Goal: Task Accomplishment & Management: Use online tool/utility

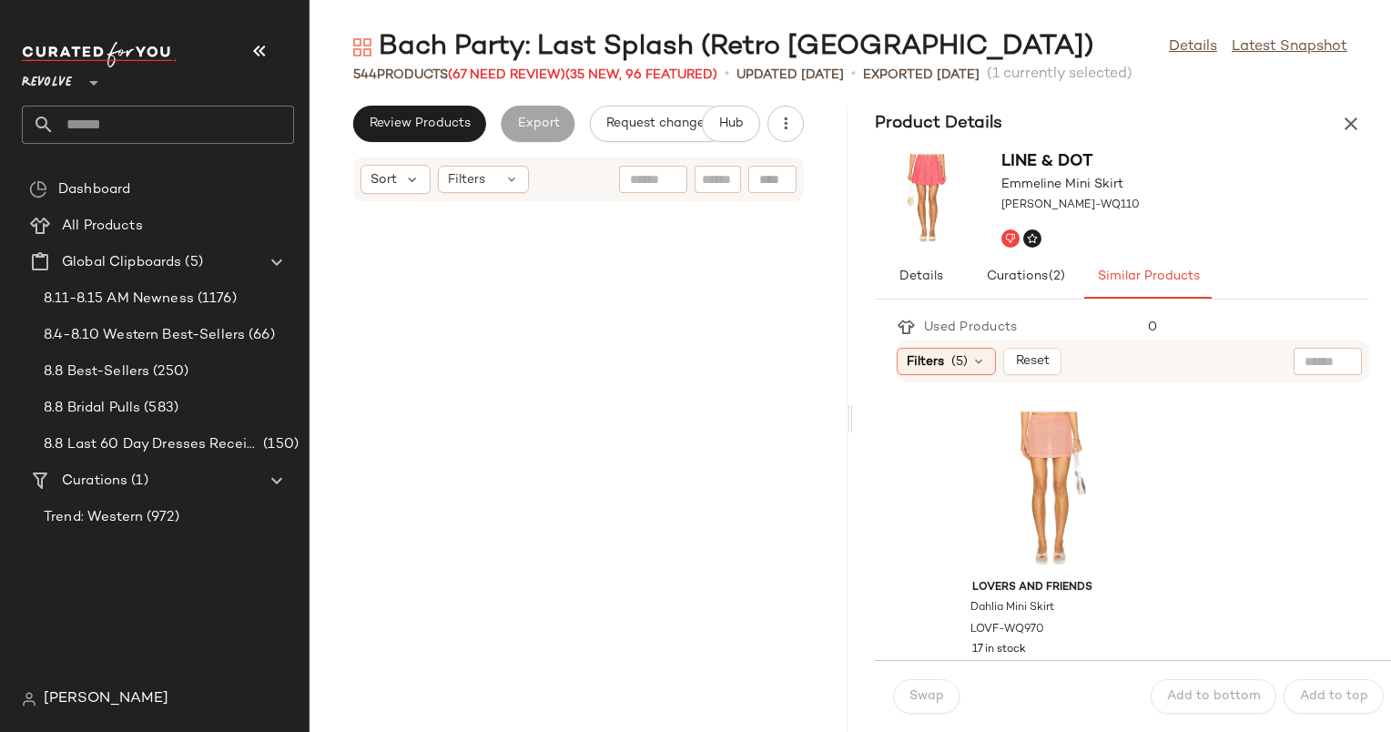
scroll to position [8053, 0]
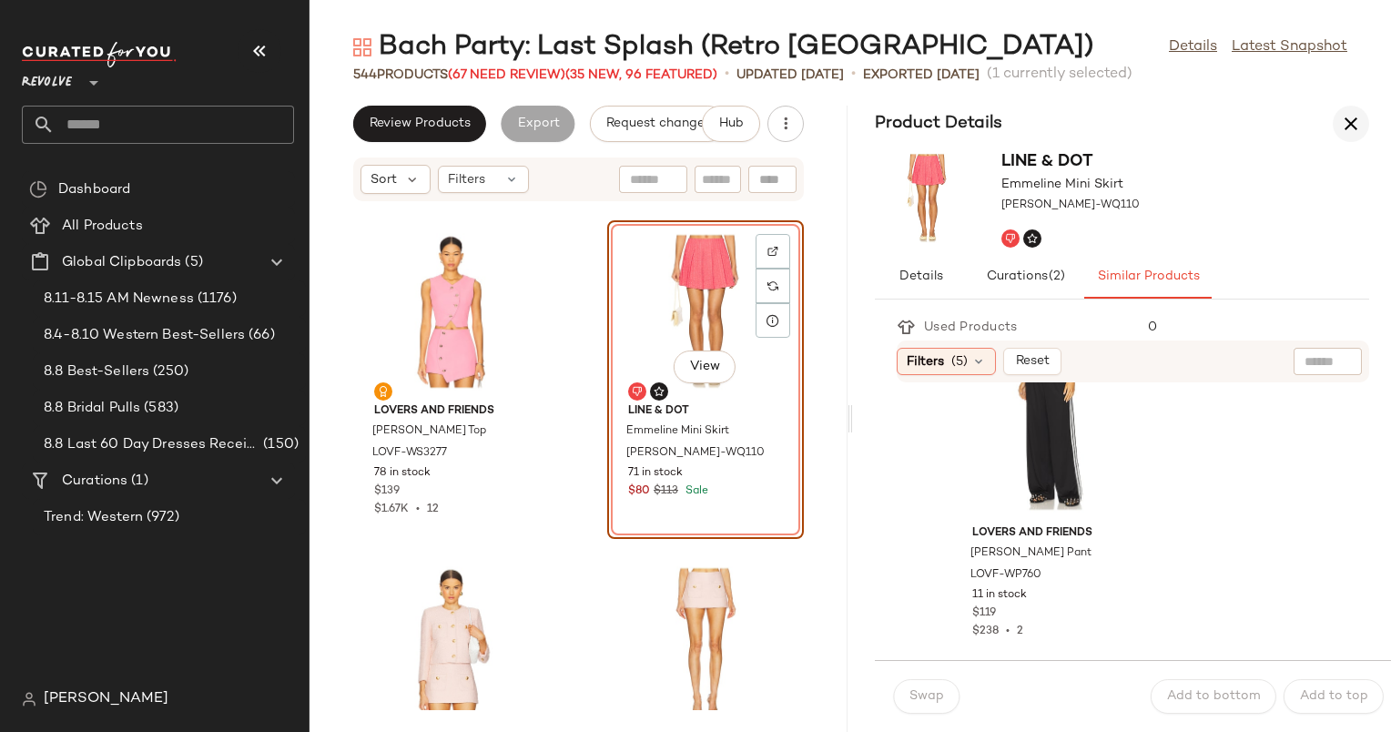
click at [1349, 110] on button "button" at bounding box center [1351, 124] width 36 height 36
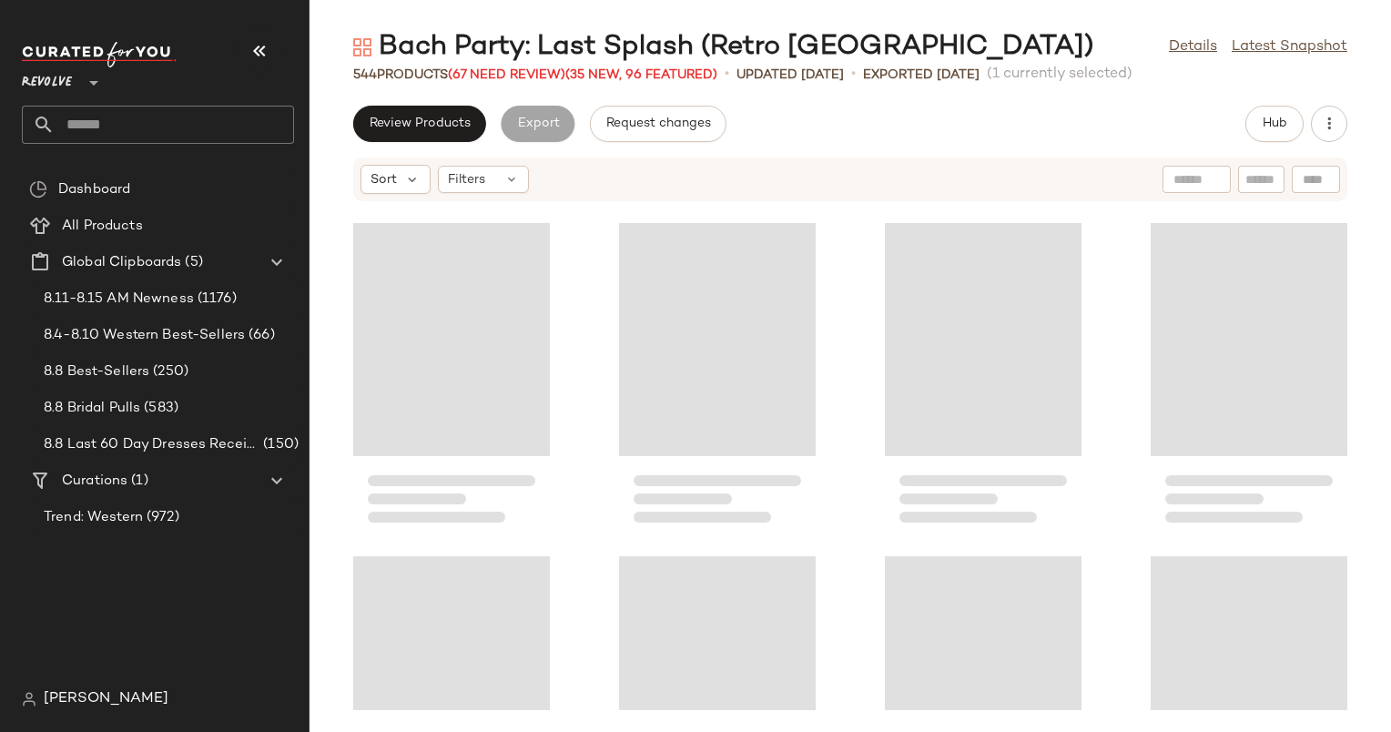
scroll to position [16331, 0]
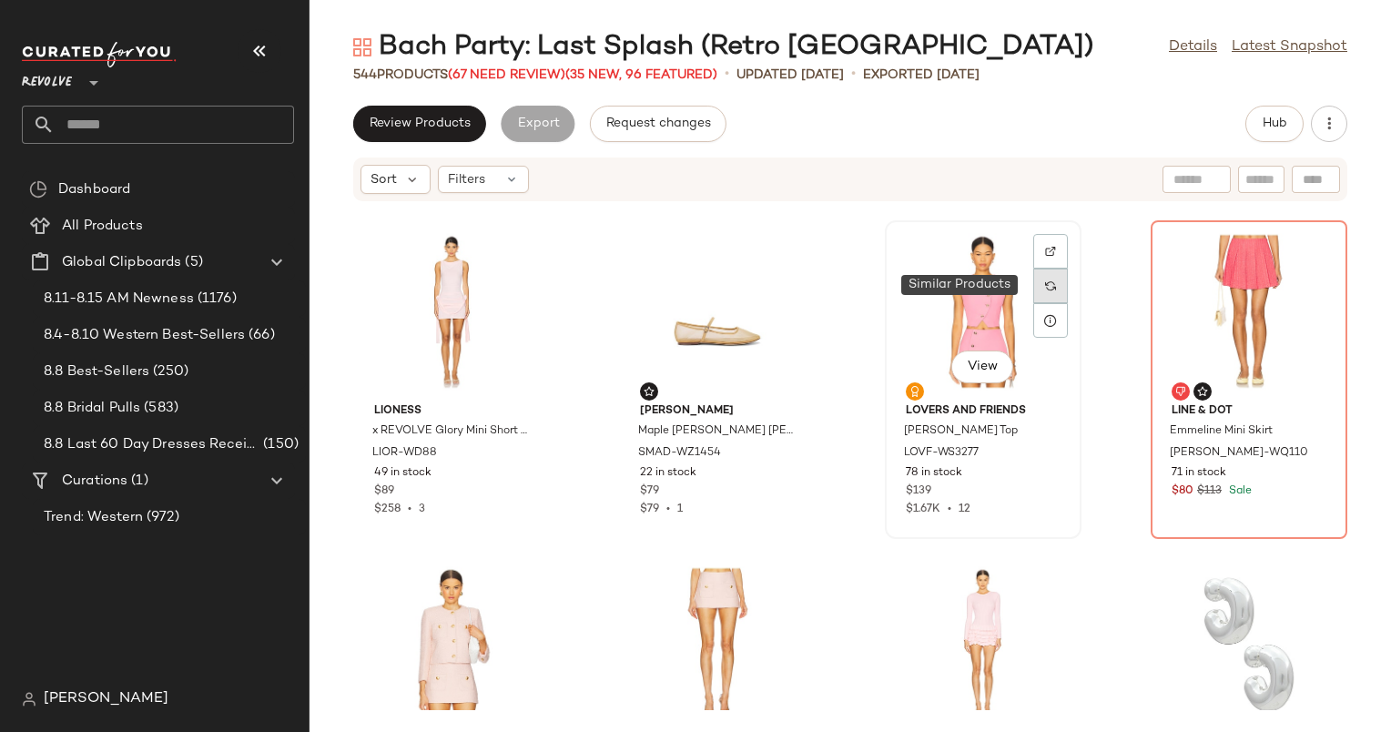
click at [1038, 290] on div at bounding box center [1051, 286] width 35 height 35
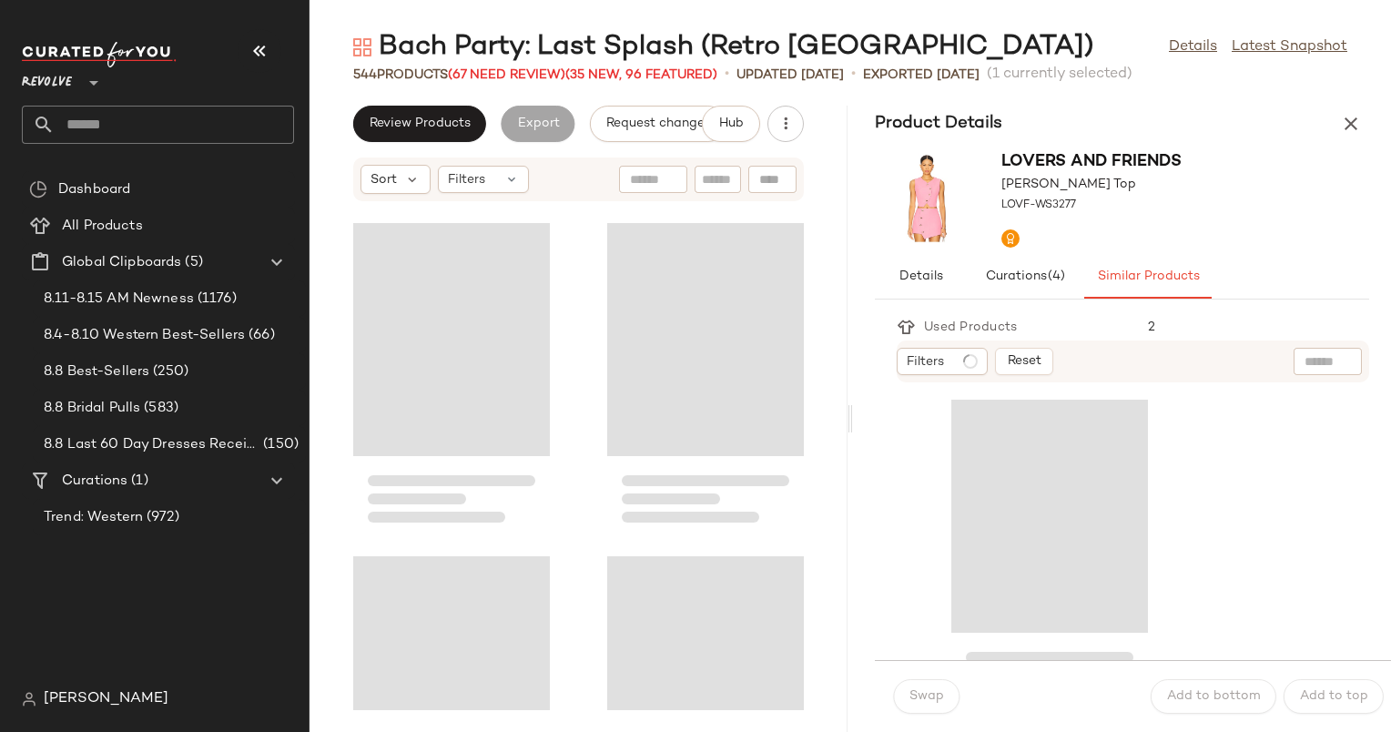
scroll to position [32995, 0]
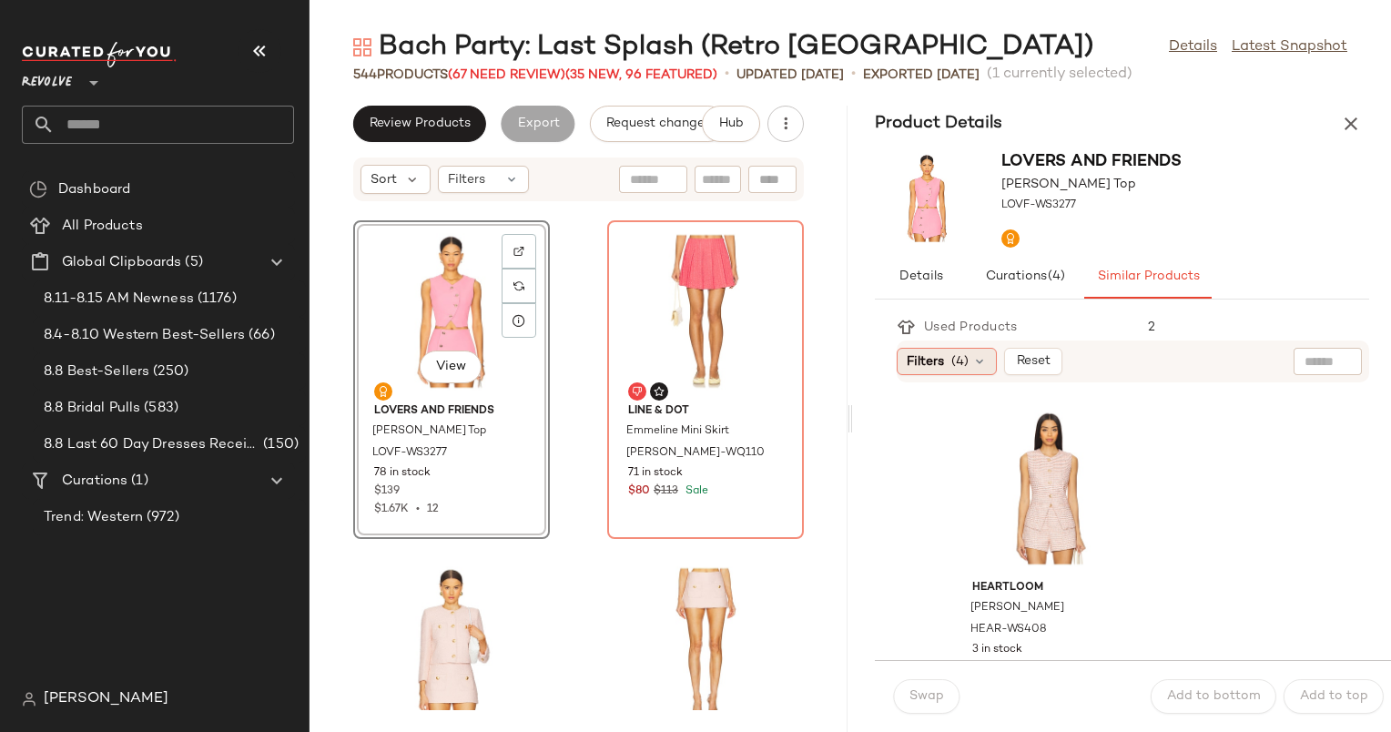
click at [947, 357] on div "Filters (4)" at bounding box center [947, 361] width 100 height 27
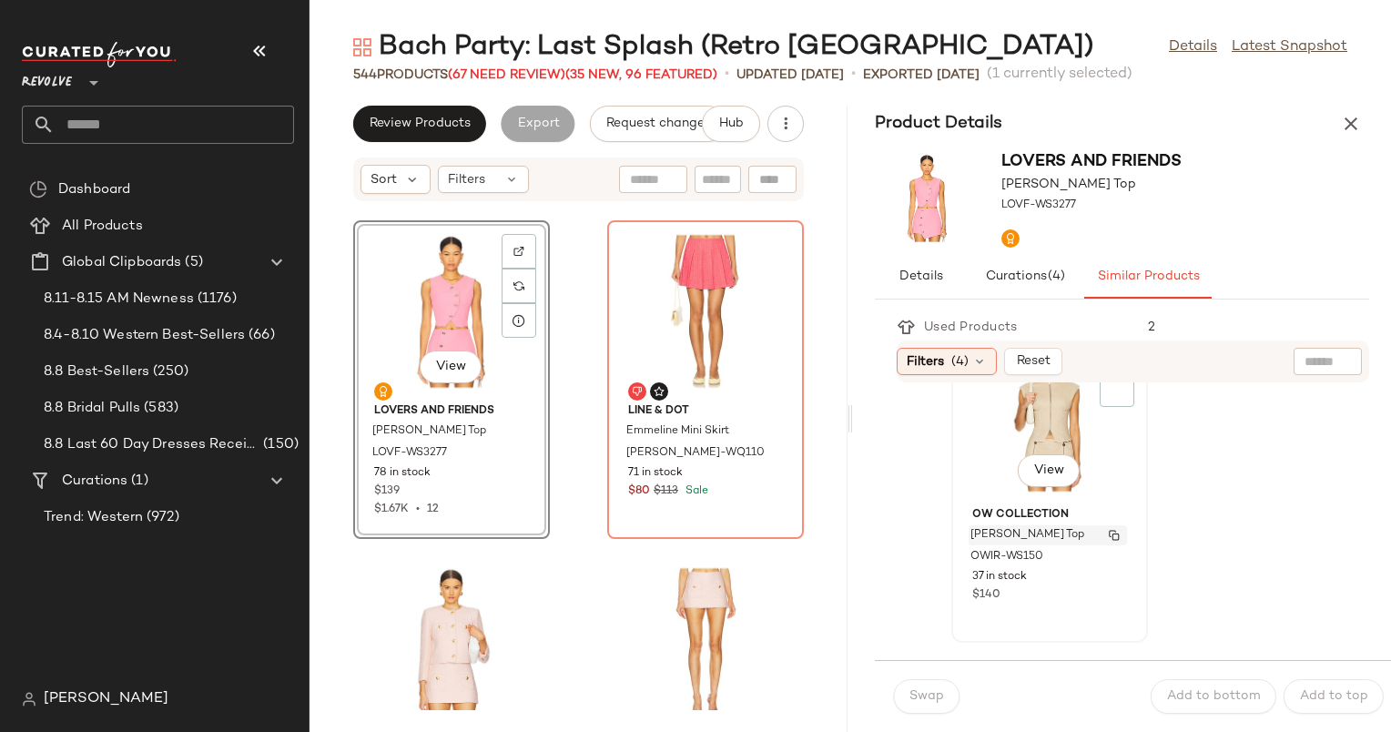
scroll to position [739, 0]
click at [1020, 423] on div "View" at bounding box center [1050, 415] width 184 height 169
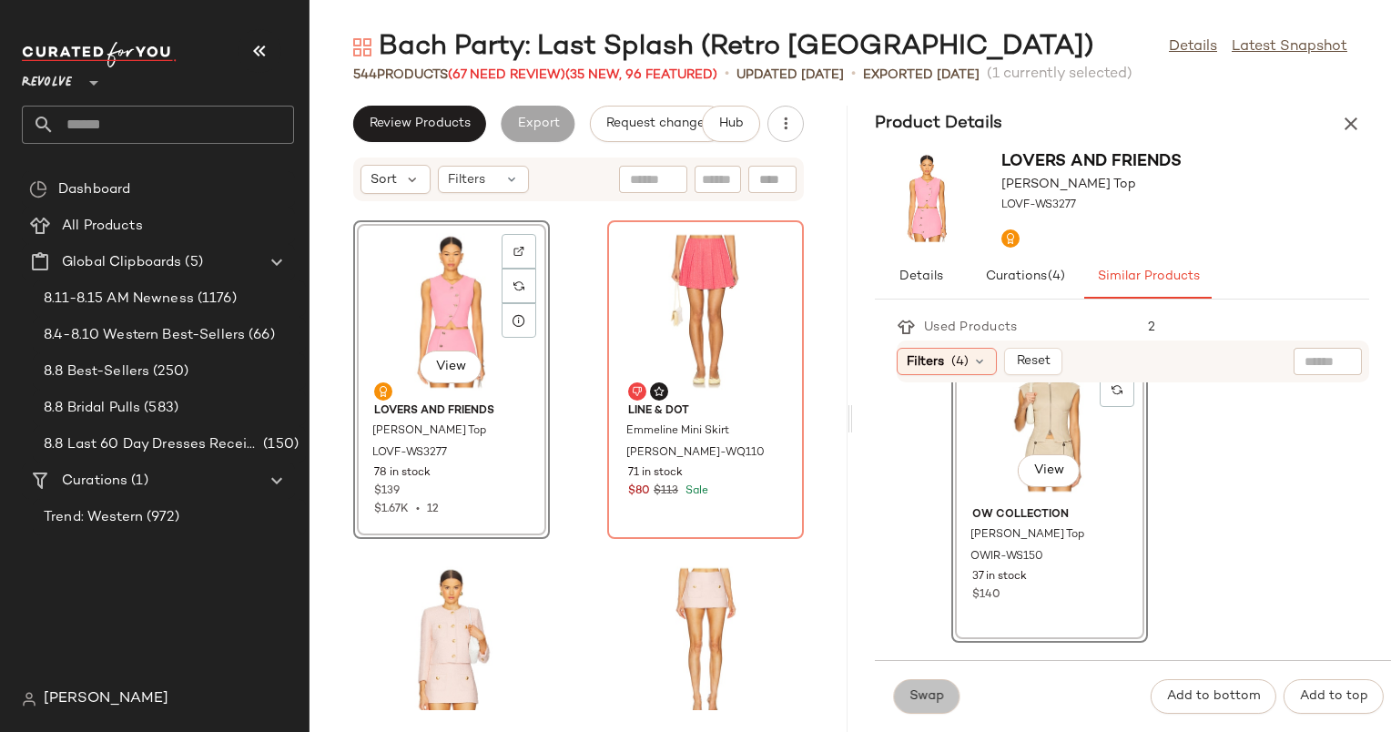
click at [934, 697] on span "Swap" at bounding box center [927, 696] width 36 height 15
click at [918, 697] on span "Swap" at bounding box center [927, 696] width 36 height 15
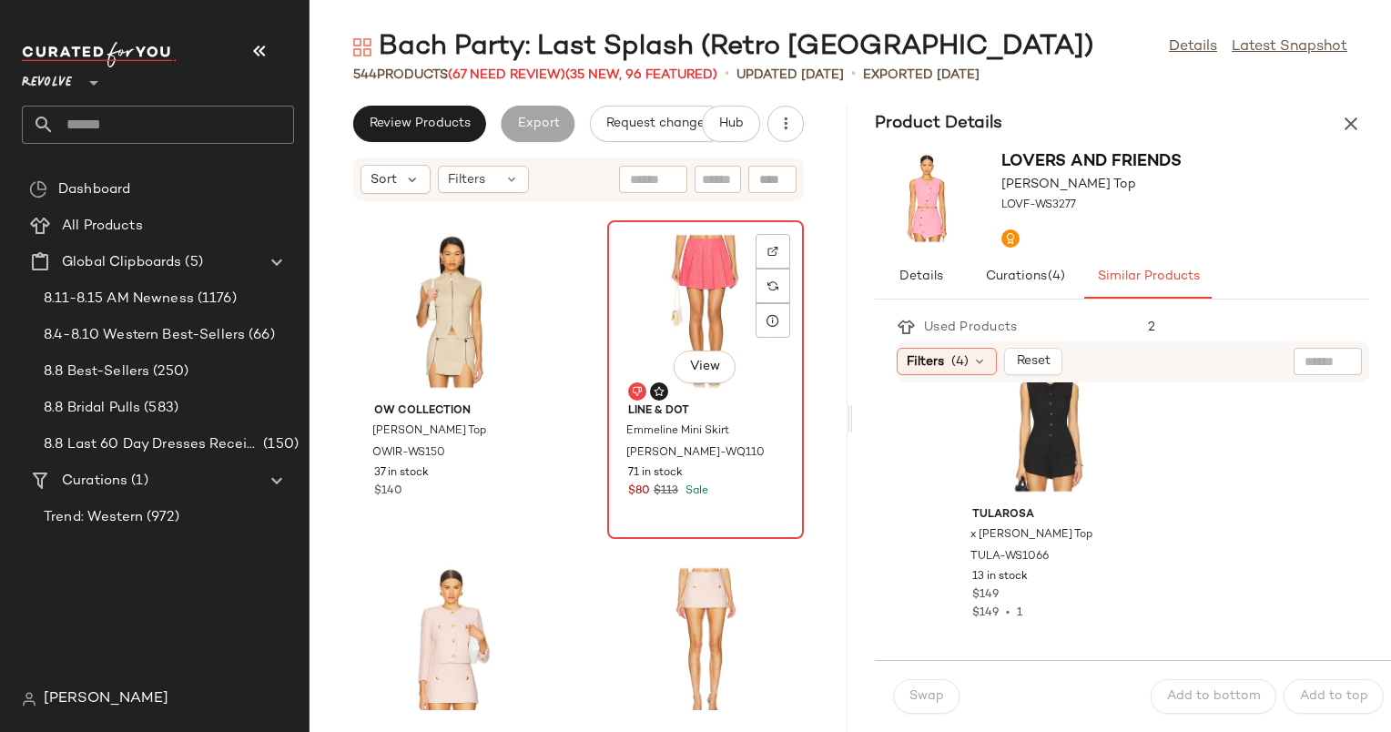
click at [701, 291] on div "View" at bounding box center [706, 311] width 184 height 169
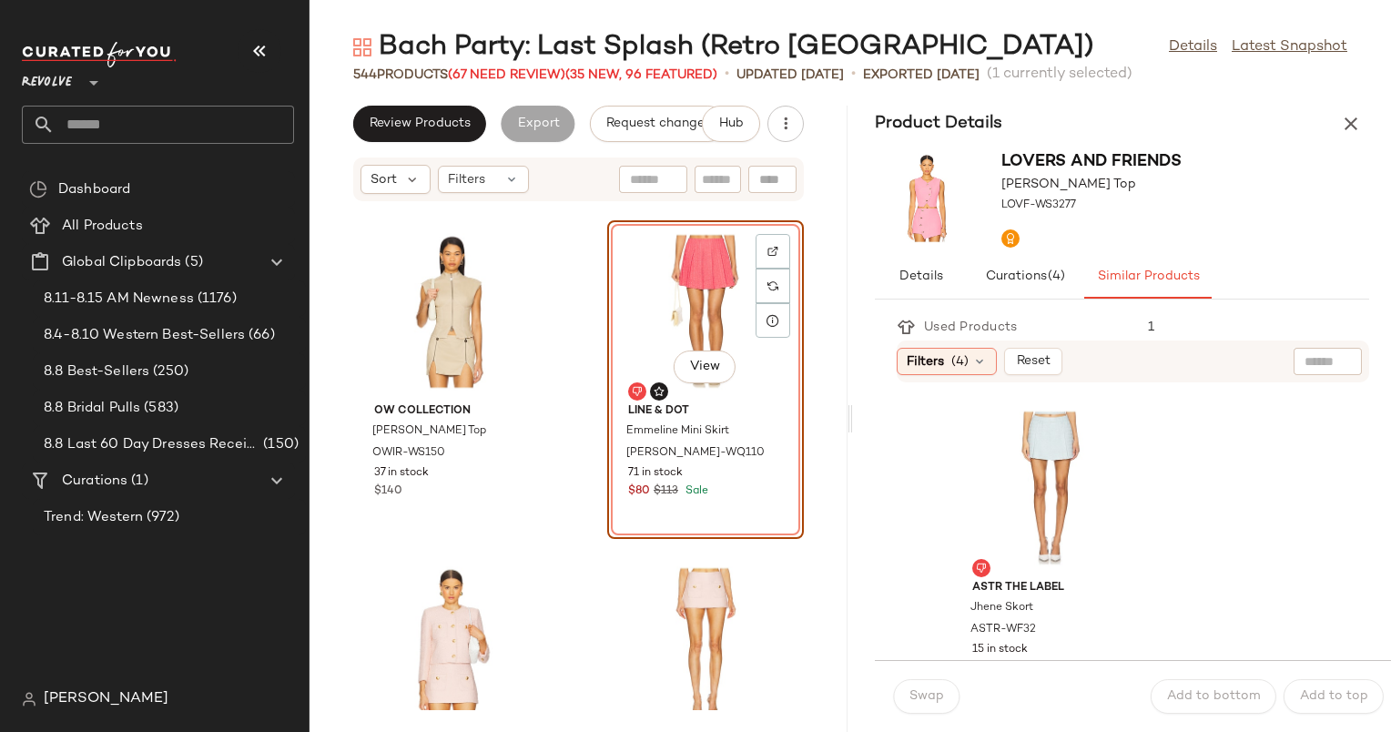
scroll to position [2668, 0]
click at [918, 357] on span "Filters" at bounding box center [925, 361] width 37 height 19
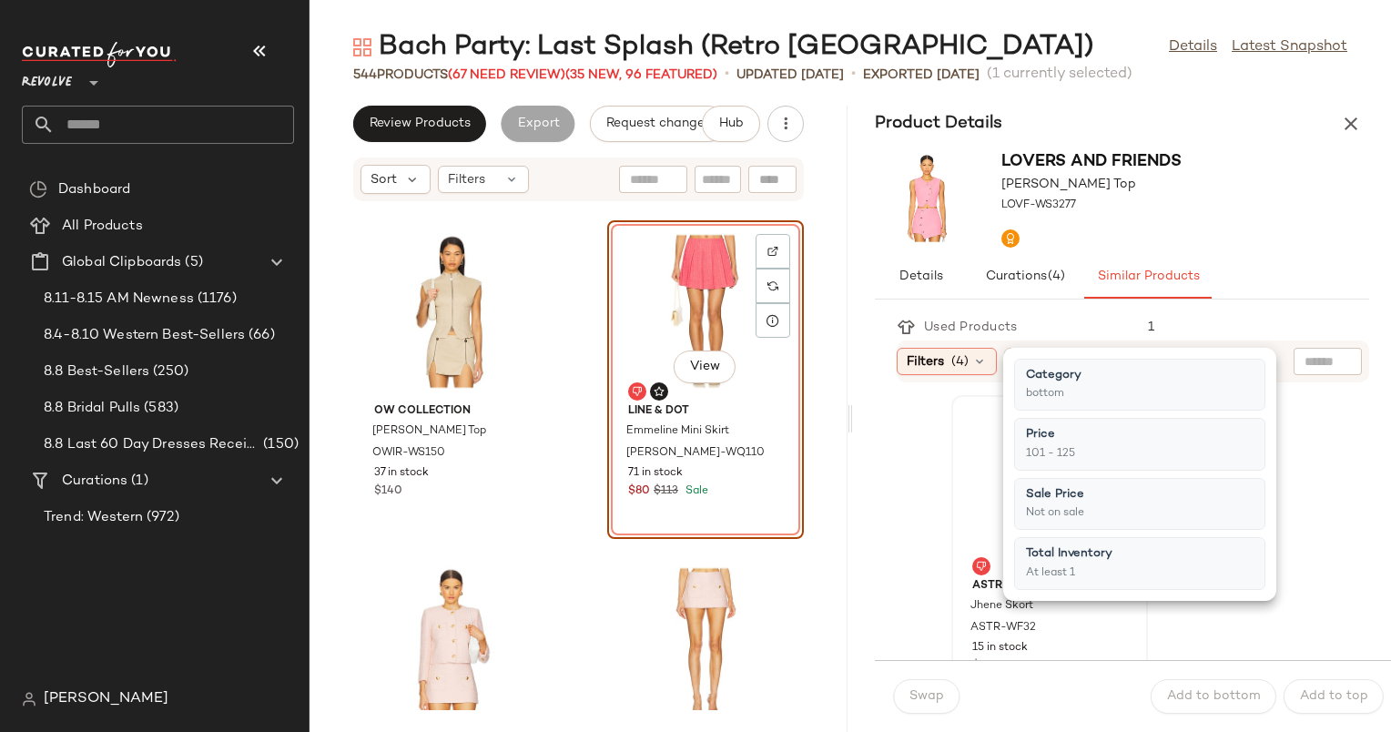
click at [963, 418] on div "View" at bounding box center [1050, 486] width 184 height 169
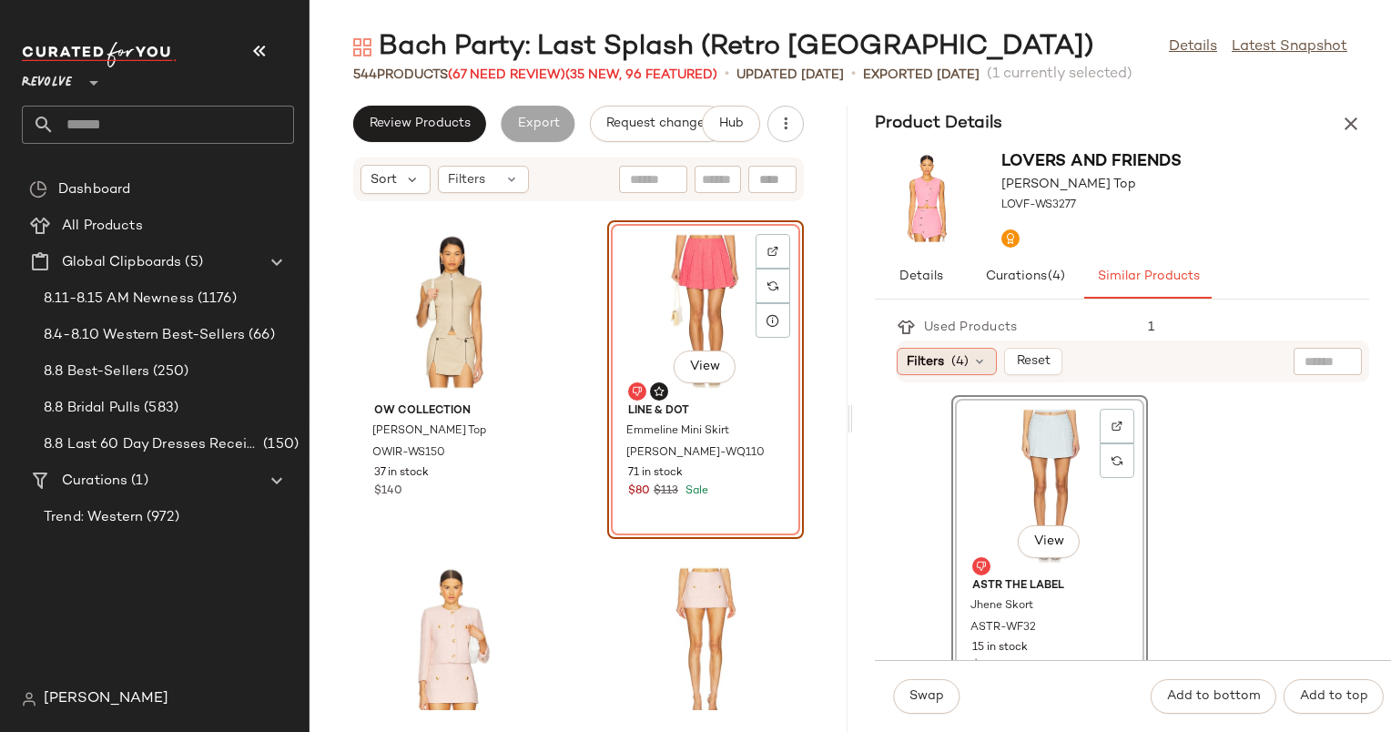
click at [954, 357] on span "(4)" at bounding box center [960, 361] width 17 height 19
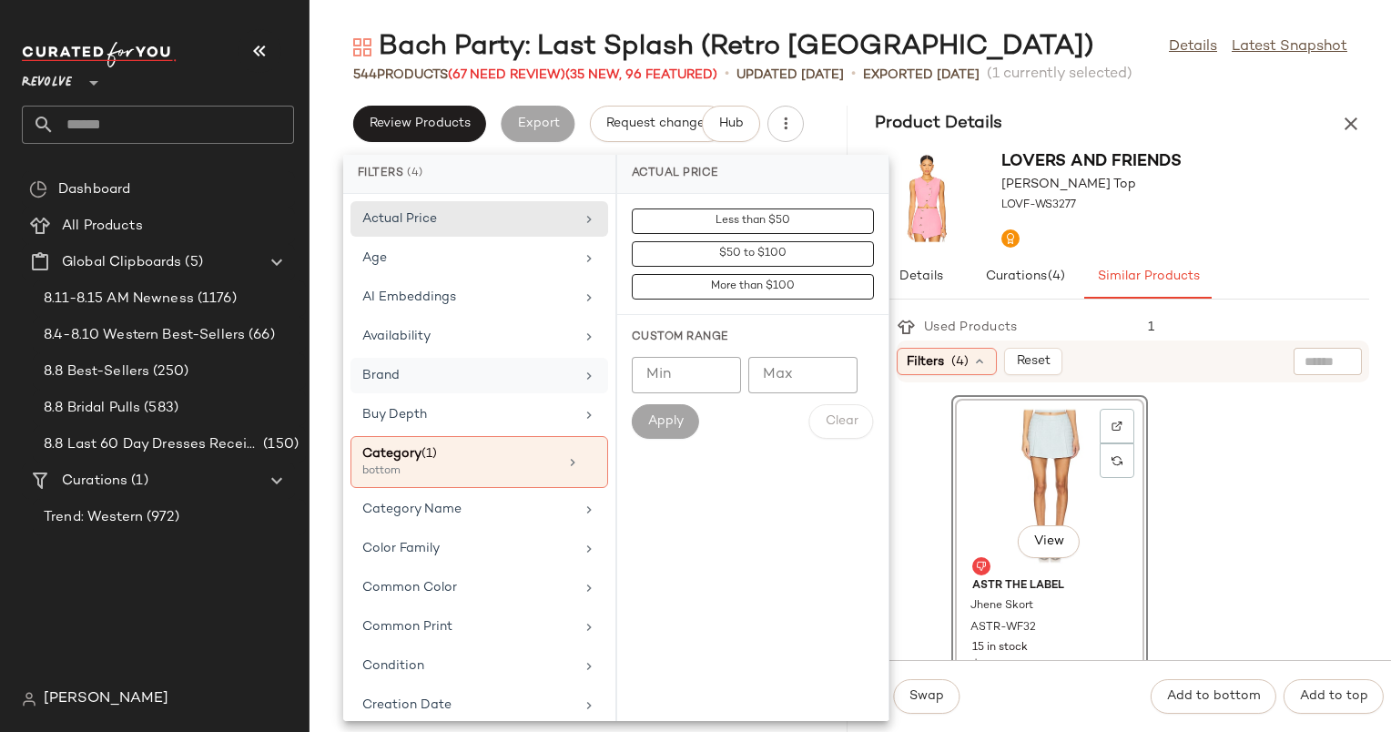
click at [508, 378] on div "Brand" at bounding box center [468, 375] width 212 height 19
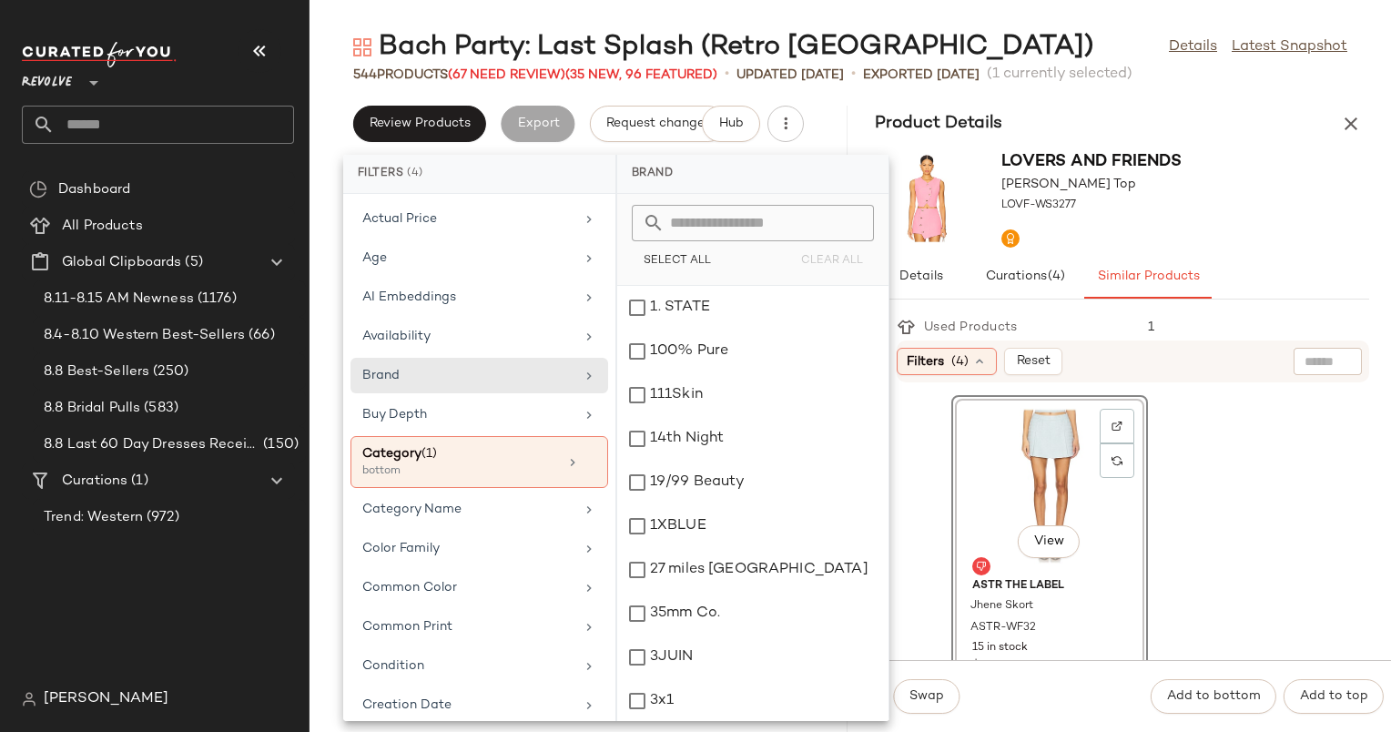
click at [745, 223] on input "text" at bounding box center [764, 223] width 199 height 36
click at [745, 223] on input "**" at bounding box center [764, 223] width 199 height 36
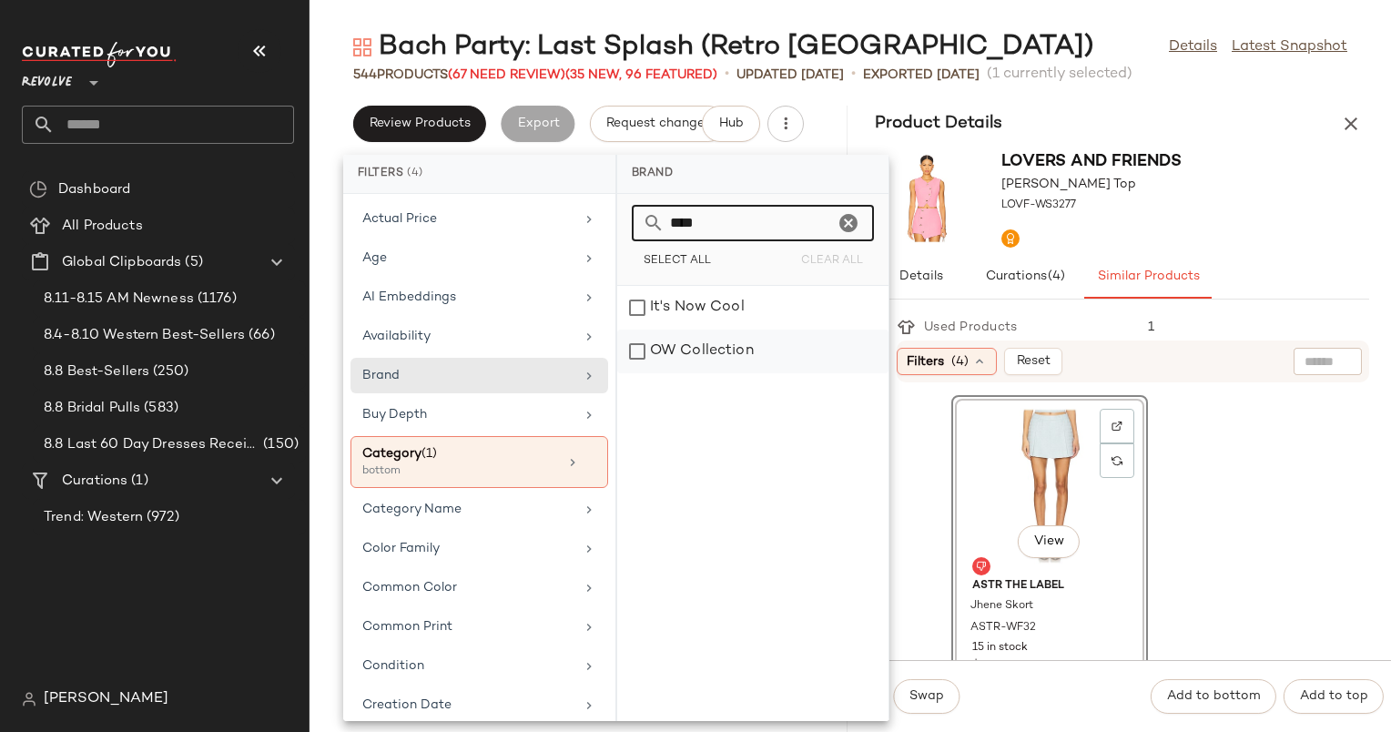
type input "****"
click at [749, 341] on div "OW Collection" at bounding box center [752, 352] width 271 height 44
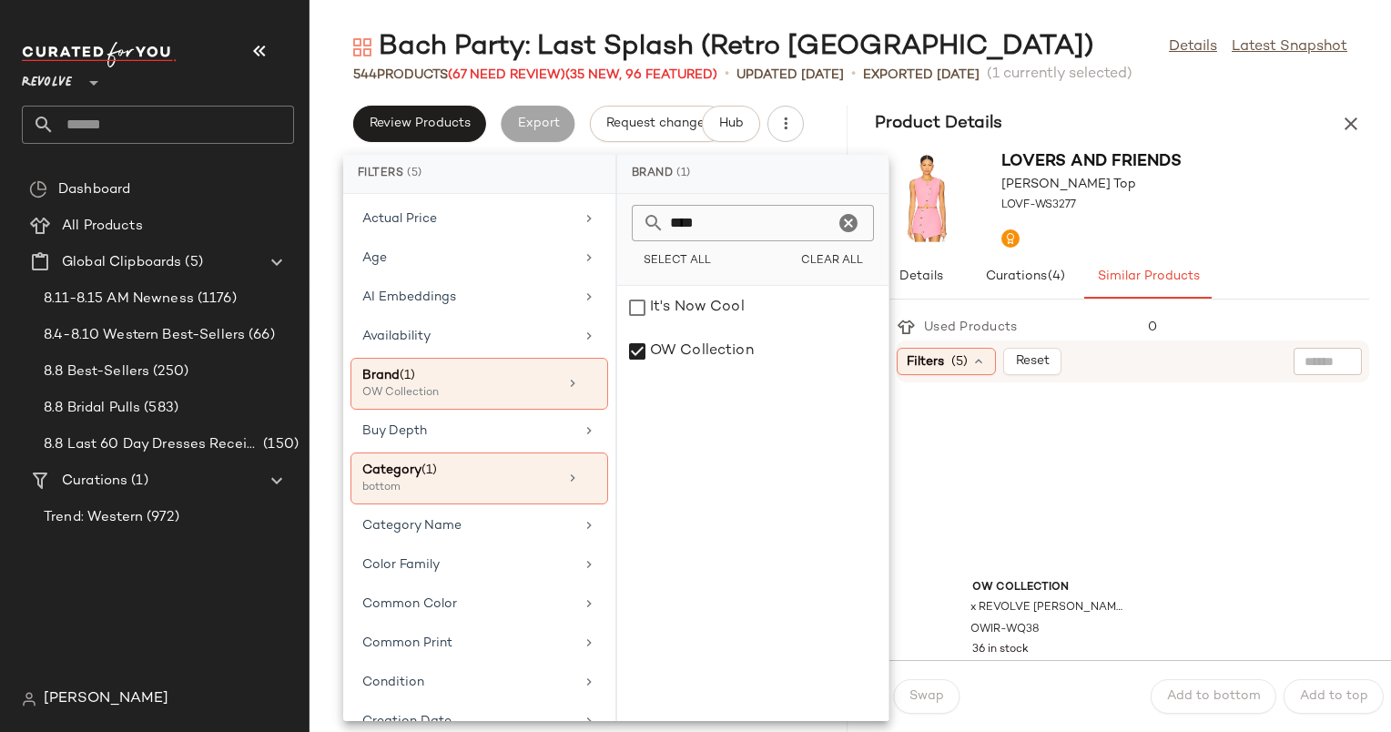
click at [1238, 426] on div "OW Collection x REVOLVE [PERSON_NAME] Mini Skirt OWIR-WQ38 36 in stock $108 OW …" at bounding box center [1139, 721] width 462 height 656
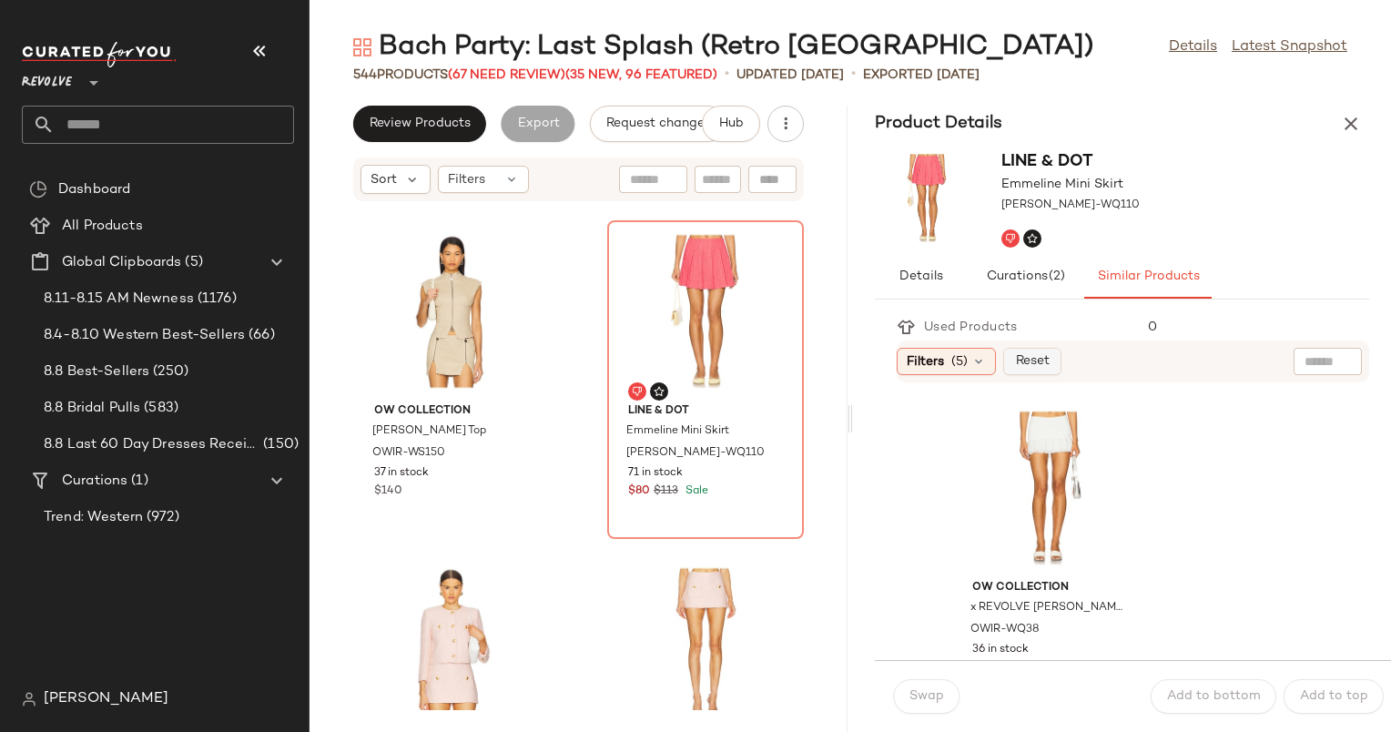
click at [1034, 352] on button "Reset" at bounding box center [1032, 361] width 58 height 27
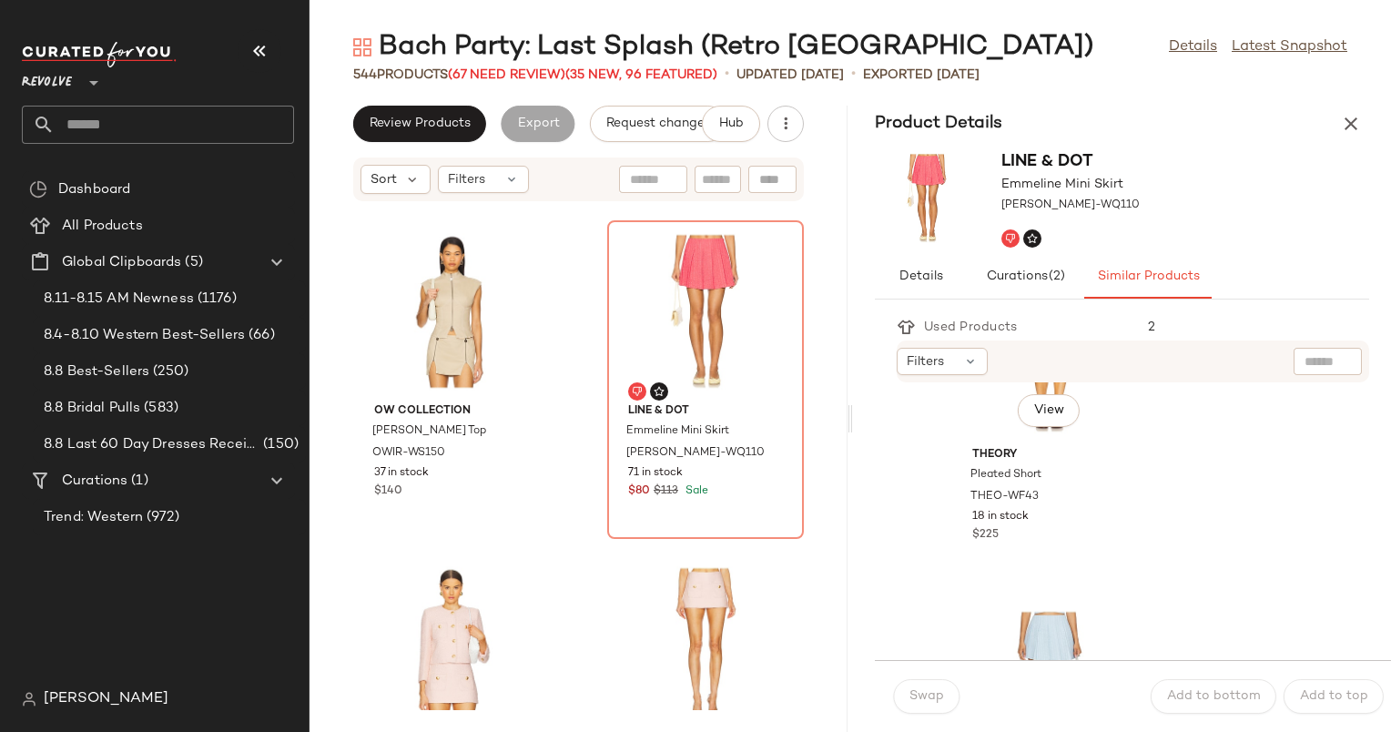
scroll to position [1801, 0]
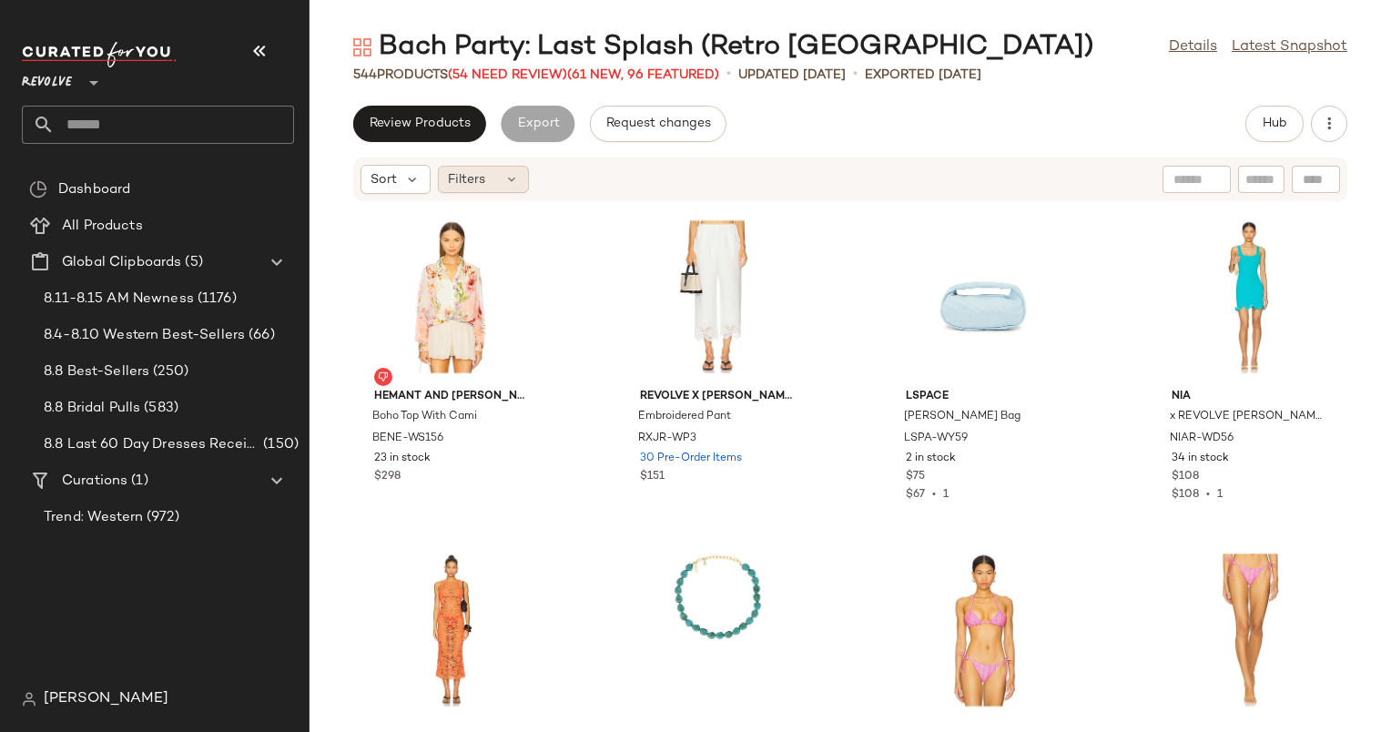
click at [474, 182] on span "Filters" at bounding box center [466, 179] width 37 height 19
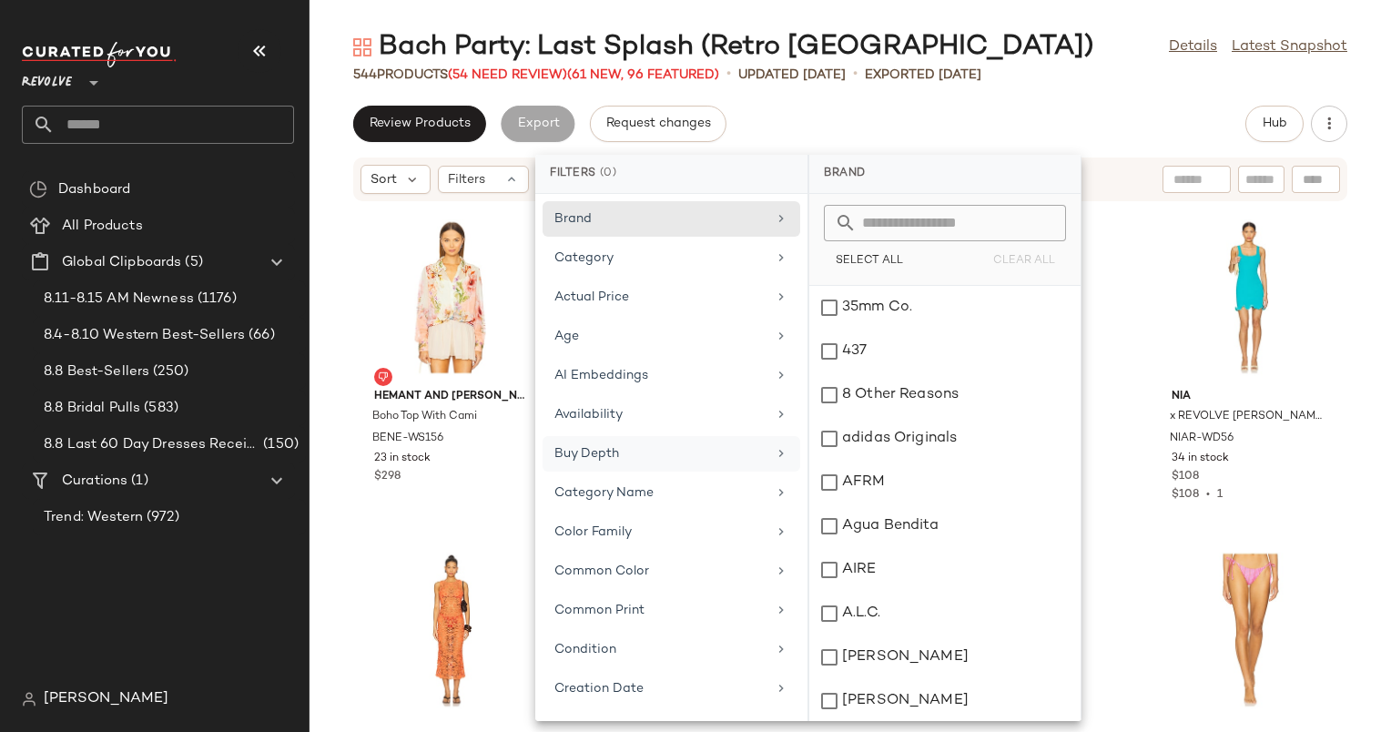
scroll to position [805, 0]
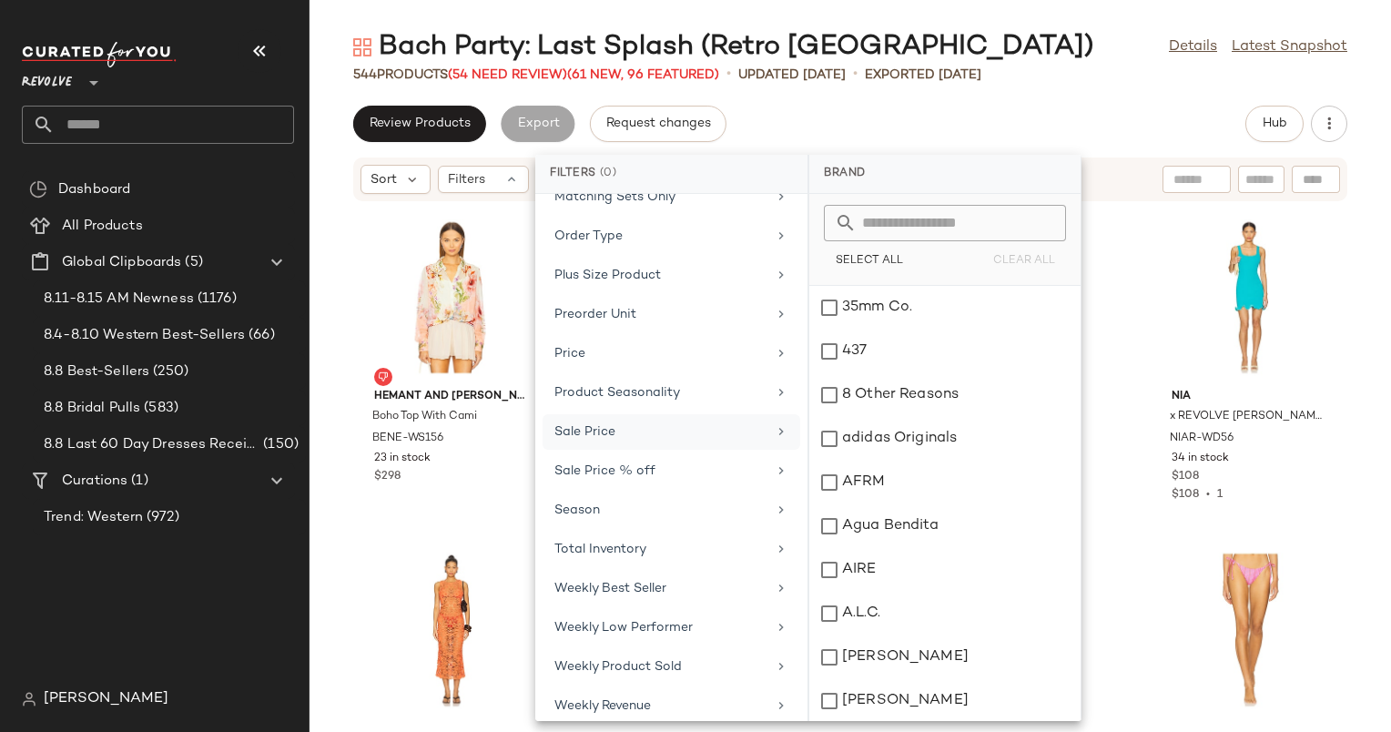
click at [677, 423] on div "Sale Price" at bounding box center [661, 432] width 212 height 19
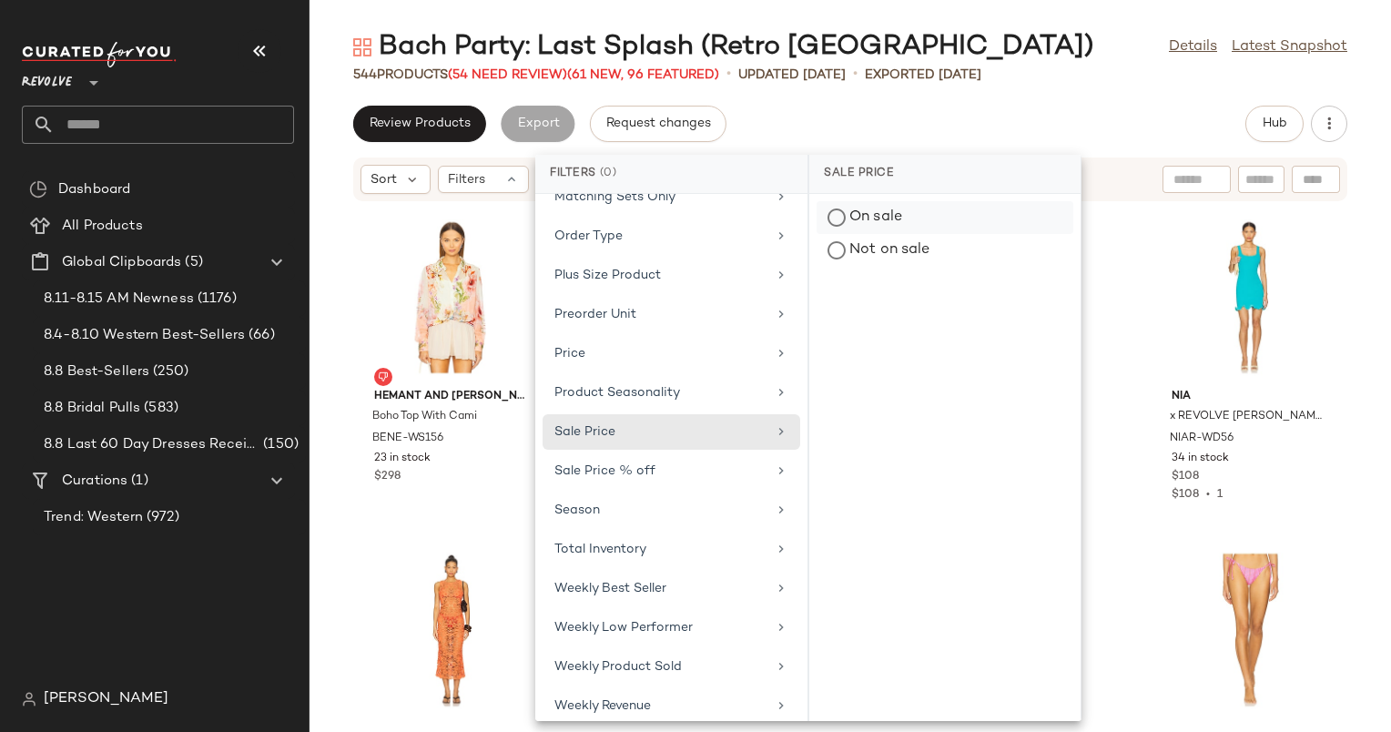
click at [939, 234] on div "On sale" at bounding box center [945, 250] width 257 height 33
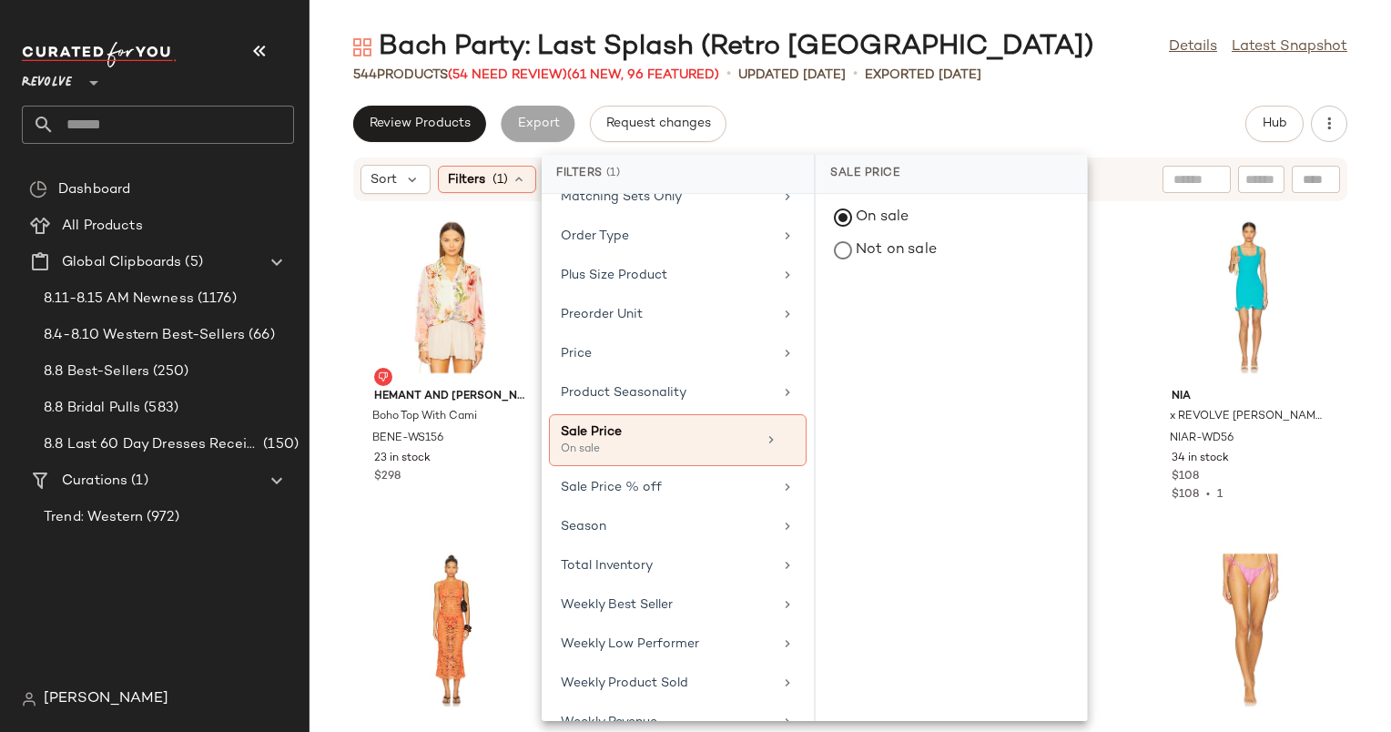
click at [1023, 127] on div "Review Products Export Request changes Hub" at bounding box center [850, 124] width 994 height 36
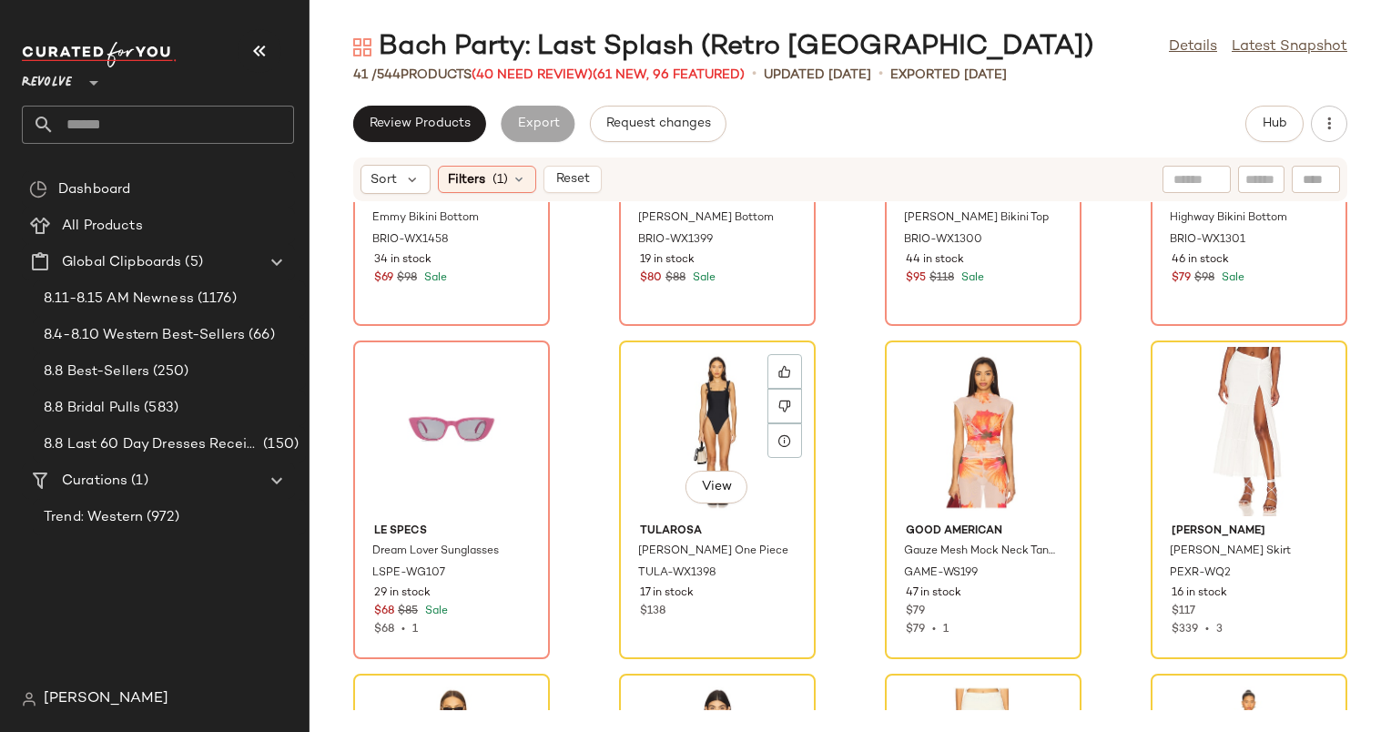
scroll to position [185, 0]
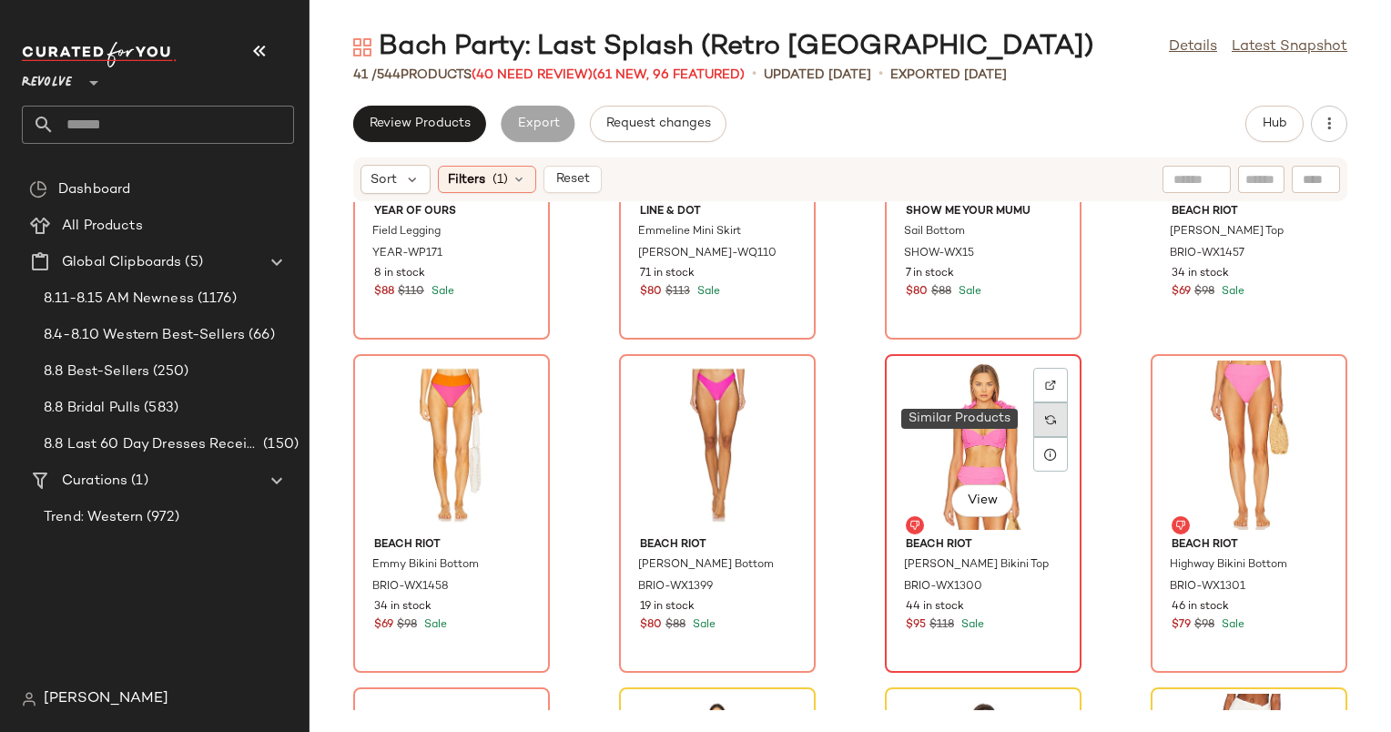
click at [1053, 413] on div at bounding box center [1051, 419] width 35 height 35
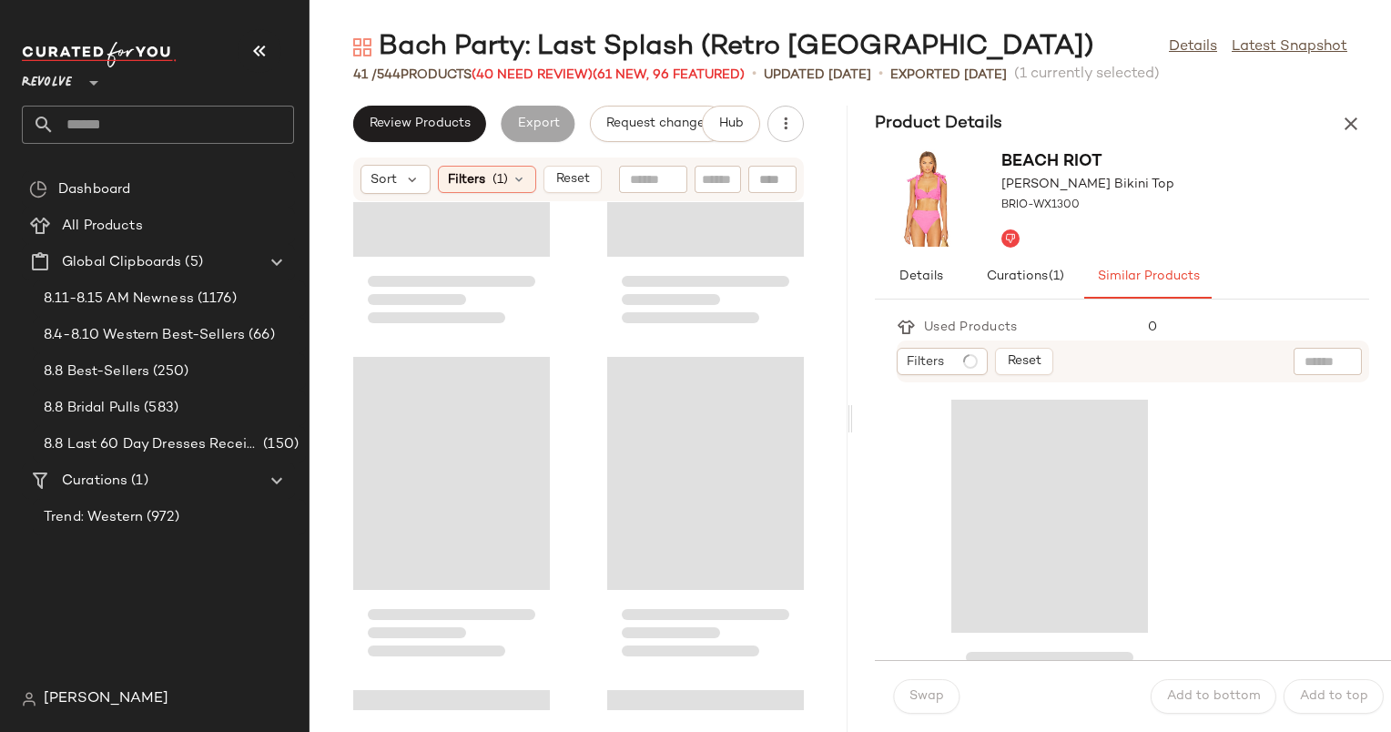
scroll to position [1014, 0]
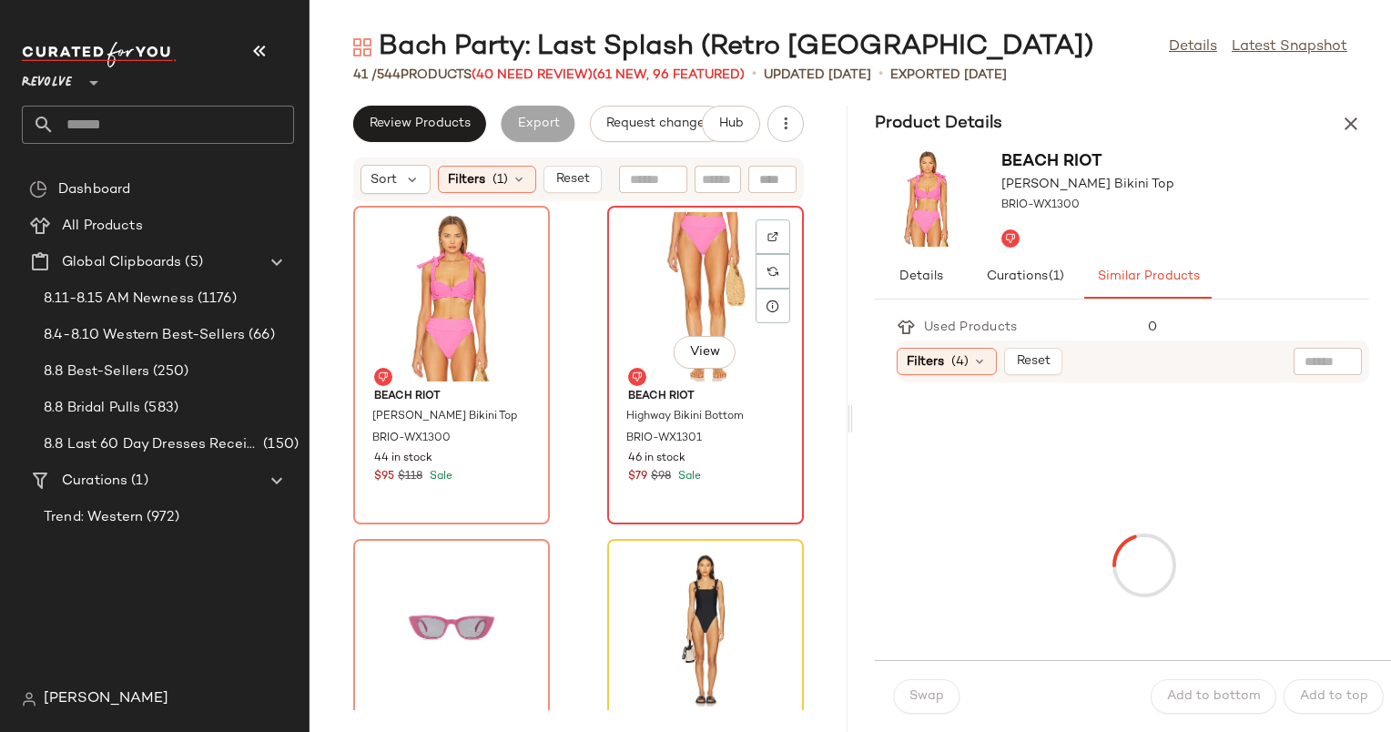
click at [686, 277] on div "View" at bounding box center [706, 296] width 184 height 169
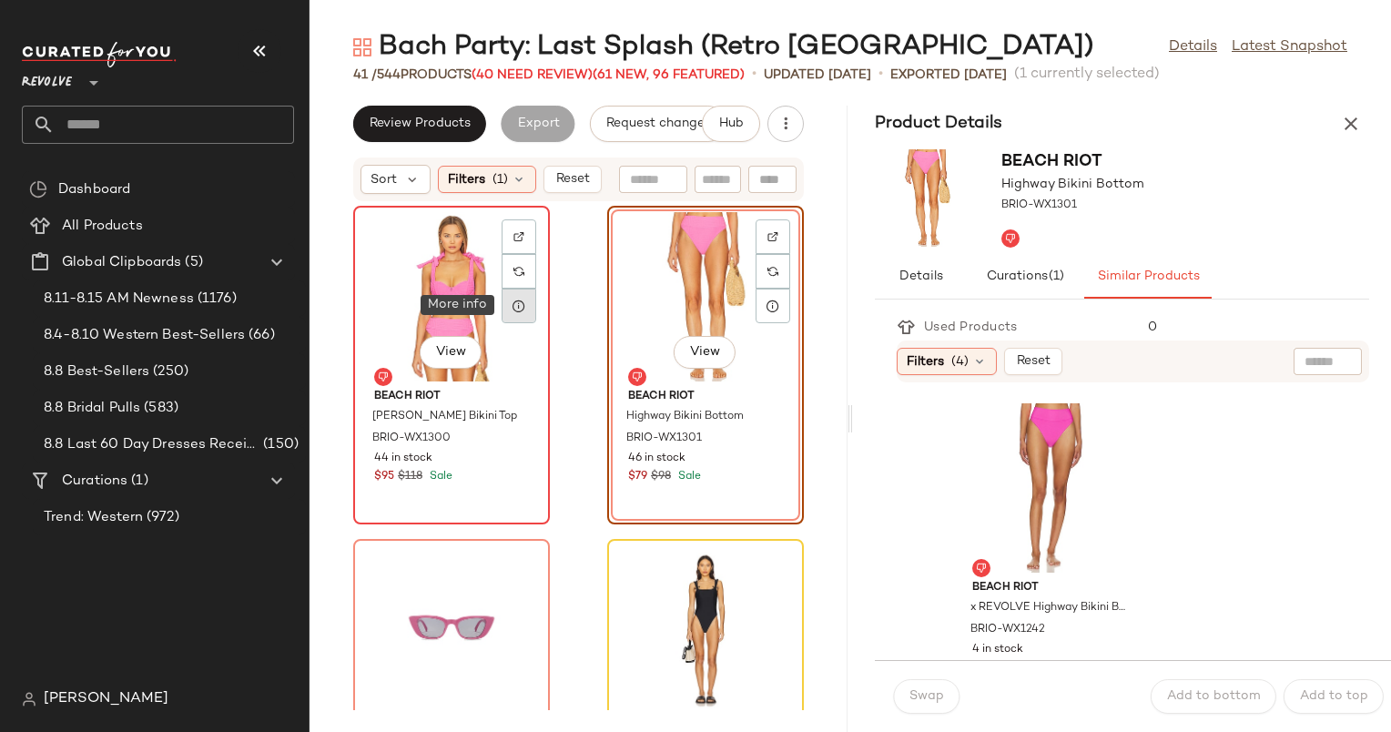
click at [506, 302] on div at bounding box center [519, 306] width 35 height 35
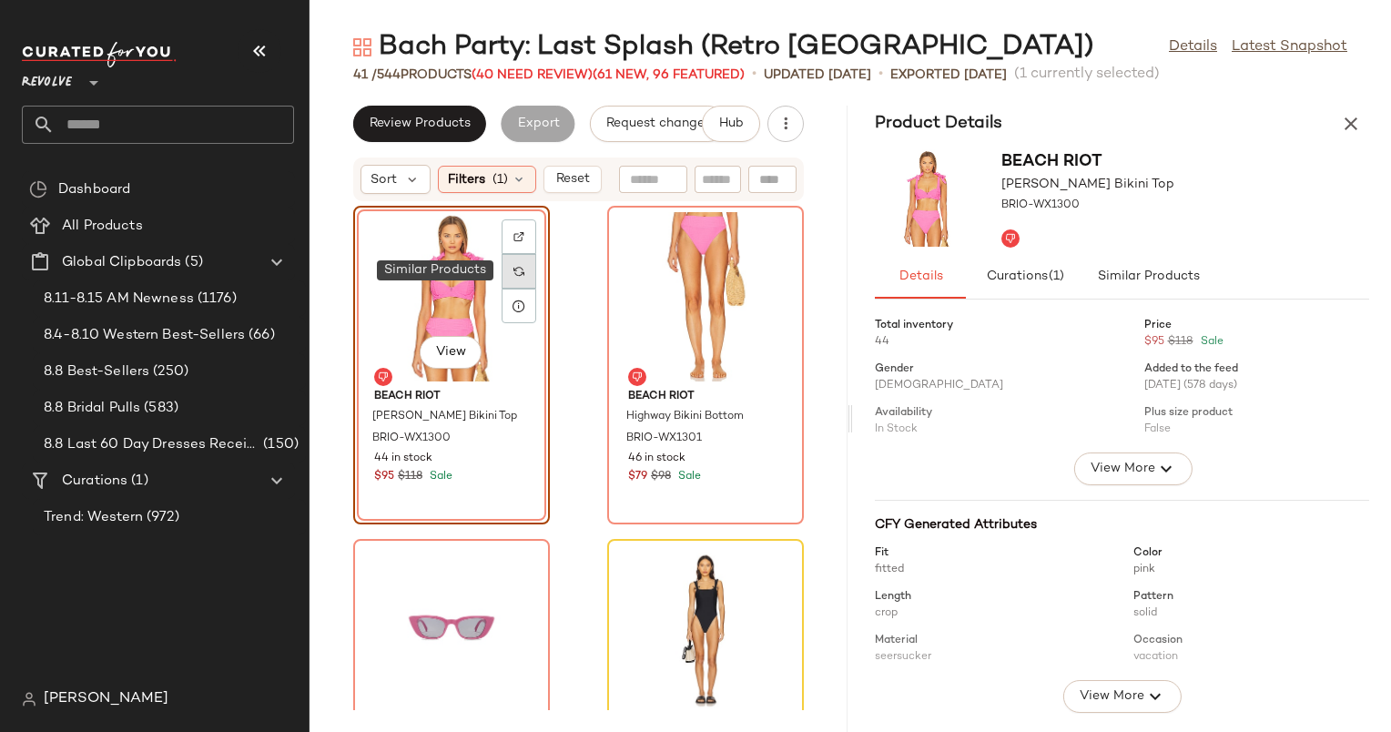
click at [526, 284] on div at bounding box center [519, 271] width 35 height 35
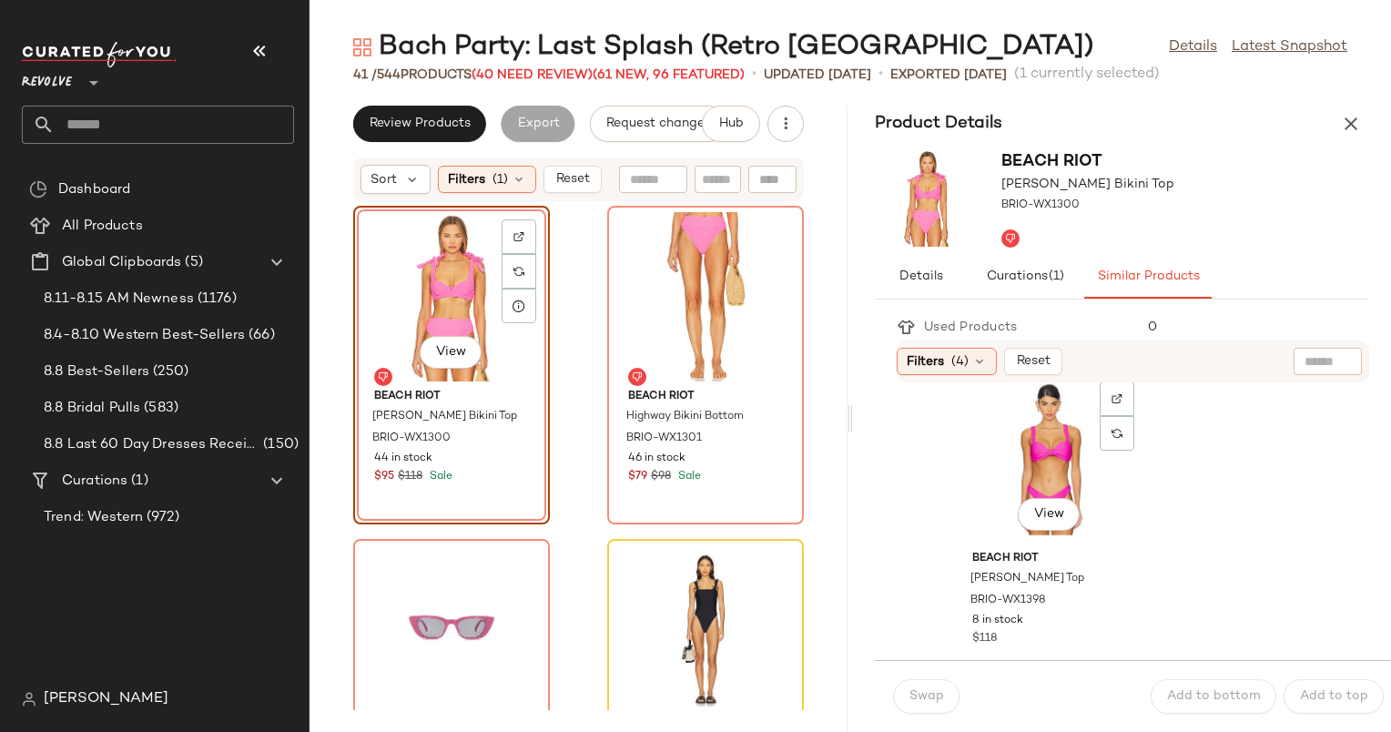
scroll to position [27, 0]
click at [680, 287] on div "View" at bounding box center [706, 296] width 184 height 169
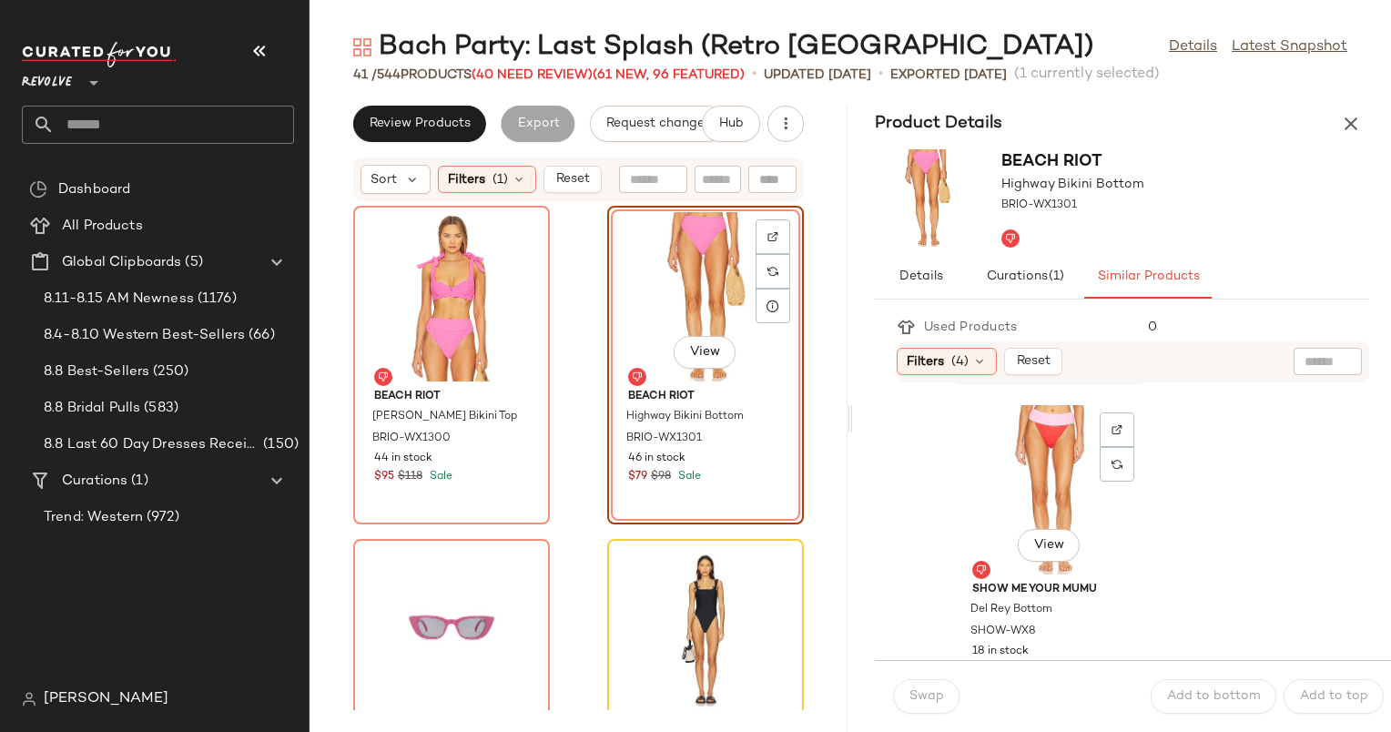
scroll to position [368, 0]
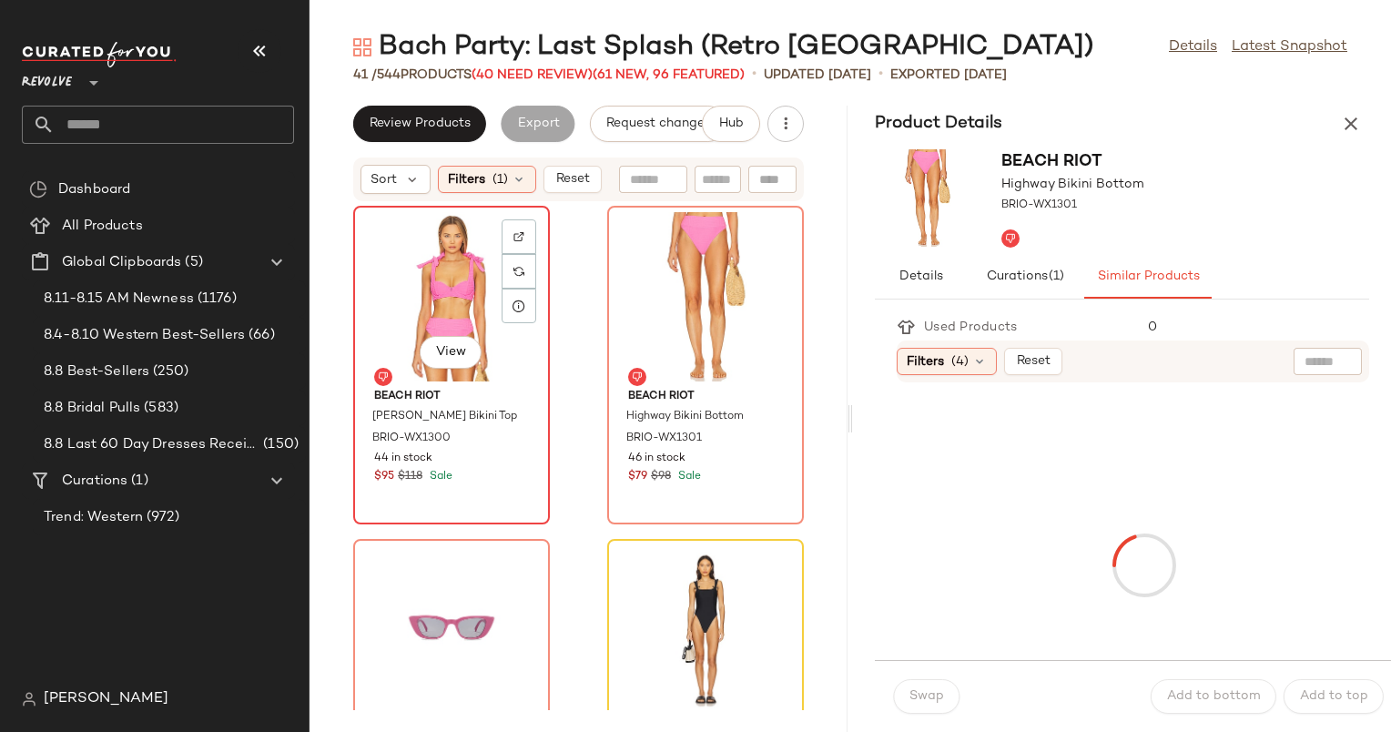
click at [474, 284] on div "View" at bounding box center [452, 296] width 184 height 169
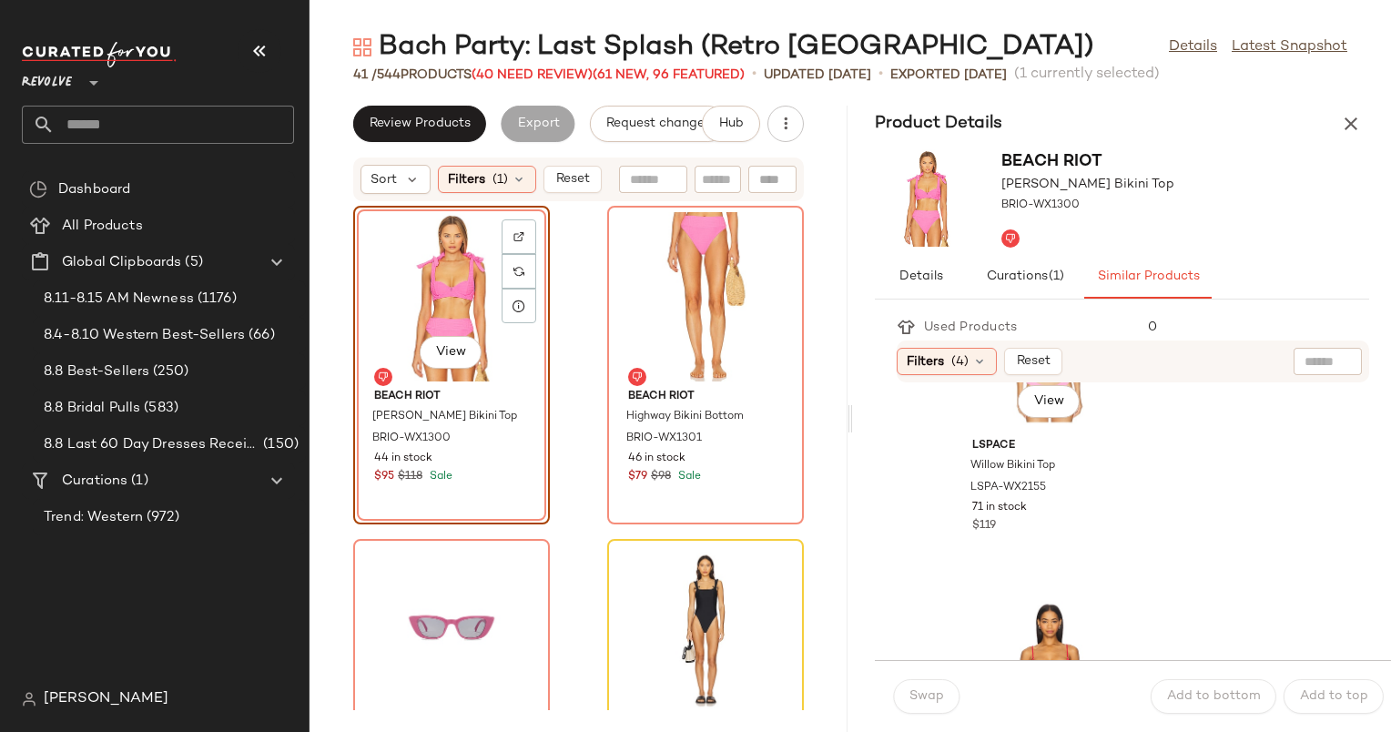
scroll to position [2142, 0]
click at [670, 318] on div "View" at bounding box center [706, 296] width 184 height 169
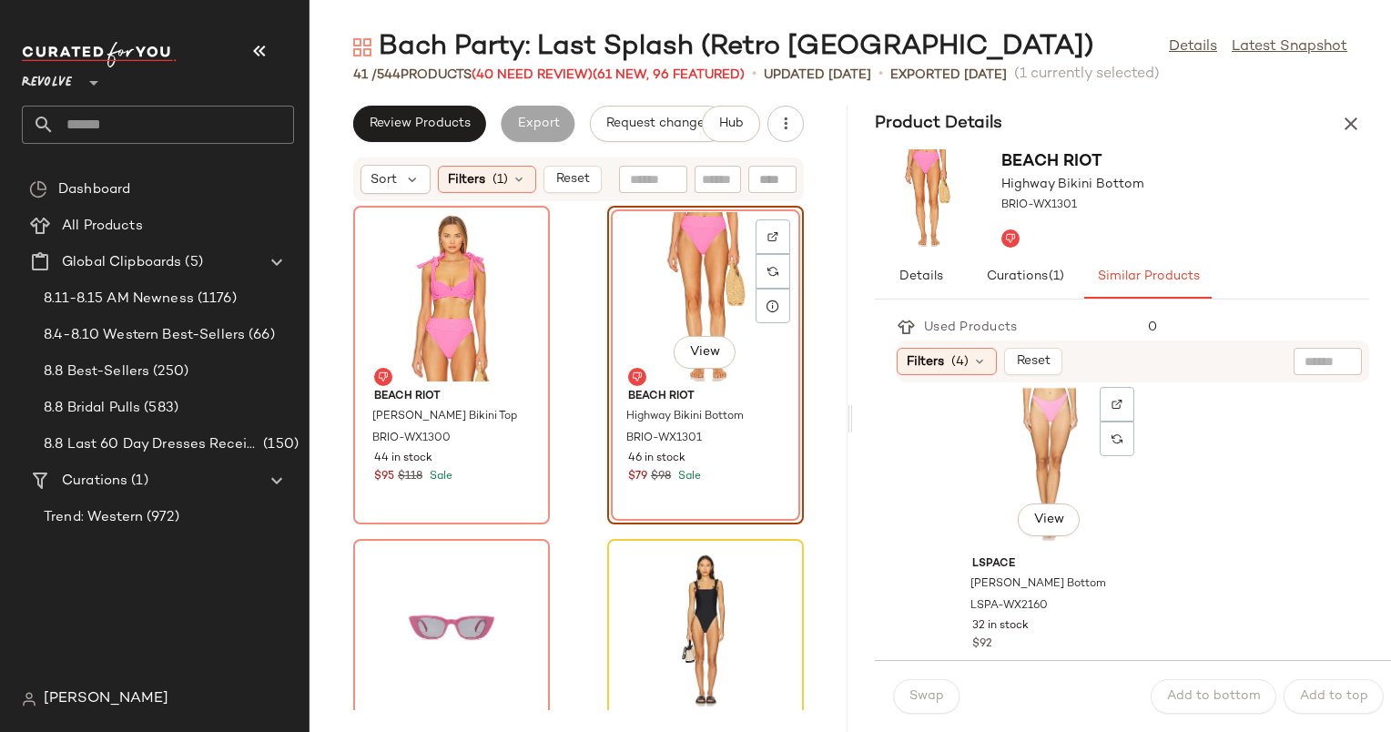
scroll to position [2356, 0]
click at [451, 289] on div "View" at bounding box center [452, 296] width 184 height 169
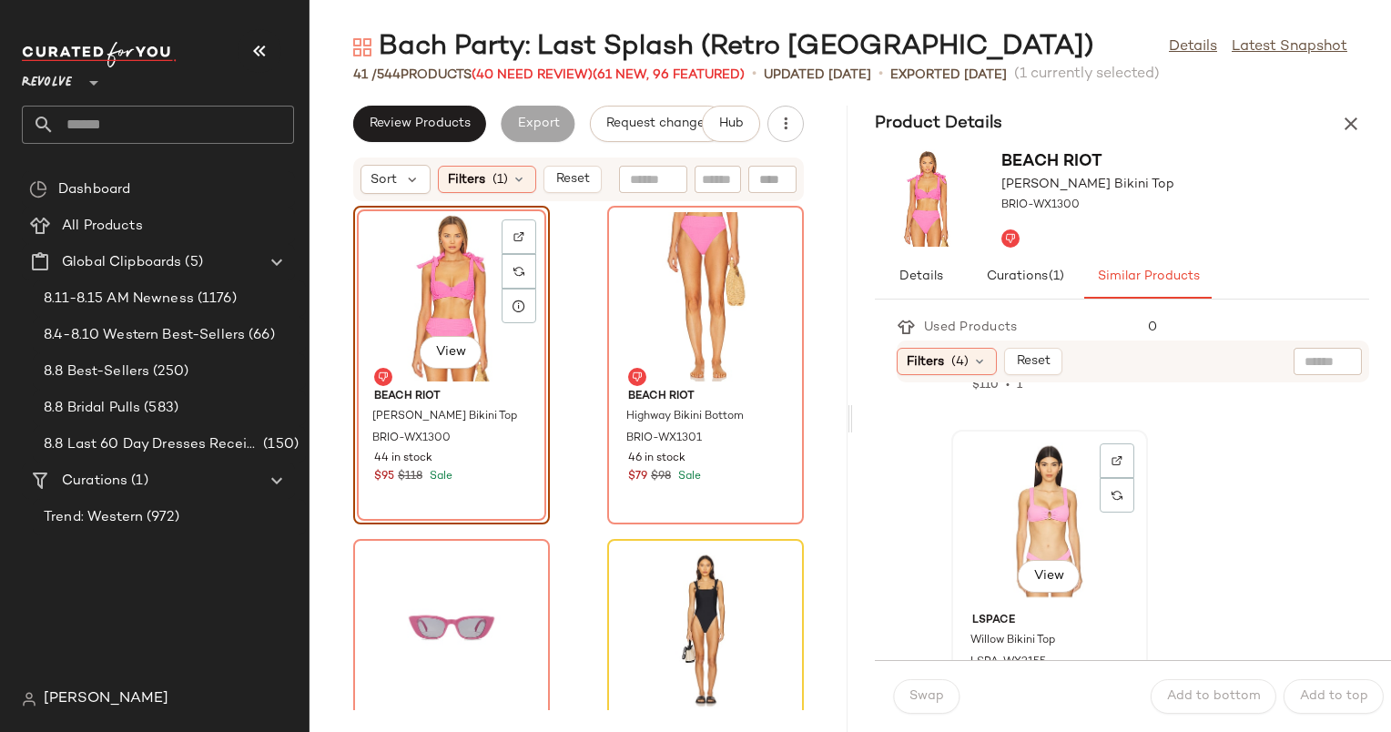
scroll to position [1962, 0]
click at [1110, 483] on div at bounding box center [1117, 500] width 35 height 35
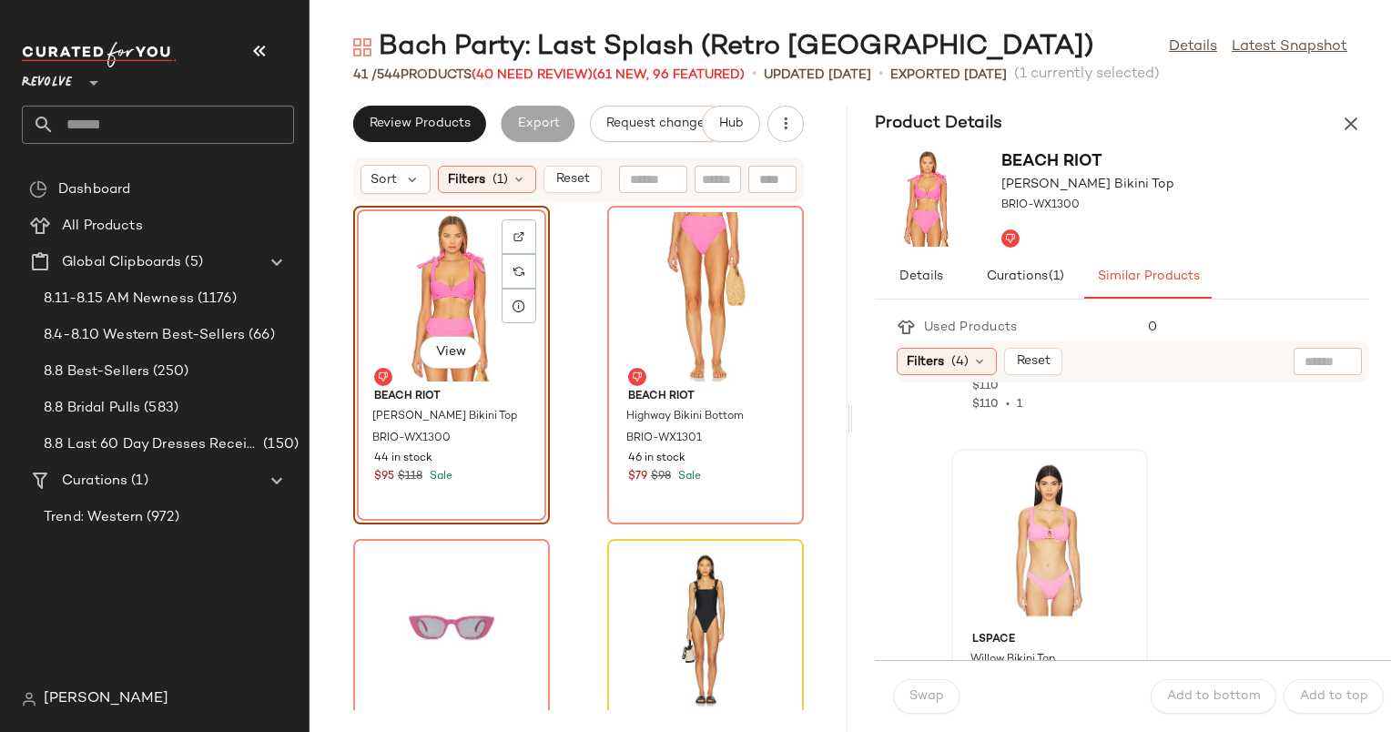
scroll to position [1981, 0]
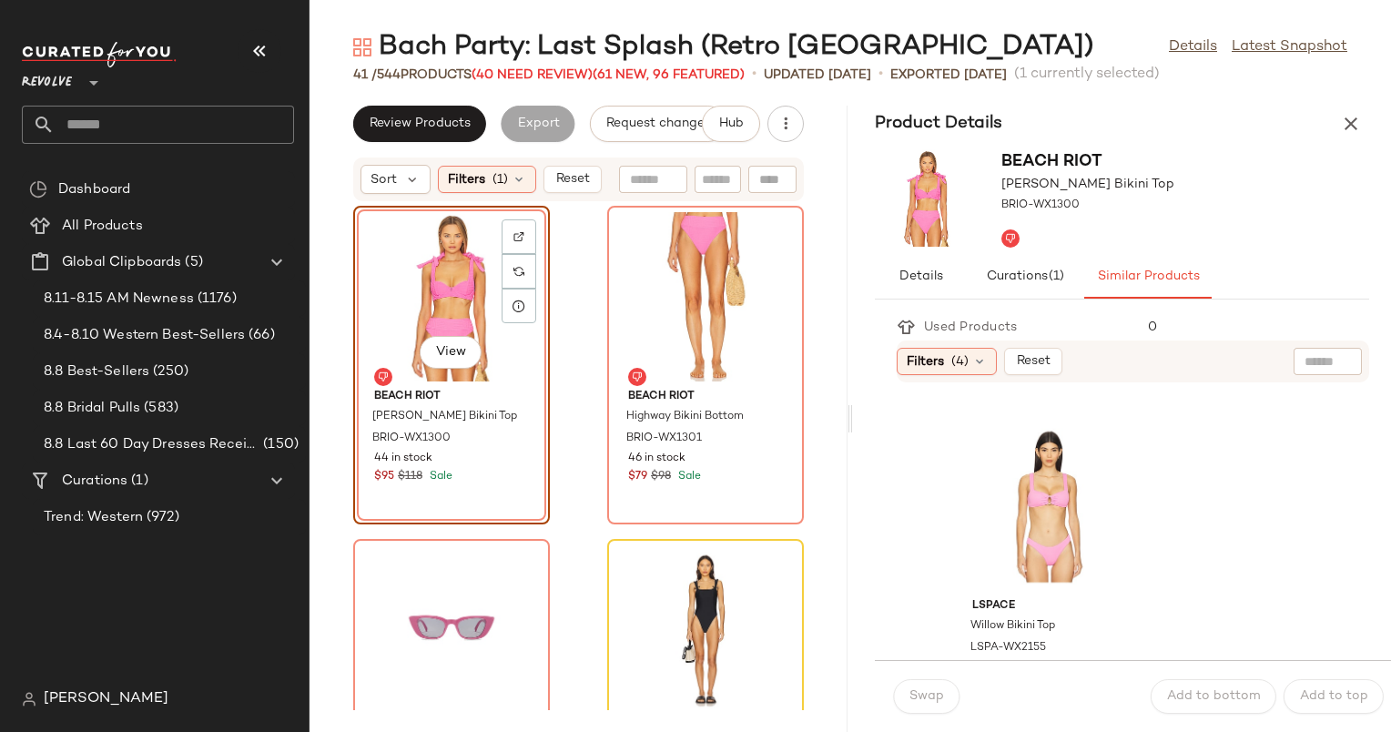
click at [967, 341] on div "Filters (4) Reset" at bounding box center [1133, 362] width 473 height 42
click at [968, 352] on span "(4)" at bounding box center [960, 361] width 17 height 19
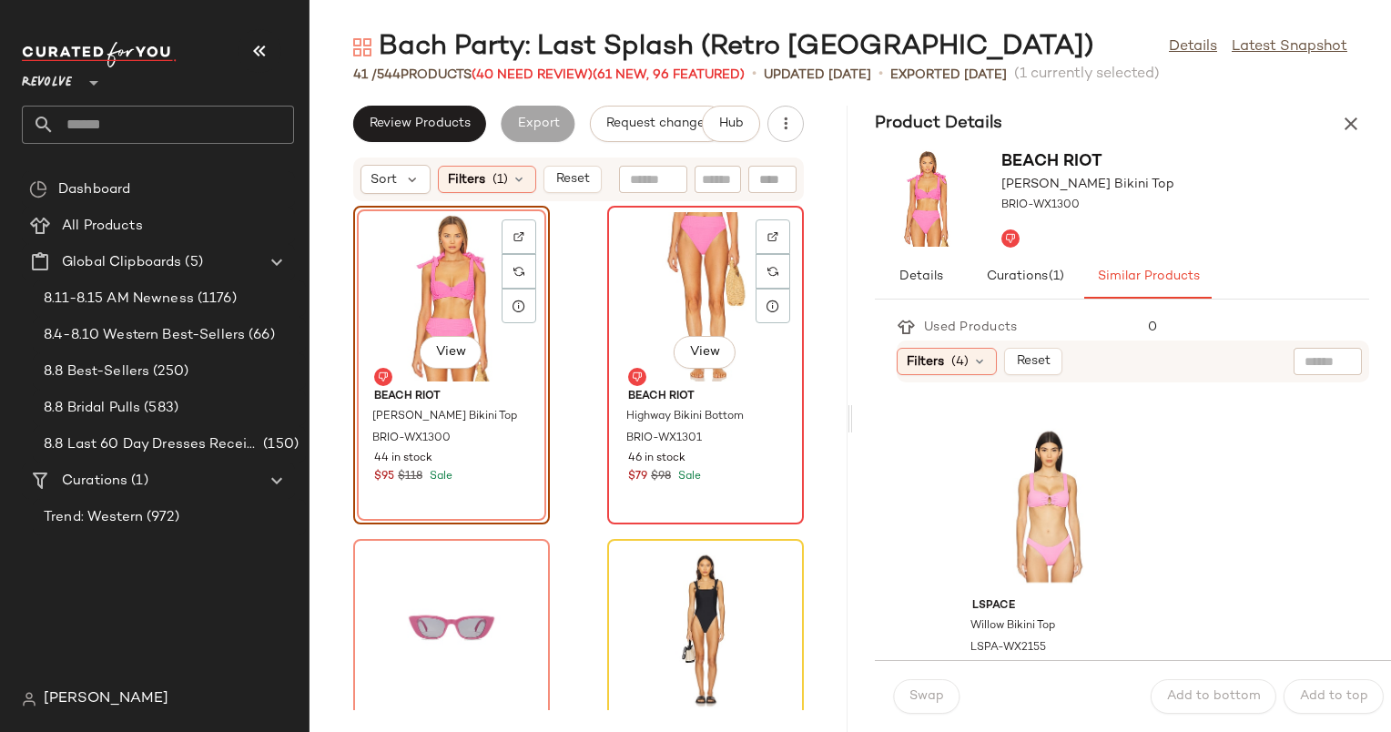
click at [652, 295] on div "View" at bounding box center [706, 296] width 184 height 169
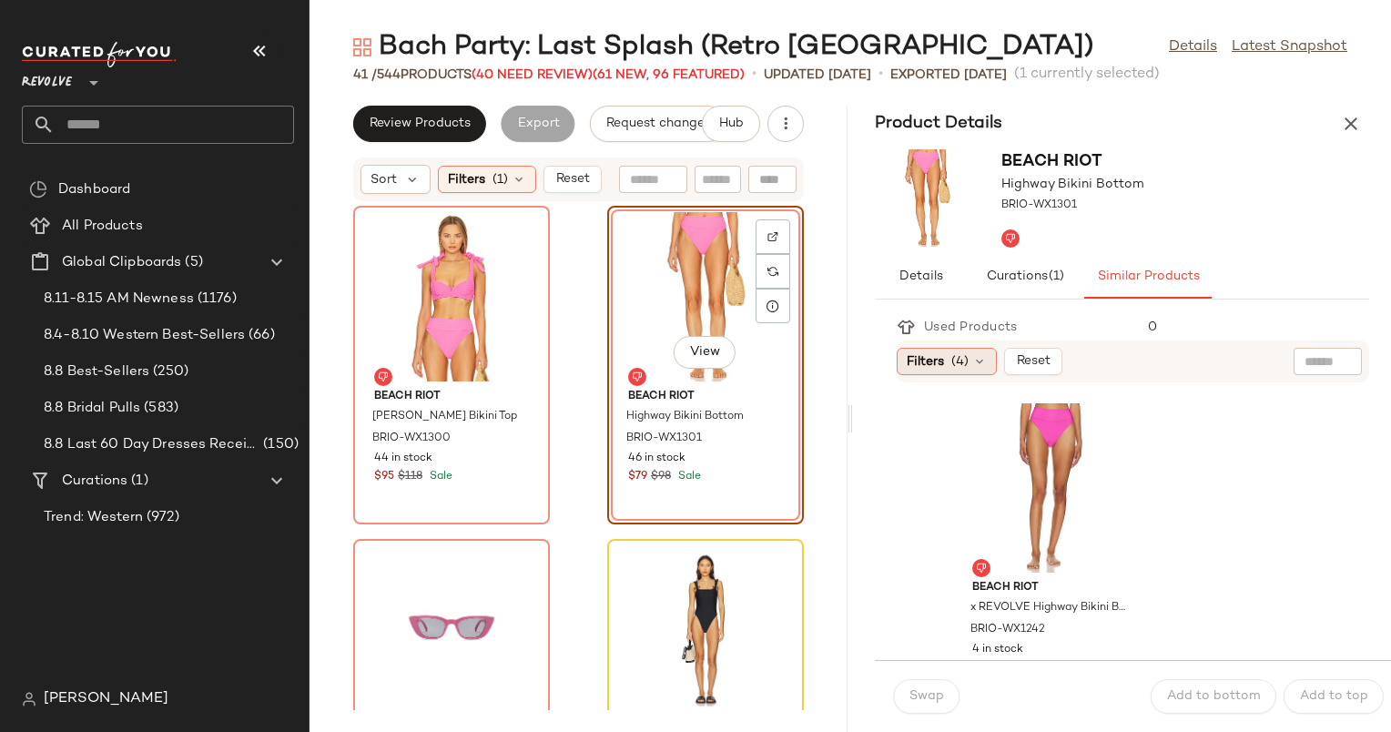
click at [976, 364] on icon at bounding box center [980, 361] width 15 height 15
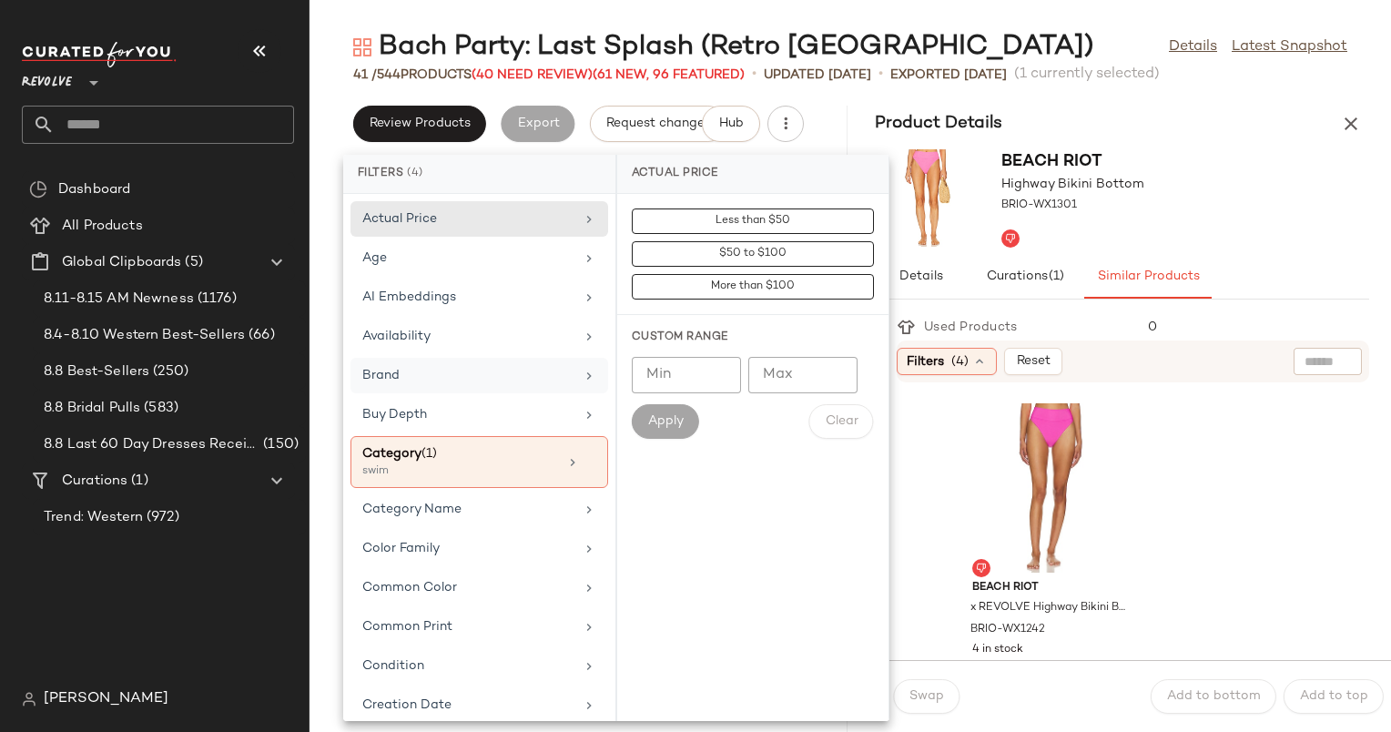
click at [499, 397] on div "Brand" at bounding box center [480, 415] width 258 height 36
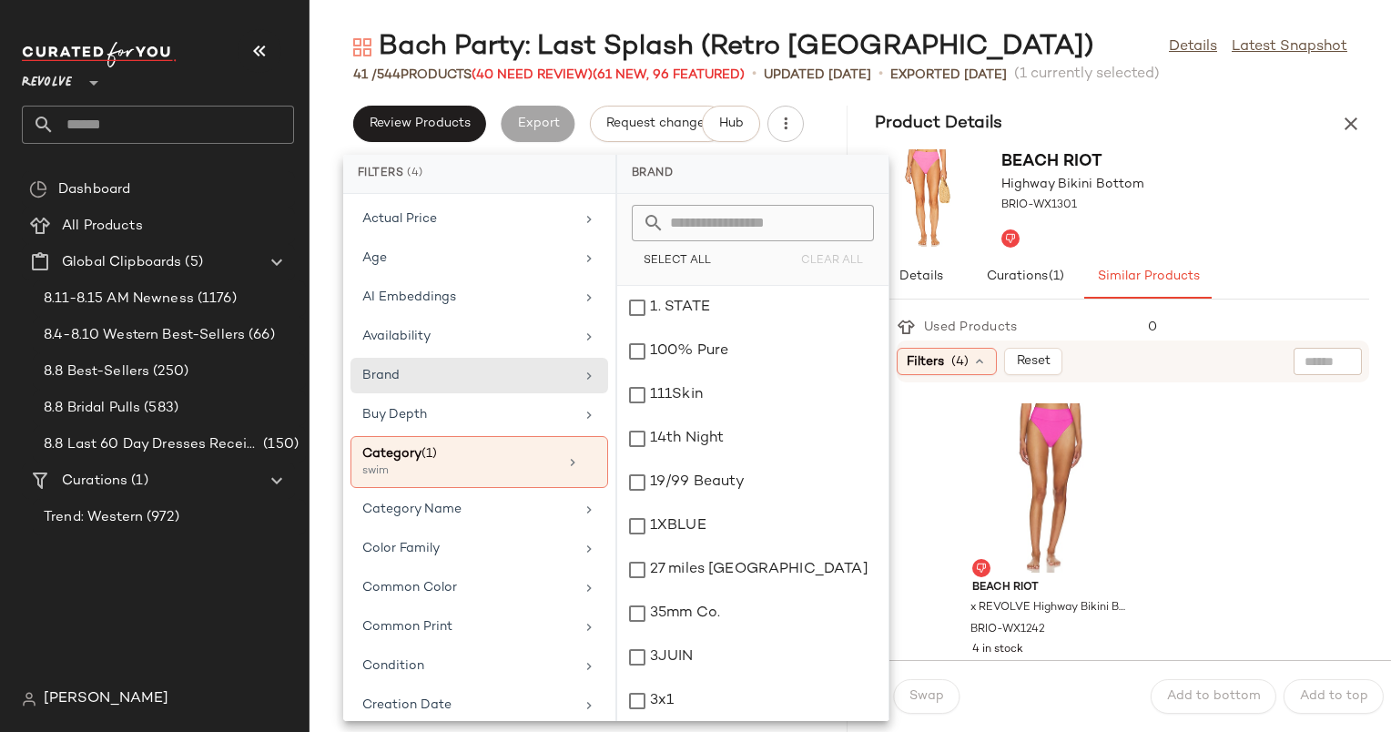
click at [761, 237] on input "text" at bounding box center [764, 223] width 199 height 36
click at [755, 230] on input "text" at bounding box center [764, 223] width 199 height 36
click at [734, 209] on input "text" at bounding box center [764, 223] width 199 height 36
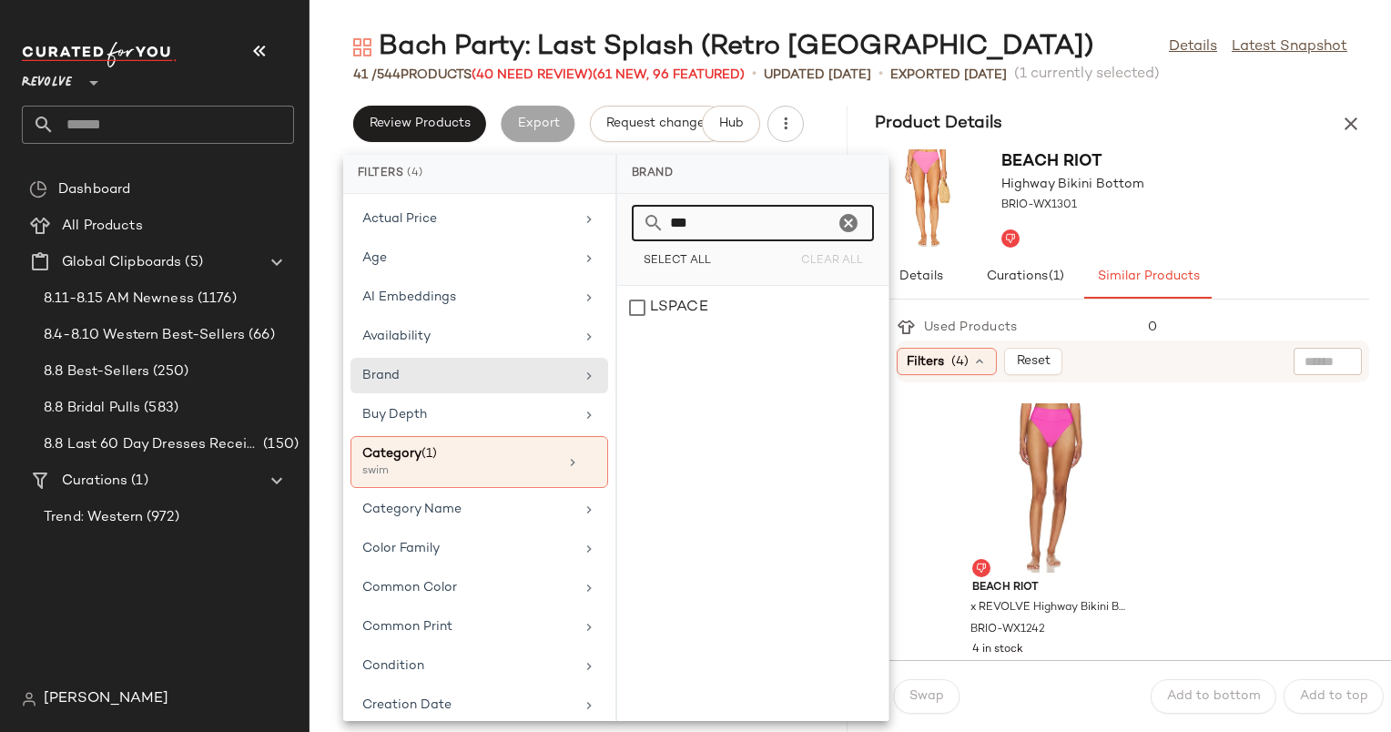
click at [734, 209] on input "***" at bounding box center [749, 223] width 169 height 36
type input "***"
click at [716, 340] on div "LSPACE" at bounding box center [752, 503] width 271 height 435
click at [715, 273] on button "Select All" at bounding box center [677, 261] width 90 height 25
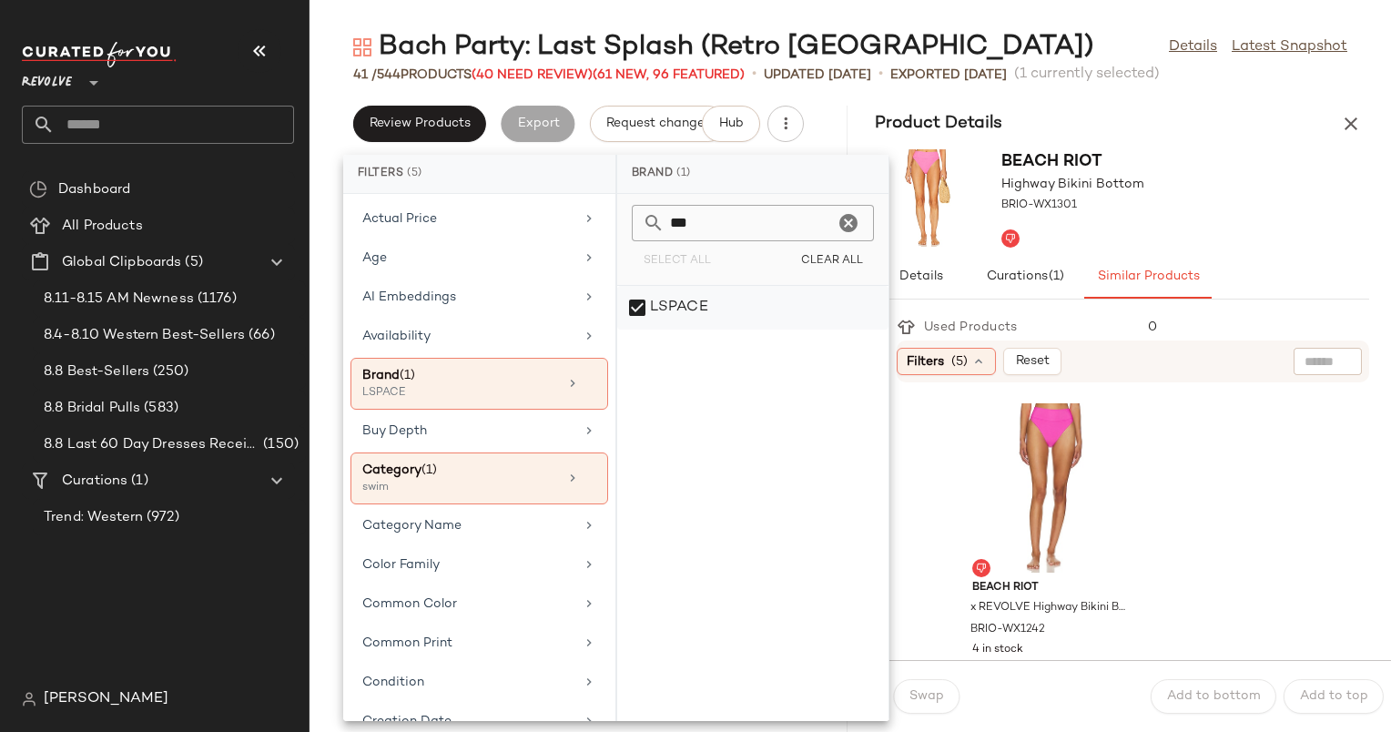
click at [721, 299] on div "LSPACE" at bounding box center [752, 308] width 271 height 44
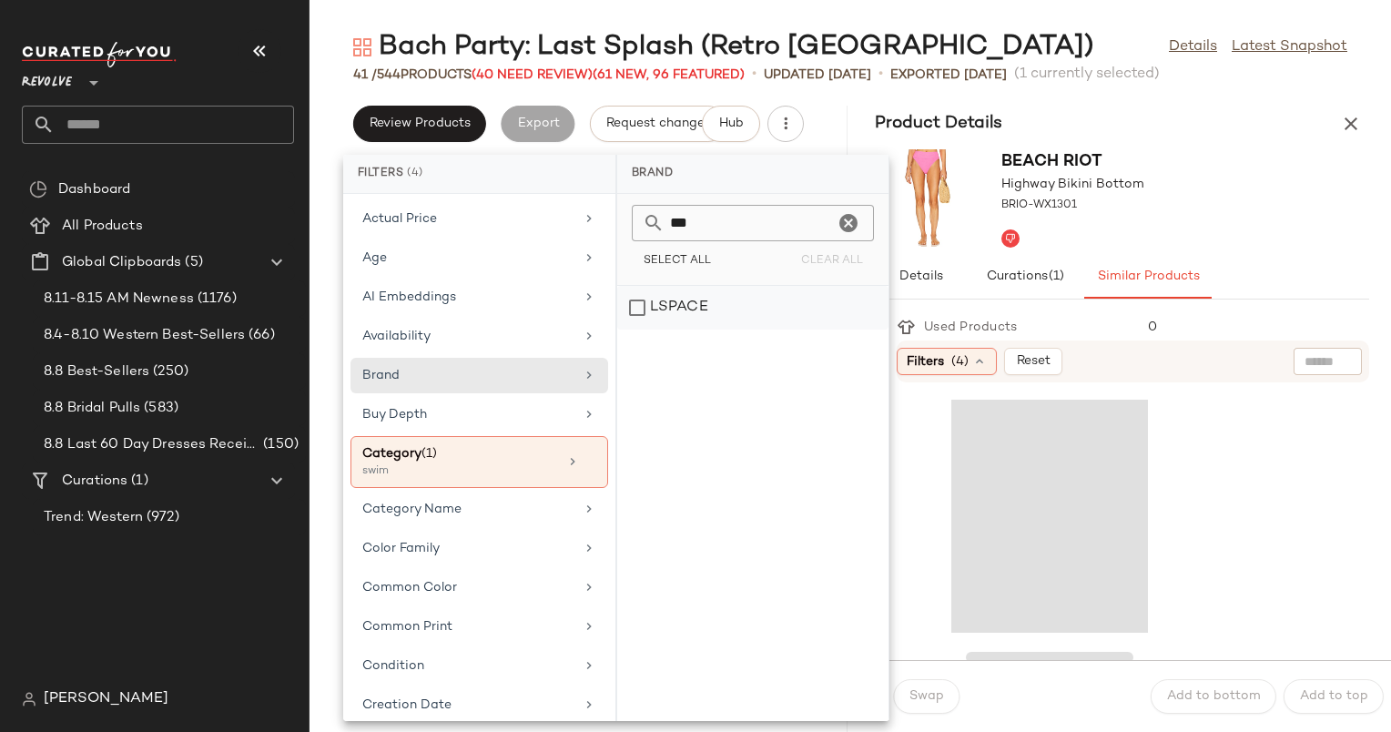
click at [721, 299] on div "LSPACE" at bounding box center [752, 308] width 271 height 44
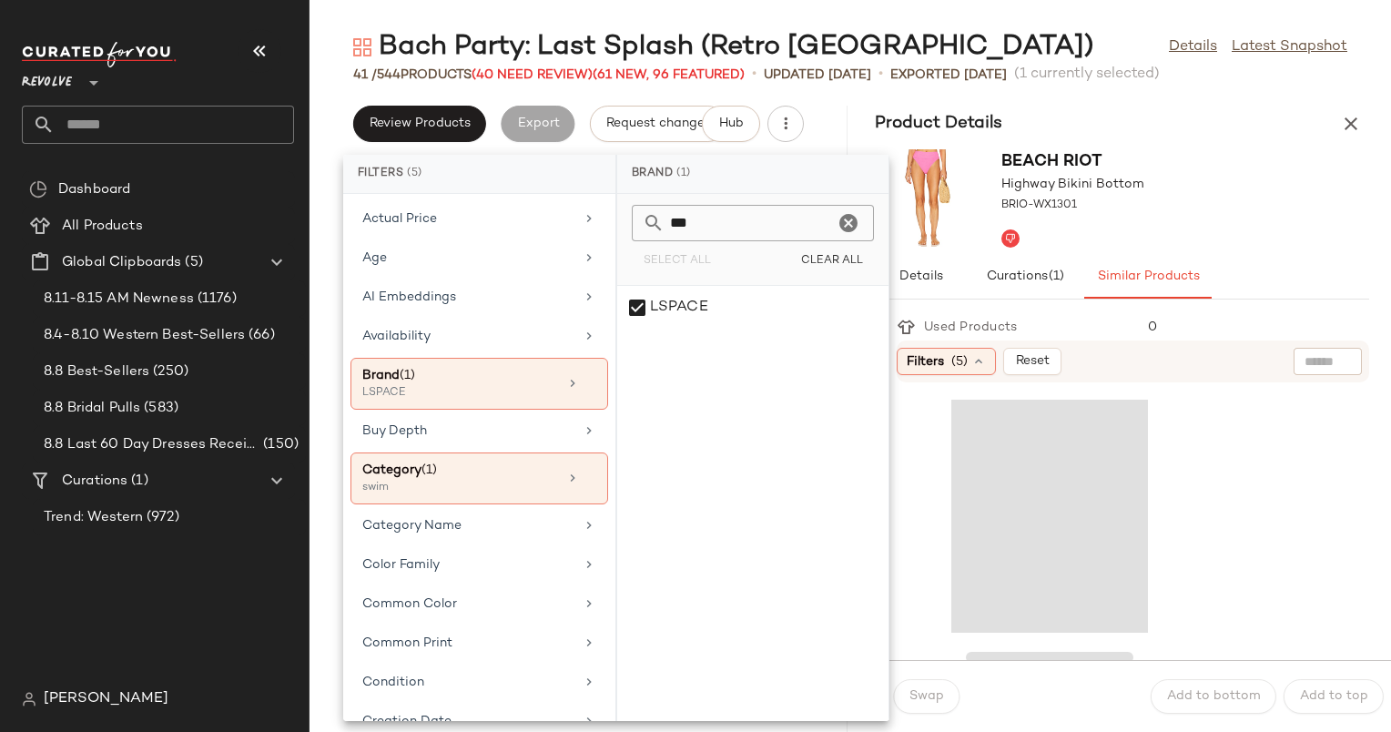
click at [1226, 362] on div "Filters (5) Reset" at bounding box center [1133, 362] width 473 height 42
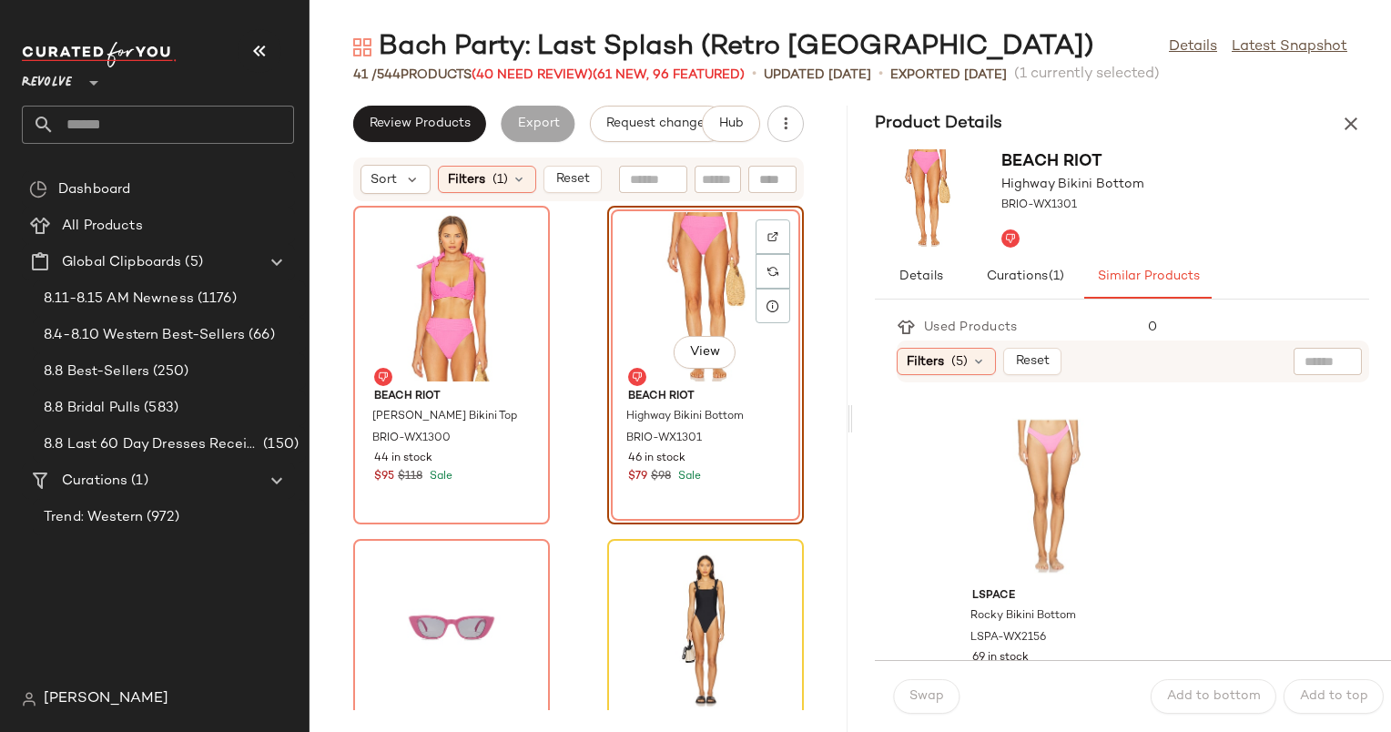
scroll to position [1326, 0]
click at [968, 490] on div "View" at bounding box center [1050, 495] width 184 height 169
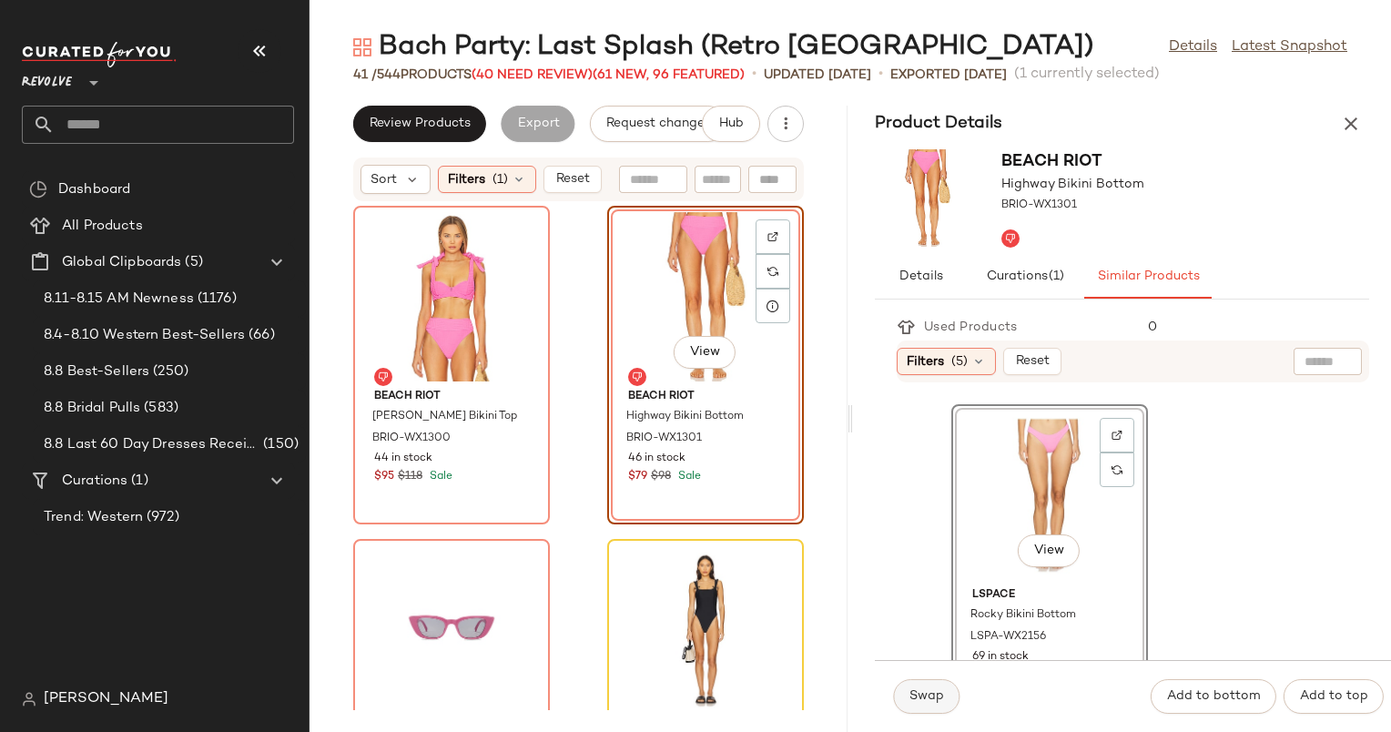
click at [922, 701] on span "Swap" at bounding box center [927, 696] width 36 height 15
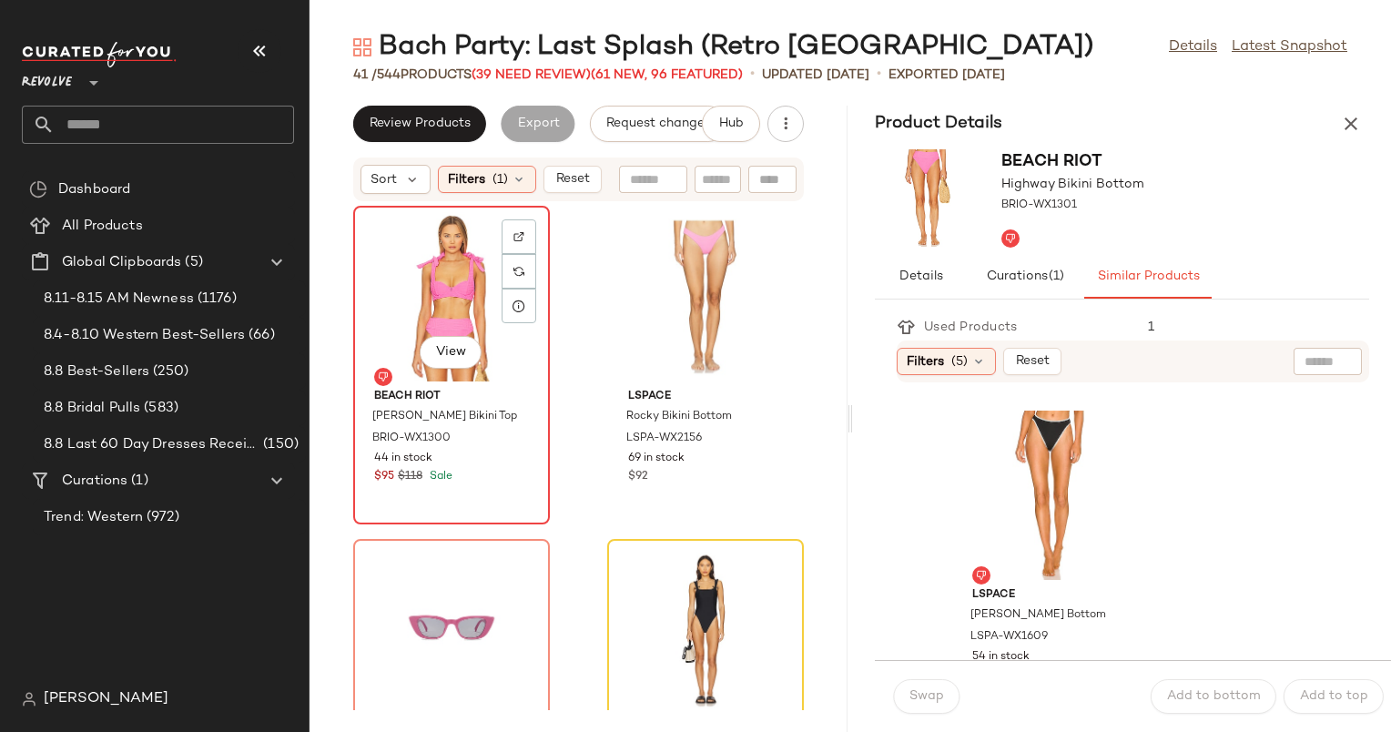
click at [422, 284] on div "View" at bounding box center [452, 296] width 184 height 169
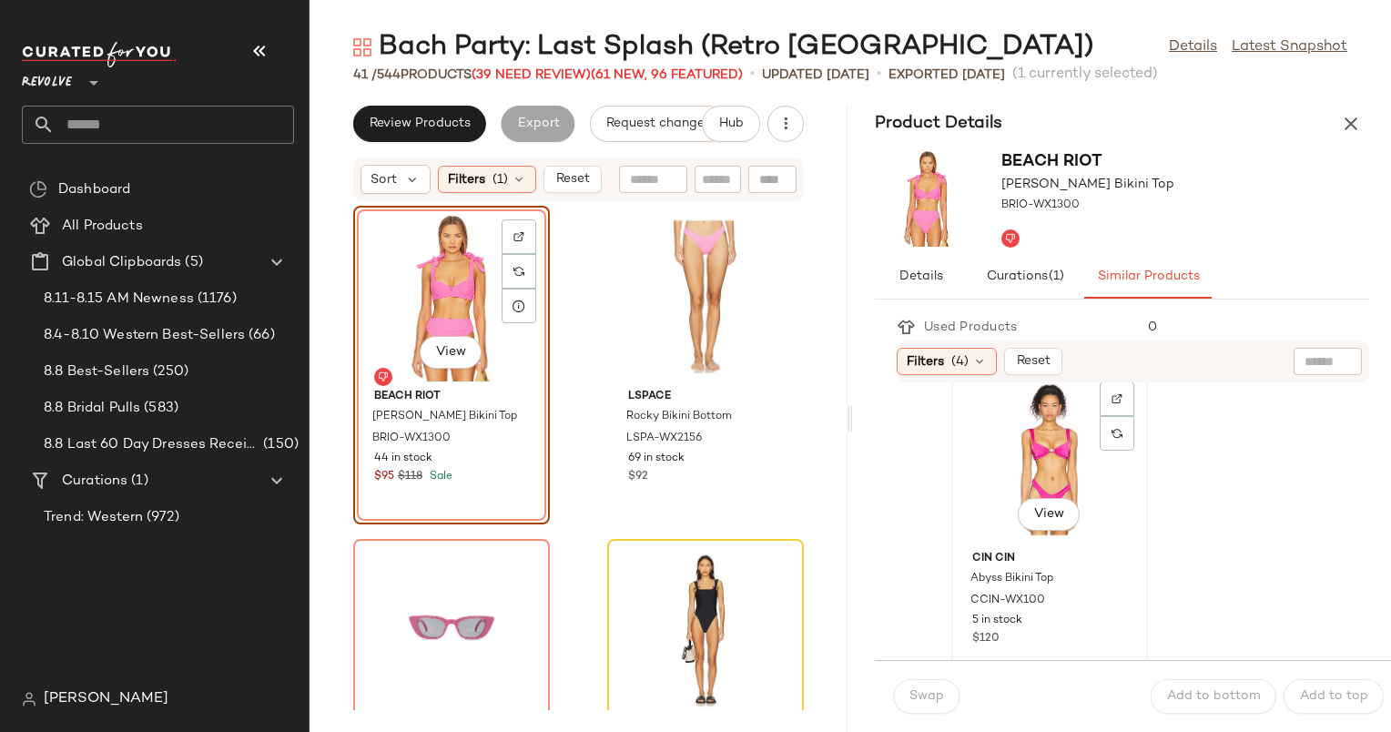
click at [1093, 399] on div "View" at bounding box center [1050, 458] width 184 height 169
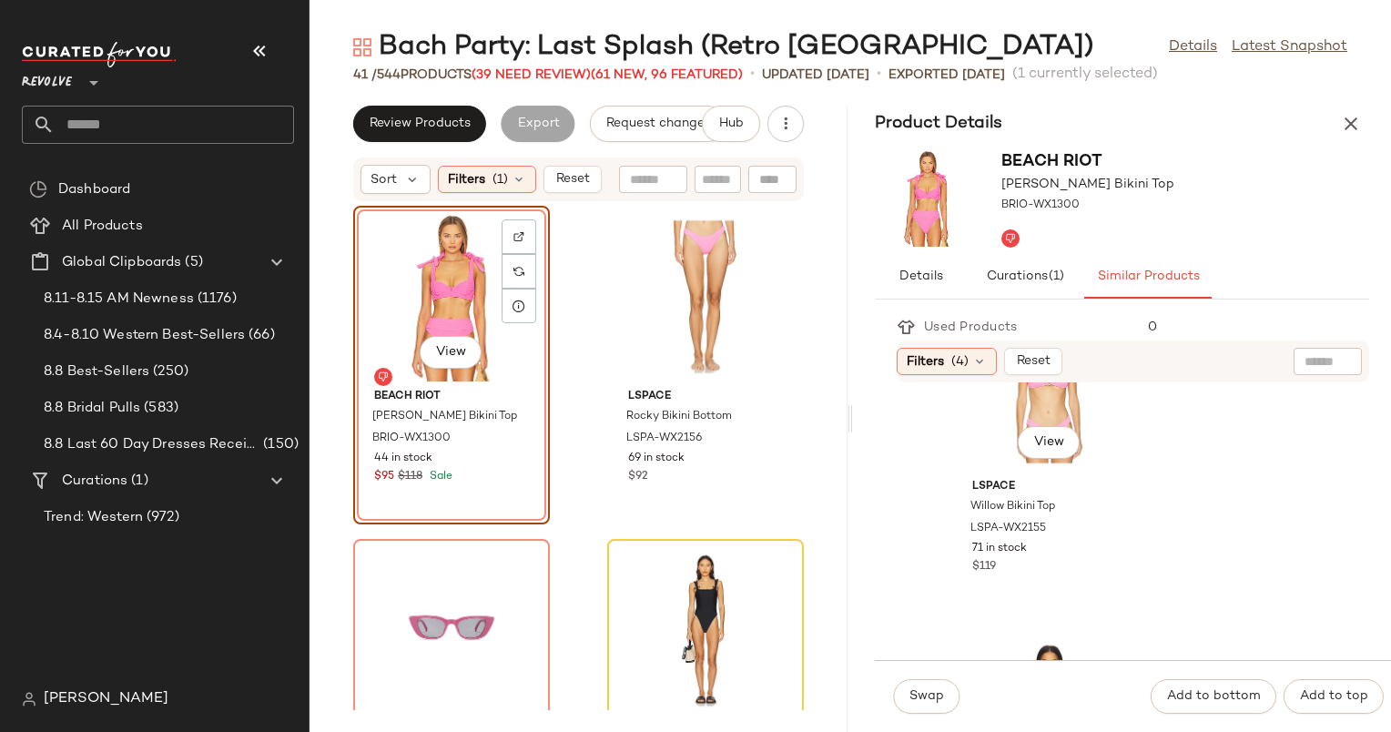
scroll to position [2071, 0]
click at [998, 412] on div "View" at bounding box center [1050, 416] width 184 height 169
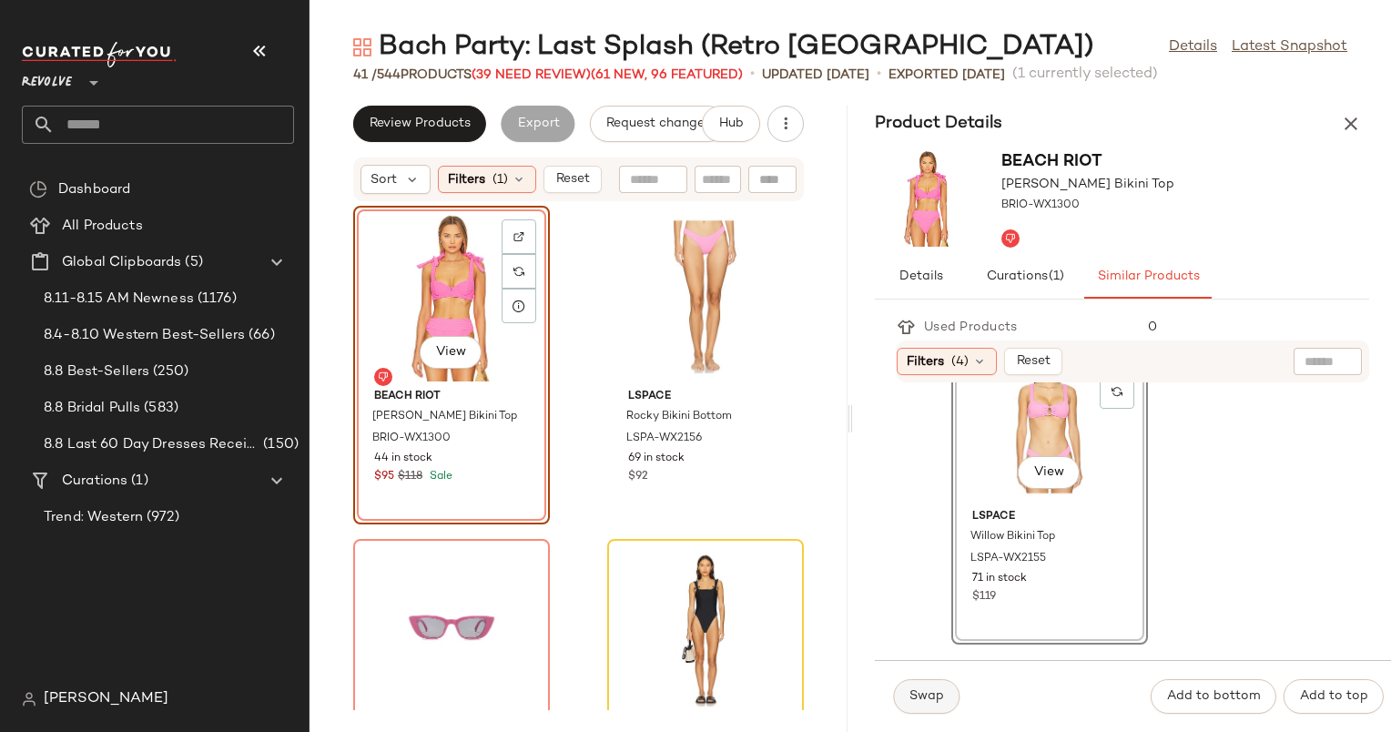
click at [942, 699] on span "Swap" at bounding box center [927, 696] width 36 height 15
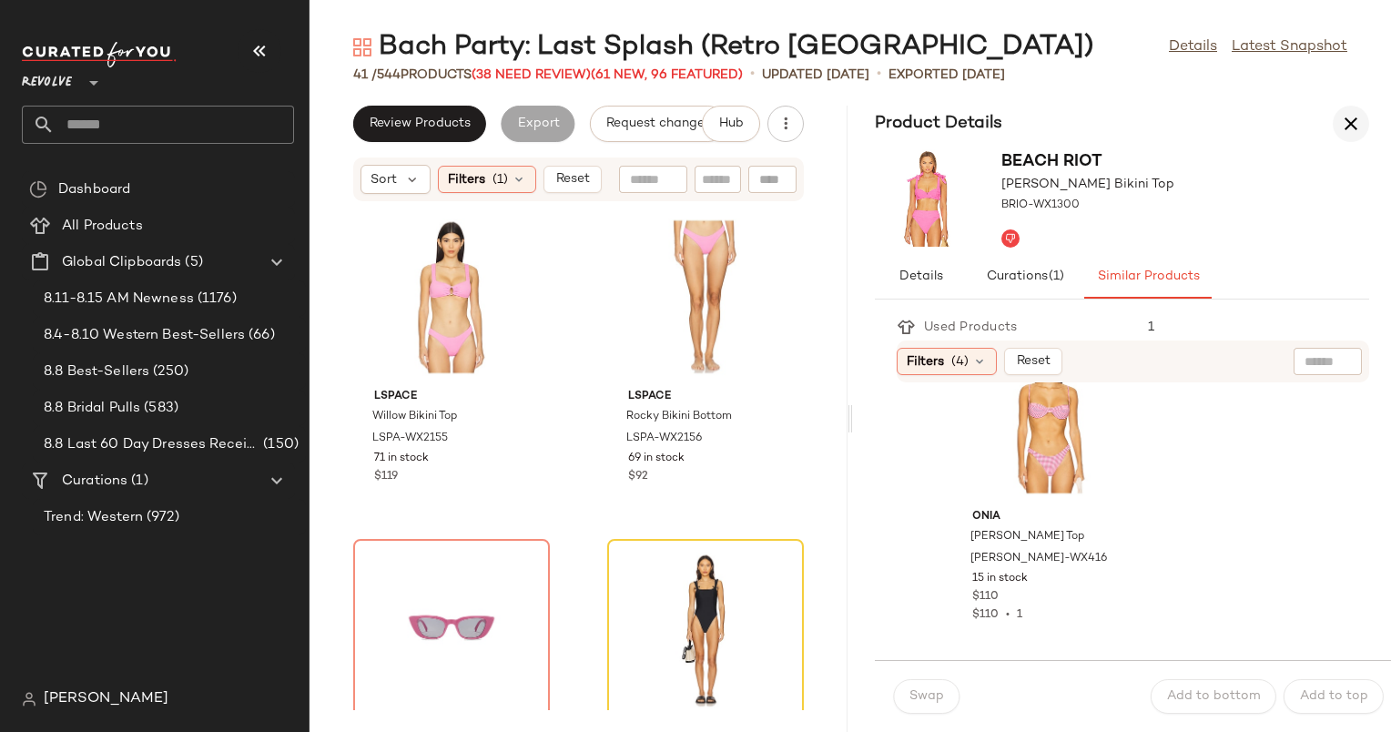
click at [1358, 120] on icon "button" at bounding box center [1351, 124] width 22 height 22
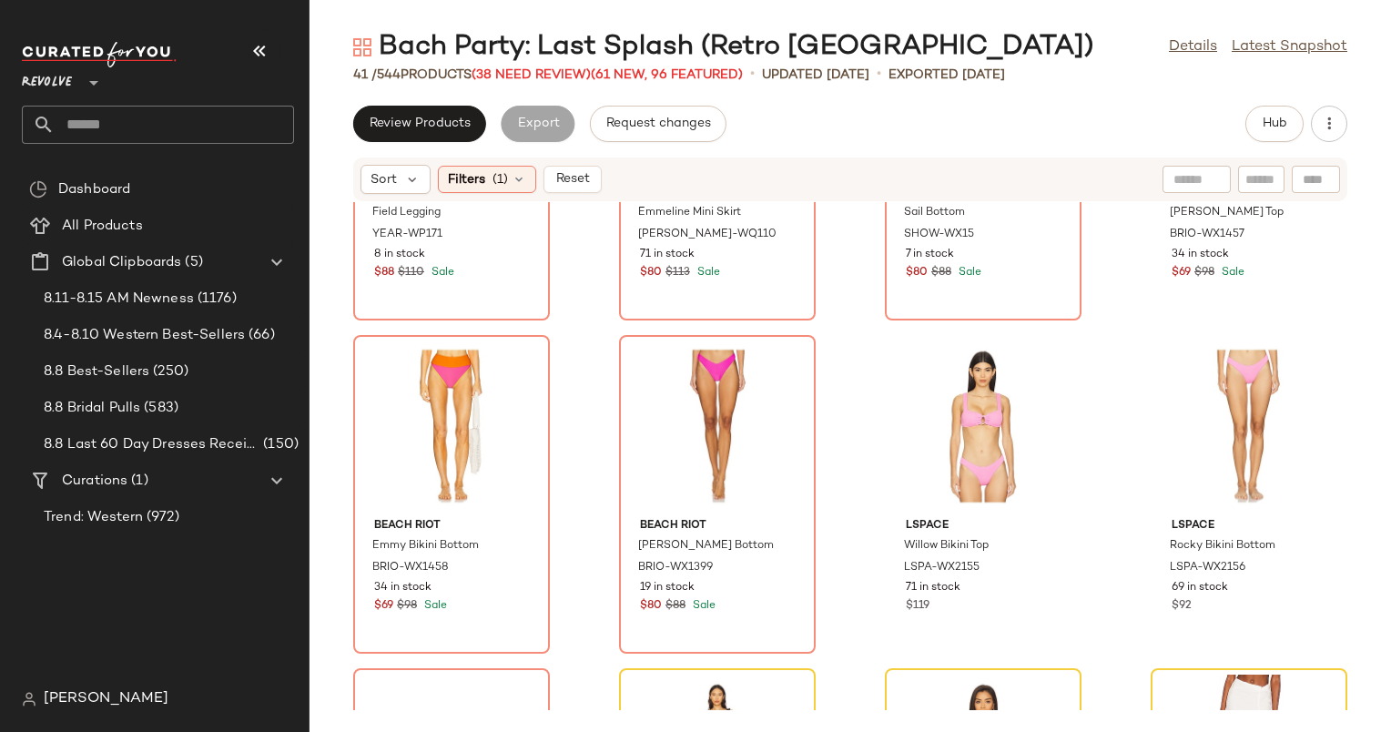
scroll to position [0, 0]
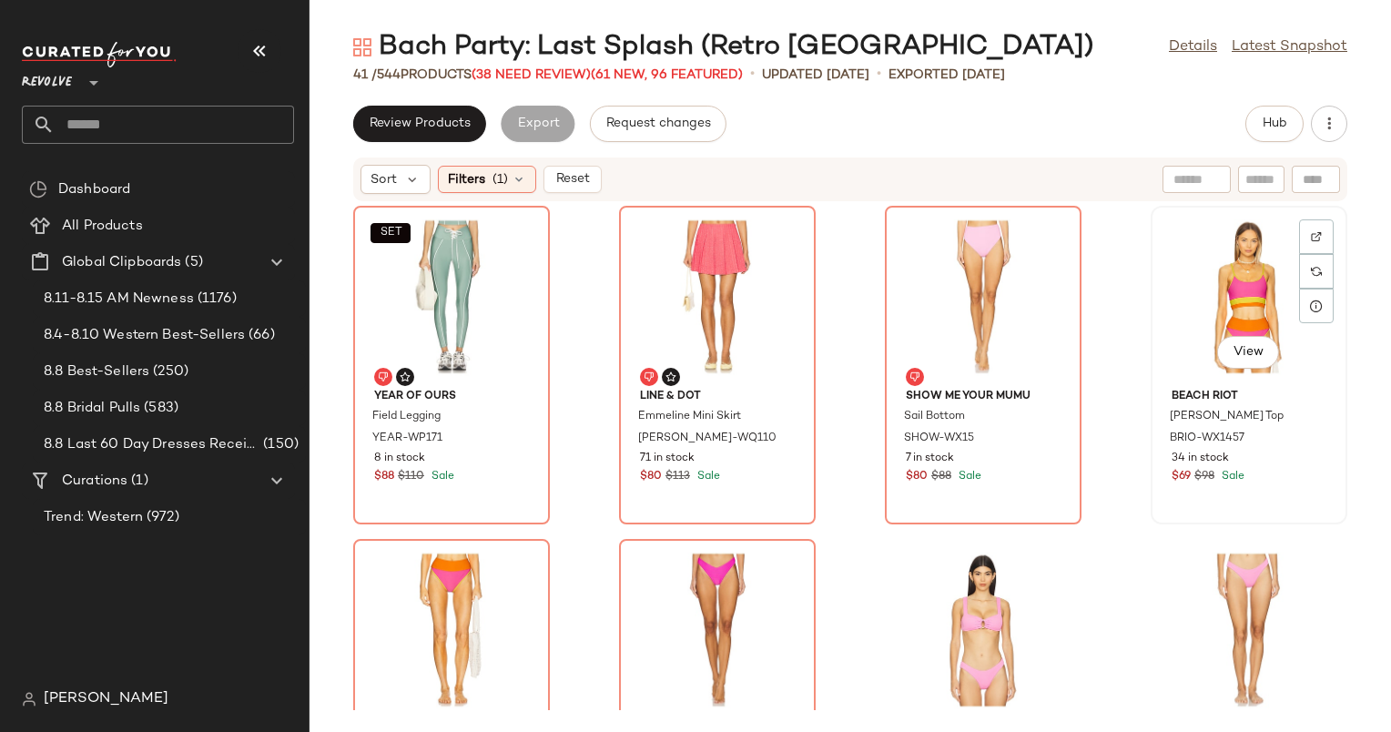
click at [1215, 264] on div "View" at bounding box center [1249, 296] width 184 height 169
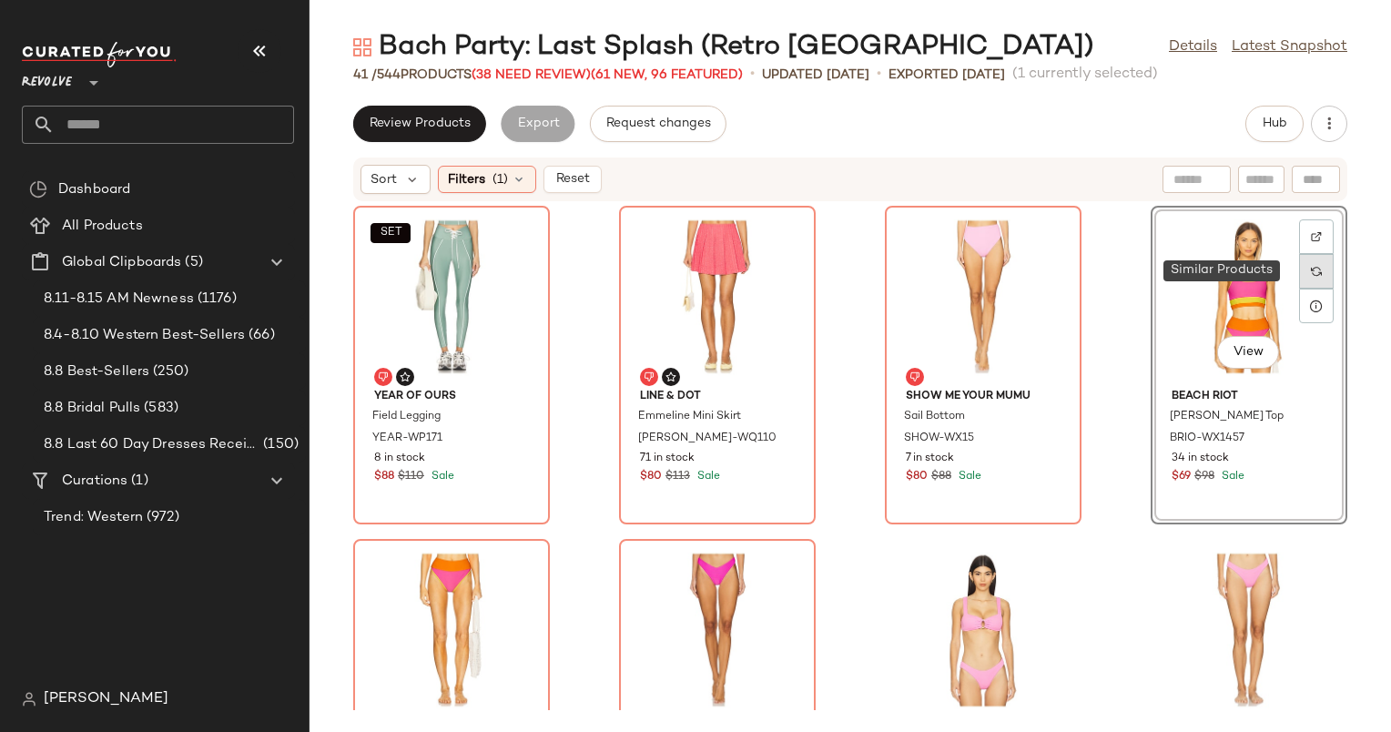
click at [1311, 270] on div at bounding box center [1316, 271] width 35 height 35
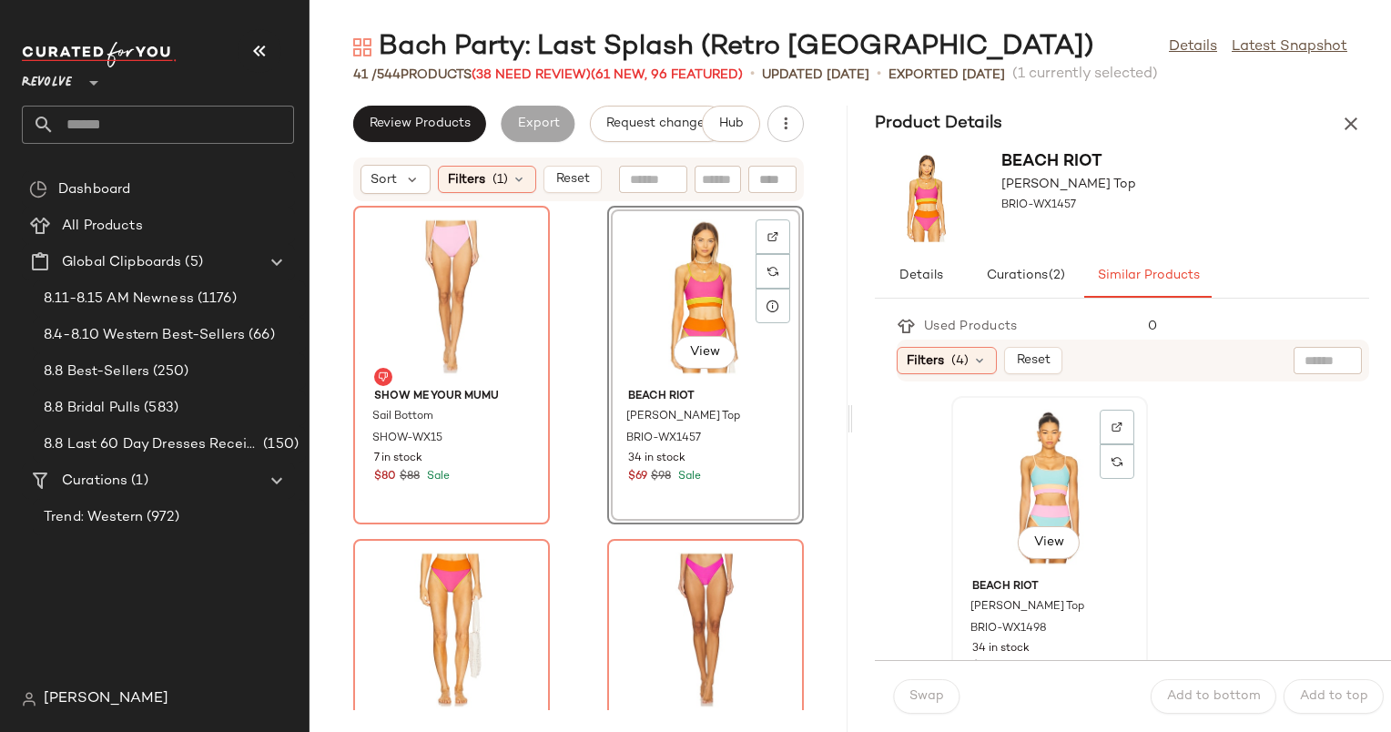
scroll to position [191, 0]
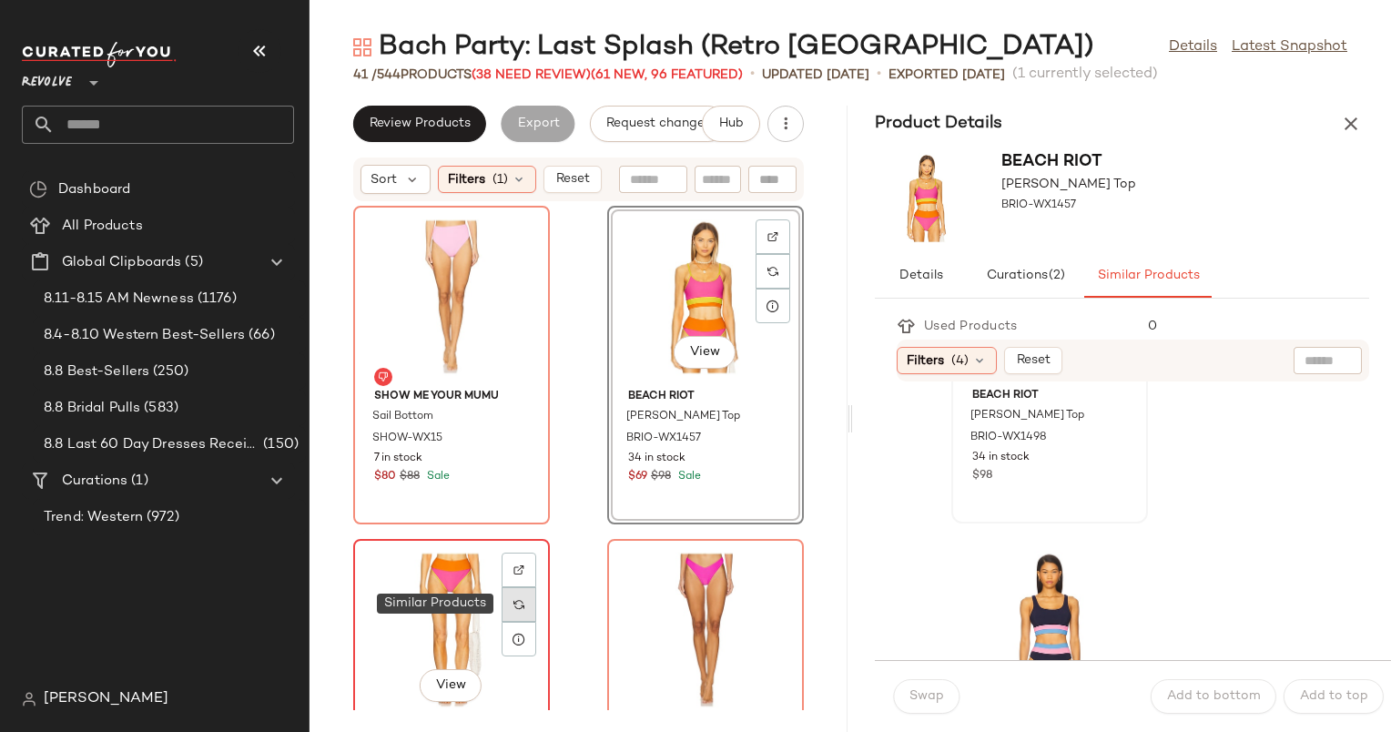
click at [523, 601] on img at bounding box center [519, 604] width 11 height 11
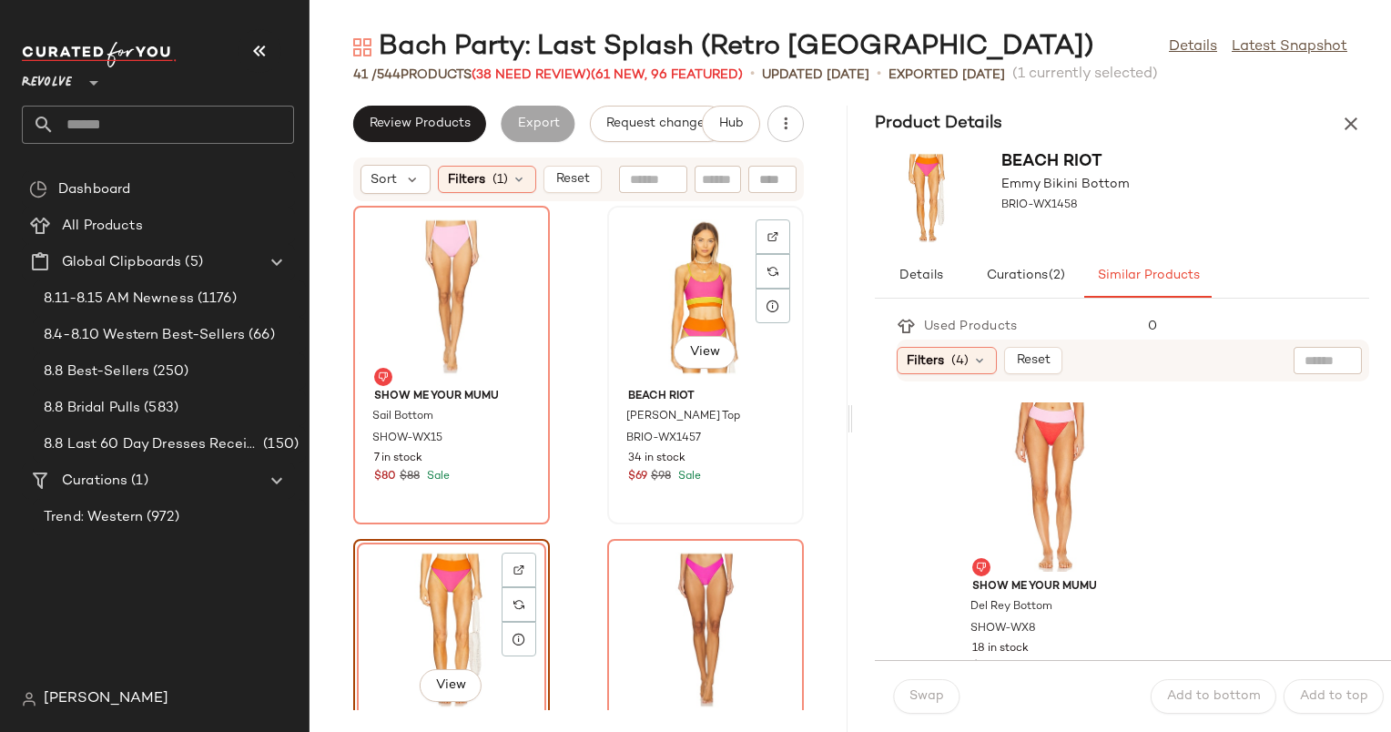
click at [718, 305] on div "View" at bounding box center [706, 296] width 184 height 169
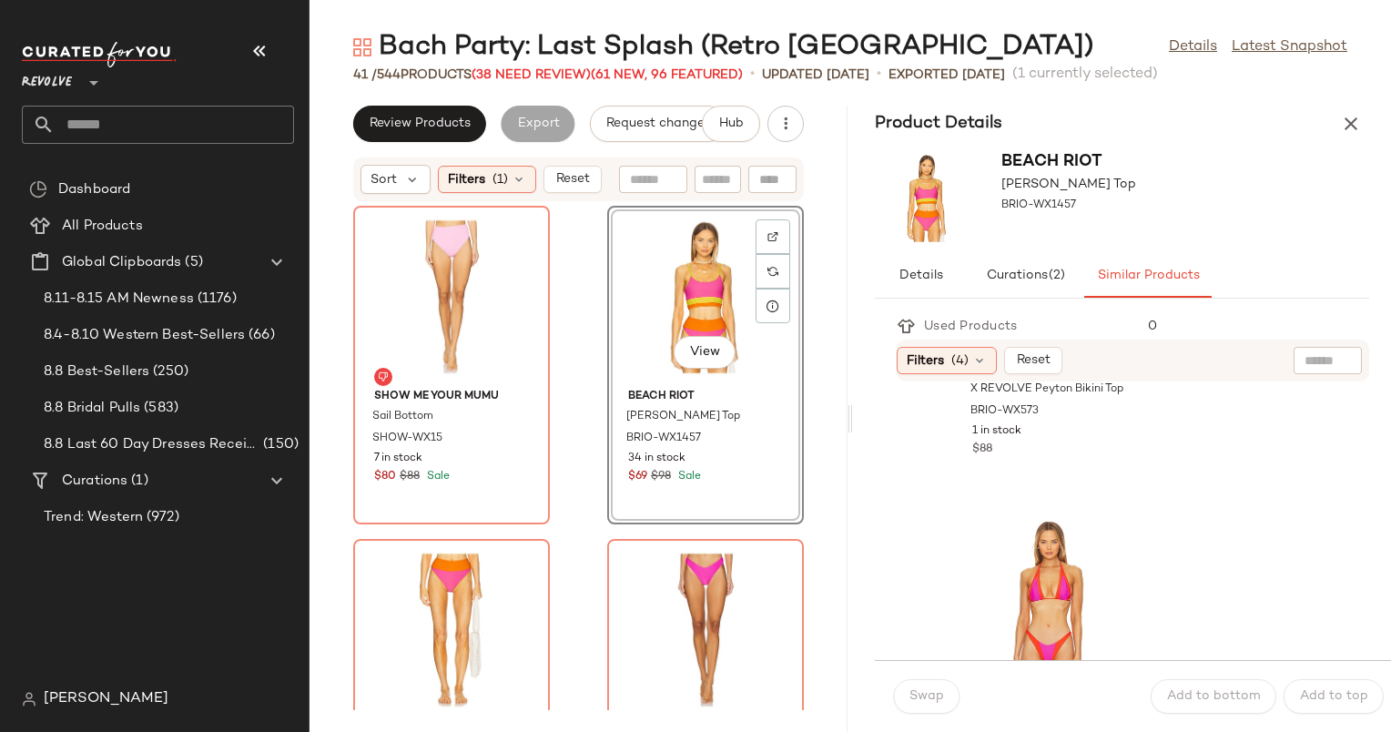
scroll to position [1548, 0]
click at [1113, 563] on div at bounding box center [1117, 580] width 35 height 35
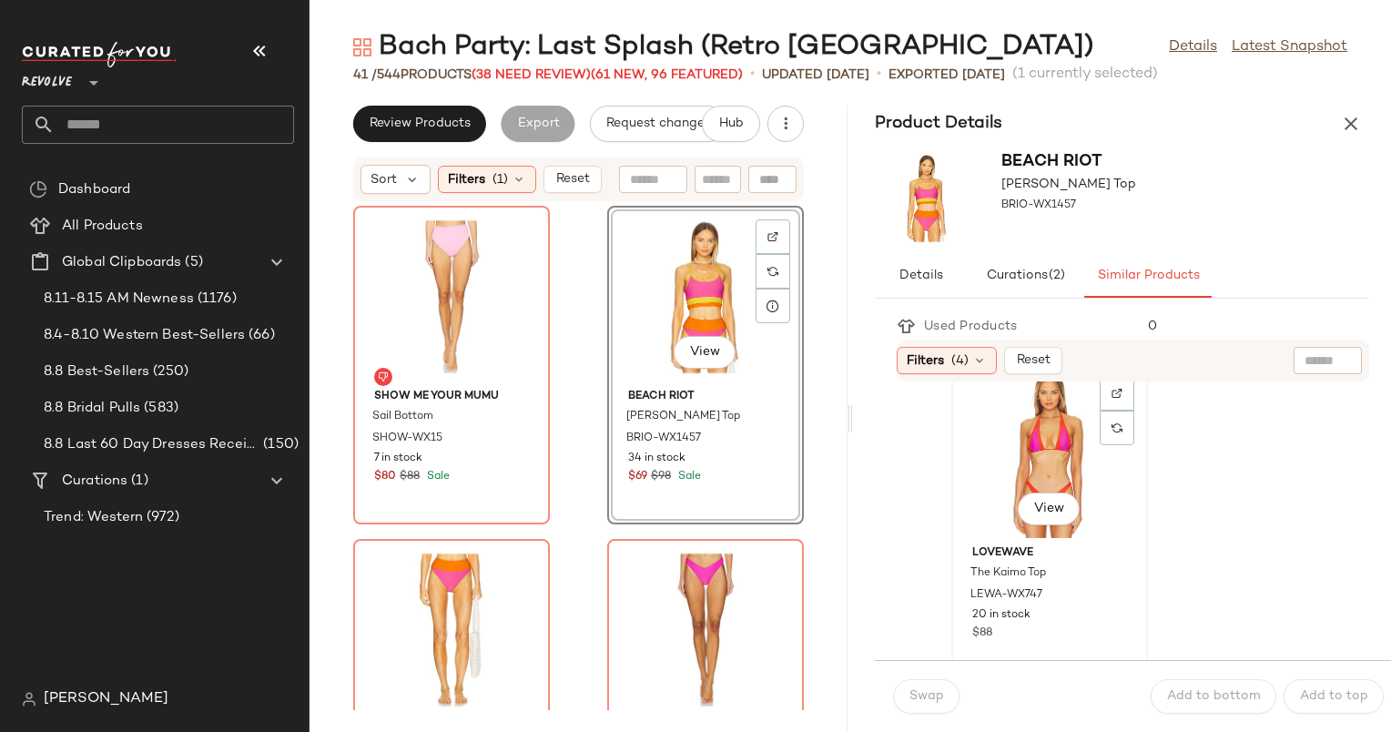
scroll to position [1679, 0]
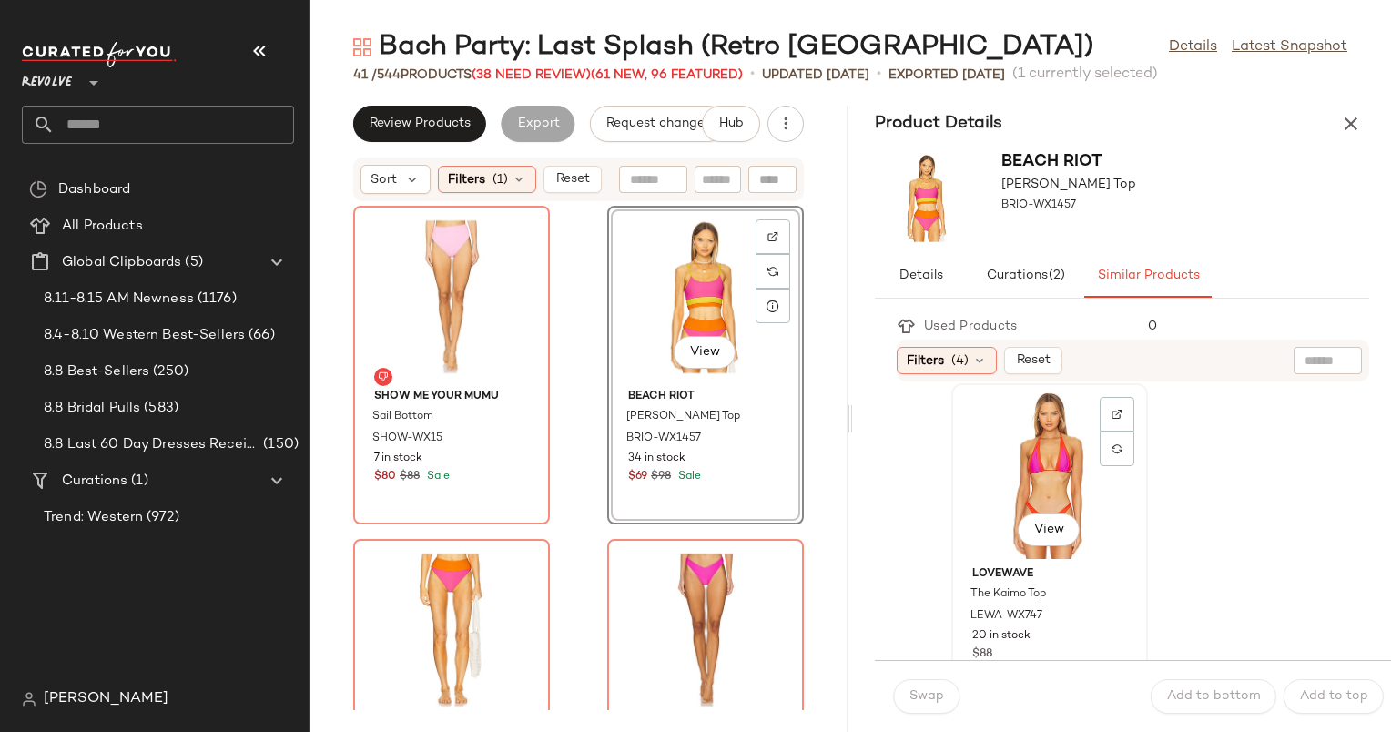
click at [1136, 415] on div "View" at bounding box center [1050, 474] width 184 height 169
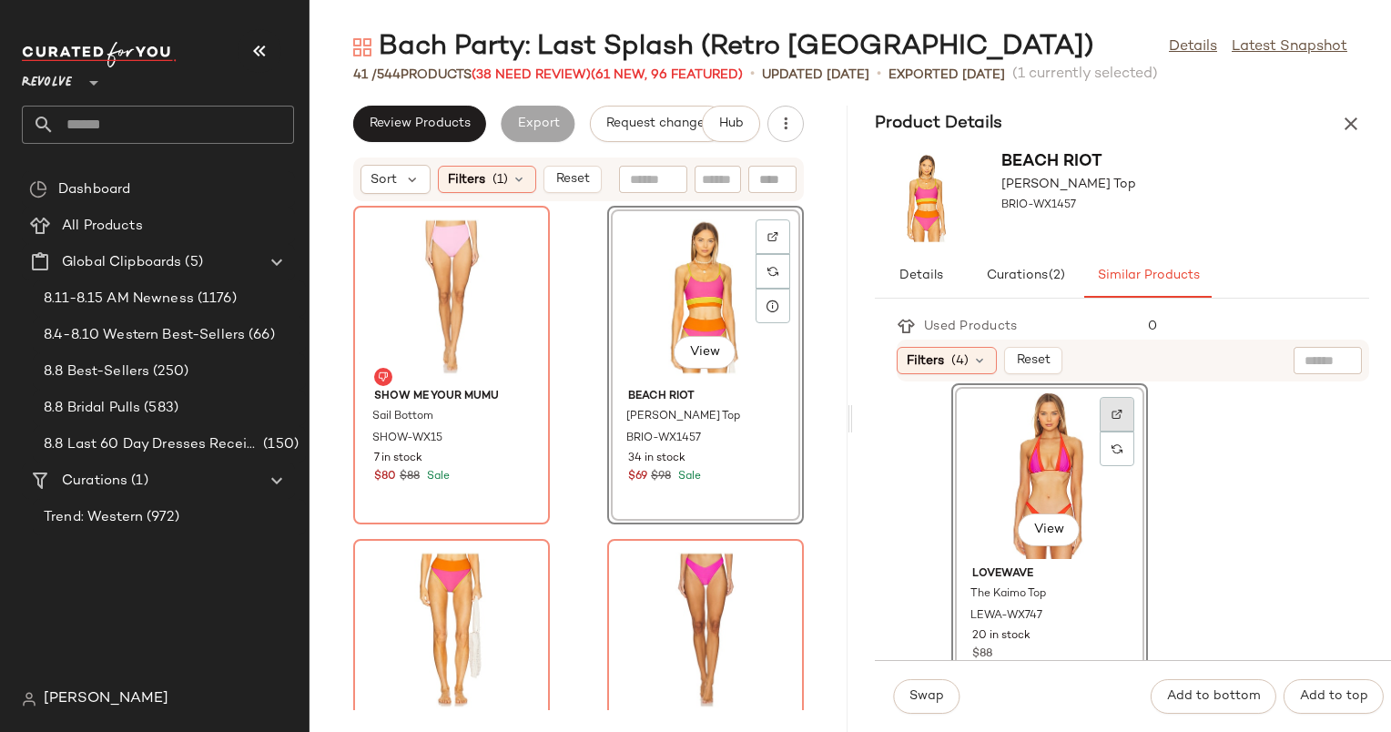
click at [1122, 411] on img at bounding box center [1117, 414] width 11 height 11
click at [479, 603] on div "View" at bounding box center [452, 629] width 184 height 169
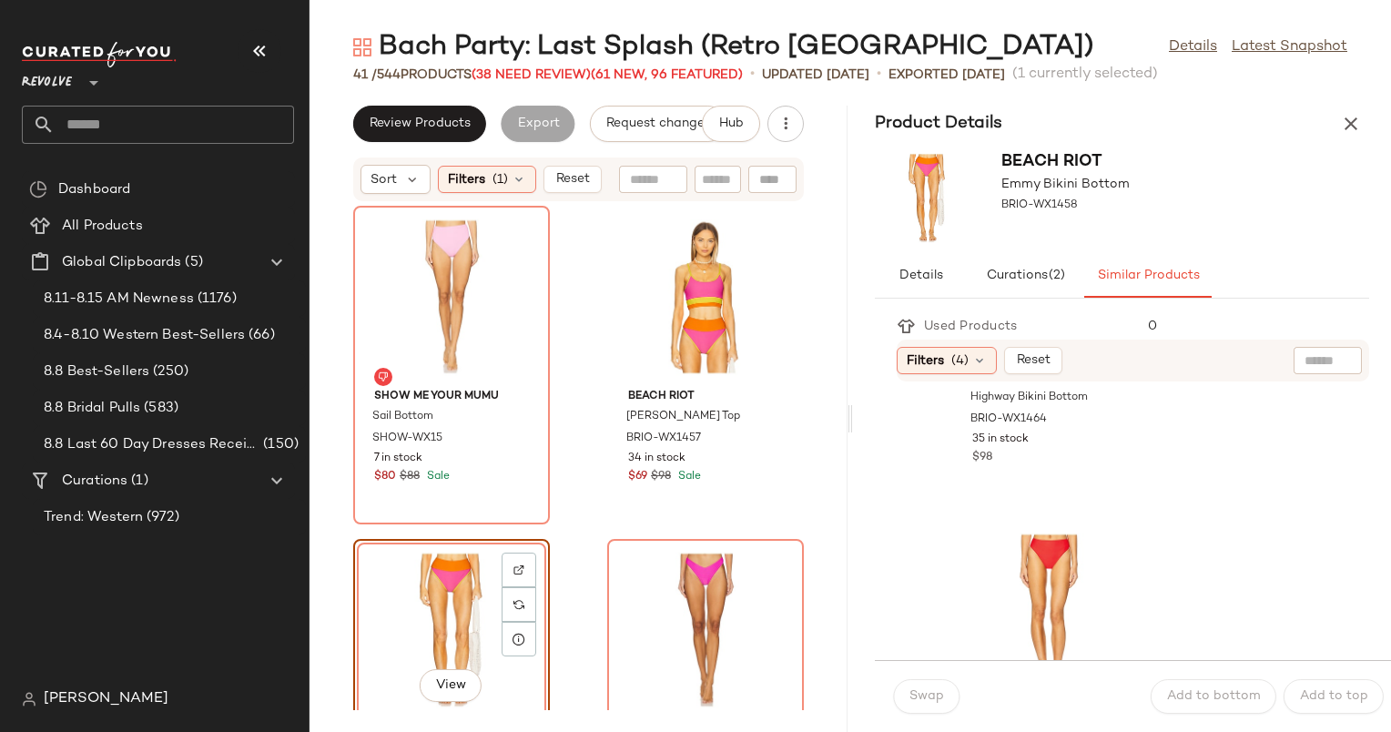
scroll to position [2544, 0]
click at [979, 353] on icon at bounding box center [980, 360] width 15 height 15
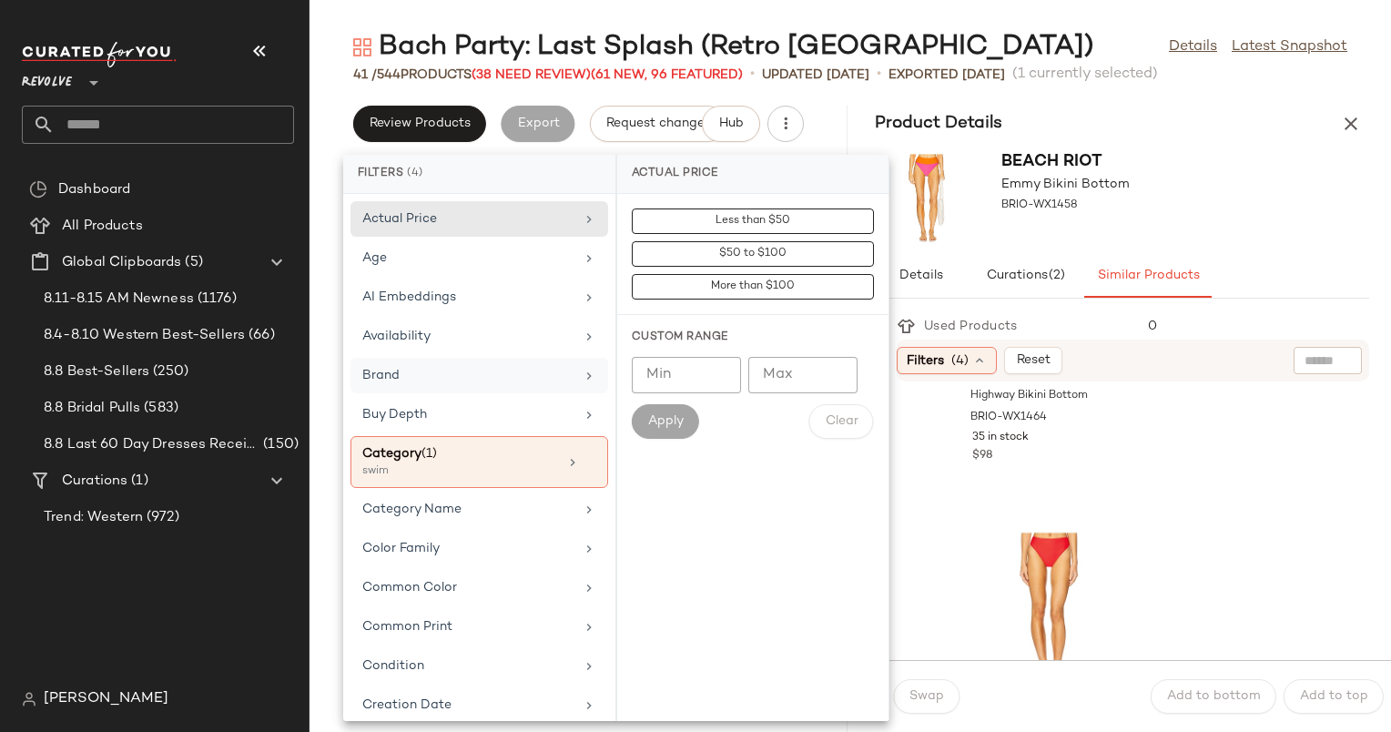
click at [474, 368] on div "Brand" at bounding box center [468, 375] width 212 height 19
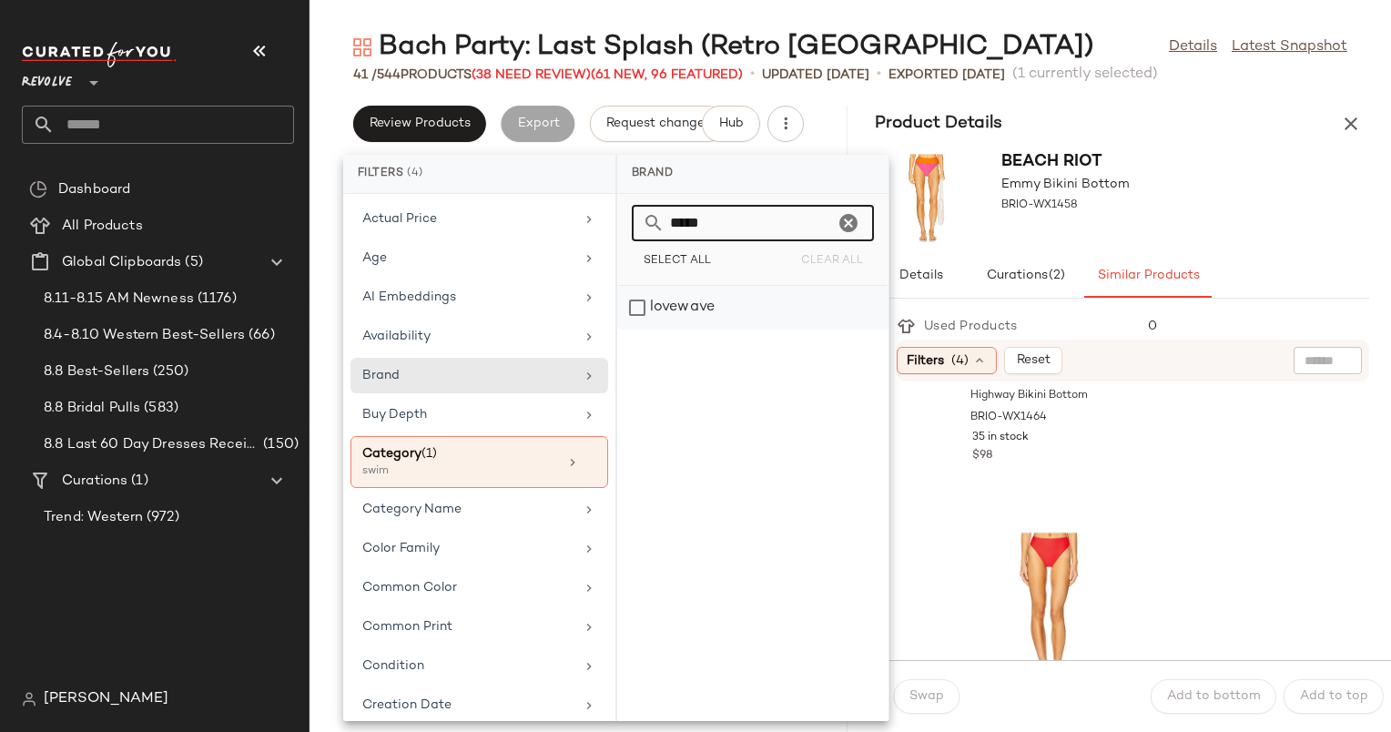
type input "*****"
click at [769, 309] on div "lovewave" at bounding box center [752, 308] width 271 height 44
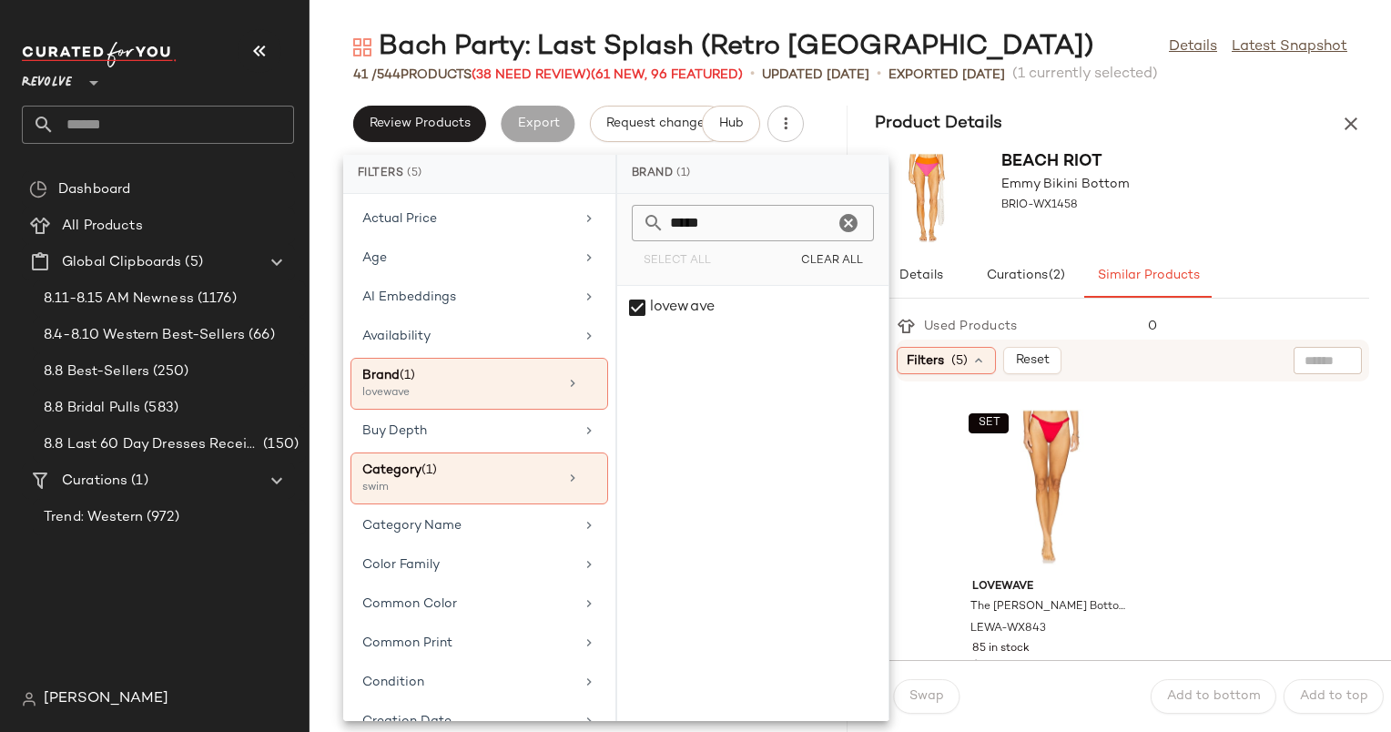
click at [1321, 164] on div "BEACH RIOT Emmy Bikini Bottom BRIO-WX1458" at bounding box center [1122, 198] width 538 height 112
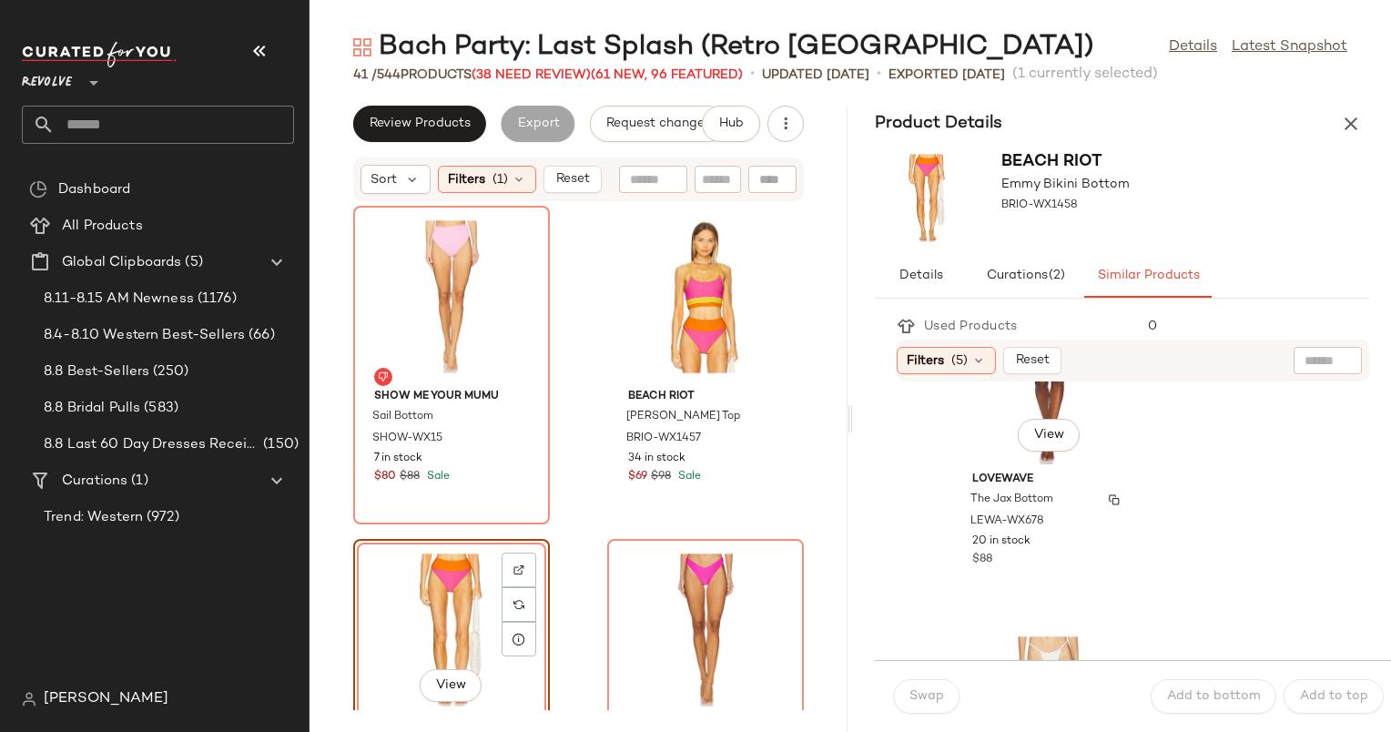
scroll to position [2626, 0]
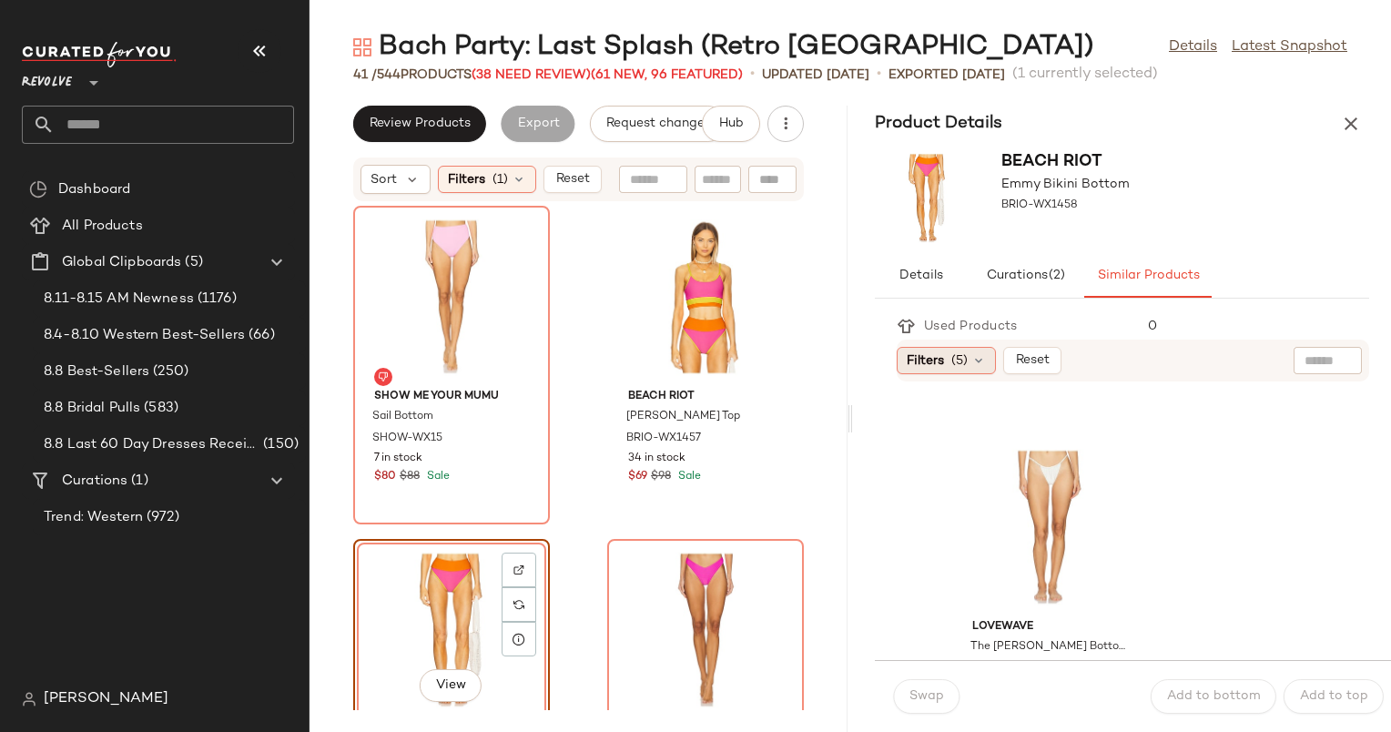
click at [958, 366] on span "(5)" at bounding box center [960, 360] width 16 height 19
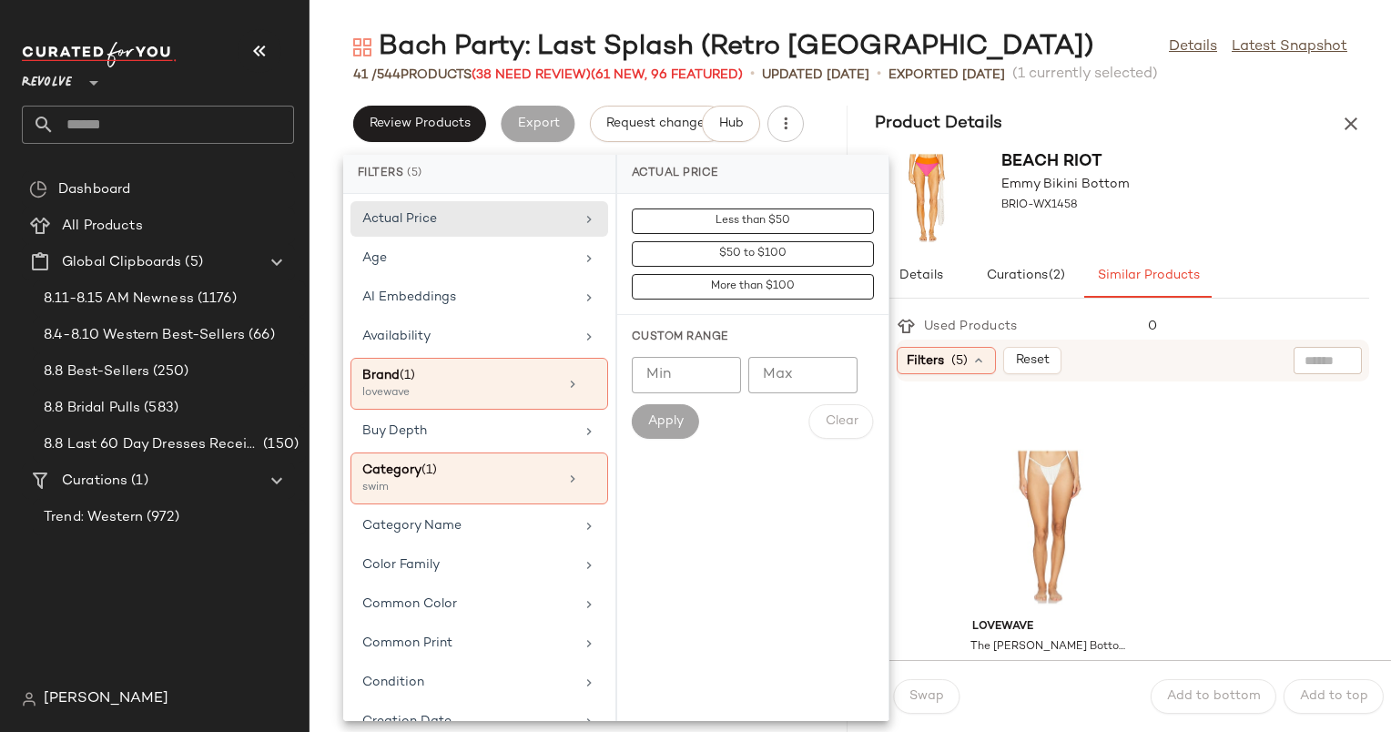
click at [1185, 355] on div "Filters (5) Reset" at bounding box center [1056, 360] width 318 height 27
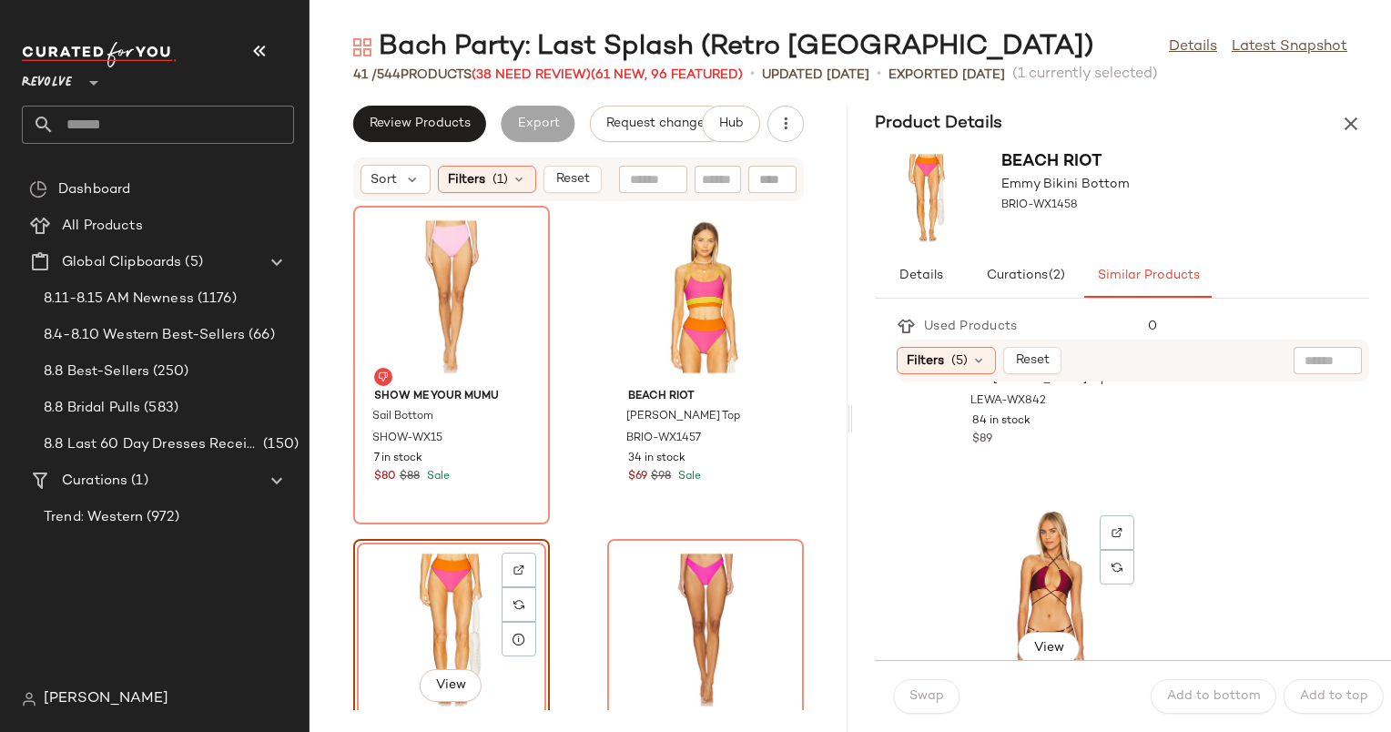
scroll to position [5720, 0]
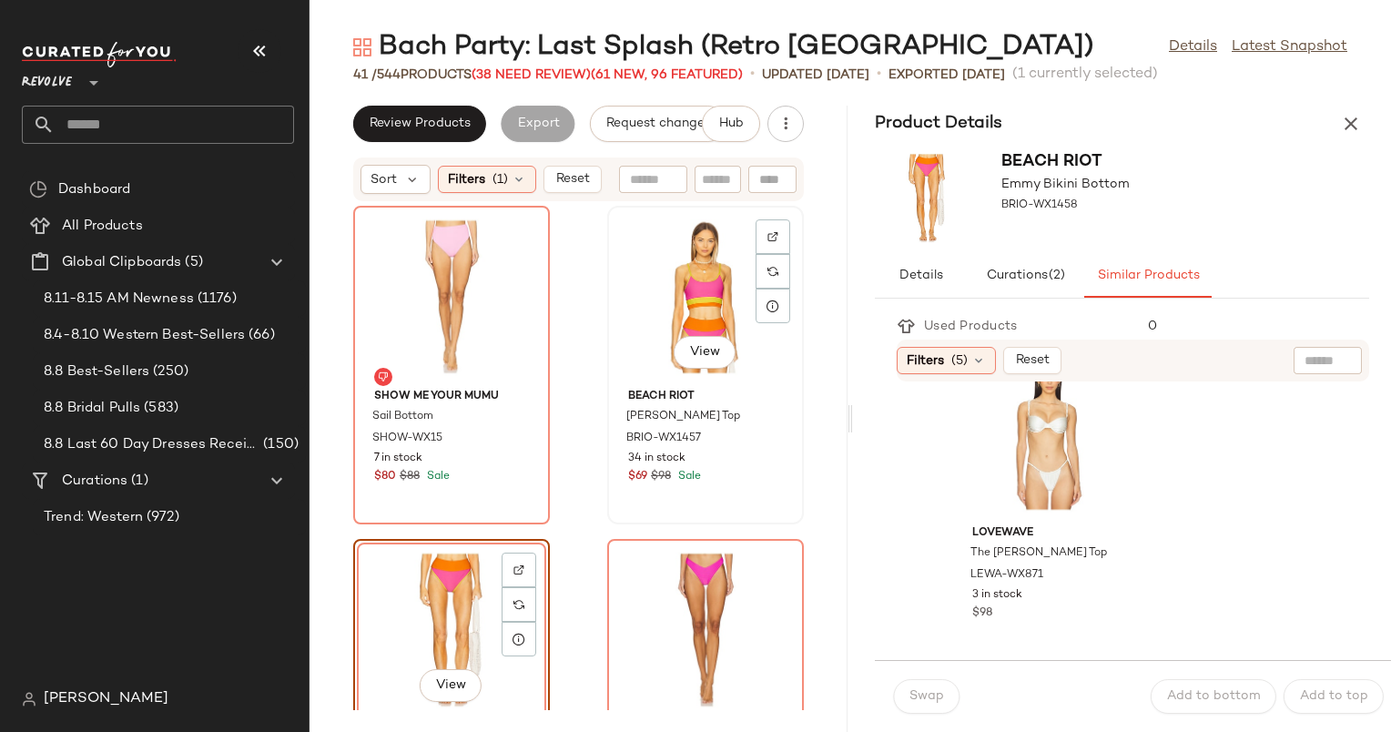
click at [711, 299] on div "View" at bounding box center [706, 296] width 184 height 169
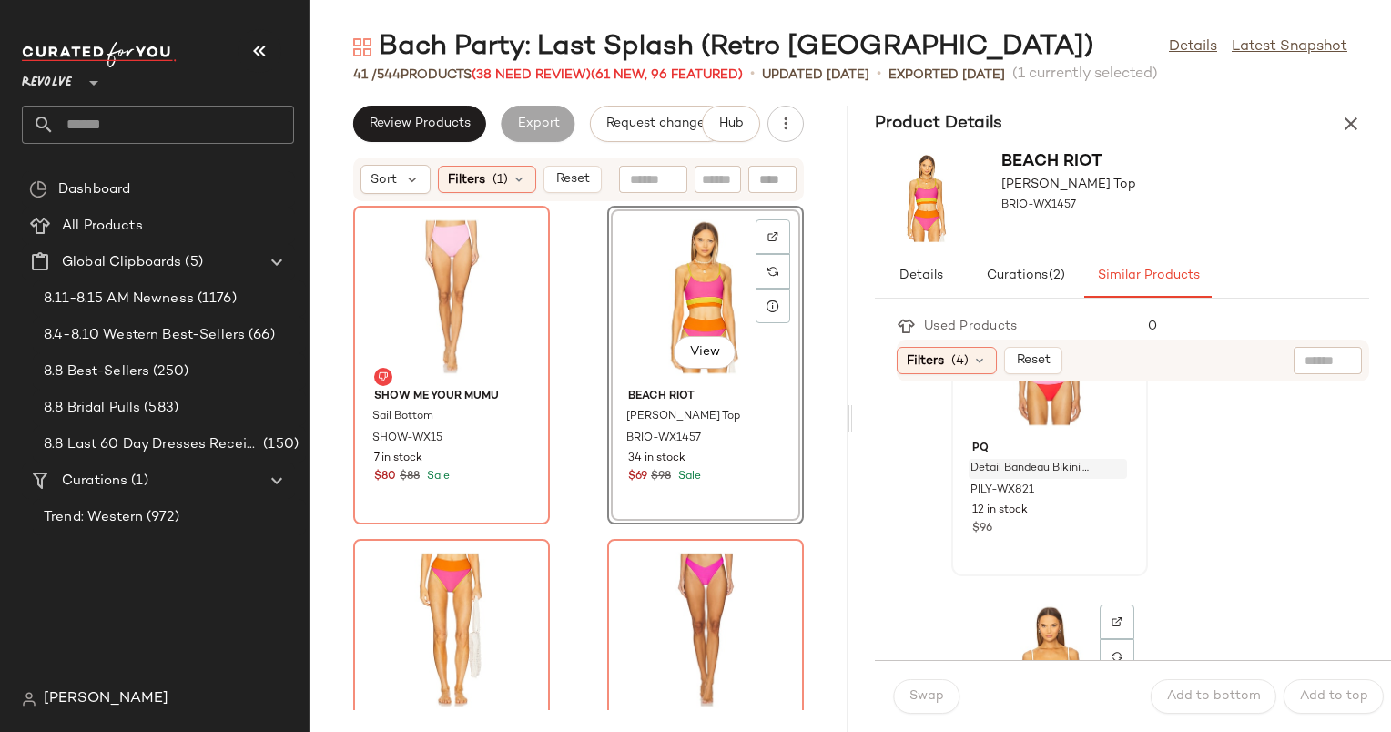
scroll to position [2765, 0]
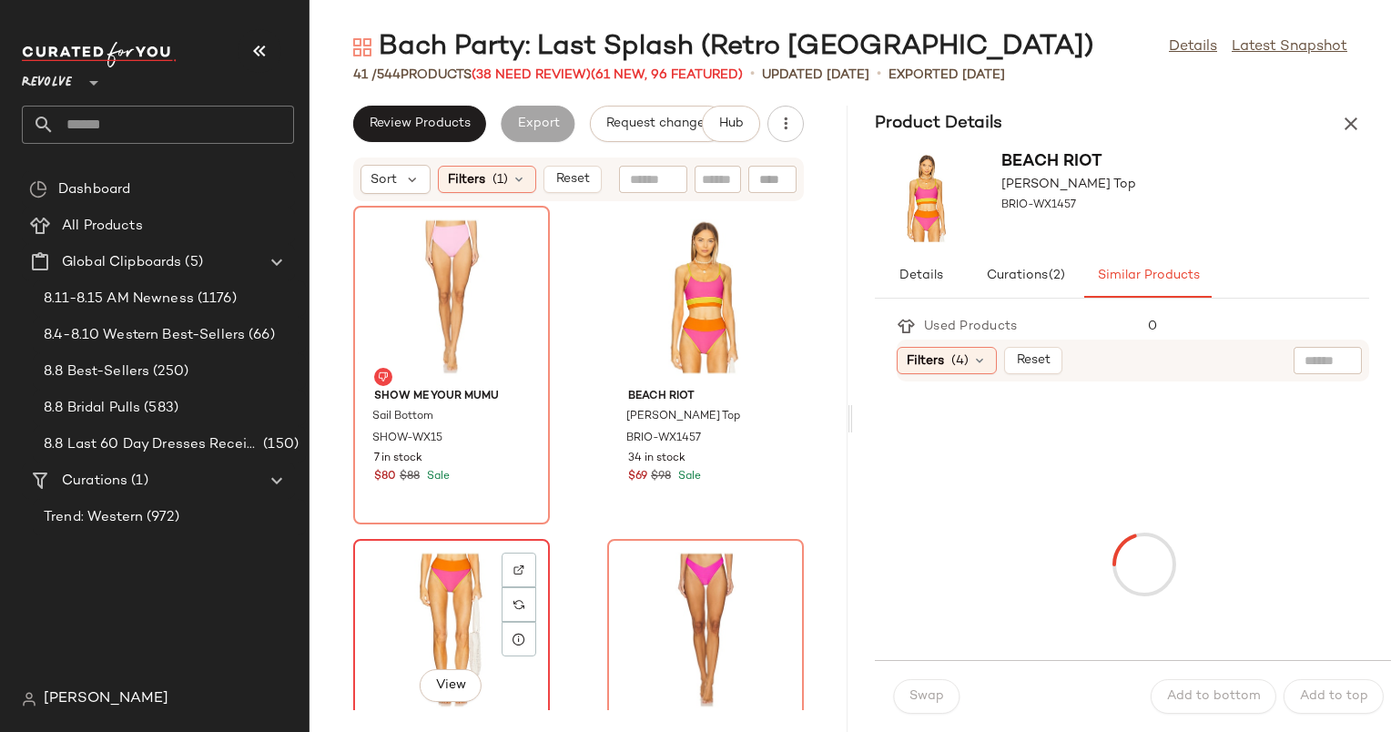
click at [481, 574] on div "View" at bounding box center [452, 629] width 184 height 169
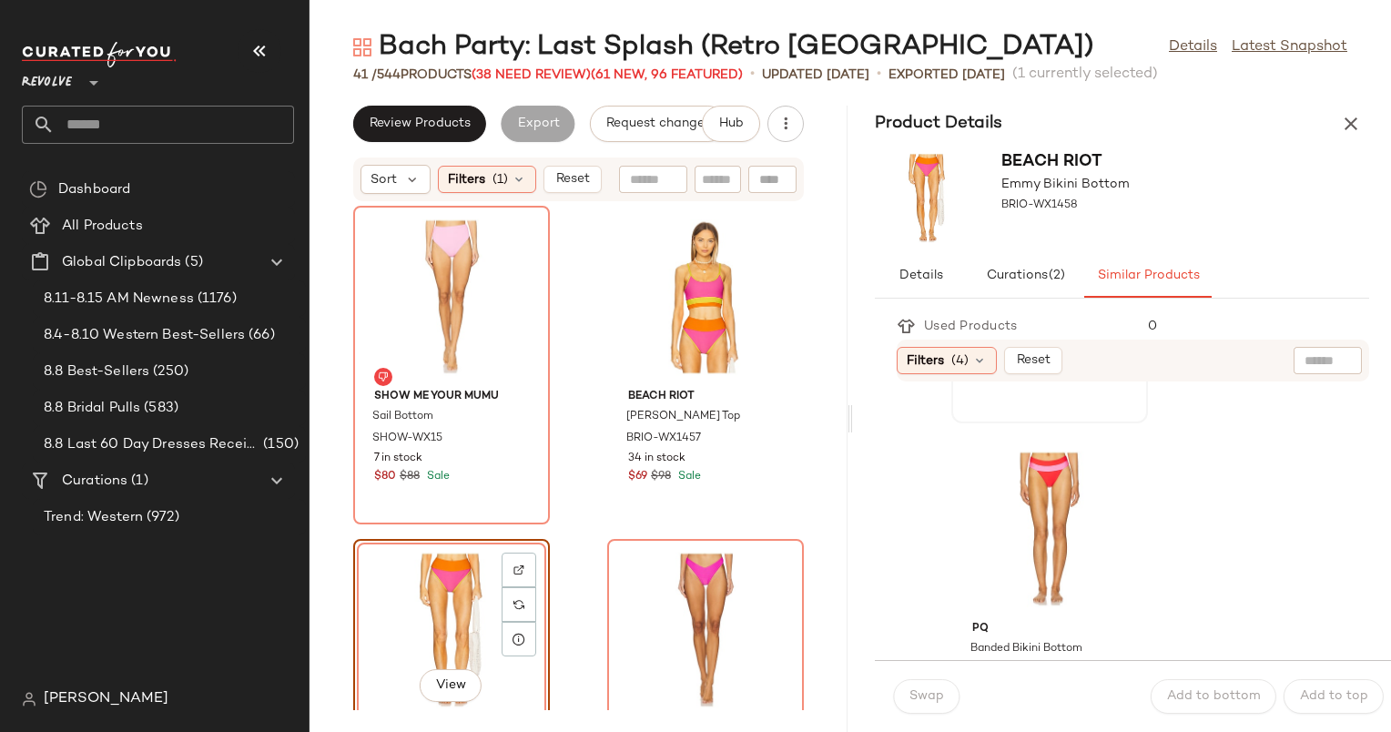
scroll to position [298, 0]
click at [1024, 536] on div "View" at bounding box center [1050, 522] width 184 height 169
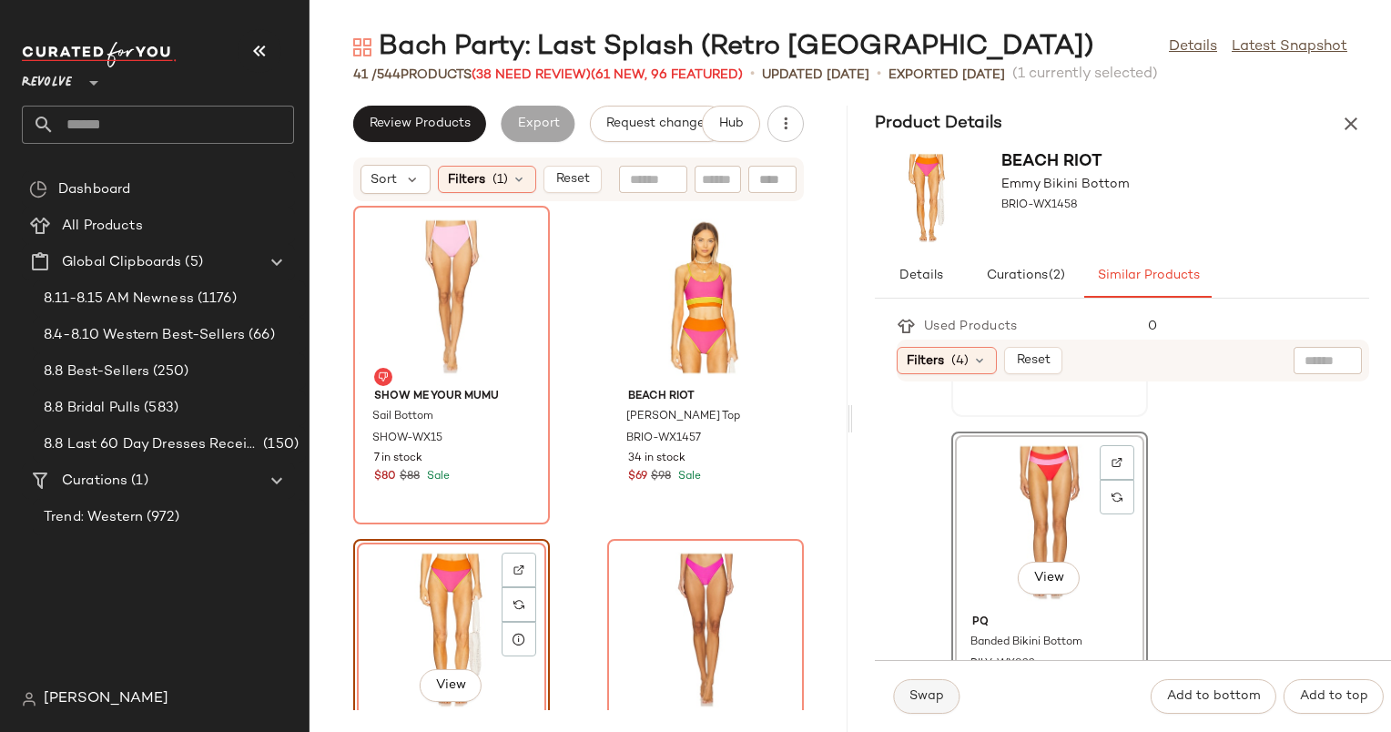
click at [929, 701] on span "Swap" at bounding box center [927, 696] width 36 height 15
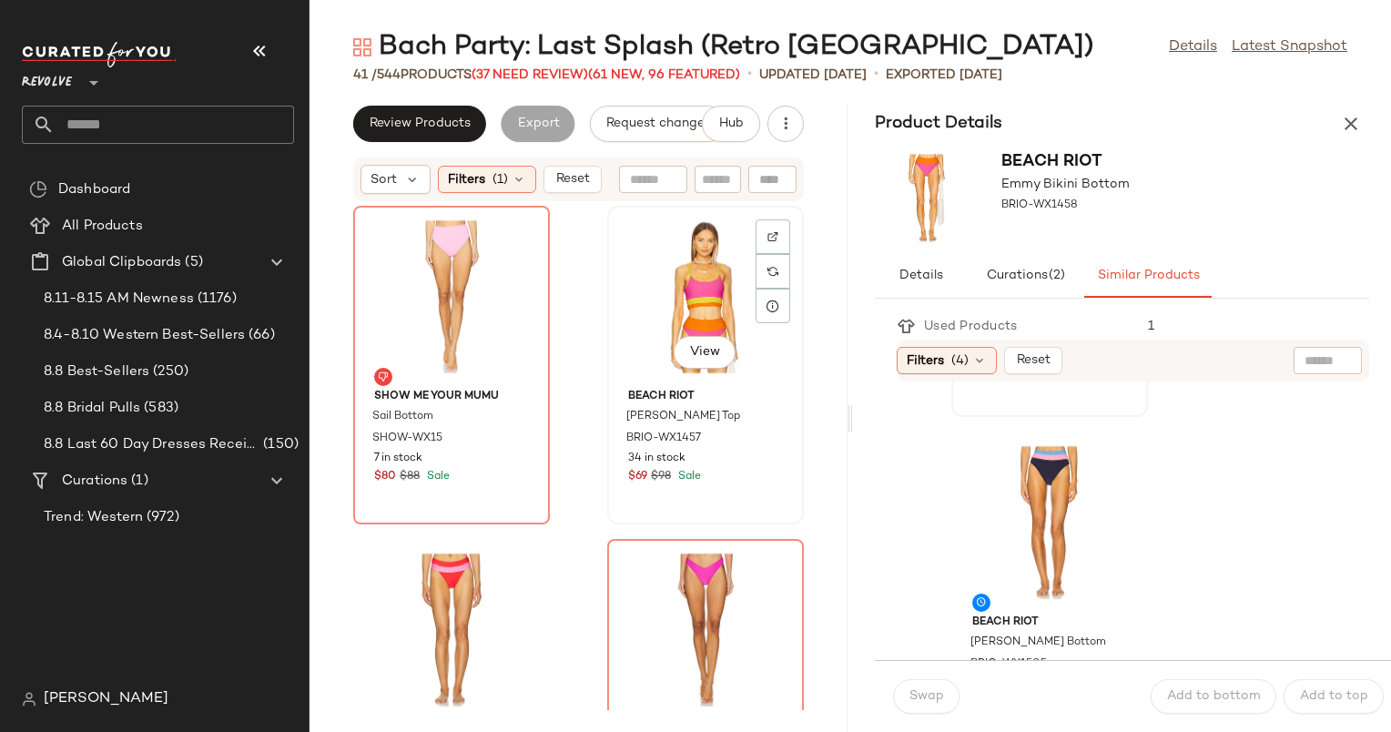
click at [647, 350] on div "View" at bounding box center [706, 296] width 184 height 169
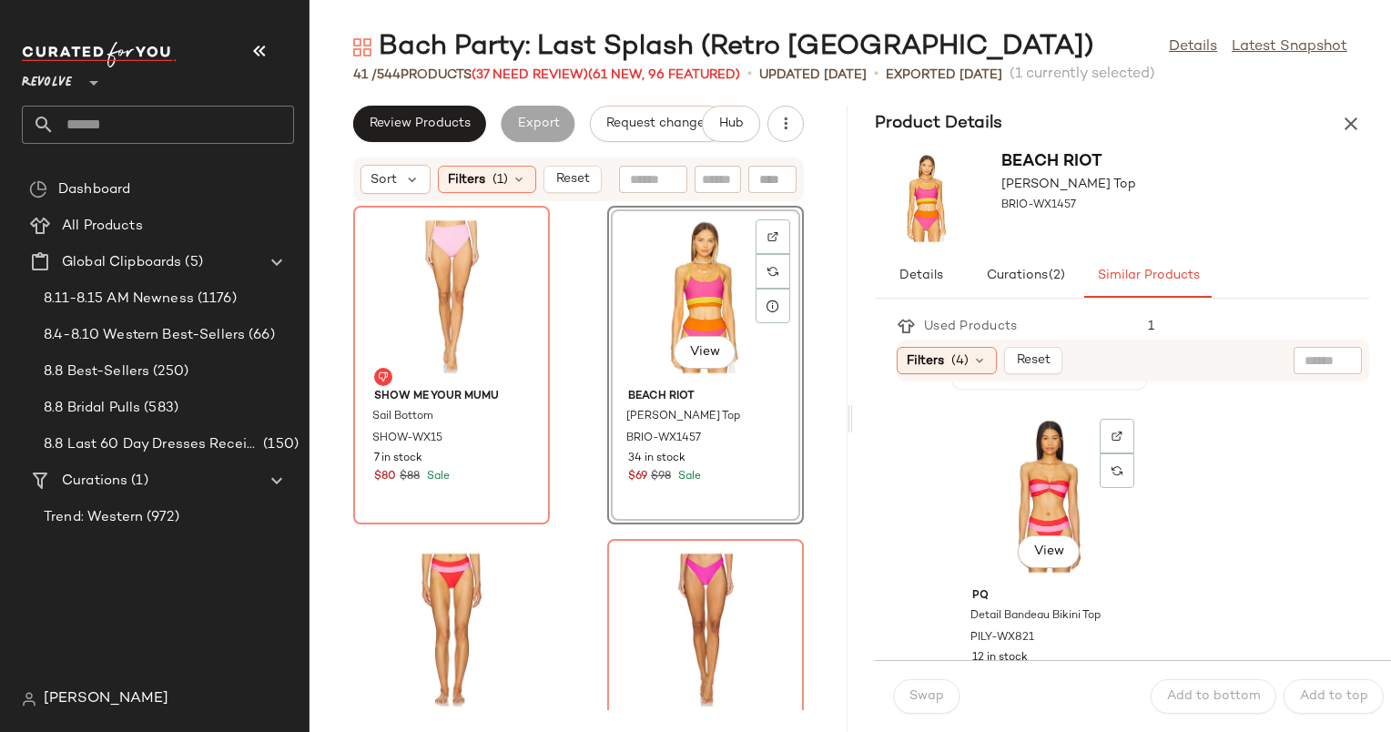
scroll to position [2659, 0]
click at [1005, 461] on div "View" at bounding box center [1050, 494] width 184 height 169
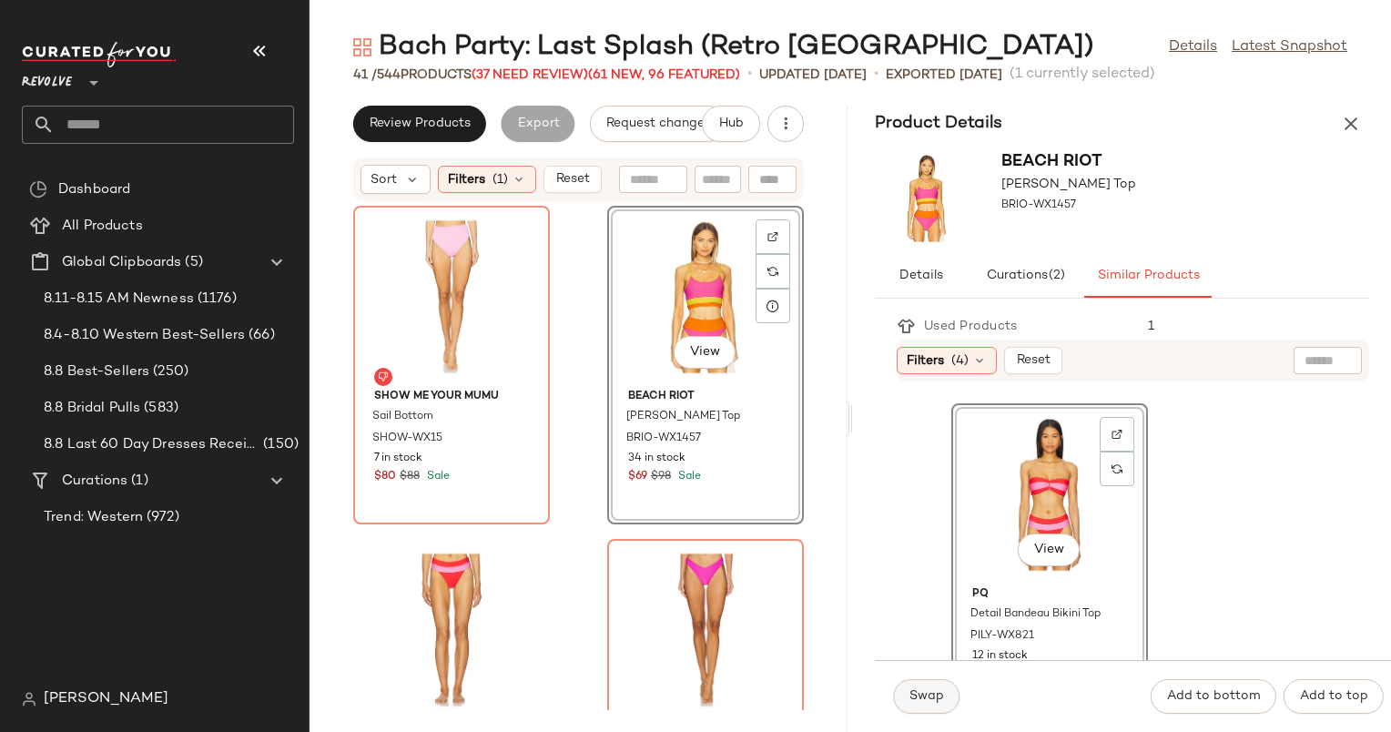
click at [936, 698] on span "Swap" at bounding box center [927, 696] width 36 height 15
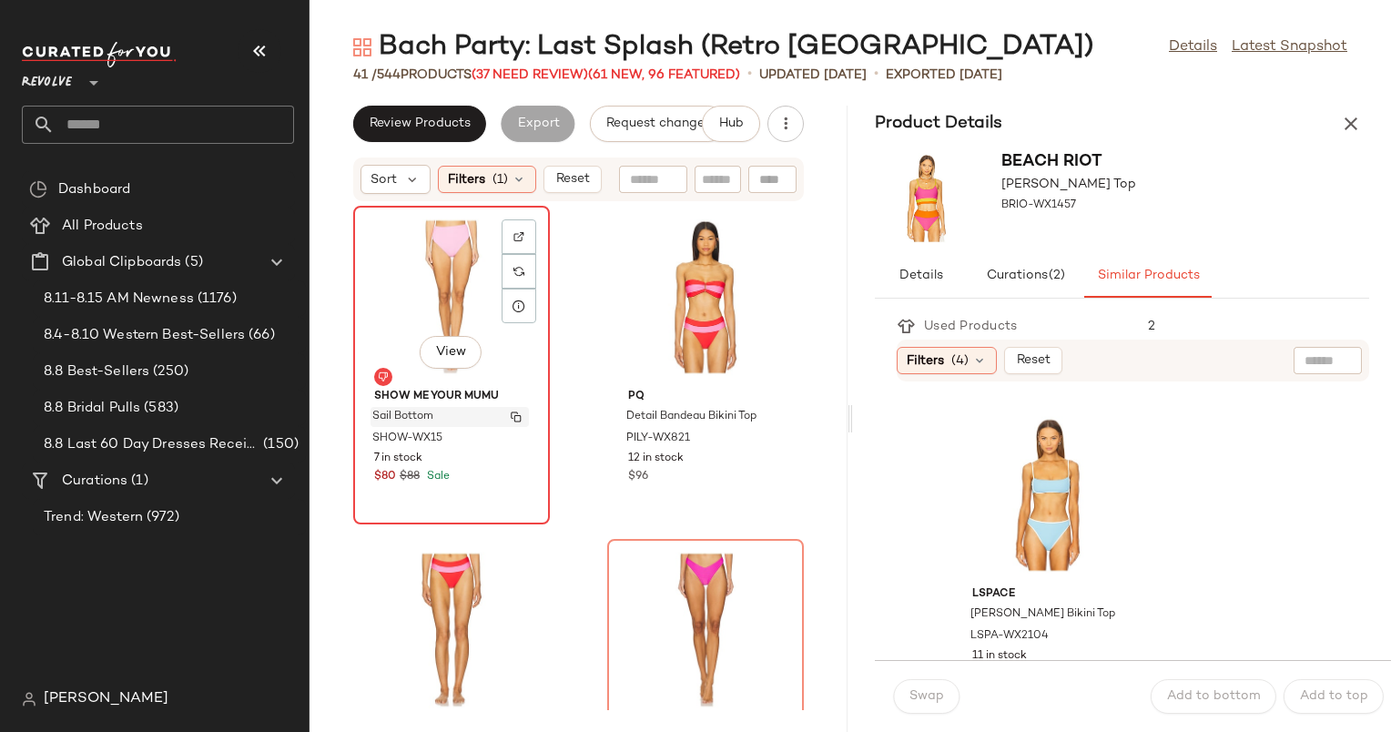
click at [484, 425] on div "Sail Bottom" at bounding box center [450, 417] width 158 height 20
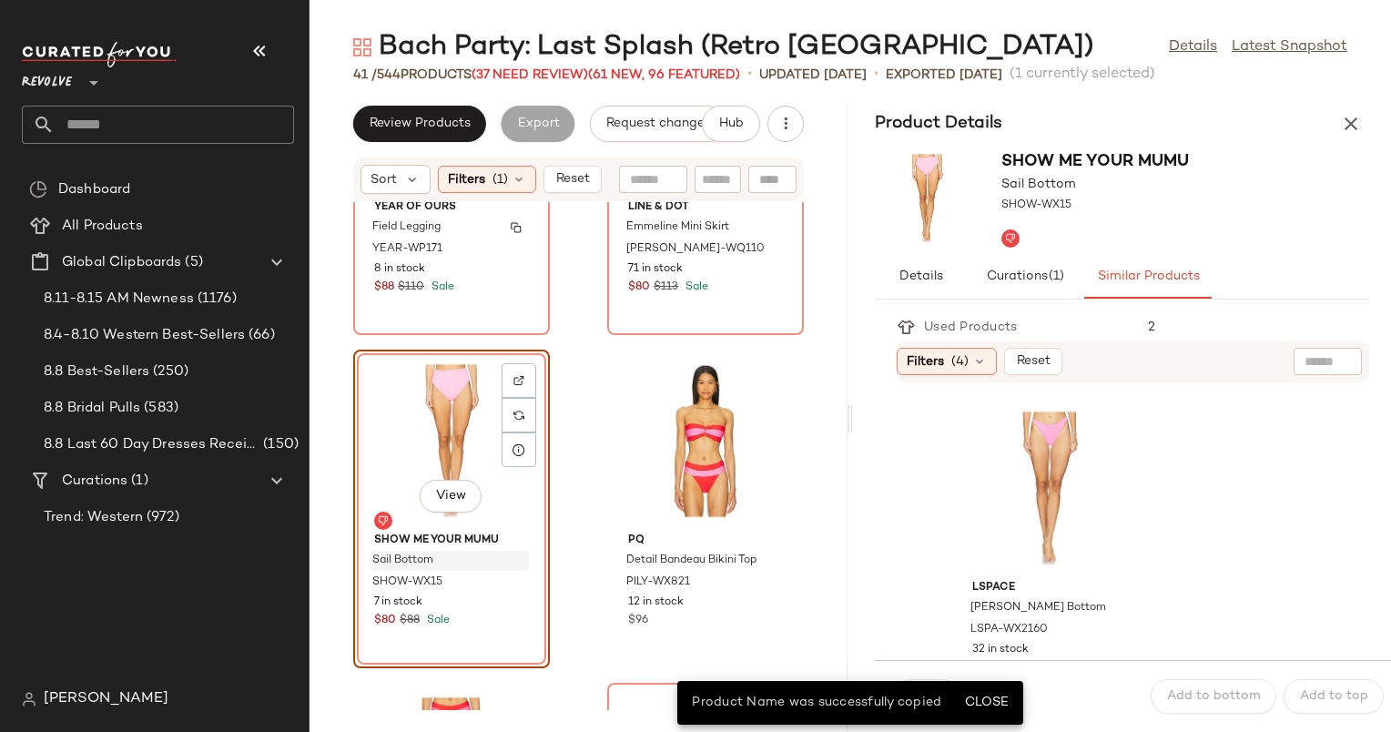
scroll to position [192, 0]
click at [1340, 122] on icon "button" at bounding box center [1351, 124] width 22 height 22
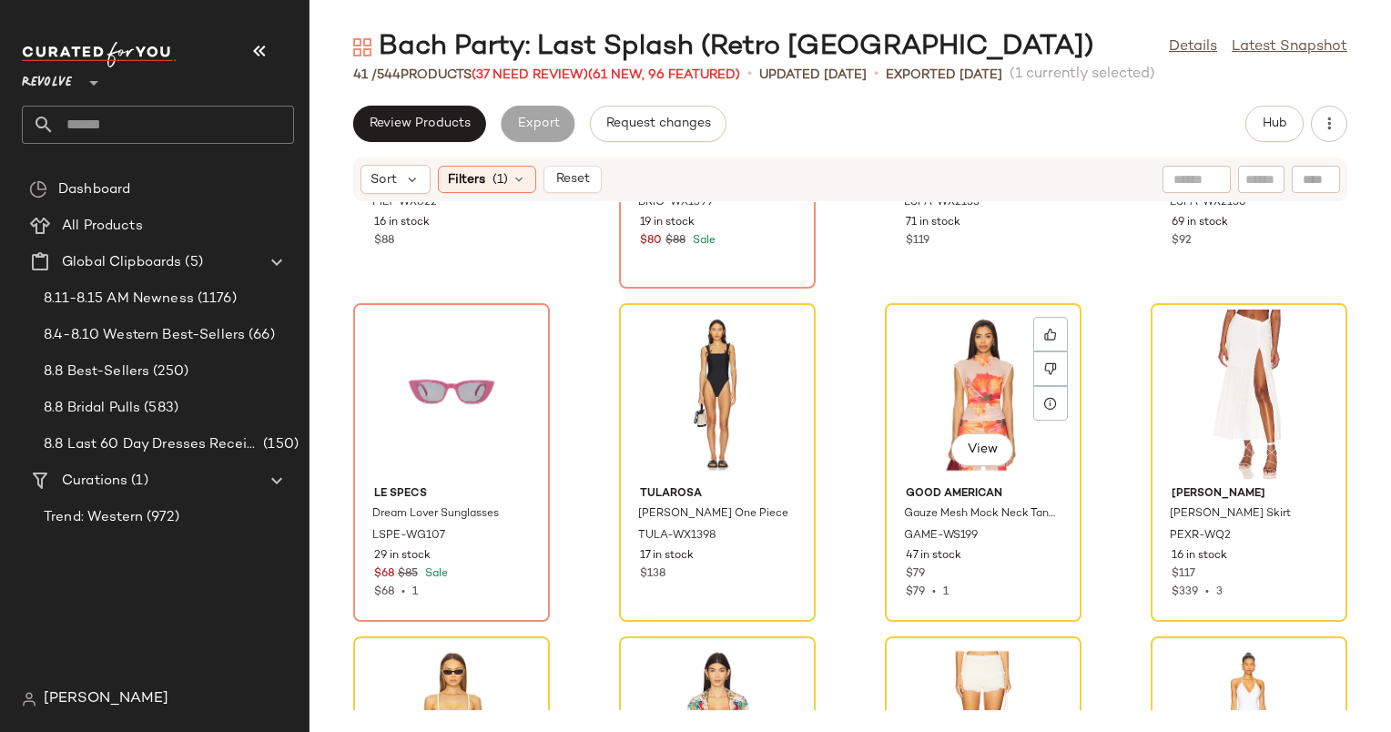
scroll to position [597, 0]
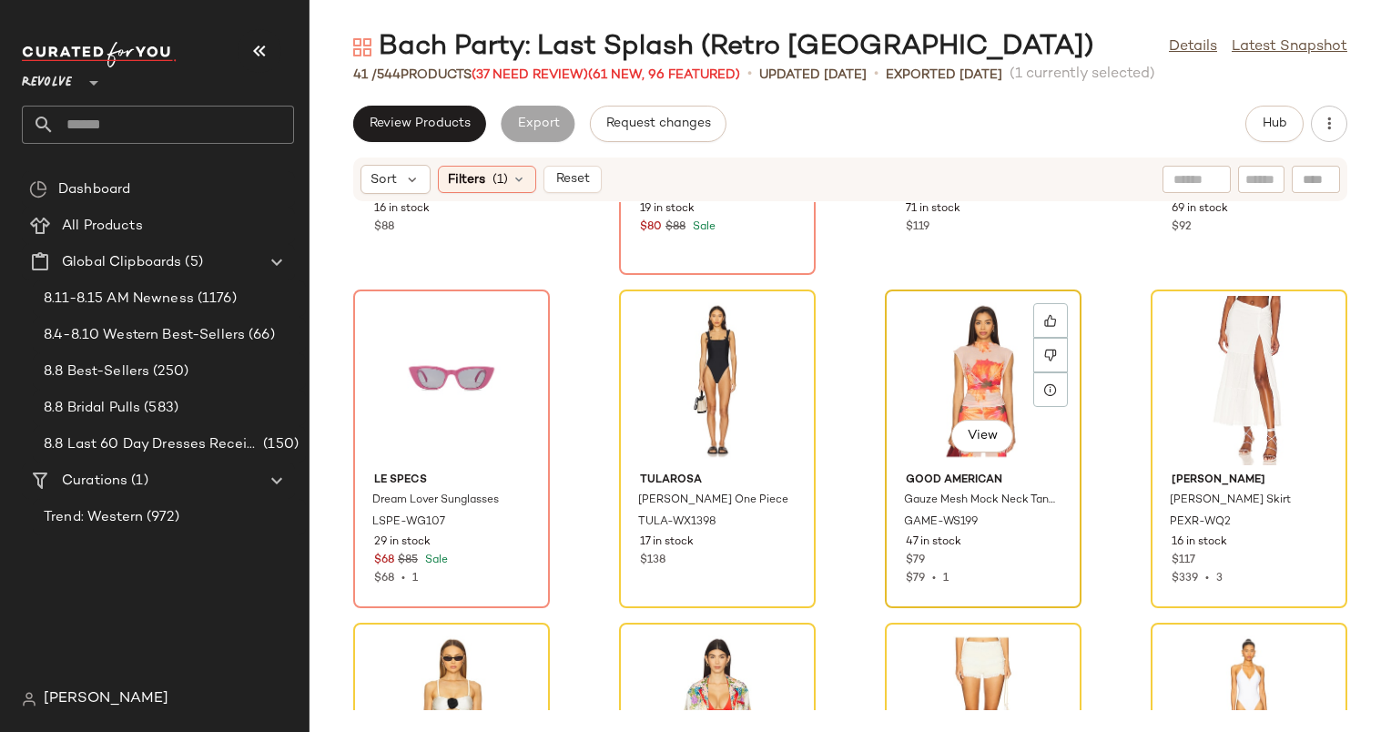
click at [948, 360] on div "View" at bounding box center [983, 380] width 184 height 169
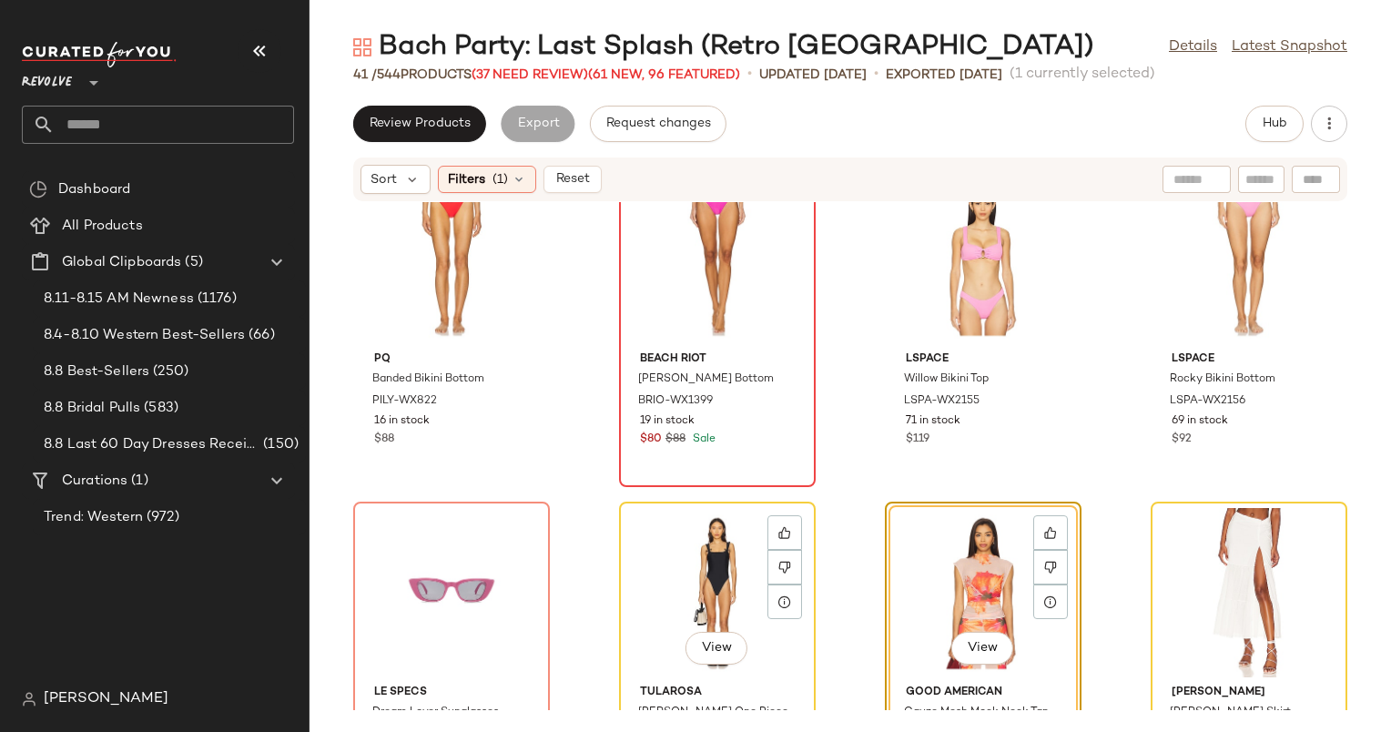
scroll to position [384, 0]
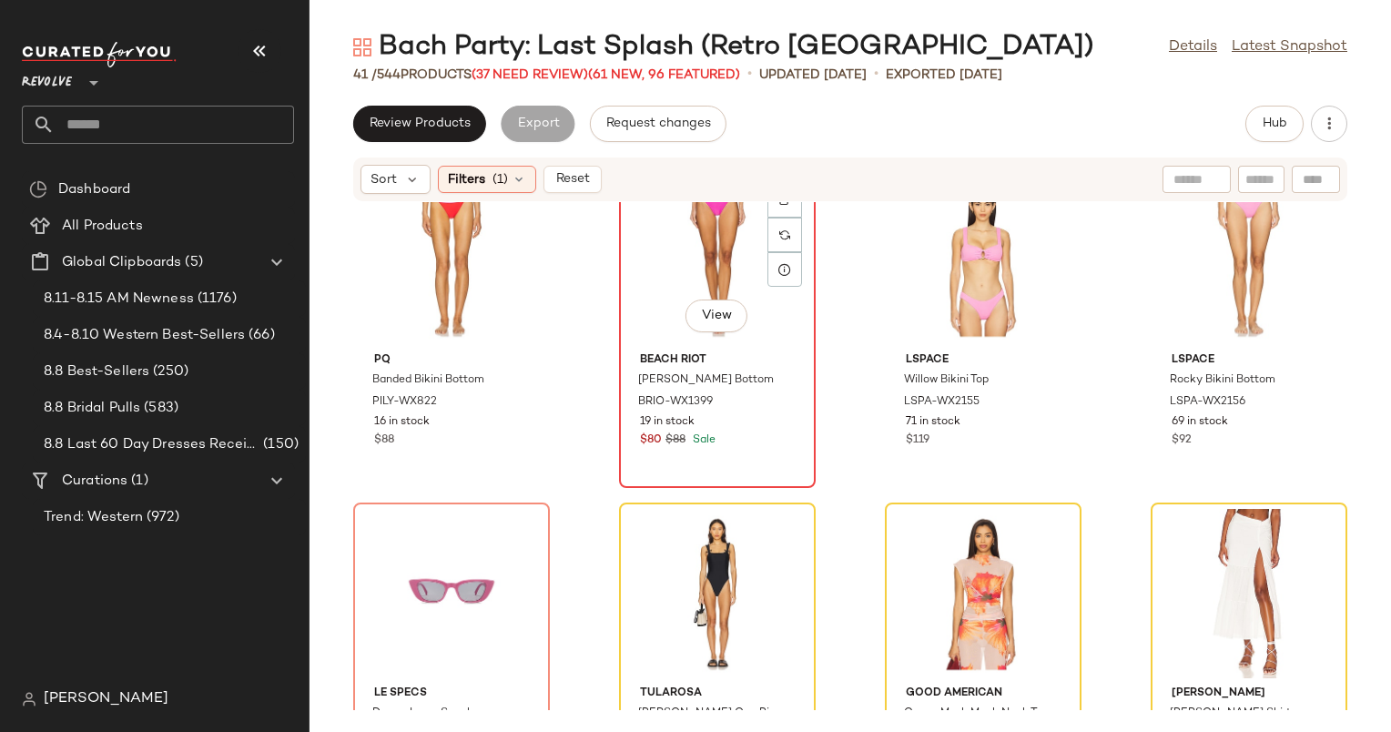
click at [649, 331] on div "View" at bounding box center [718, 260] width 184 height 169
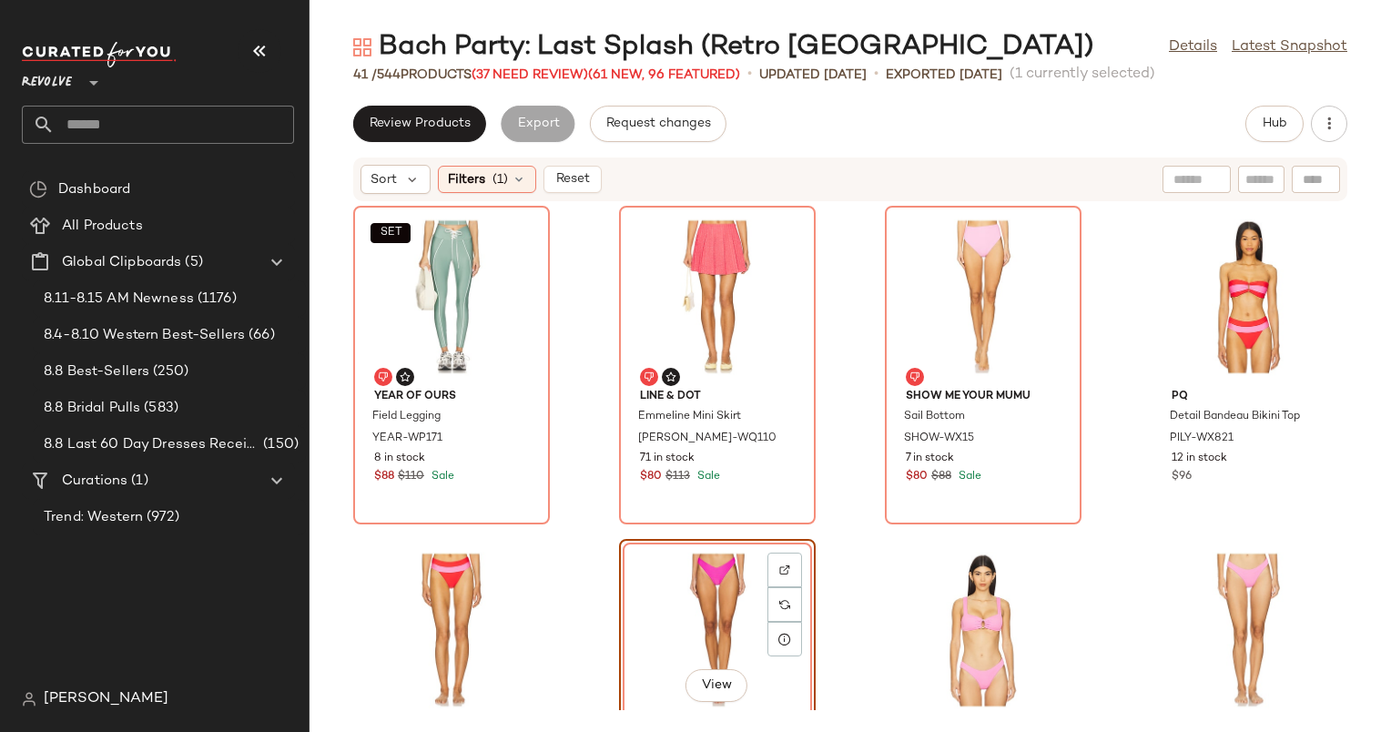
scroll to position [80, 0]
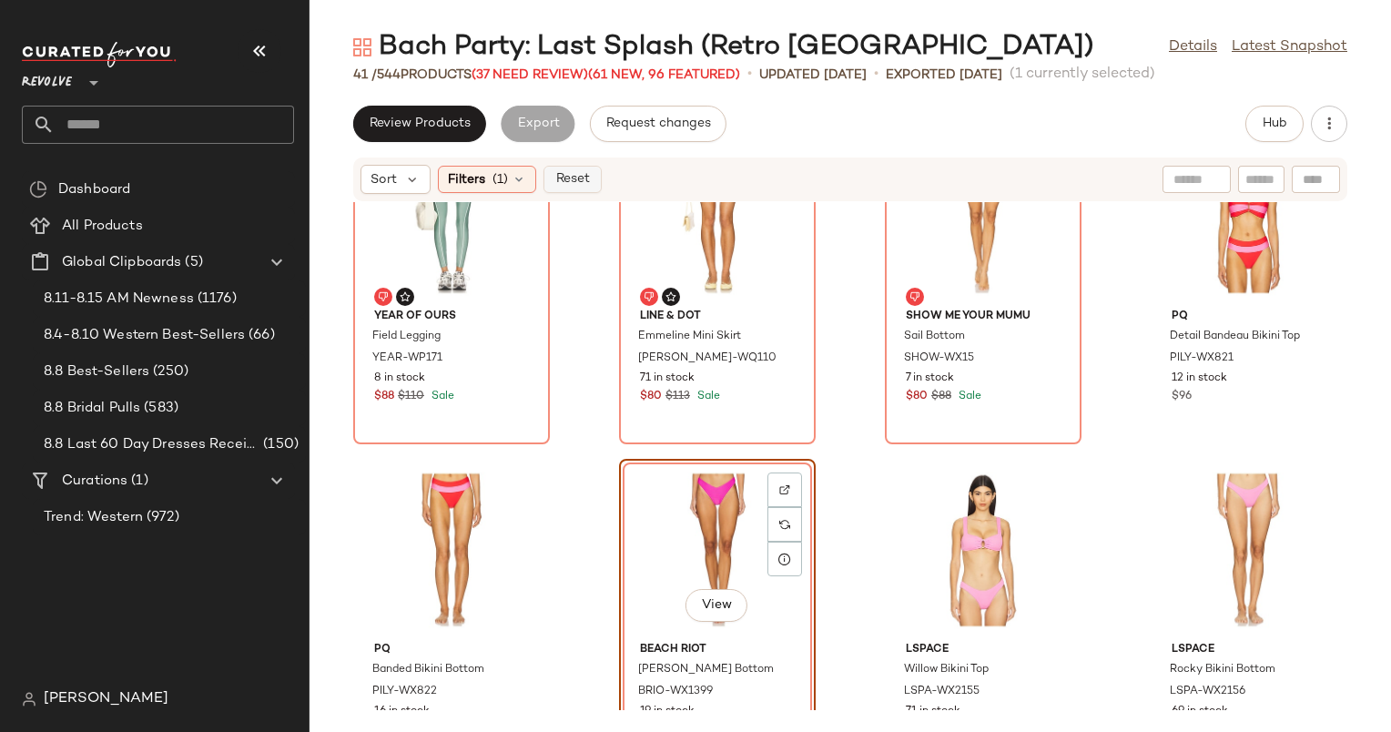
click at [586, 182] on span "Reset" at bounding box center [572, 179] width 35 height 15
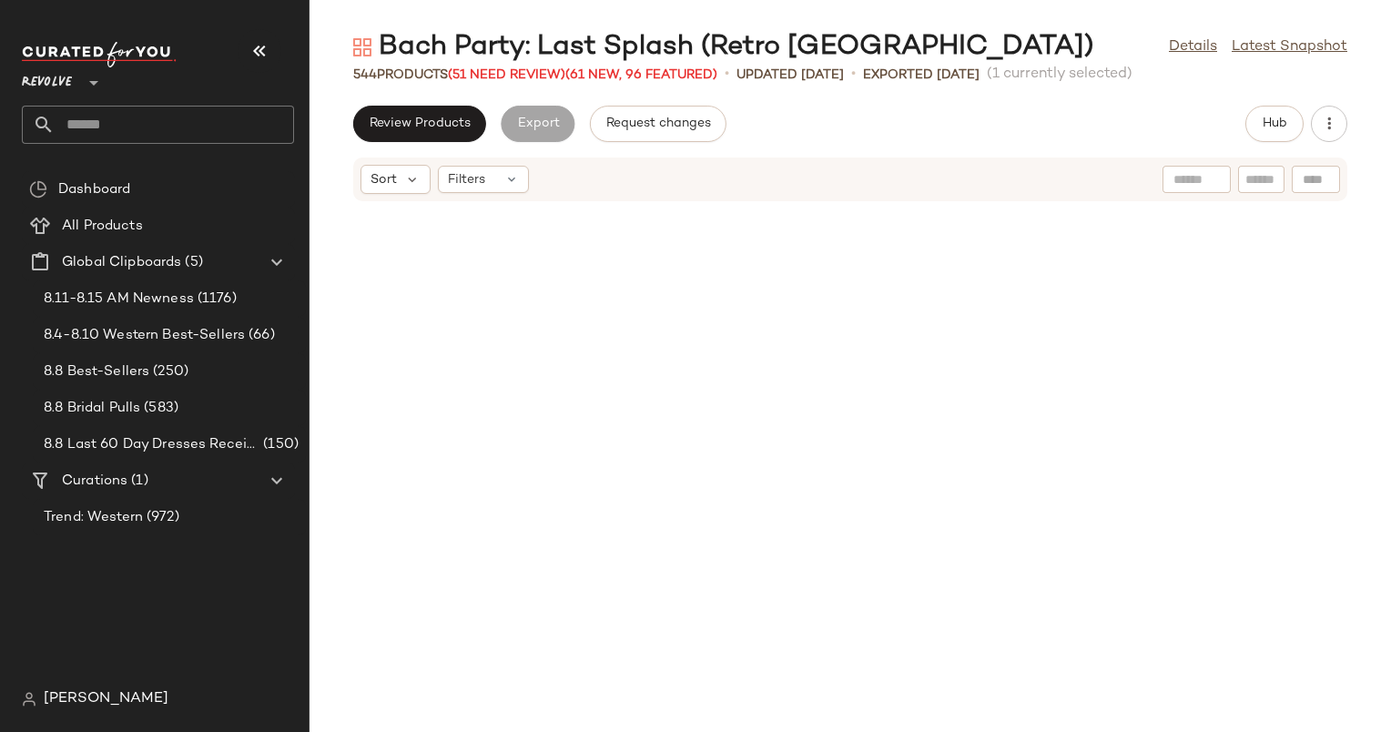
scroll to position [25996, 0]
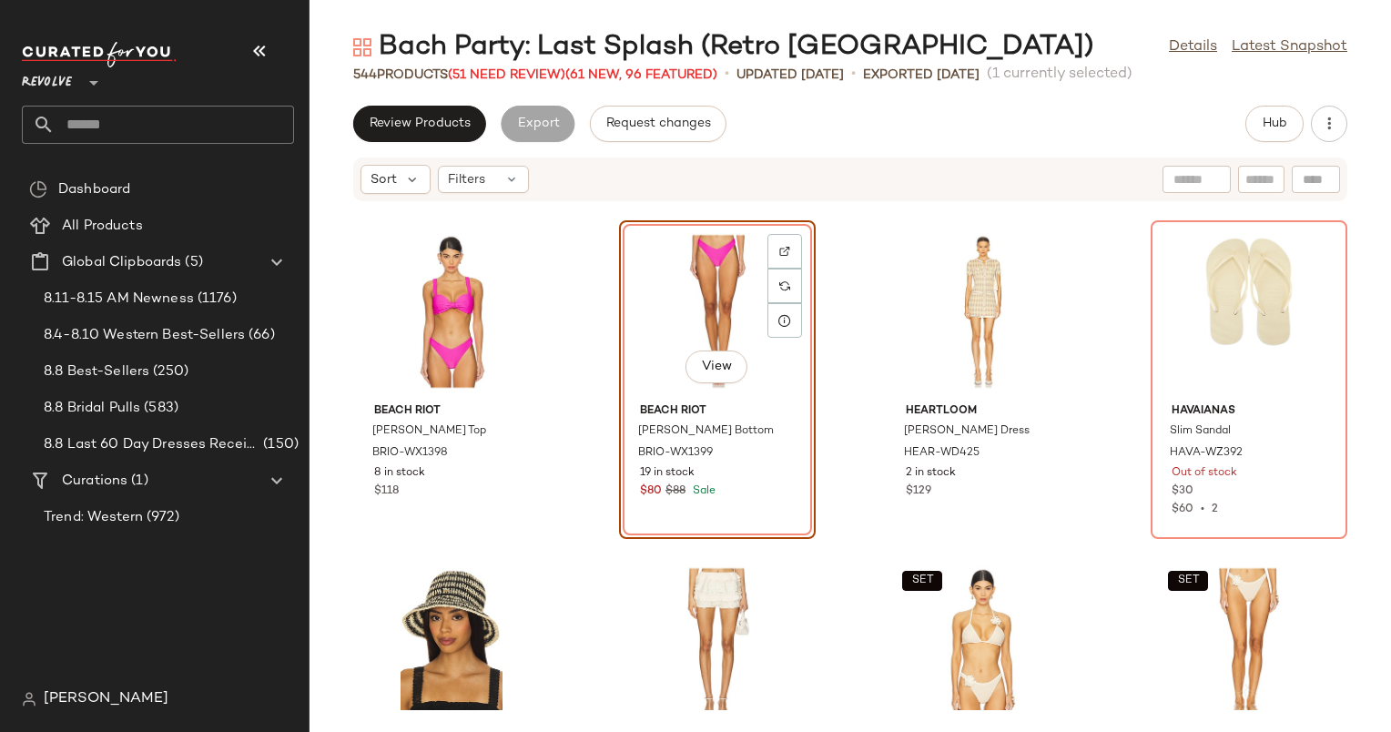
click at [1248, 186] on input "text" at bounding box center [1262, 179] width 32 height 19
type input "****"
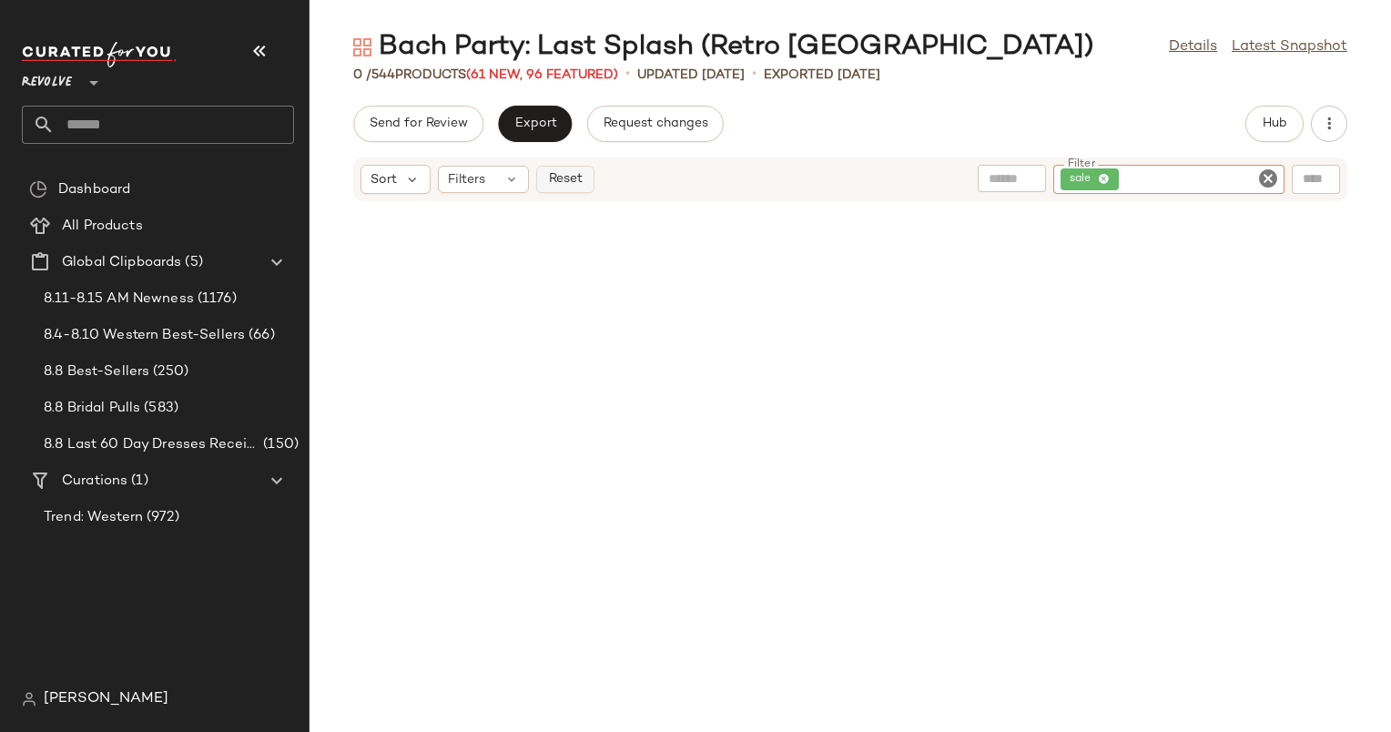
click at [579, 170] on button "Reset" at bounding box center [565, 179] width 58 height 27
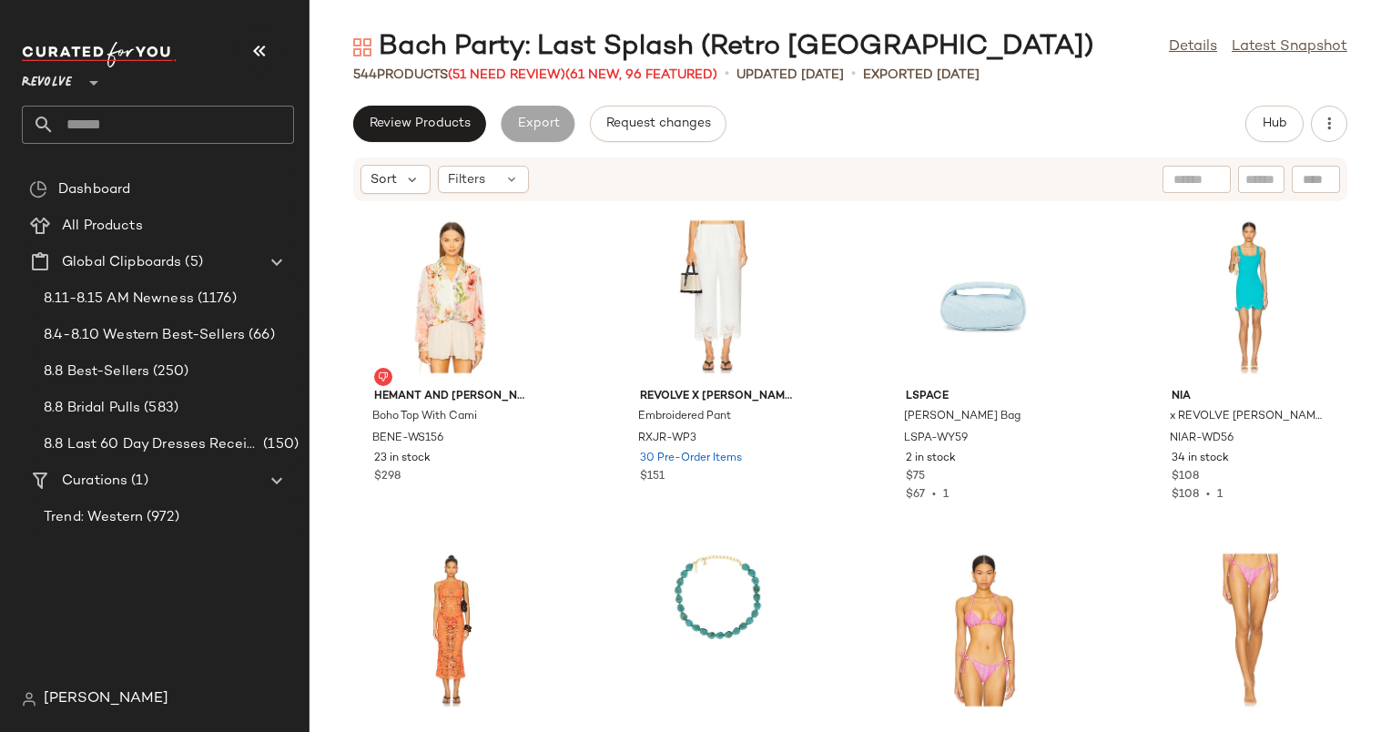
click at [1051, 36] on div "Bach Party: Last Splash (Retro Palm Springs) Details Latest Snapshot" at bounding box center [851, 47] width 1082 height 36
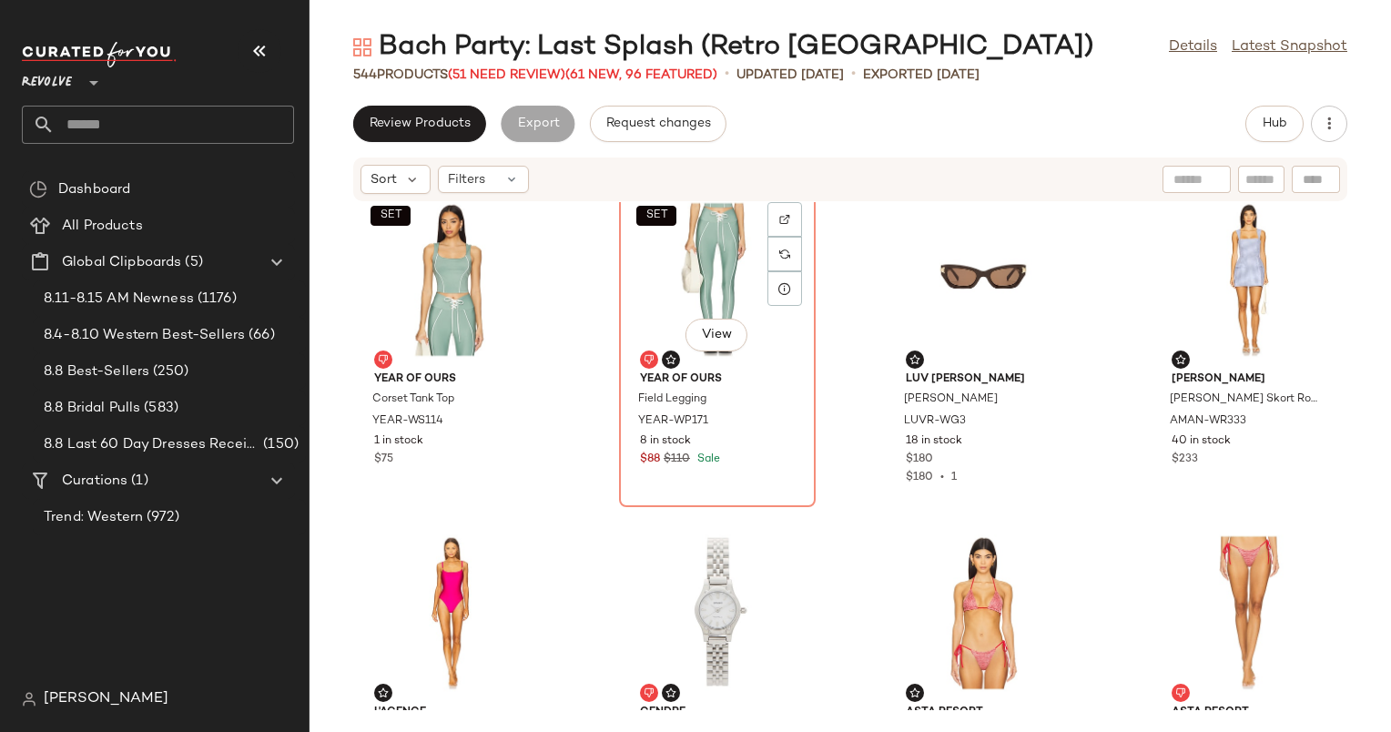
scroll to position [13311, 0]
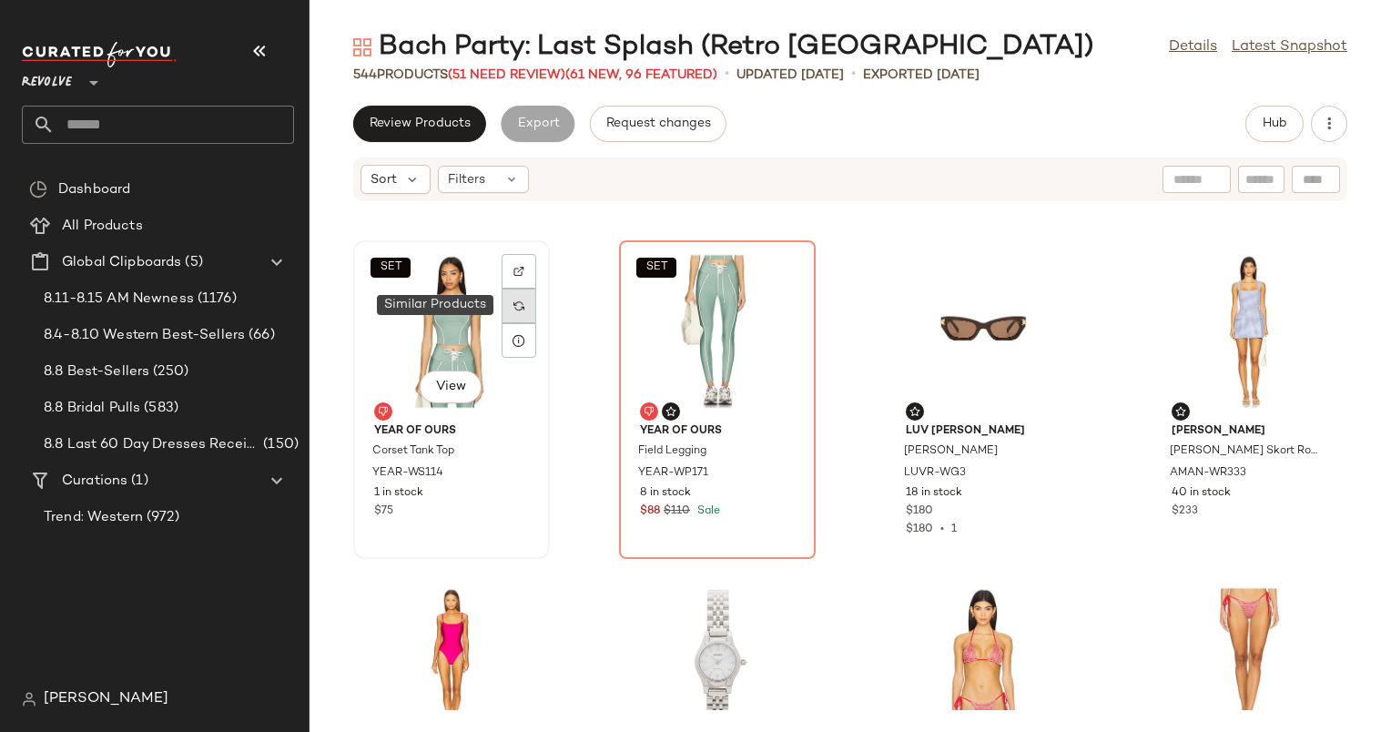
click at [525, 313] on div at bounding box center [519, 306] width 35 height 35
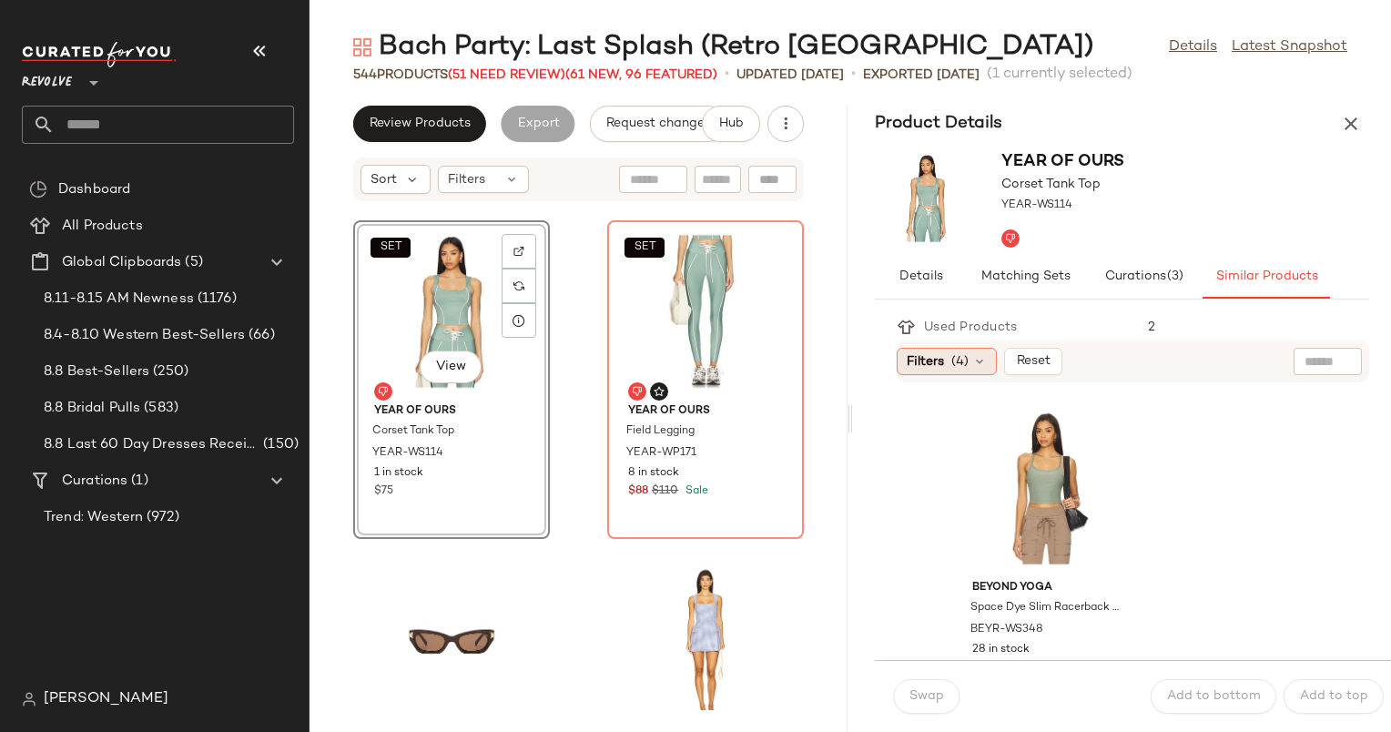
click at [952, 362] on span "(4)" at bounding box center [960, 361] width 17 height 19
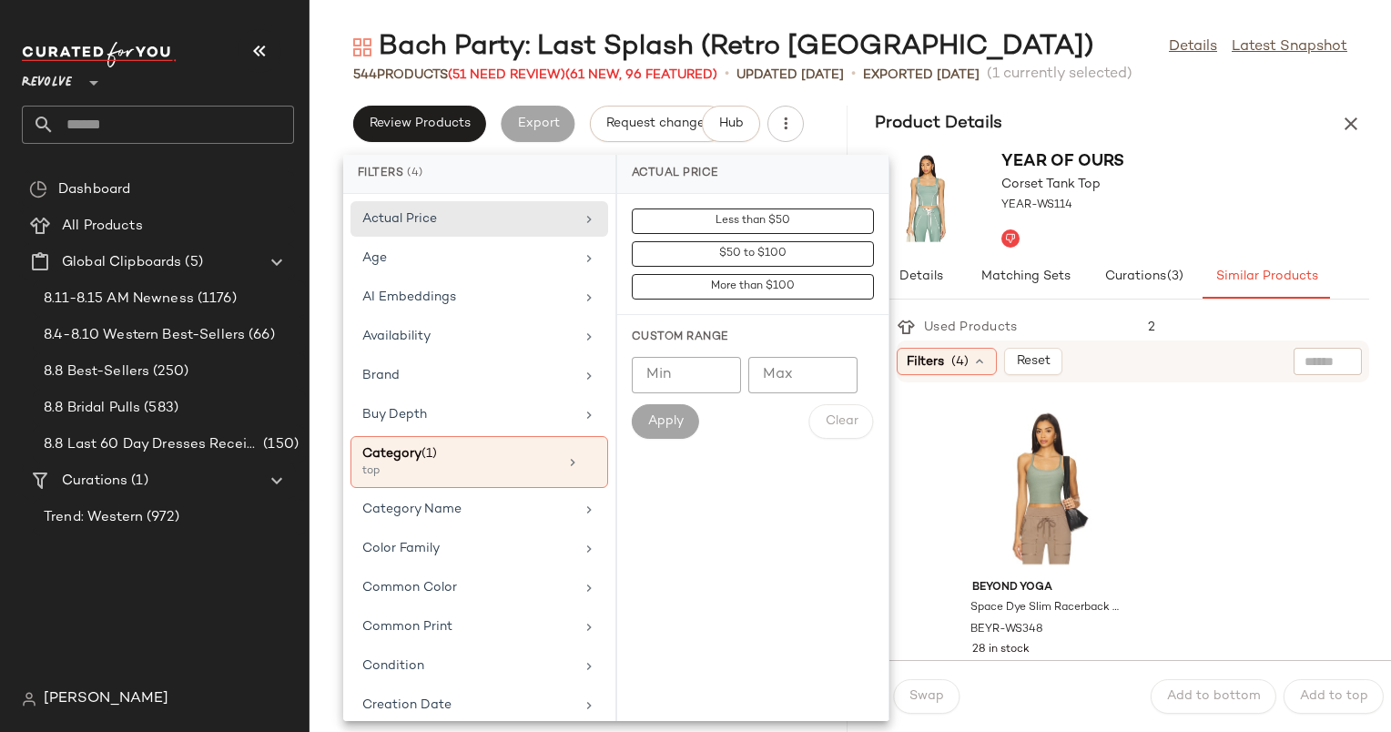
click at [1128, 345] on div "Filters (4) Reset" at bounding box center [1133, 362] width 473 height 42
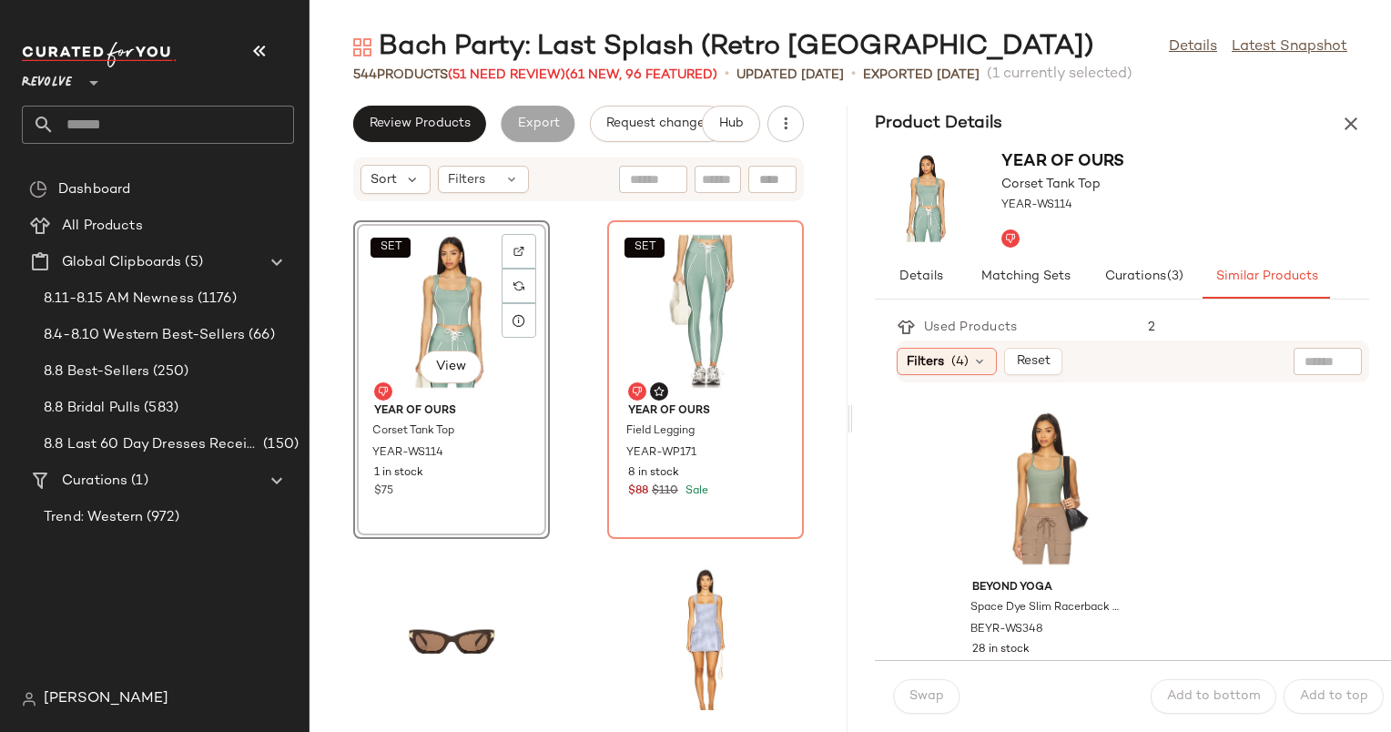
drag, startPoint x: 1128, startPoint y: 345, endPoint x: 1195, endPoint y: 433, distance: 110.5
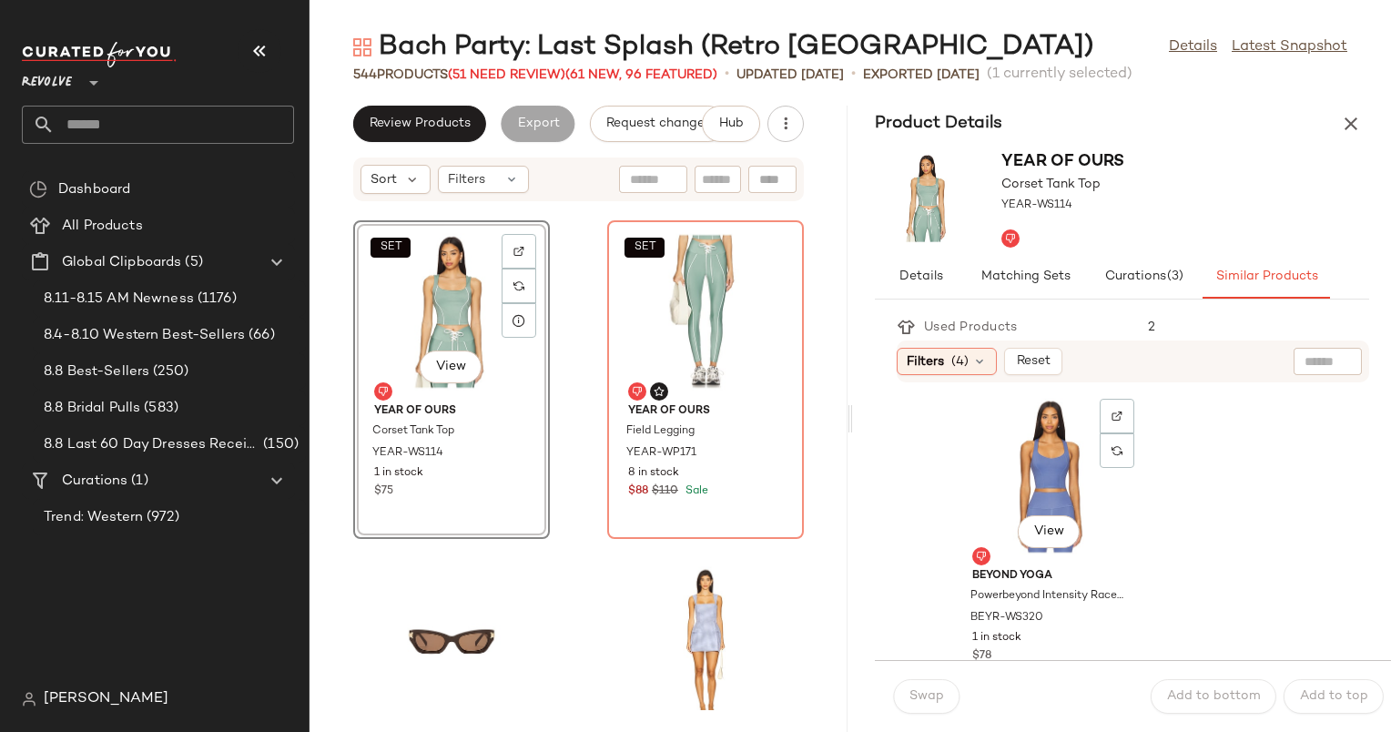
scroll to position [339, 0]
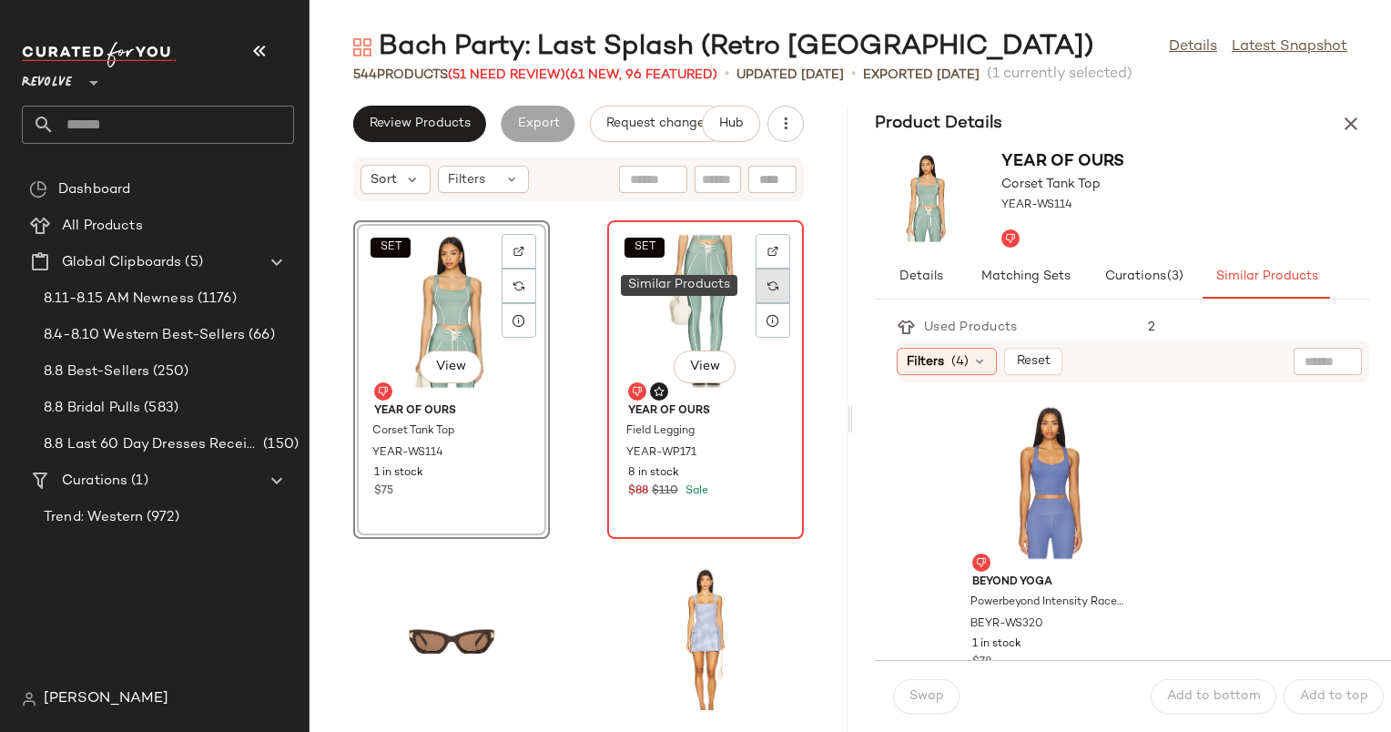
click at [773, 300] on div at bounding box center [773, 286] width 35 height 35
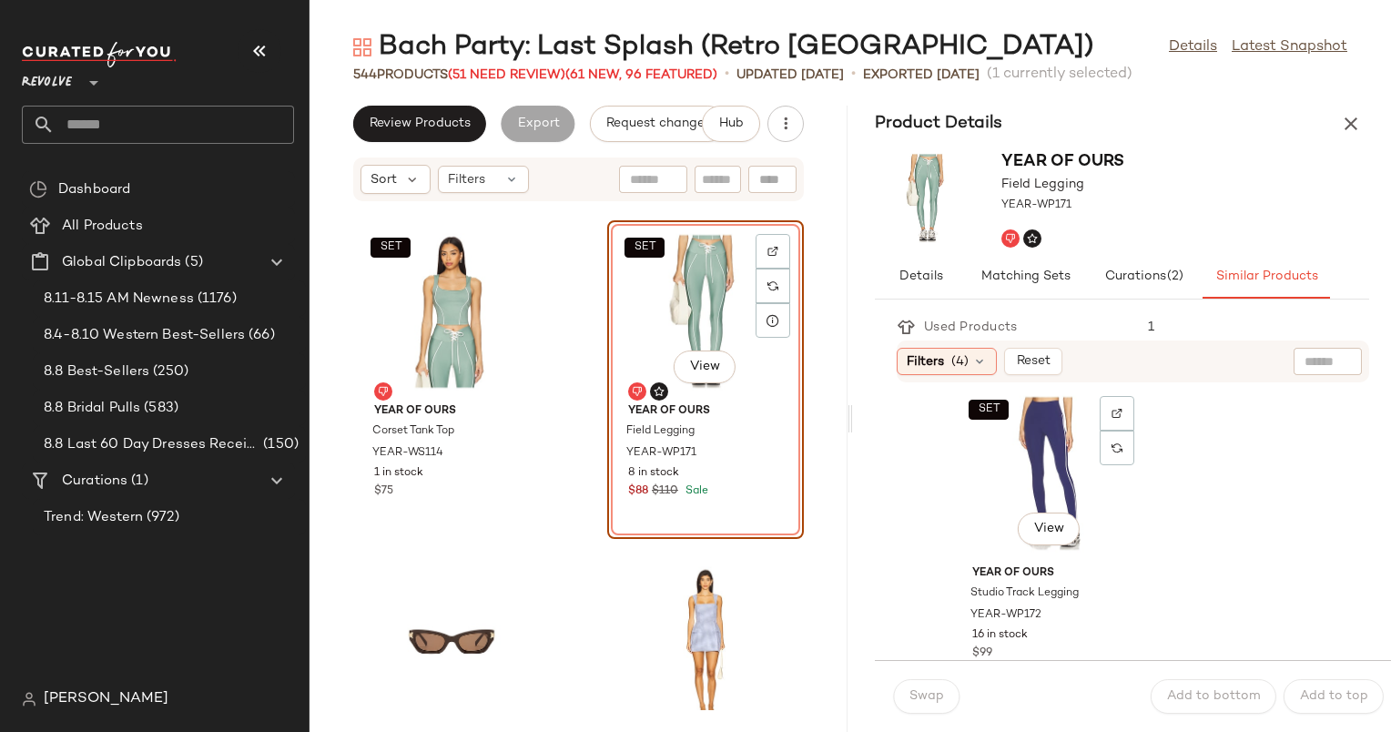
scroll to position [7720, 0]
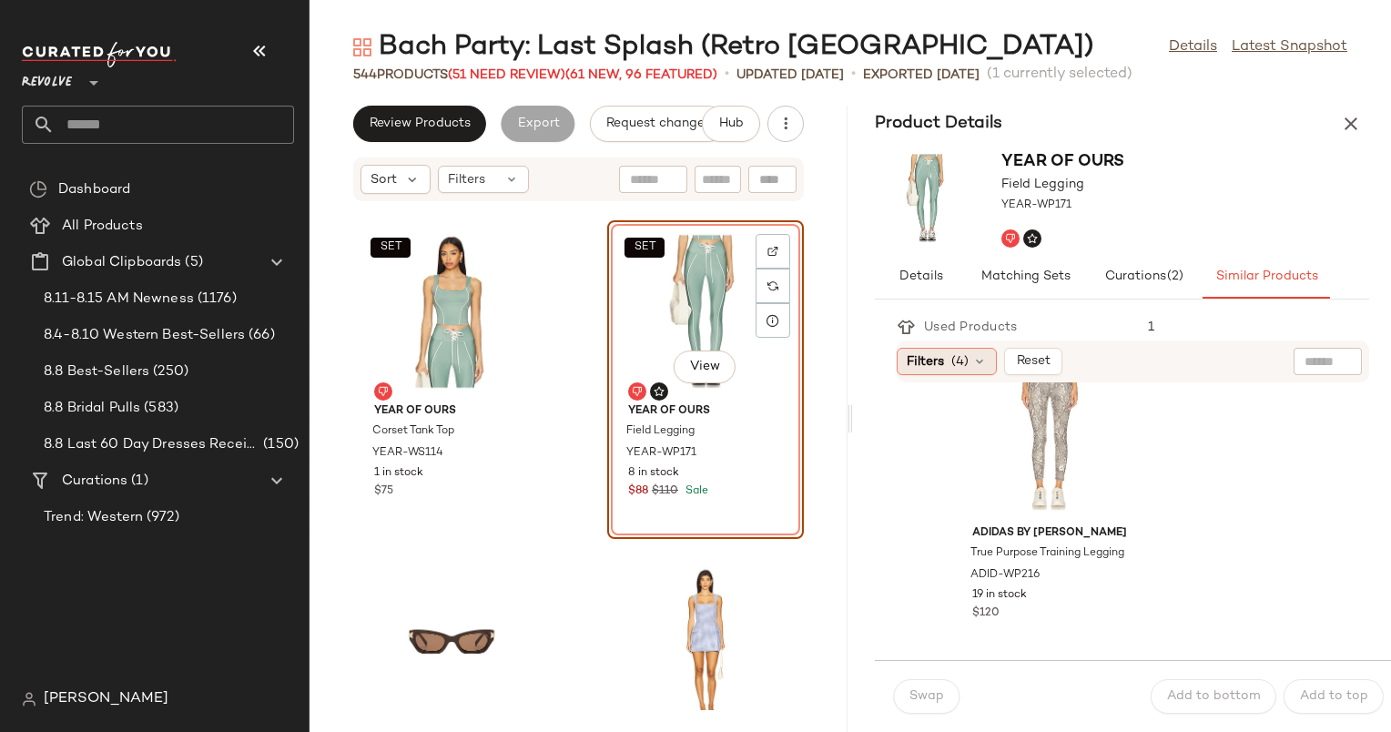
click at [974, 363] on icon at bounding box center [980, 361] width 15 height 15
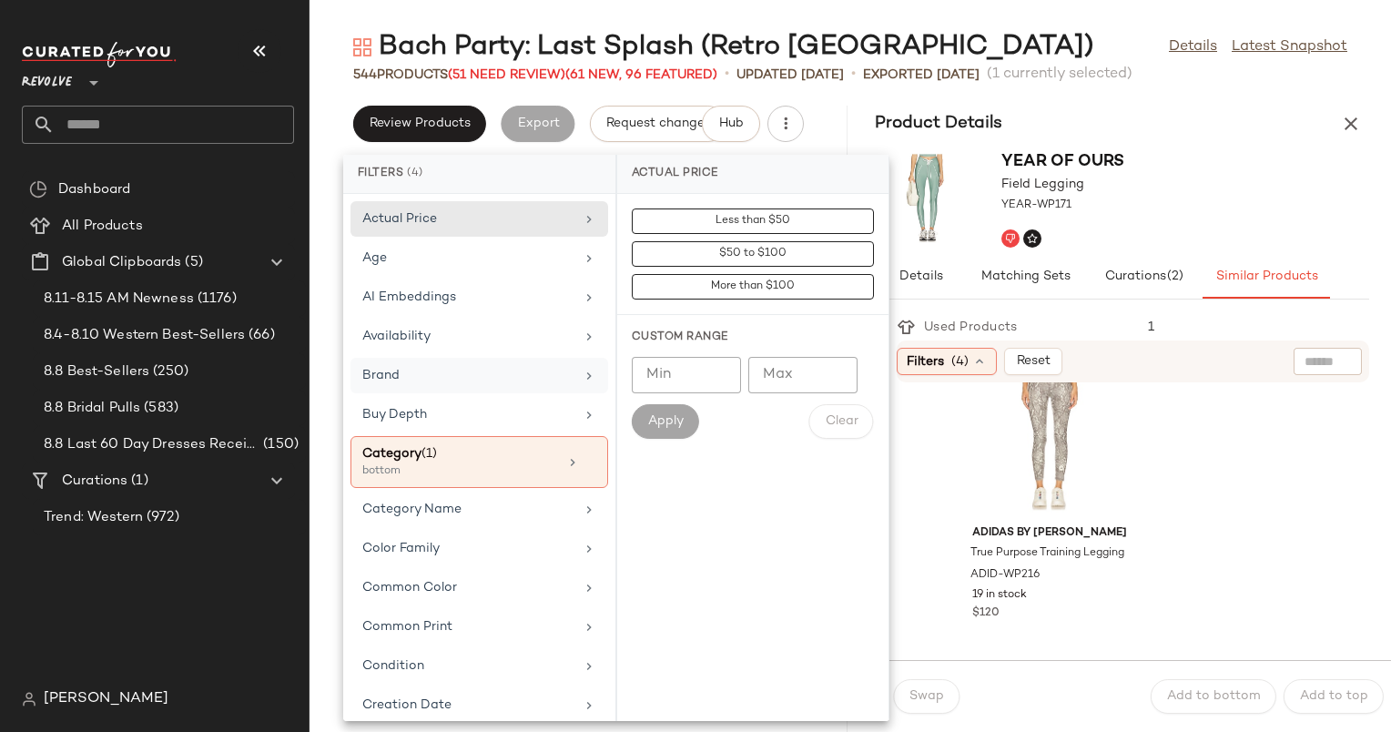
click at [554, 373] on div "Brand" at bounding box center [468, 375] width 212 height 19
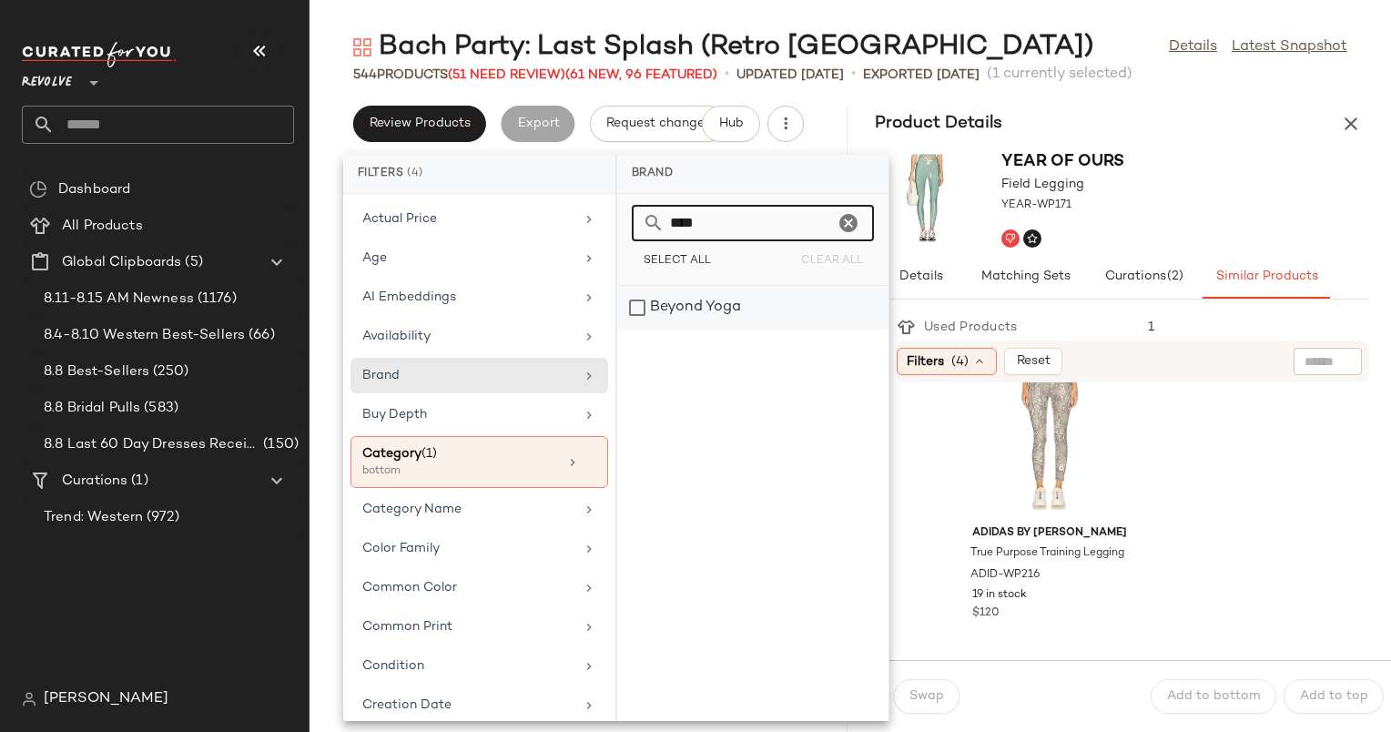
type input "****"
click at [718, 313] on div "Beyond Yoga" at bounding box center [752, 308] width 271 height 44
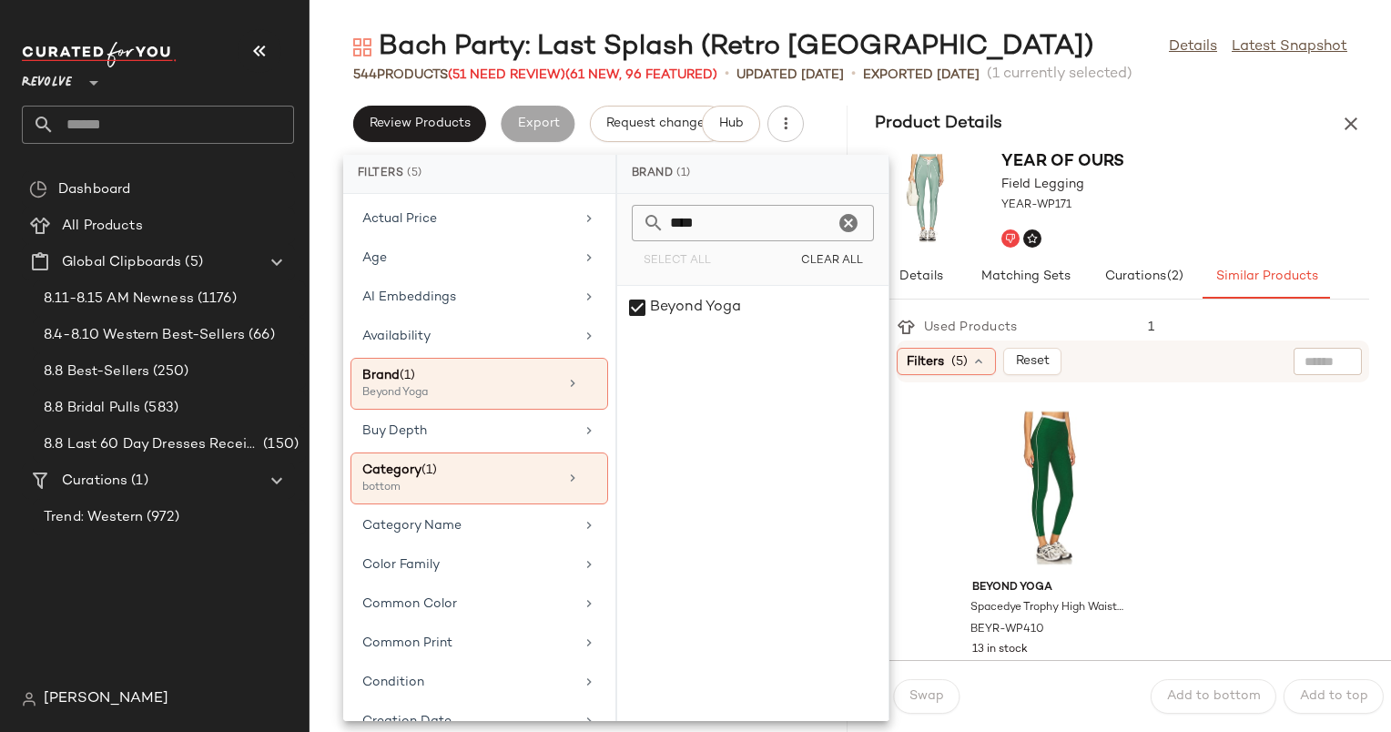
click at [1076, 339] on div "Used Products 1" at bounding box center [1133, 327] width 473 height 26
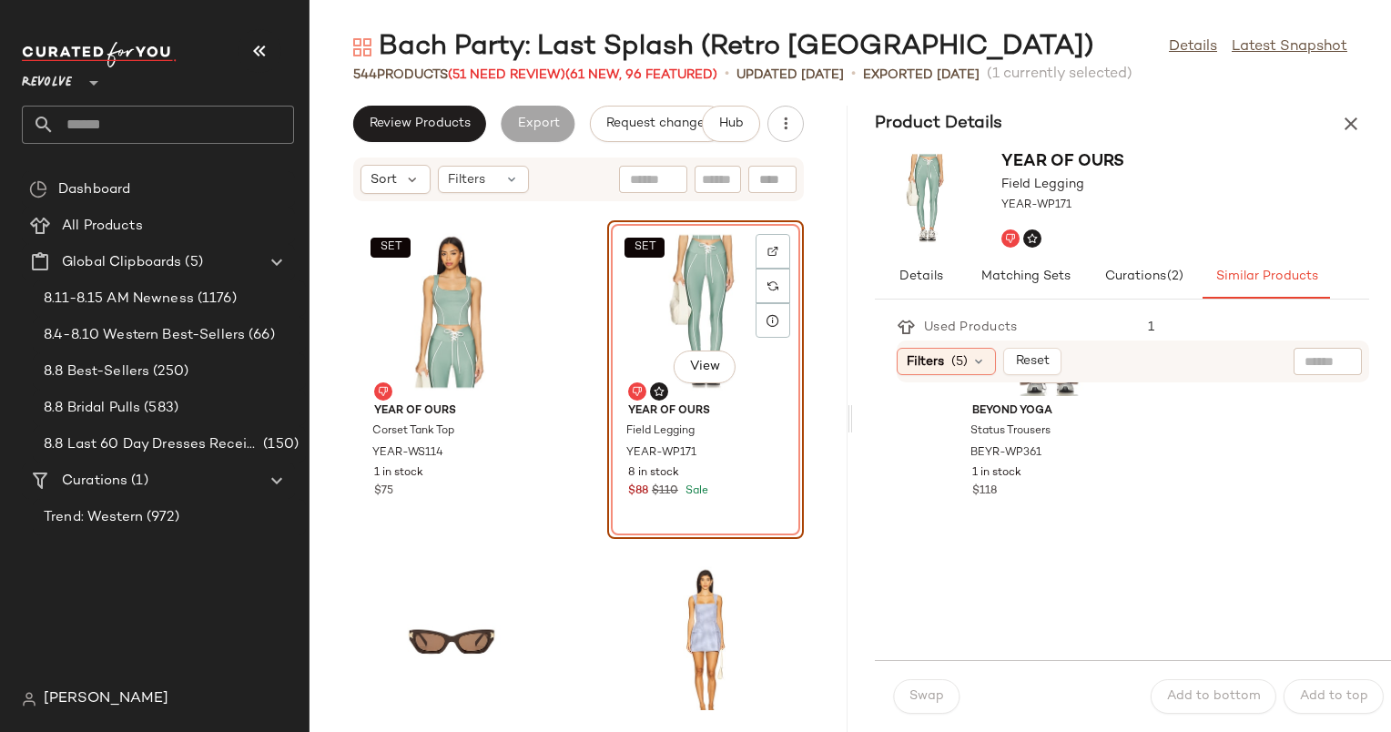
scroll to position [4514, 0]
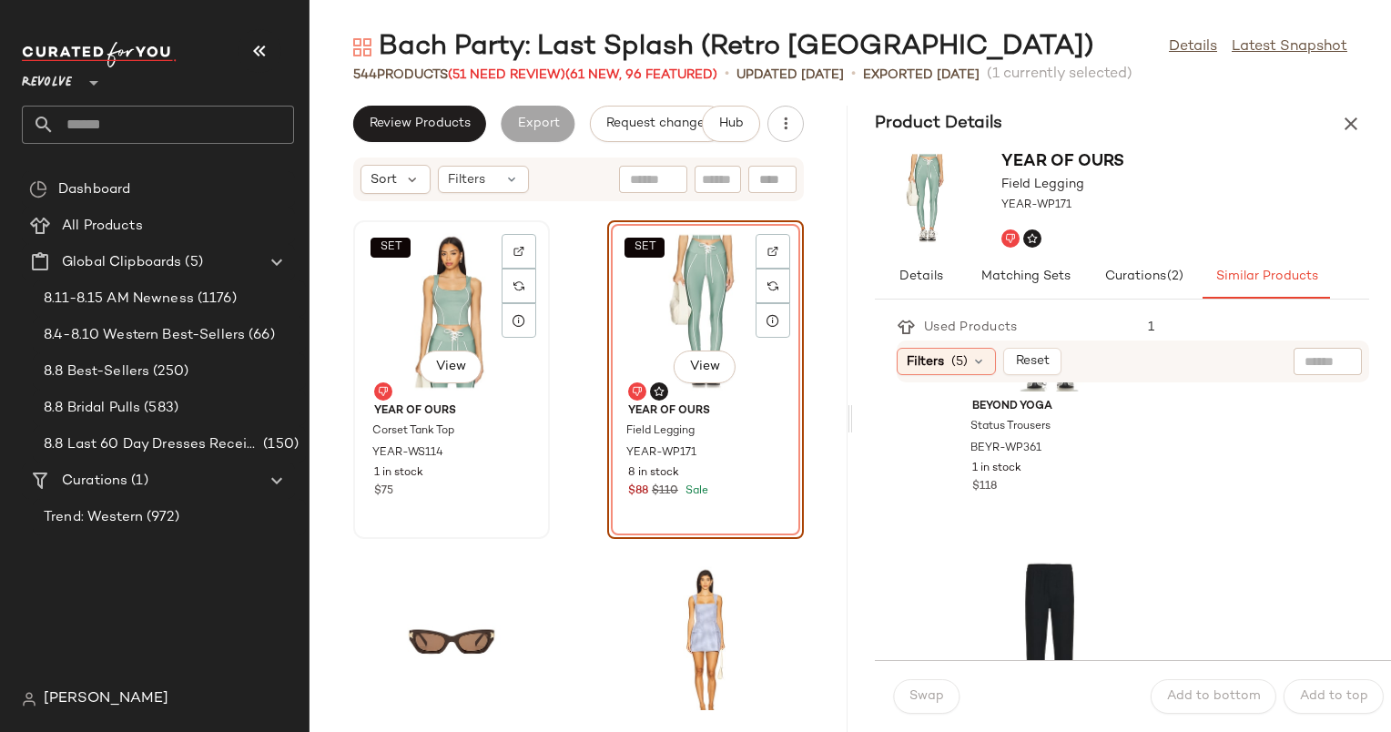
click at [443, 310] on div "SET View" at bounding box center [452, 311] width 184 height 169
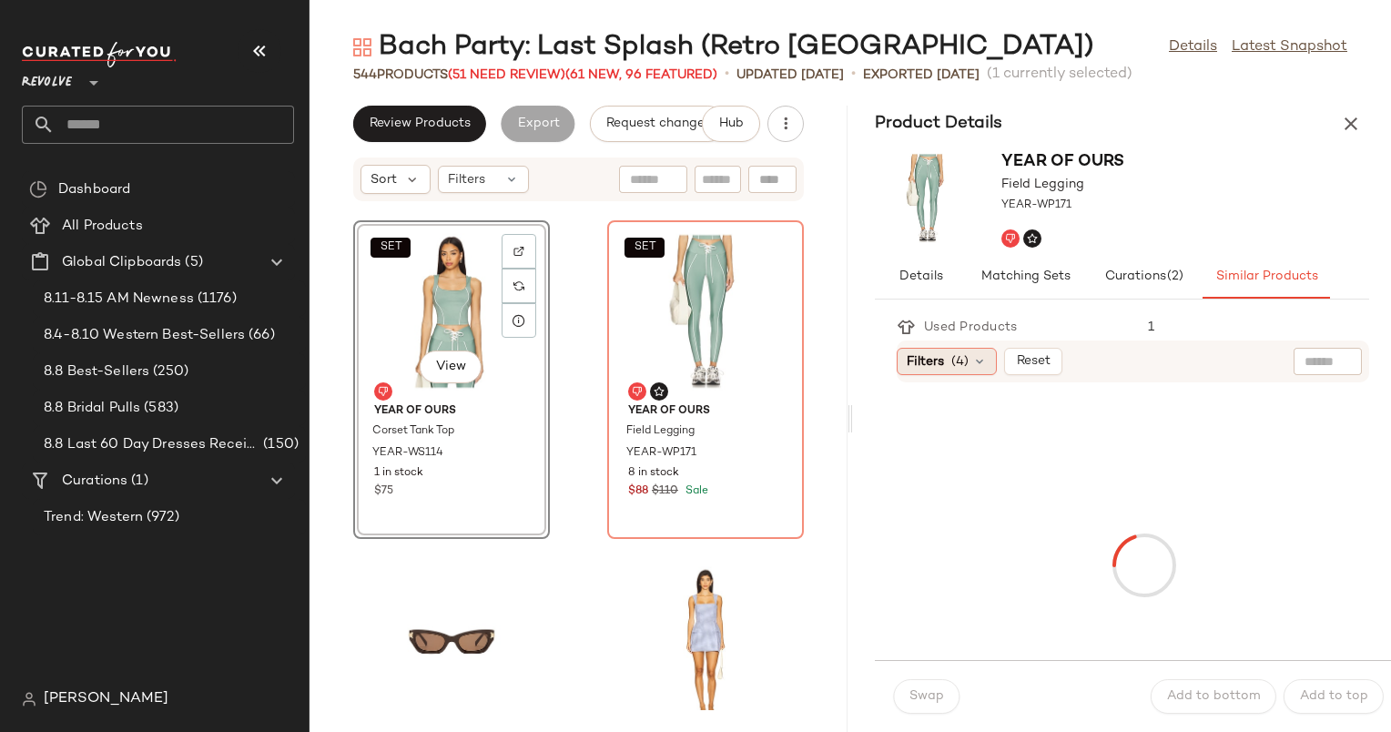
click at [925, 360] on span "Filters" at bounding box center [925, 361] width 37 height 19
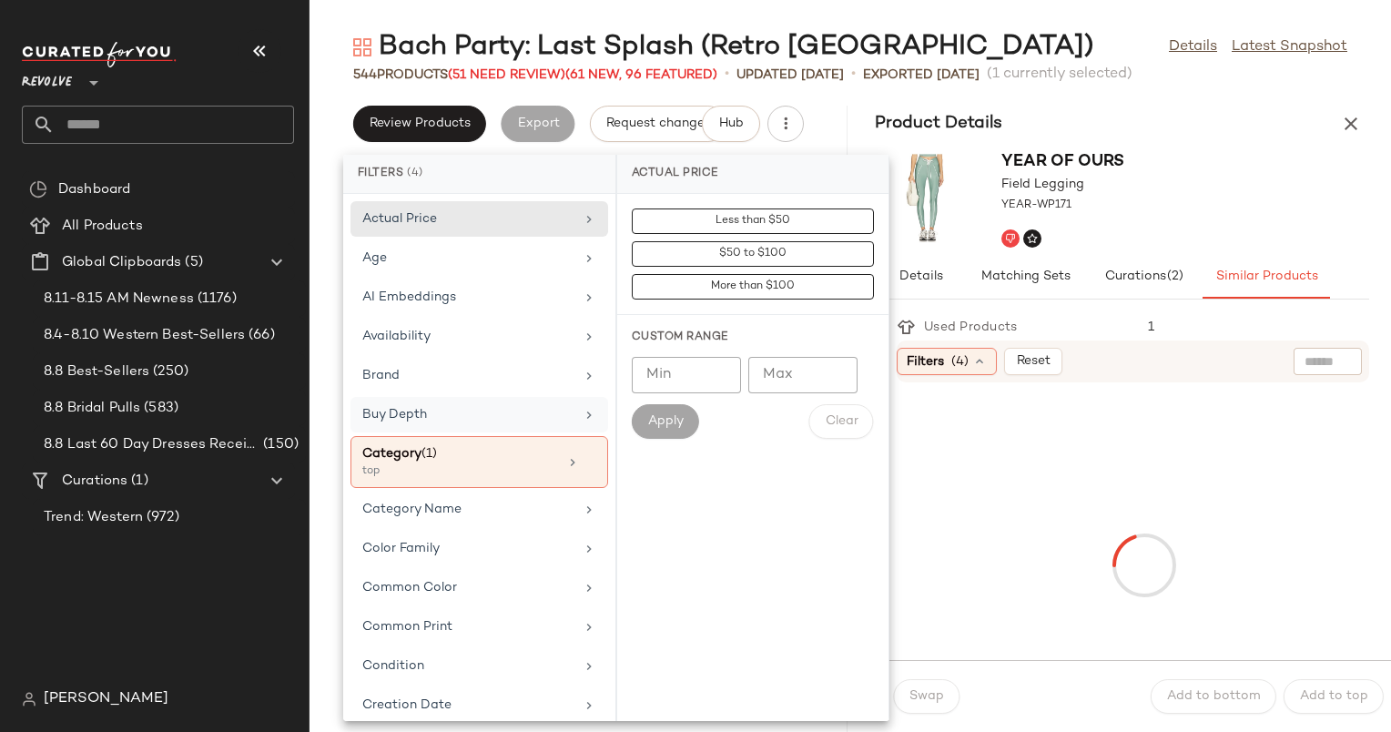
click at [494, 410] on div "Buy Depth" at bounding box center [468, 414] width 212 height 19
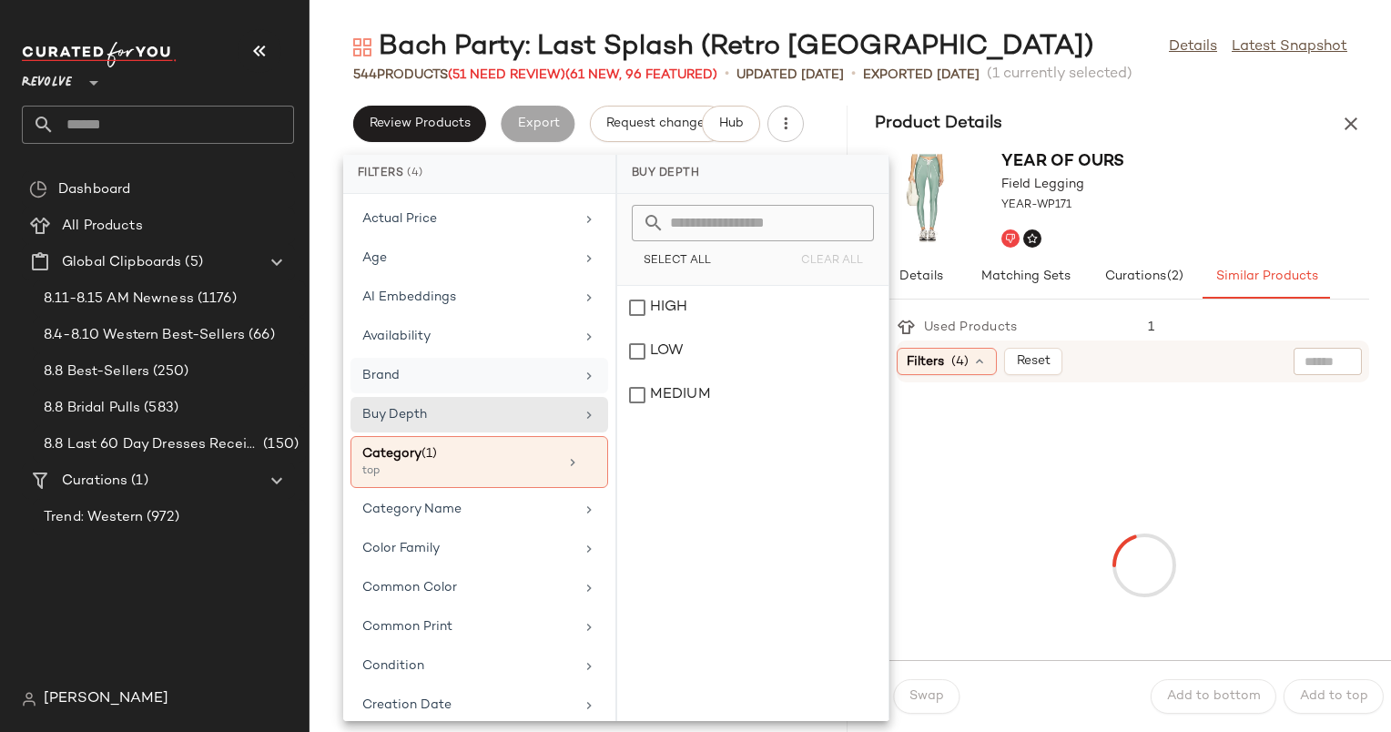
click at [514, 382] on div "Brand" at bounding box center [468, 375] width 212 height 19
drag, startPoint x: 514, startPoint y: 382, endPoint x: 734, endPoint y: 209, distance: 280.2
click at [738, 200] on div "Filters (4) Actual Price Age AI Embeddings Availability Brand Buy Depth Categor…" at bounding box center [616, 438] width 546 height 566
click at [734, 209] on input "text" at bounding box center [764, 223] width 199 height 36
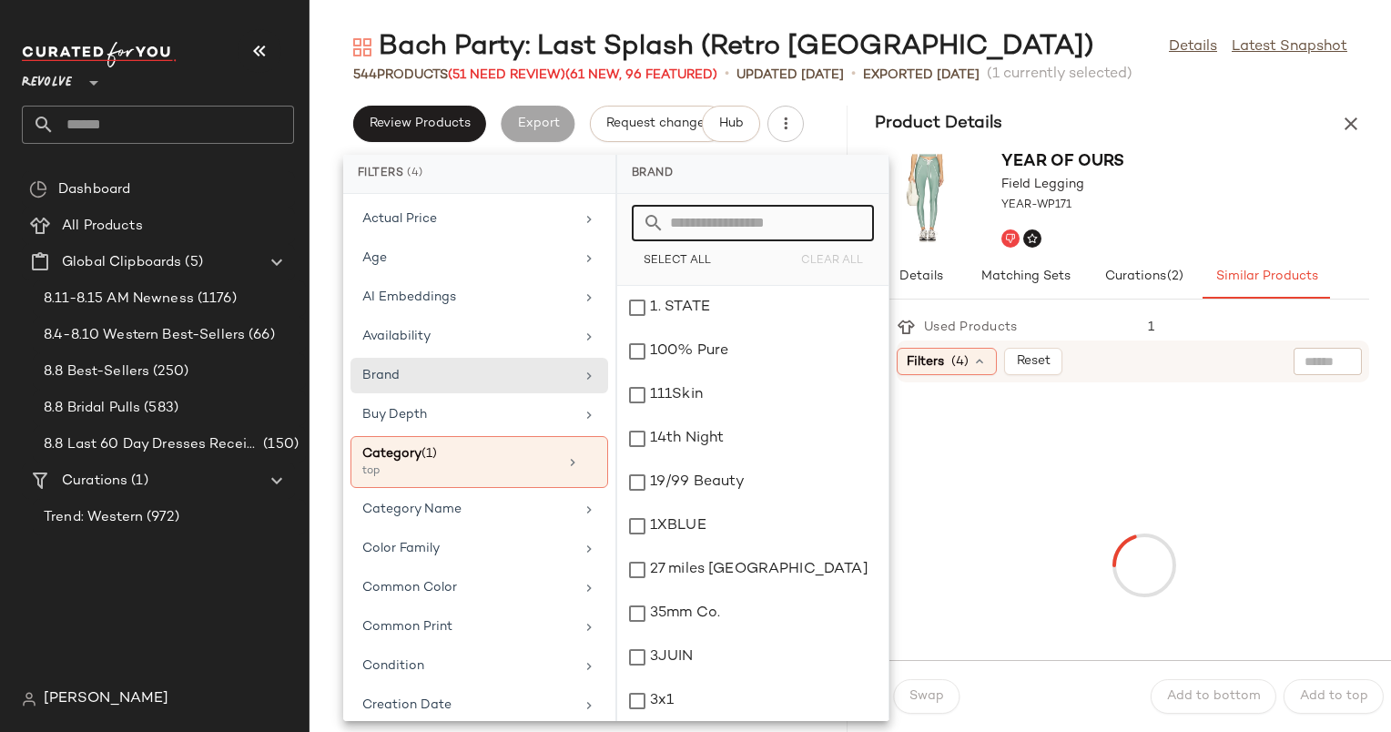
drag, startPoint x: 734, startPoint y: 209, endPoint x: 692, endPoint y: 226, distance: 45.0
click at [692, 226] on input "text" at bounding box center [764, 223] width 199 height 36
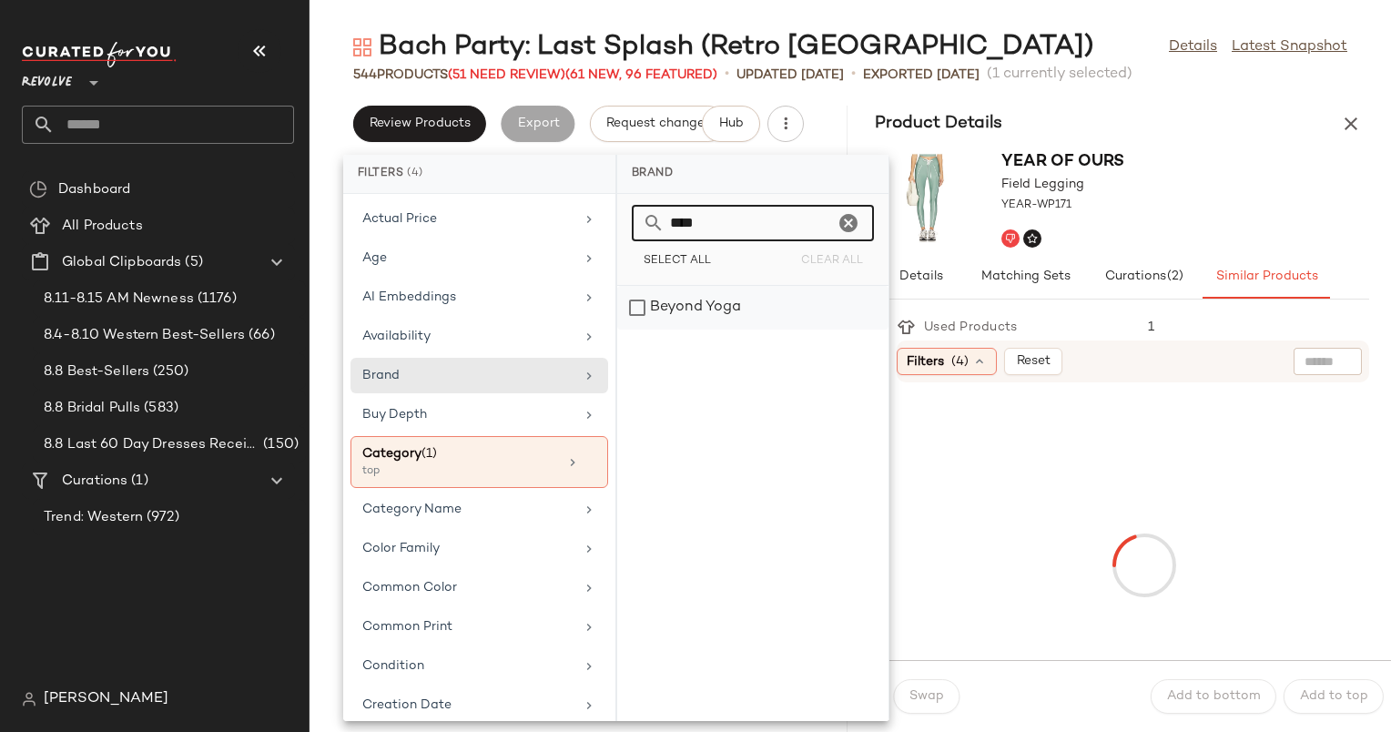
type input "****"
click at [720, 317] on div "Beyond Yoga" at bounding box center [752, 308] width 271 height 44
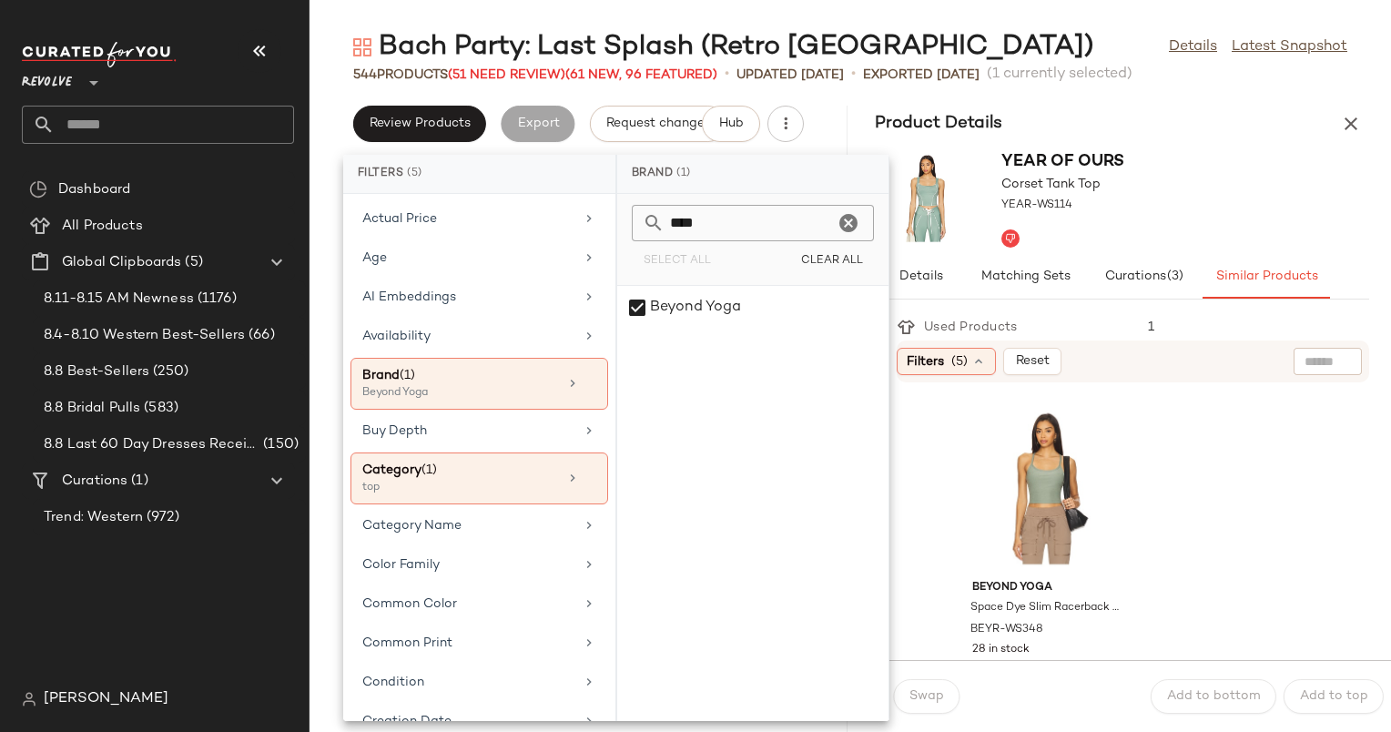
click at [1218, 194] on div "YEAR OF OURS Corset Tank Top YEAR-WS114" at bounding box center [1122, 198] width 538 height 113
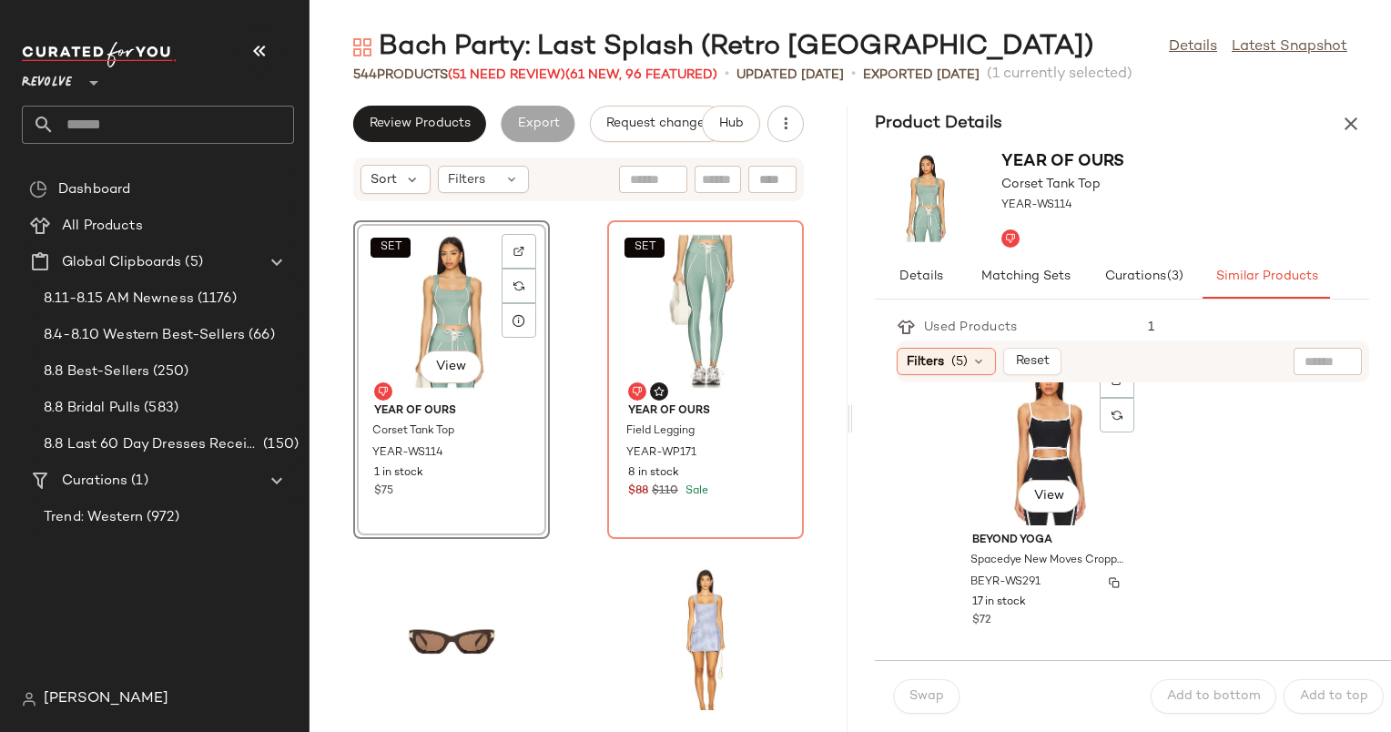
scroll to position [2083, 0]
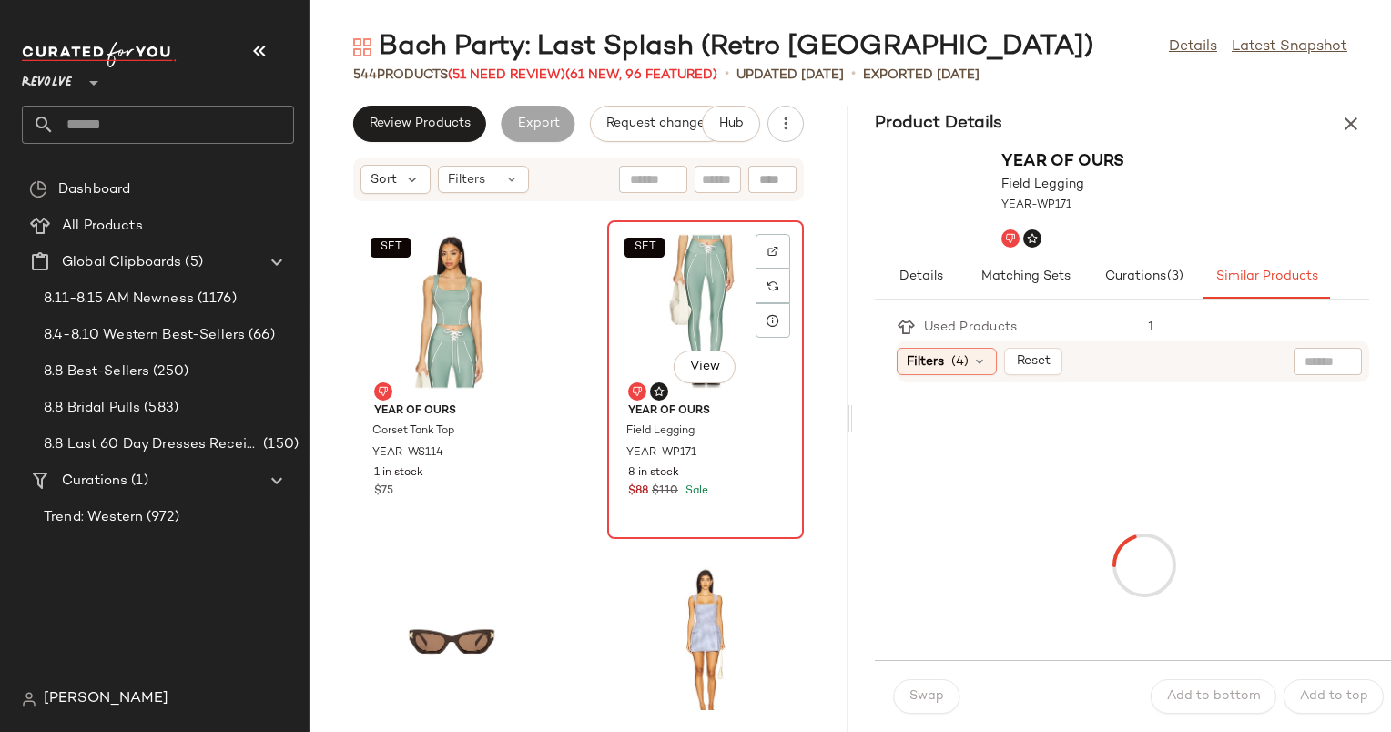
click at [662, 321] on div "SET View" at bounding box center [706, 311] width 184 height 169
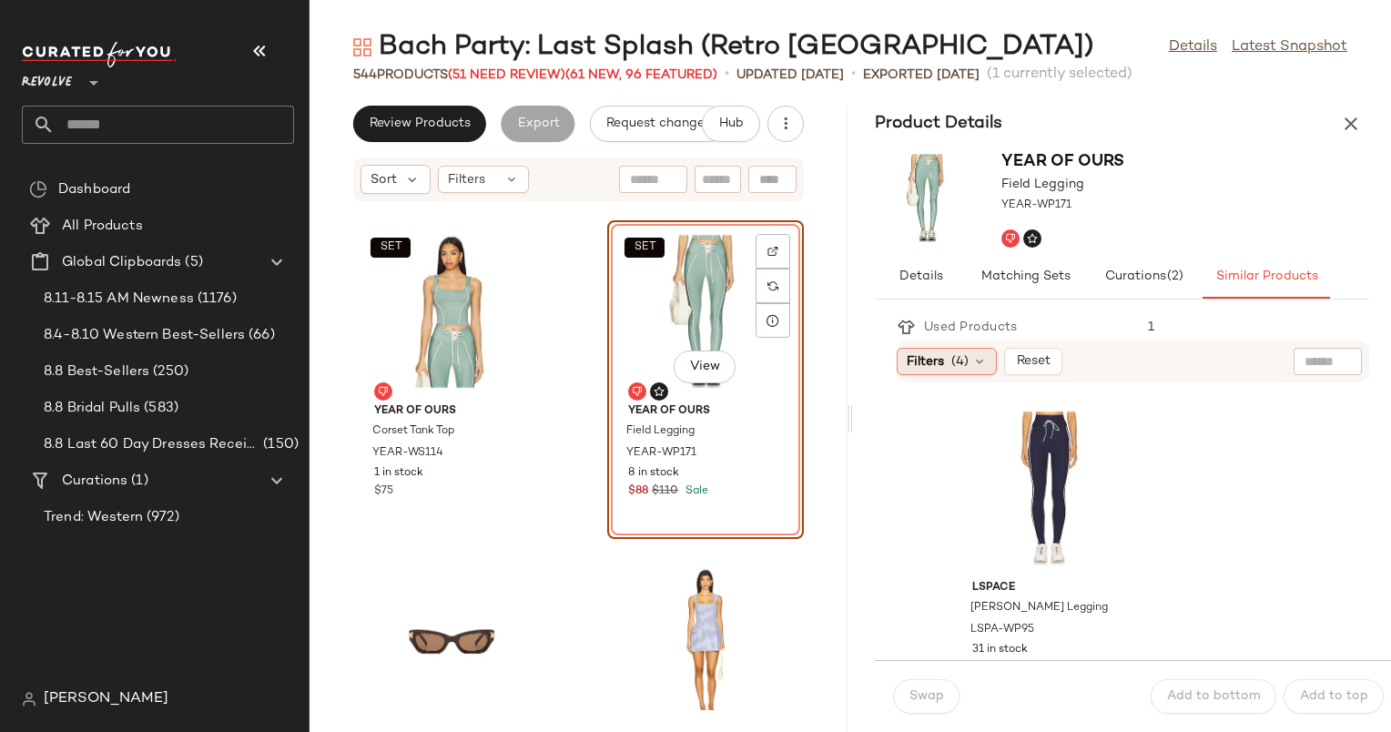
click at [953, 354] on span "(4)" at bounding box center [960, 361] width 17 height 19
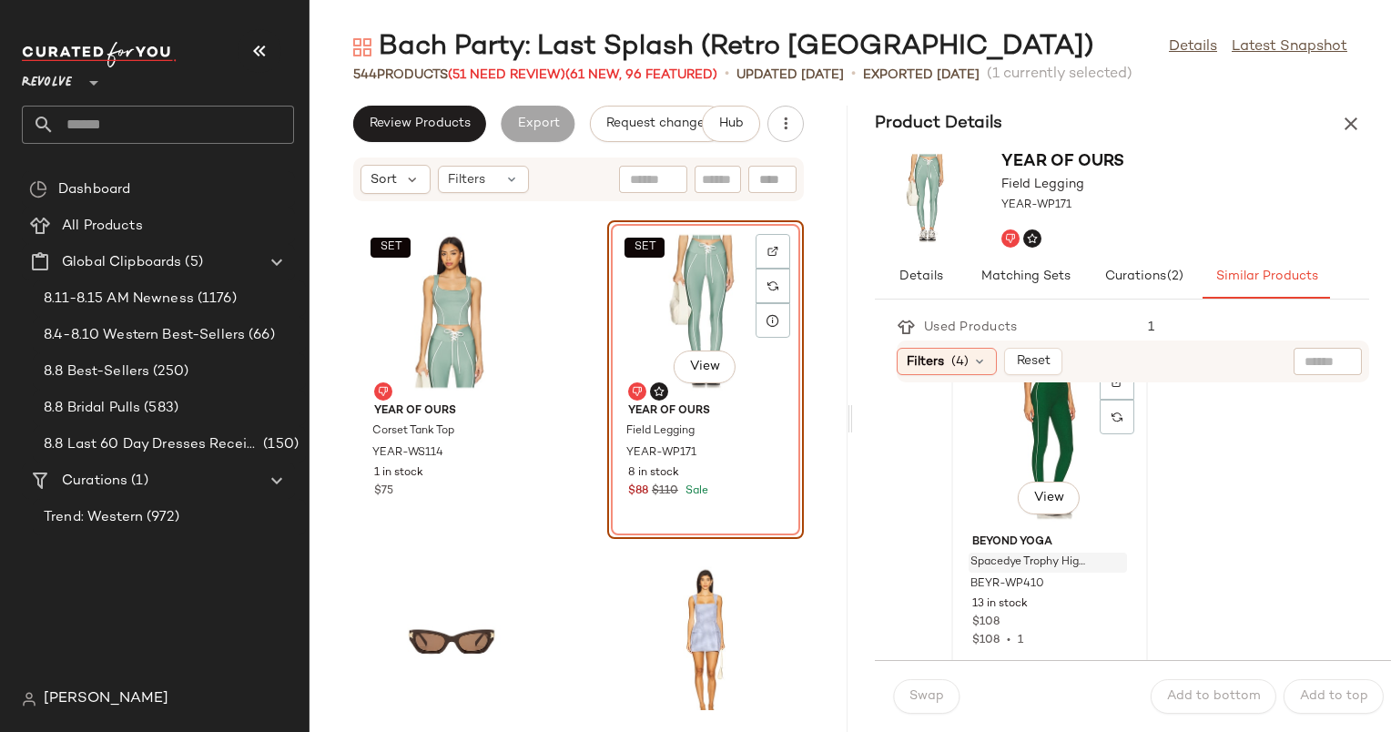
scroll to position [335, 0]
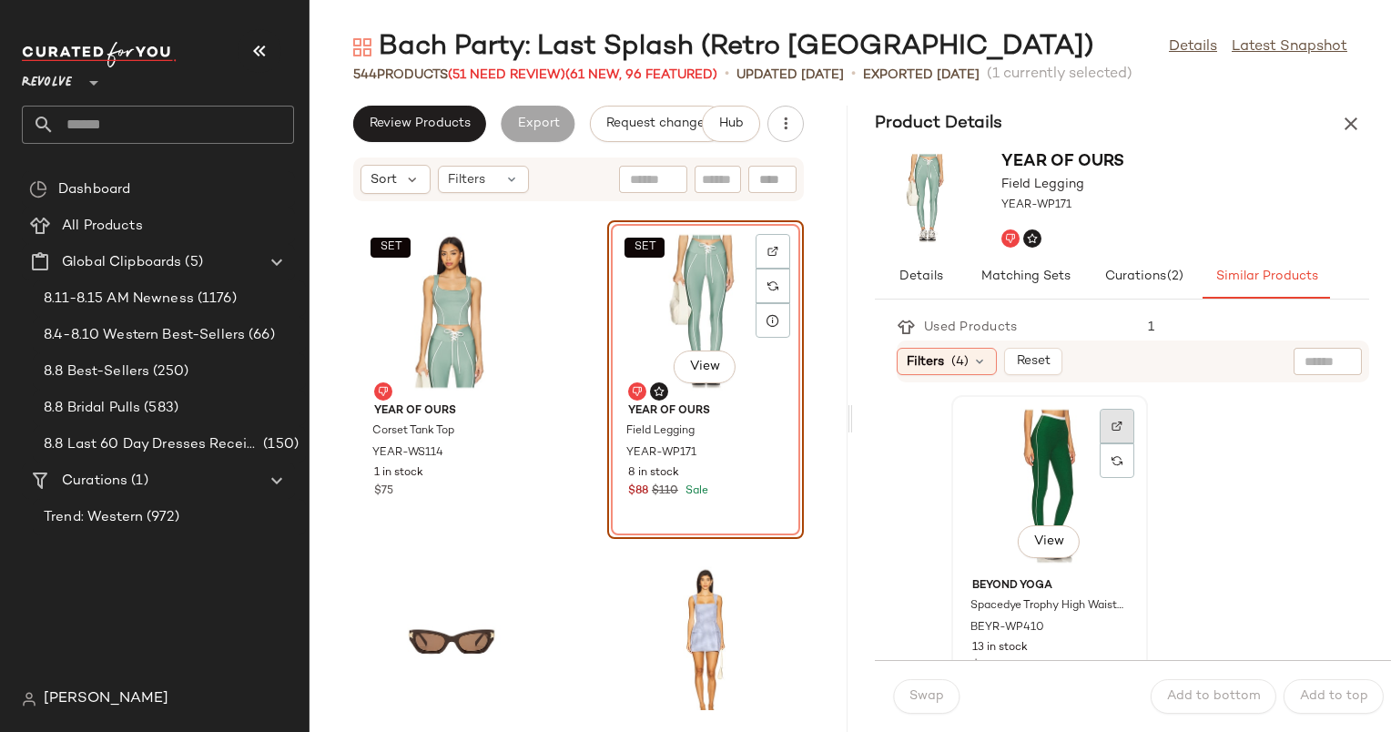
click at [1118, 421] on img at bounding box center [1117, 426] width 11 height 11
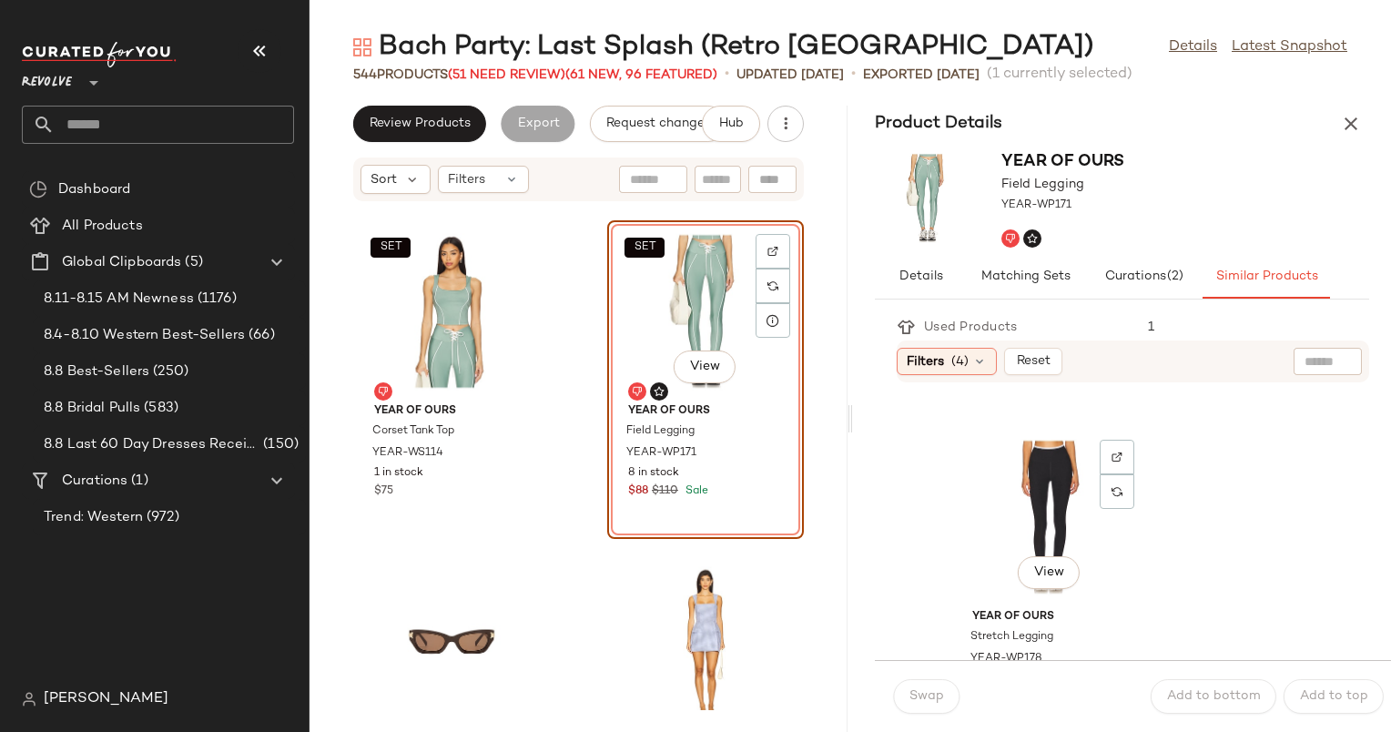
scroll to position [1631, 0]
click at [1122, 464] on img at bounding box center [1117, 463] width 11 height 11
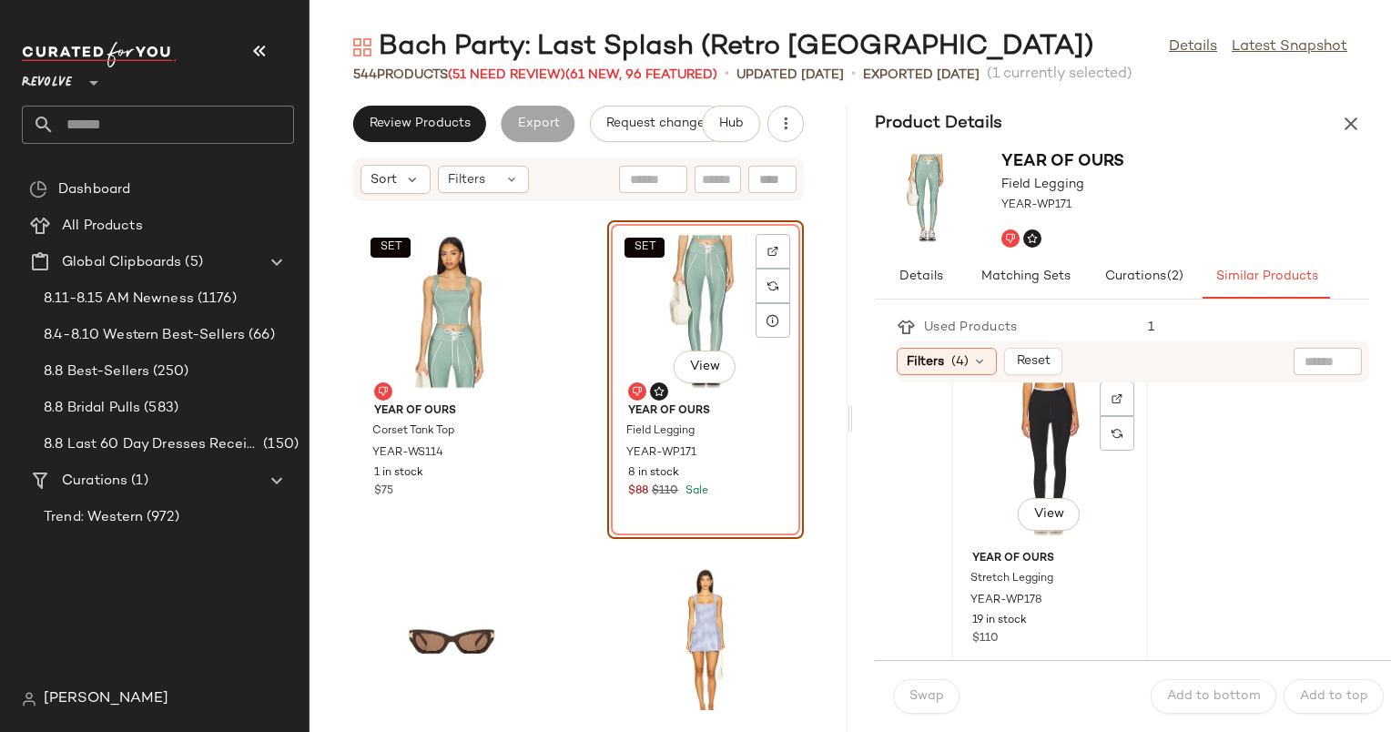
scroll to position [1708, 0]
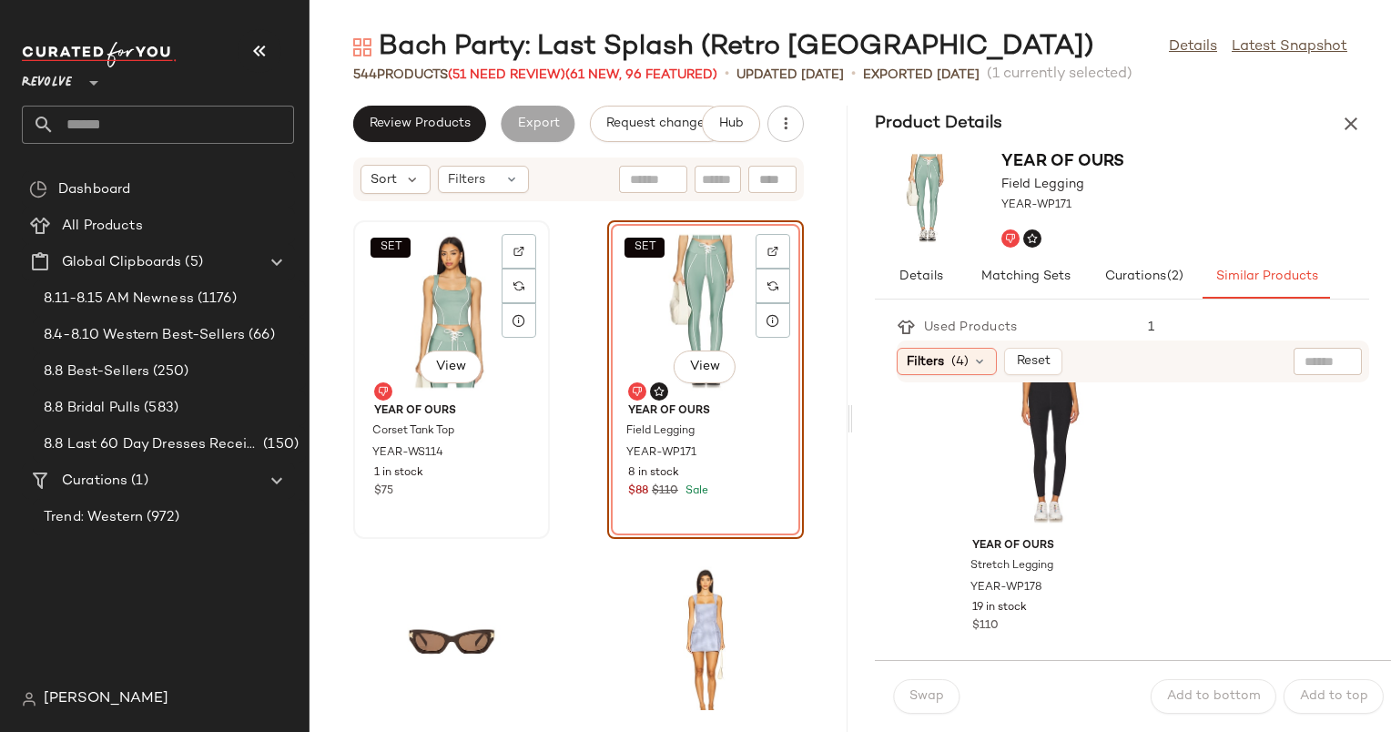
click at [453, 277] on div "SET View" at bounding box center [452, 311] width 184 height 169
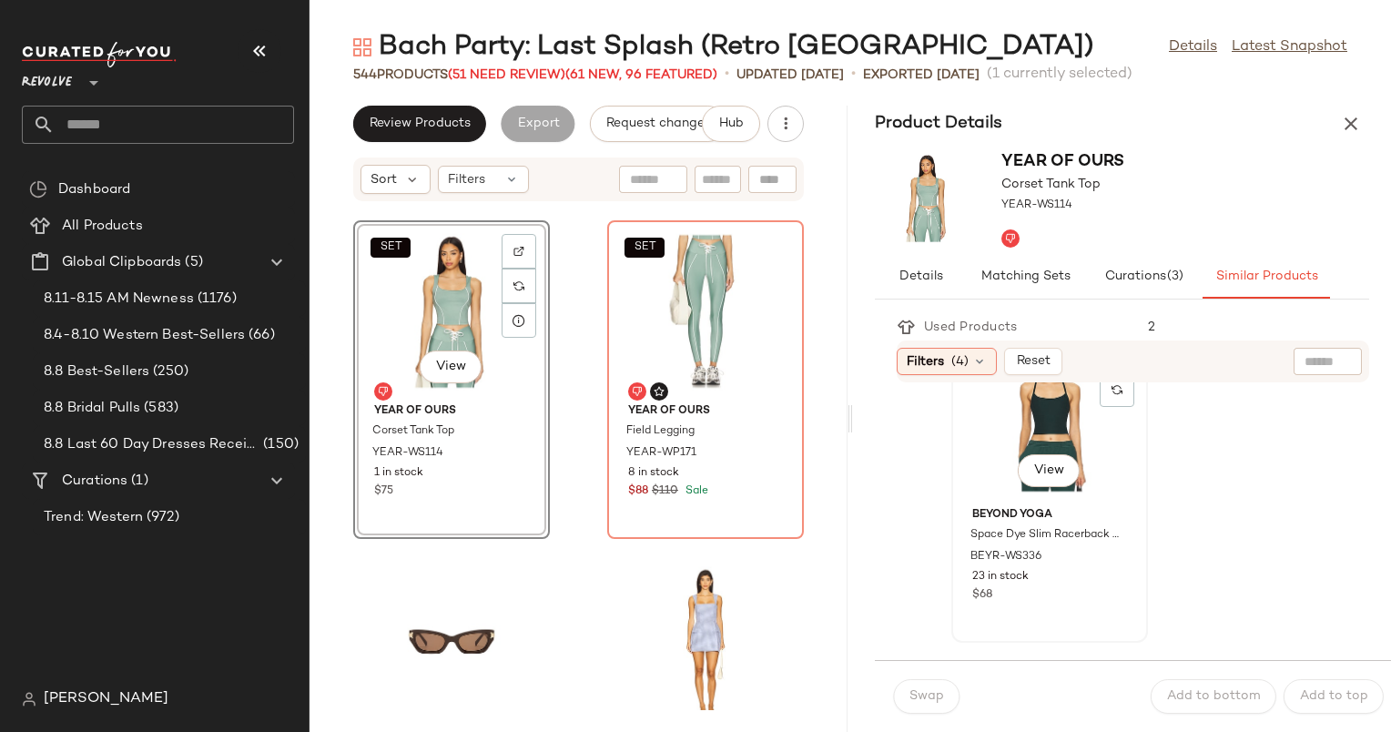
scroll to position [1040, 0]
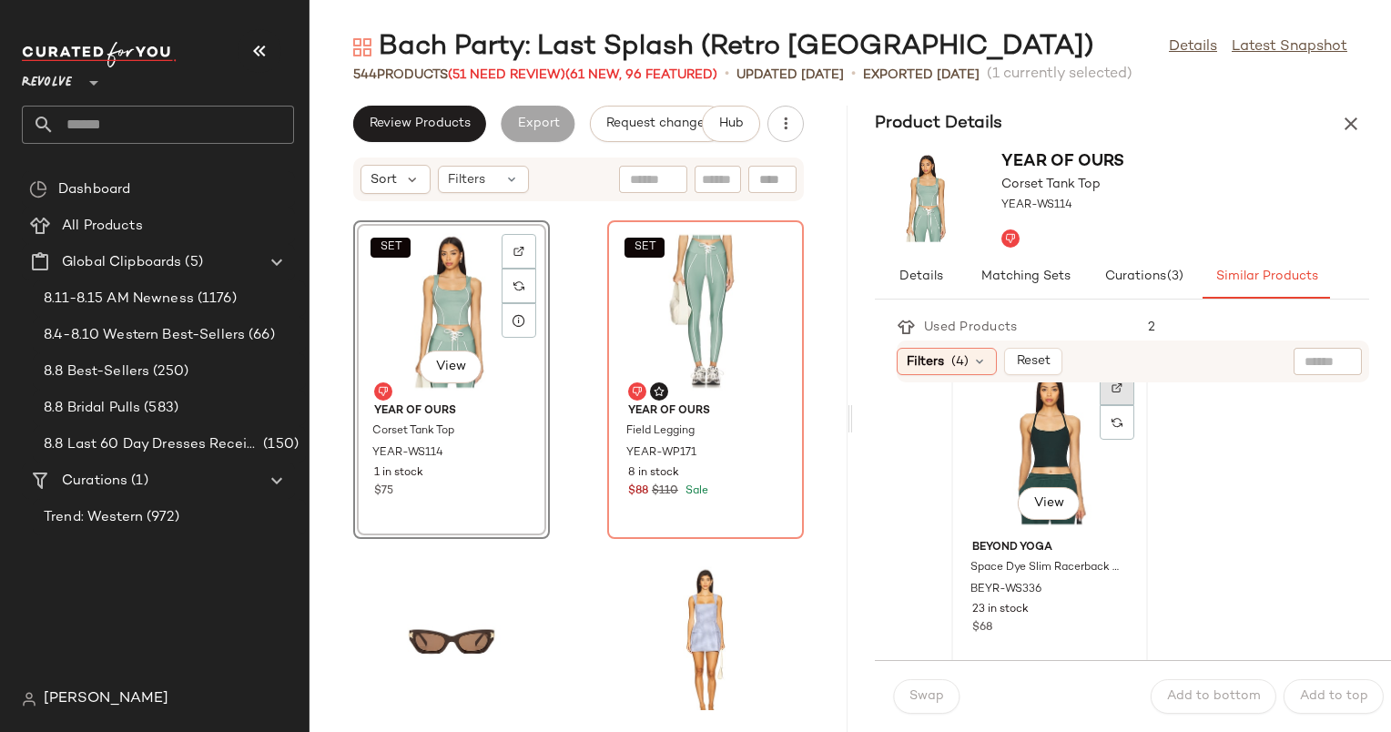
click at [1125, 405] on div at bounding box center [1117, 422] width 35 height 35
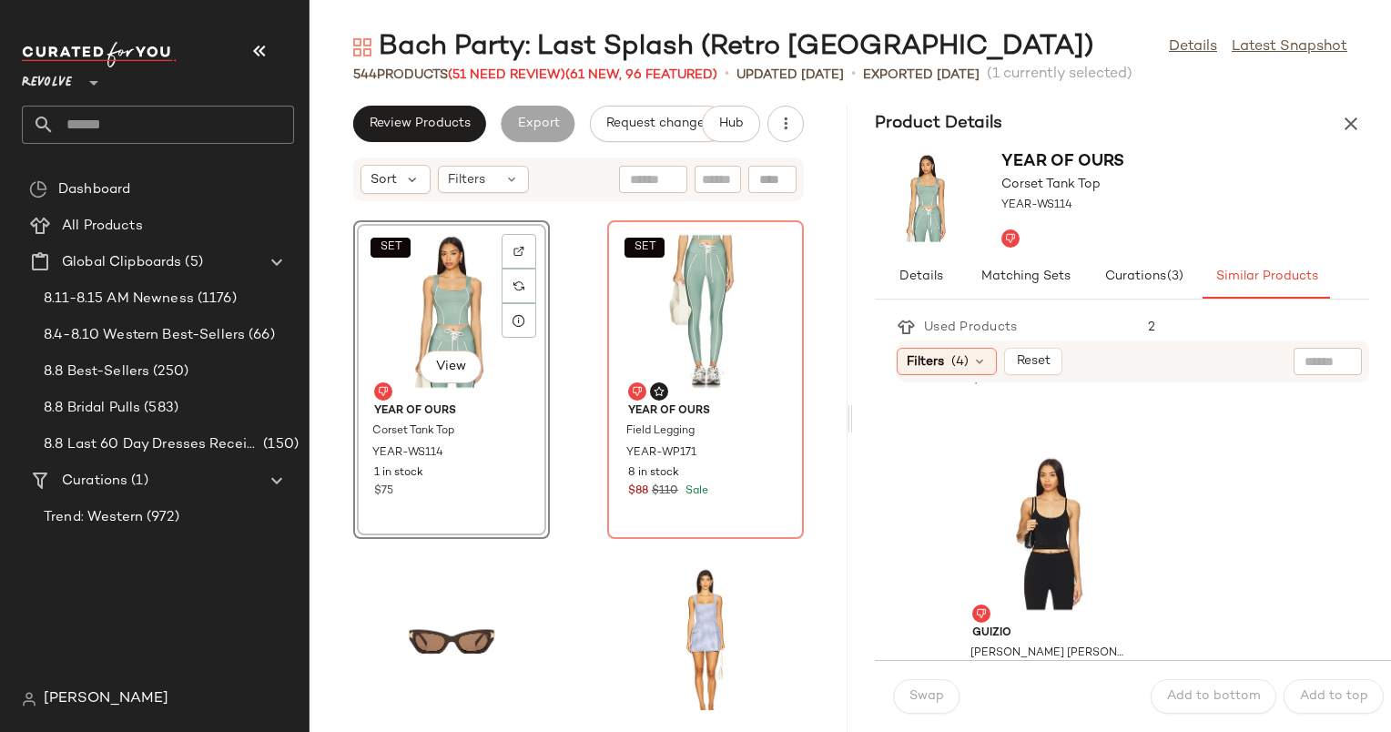
scroll to position [7387, 0]
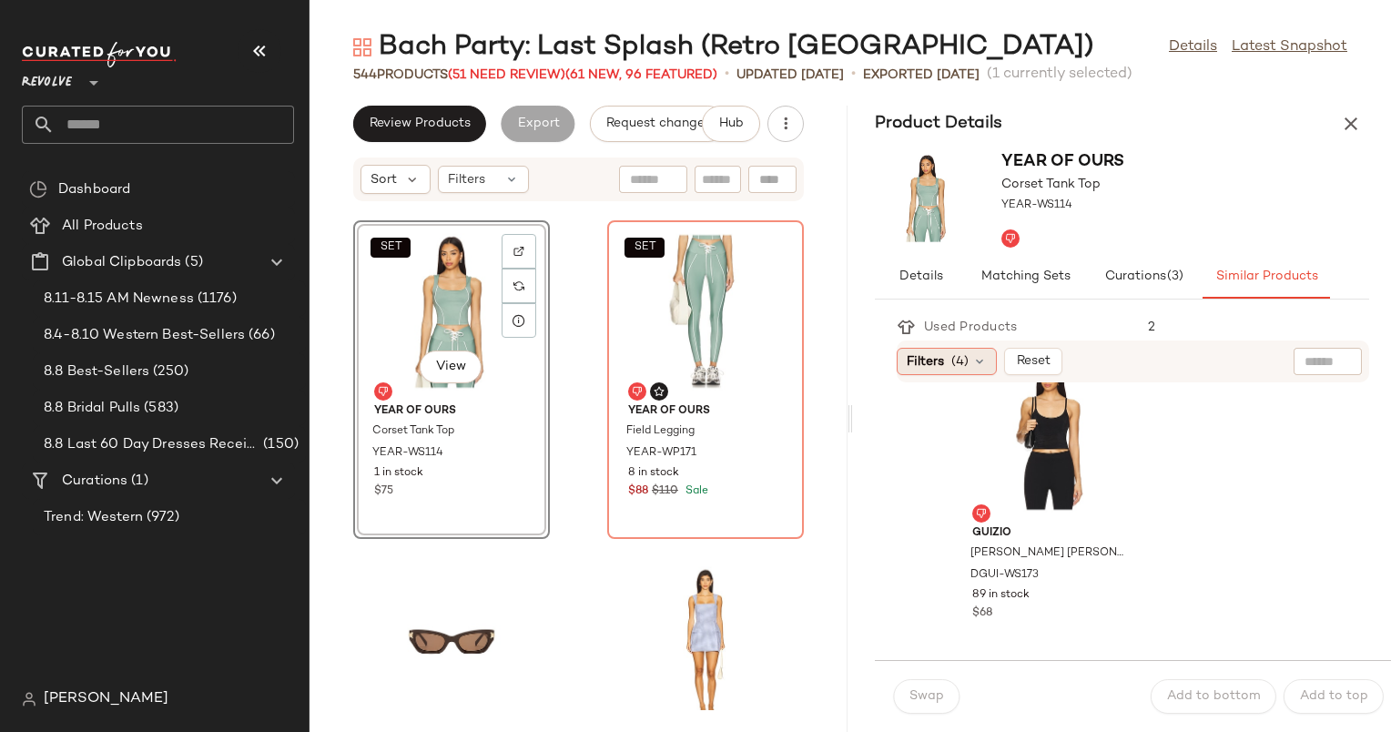
click at [944, 360] on div "Filters (4)" at bounding box center [947, 361] width 100 height 27
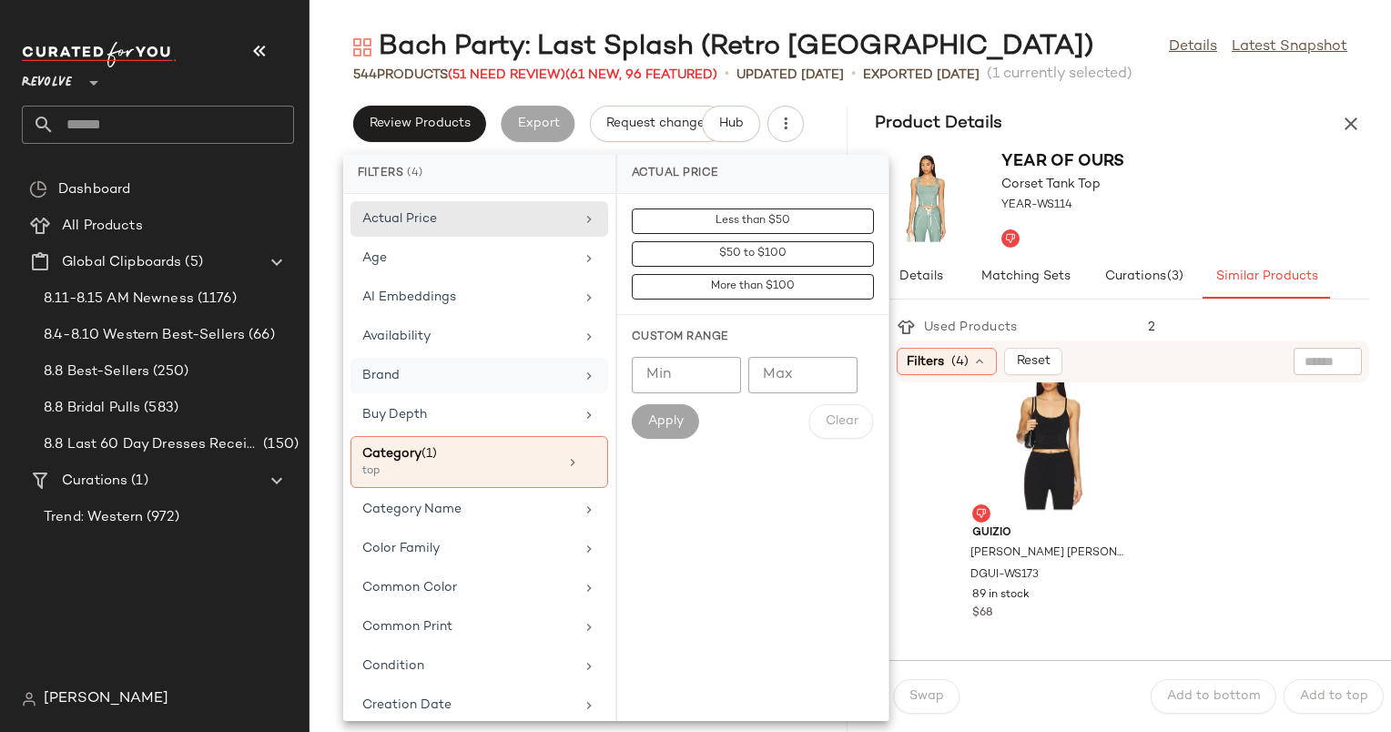
click at [550, 397] on div "Brand" at bounding box center [480, 415] width 258 height 36
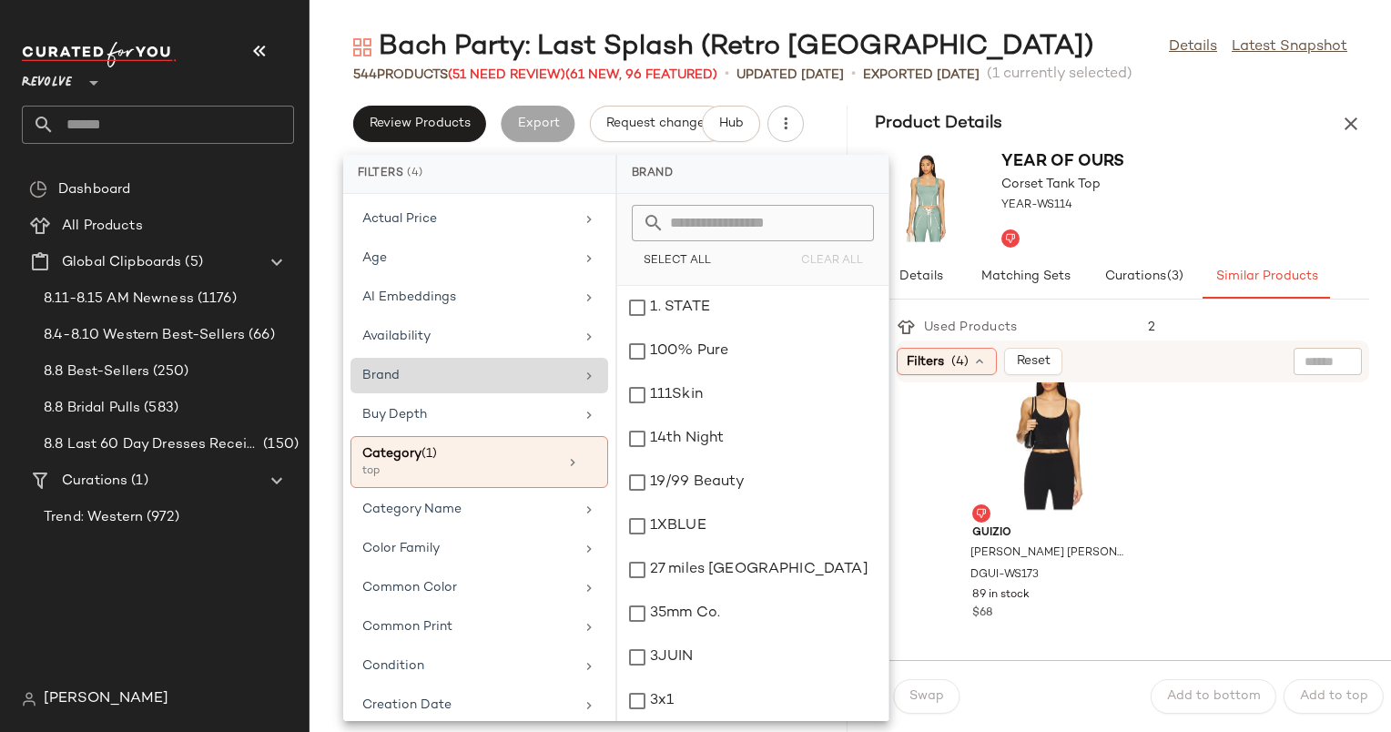
click at [764, 233] on input "text" at bounding box center [764, 223] width 199 height 36
click at [766, 229] on input "text" at bounding box center [764, 223] width 199 height 36
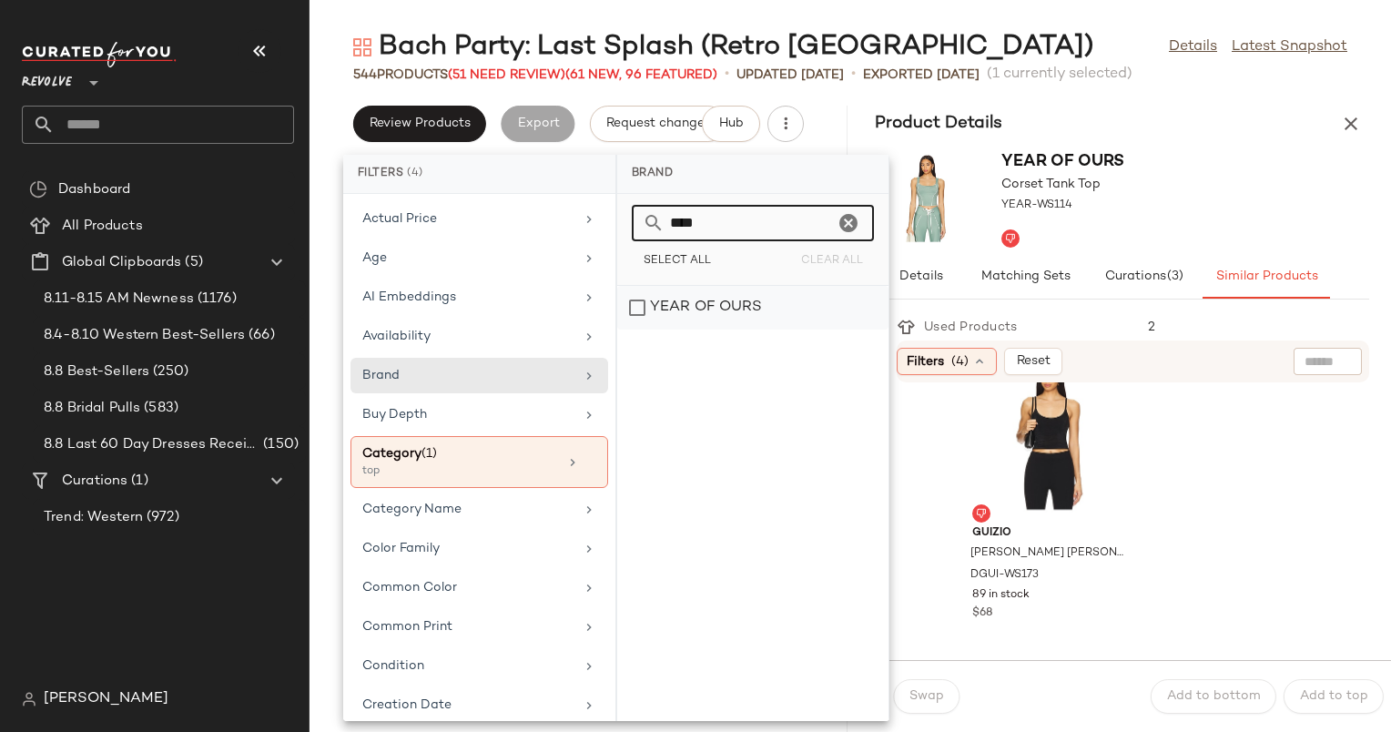
type input "****"
click at [796, 310] on div "YEAR OF OURS" at bounding box center [752, 308] width 271 height 44
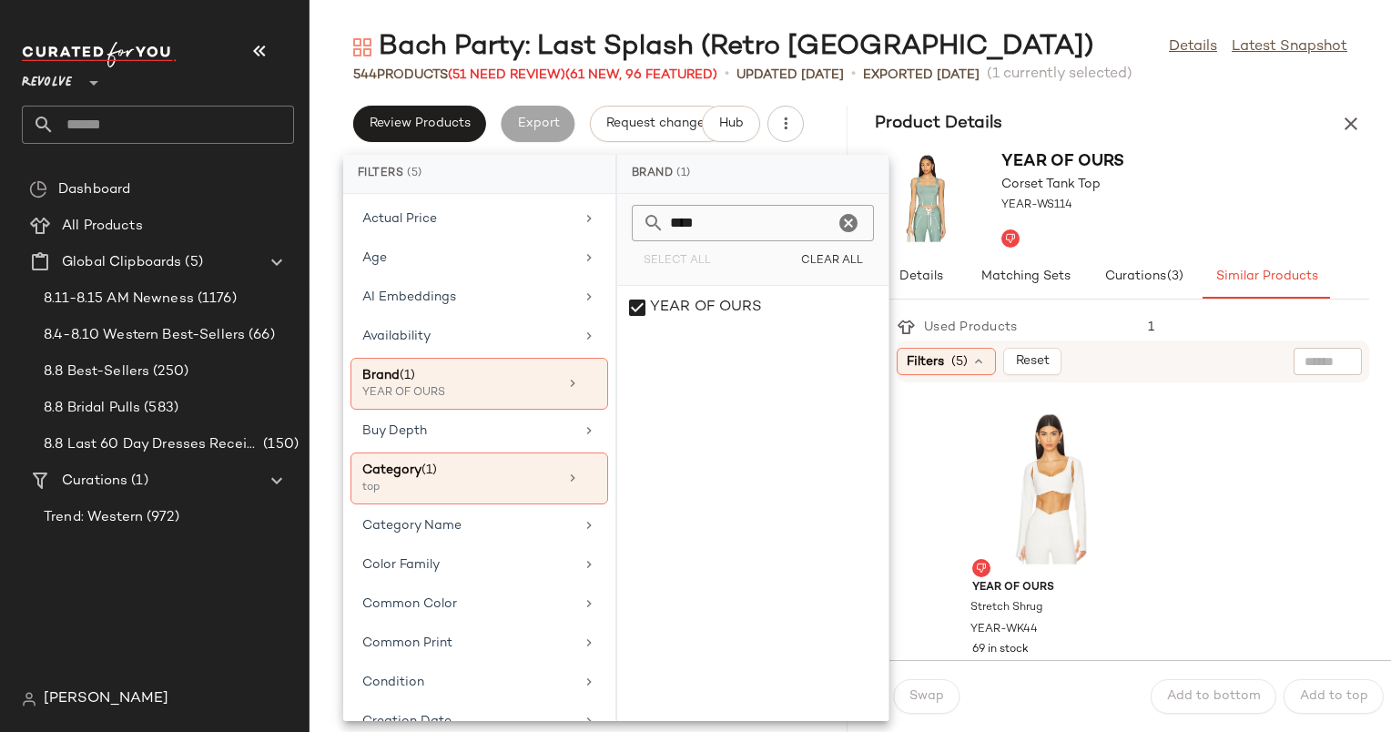
click at [1273, 484] on div "YEAR OF OURS Stretch Shrug YEAR-WK44 69 in stock $72 YEAR OF OURS Stretch Shrug…" at bounding box center [1139, 721] width 462 height 656
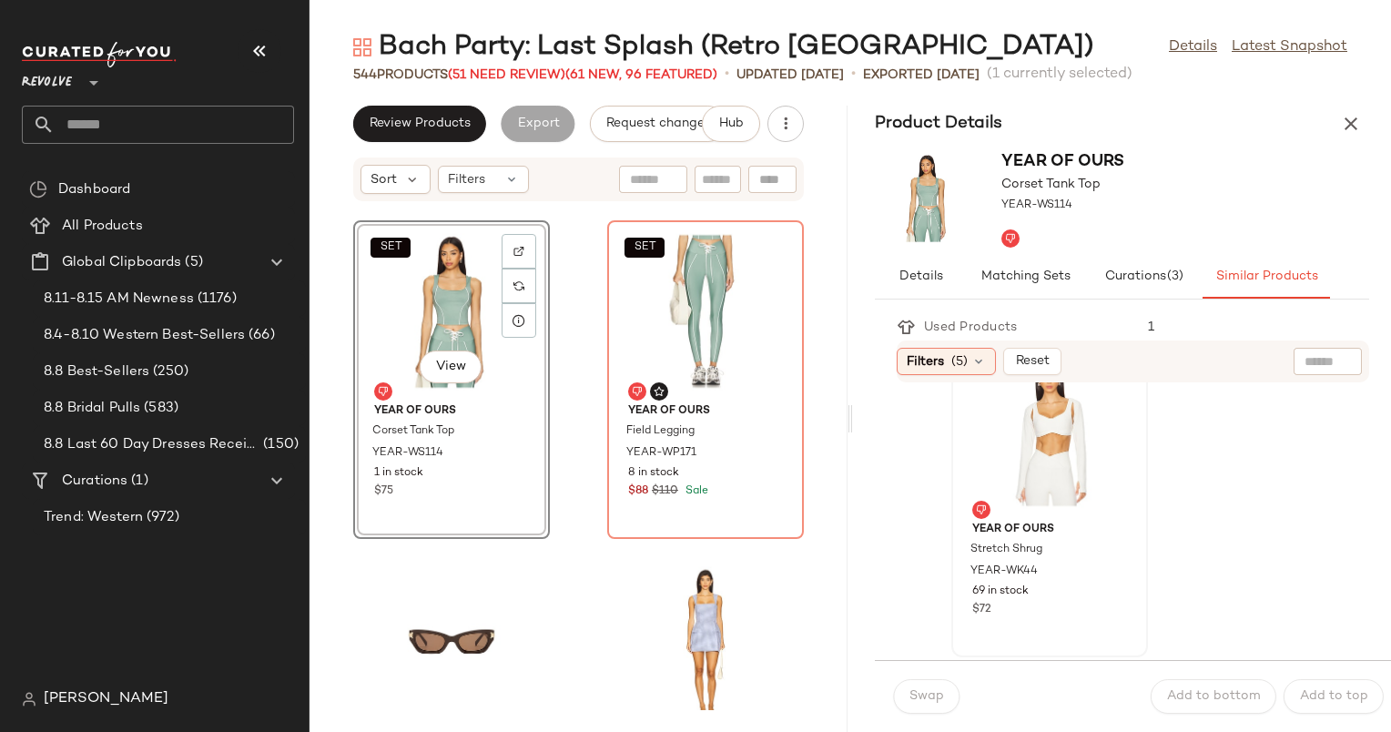
scroll to position [50, 0]
click at [658, 291] on div "SET View" at bounding box center [706, 311] width 184 height 169
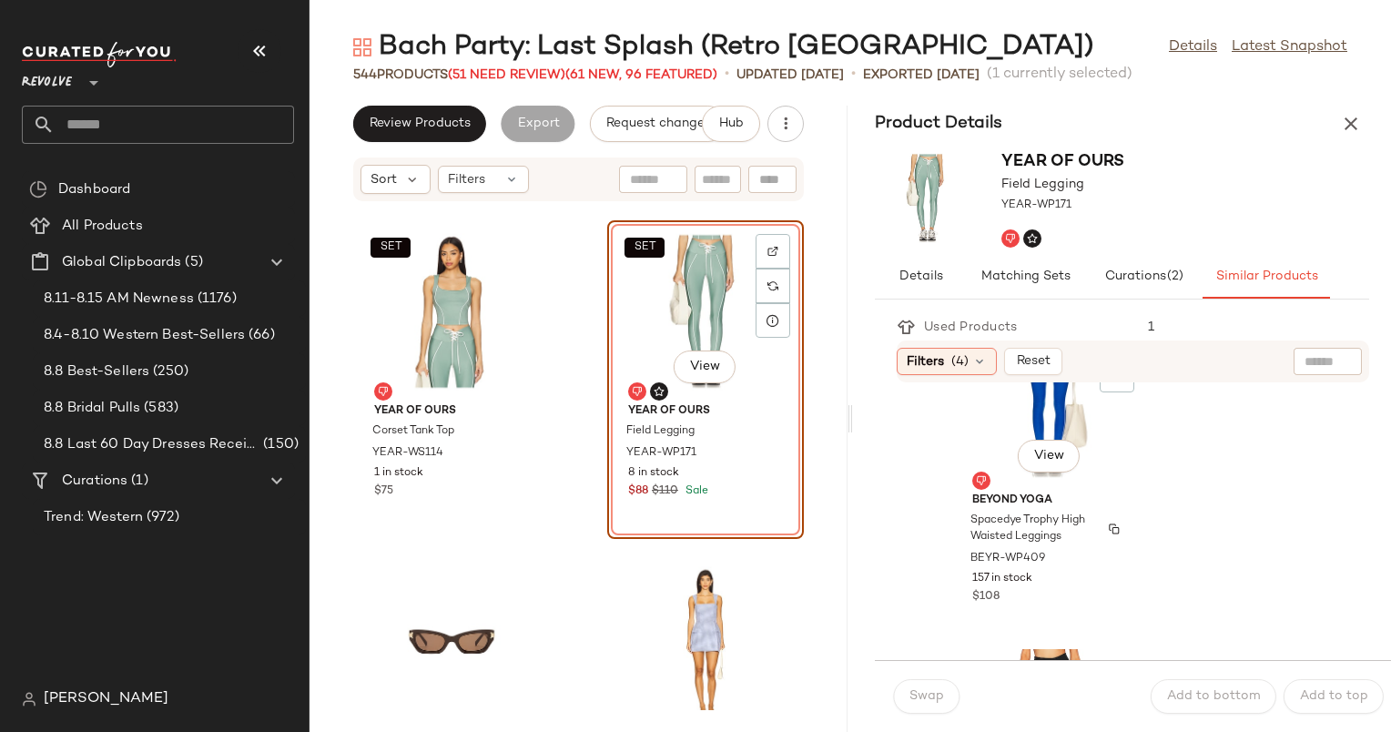
scroll to position [989, 0]
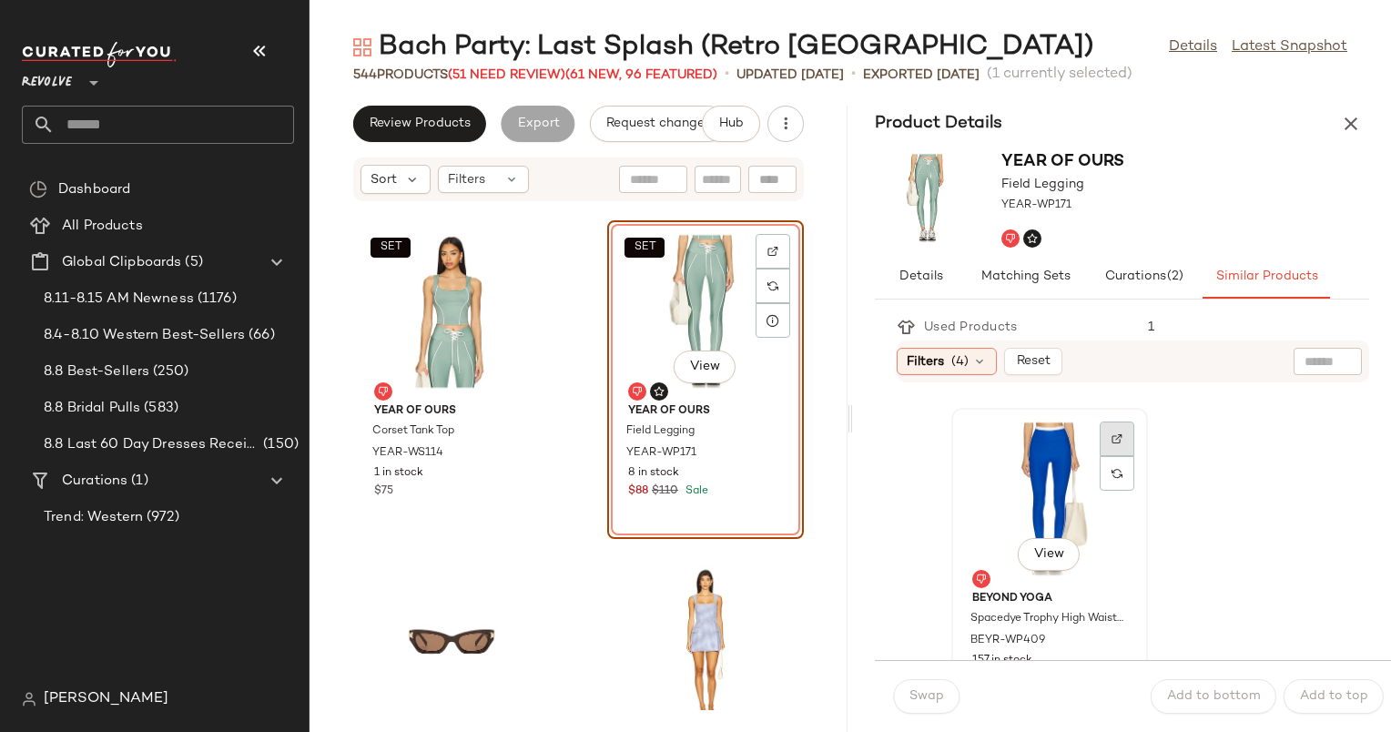
click at [1122, 456] on div at bounding box center [1117, 473] width 35 height 35
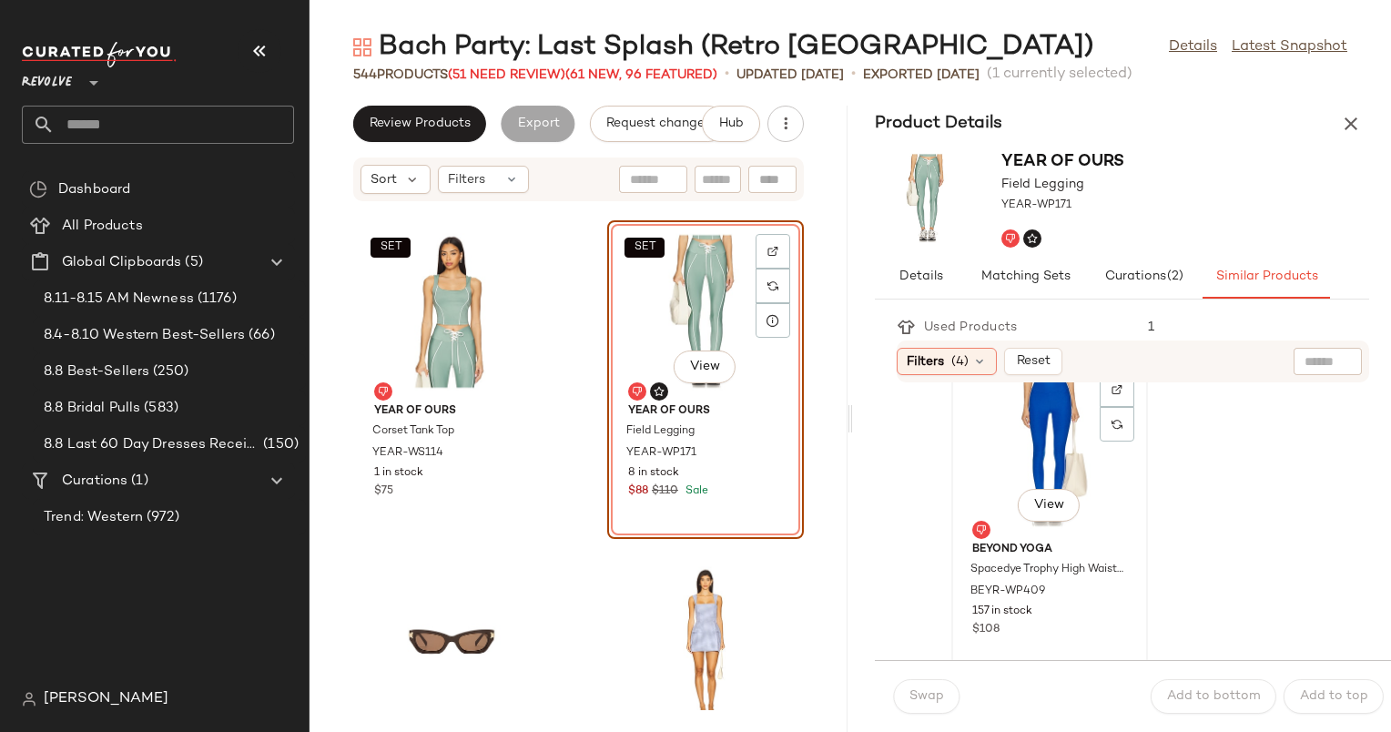
scroll to position [932, 0]
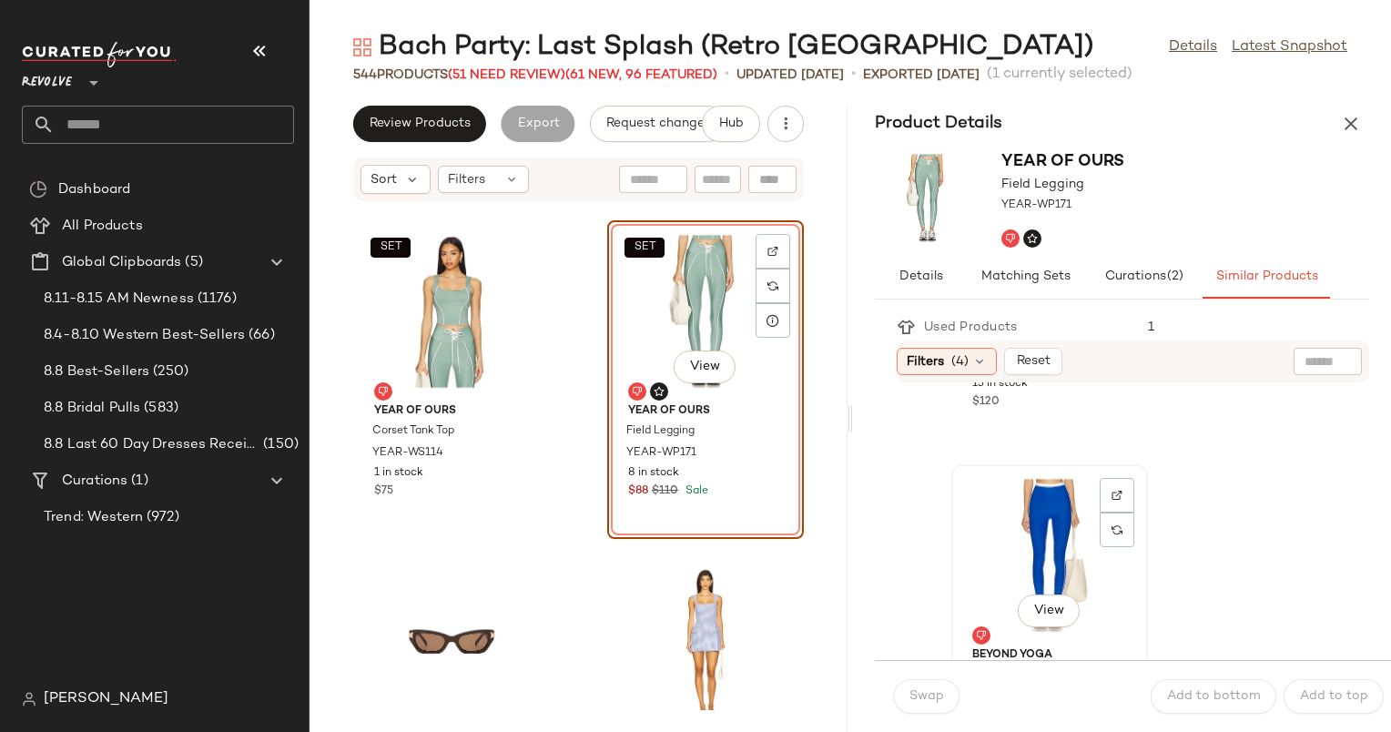
click at [1009, 572] on div "View" at bounding box center [1050, 555] width 184 height 169
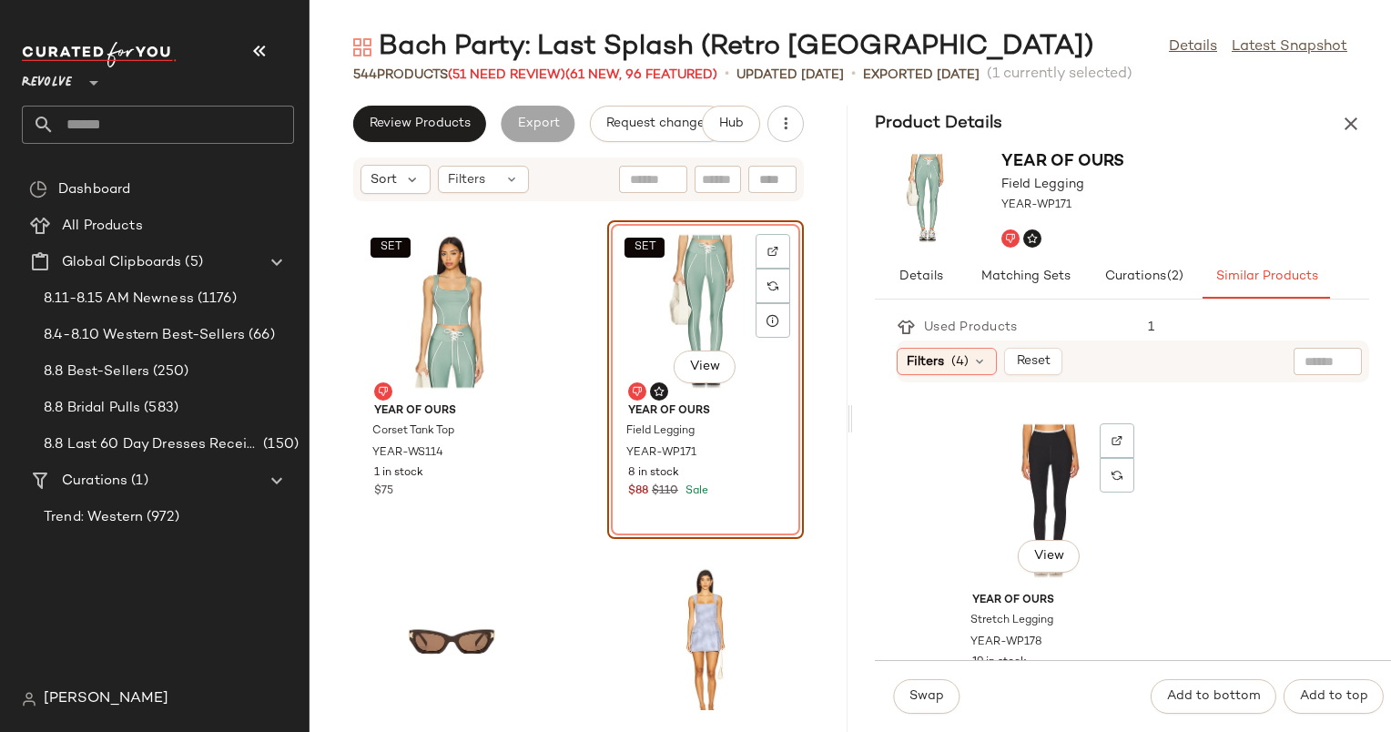
scroll to position [1654, 0]
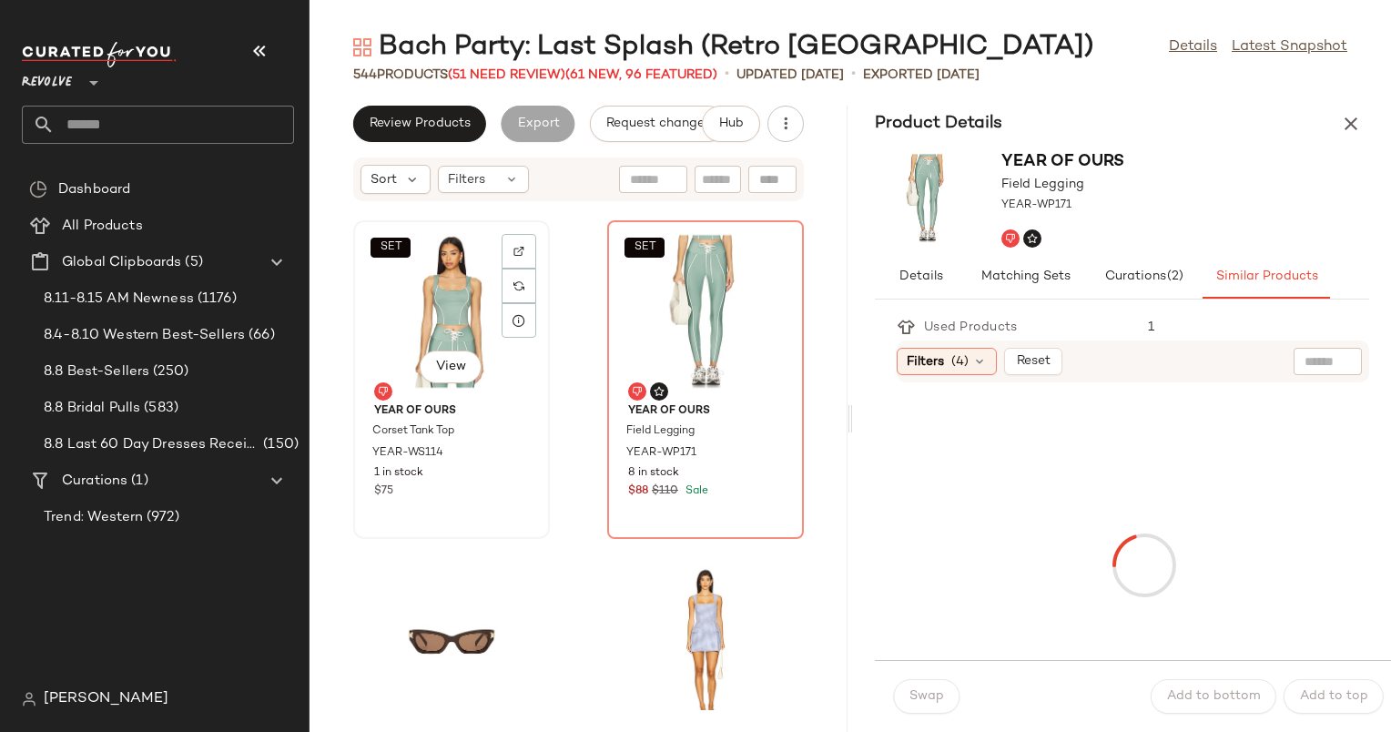
click at [470, 313] on div "SET View" at bounding box center [452, 311] width 184 height 169
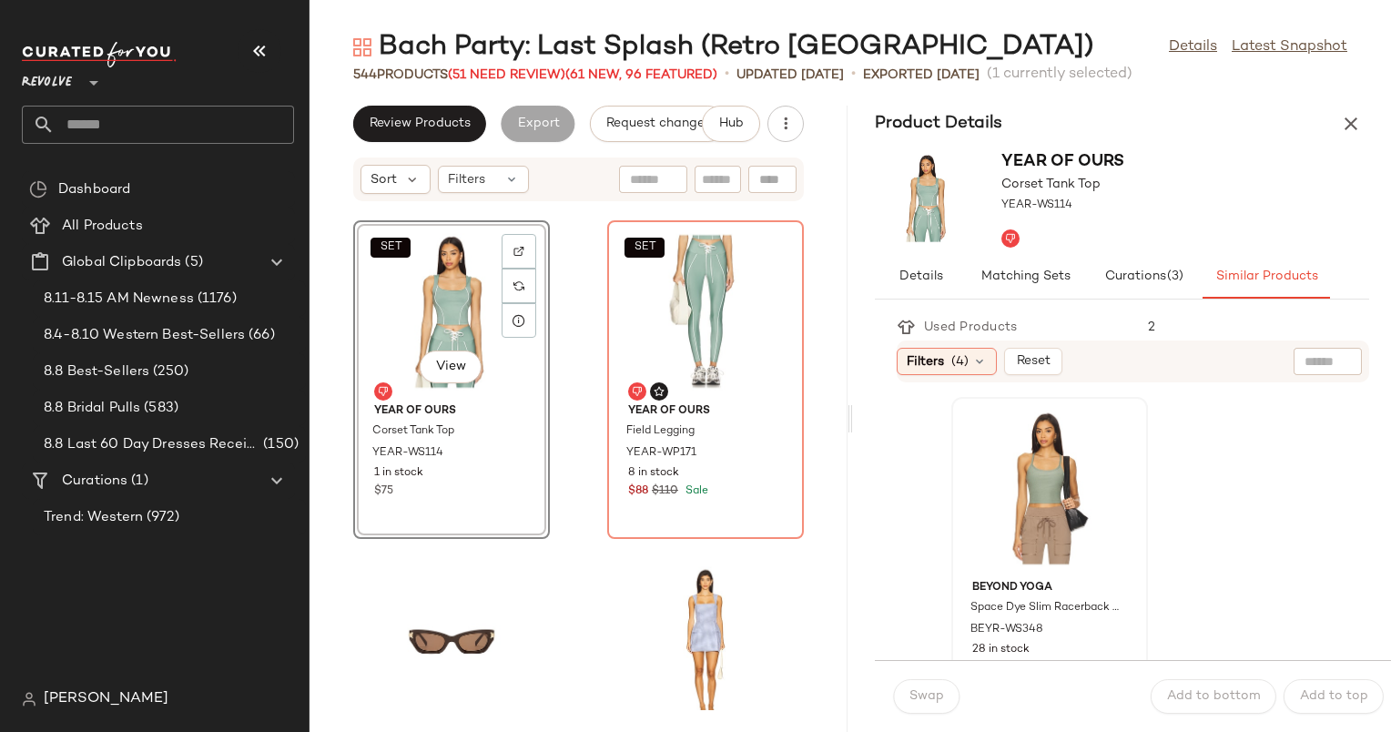
drag, startPoint x: 887, startPoint y: 431, endPoint x: 1115, endPoint y: 565, distance: 264.6
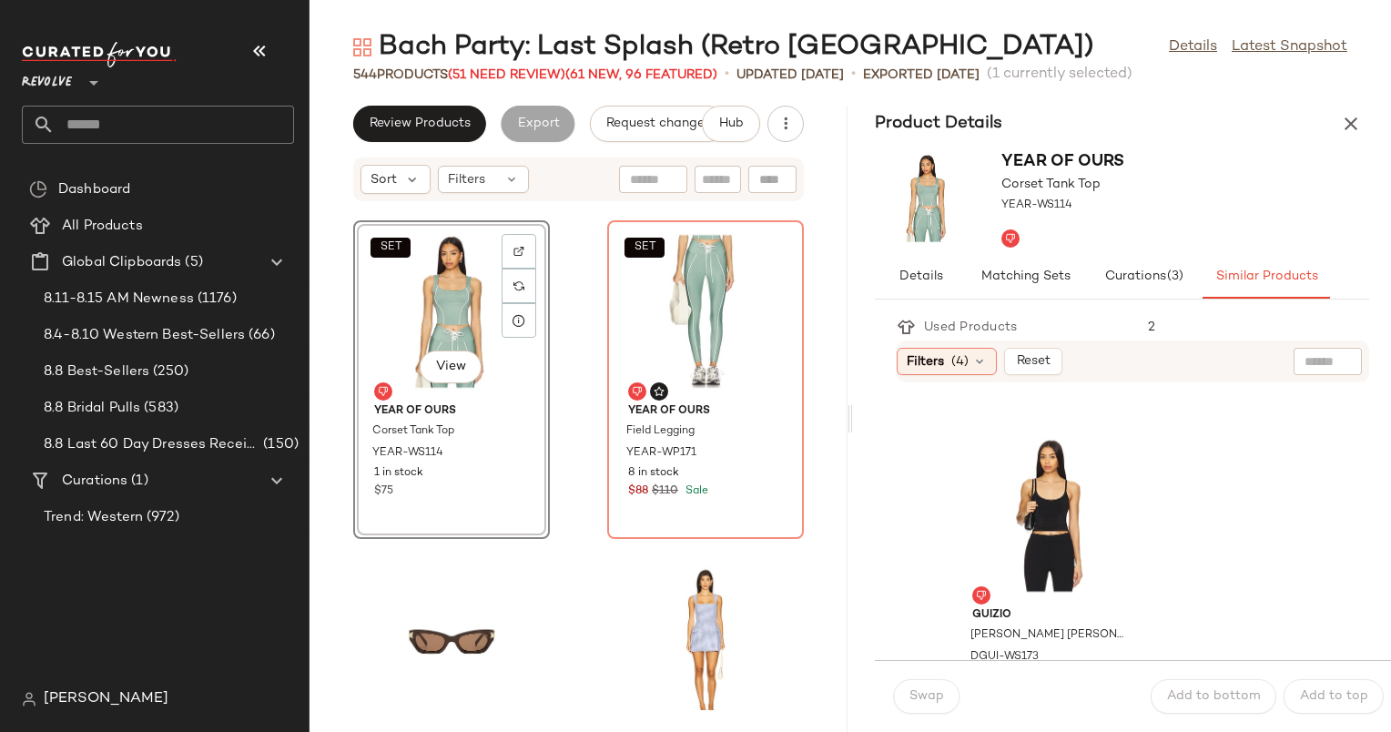
scroll to position [7387, 0]
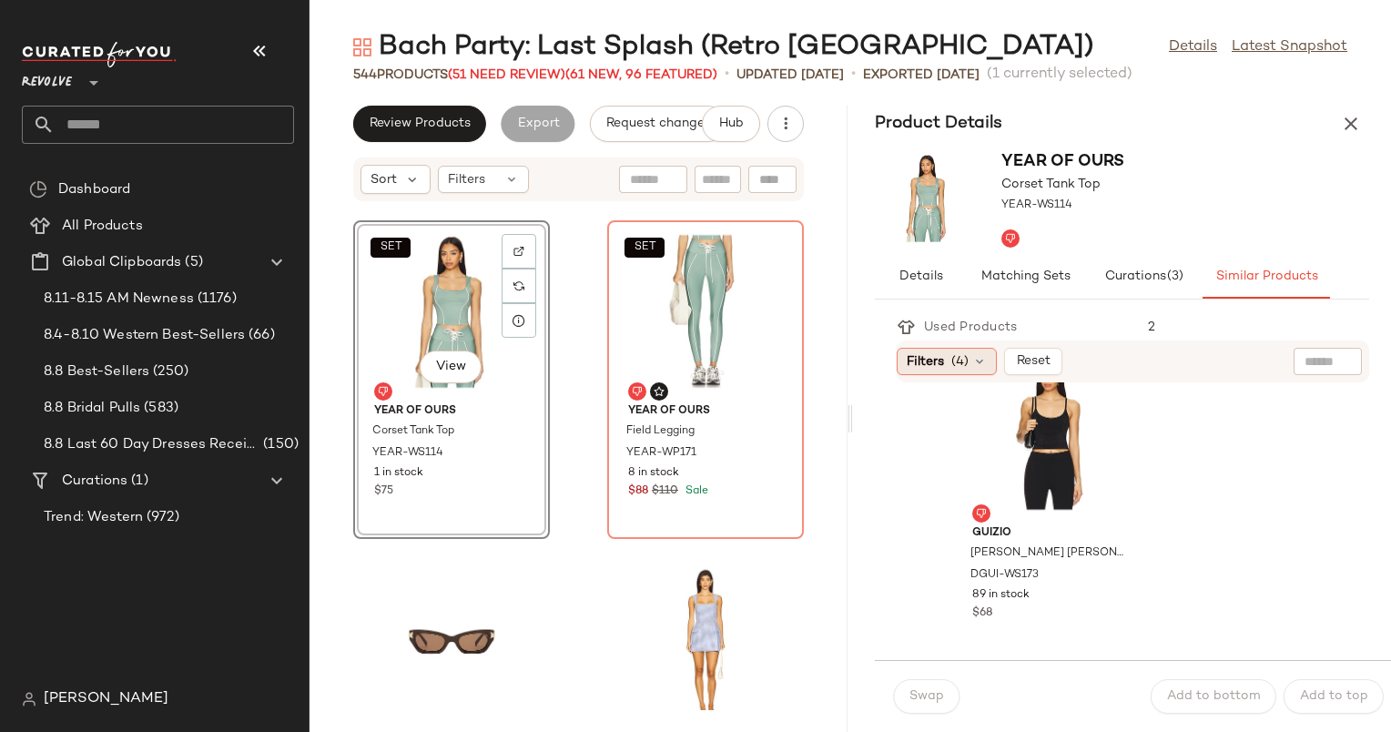
click at [937, 364] on span "Filters" at bounding box center [925, 361] width 37 height 19
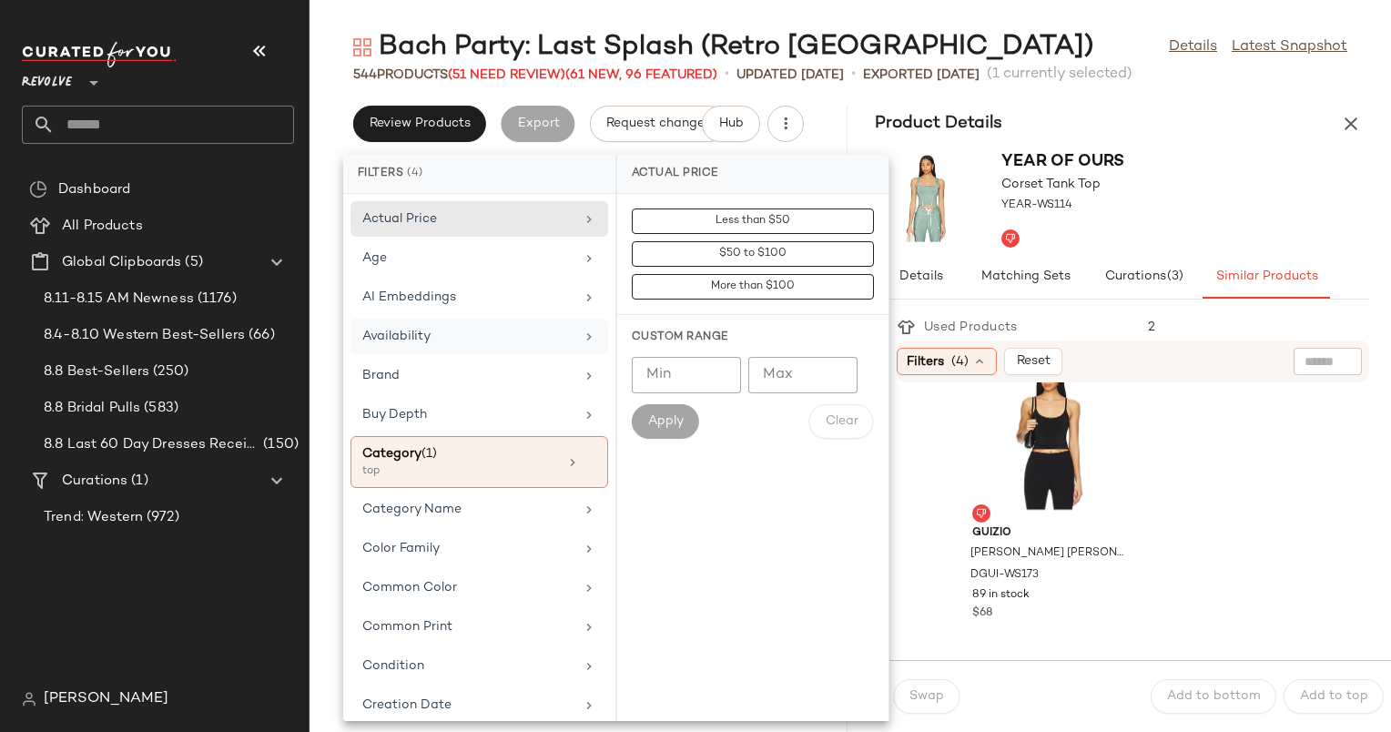
click at [539, 358] on div "Availability" at bounding box center [480, 376] width 258 height 36
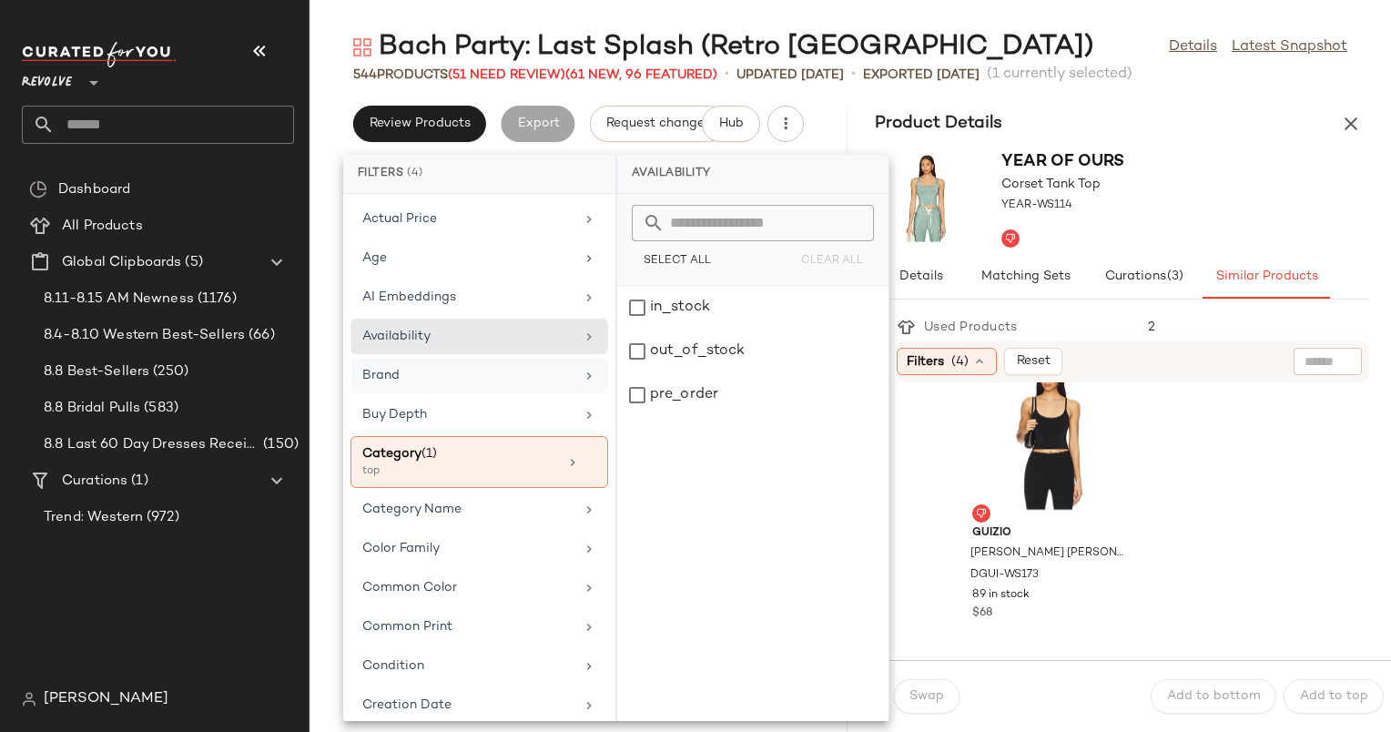
click at [544, 397] on div "Brand" at bounding box center [480, 415] width 258 height 36
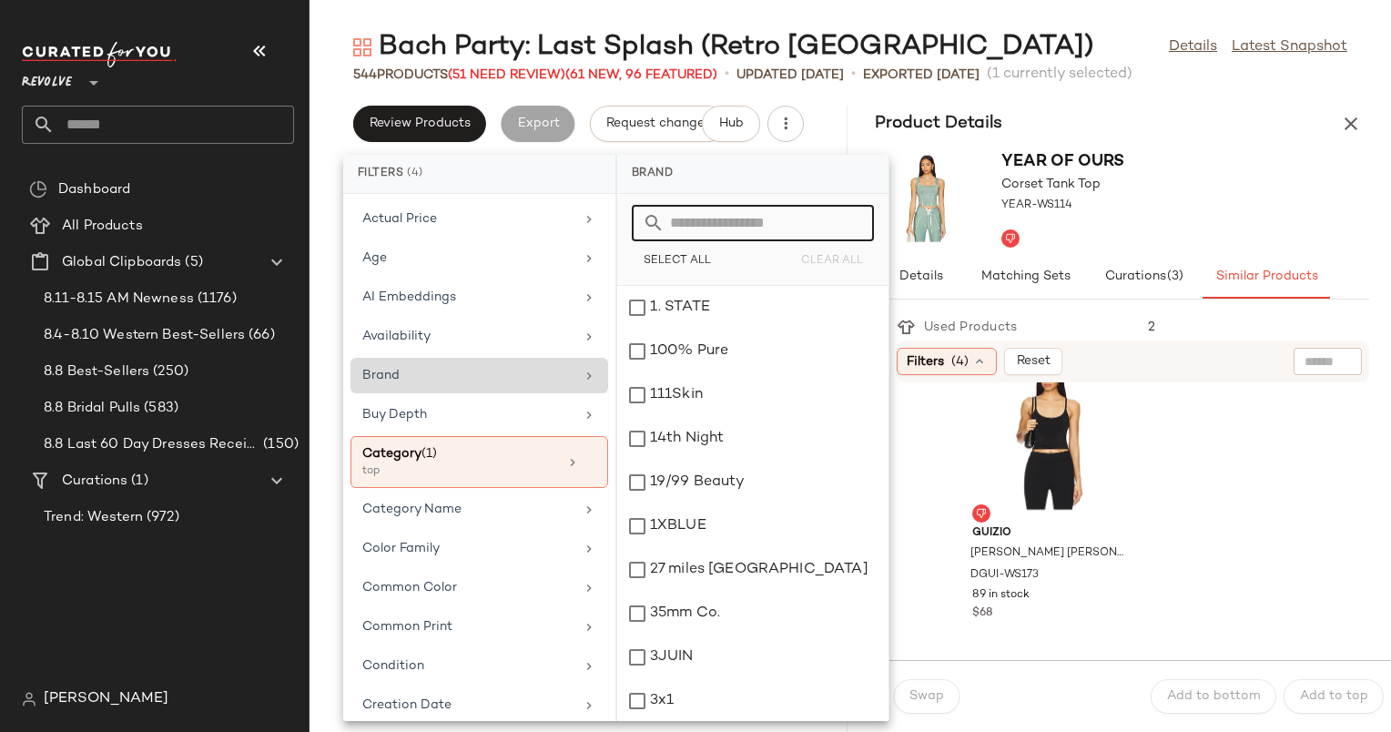
click at [762, 219] on input "text" at bounding box center [764, 223] width 199 height 36
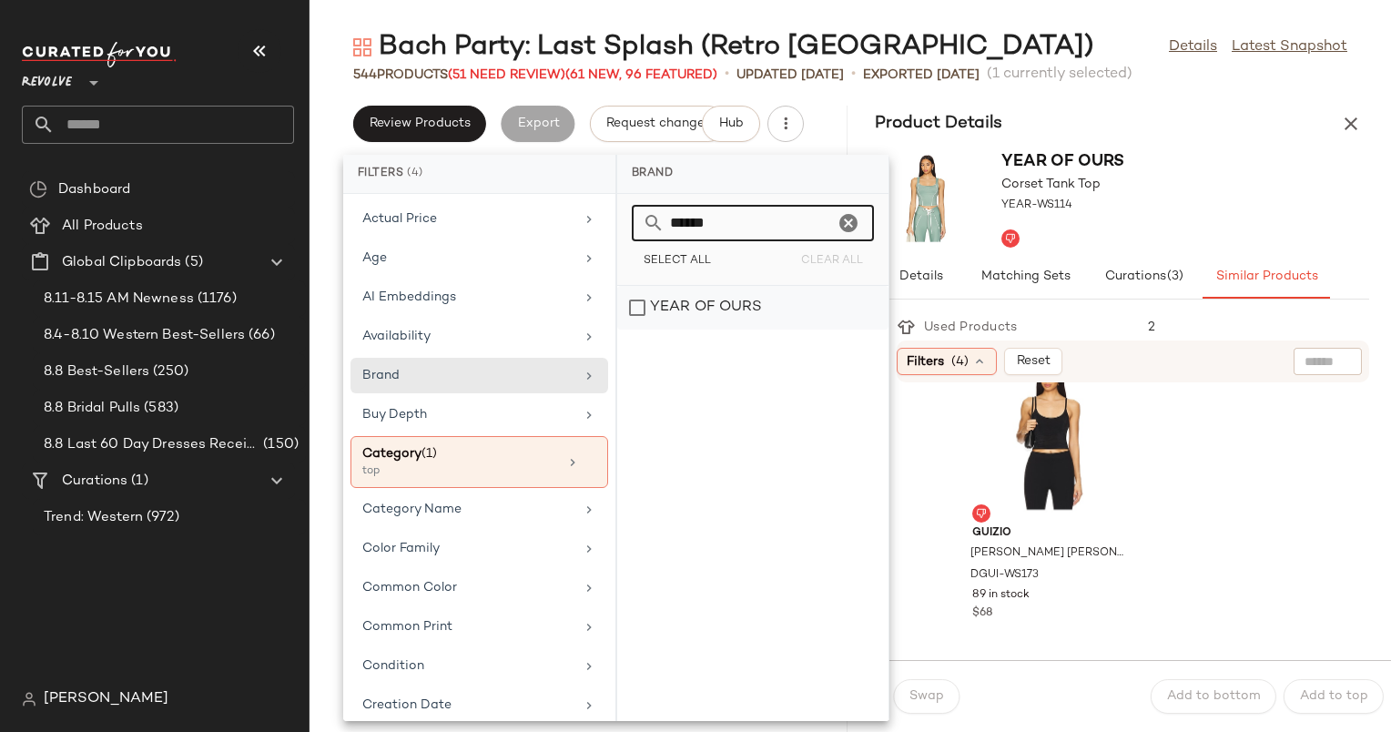
type input "******"
click at [766, 295] on div "YEAR OF OURS" at bounding box center [752, 308] width 271 height 44
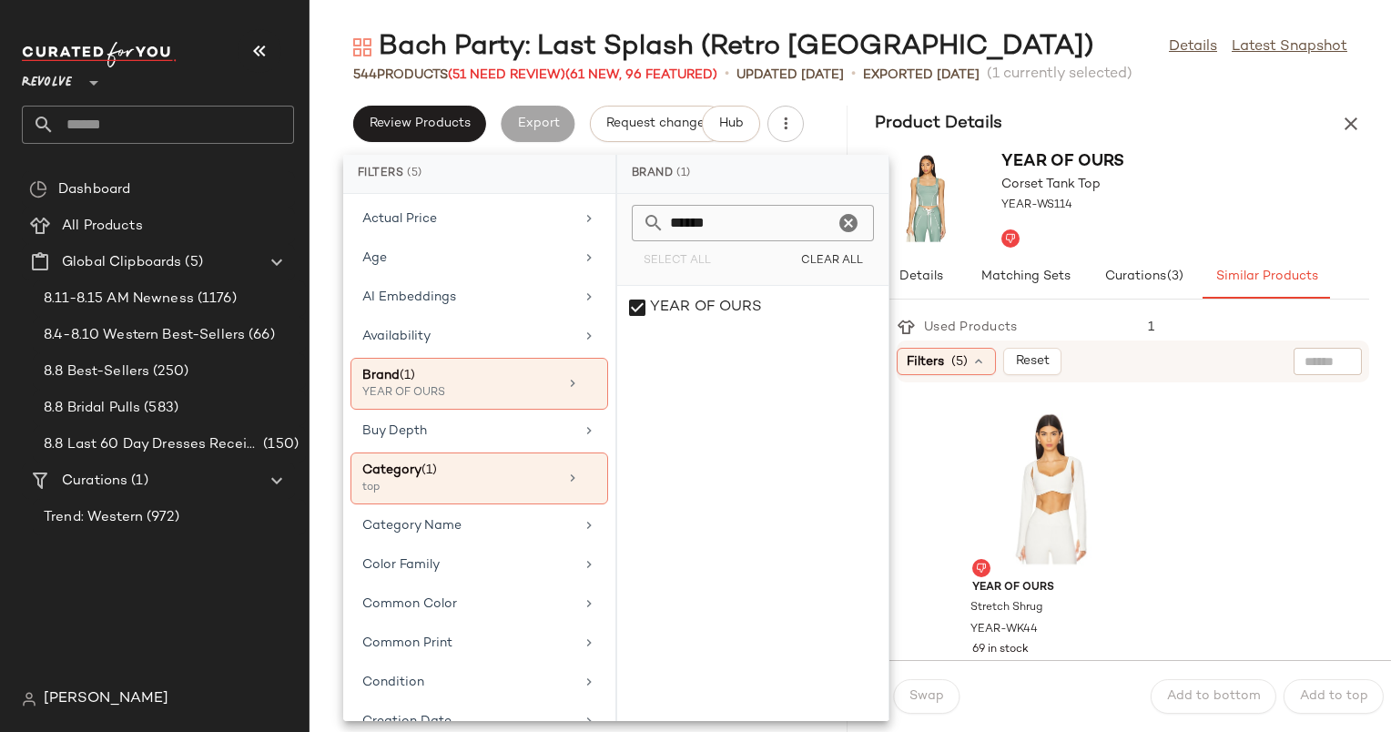
click at [1300, 462] on div "YEAR OF OURS Stretch Shrug YEAR-WK44 69 in stock $72 YEAR OF OURS Stretch Shrug…" at bounding box center [1139, 721] width 462 height 656
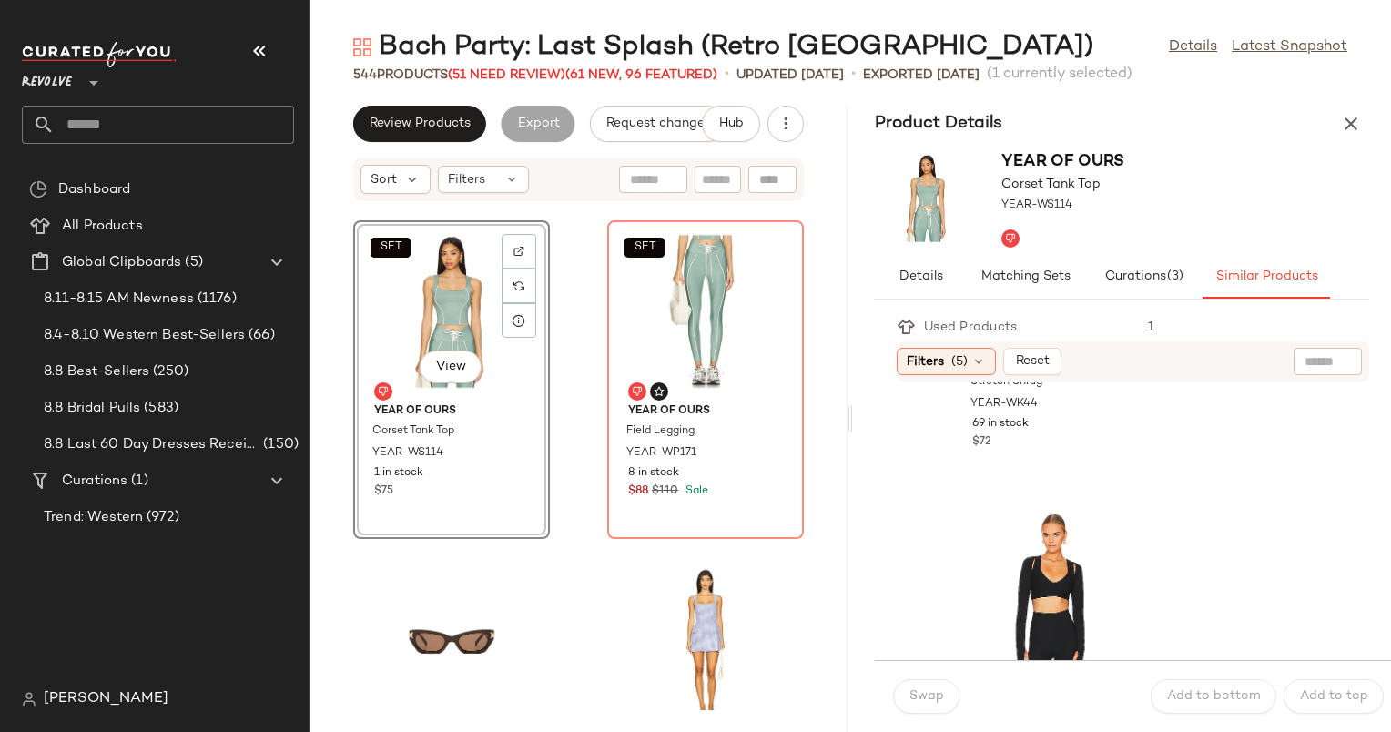
scroll to position [388, 0]
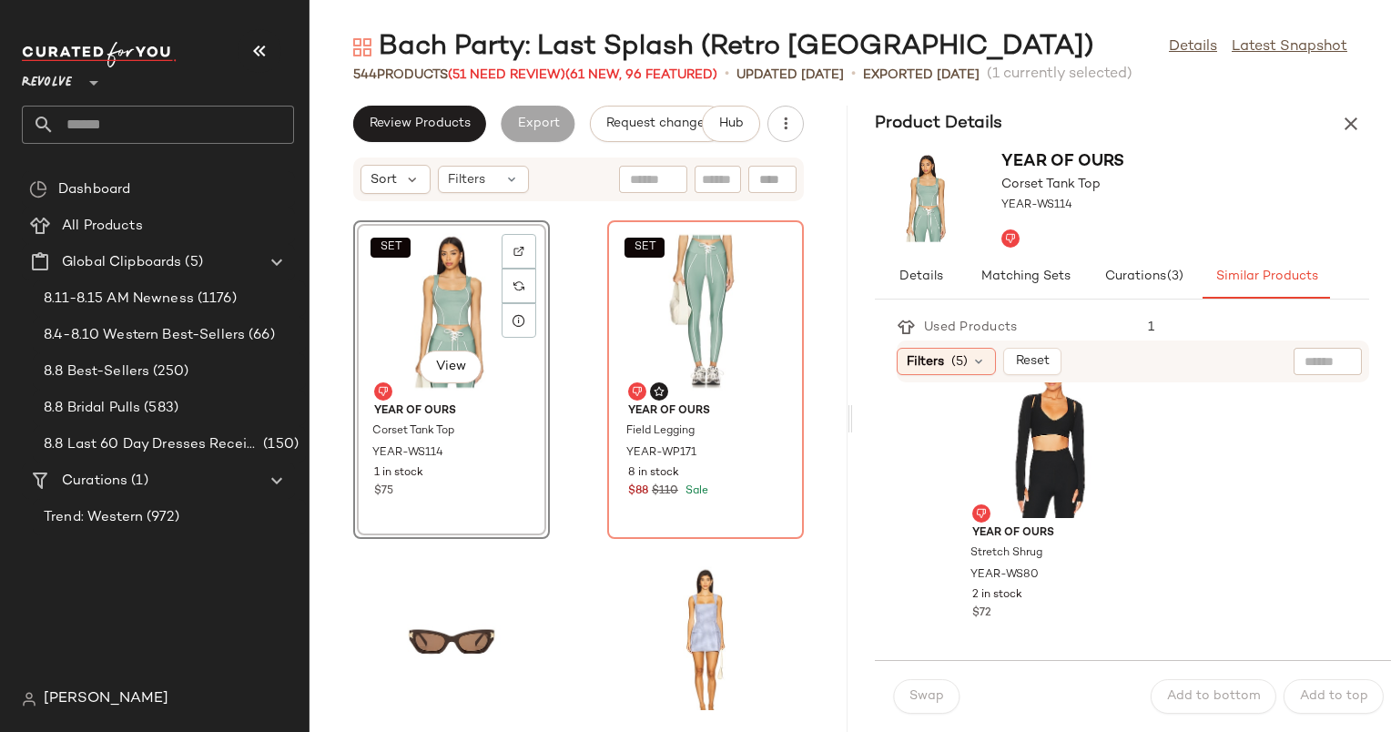
click at [1362, 138] on div "Product Details" at bounding box center [1122, 124] width 538 height 36
click at [1359, 116] on icon "button" at bounding box center [1351, 124] width 22 height 22
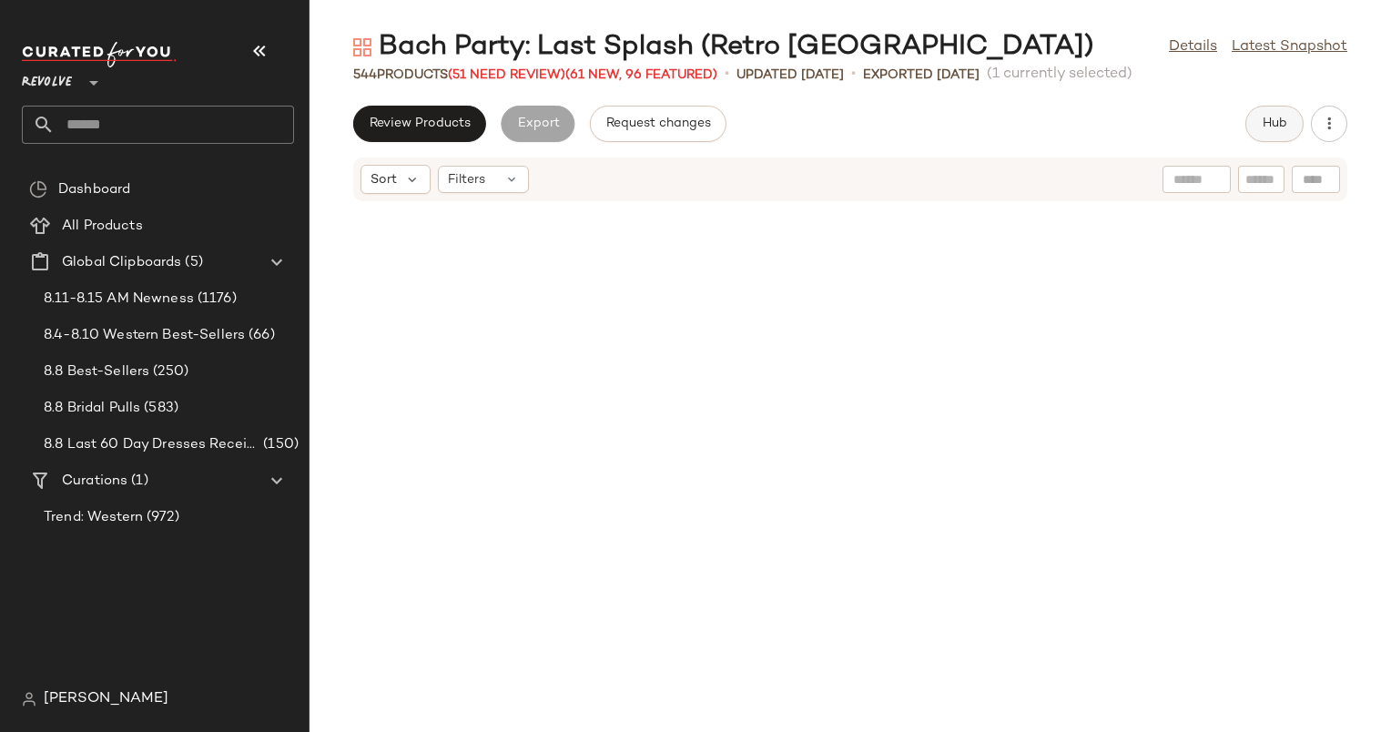
scroll to position [13331, 0]
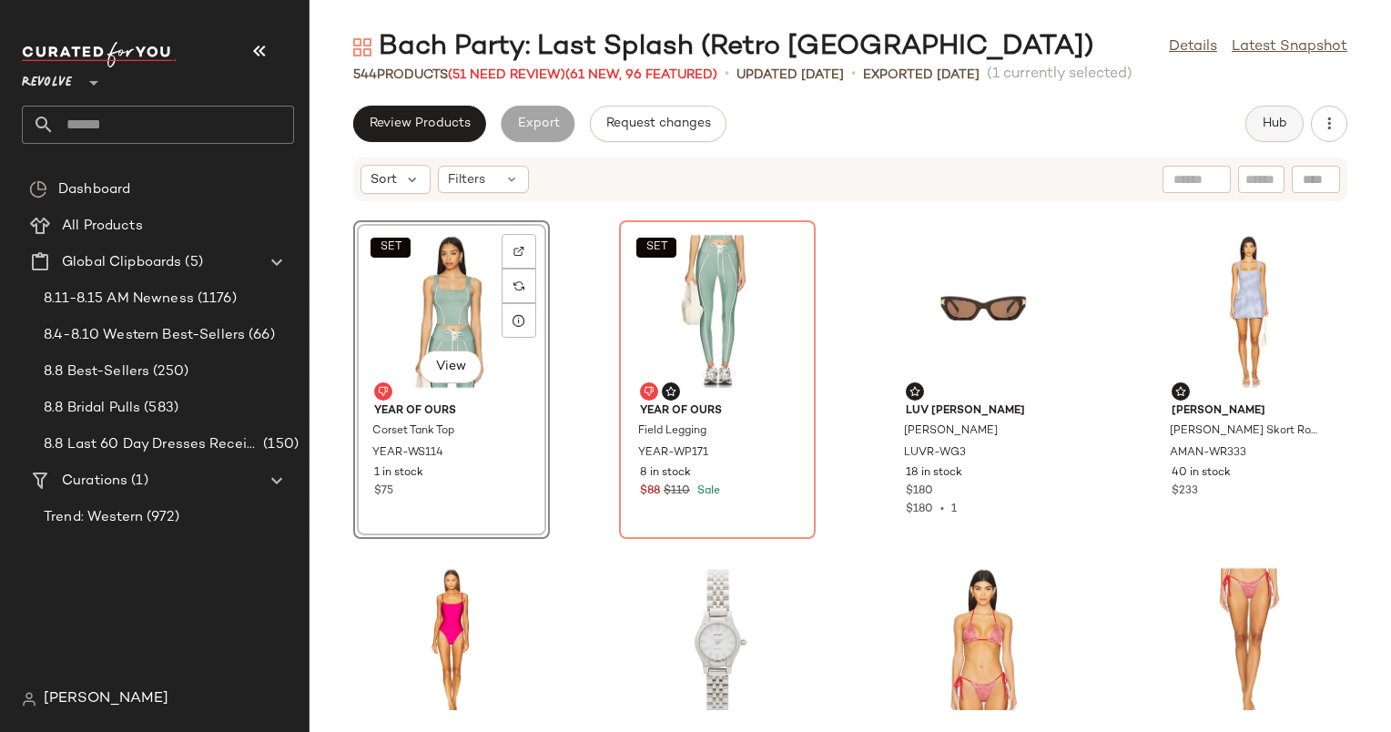
click at [1268, 128] on span "Hub" at bounding box center [1274, 124] width 25 height 15
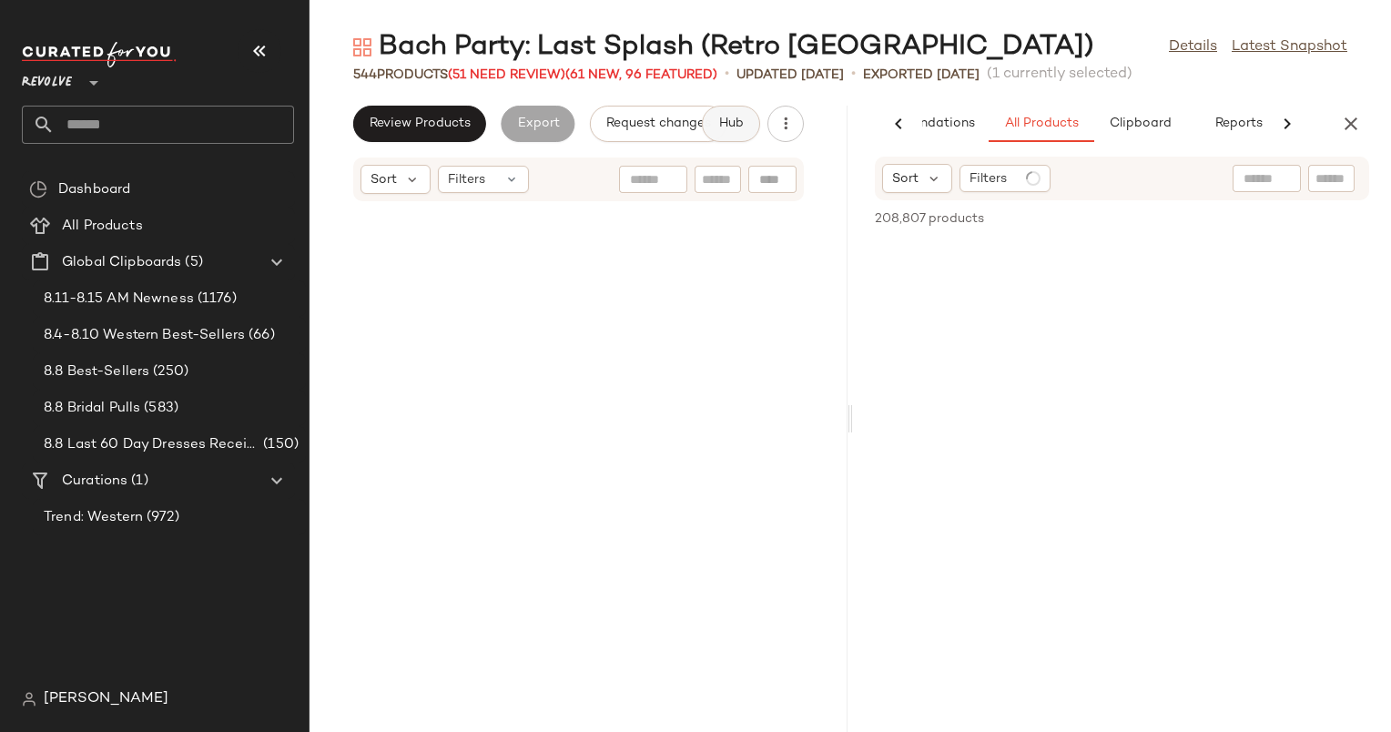
scroll to position [26663, 0]
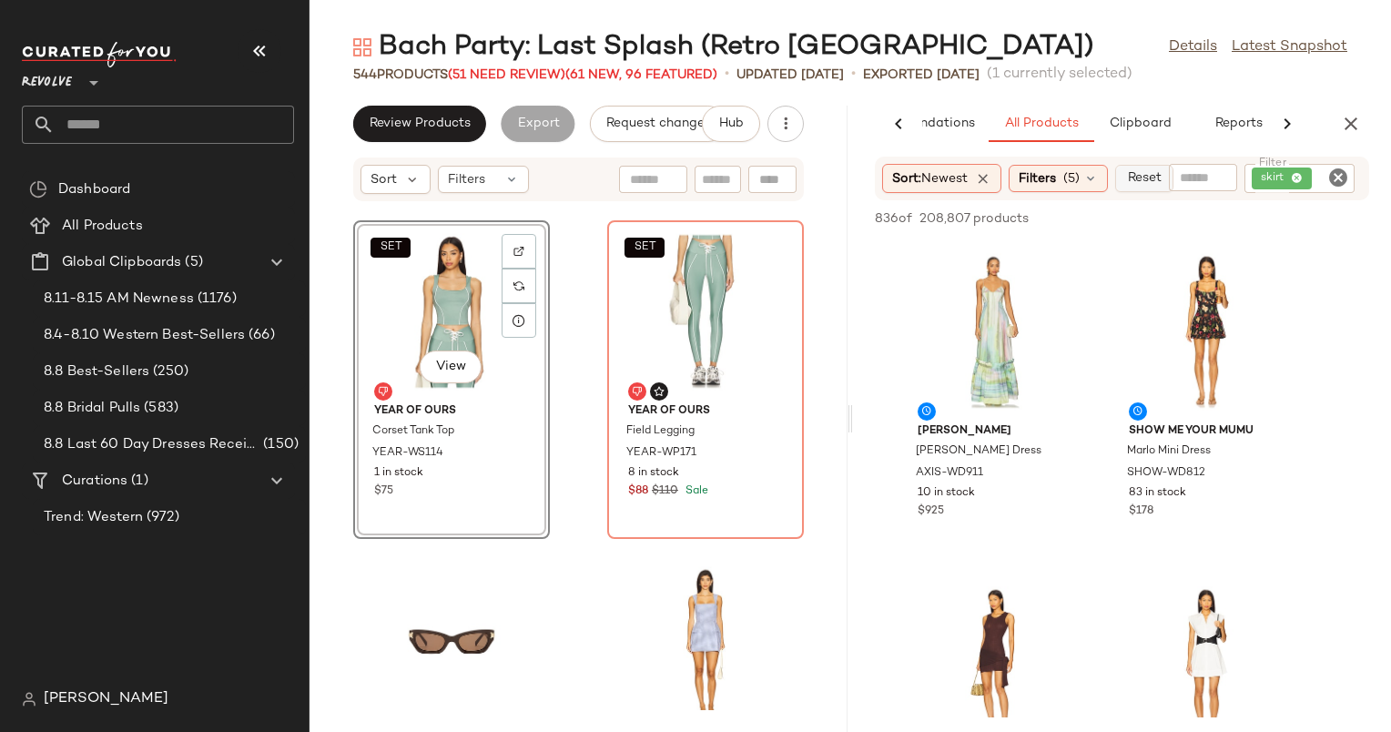
click at [1153, 168] on button "Reset" at bounding box center [1144, 178] width 58 height 27
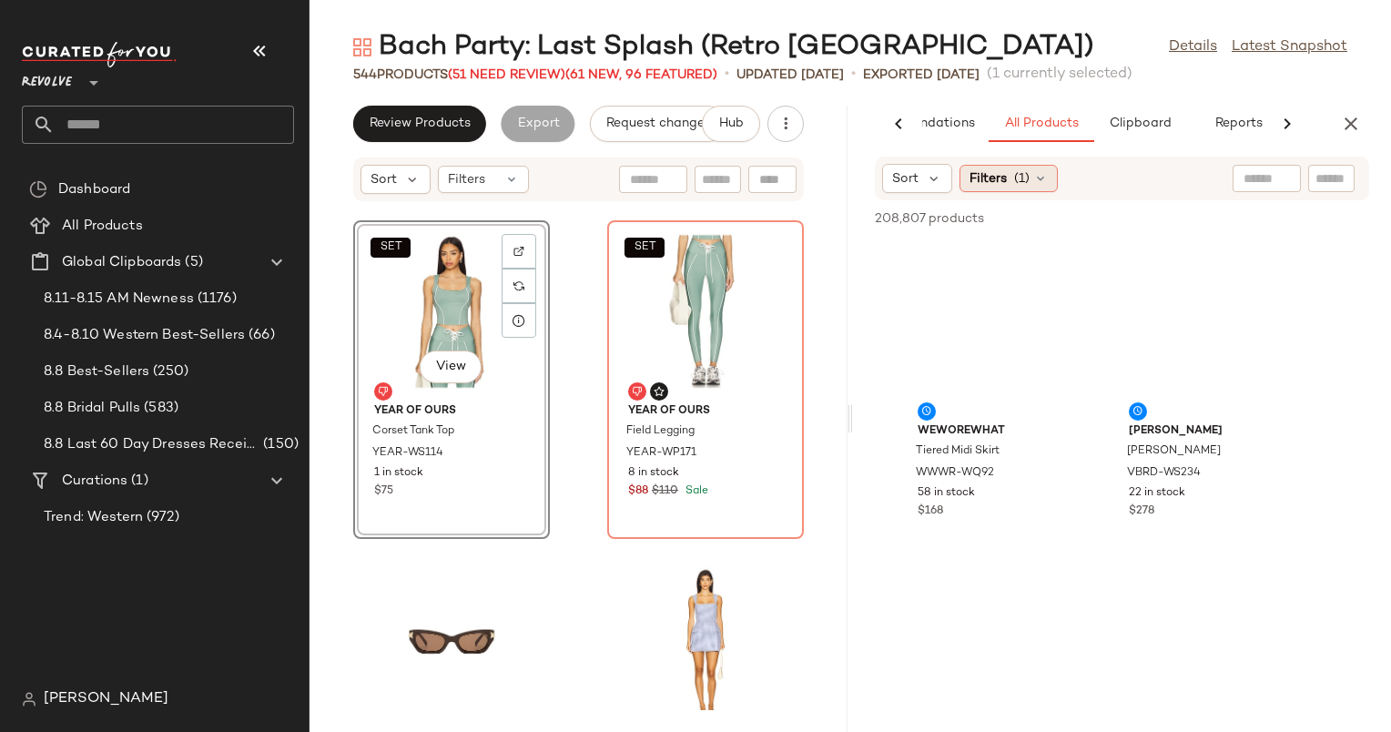
click at [1001, 188] on div "Filters (1)" at bounding box center [1009, 178] width 98 height 27
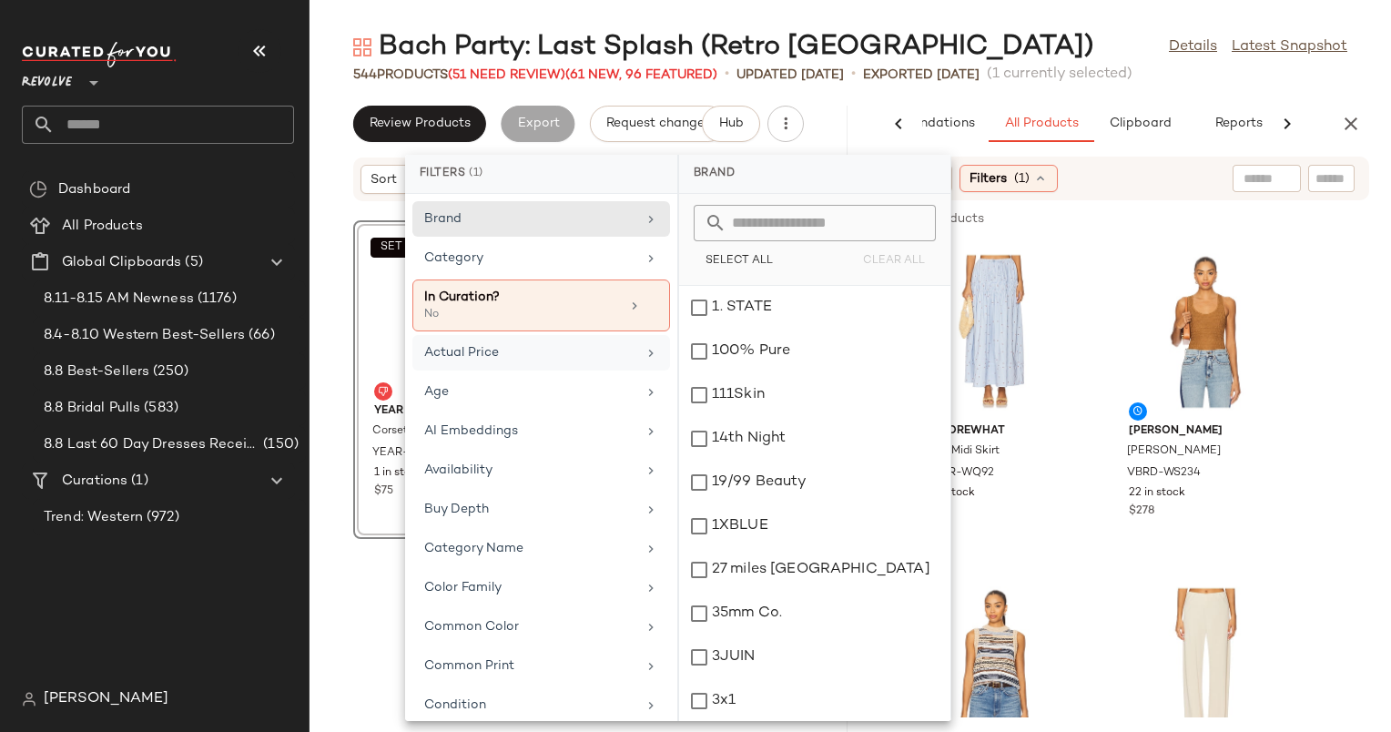
scroll to position [822, 0]
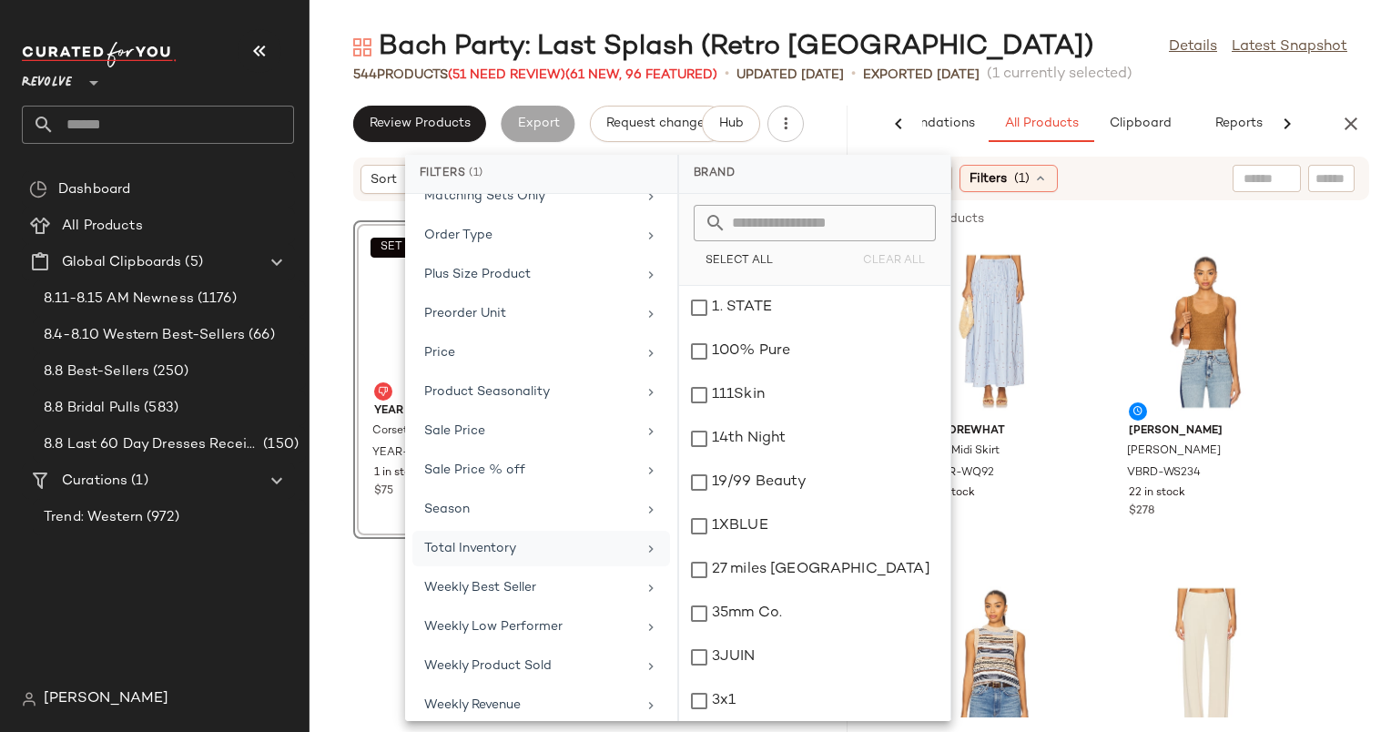
click at [529, 570] on div "Total Inventory" at bounding box center [542, 588] width 258 height 36
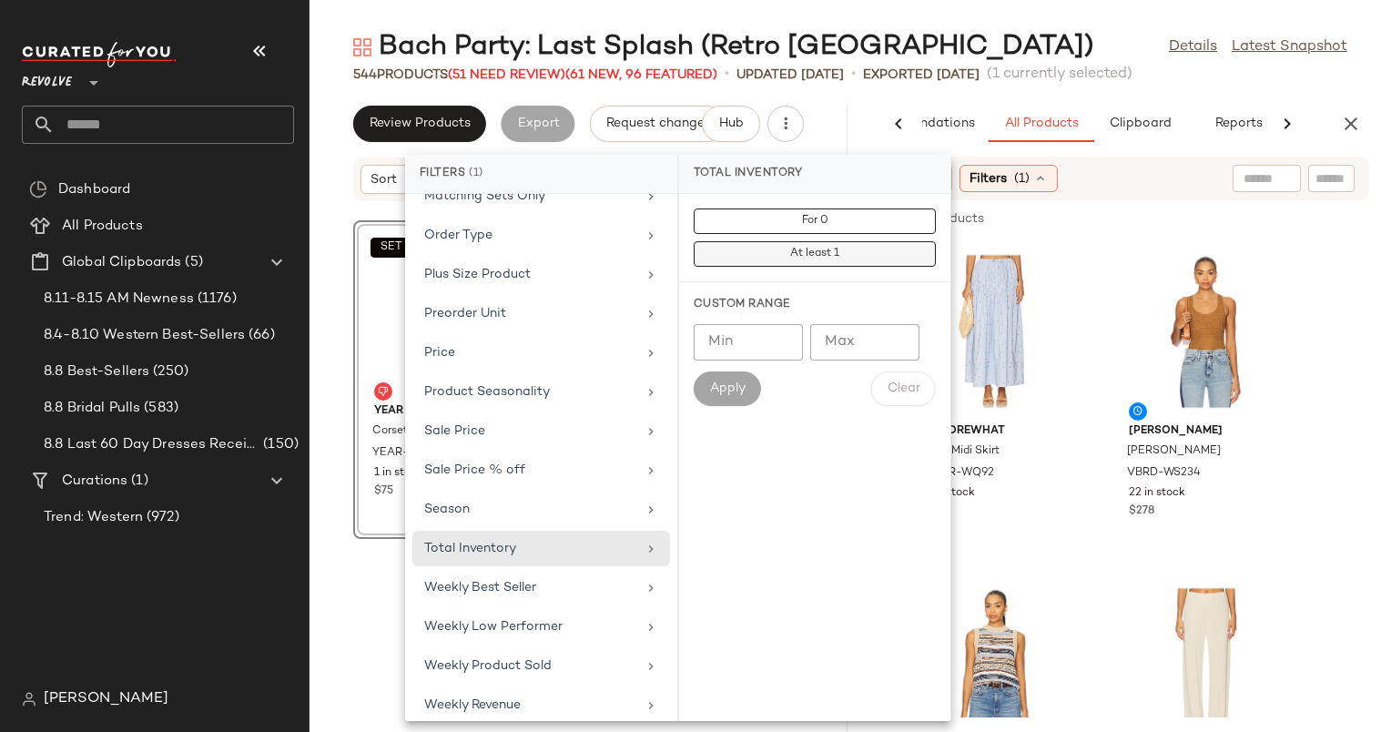
click at [794, 254] on span "At least 1" at bounding box center [814, 254] width 50 height 13
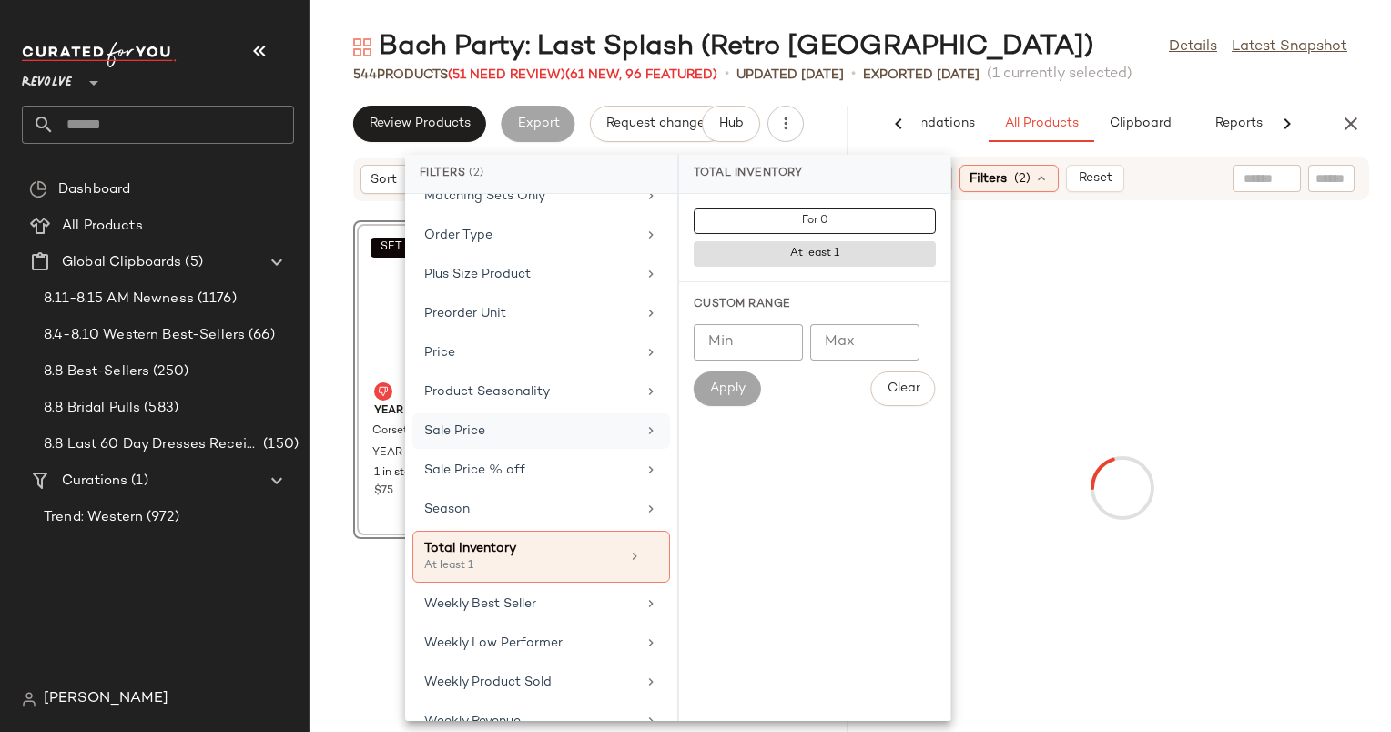
click at [522, 453] on div "Sale Price" at bounding box center [542, 471] width 258 height 36
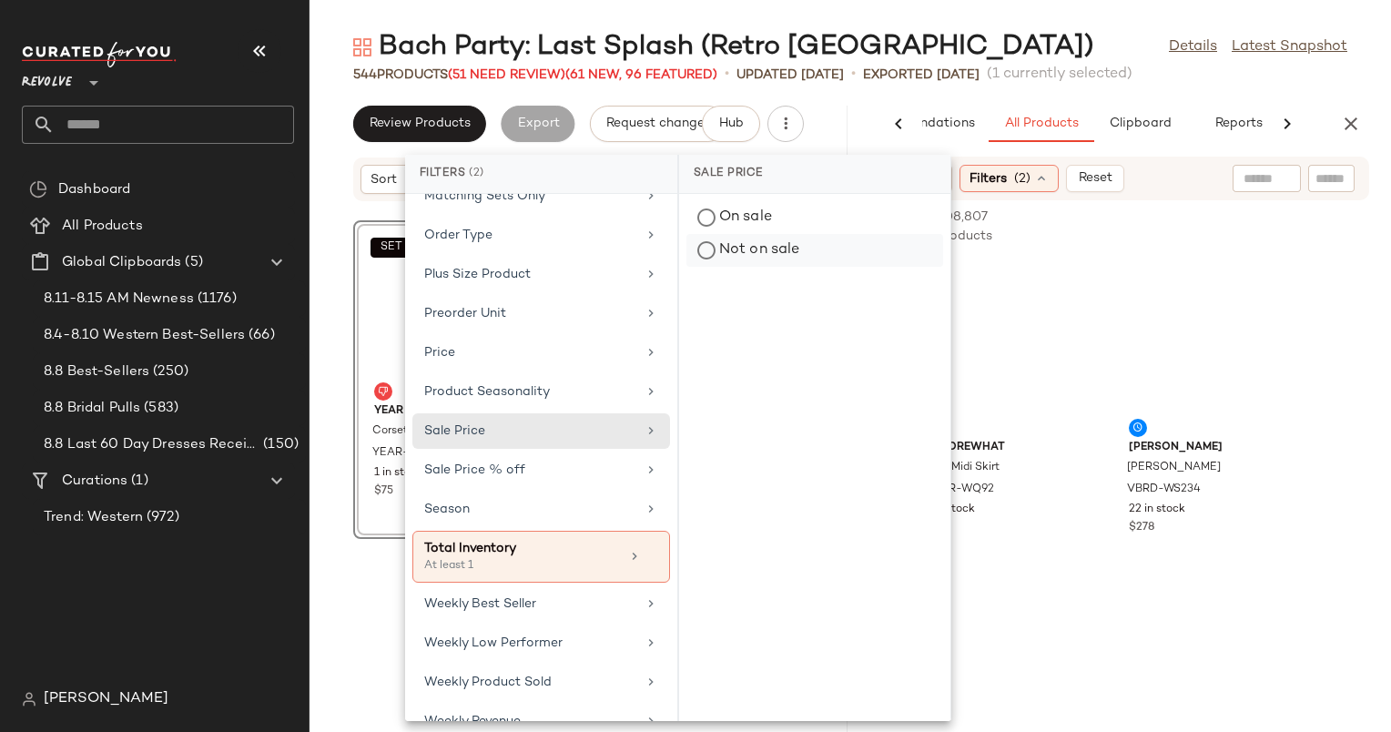
click at [790, 235] on div "Not on sale" at bounding box center [815, 250] width 257 height 33
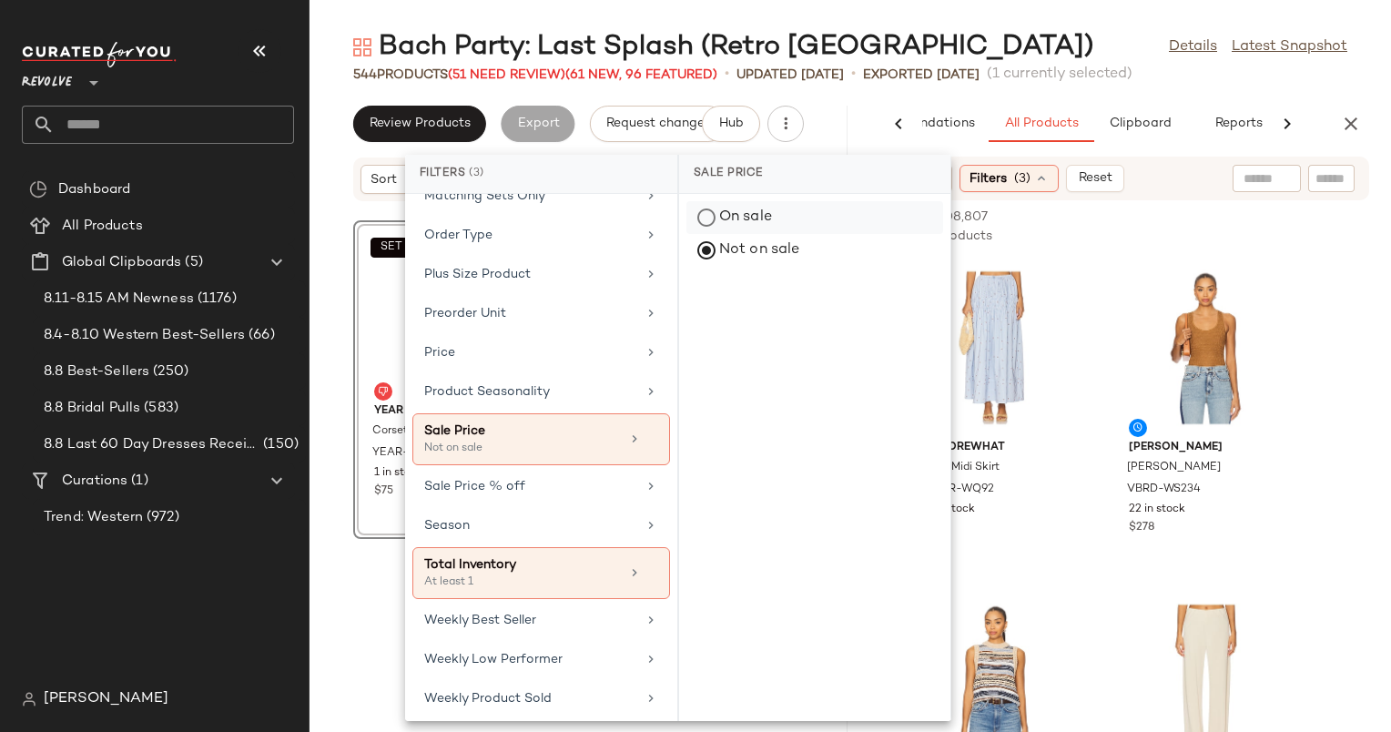
click at [774, 234] on div "On sale" at bounding box center [815, 250] width 257 height 33
drag, startPoint x: 774, startPoint y: 203, endPoint x: 780, endPoint y: 244, distance: 41.5
click at [780, 244] on div "On sale Not on sale" at bounding box center [814, 234] width 271 height 80
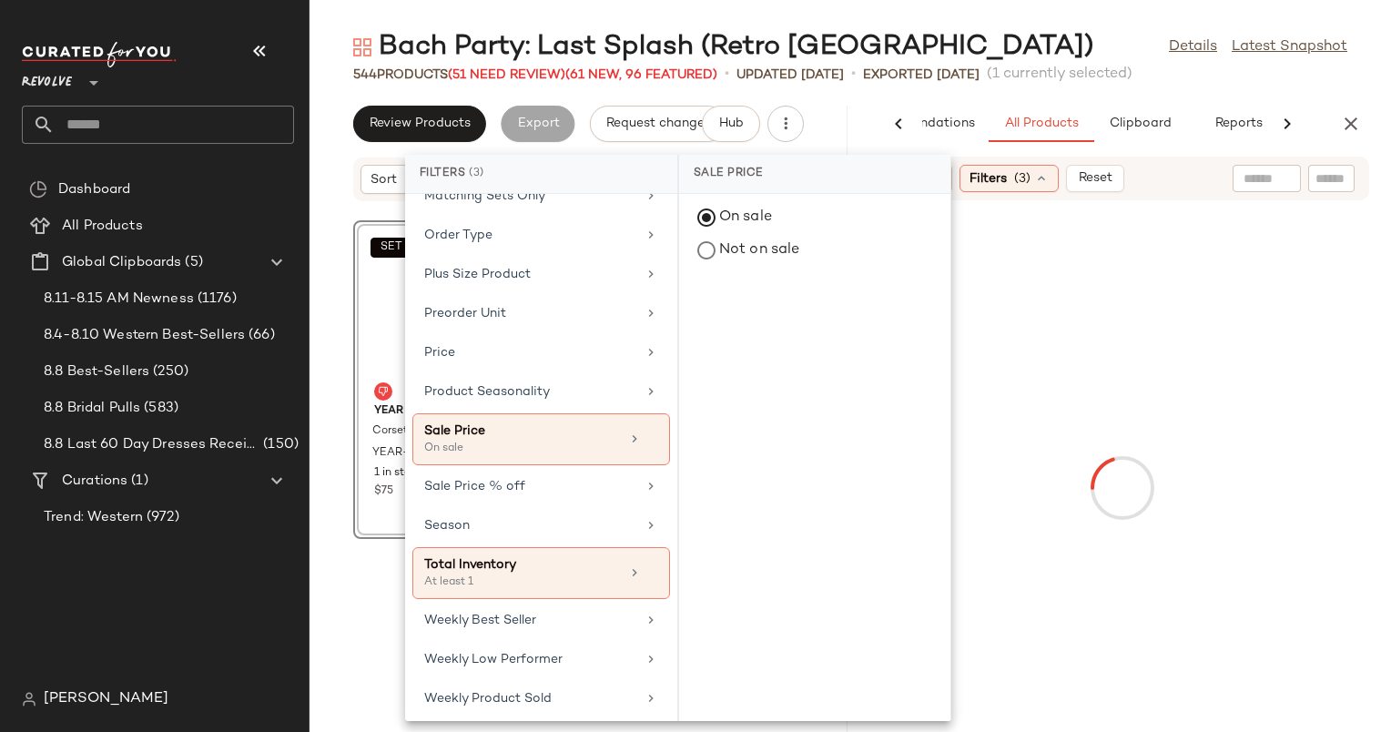
click at [756, 267] on div "On sale Not on sale" at bounding box center [814, 234] width 271 height 80
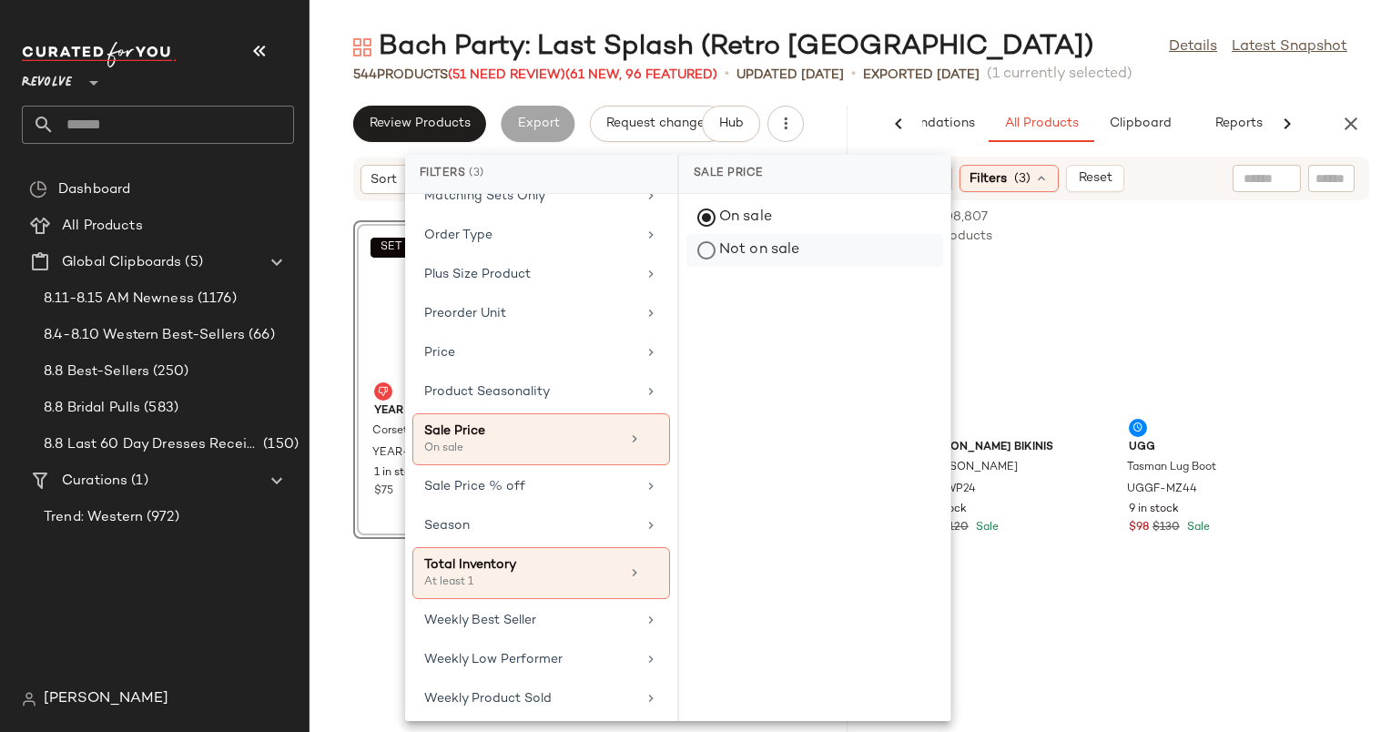
click at [779, 251] on div "Not on sale" at bounding box center [815, 250] width 257 height 33
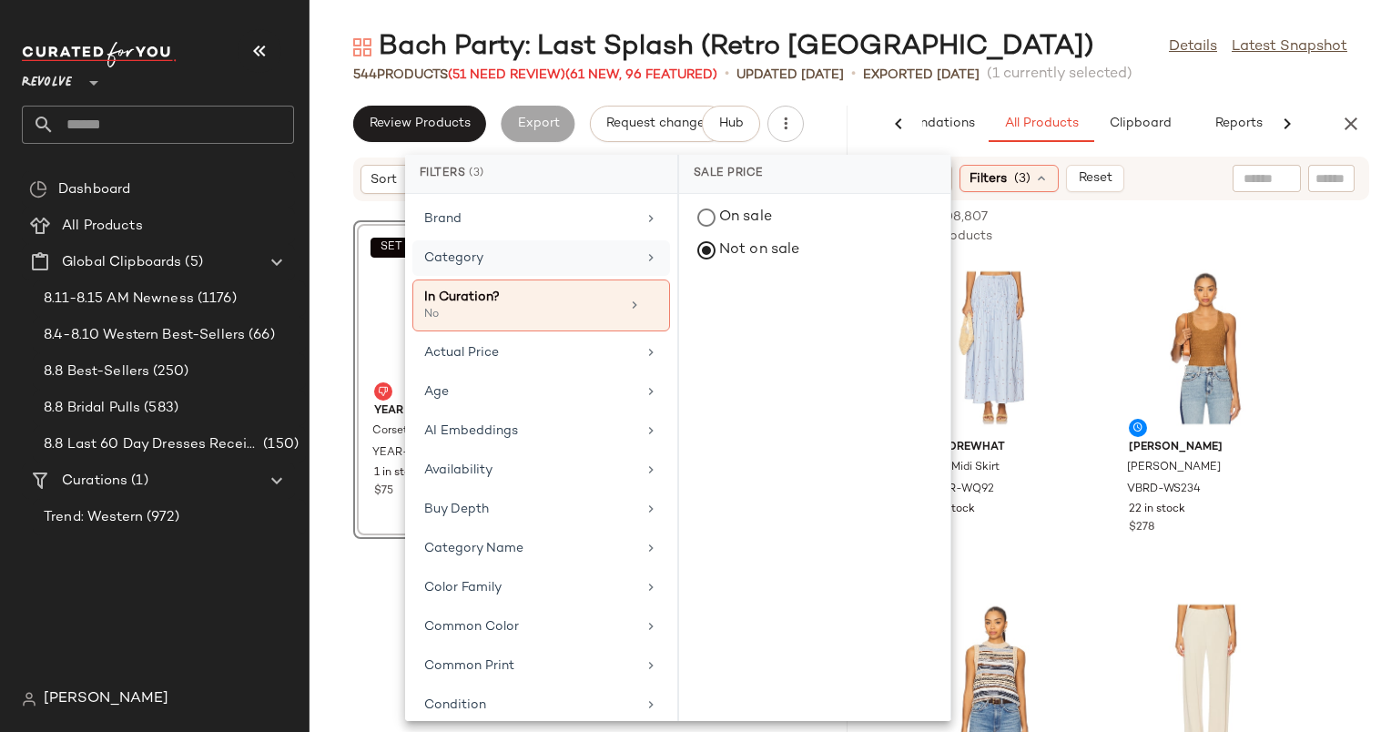
click at [543, 249] on div "Category" at bounding box center [530, 258] width 212 height 19
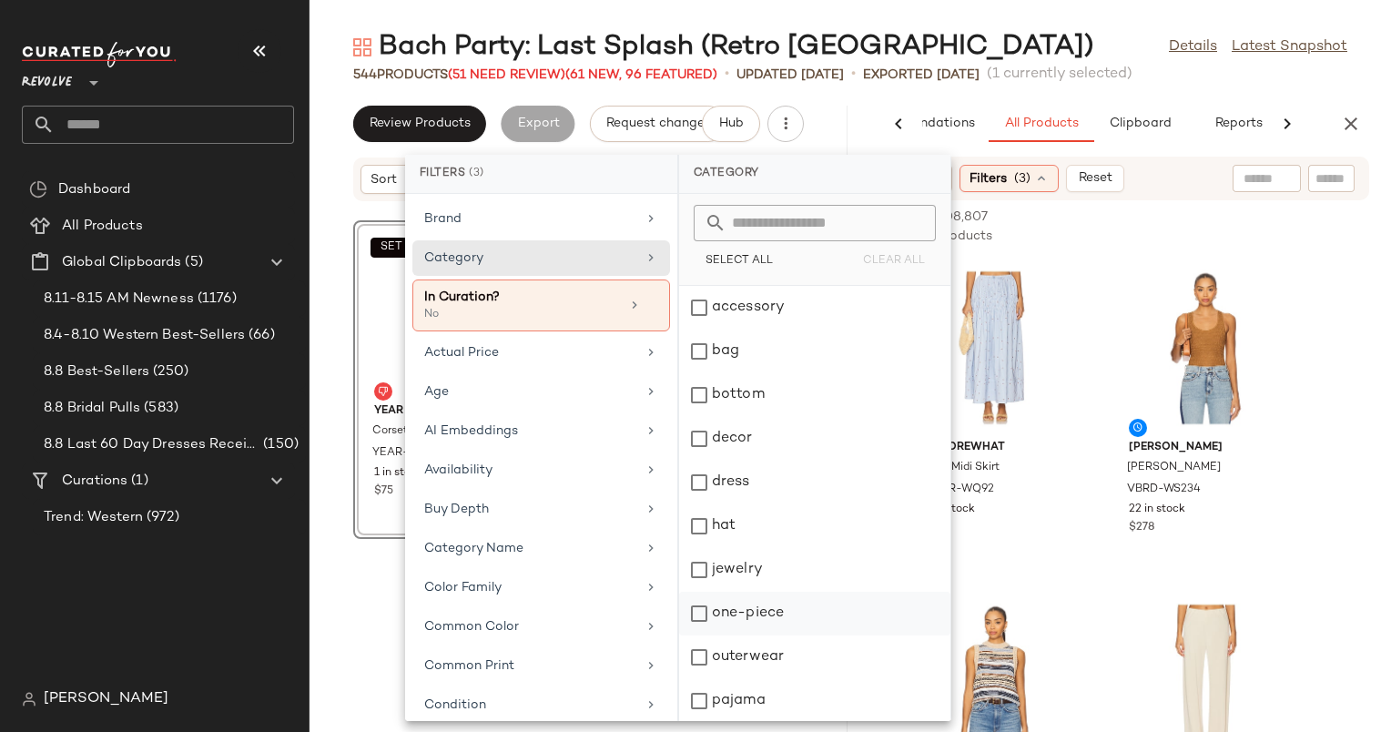
scroll to position [219, 0]
click at [798, 635] on div "swim" at bounding box center [814, 657] width 271 height 44
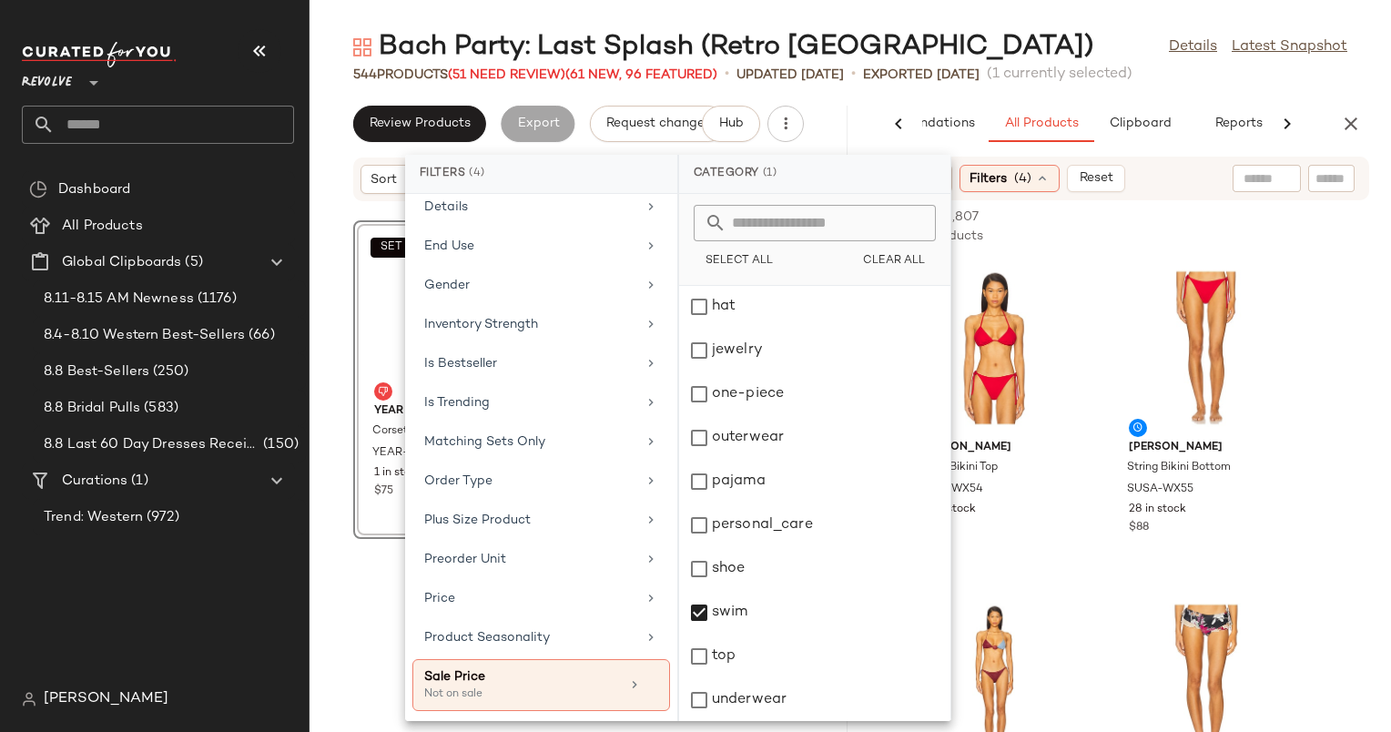
scroll to position [594, 0]
click at [574, 433] on div "Matching Sets Only" at bounding box center [530, 441] width 212 height 19
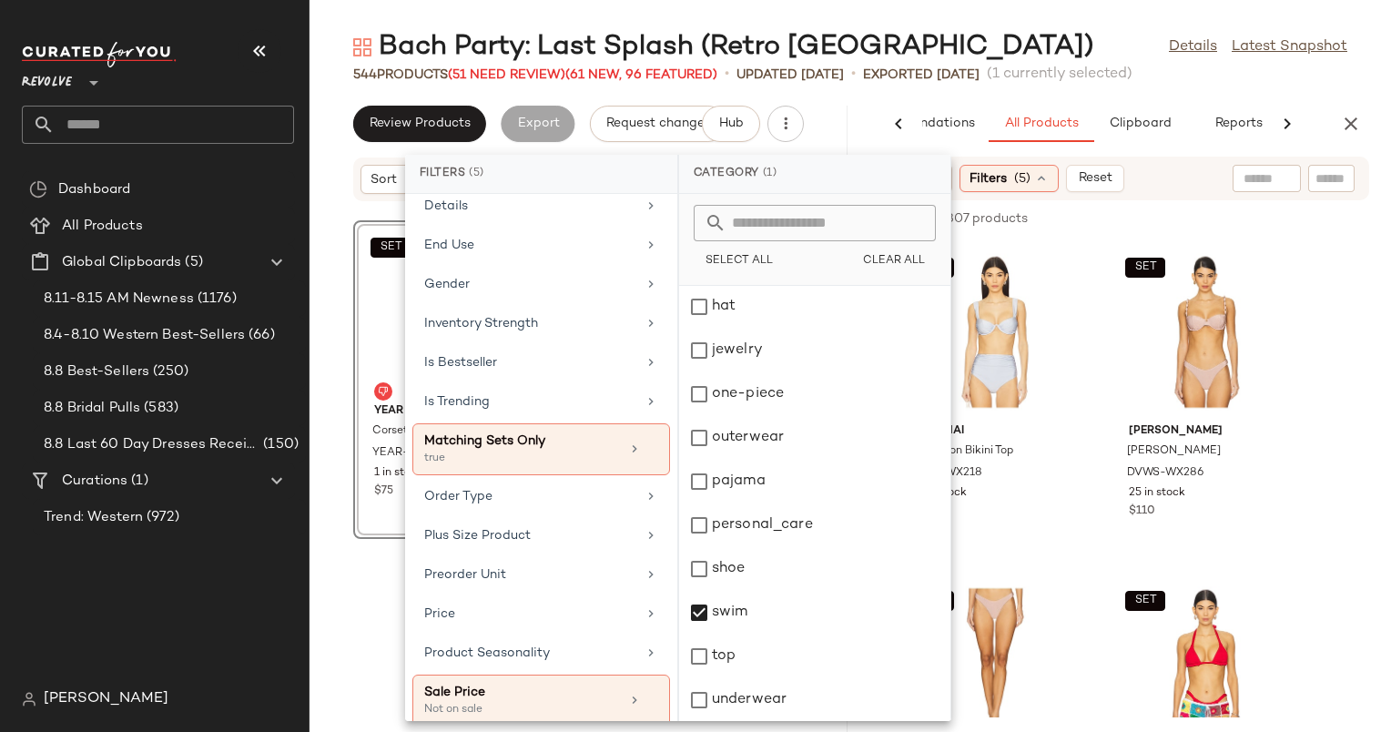
click at [1113, 215] on div "169 of 208,807 products • 0 selected Add to Top Add to Bottom Deselect All" at bounding box center [1122, 220] width 538 height 40
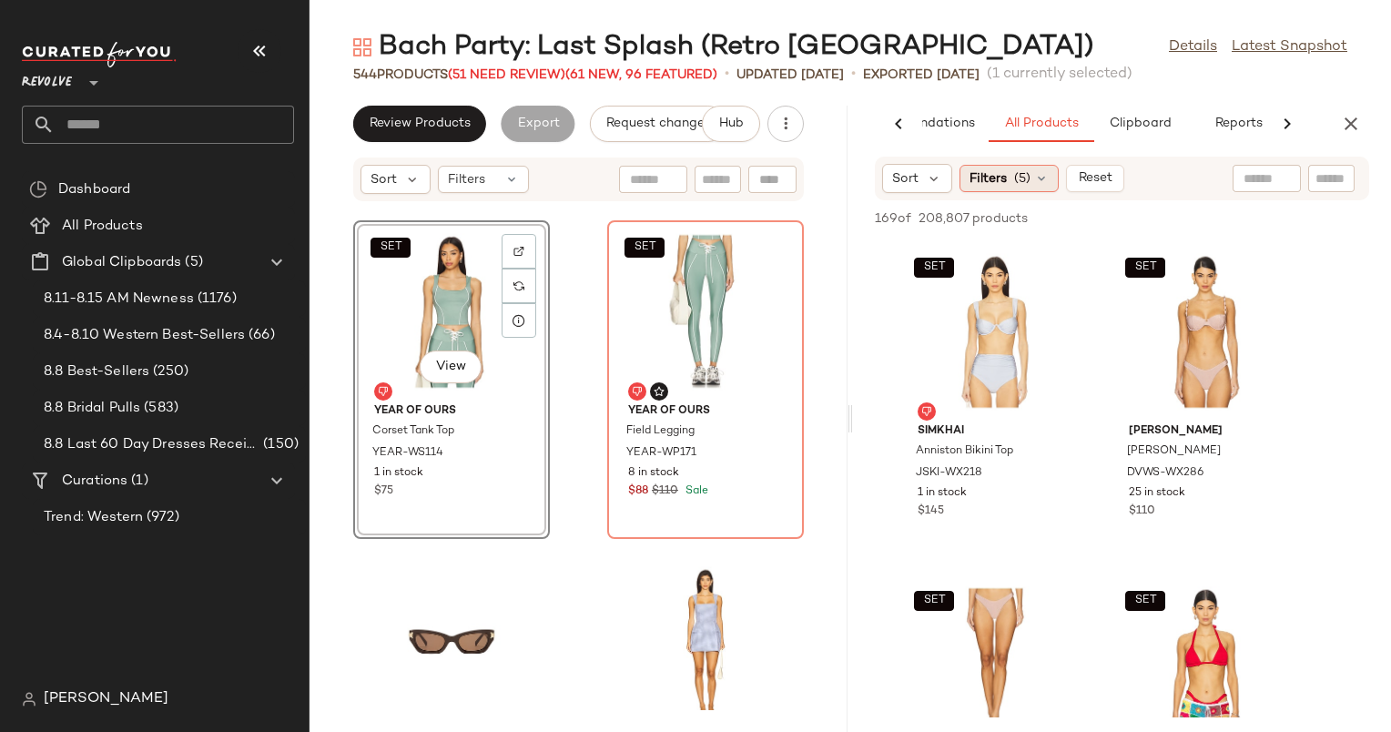
click at [1001, 184] on span "Filters" at bounding box center [988, 178] width 37 height 19
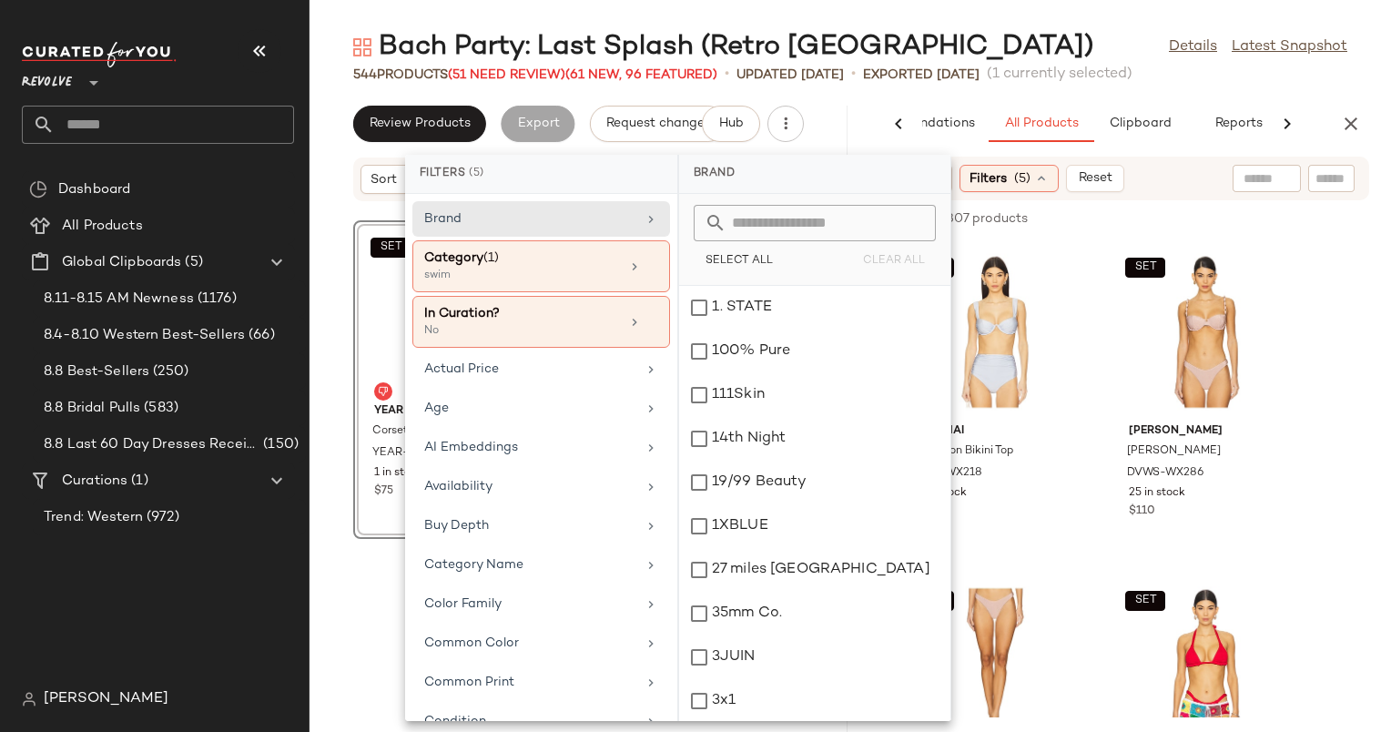
scroll to position [26481, 0]
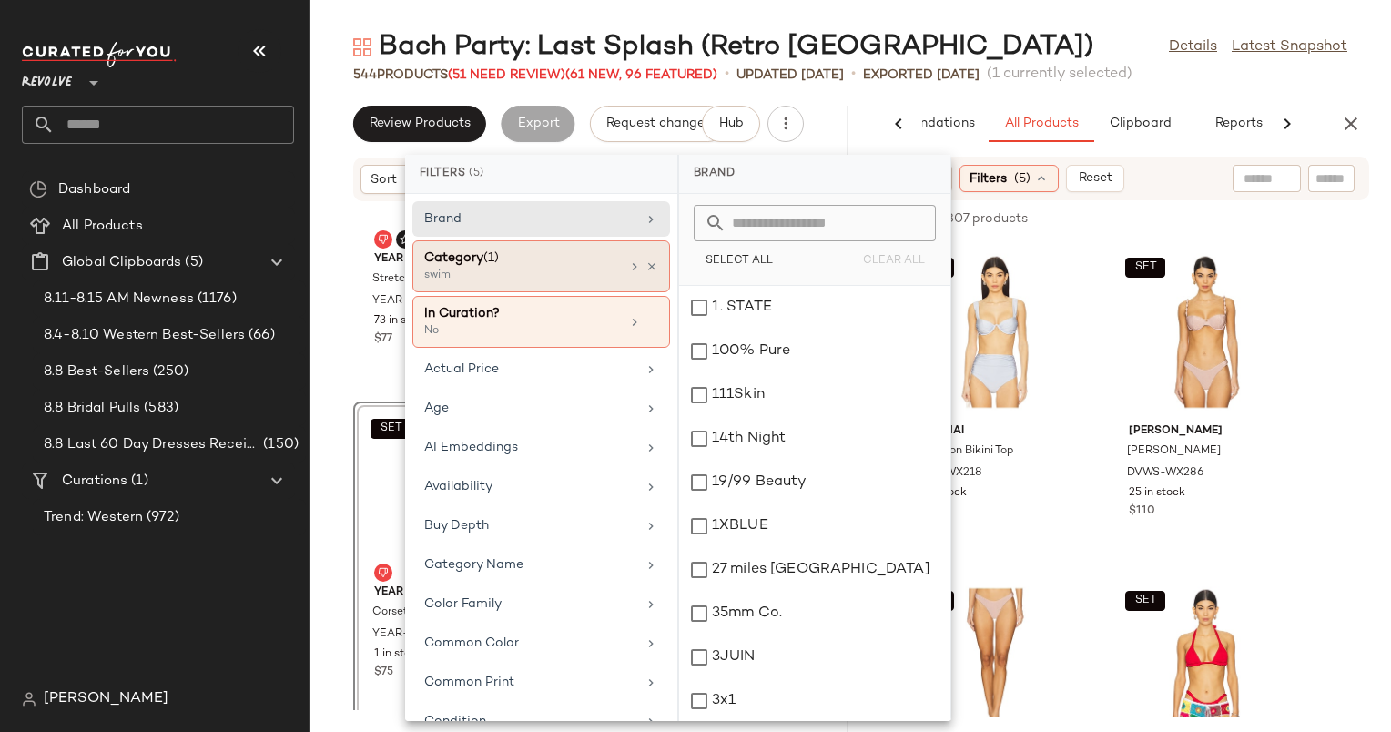
click at [521, 265] on div "Category (1)" at bounding box center [522, 258] width 196 height 19
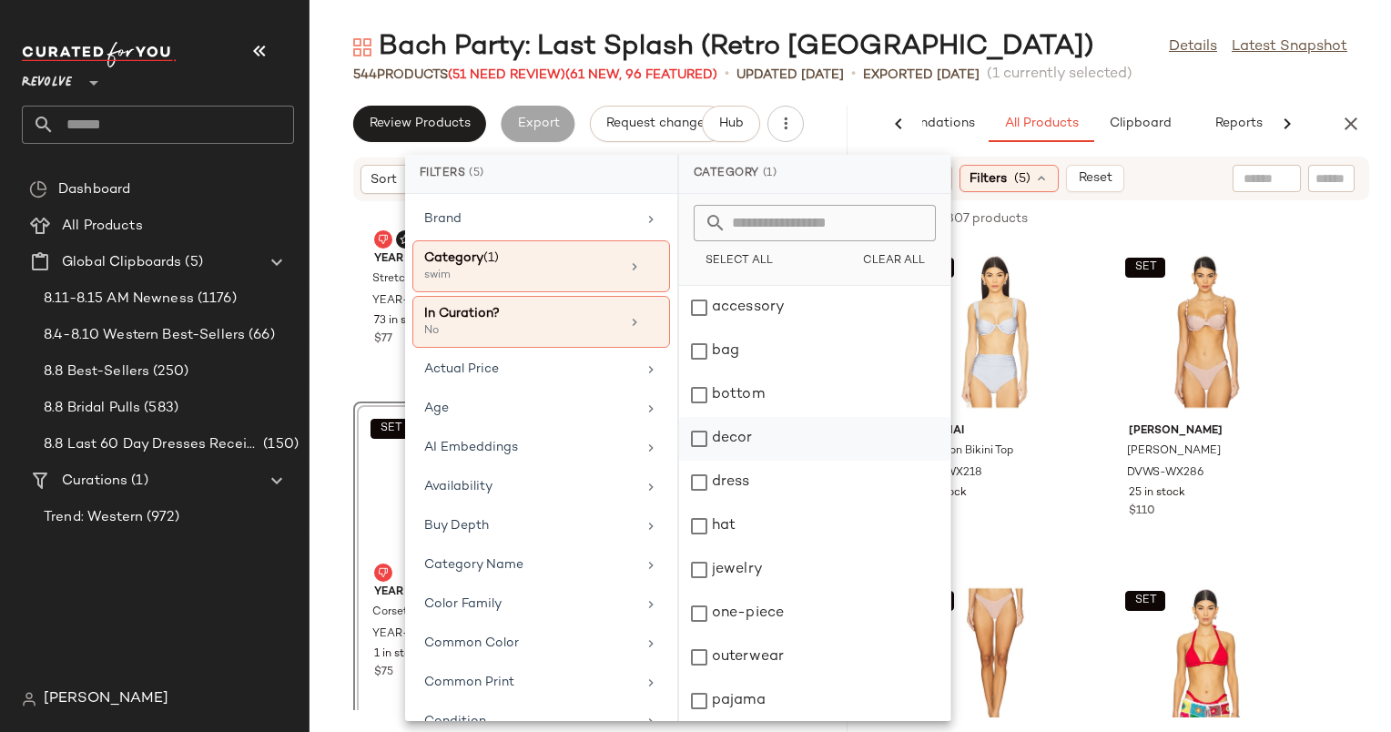
scroll to position [219, 0]
click at [764, 678] on div "top" at bounding box center [814, 700] width 271 height 44
click at [780, 635] on div "swim" at bounding box center [814, 657] width 271 height 44
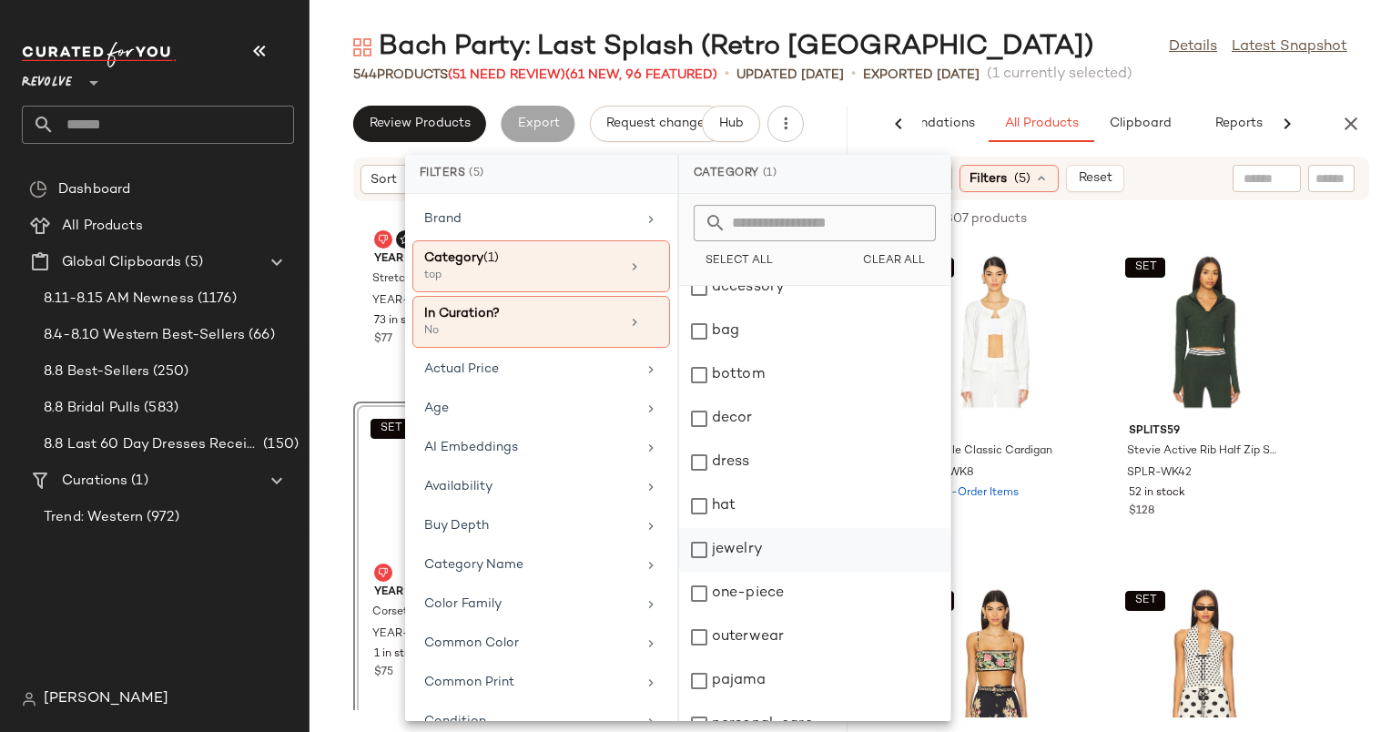
scroll to position [0, 0]
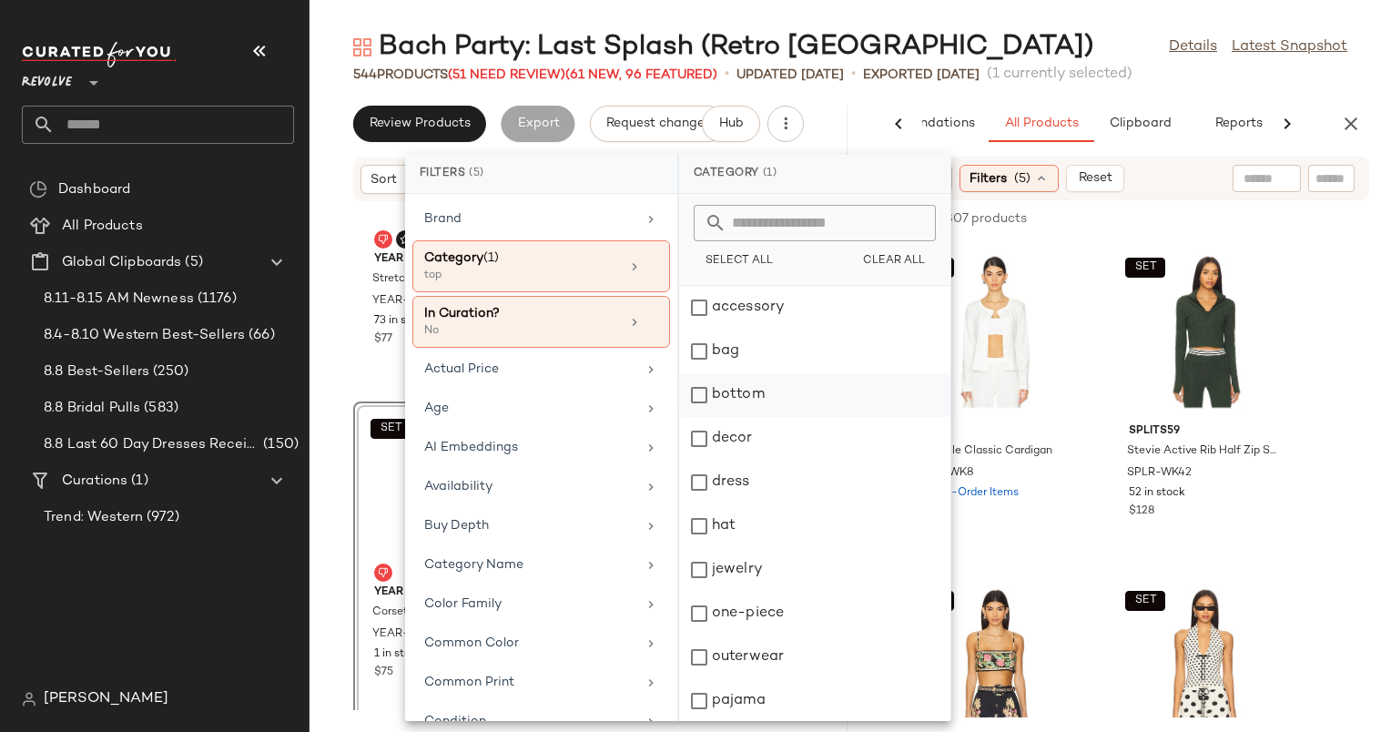
click at [805, 417] on div "bottom" at bounding box center [814, 439] width 271 height 44
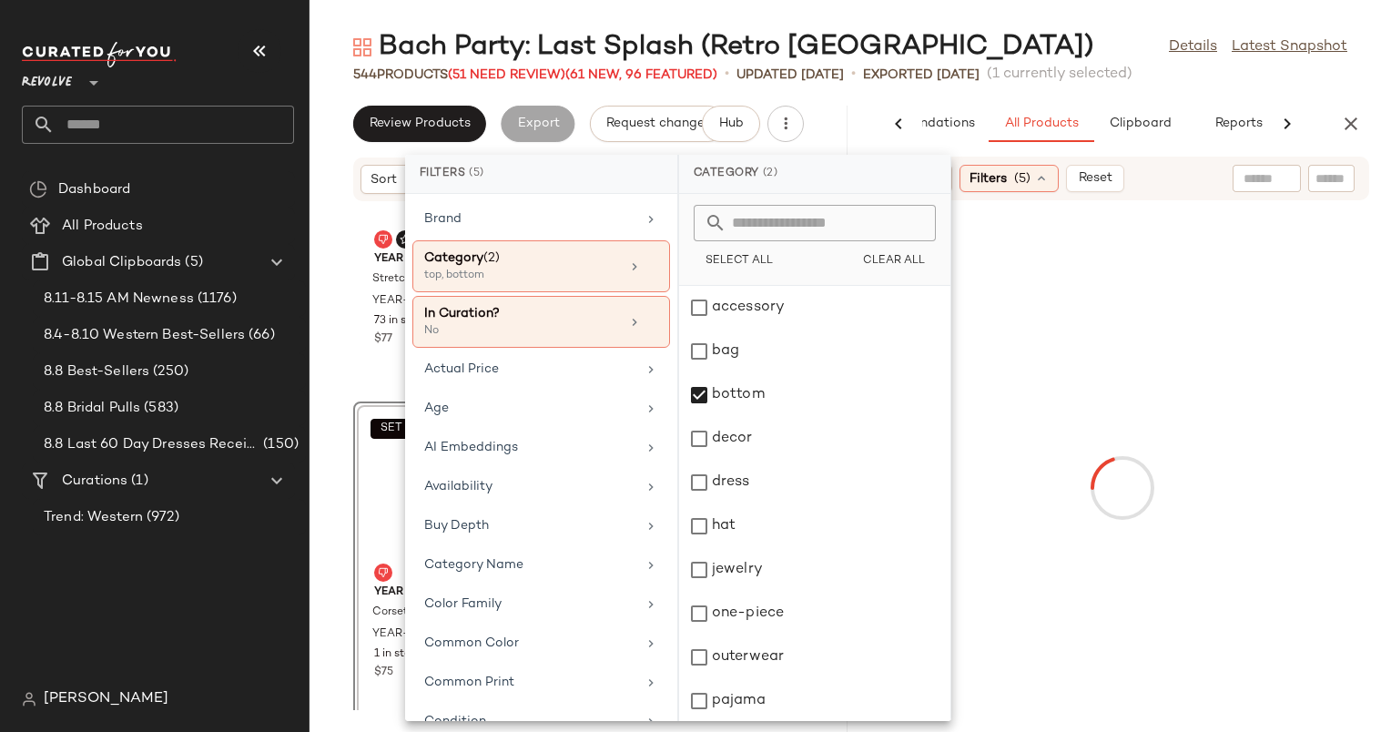
click at [1197, 178] on div "Sort Filters (5) Reset" at bounding box center [1122, 179] width 494 height 44
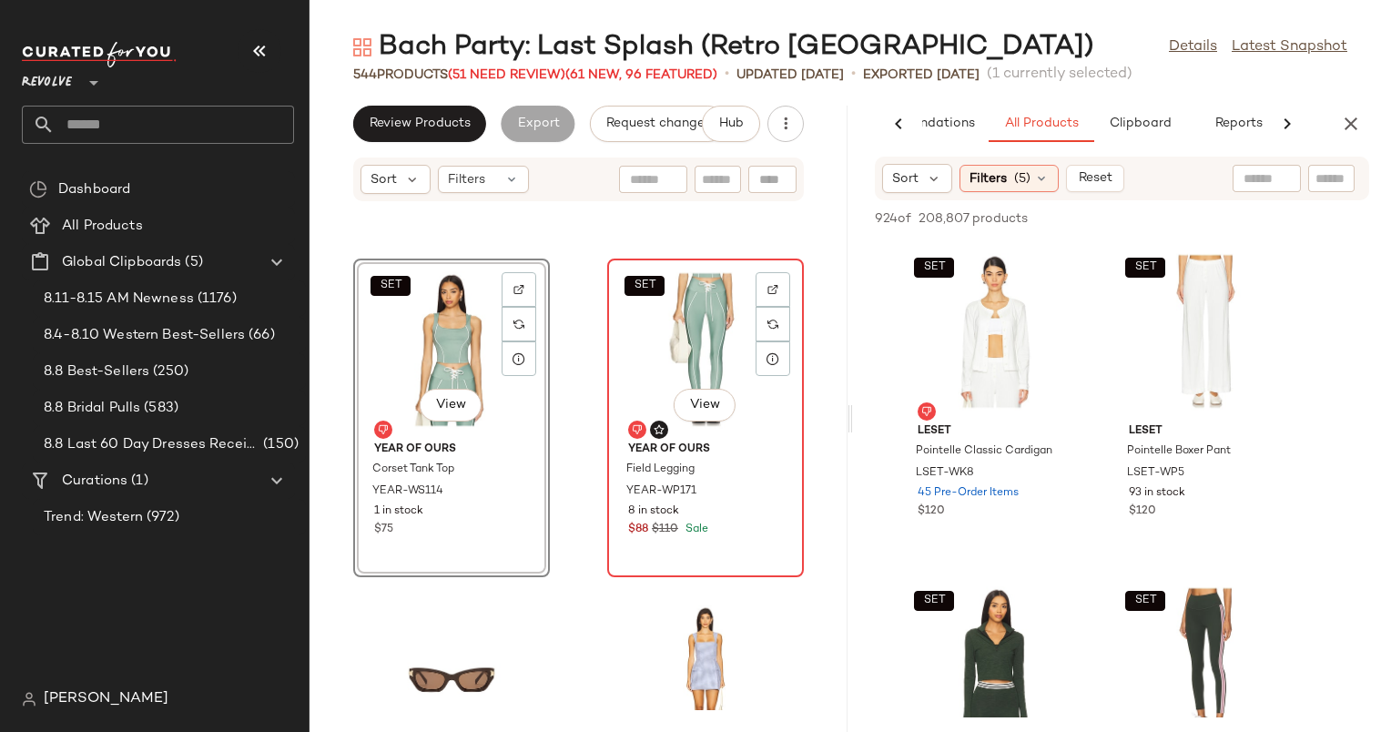
scroll to position [26626, 0]
click at [1282, 178] on input "text" at bounding box center [1267, 178] width 46 height 19
click at [1331, 174] on input "Filter" at bounding box center [1299, 178] width 155 height 19
type input "*******"
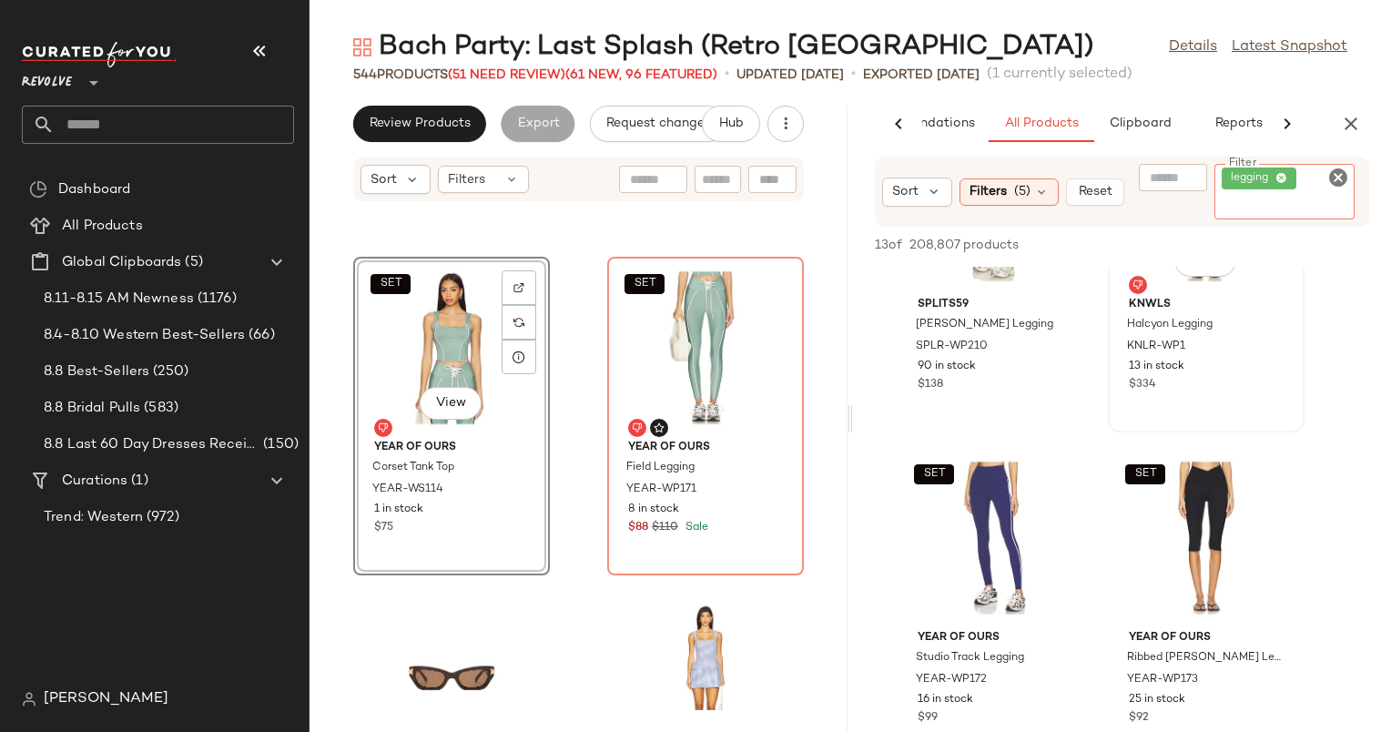
scroll to position [178, 0]
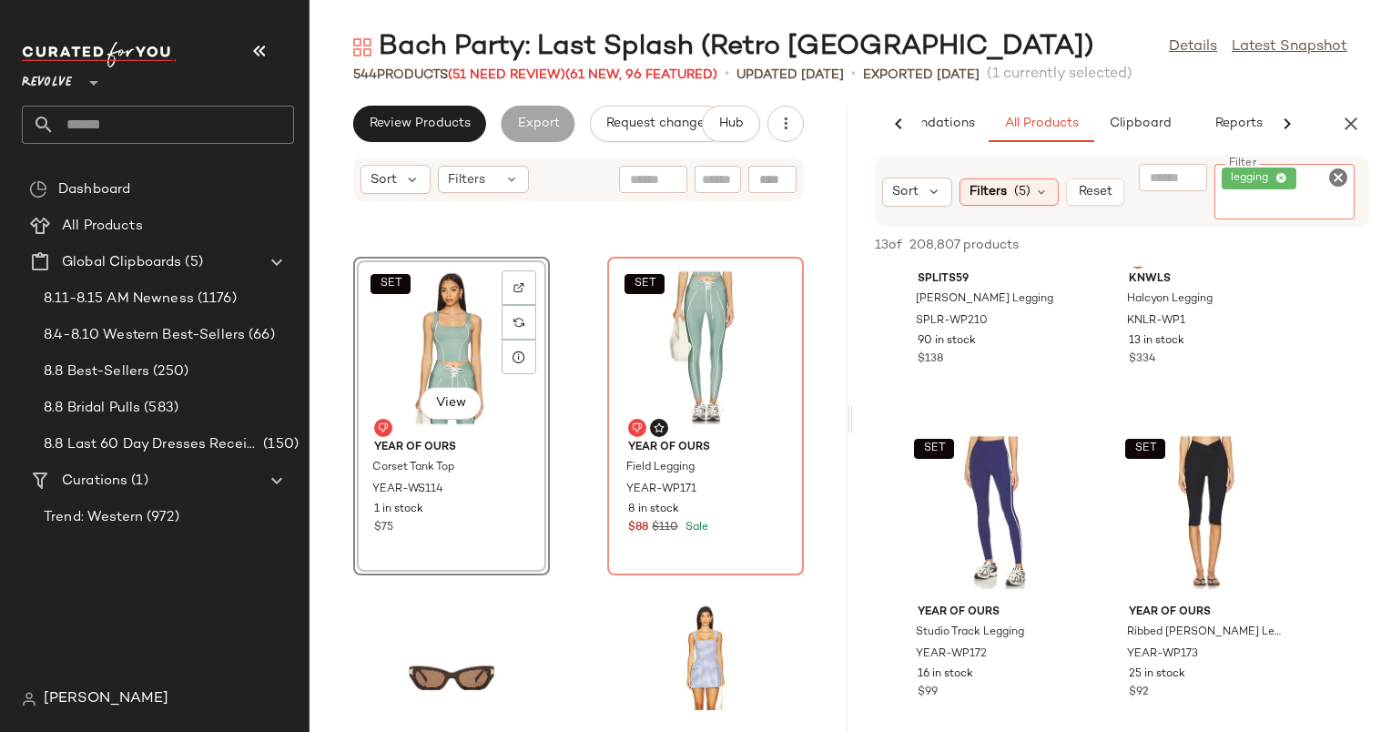
click at [1342, 171] on icon "Clear Filter" at bounding box center [1339, 178] width 22 height 22
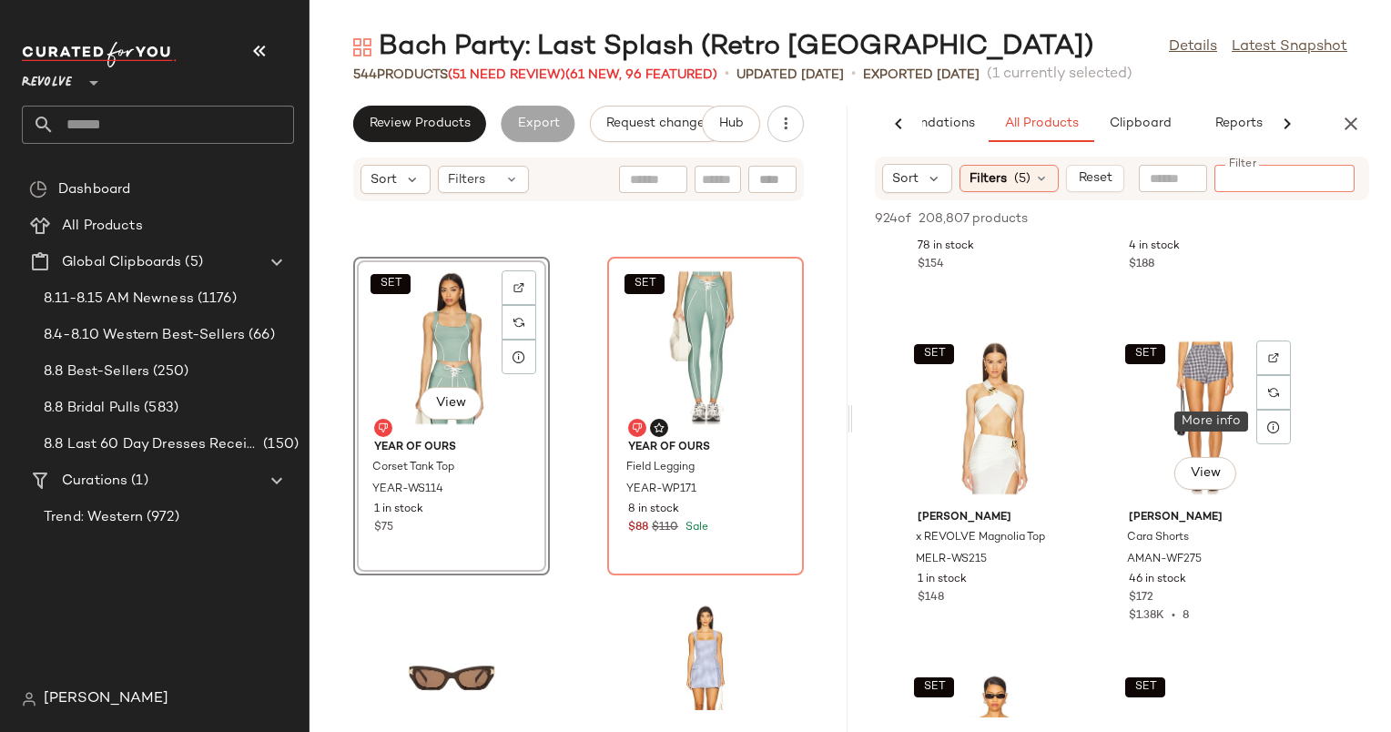
scroll to position [1584, 0]
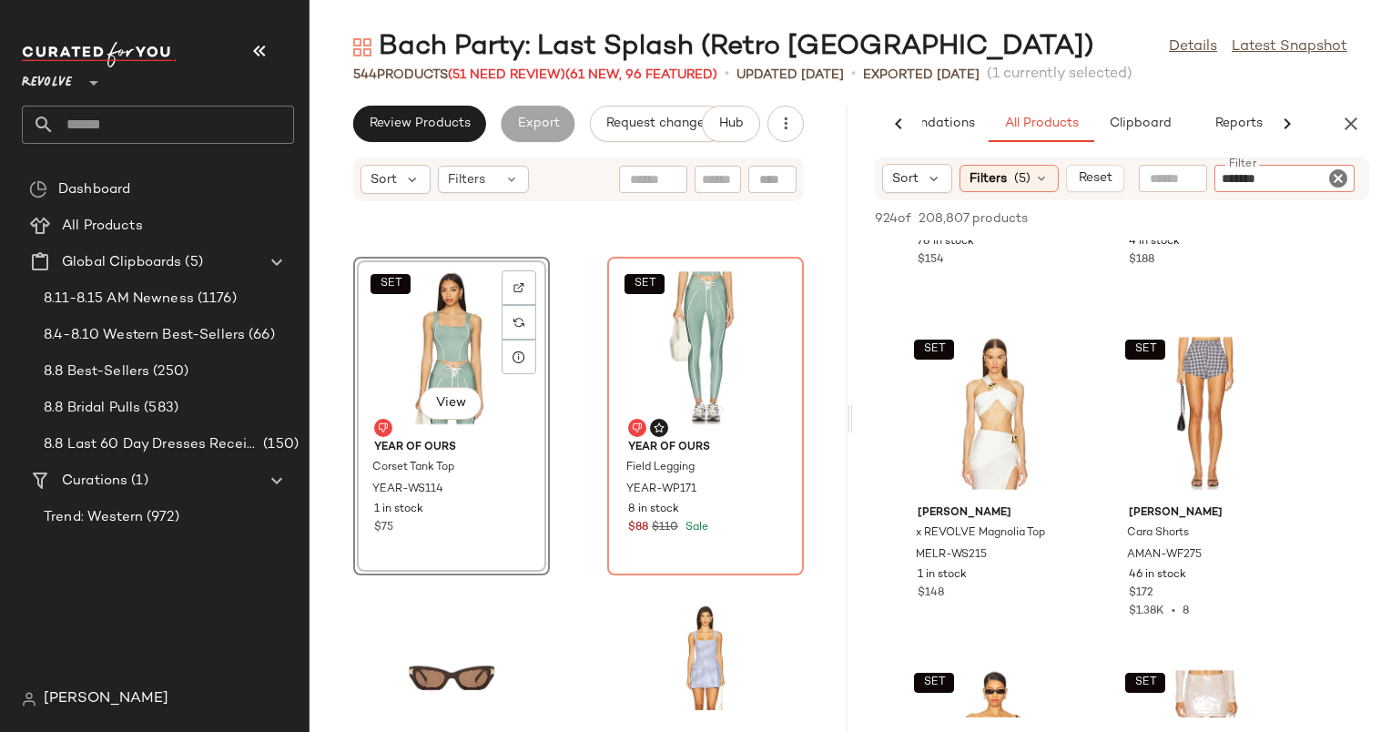
type input "********"
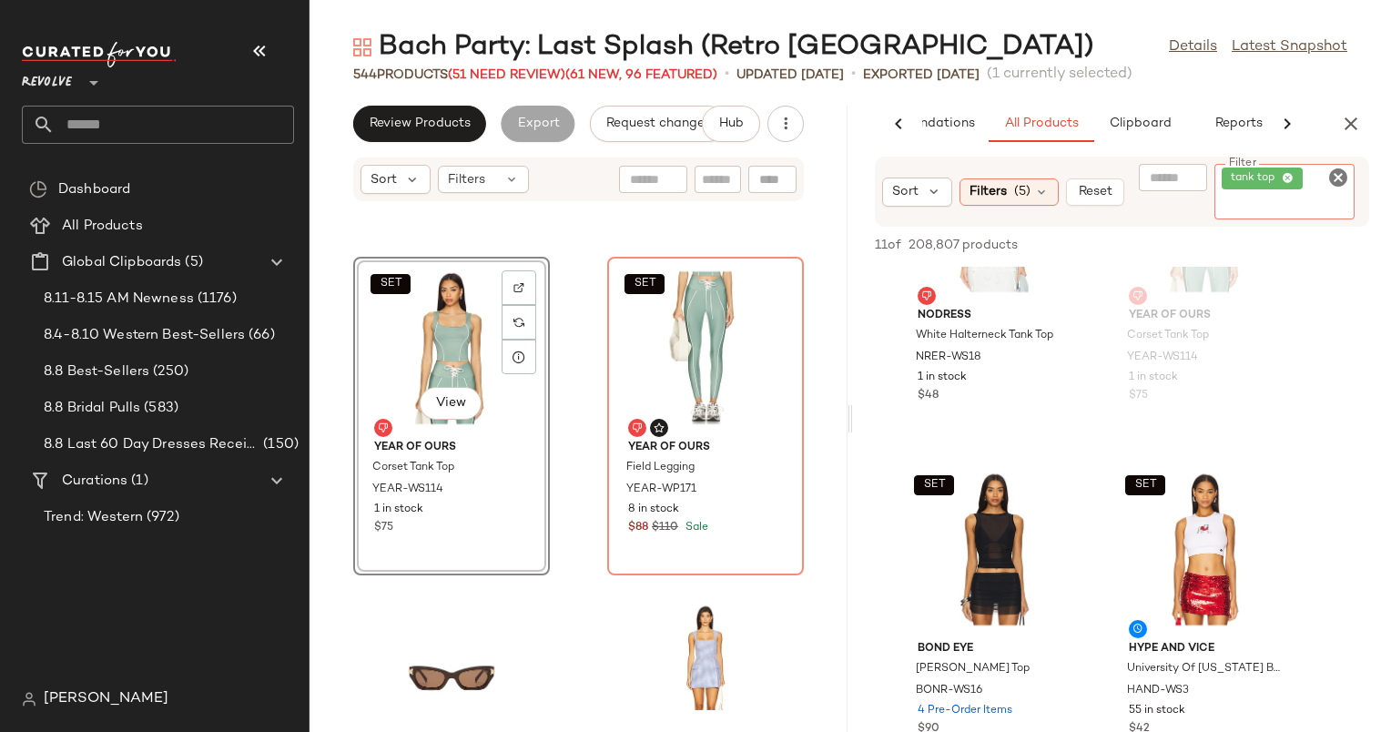
scroll to position [810, 0]
click at [1335, 180] on icon "Clear Filter" at bounding box center [1339, 178] width 22 height 22
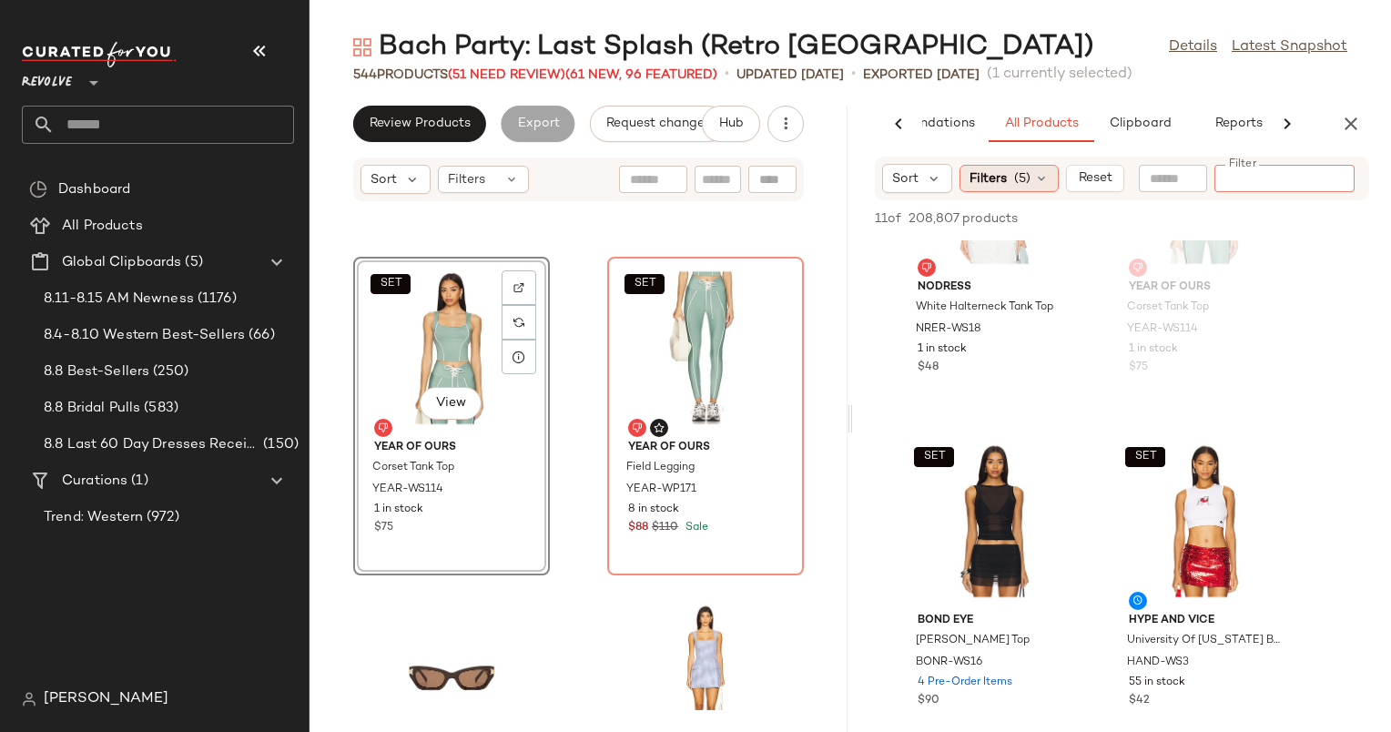
click at [1025, 181] on span "(5)" at bounding box center [1022, 178] width 16 height 19
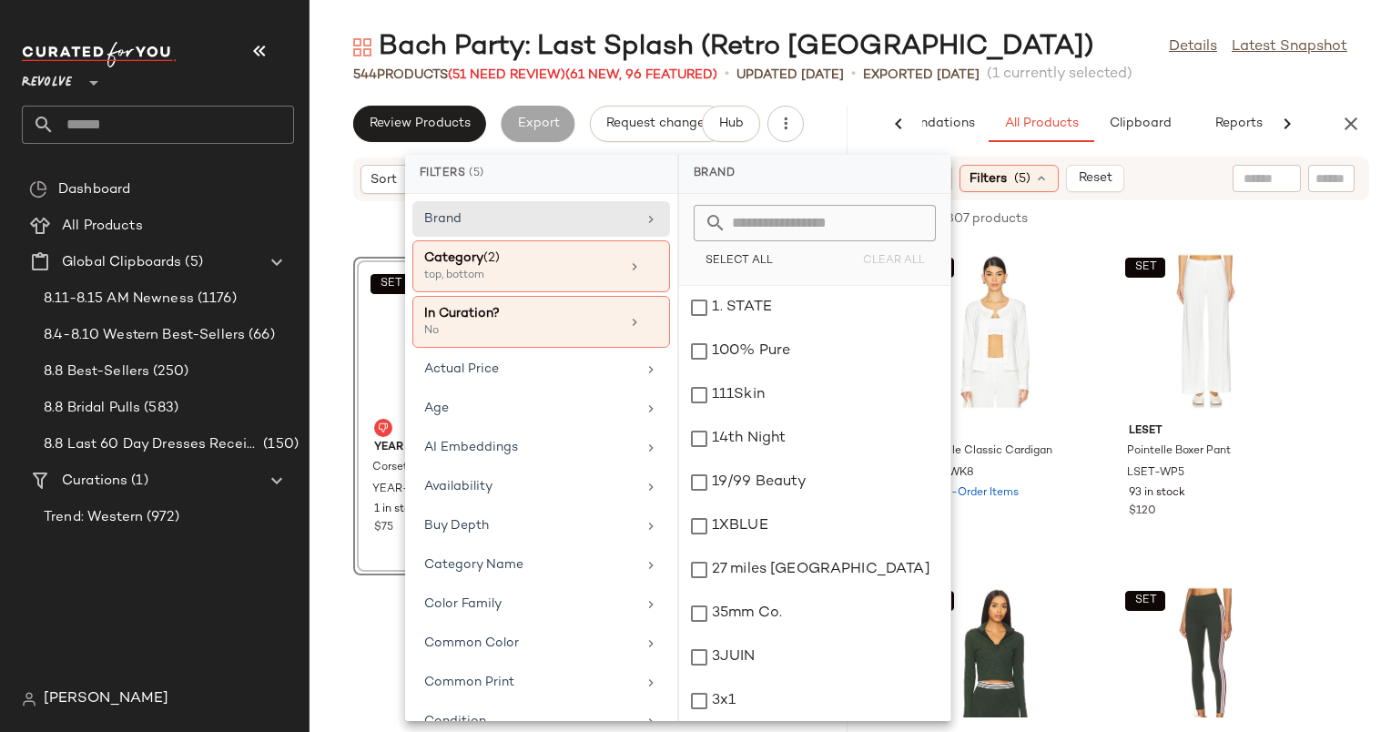
click at [785, 214] on input "text" at bounding box center [826, 223] width 199 height 36
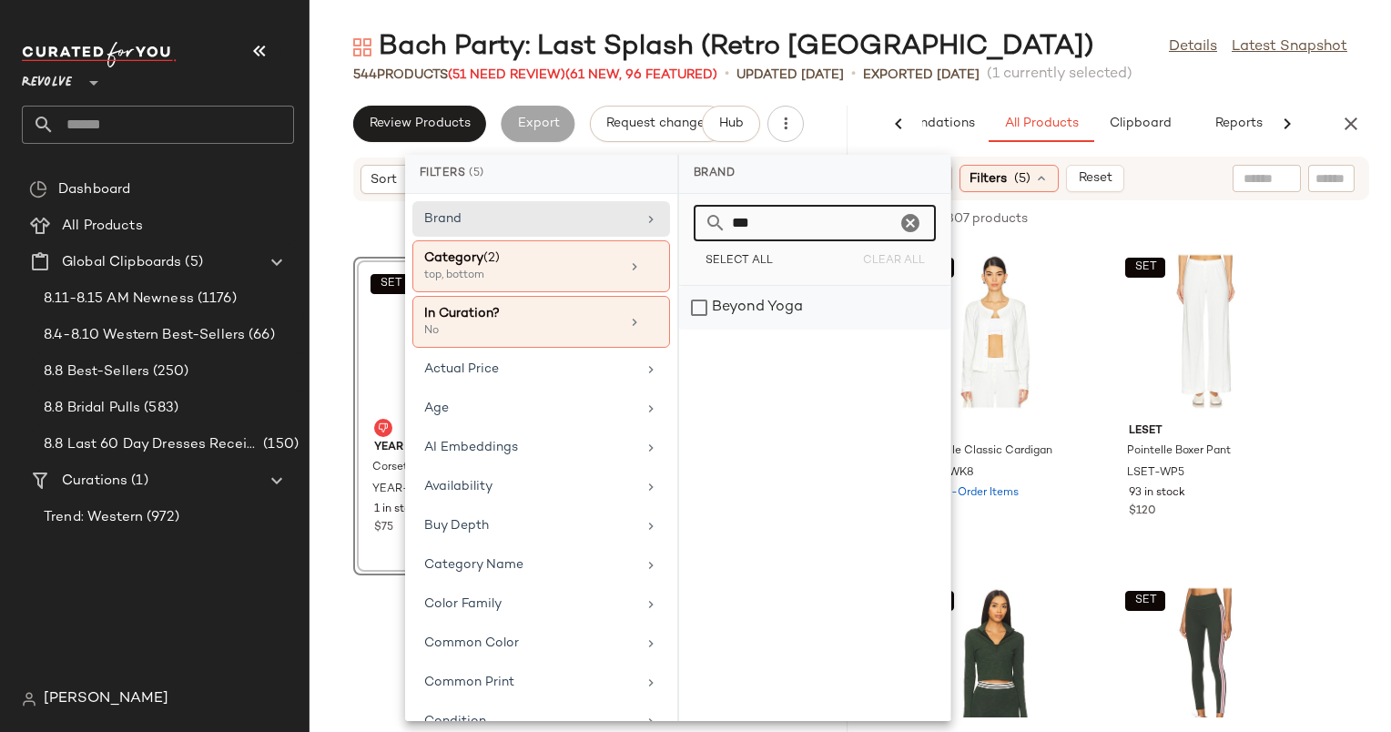
type input "***"
click at [820, 311] on div "Beyond Yoga" at bounding box center [814, 308] width 271 height 44
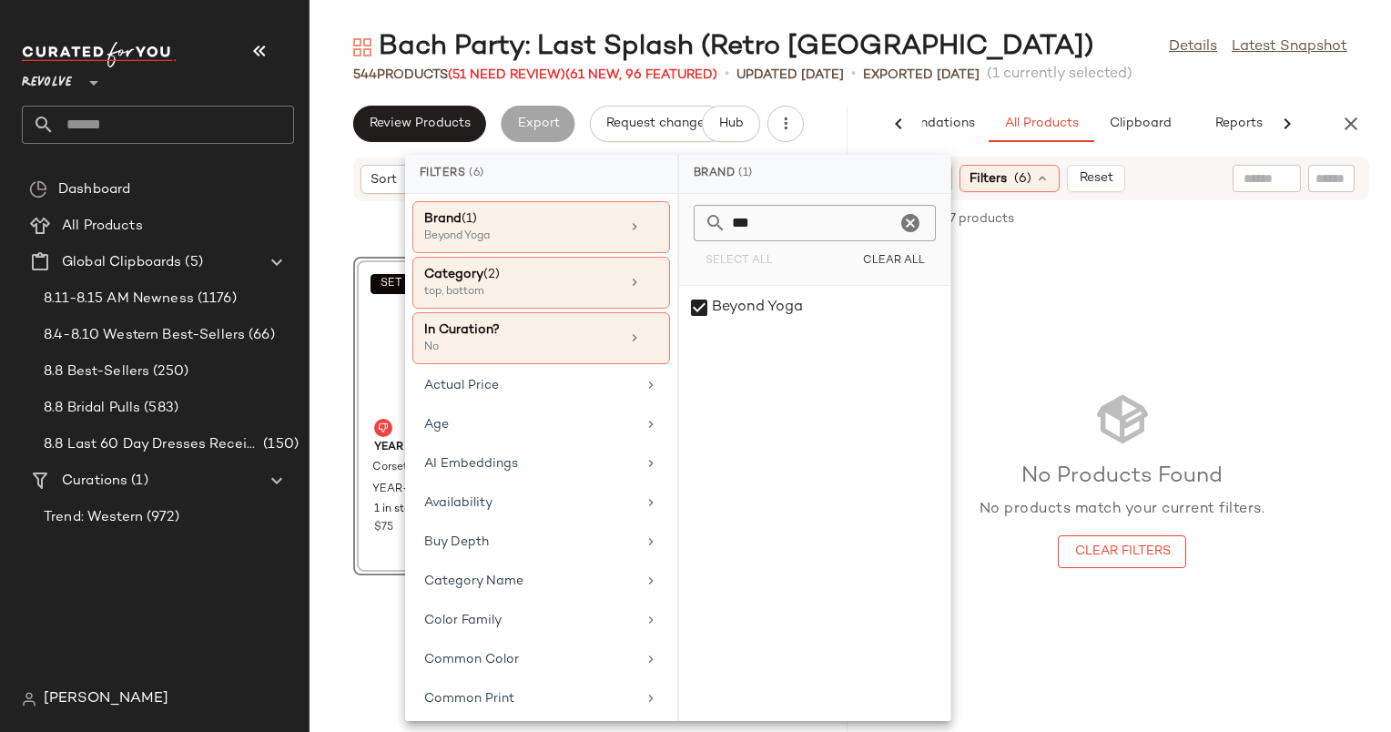
click at [1169, 185] on div "Sort Filters (6) Reset" at bounding box center [1122, 179] width 494 height 44
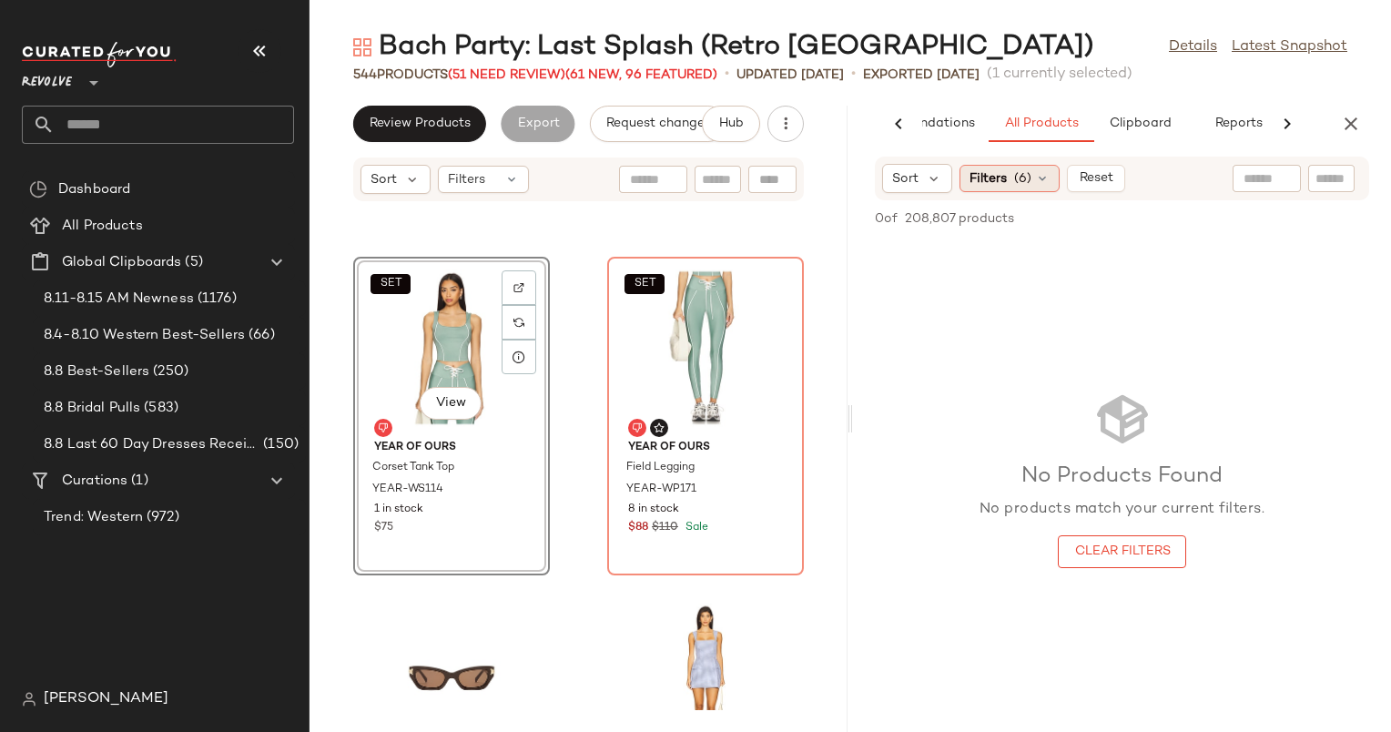
click at [1020, 187] on span "(6)" at bounding box center [1022, 178] width 17 height 19
click at [779, 233] on div "Amanda Uprichard X Revolve Kelso Shorts AMAN-WF167 68 in stock $172" at bounding box center [705, 82] width 193 height 315
click at [779, 233] on div "Amanda Uprichard X Revolve Kelso Shorts AMAN-WF167 68 in stock $172" at bounding box center [705, 83] width 197 height 319
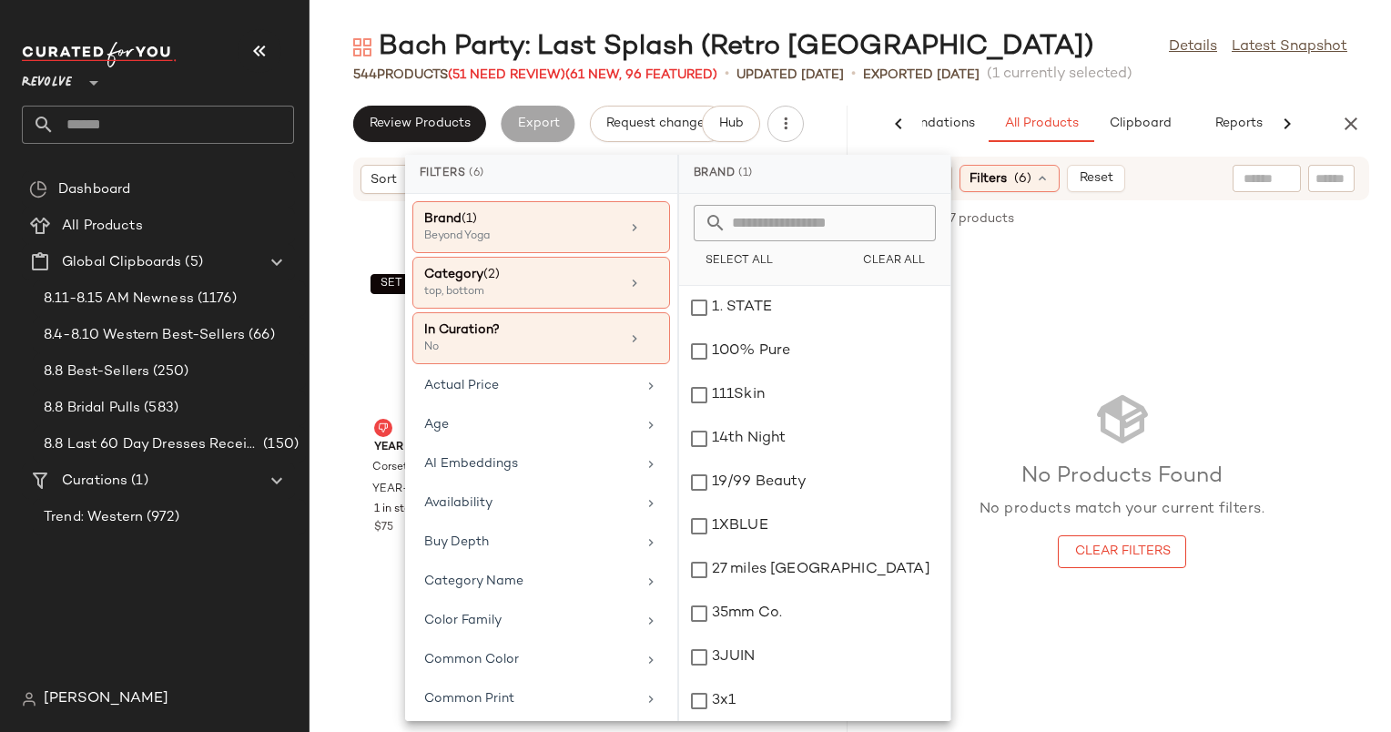
click at [763, 219] on input "text" at bounding box center [826, 223] width 199 height 36
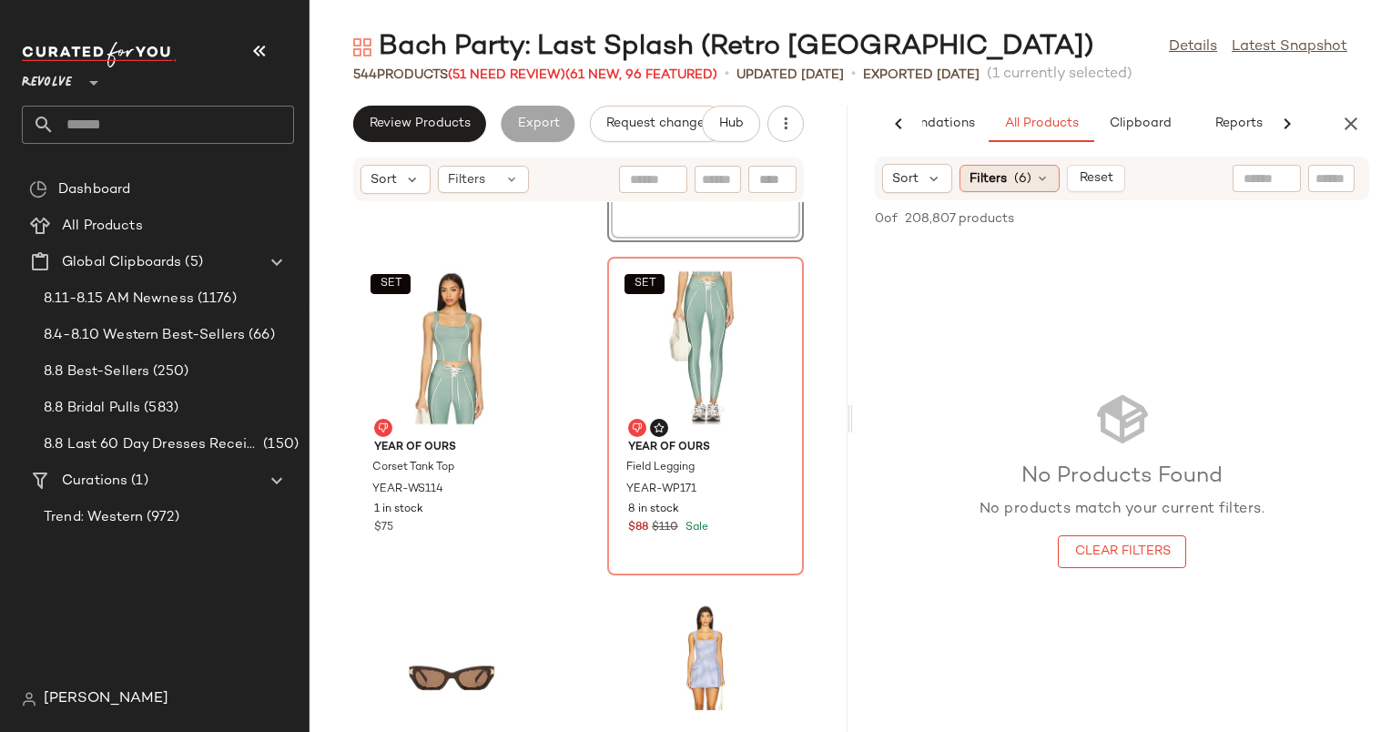
click at [980, 178] on span "Filters" at bounding box center [988, 178] width 37 height 19
click at [769, 229] on div "View Amanda Uprichard X Revolve Kelso Shorts AMAN-WF167 68 in stock $172" at bounding box center [705, 83] width 197 height 319
click at [1018, 196] on div "Sort Filters (6) Reset" at bounding box center [1122, 179] width 494 height 44
click at [1014, 182] on span "(6)" at bounding box center [1022, 178] width 17 height 19
click at [465, 349] on div "Review Products Export Request changes Hub Sort Filters YEAR OF OURS Stretch St…" at bounding box center [851, 419] width 1082 height 626
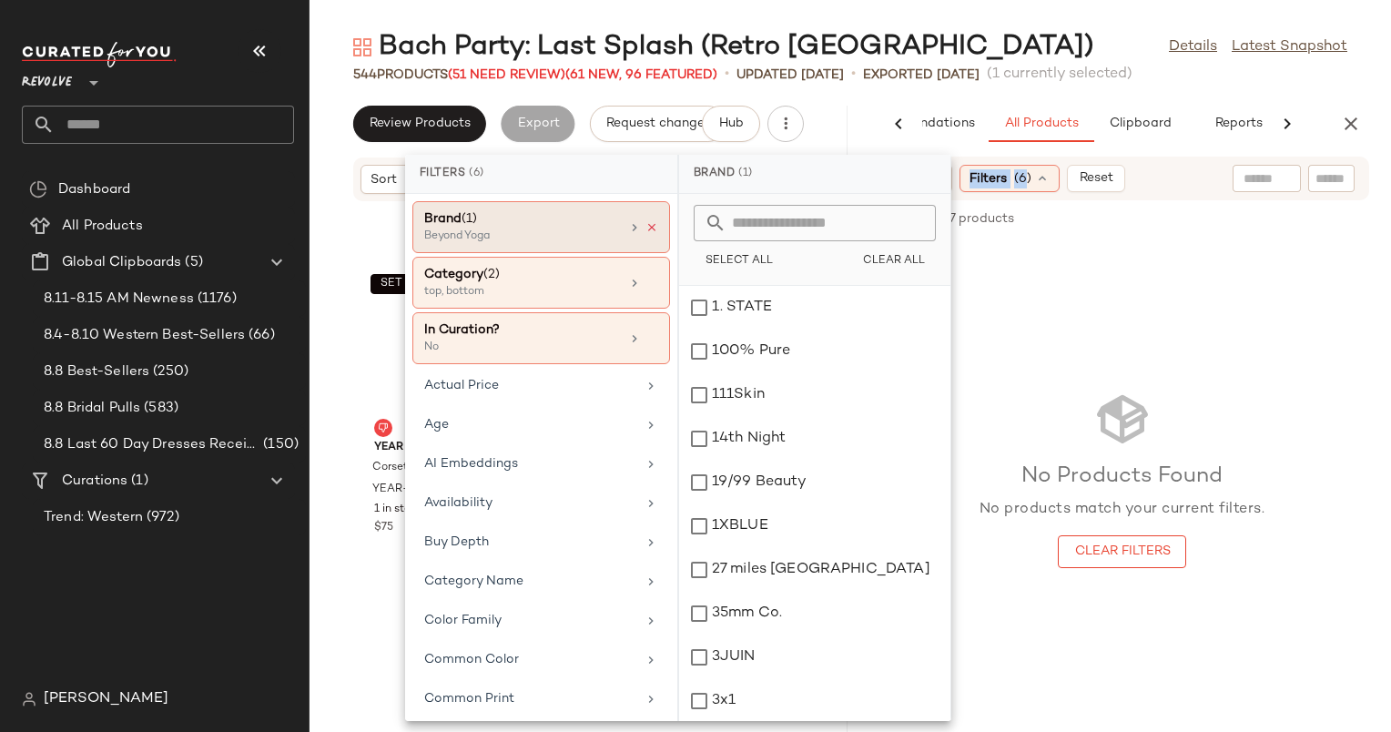
drag, startPoint x: 465, startPoint y: 349, endPoint x: 638, endPoint y: 224, distance: 213.3
click at [638, 224] on div at bounding box center [642, 227] width 31 height 15
click at [646, 224] on icon at bounding box center [652, 227] width 13 height 13
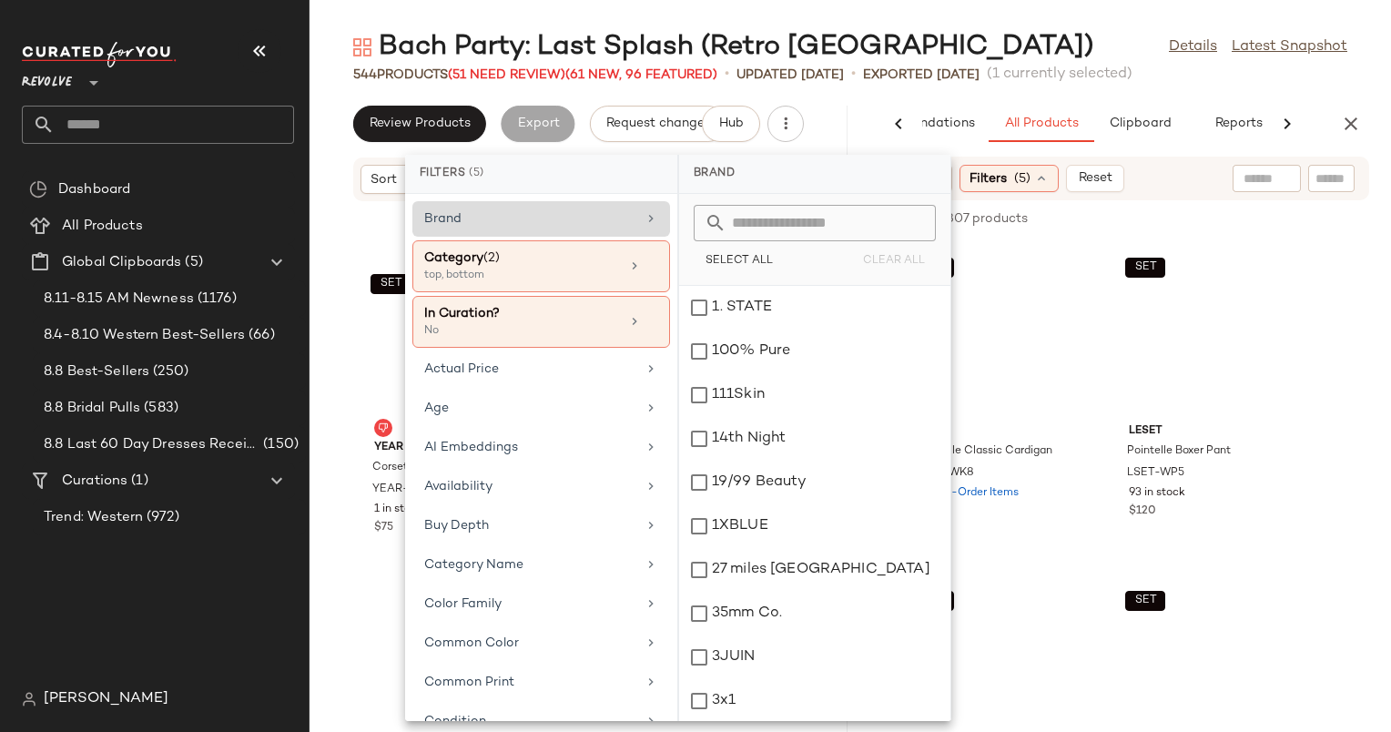
click at [786, 215] on input "text" at bounding box center [826, 223] width 199 height 36
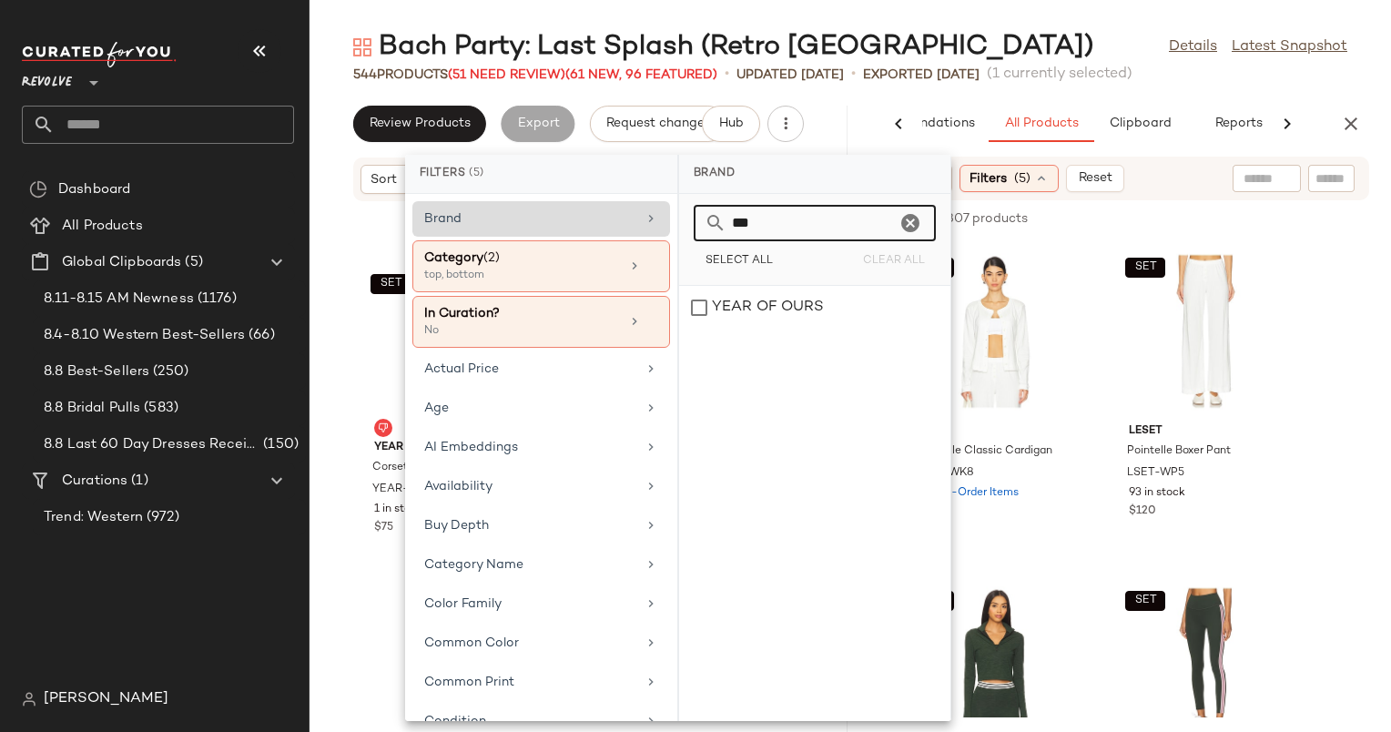
type input "****"
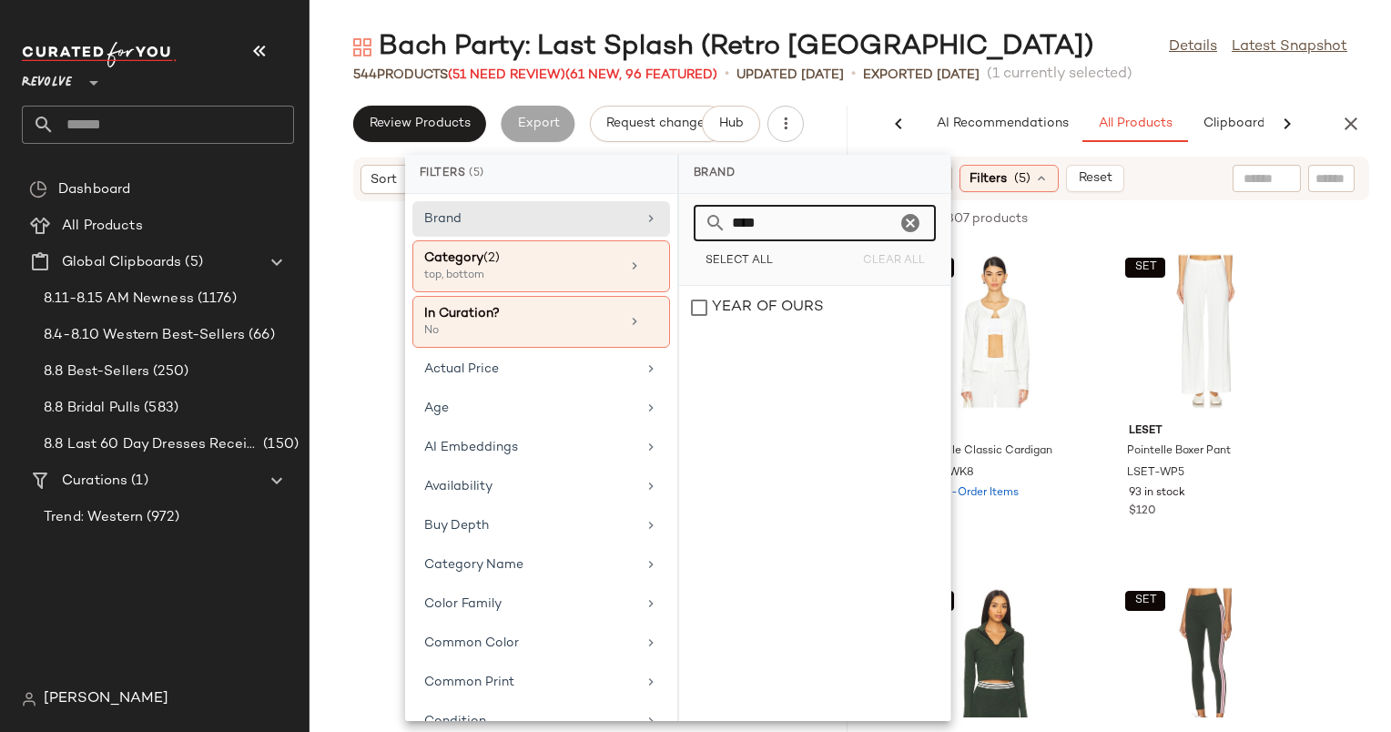
scroll to position [0, 94]
type input "****"
click at [830, 299] on div "YEAR OF OURS" at bounding box center [814, 308] width 271 height 44
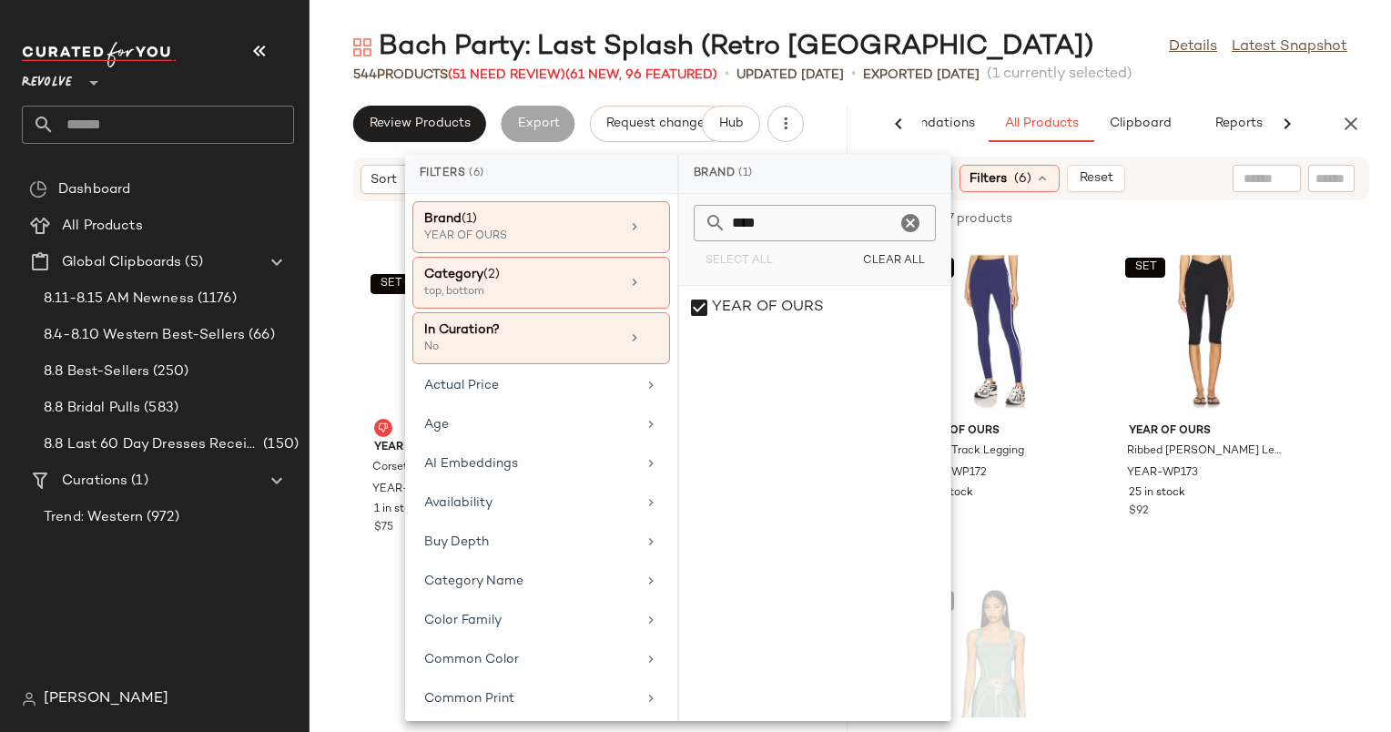
click at [1178, 197] on div "Sort Filters (6) Reset" at bounding box center [1122, 179] width 494 height 44
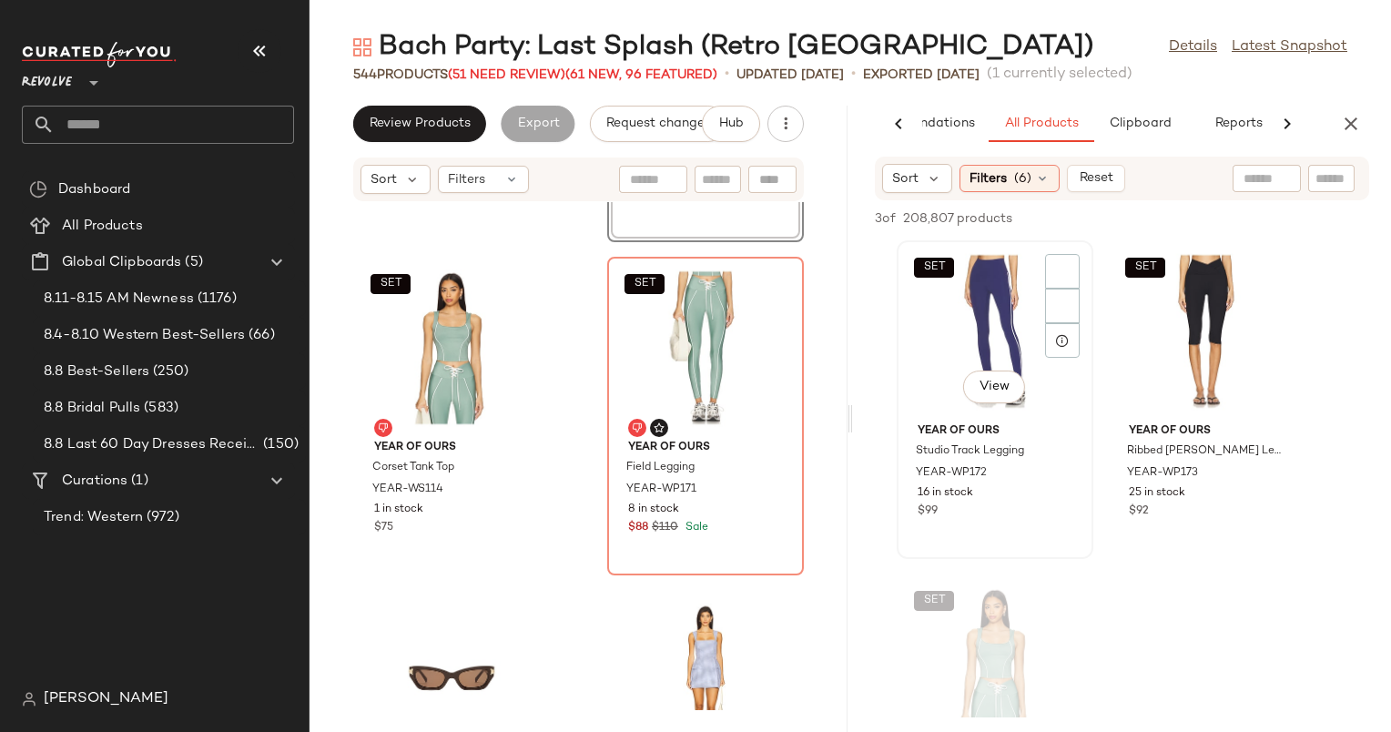
click at [992, 266] on div "SET View" at bounding box center [995, 331] width 184 height 169
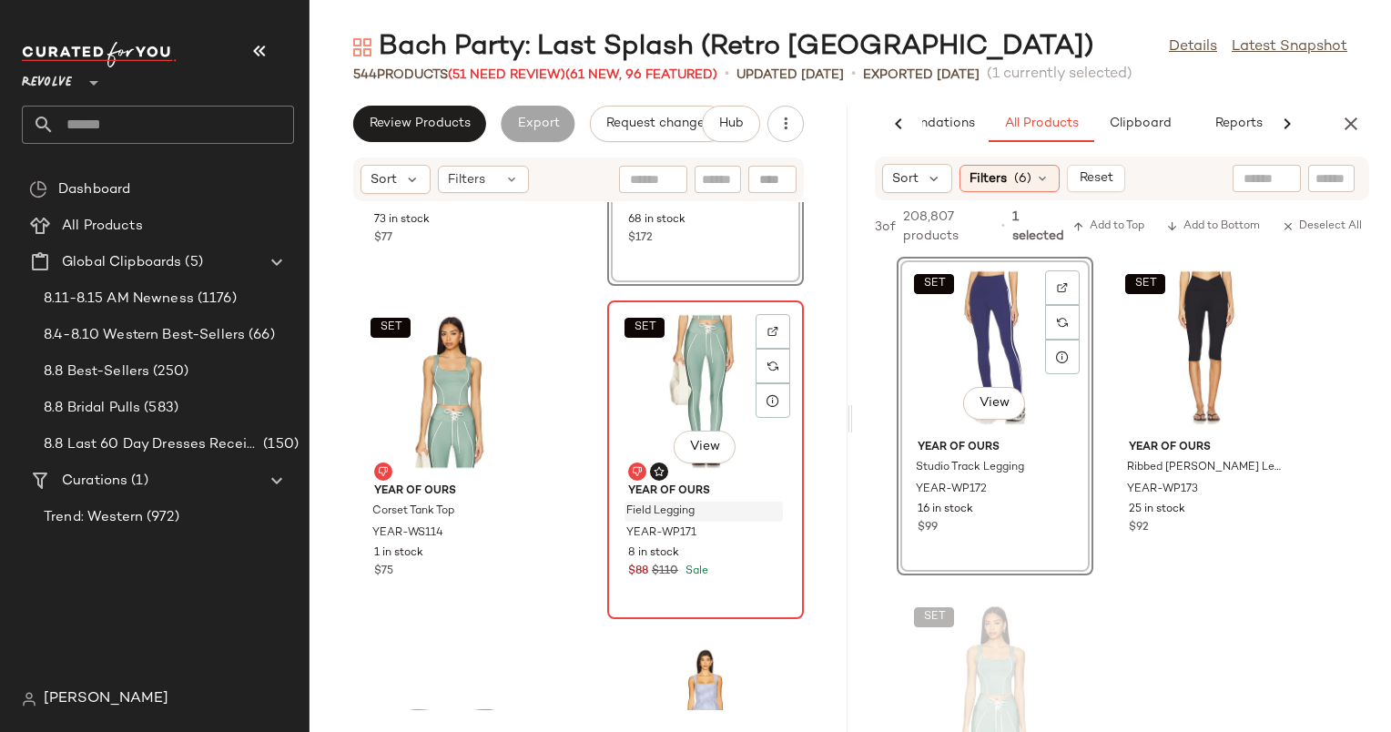
scroll to position [26613, 0]
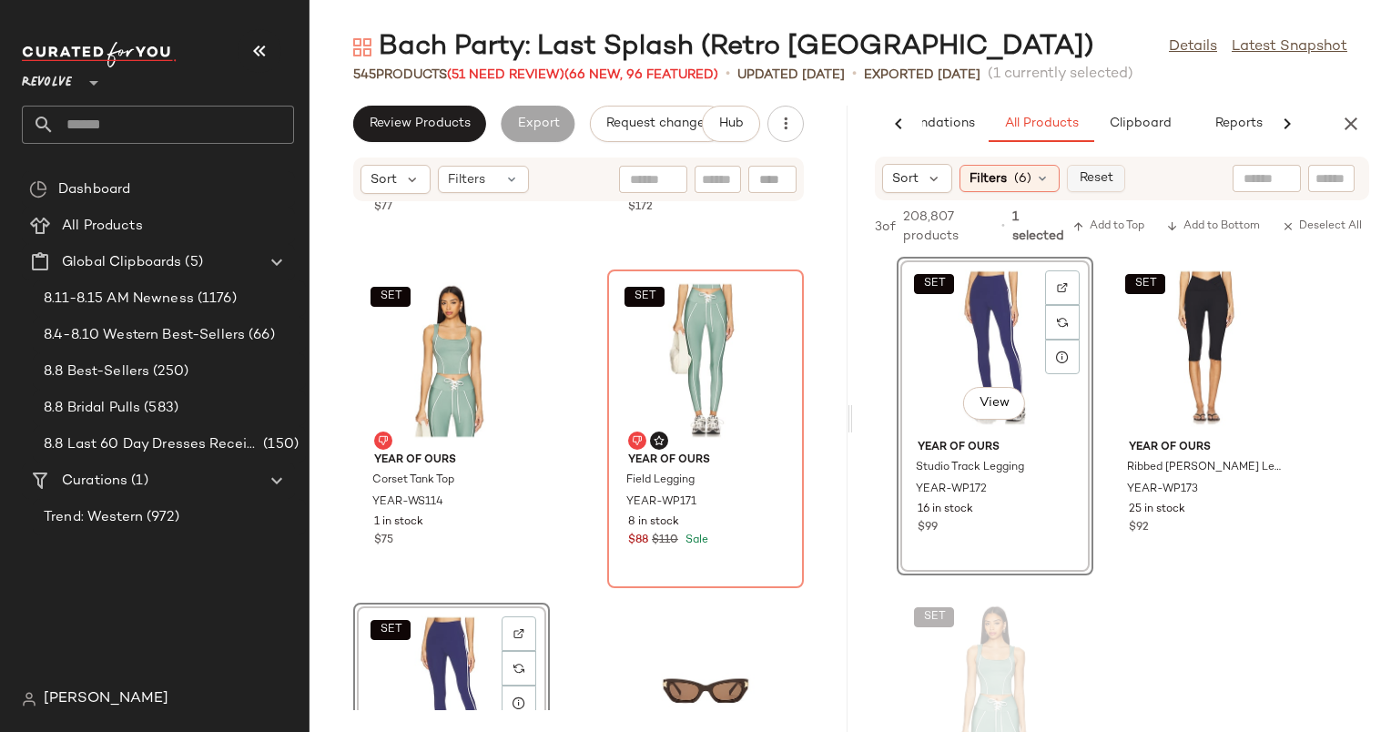
click at [1091, 178] on span "Reset" at bounding box center [1095, 178] width 35 height 15
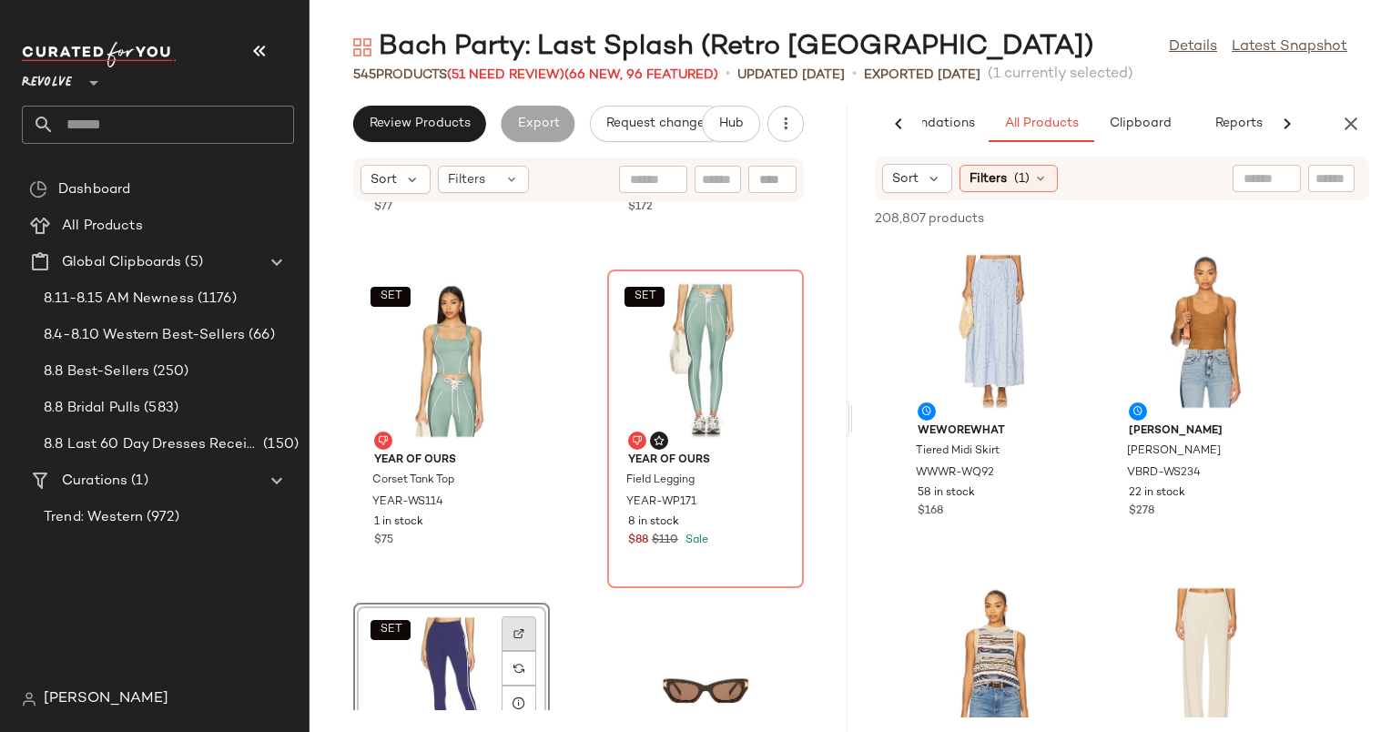
click at [519, 630] on img at bounding box center [519, 633] width 11 height 11
click at [1316, 169] on input "text" at bounding box center [1332, 178] width 32 height 19
type input "**********"
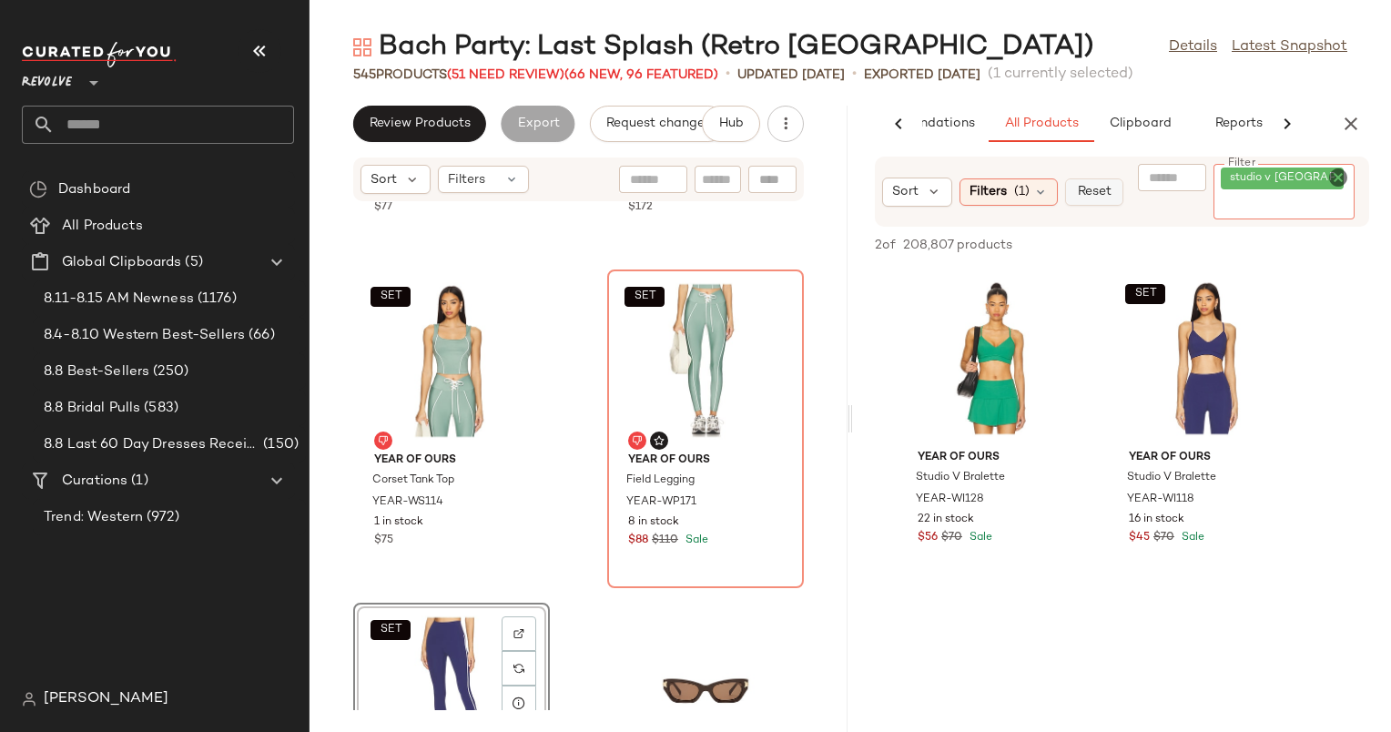
click at [1104, 191] on span "Reset" at bounding box center [1093, 192] width 35 height 15
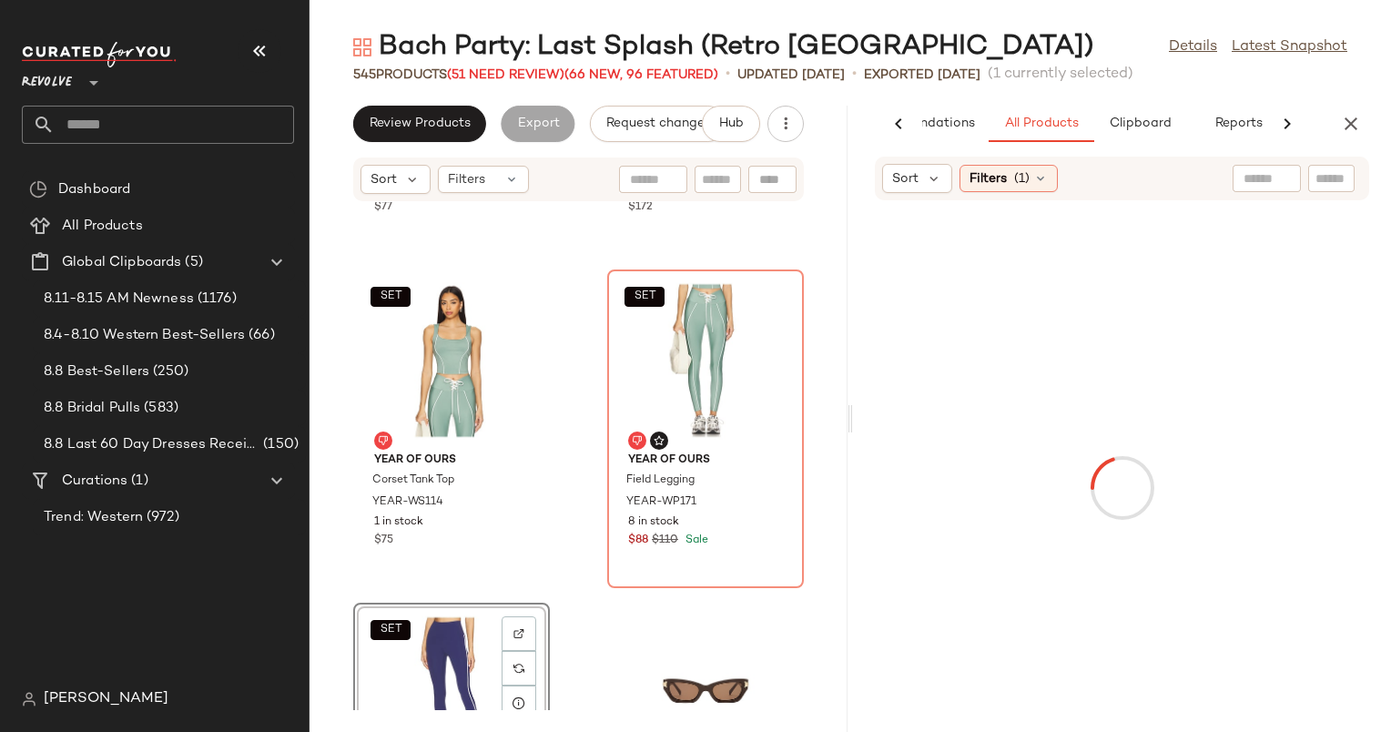
click at [443, 643] on div "SET View" at bounding box center [452, 693] width 184 height 169
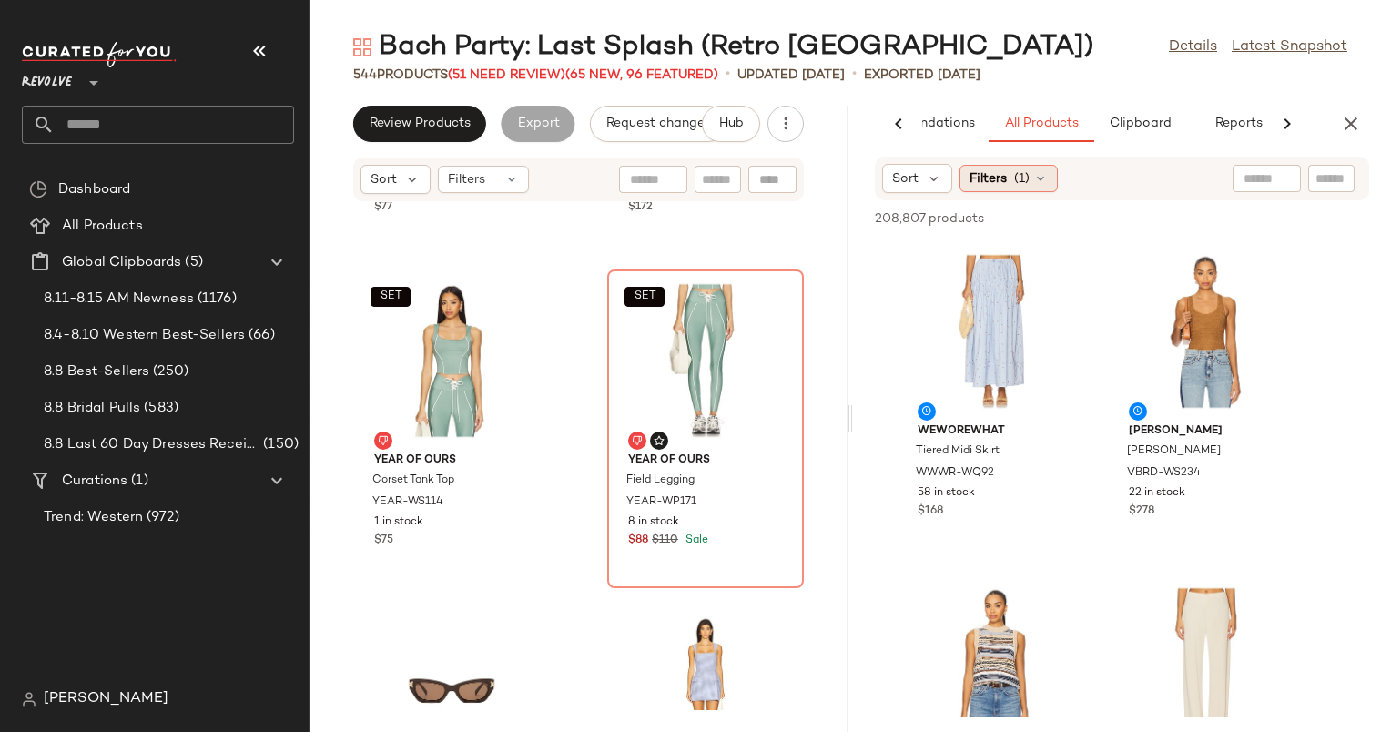
click at [998, 186] on span "Filters" at bounding box center [988, 178] width 37 height 19
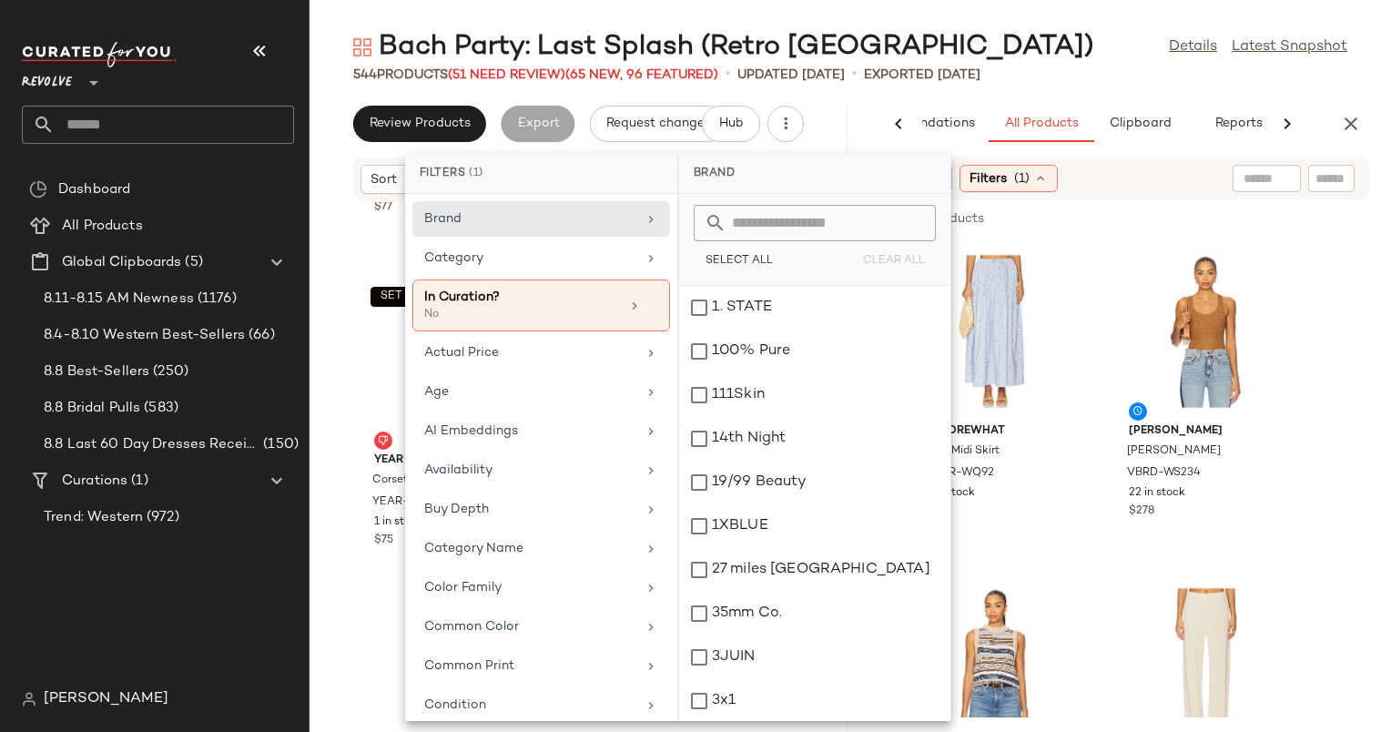
scroll to position [822, 0]
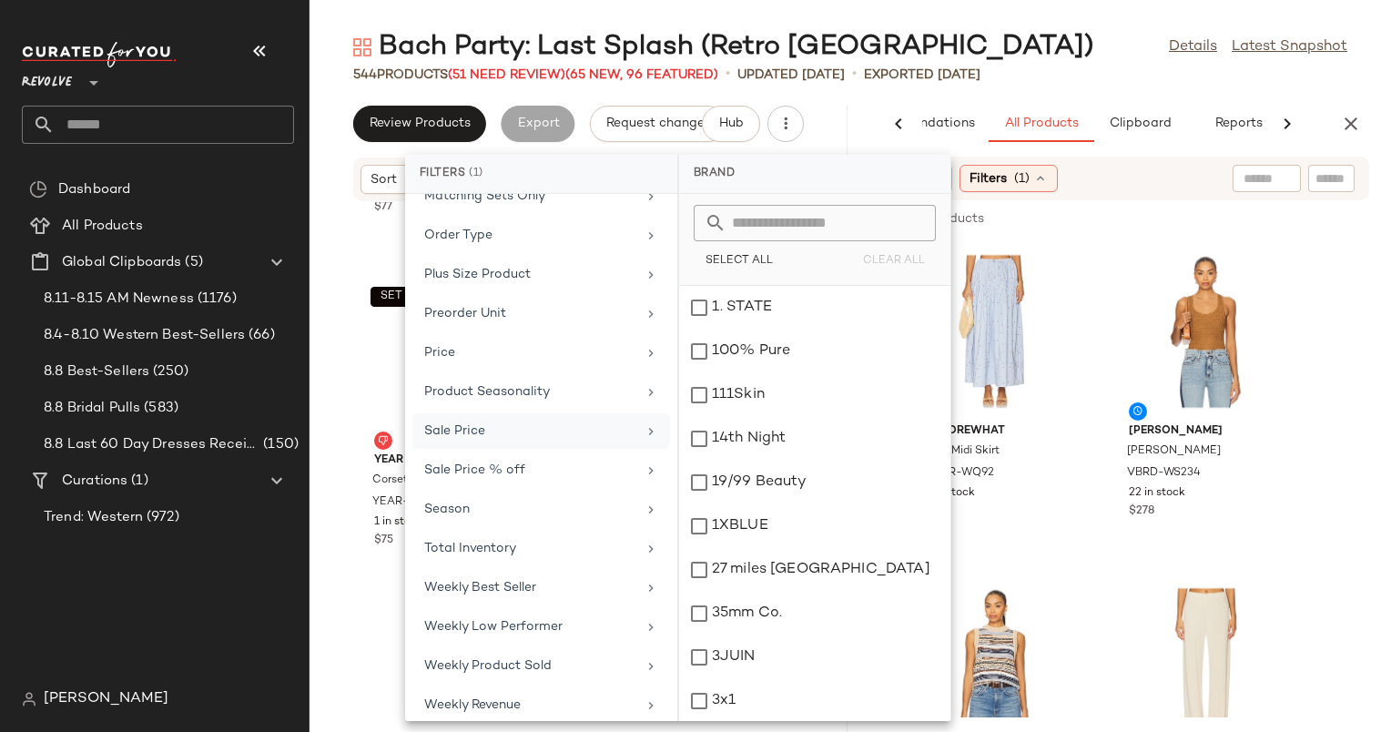
click at [601, 422] on div "Sale Price" at bounding box center [530, 431] width 212 height 19
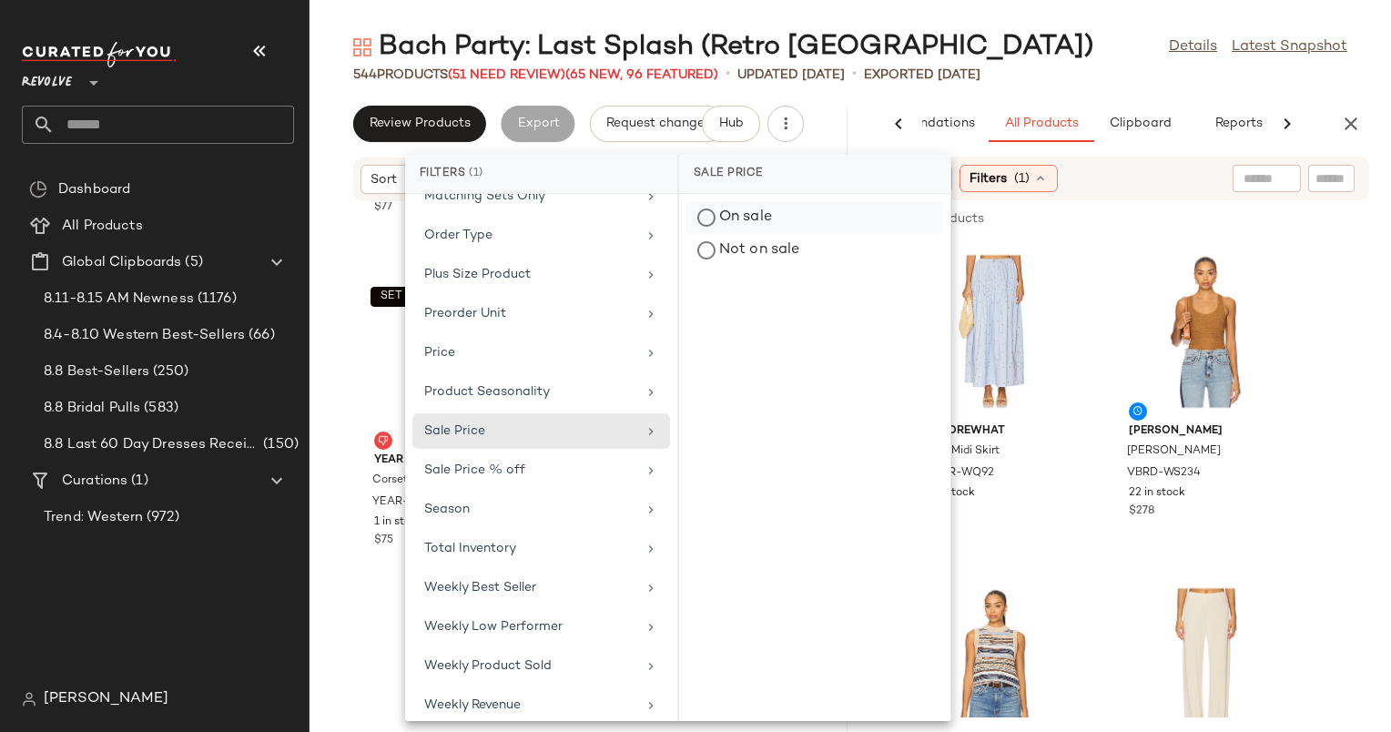
click at [838, 234] on div "On sale" at bounding box center [815, 250] width 257 height 33
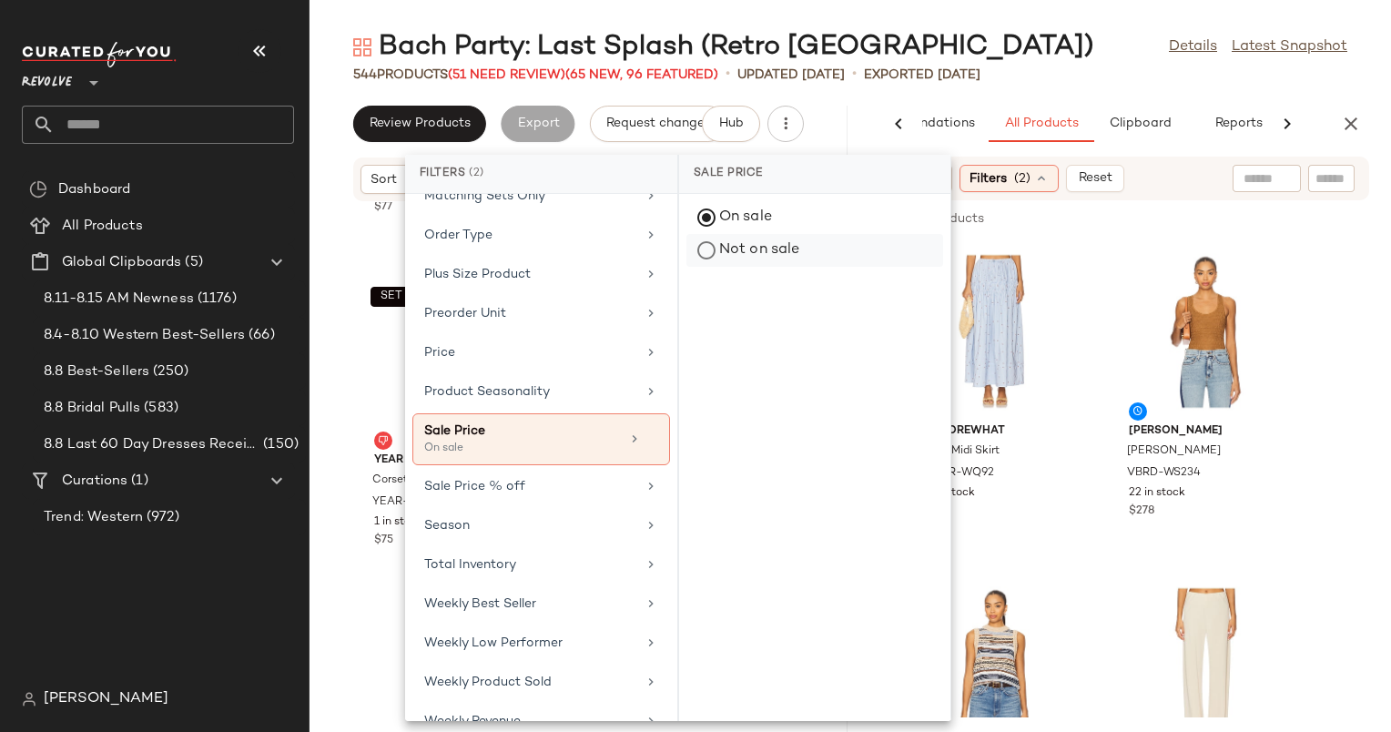
click at [838, 250] on div "Not on sale" at bounding box center [815, 250] width 257 height 33
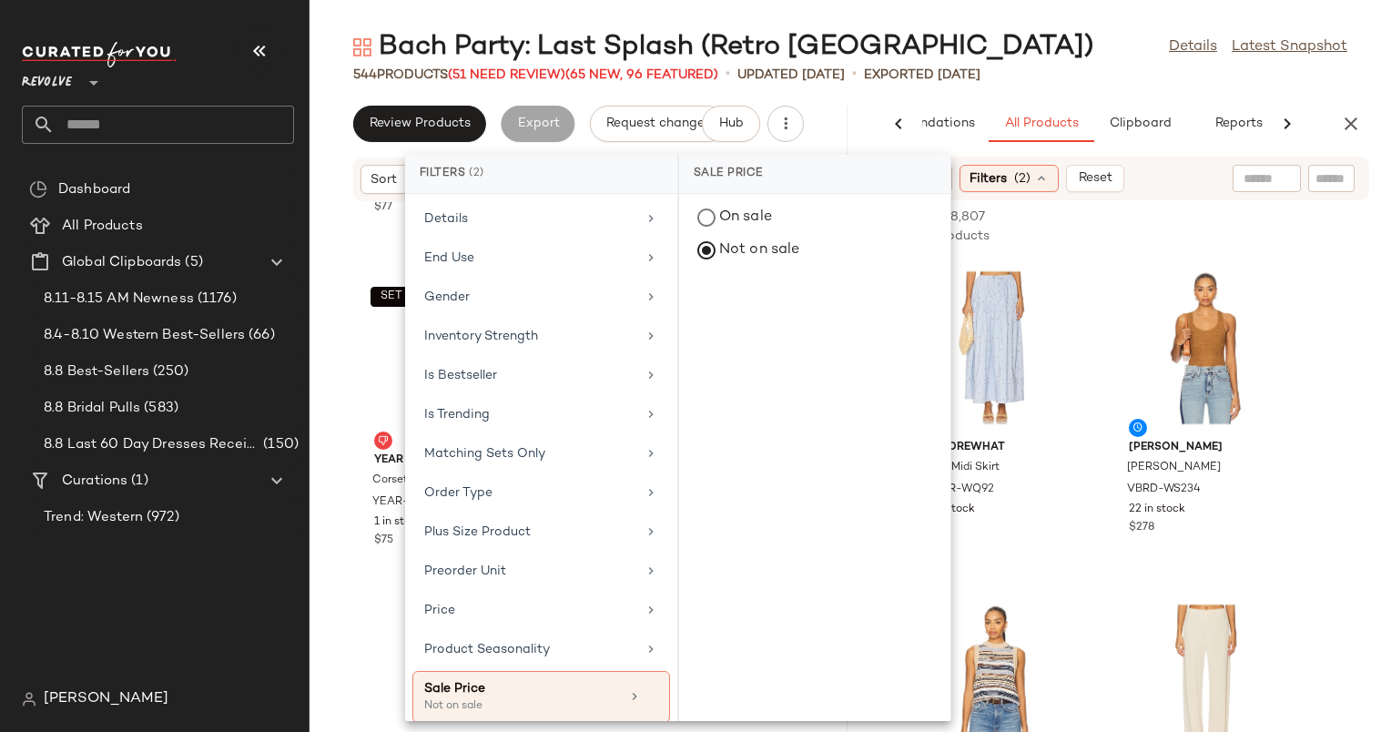
scroll to position [838, 0]
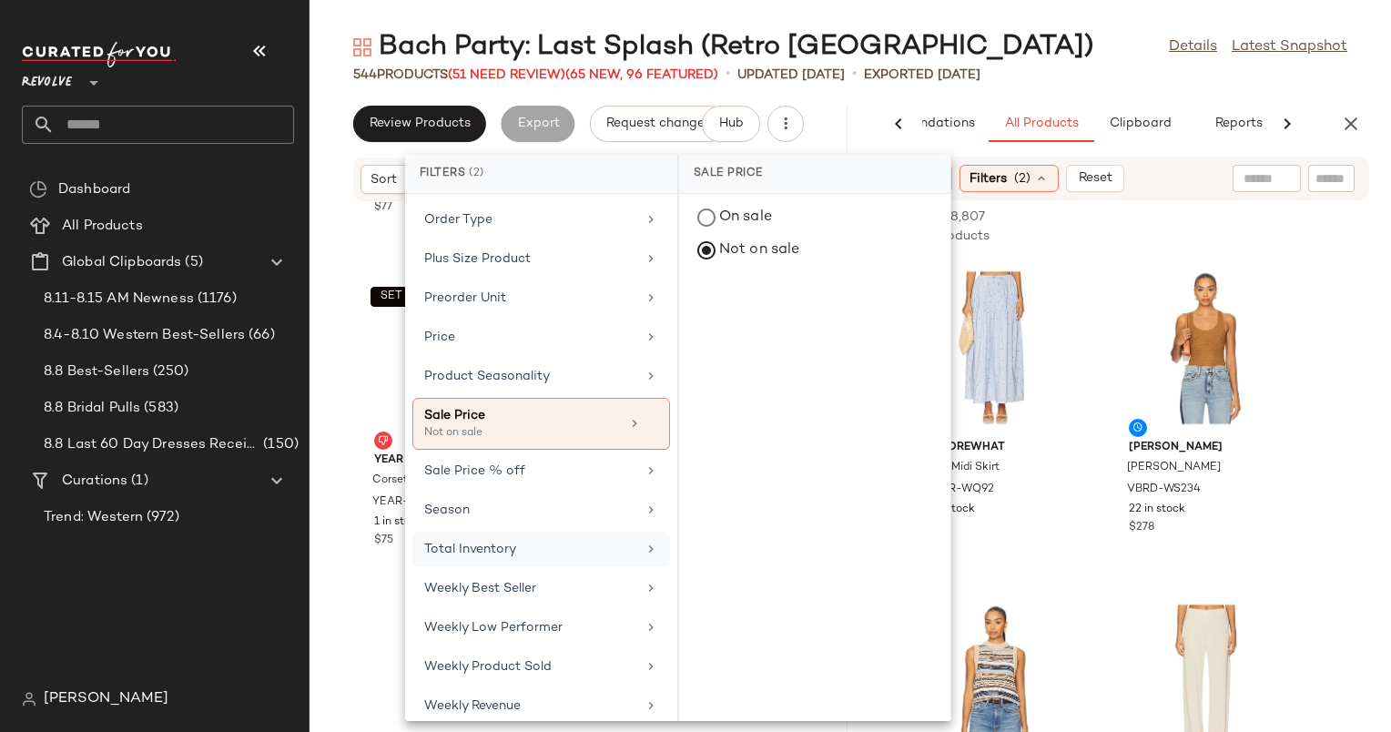
click at [612, 540] on div "Total Inventory" at bounding box center [530, 549] width 212 height 19
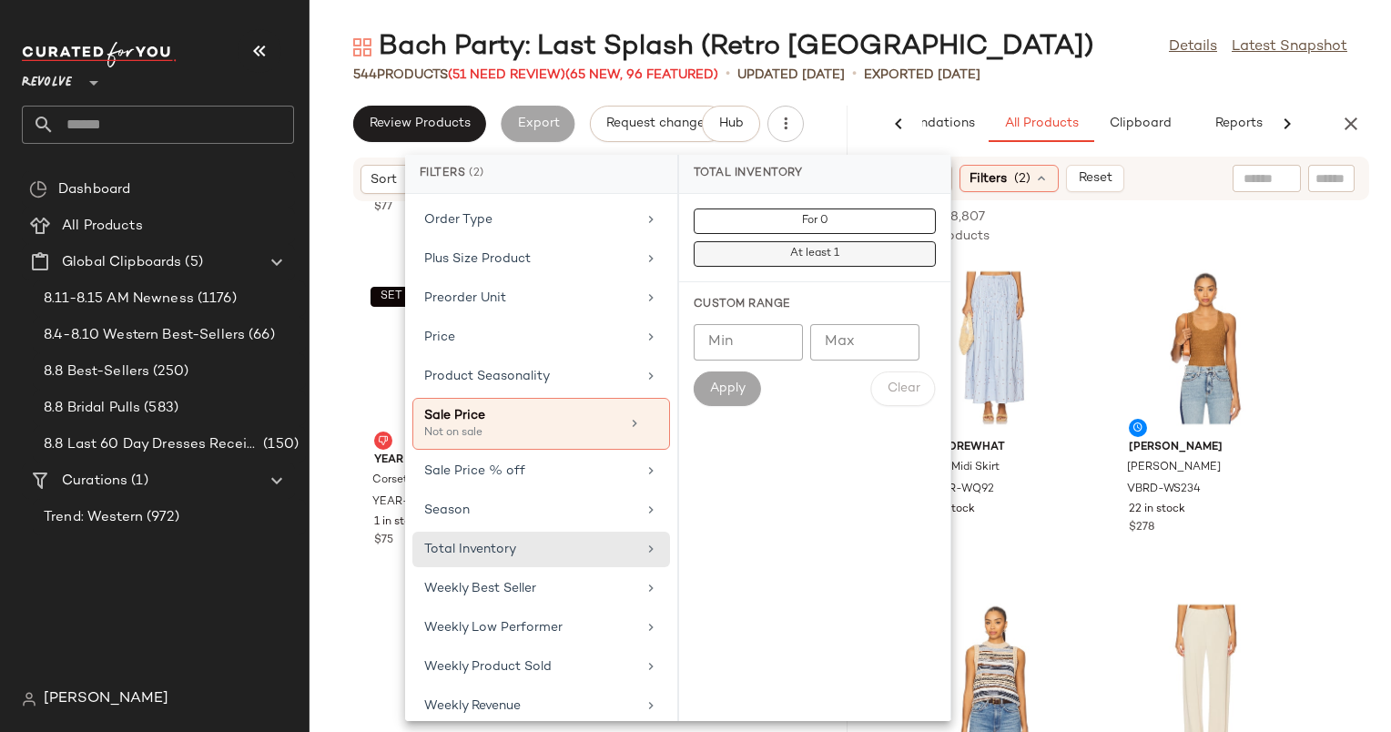
click at [870, 255] on button "At least 1" at bounding box center [815, 253] width 242 height 25
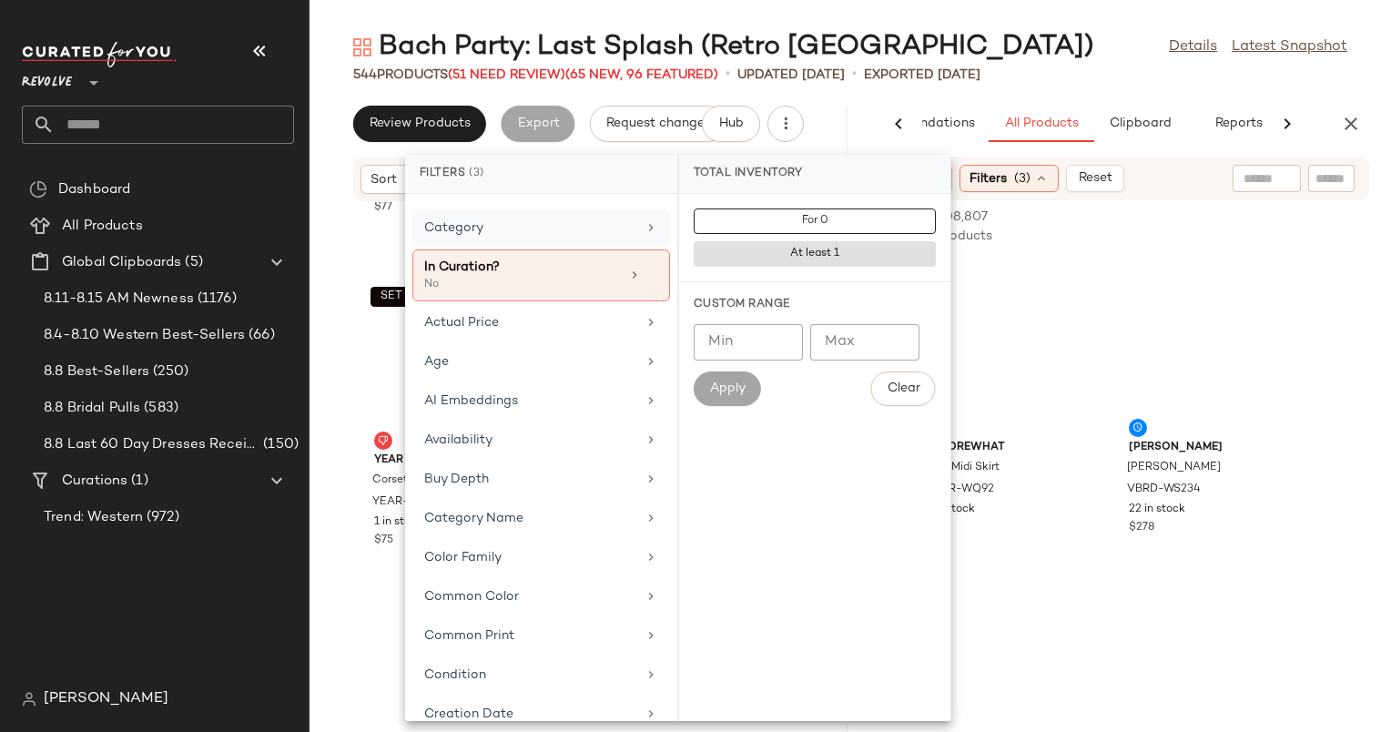
scroll to position [5, 0]
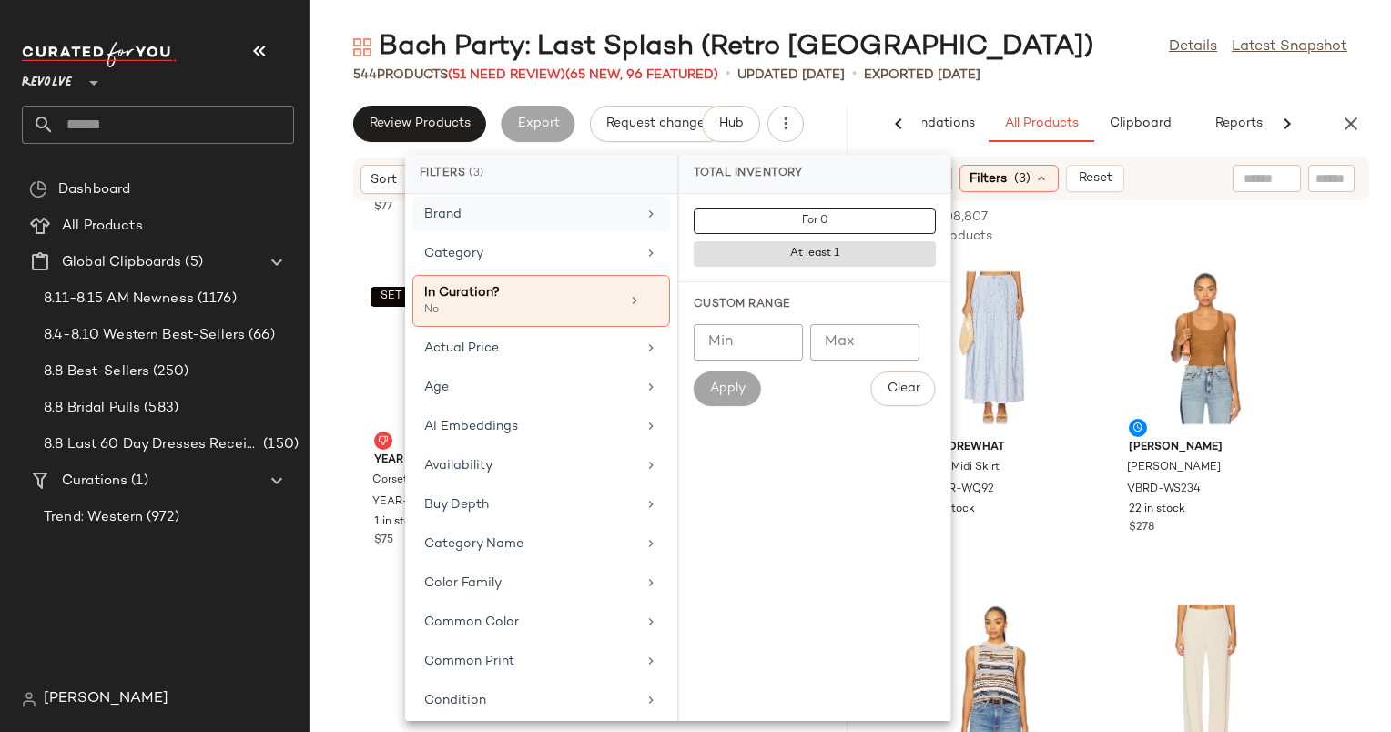
click at [595, 236] on div "Brand" at bounding box center [542, 254] width 258 height 36
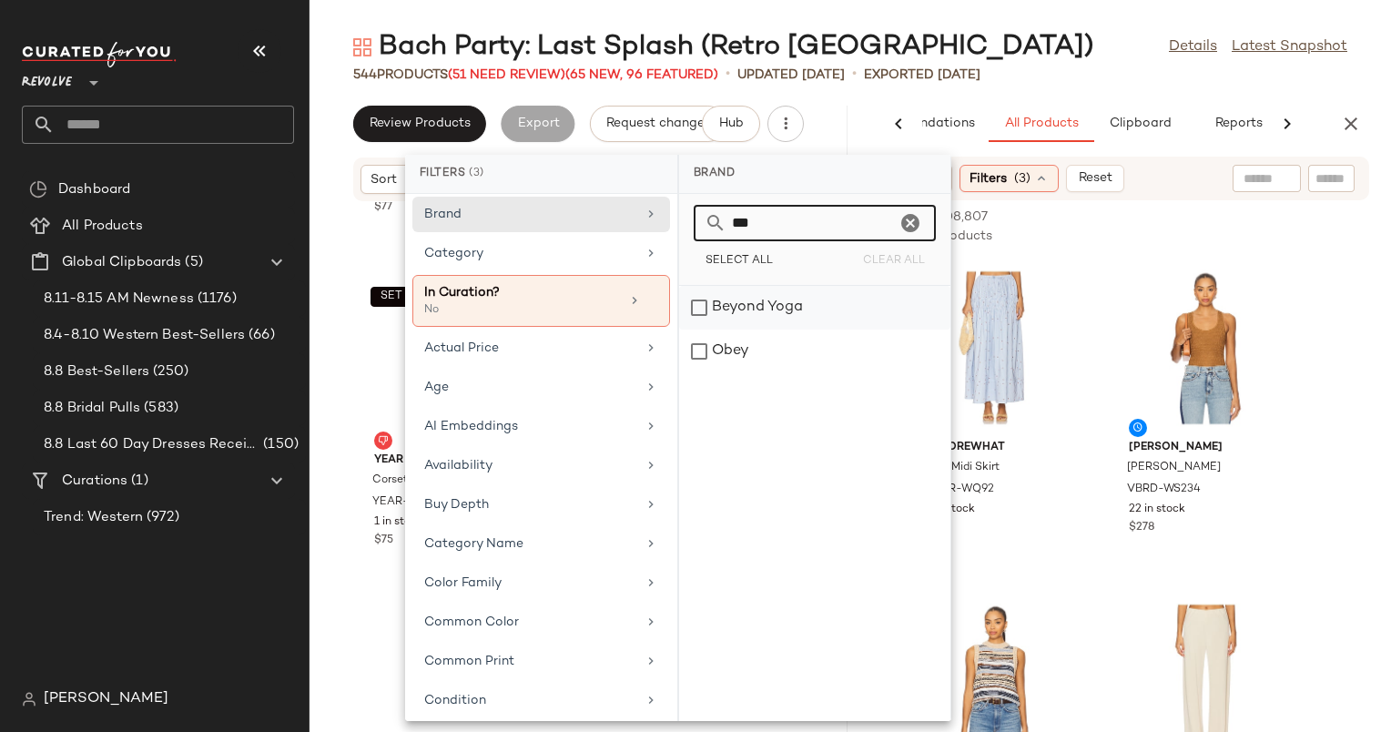
click at [790, 330] on div "Beyond Yoga" at bounding box center [814, 352] width 271 height 44
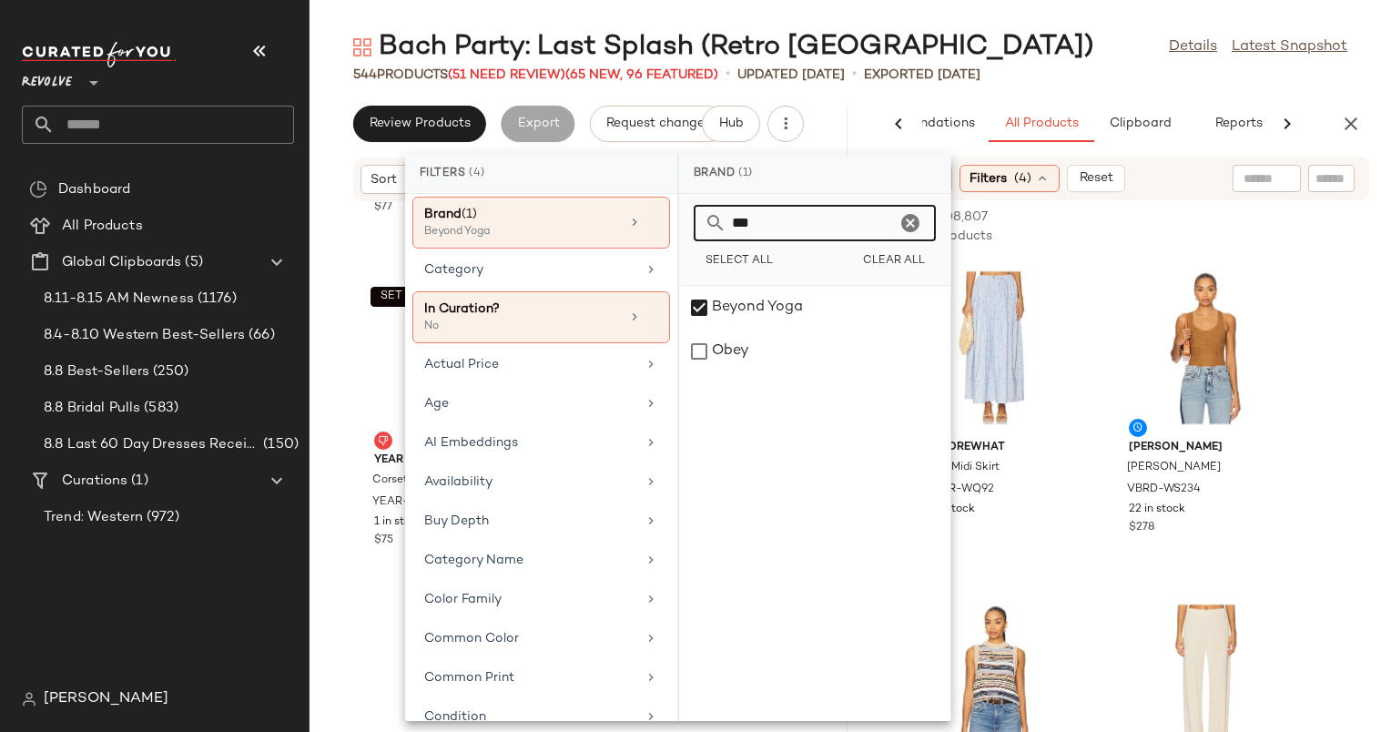
click at [815, 215] on input "***" at bounding box center [811, 223] width 169 height 36
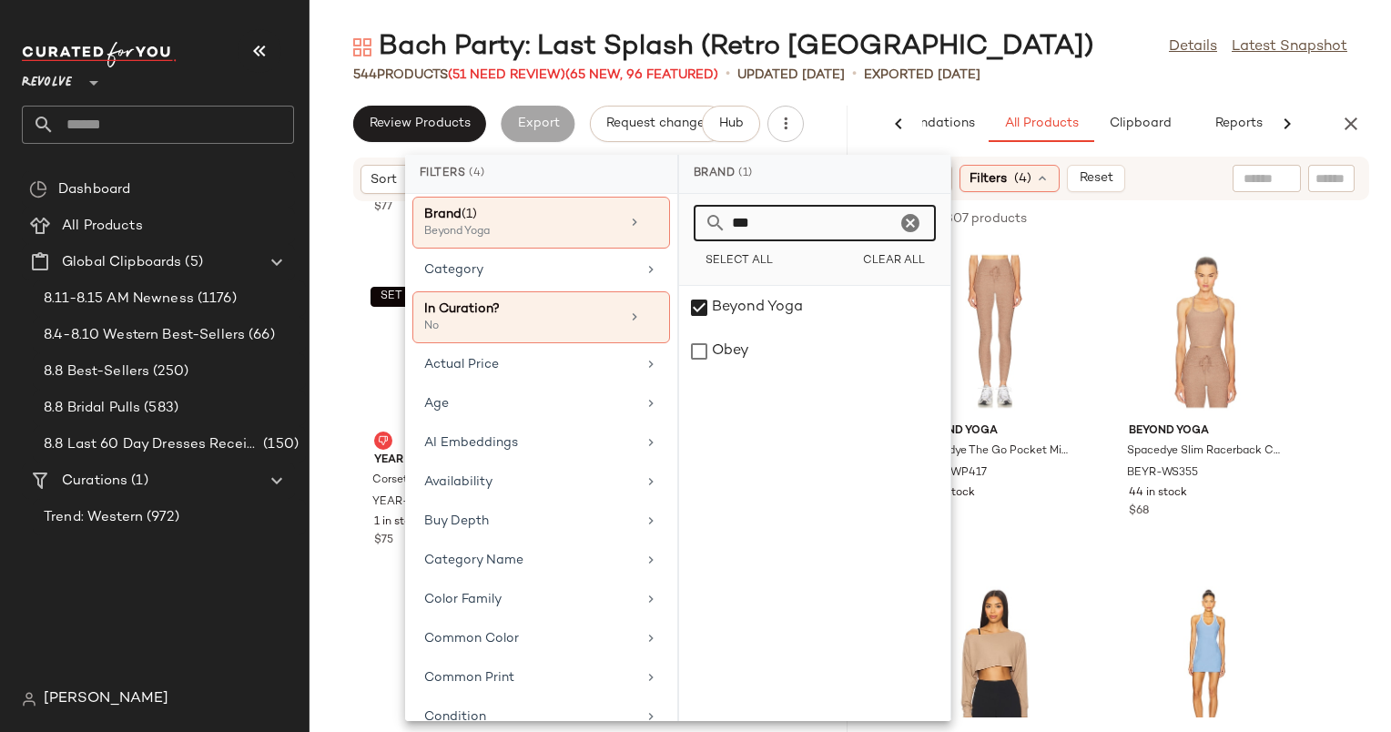
type input "*"
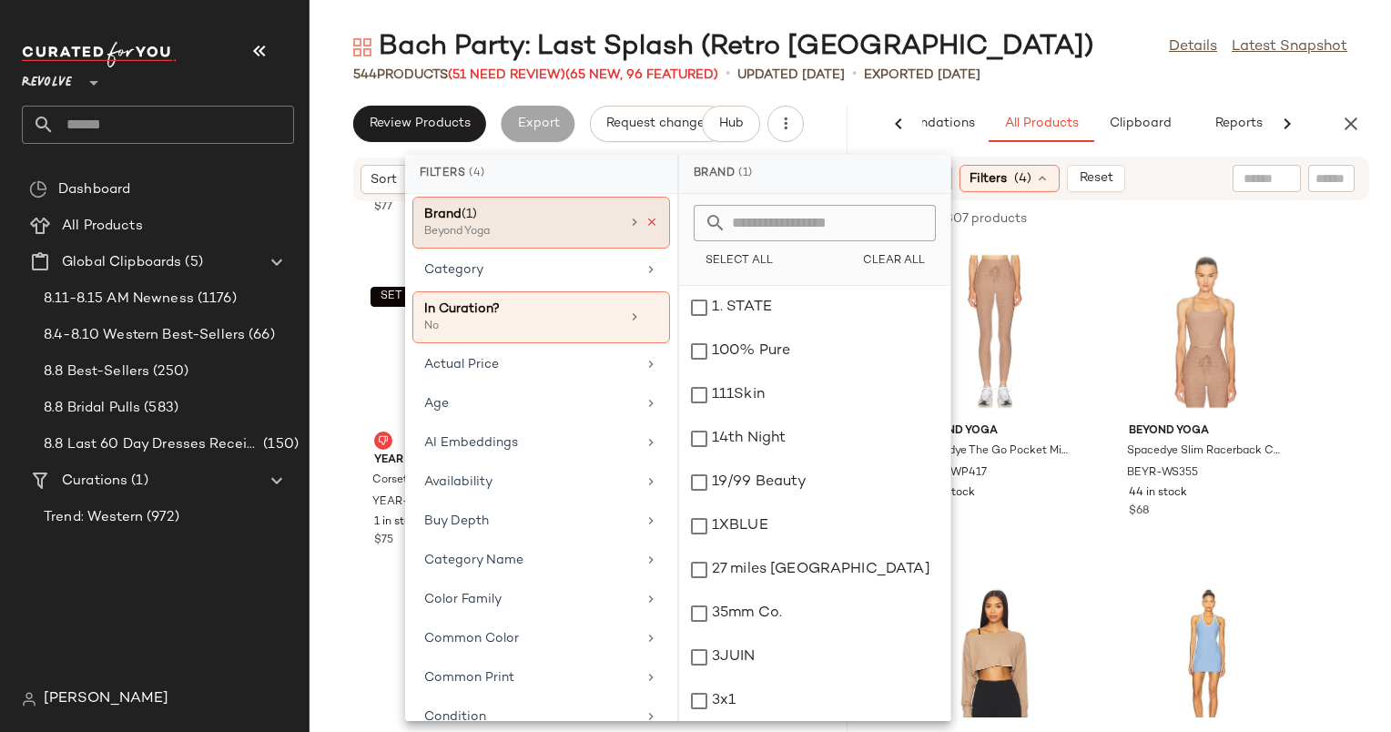
click at [646, 219] on icon at bounding box center [652, 222] width 13 height 13
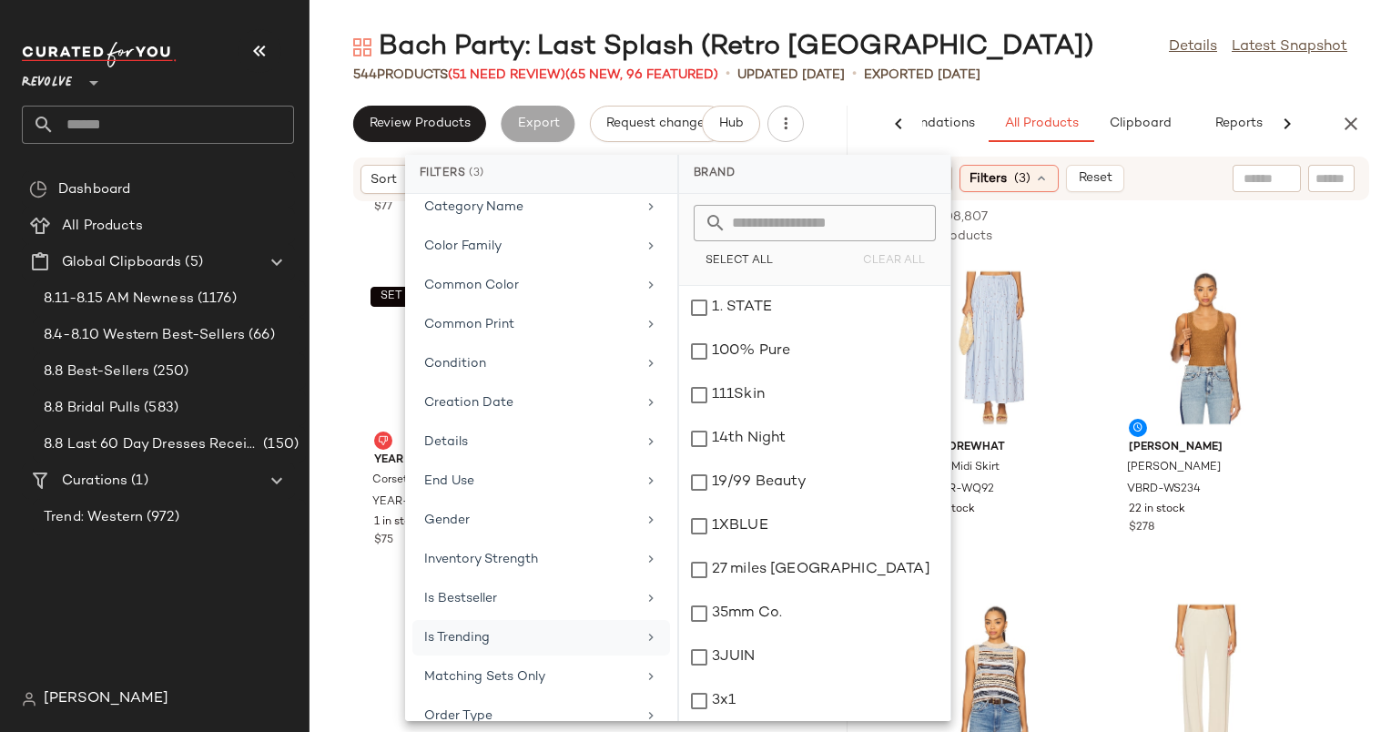
scroll to position [384, 0]
click at [548, 625] on div "Matching Sets Only" at bounding box center [530, 634] width 212 height 19
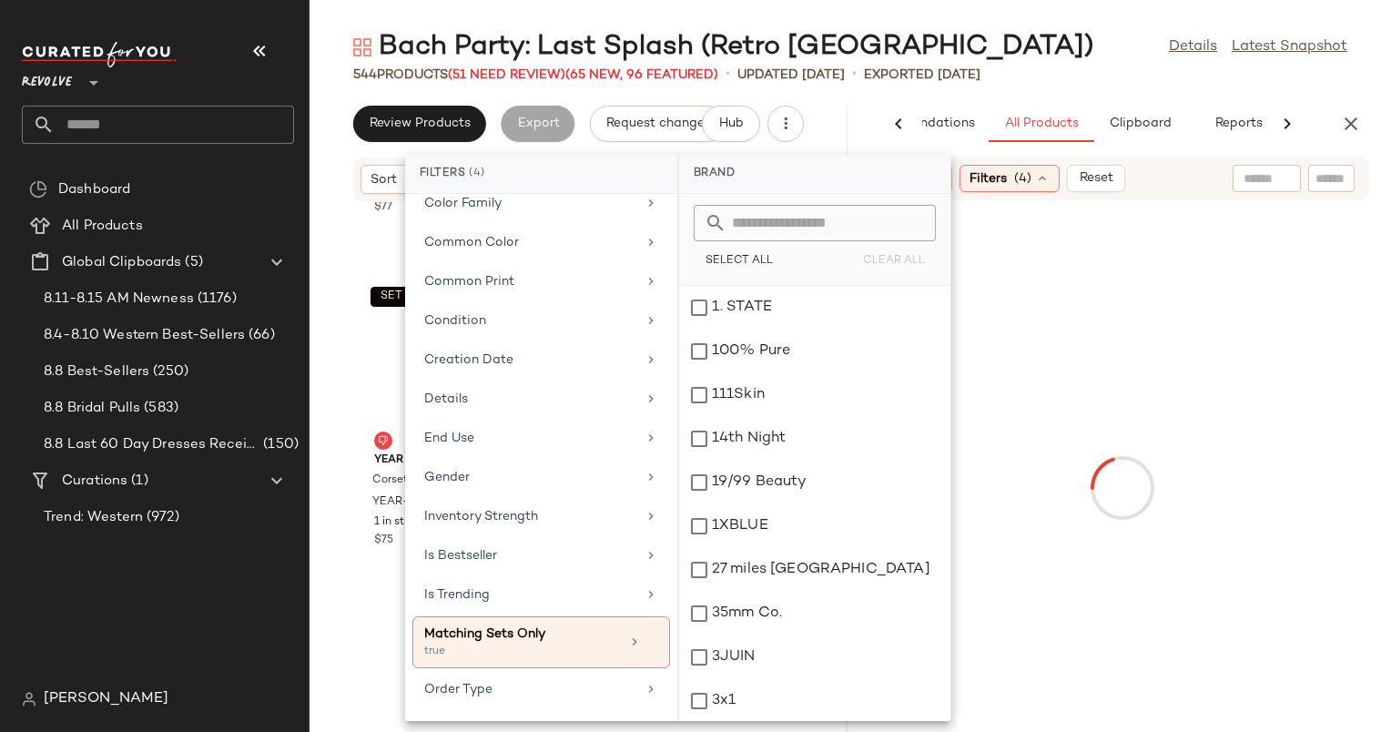
click at [1298, 172] on div at bounding box center [1267, 178] width 68 height 27
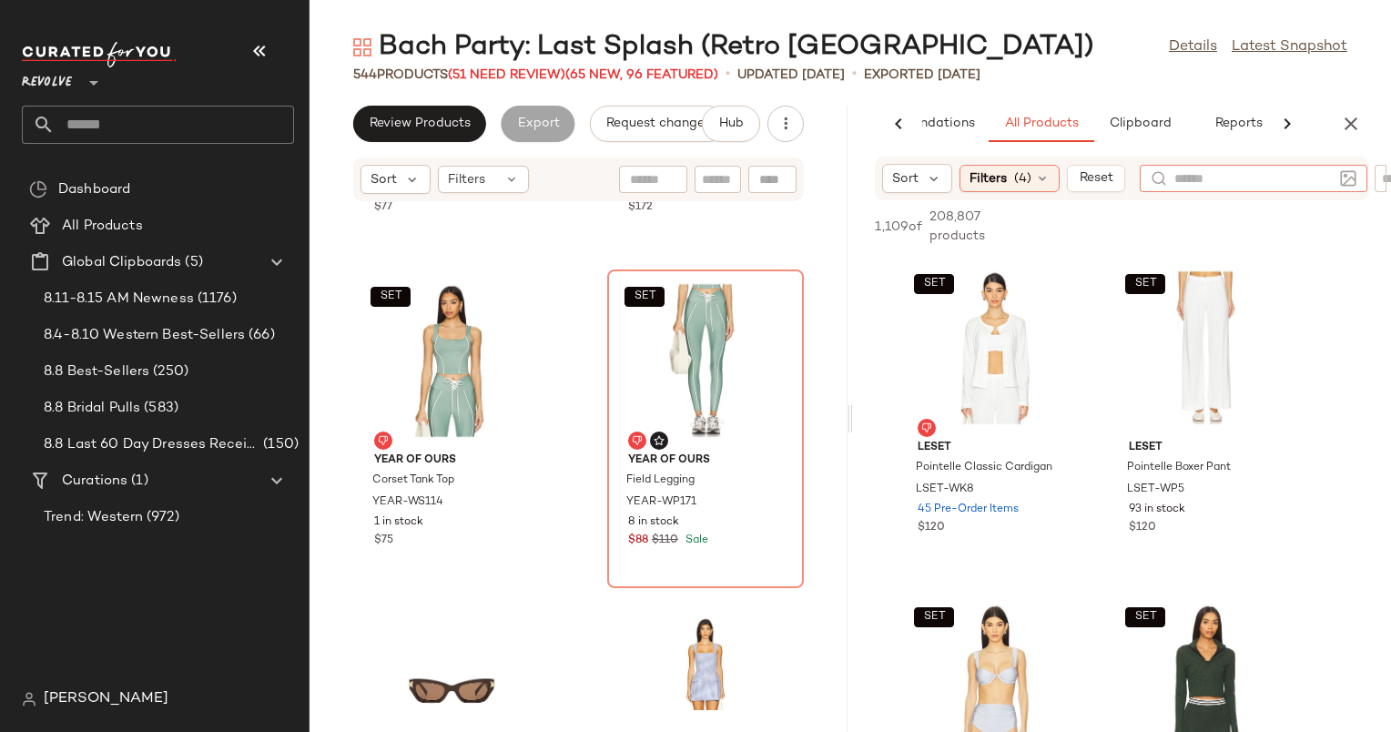
click at [1300, 240] on div "1,109 of 208,807 products • 0 selected Add to Top Add to Bottom Deselect All" at bounding box center [1122, 228] width 538 height 56
click at [1346, 177] on input "text" at bounding box center [1332, 178] width 32 height 19
type input "*****"
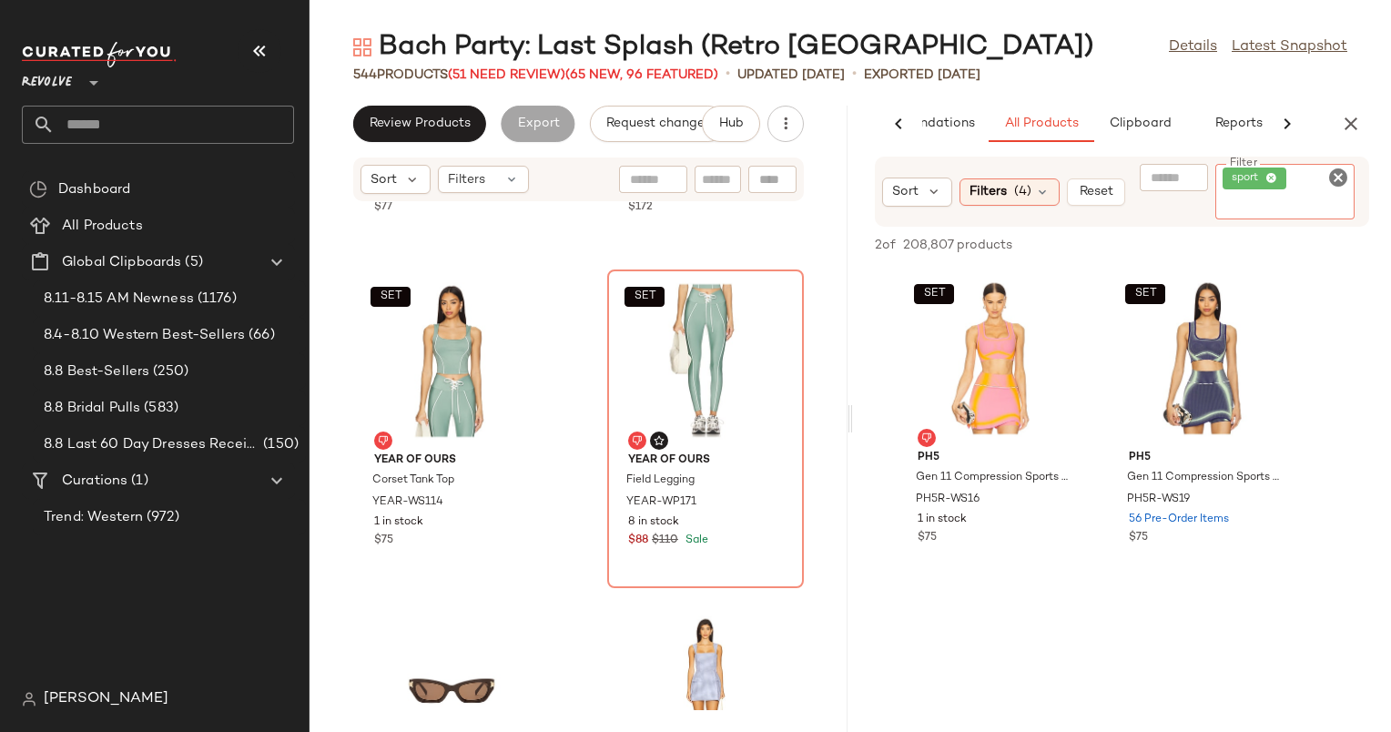
click at [1335, 188] on div "sport" at bounding box center [1286, 192] width 140 height 56
click at [1340, 175] on icon "Clear Filter" at bounding box center [1339, 178] width 22 height 22
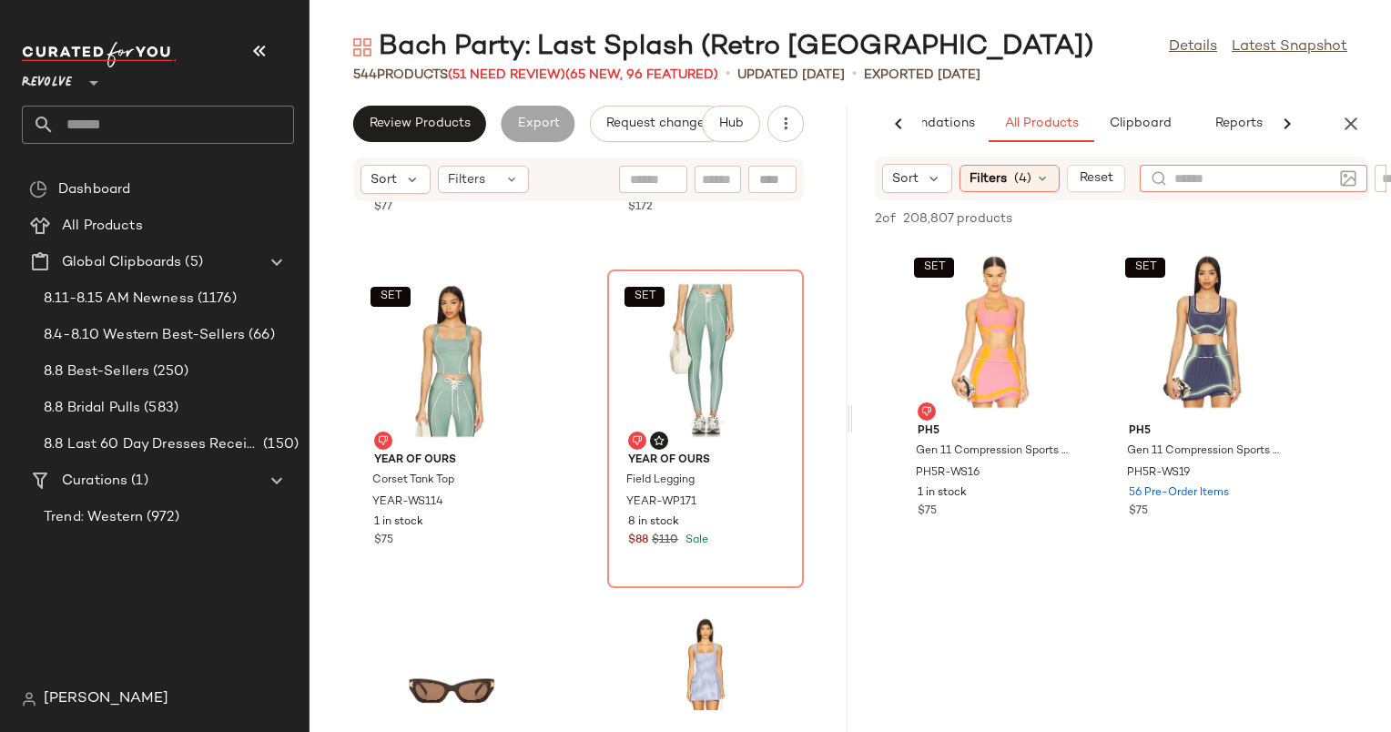
click at [1166, 172] on div at bounding box center [1254, 178] width 228 height 27
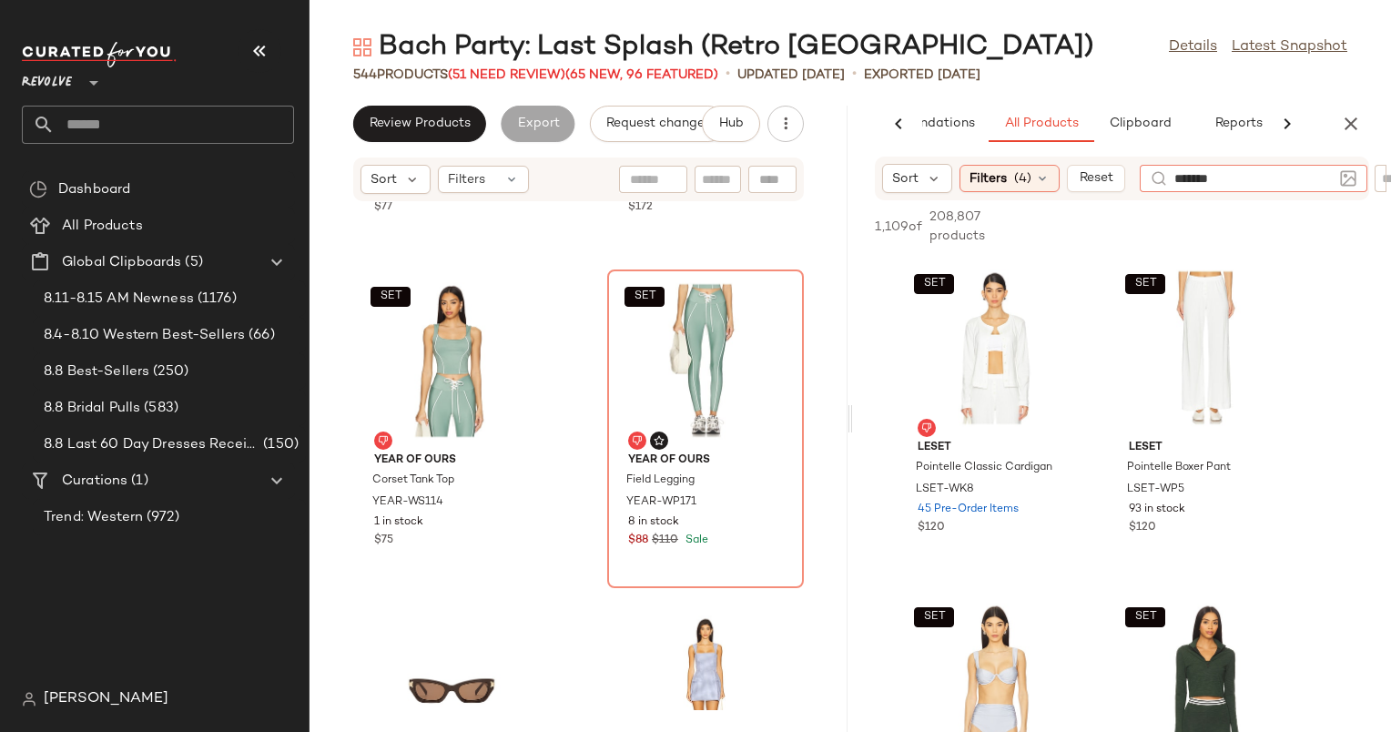
type input "********"
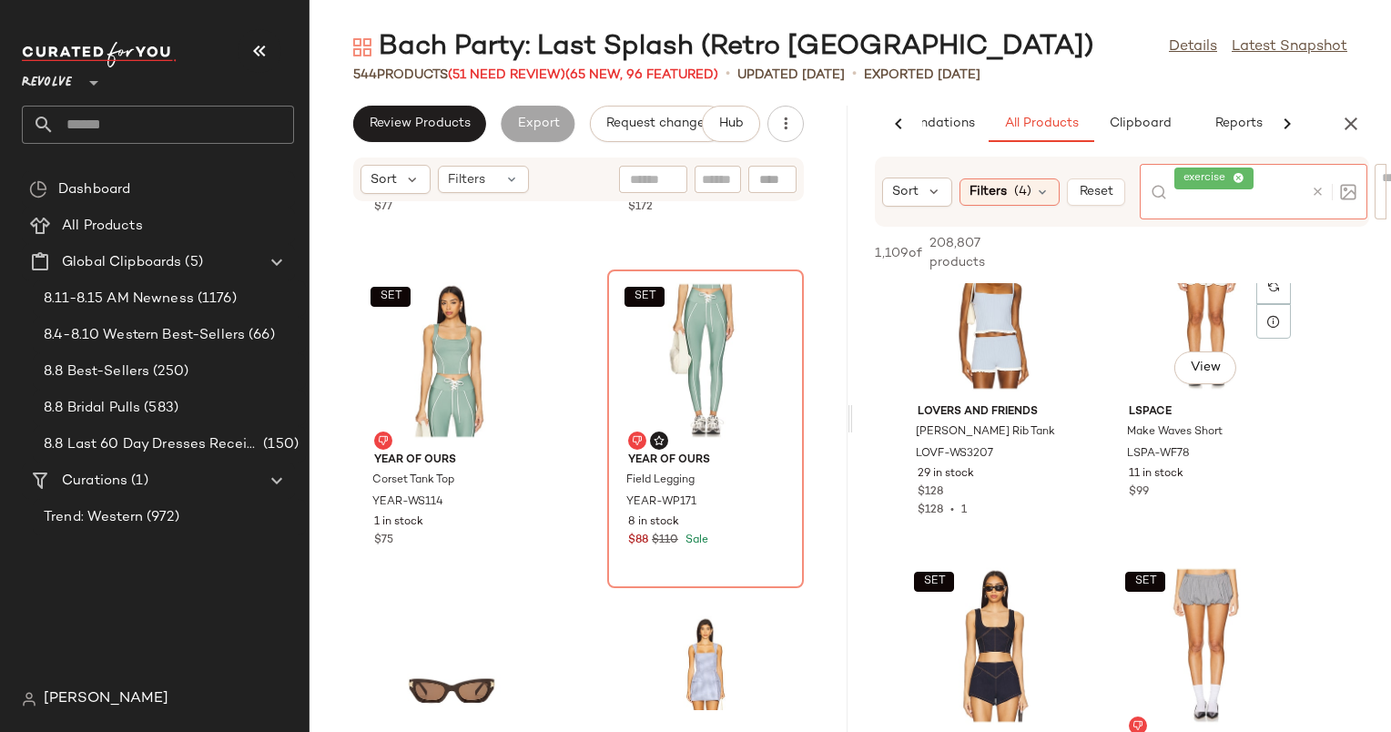
scroll to position [10060, 0]
click at [1312, 193] on icon at bounding box center [1318, 192] width 14 height 14
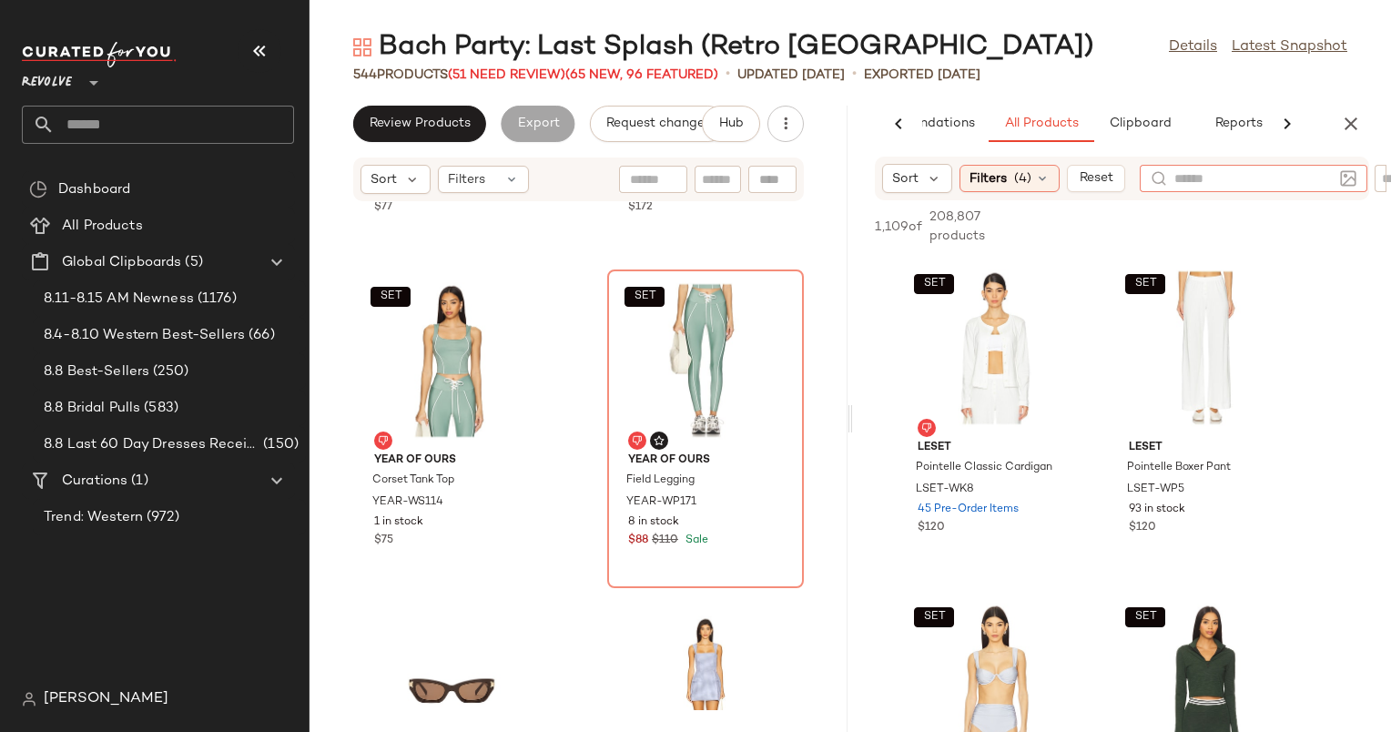
click at [1286, 229] on div at bounding box center [1242, 227] width 255 height 22
click at [1337, 168] on div at bounding box center [1332, 178] width 46 height 27
type input "*"
type input "*******"
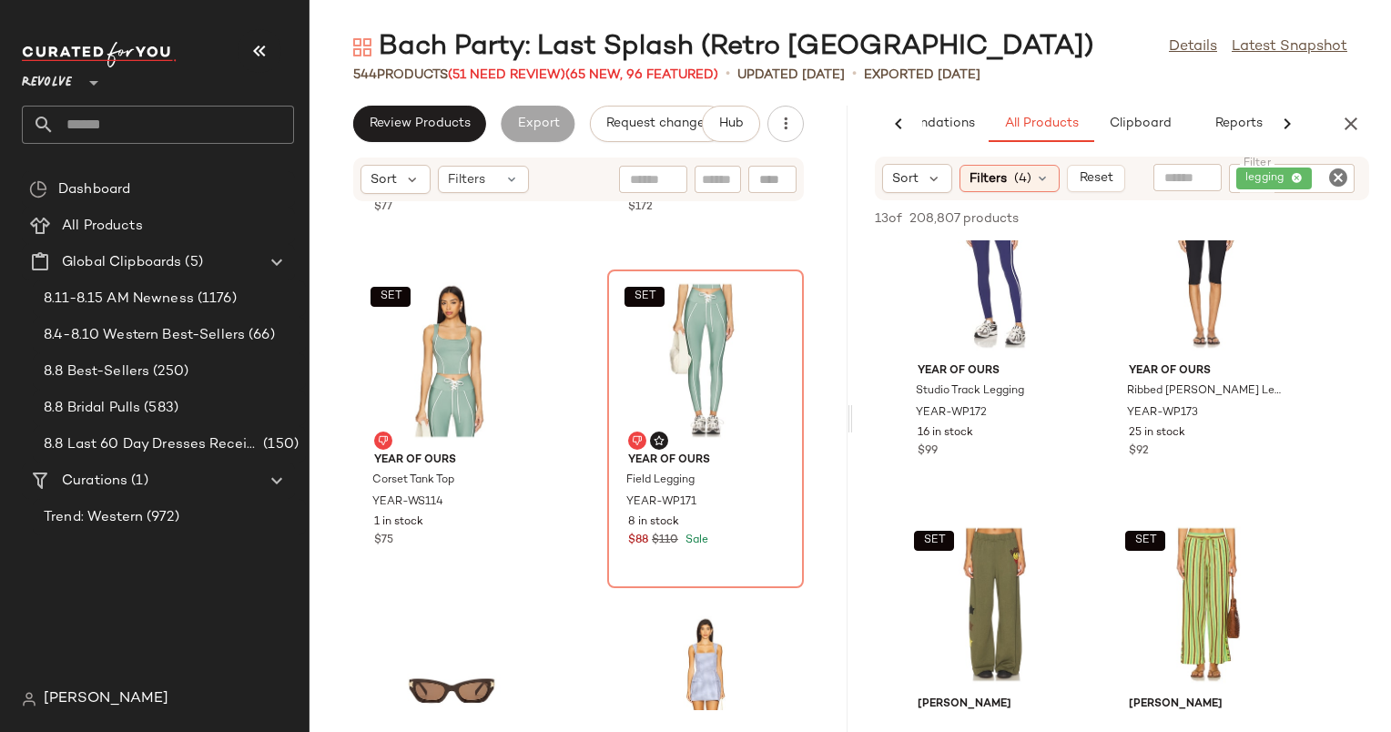
scroll to position [210, 0]
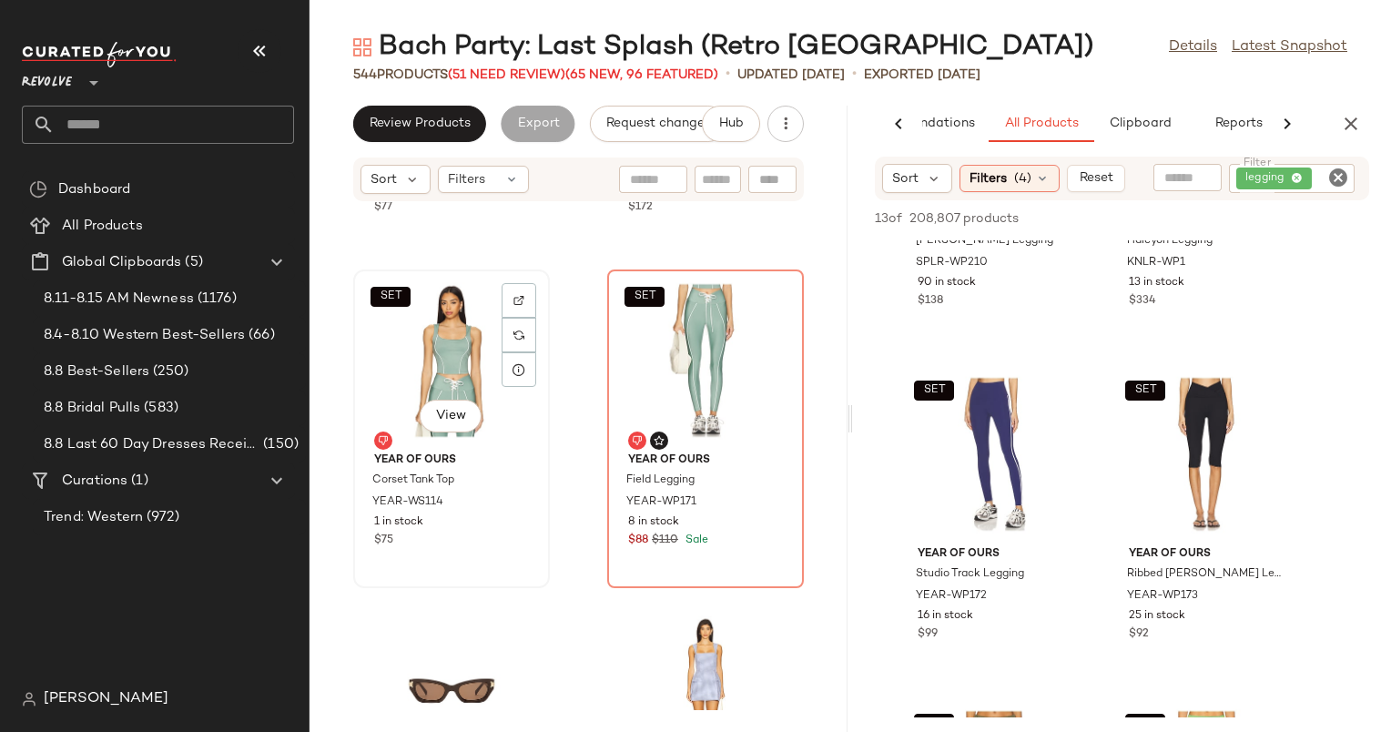
click at [485, 372] on div "SET View" at bounding box center [452, 360] width 184 height 169
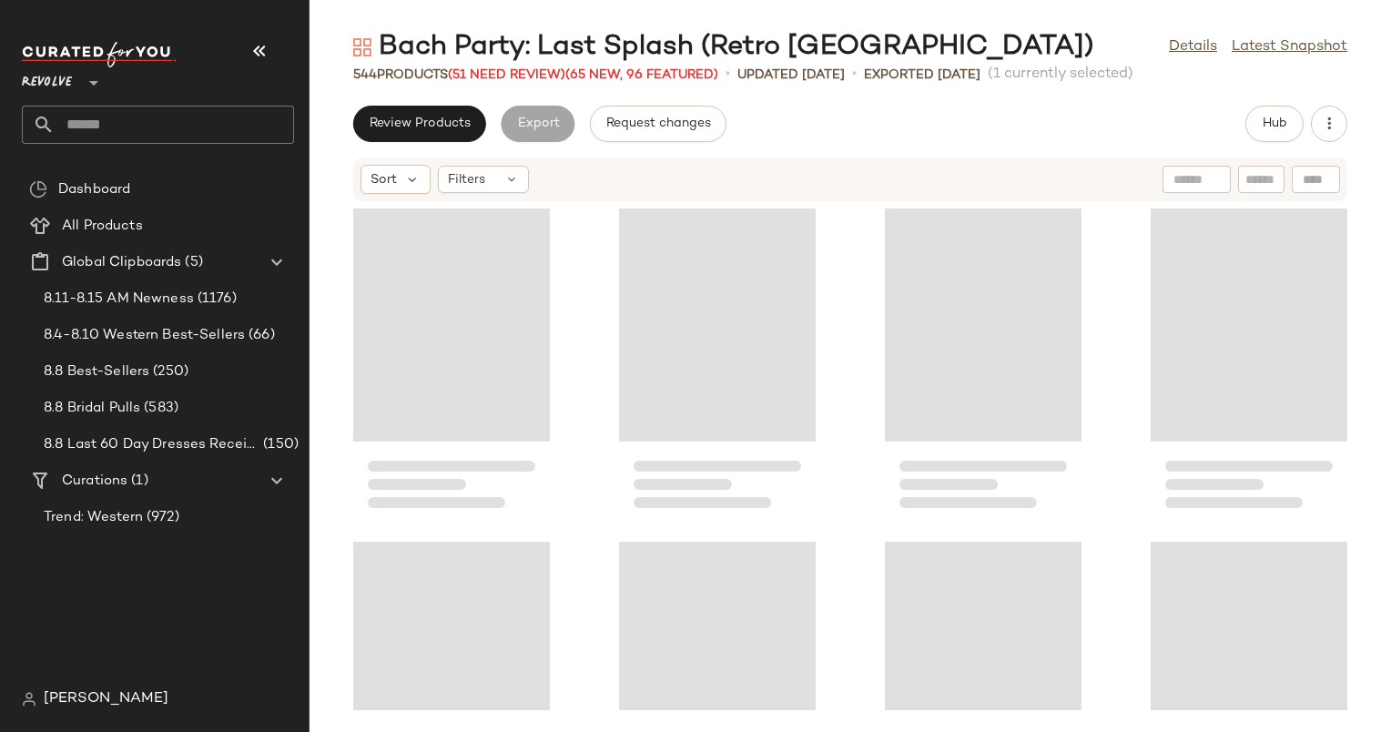
scroll to position [13331, 0]
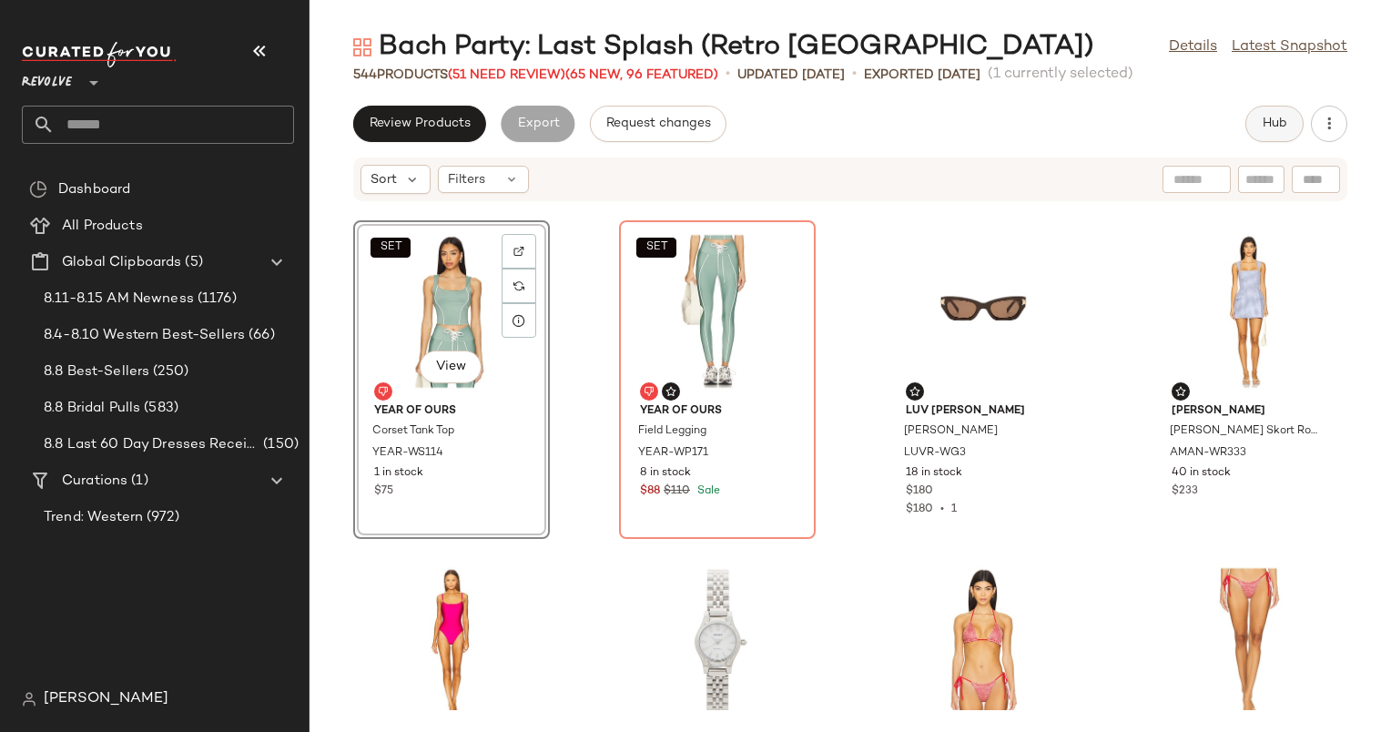
click at [1285, 127] on span "Hub" at bounding box center [1274, 124] width 25 height 15
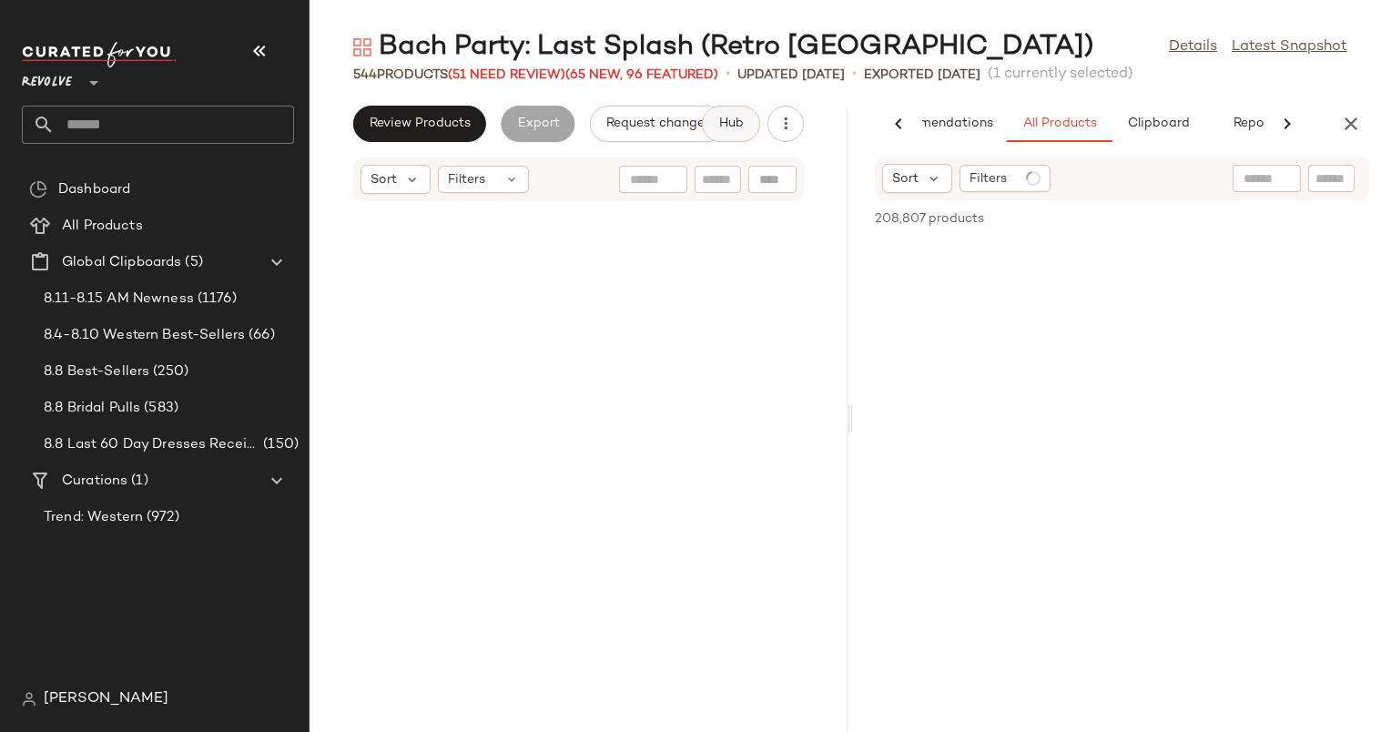
scroll to position [26663, 0]
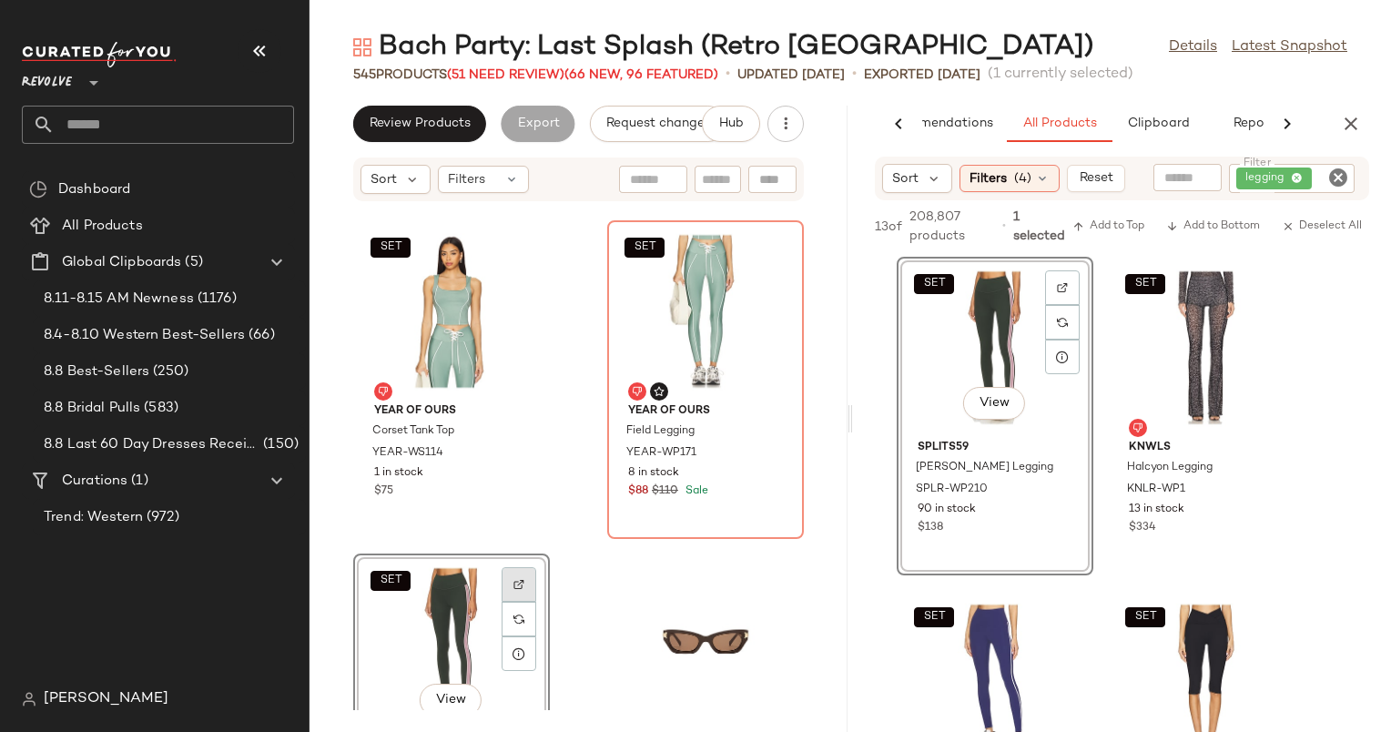
click at [523, 602] on div at bounding box center [519, 619] width 35 height 35
click at [440, 600] on div "SET View" at bounding box center [452, 644] width 184 height 169
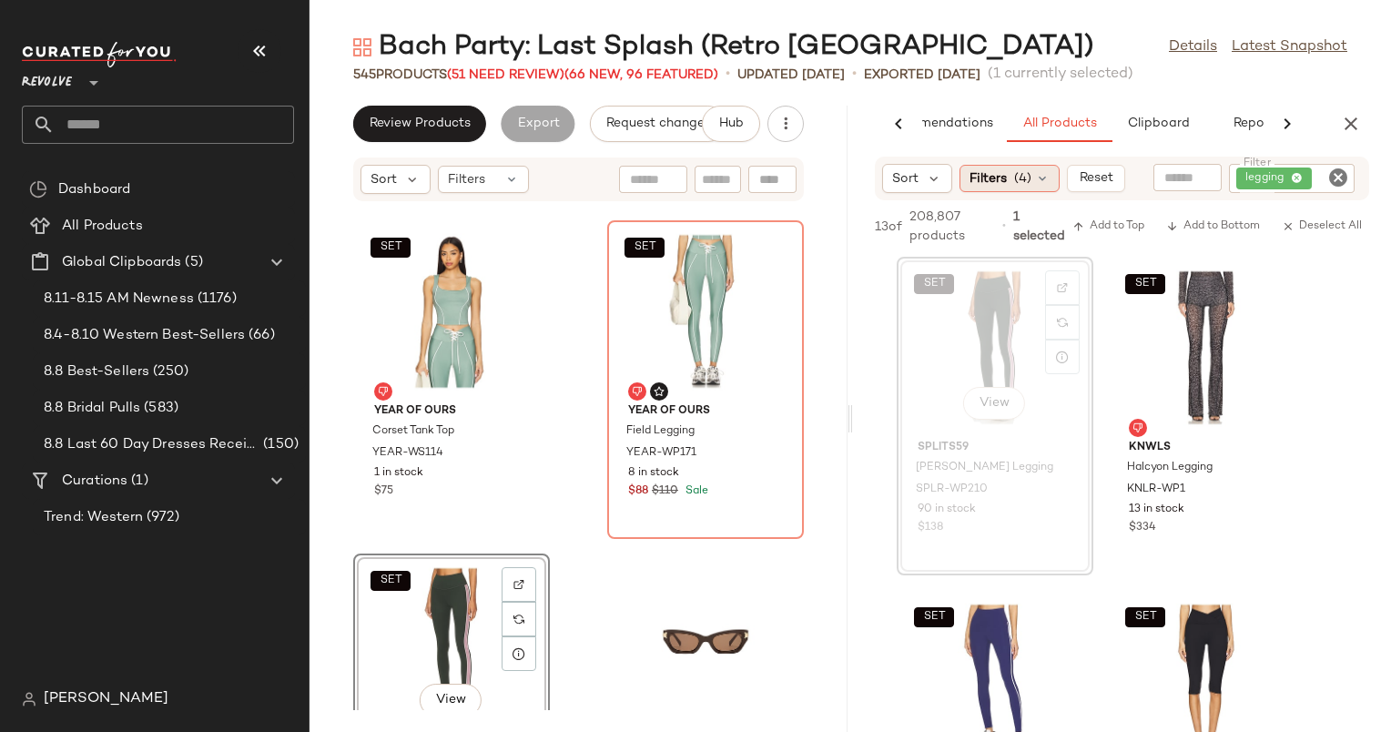
click at [1021, 171] on span "(4)" at bounding box center [1022, 178] width 17 height 19
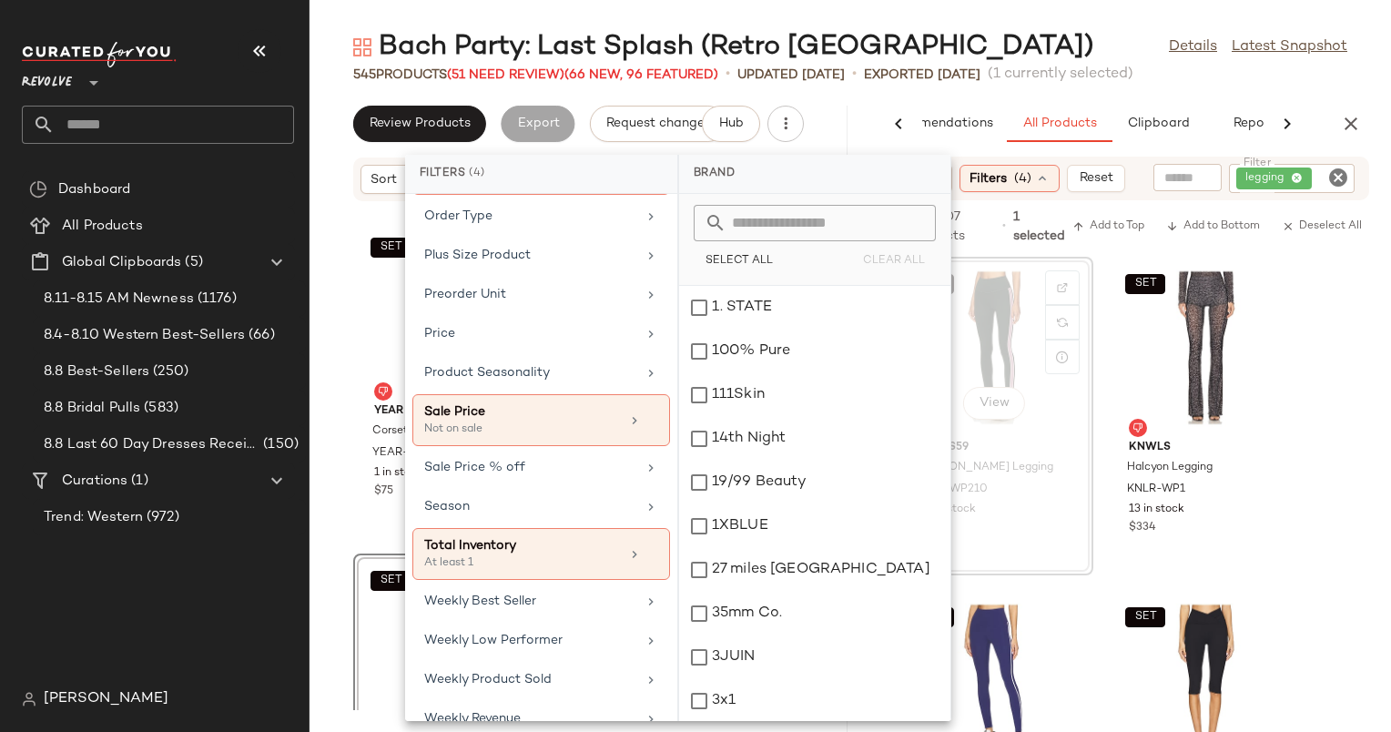
scroll to position [871, 0]
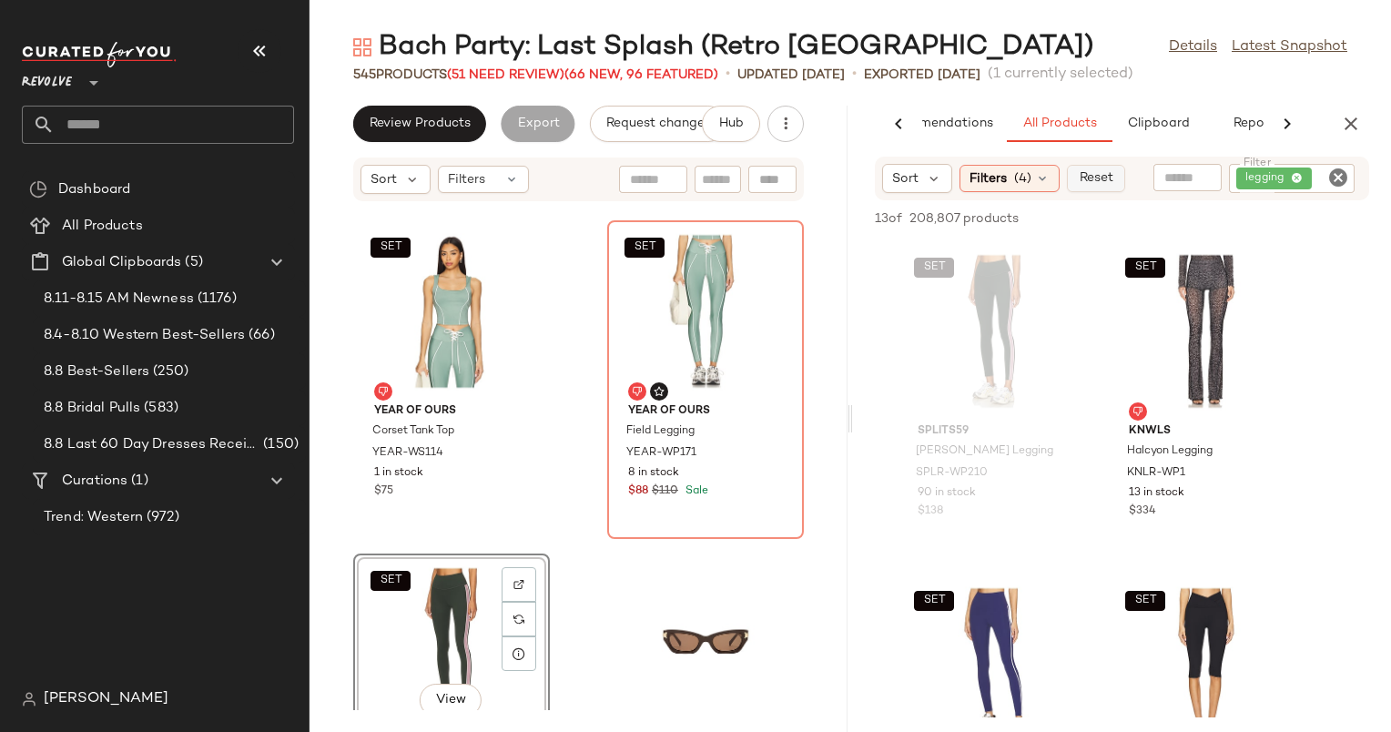
click at [1100, 178] on span "Reset" at bounding box center [1095, 178] width 35 height 15
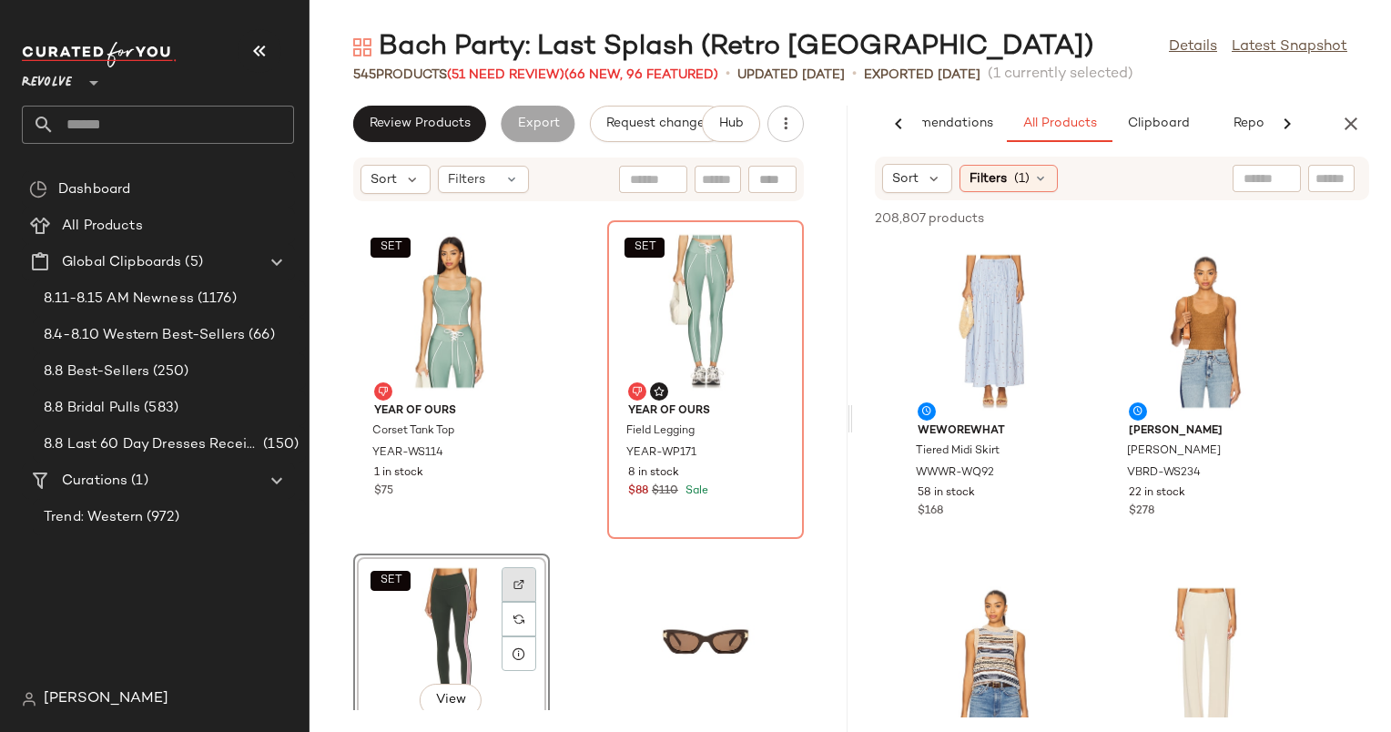
click at [524, 581] on img at bounding box center [519, 584] width 11 height 11
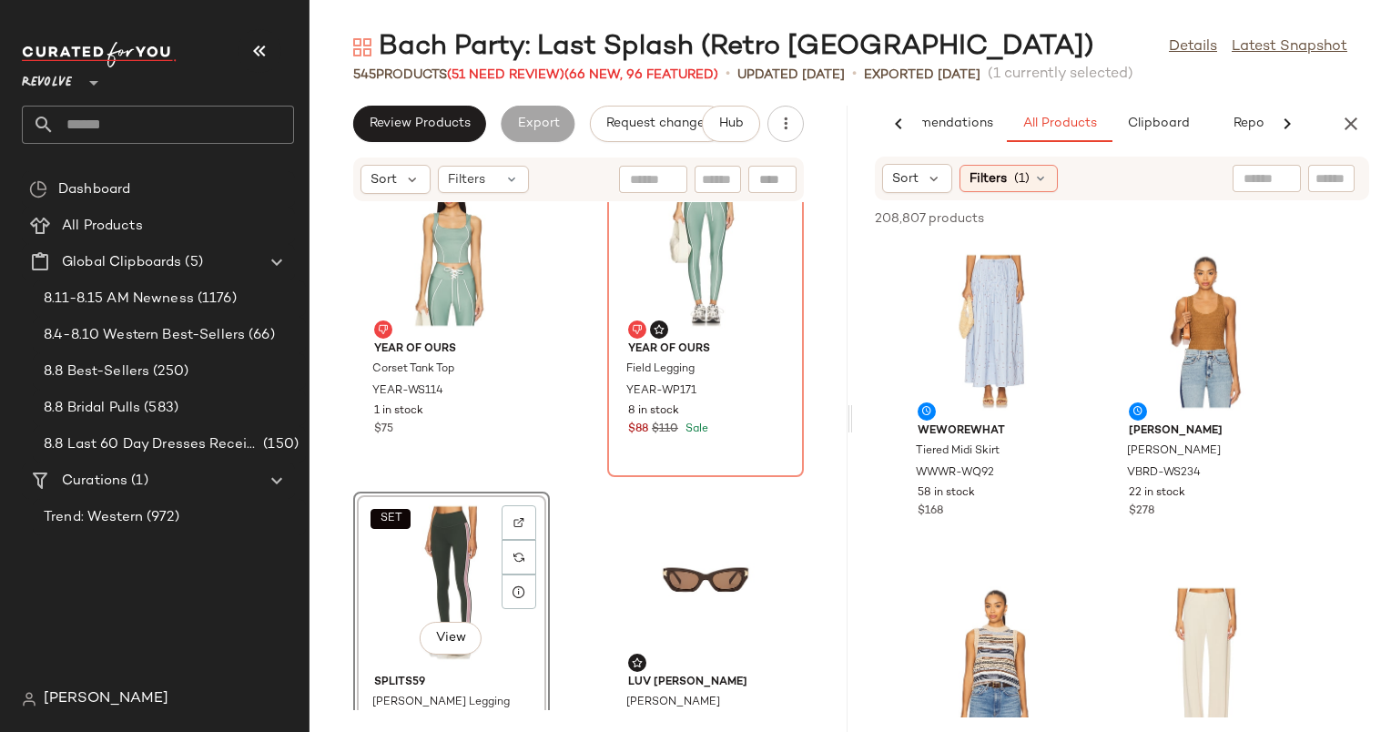
scroll to position [26724, 0]
click at [1341, 193] on div "Sort Filters (1)" at bounding box center [1122, 179] width 494 height 44
click at [1337, 174] on input "text" at bounding box center [1332, 178] width 32 height 19
type input "********"
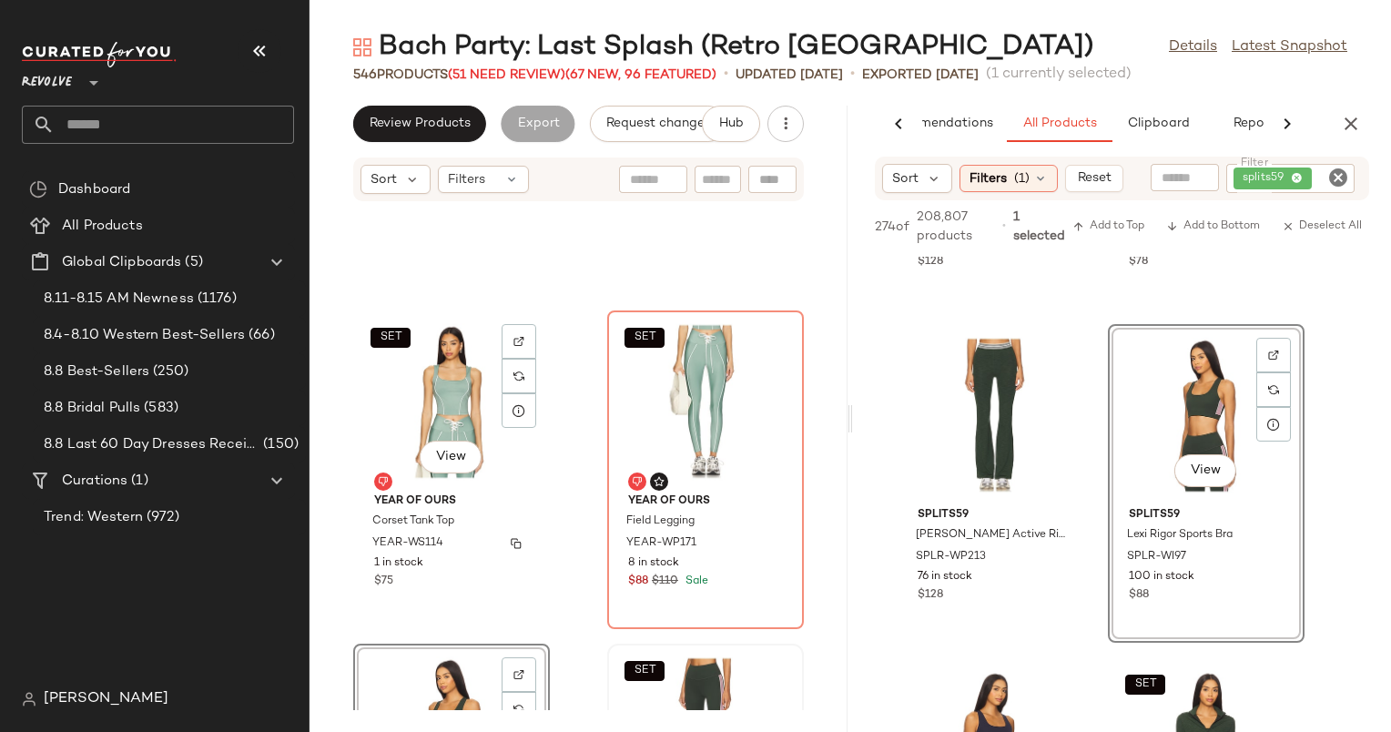
scroll to position [26571, 0]
click at [412, 335] on div "SET View" at bounding box center [452, 402] width 184 height 169
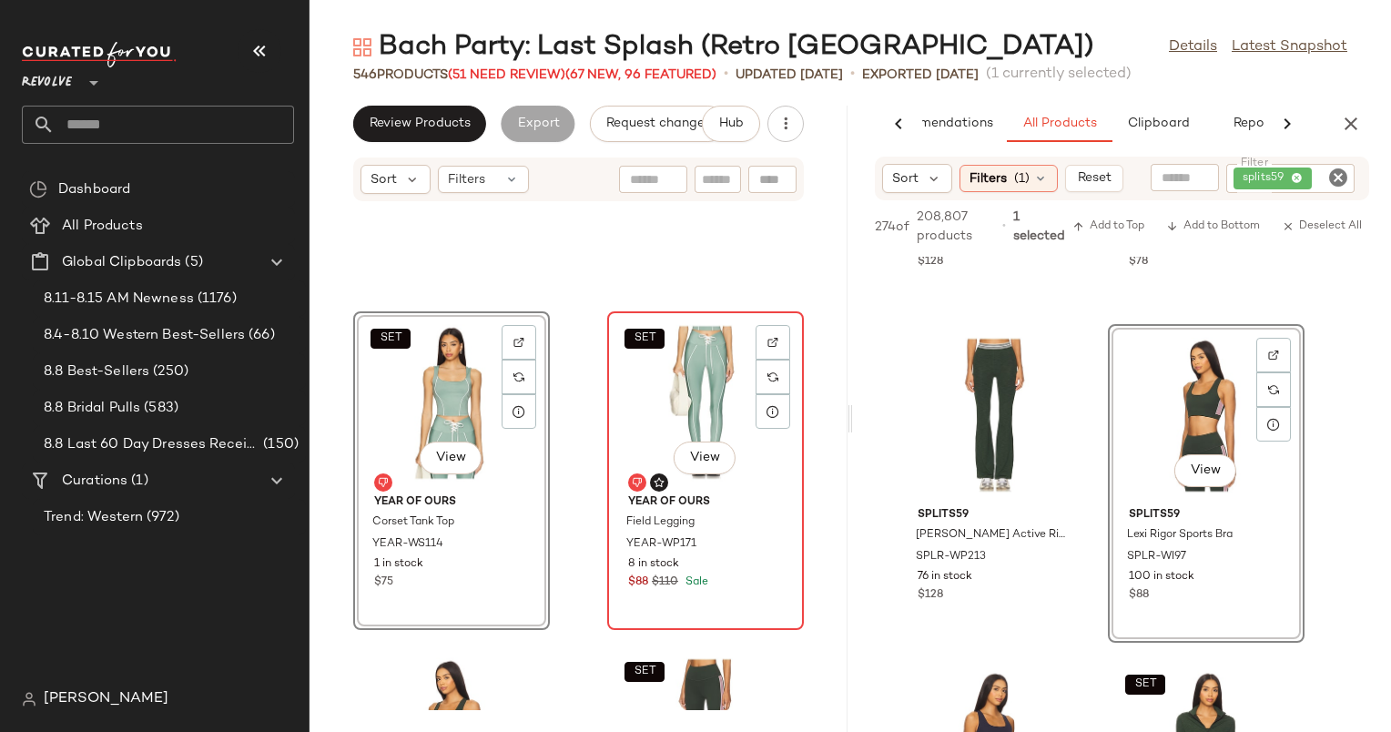
click at [708, 433] on div "SET View" at bounding box center [706, 402] width 184 height 169
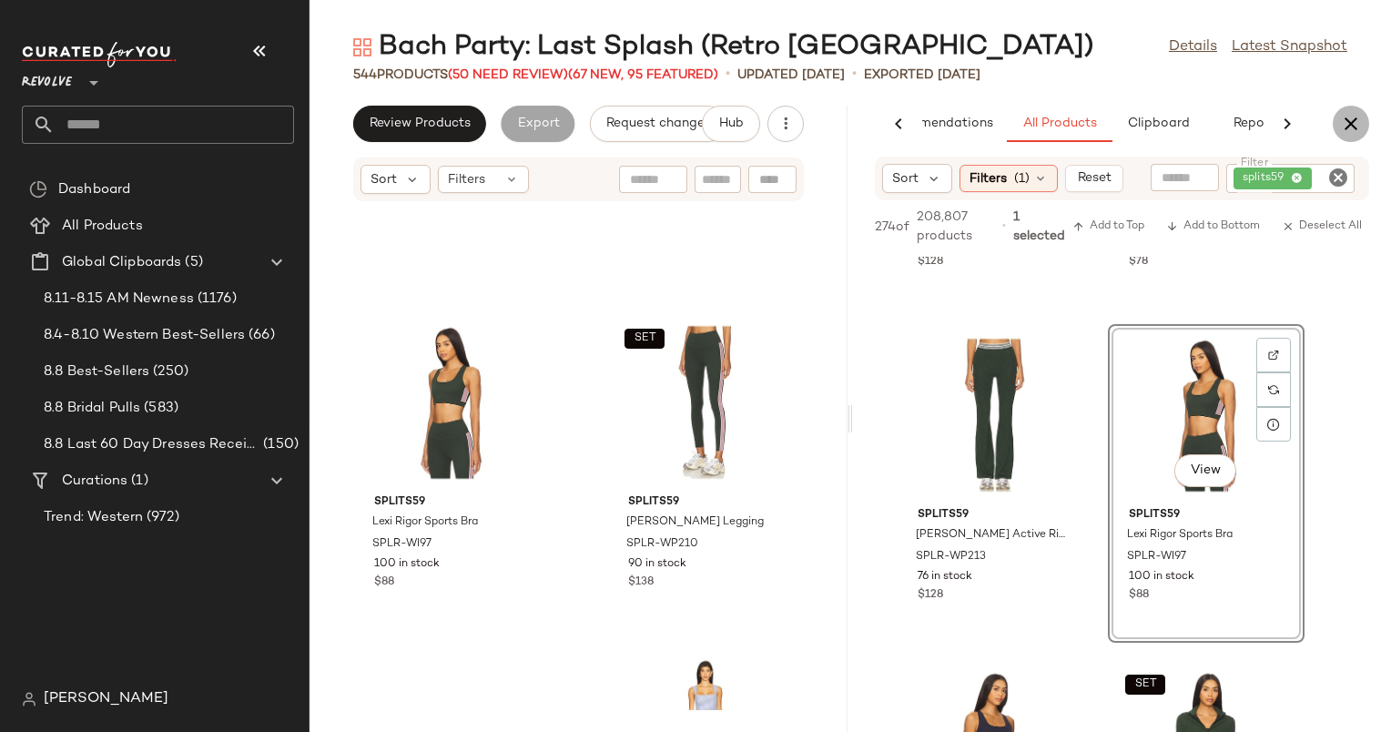
click at [1340, 114] on icon "button" at bounding box center [1351, 124] width 22 height 22
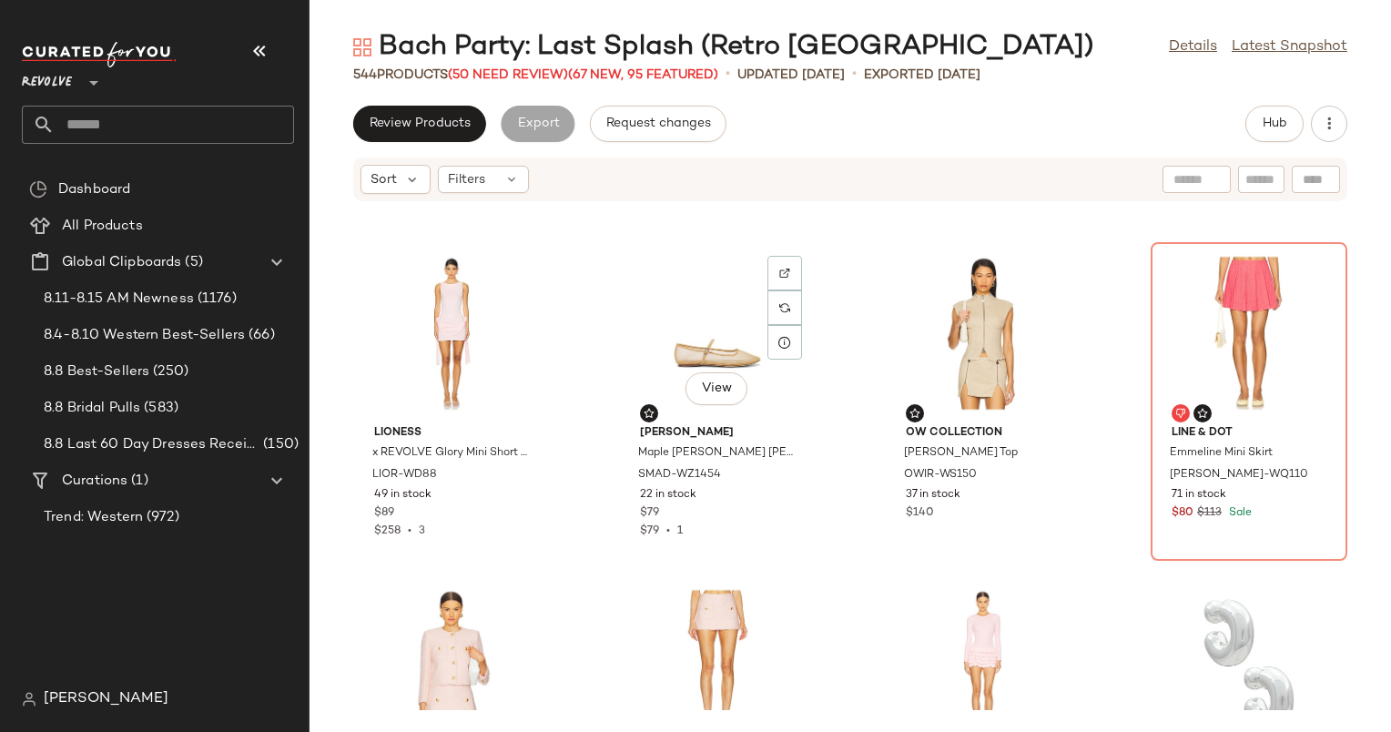
scroll to position [16362, 0]
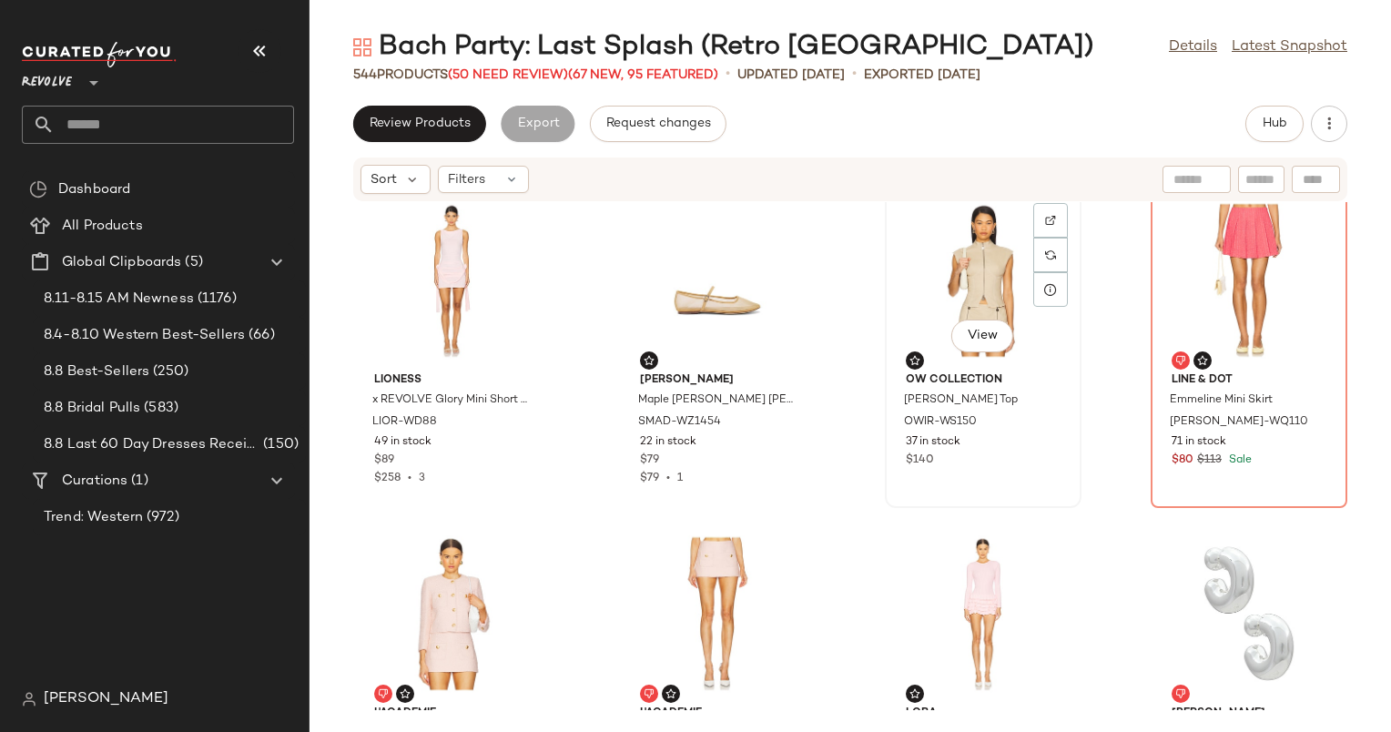
click at [924, 295] on div "View" at bounding box center [983, 280] width 184 height 169
click at [1238, 134] on div "Review Products Export Request changes Hub" at bounding box center [850, 124] width 994 height 36
click at [1264, 122] on span "Hub" at bounding box center [1274, 124] width 25 height 15
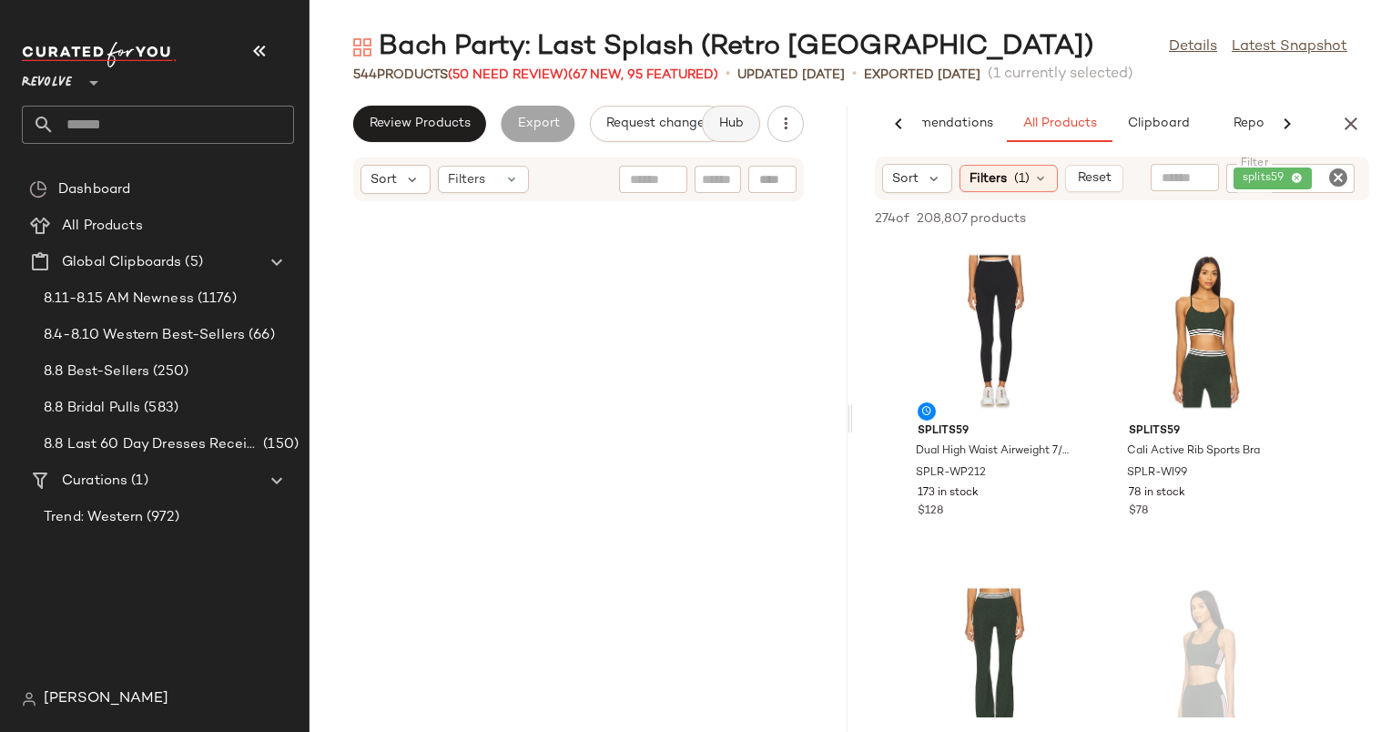
scroll to position [32995, 0]
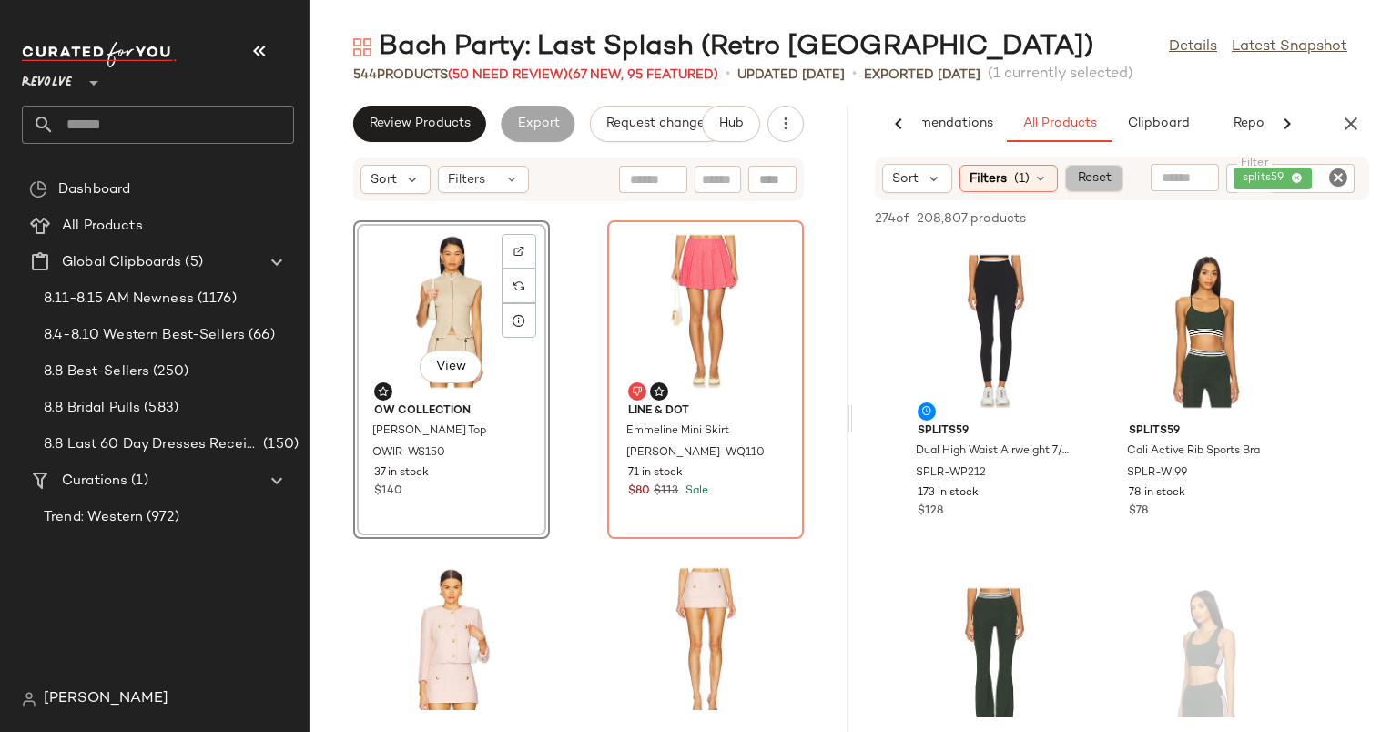
click at [1067, 182] on button "Reset" at bounding box center [1094, 178] width 58 height 27
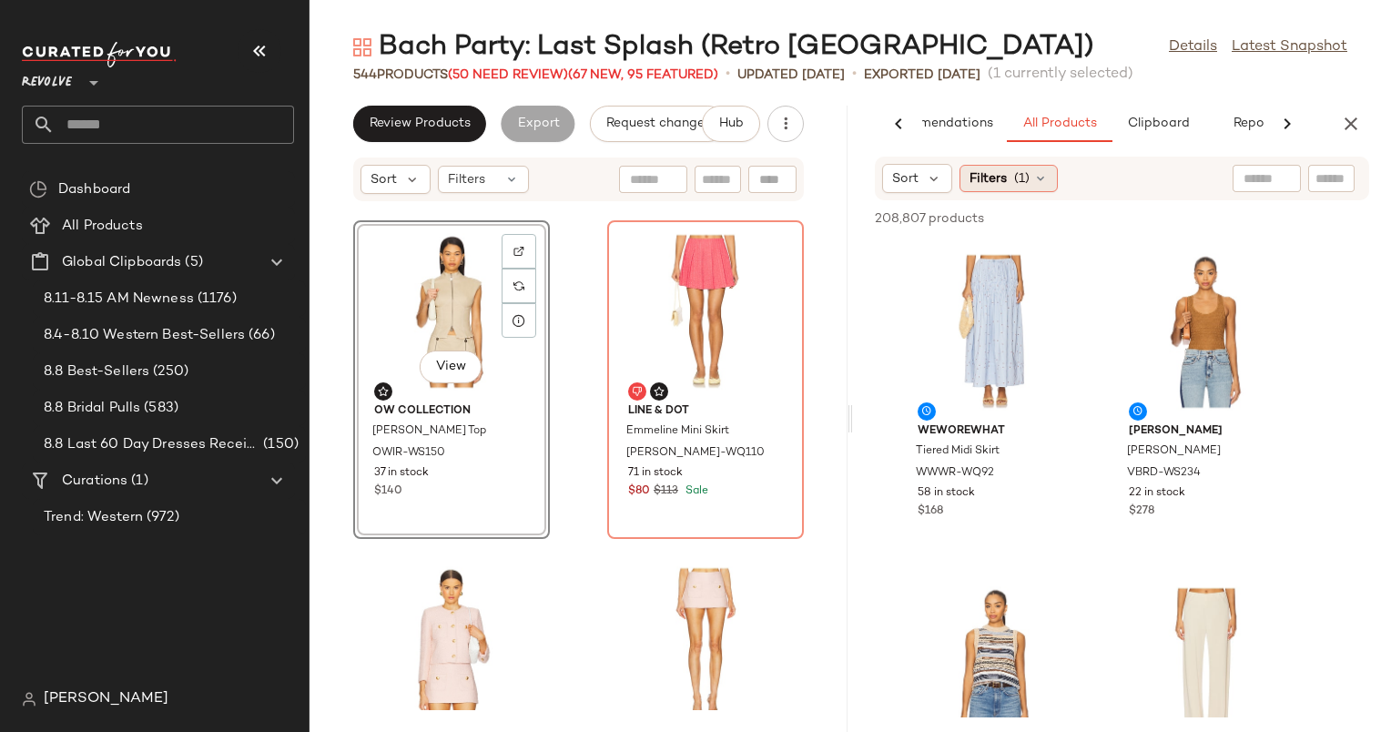
click at [1004, 178] on span "Filters" at bounding box center [988, 178] width 37 height 19
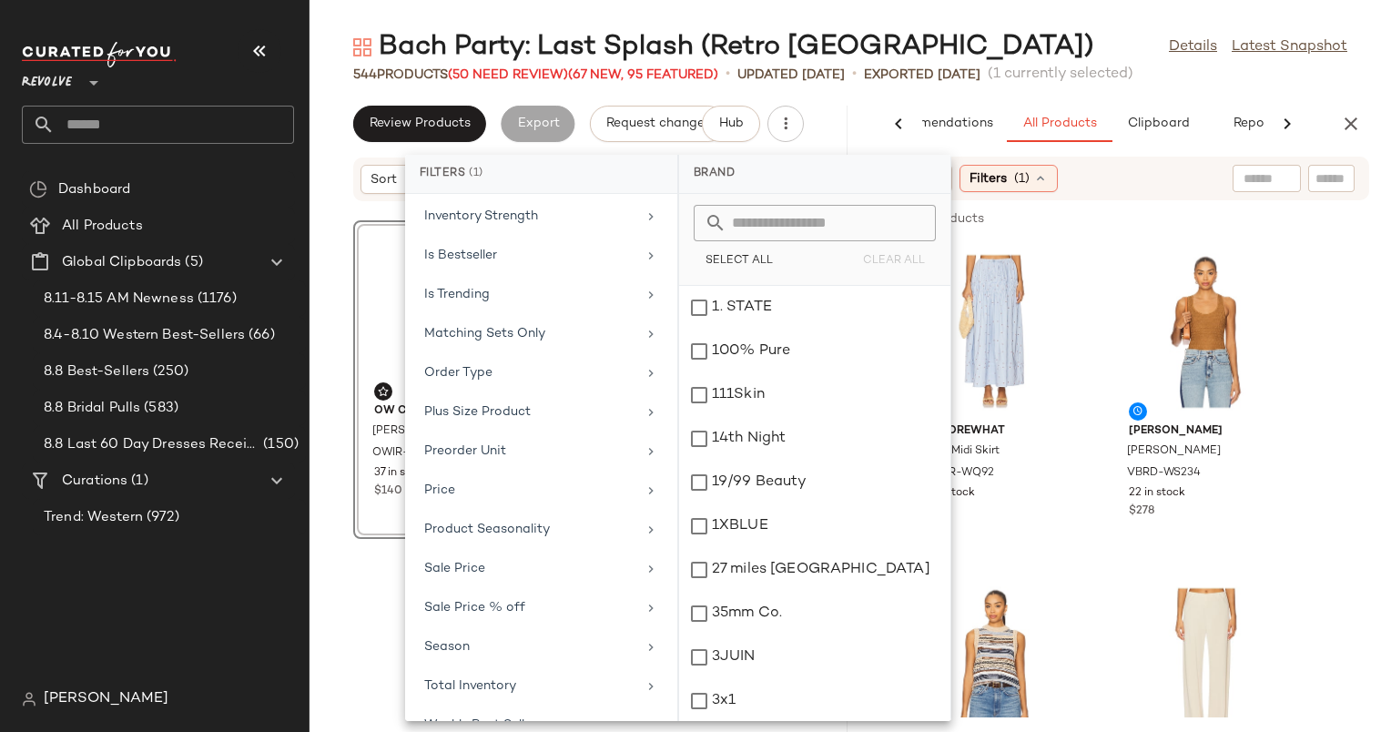
scroll to position [687, 0]
click at [557, 353] on div "Matching Sets Only" at bounding box center [542, 371] width 258 height 36
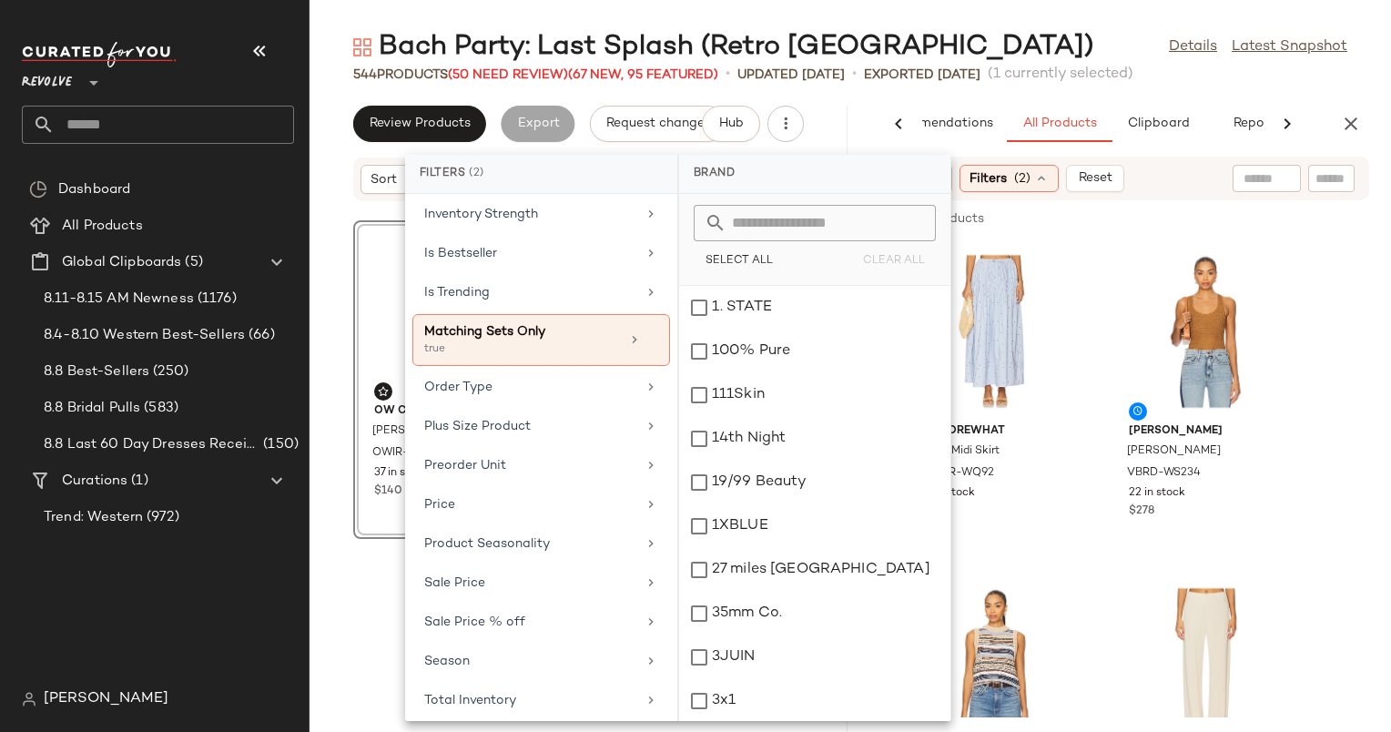
click at [1158, 183] on div "Sort Filters (2) Reset" at bounding box center [1122, 179] width 494 height 44
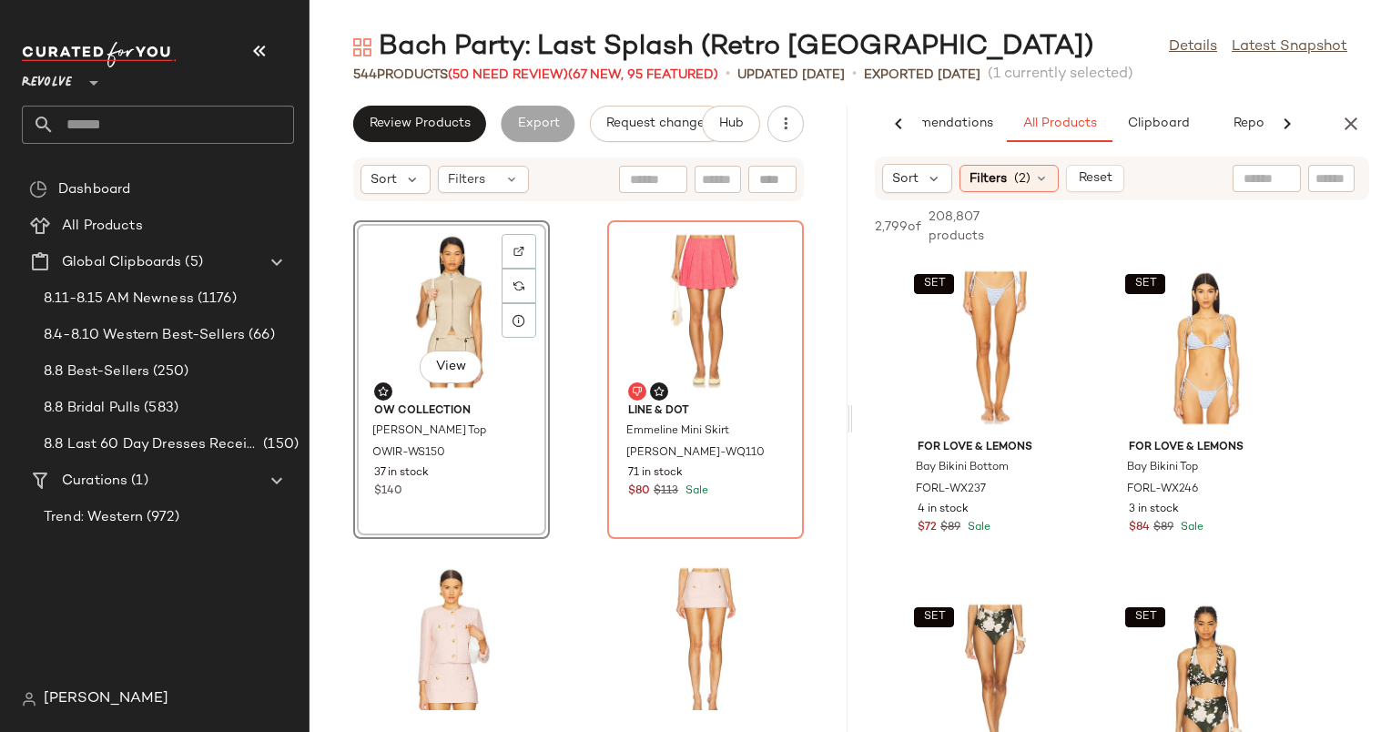
click at [1158, 183] on div "Sort Filters (2) Reset" at bounding box center [1122, 179] width 494 height 44
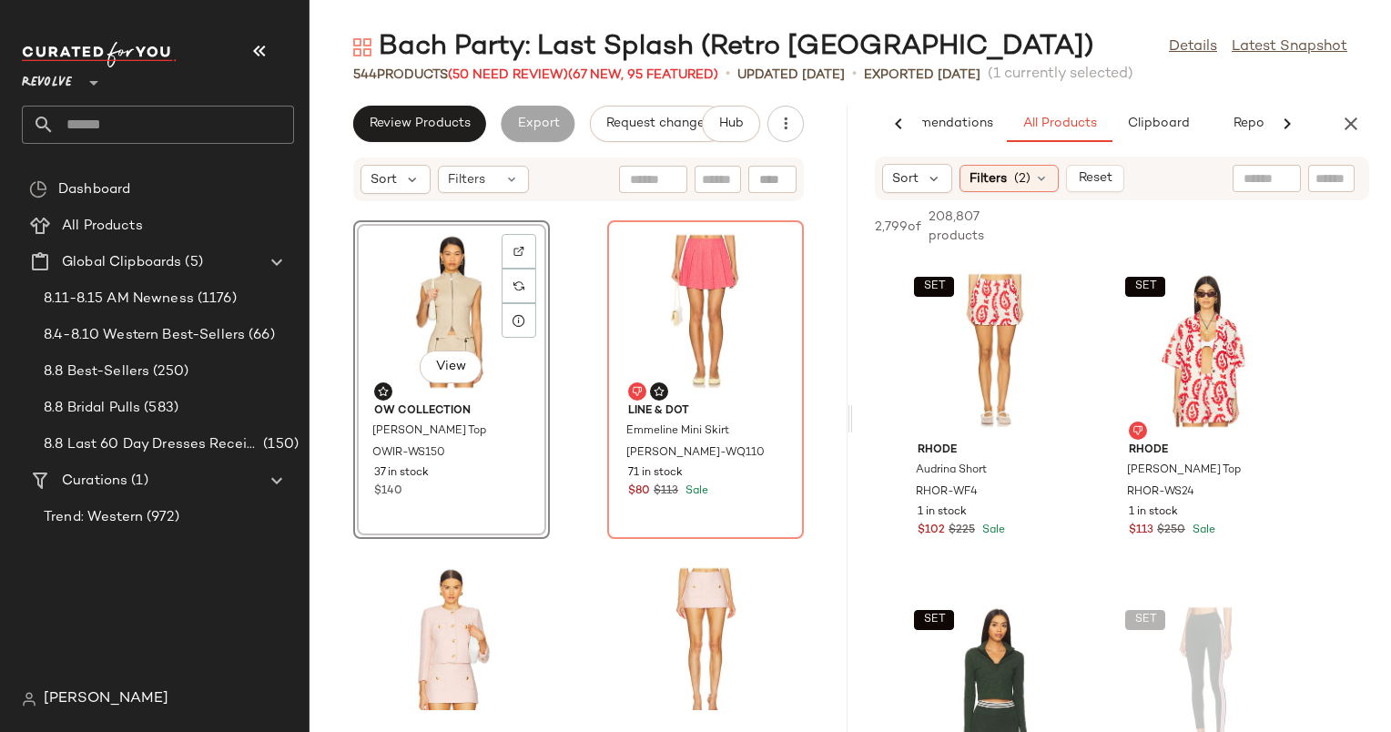
scroll to position [2324, 0]
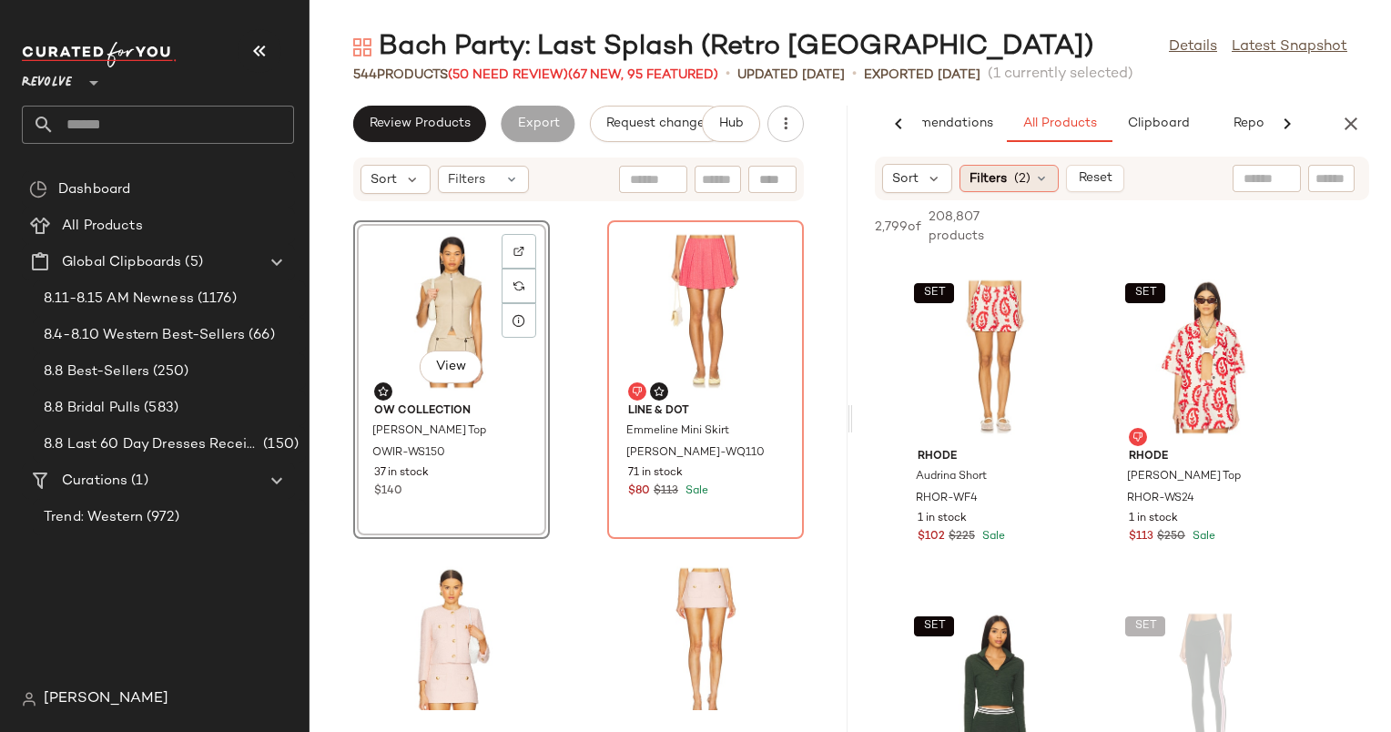
click at [992, 188] on div "Filters (2)" at bounding box center [1009, 178] width 99 height 27
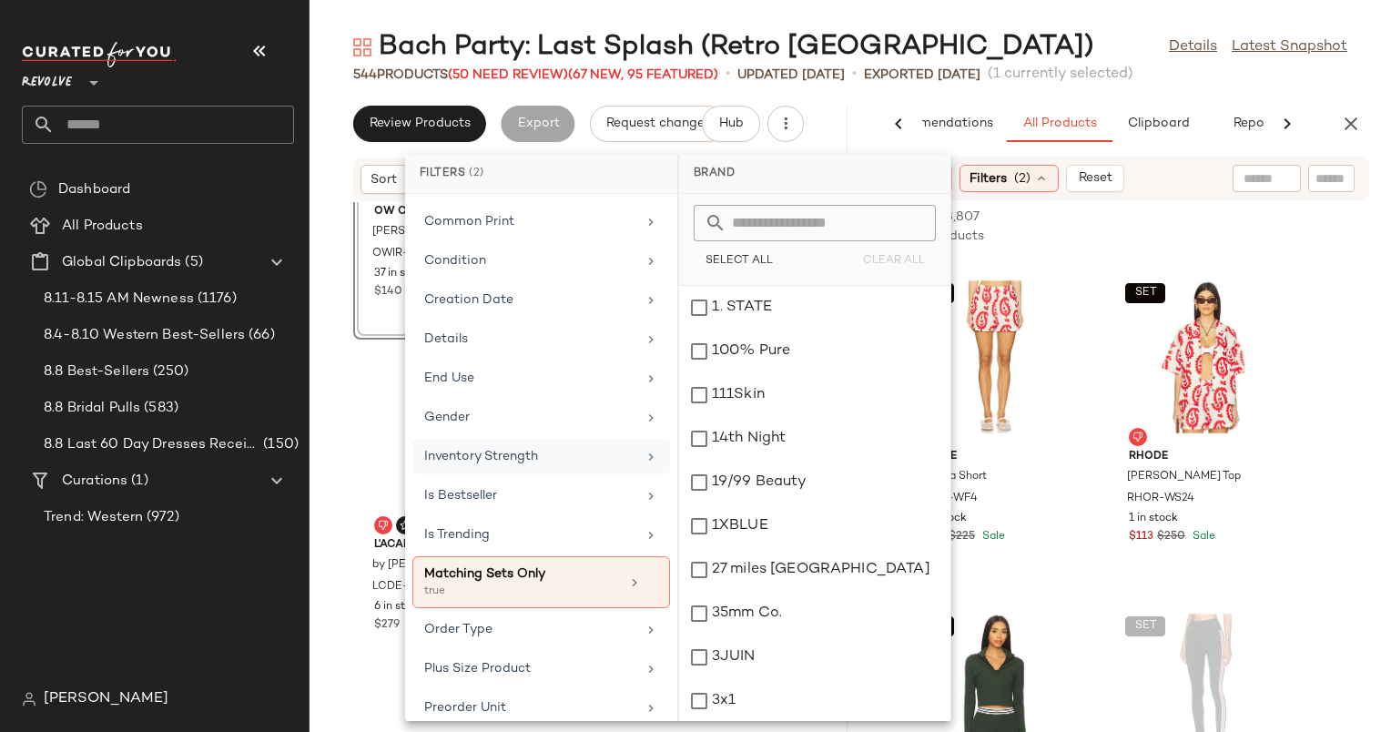
scroll to position [769, 0]
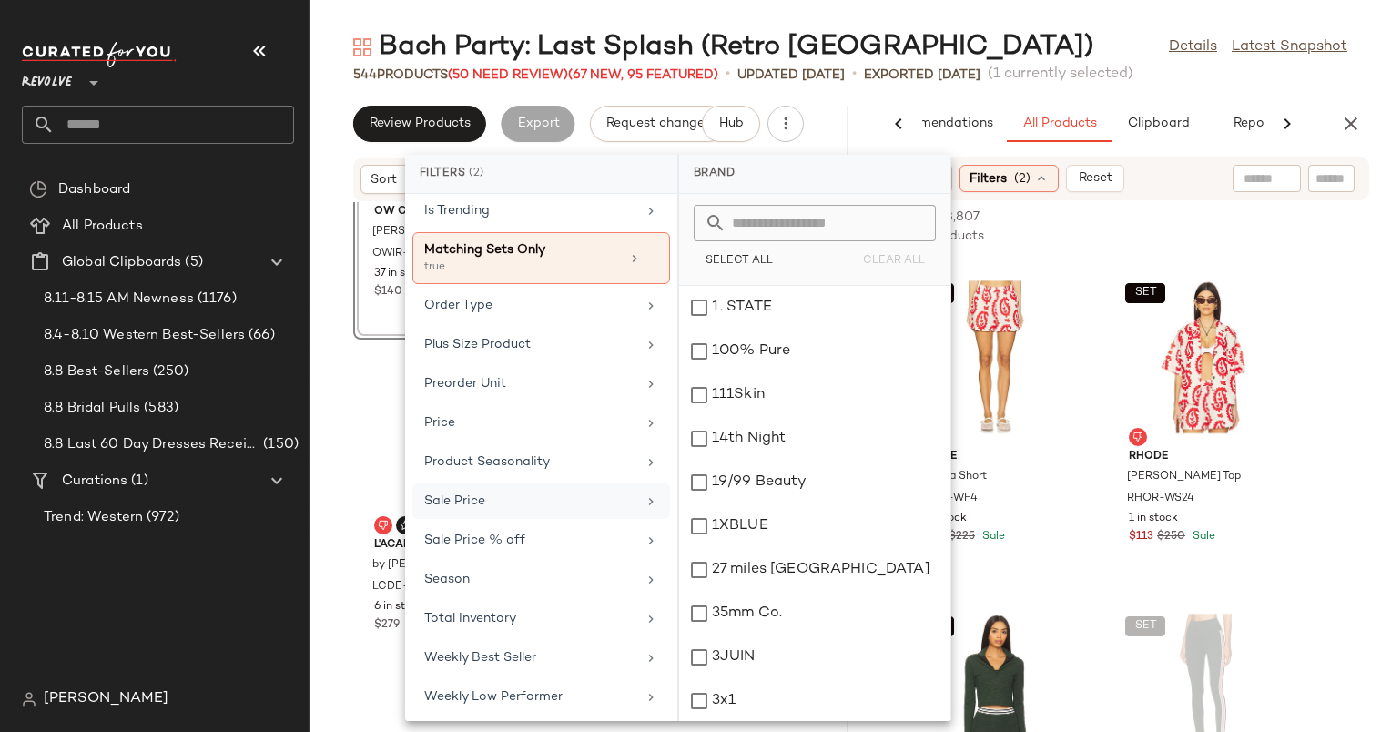
click at [491, 493] on div "Sale Price" at bounding box center [530, 501] width 212 height 19
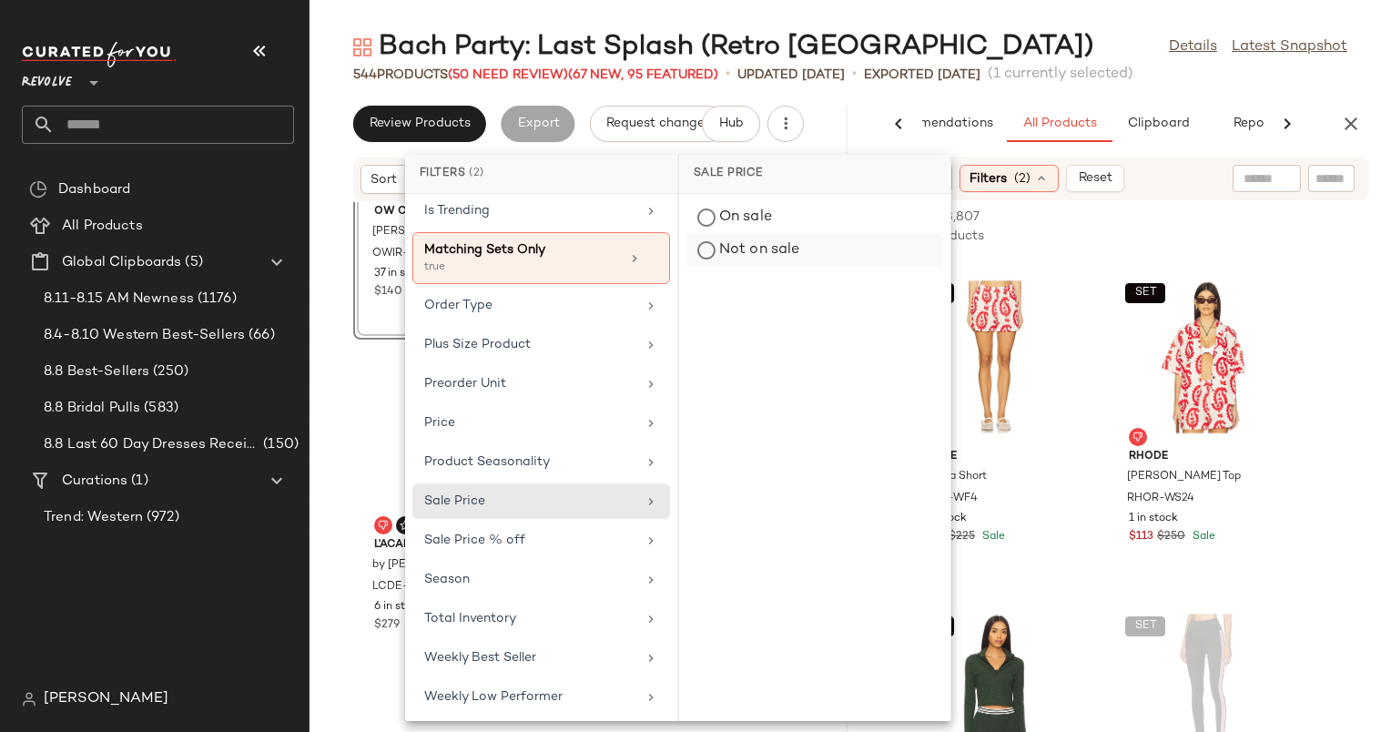
click at [810, 264] on div "Not on sale" at bounding box center [815, 250] width 257 height 33
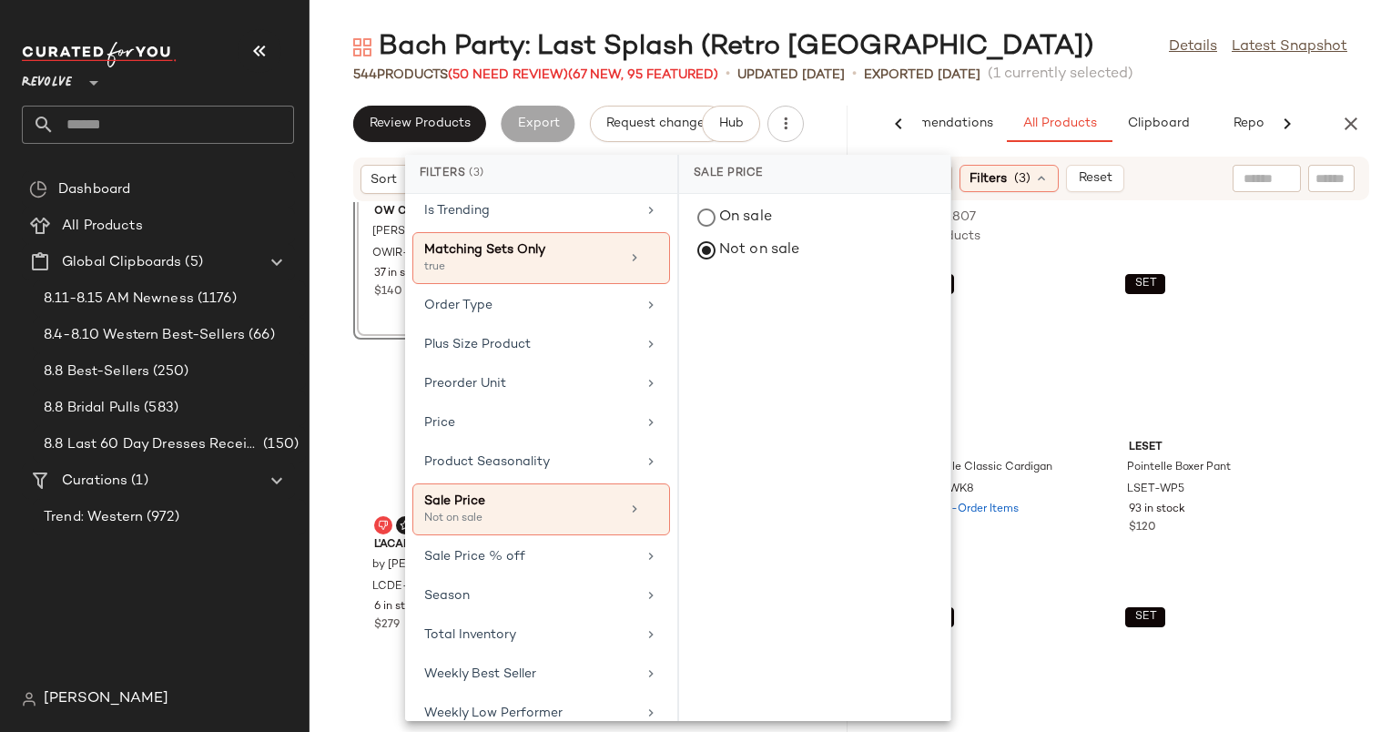
click at [1202, 197] on div "Sort Filters (3) Reset" at bounding box center [1122, 179] width 494 height 44
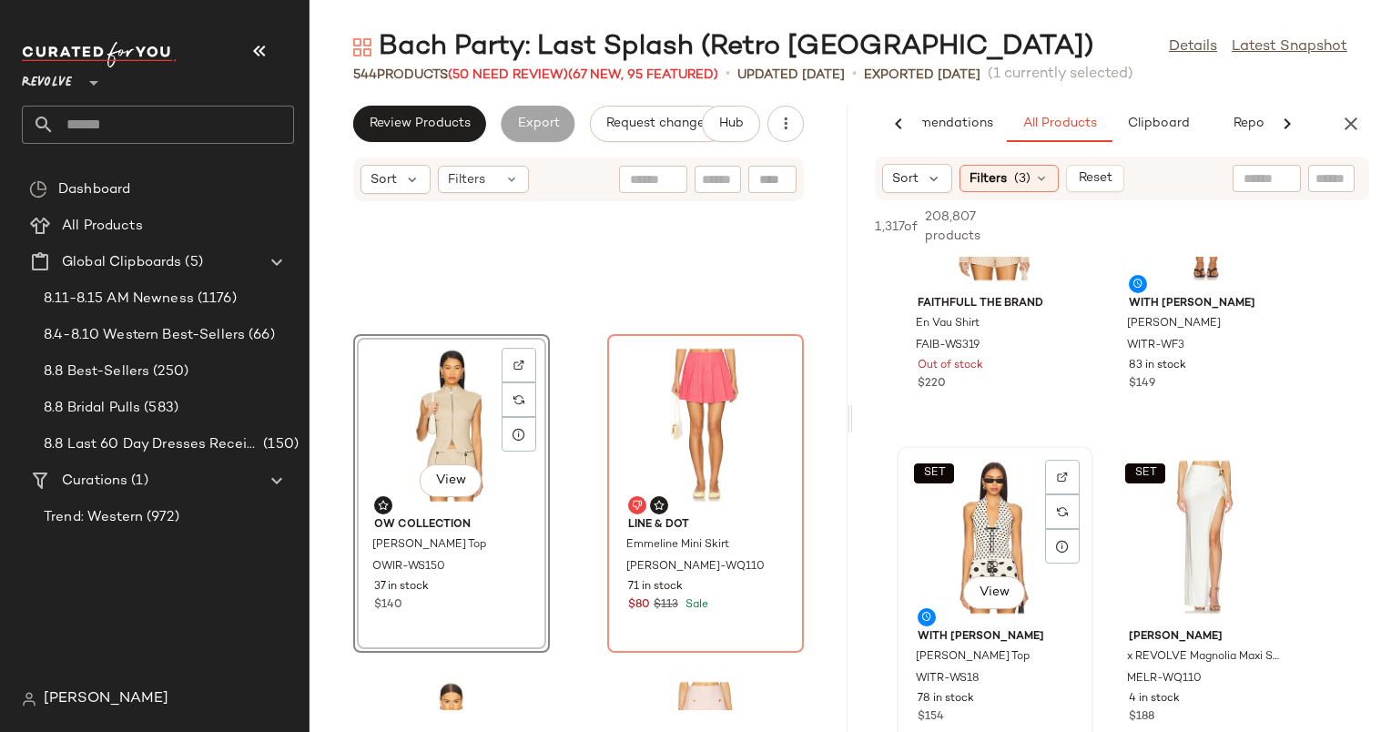
scroll to position [2477, 0]
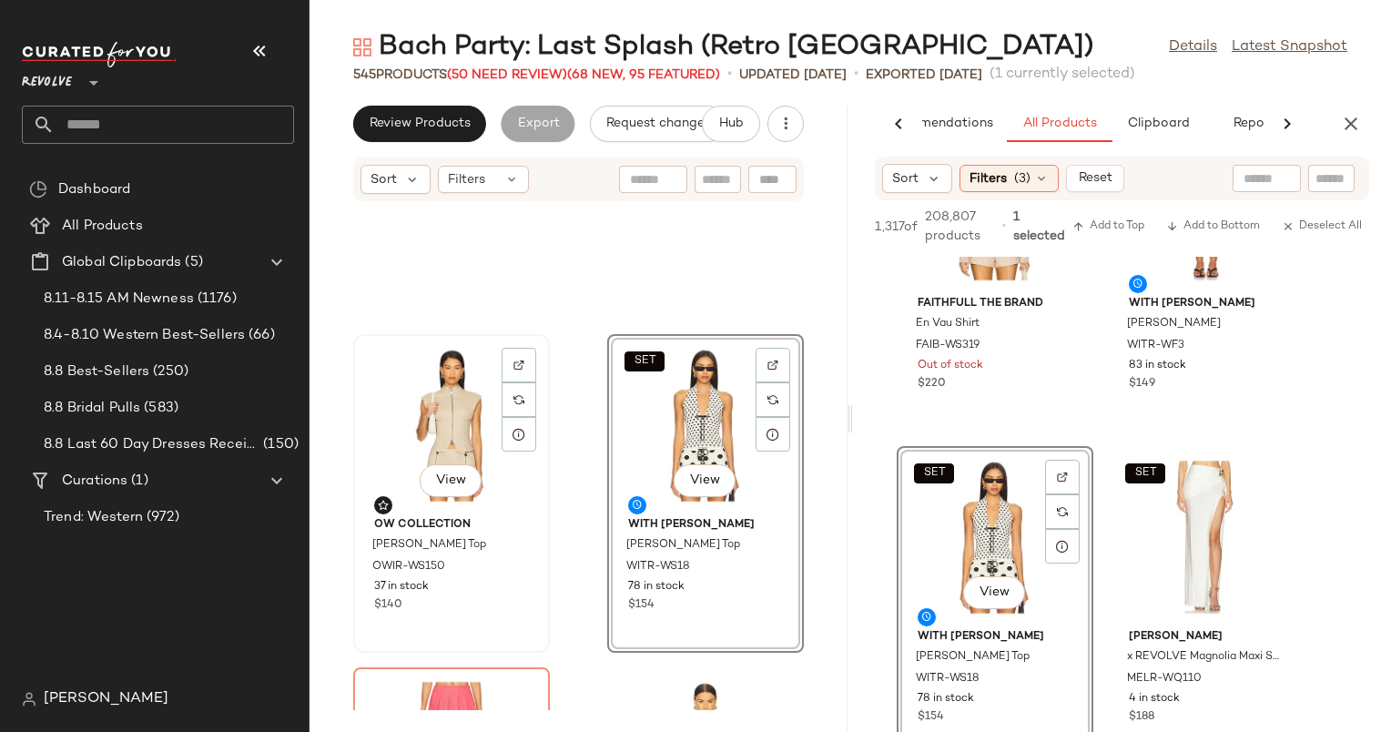
click at [417, 404] on div "View" at bounding box center [452, 425] width 184 height 169
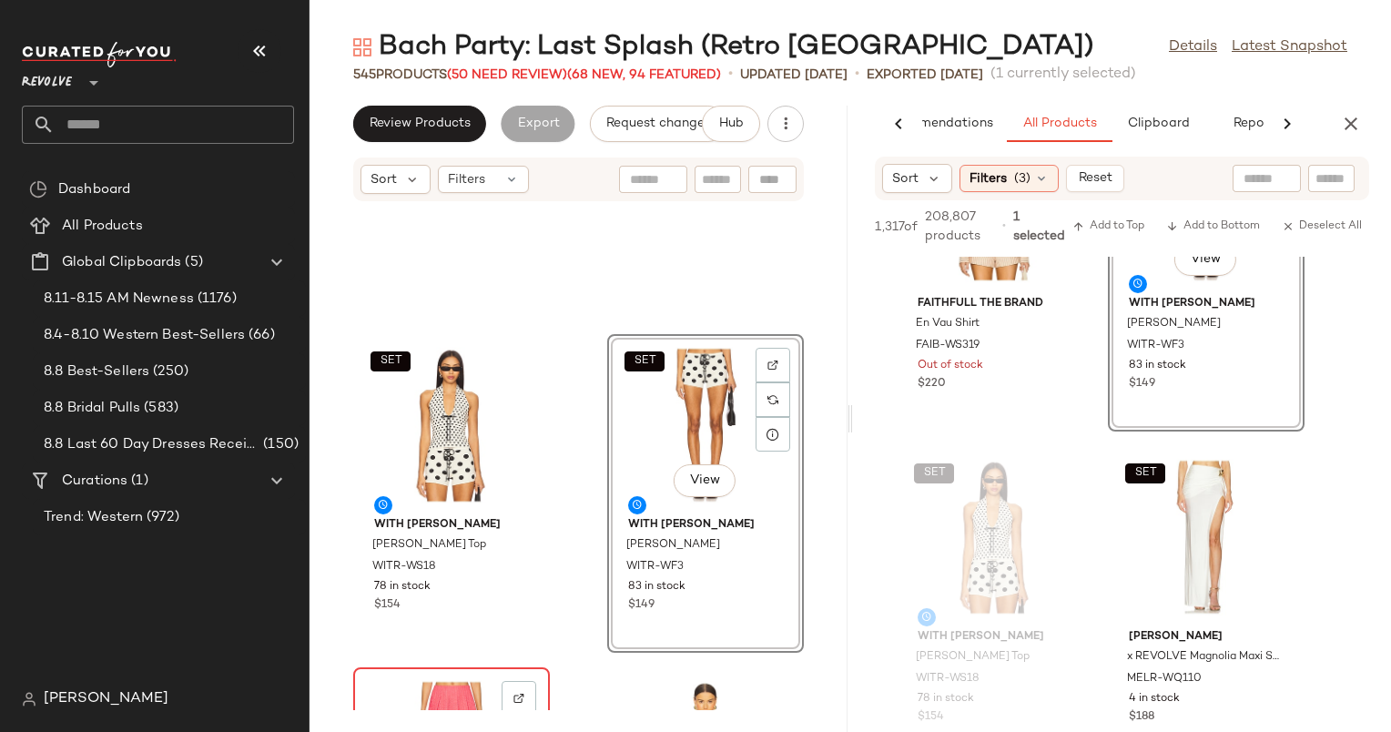
scroll to position [33055, 0]
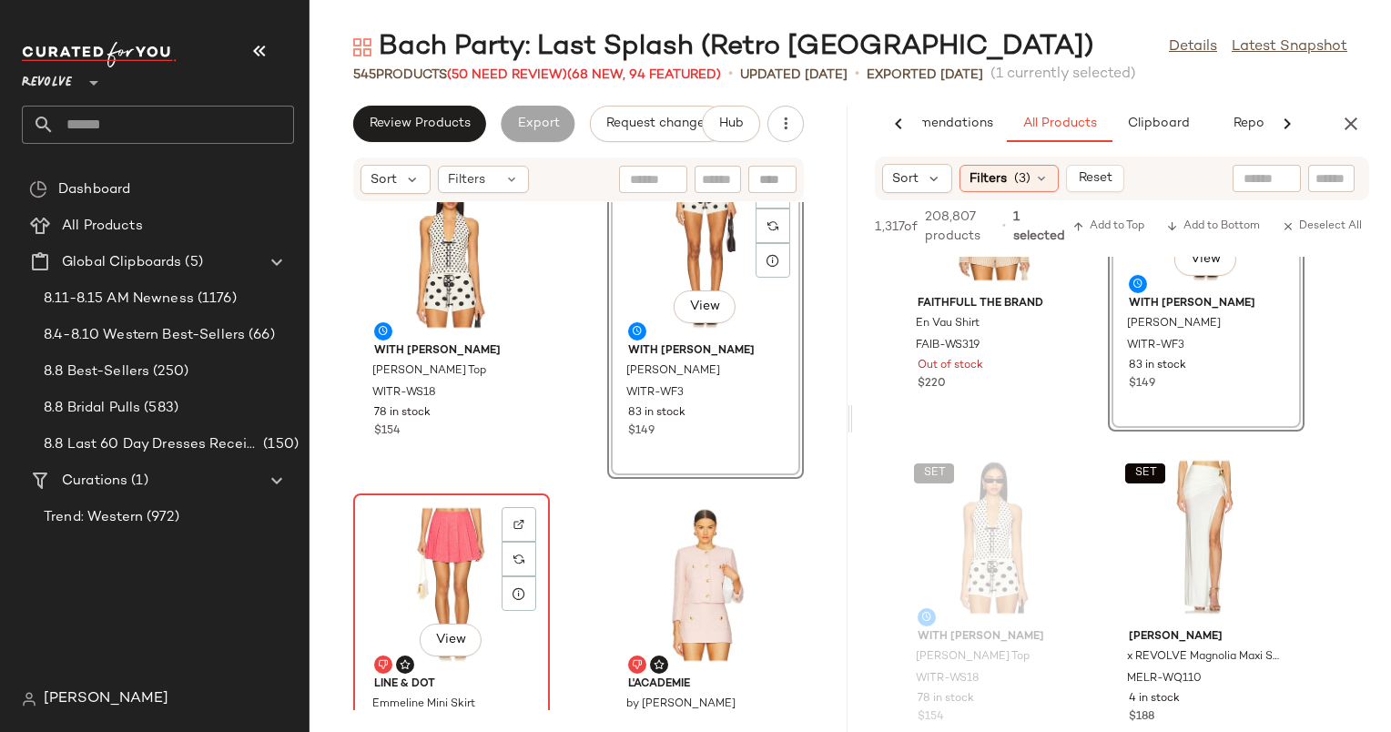
click at [452, 576] on div "View" at bounding box center [452, 584] width 184 height 169
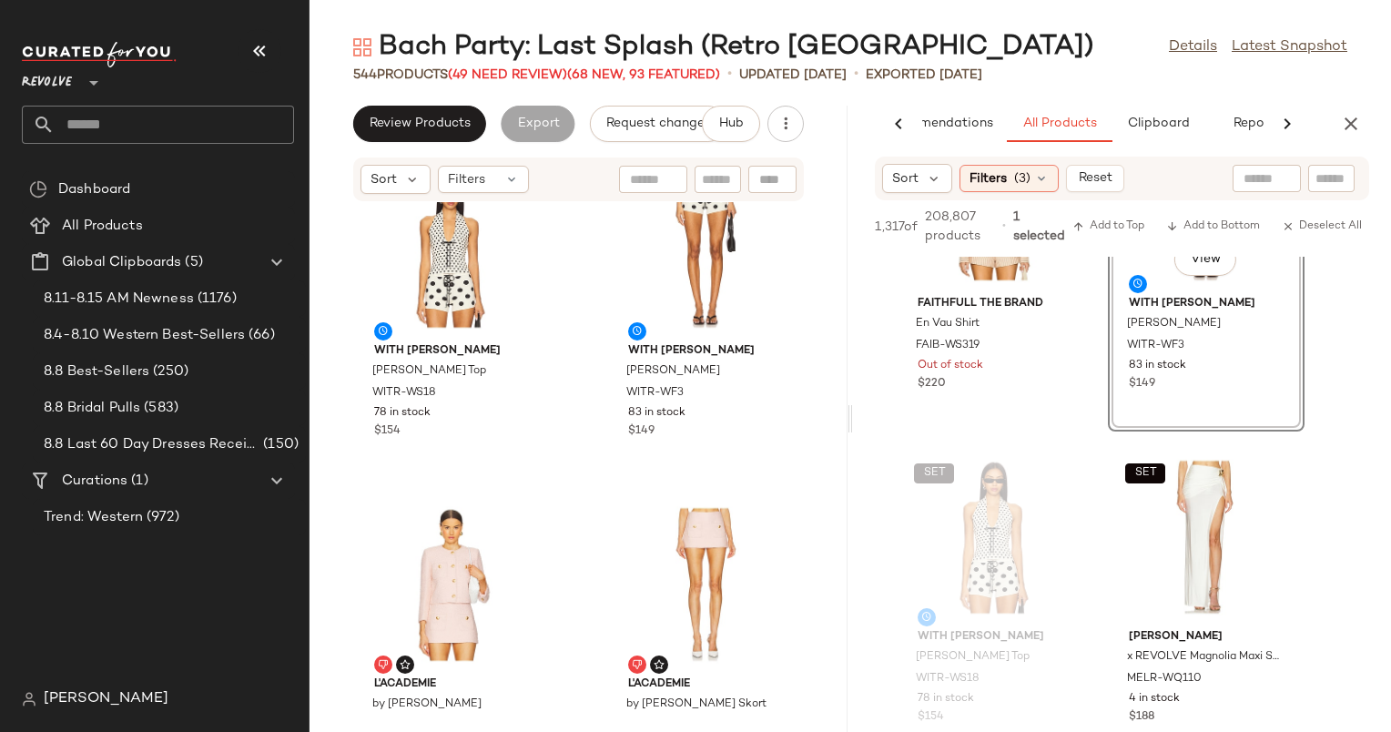
scroll to position [32946, 0]
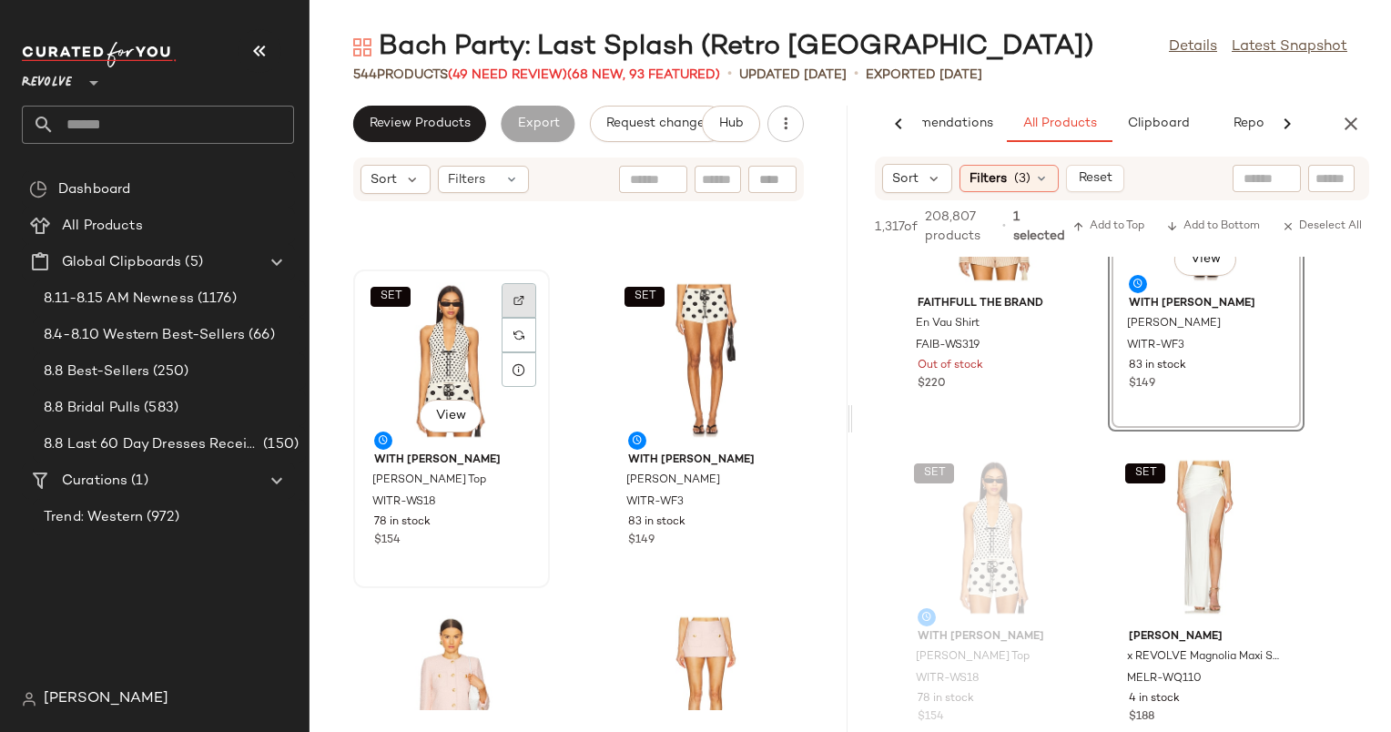
click at [519, 318] on div at bounding box center [519, 335] width 35 height 35
click at [768, 300] on img at bounding box center [773, 300] width 11 height 11
click at [1360, 127] on icon "button" at bounding box center [1351, 124] width 22 height 22
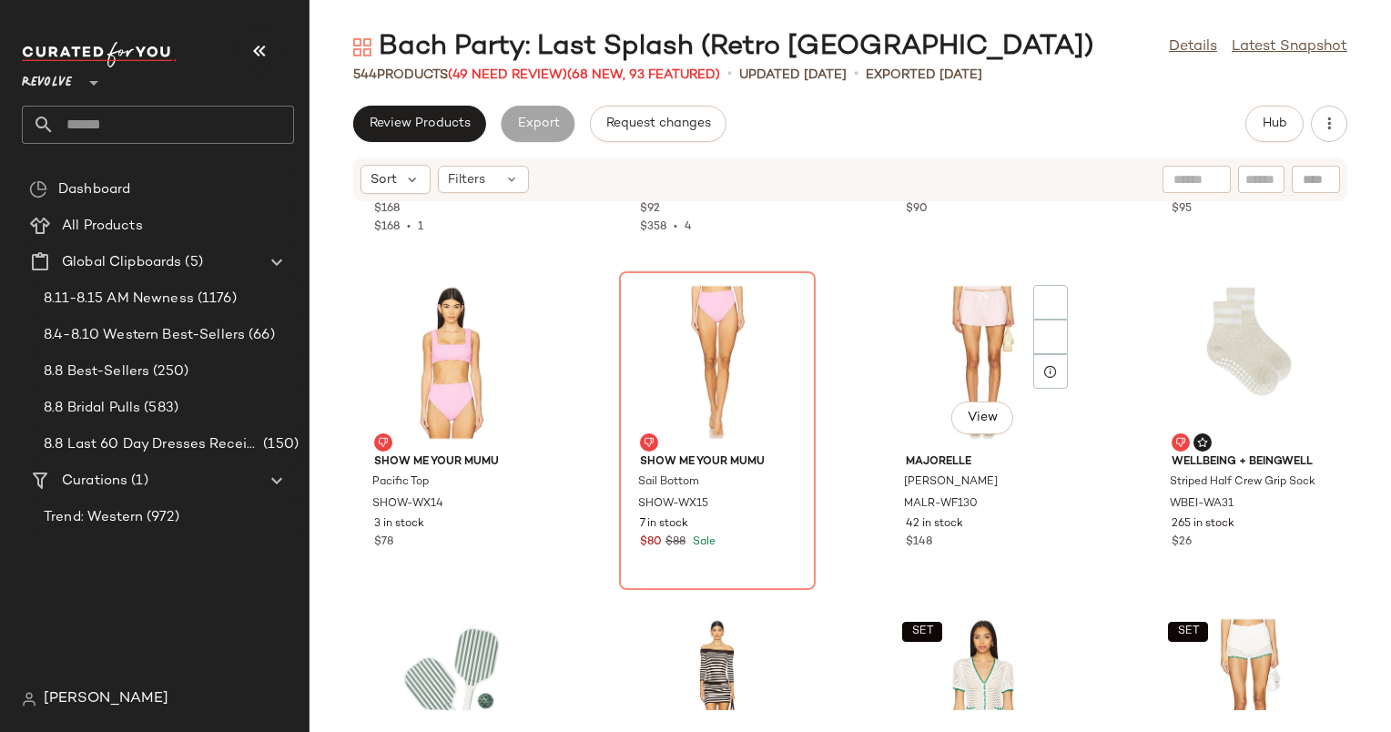
scroll to position [21946, 0]
click at [1277, 126] on span "Hub" at bounding box center [1274, 124] width 25 height 15
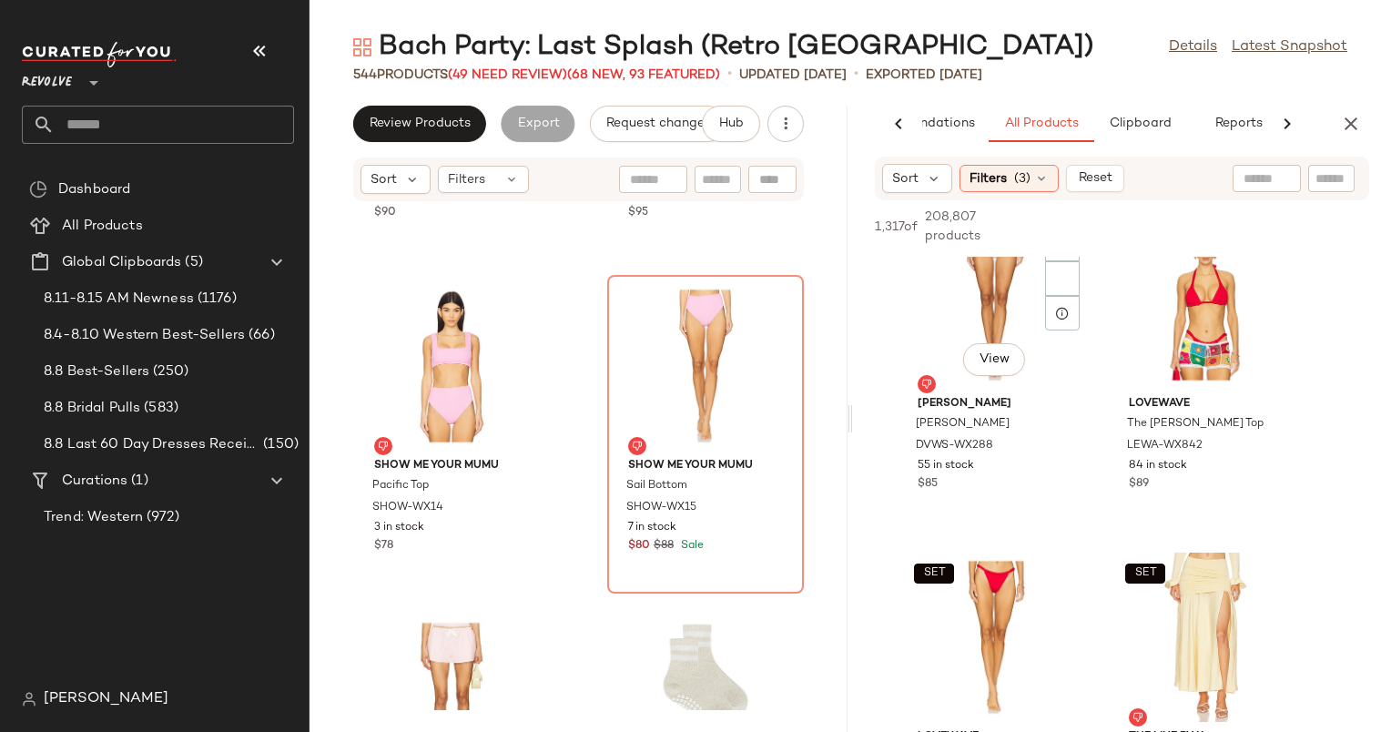
scroll to position [1000, 0]
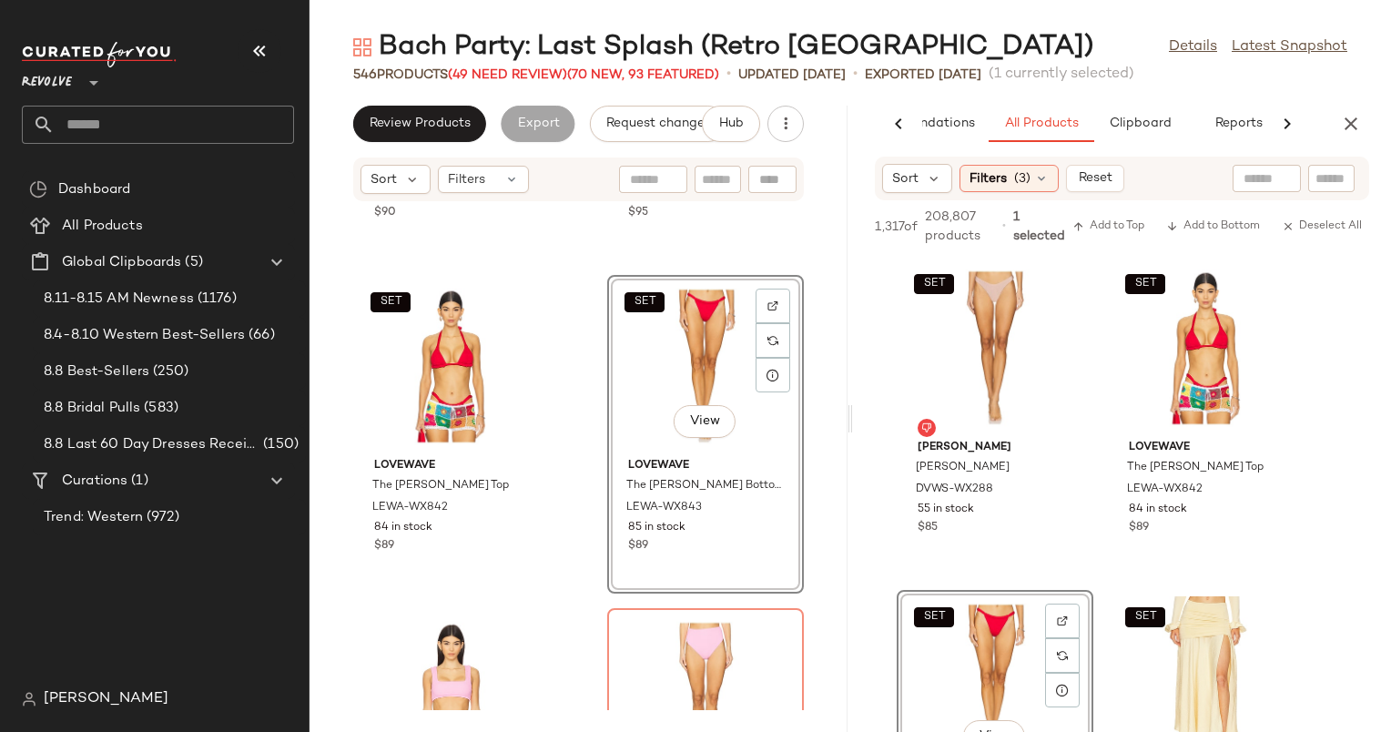
scroll to position [44184, 0]
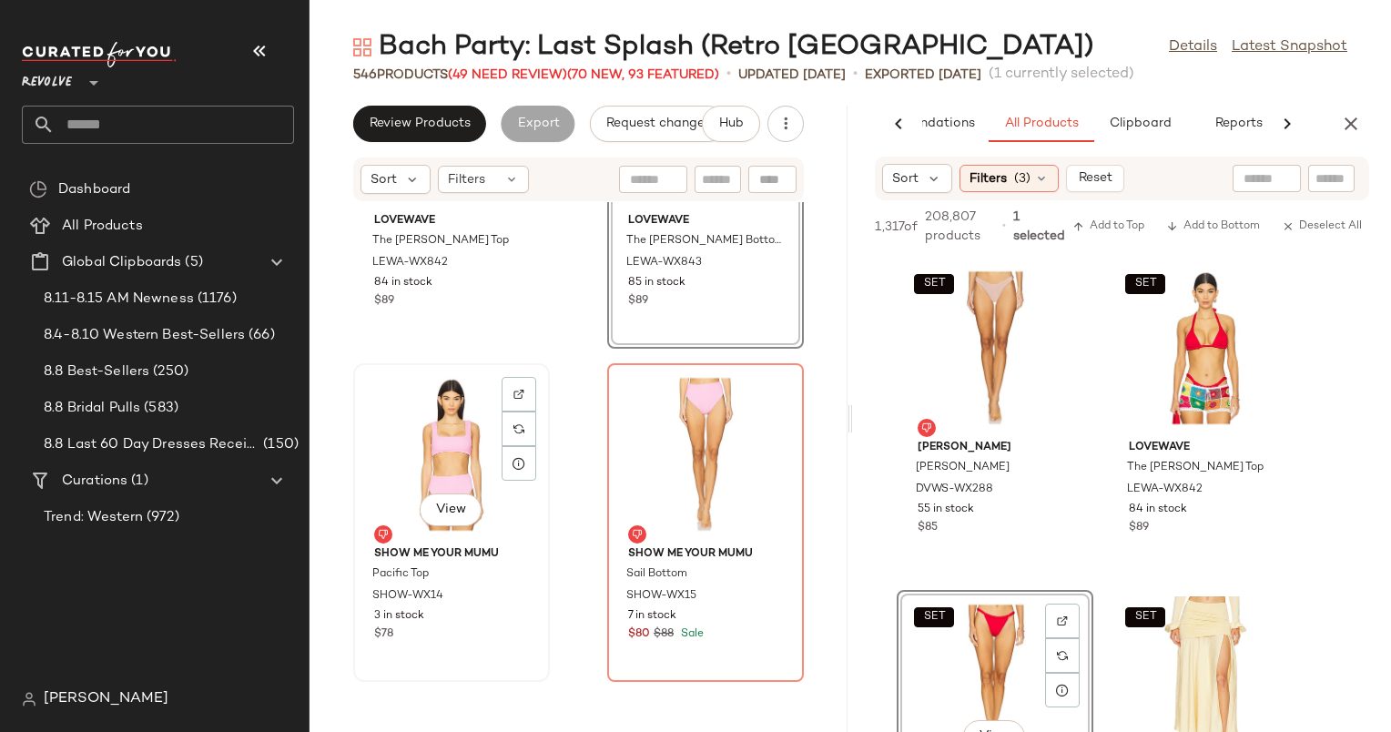
click at [421, 426] on div "View" at bounding box center [452, 454] width 184 height 169
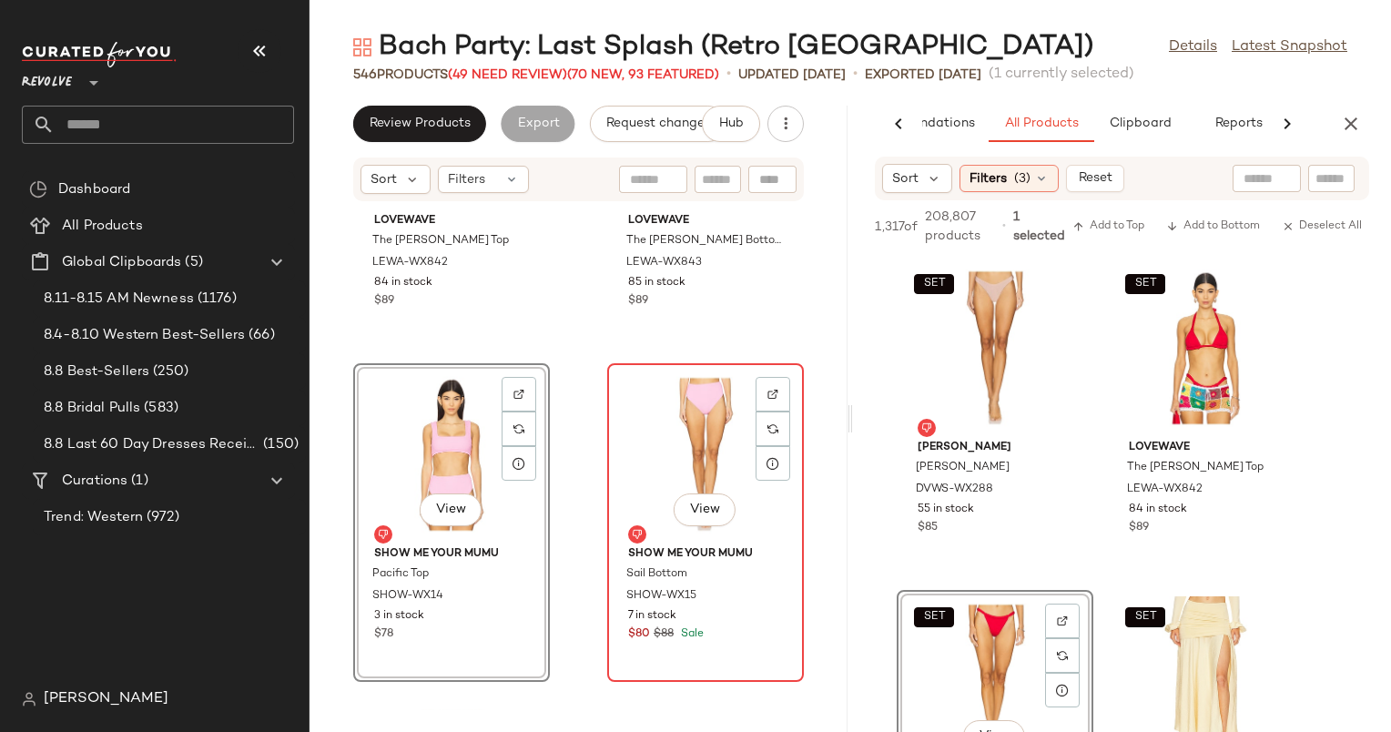
click at [634, 435] on div "View" at bounding box center [706, 454] width 184 height 169
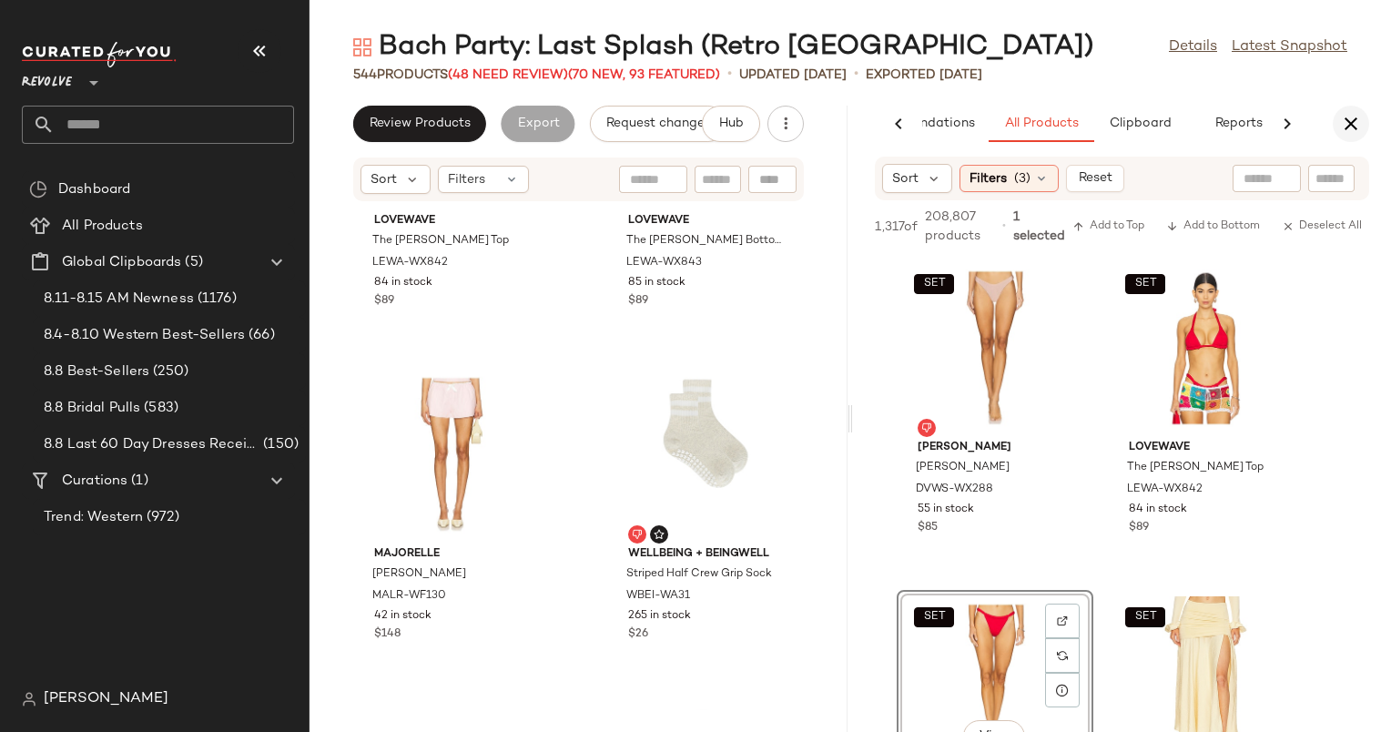
click at [1353, 122] on icon "button" at bounding box center [1351, 124] width 22 height 22
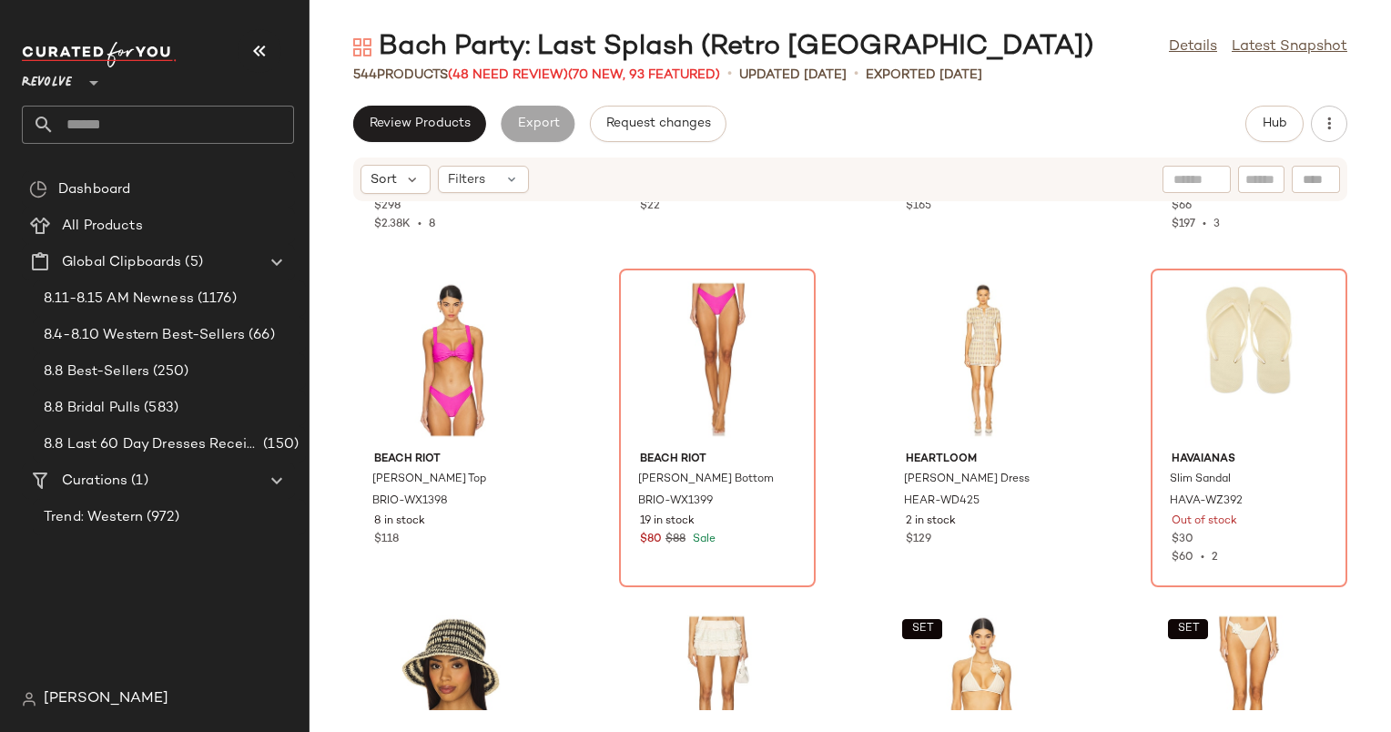
scroll to position [25951, 0]
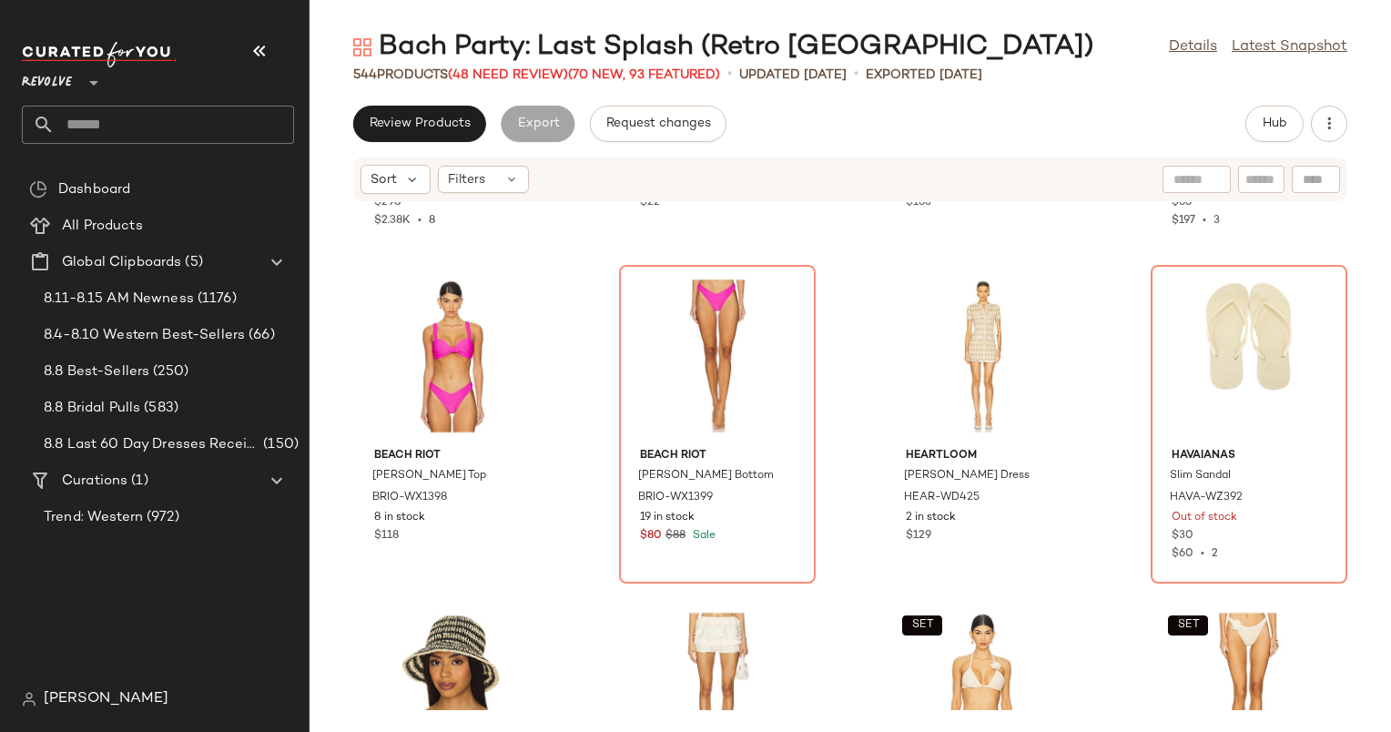
click at [1275, 103] on div "Bach Party: Last Splash (Retro Palm Springs) Details Latest Snapshot 544 Produc…" at bounding box center [851, 380] width 1082 height 703
click at [1275, 112] on button "Hub" at bounding box center [1275, 124] width 58 height 36
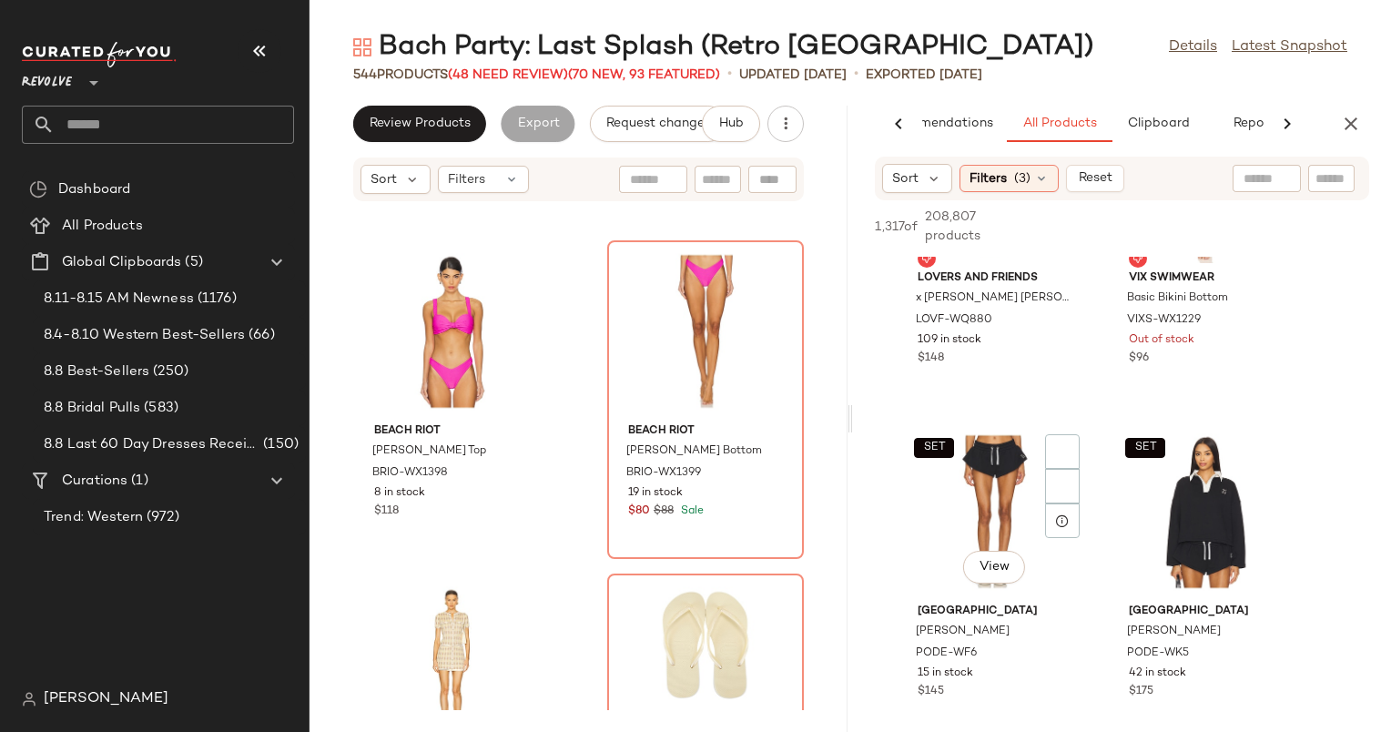
scroll to position [3965, 0]
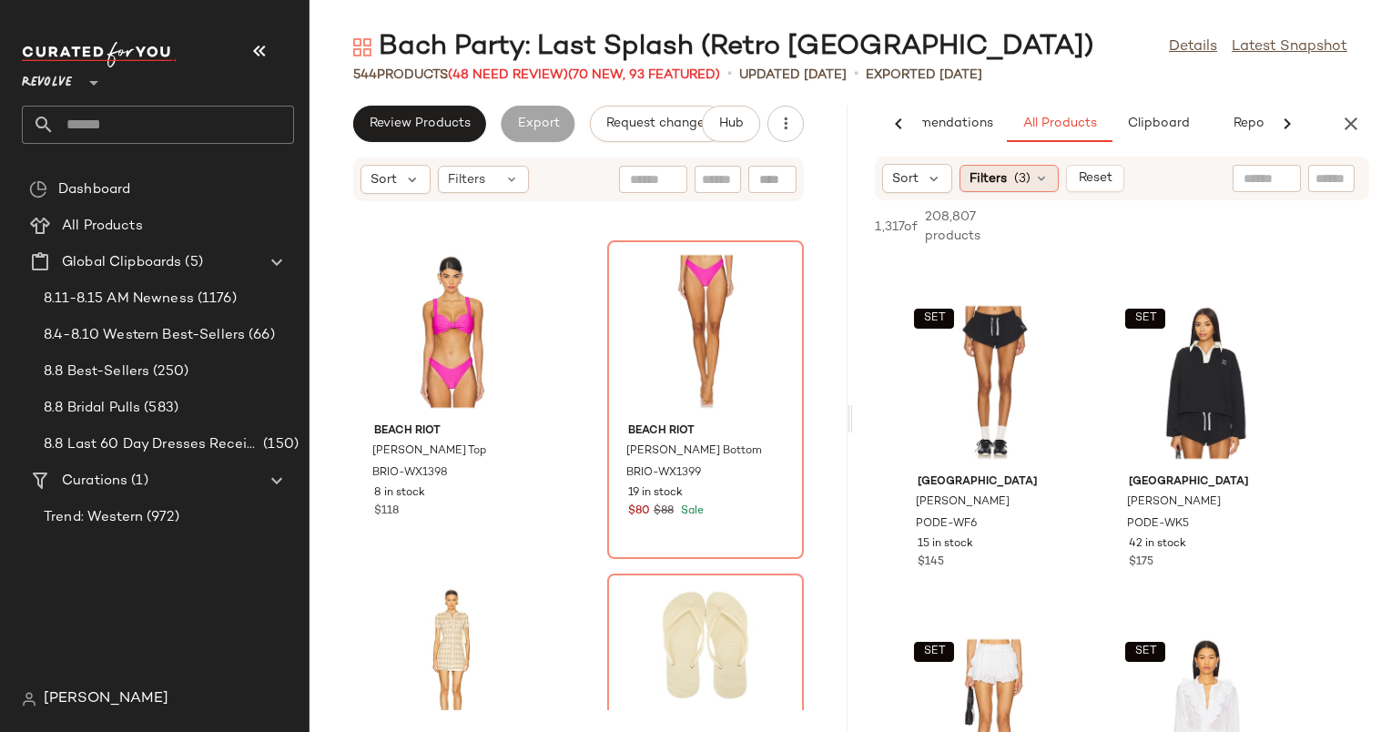
click at [1006, 175] on div "Filters (3)" at bounding box center [1009, 178] width 99 height 27
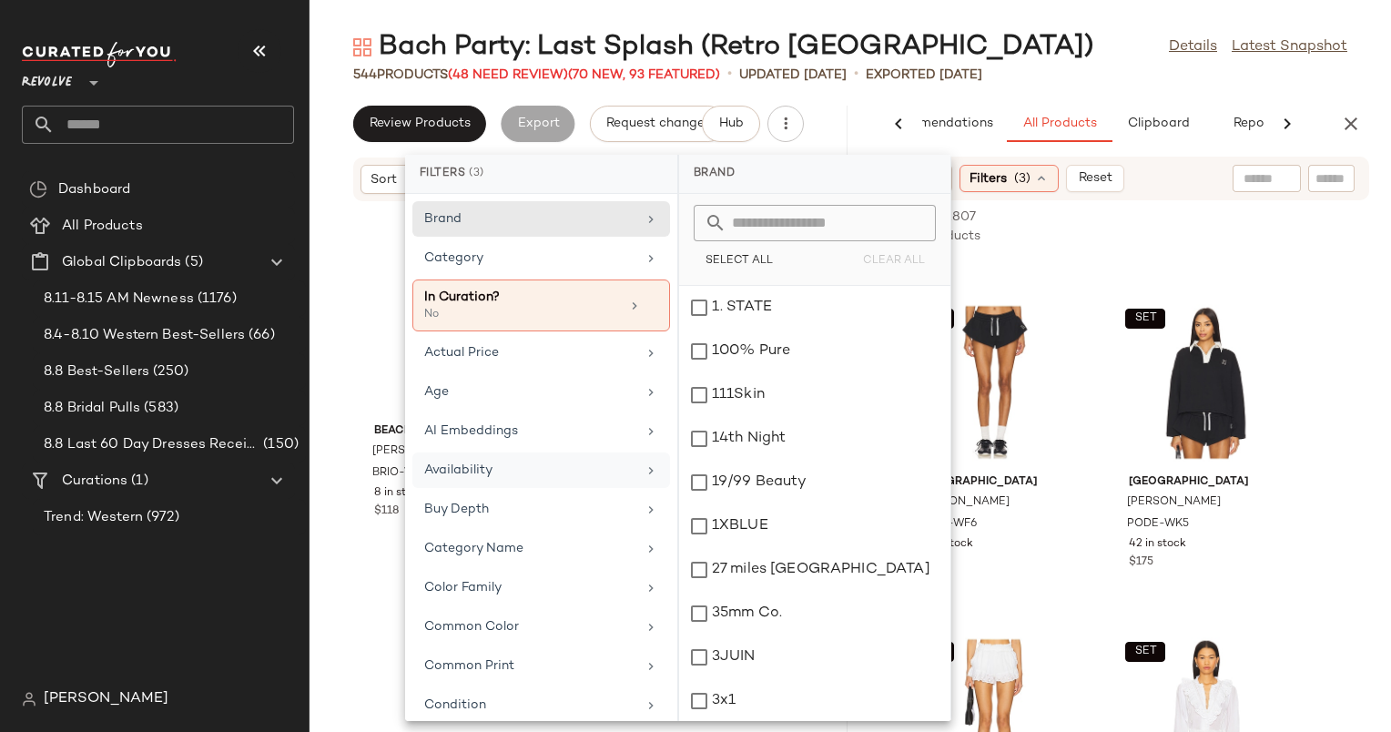
scroll to position [674, 0]
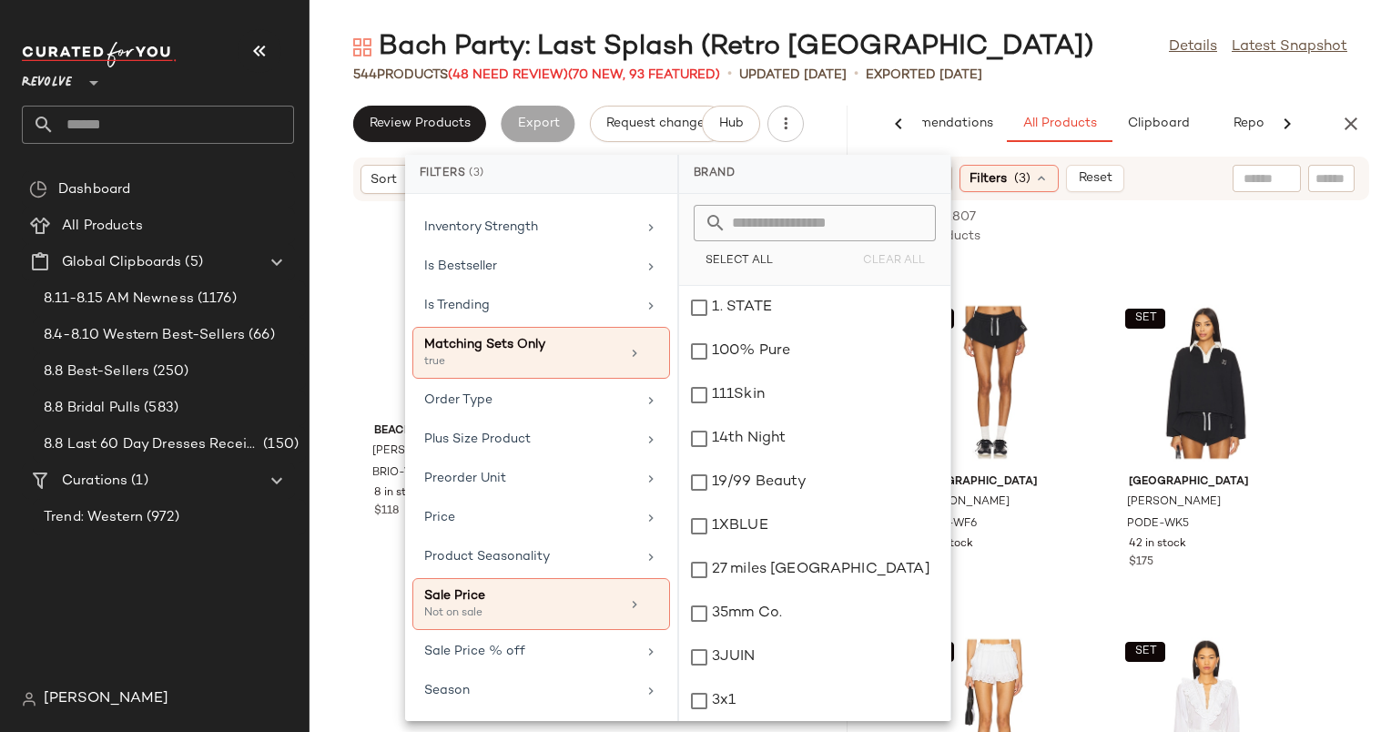
click at [1136, 87] on div "Bach Party: Last Splash (Retro Palm Springs) Details Latest Snapshot 544 Produc…" at bounding box center [851, 380] width 1082 height 703
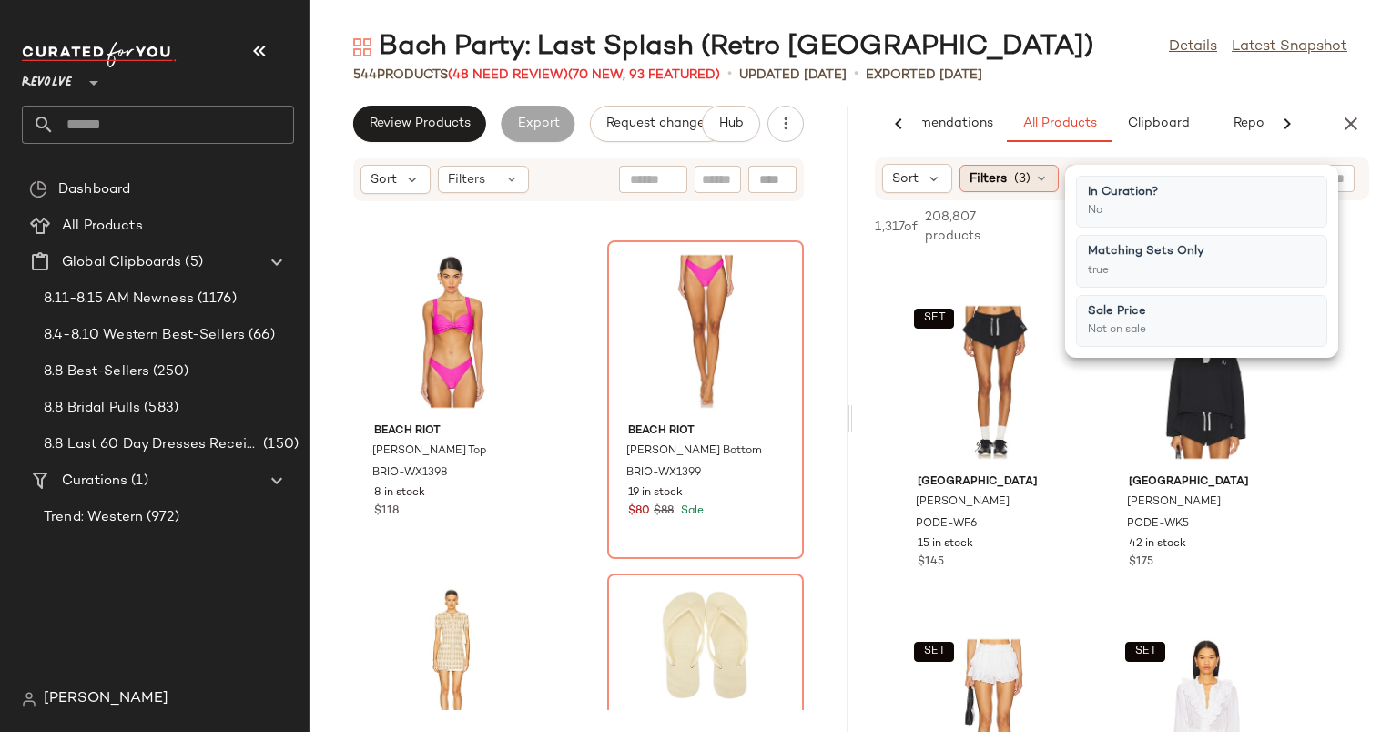
click at [1017, 171] on span "(3)" at bounding box center [1022, 178] width 16 height 19
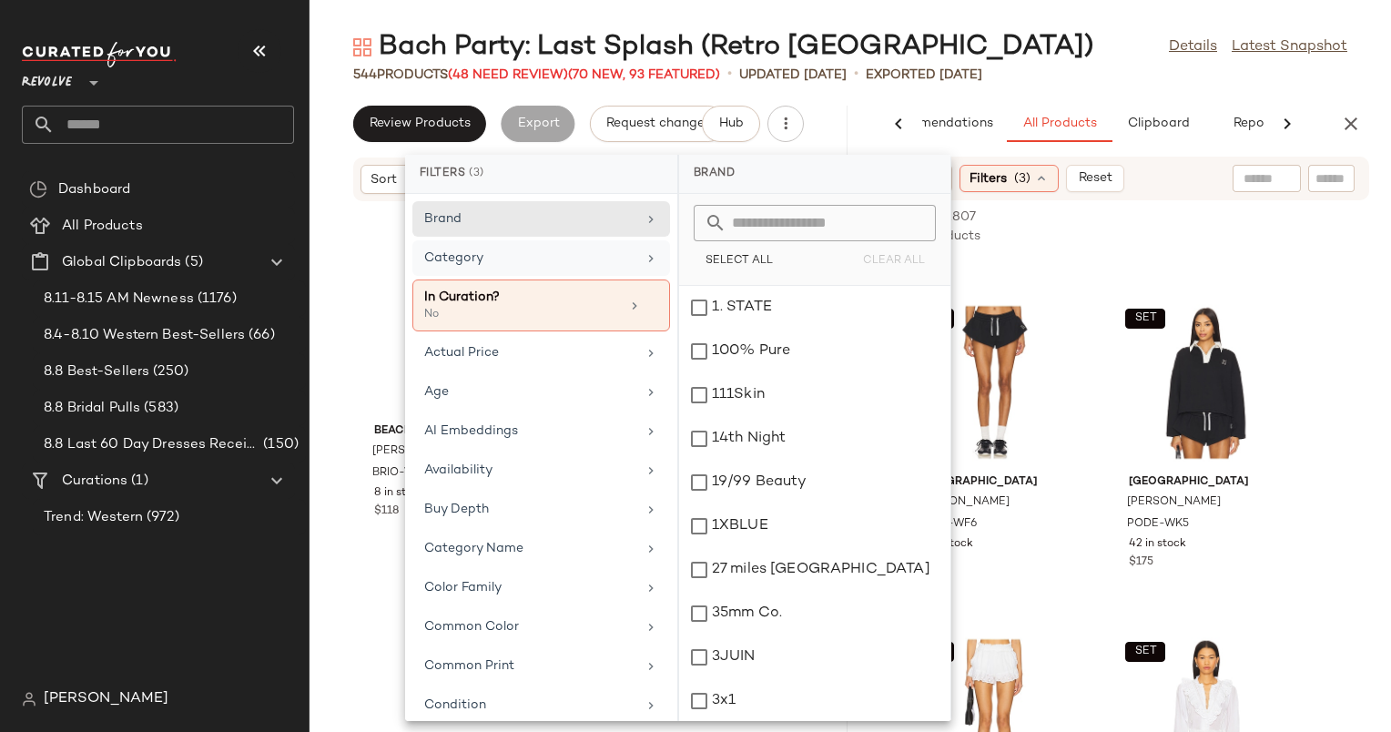
click at [552, 257] on div "Category" at bounding box center [530, 258] width 212 height 19
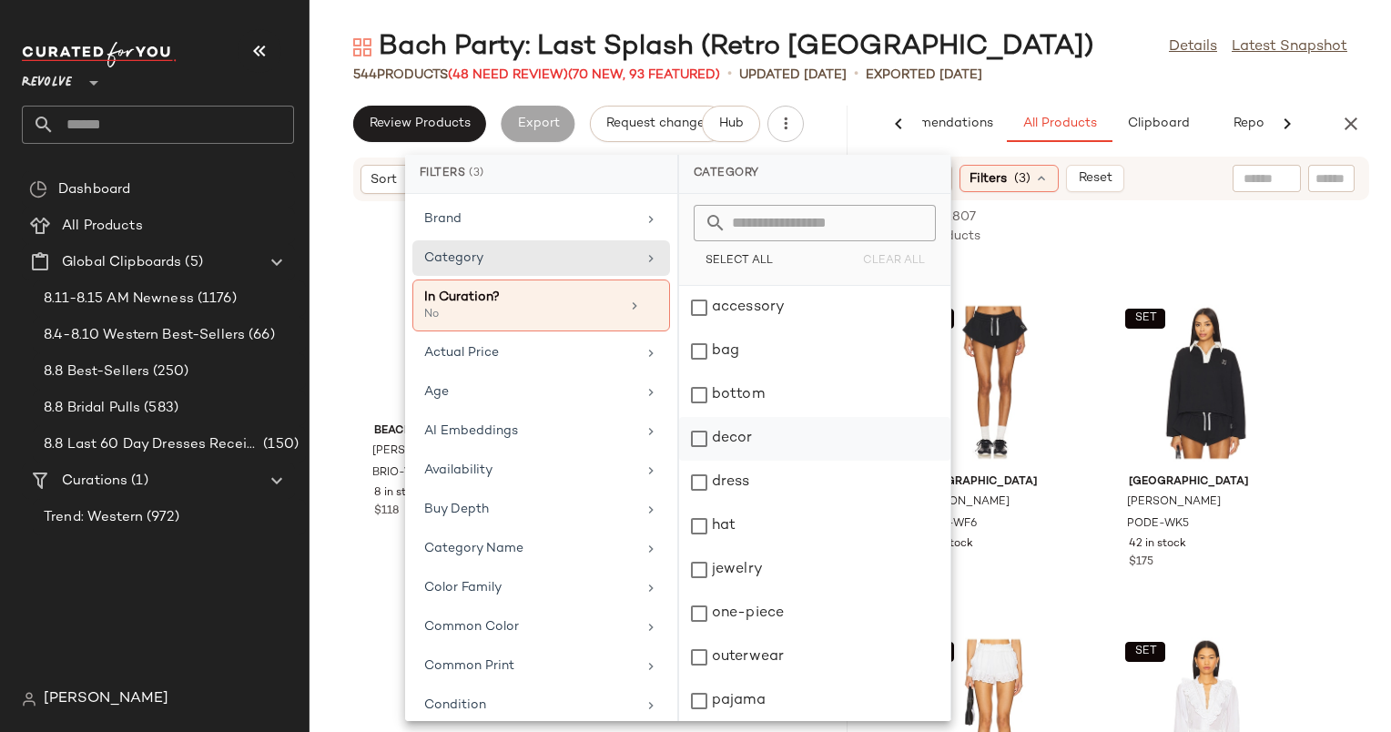
scroll to position [219, 0]
click at [790, 635] on div "swim" at bounding box center [814, 657] width 271 height 44
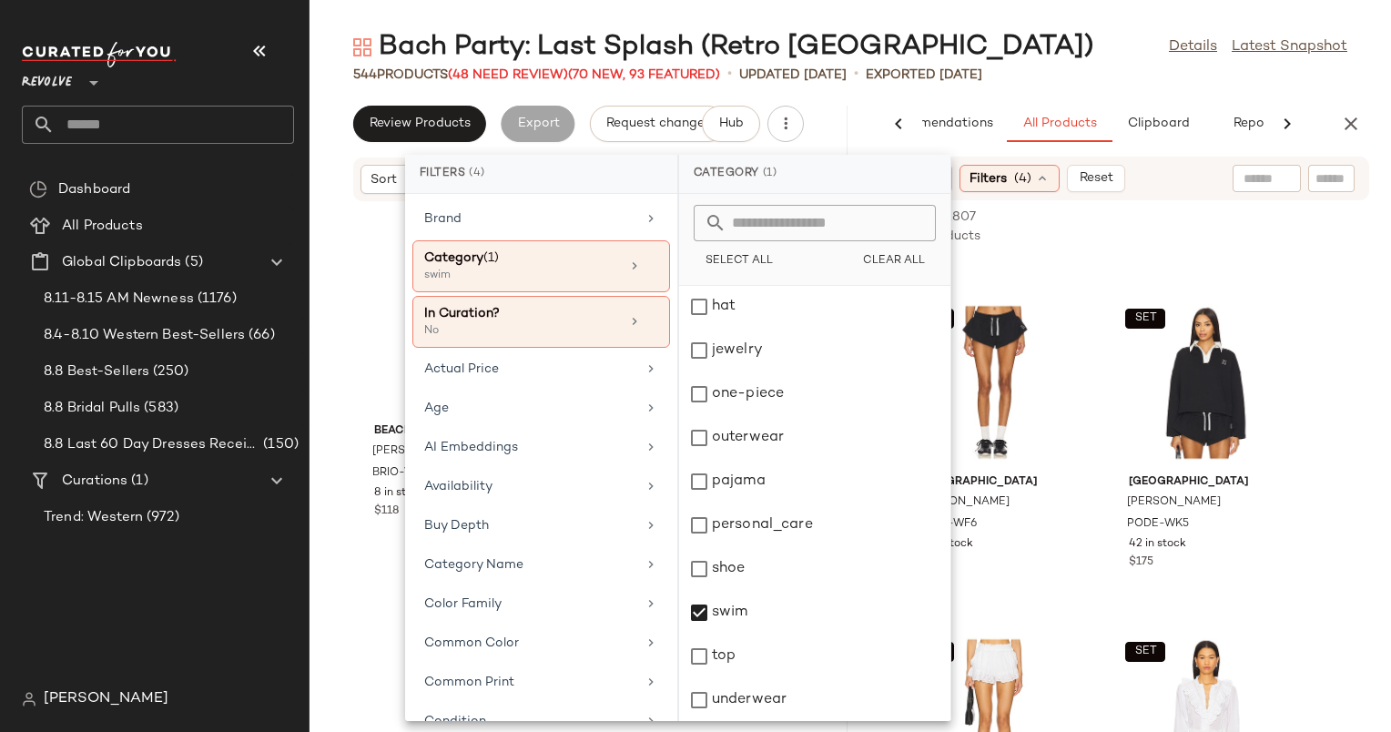
click at [1153, 43] on div "Bach Party: Last Splash (Retro Palm Springs) Details Latest Snapshot" at bounding box center [851, 47] width 1082 height 36
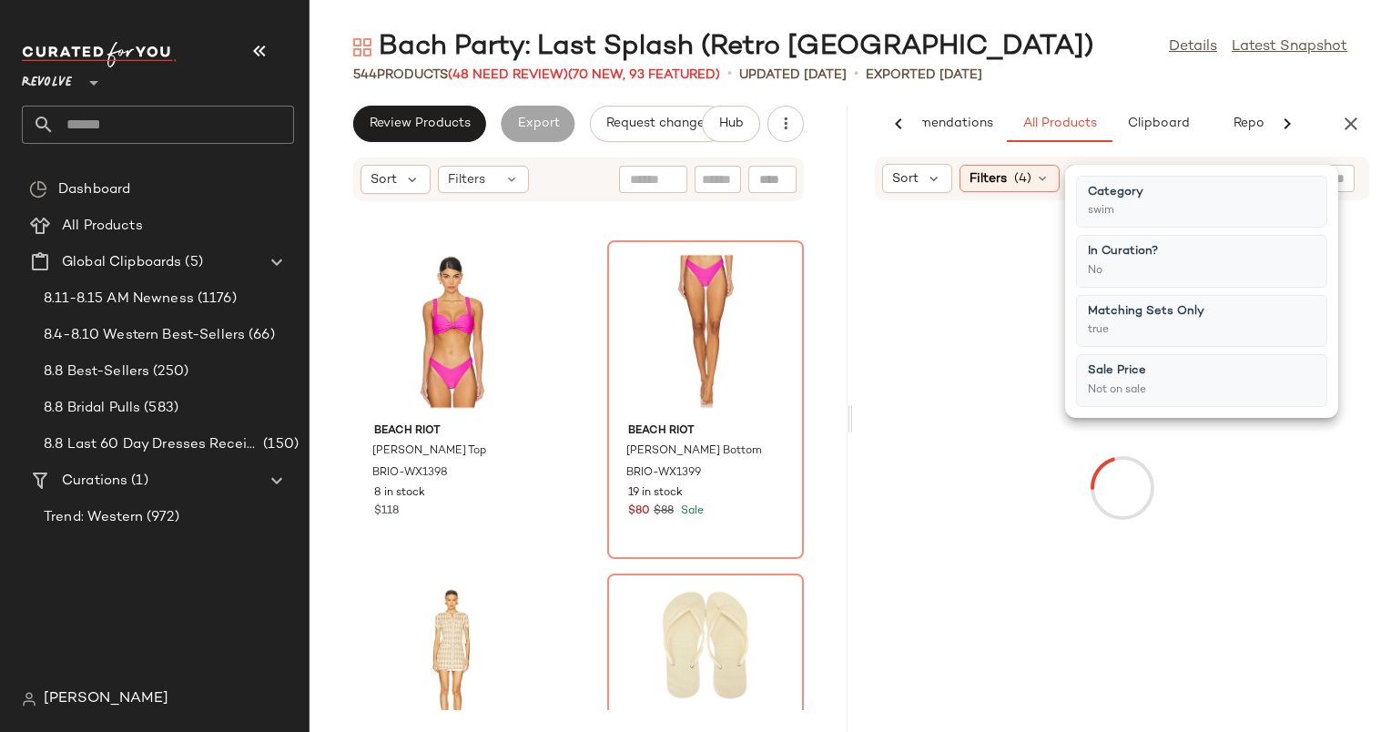
click at [1110, 49] on div "Bach Party: Last Splash (Retro Palm Springs) Details Latest Snapshot" at bounding box center [851, 47] width 1082 height 36
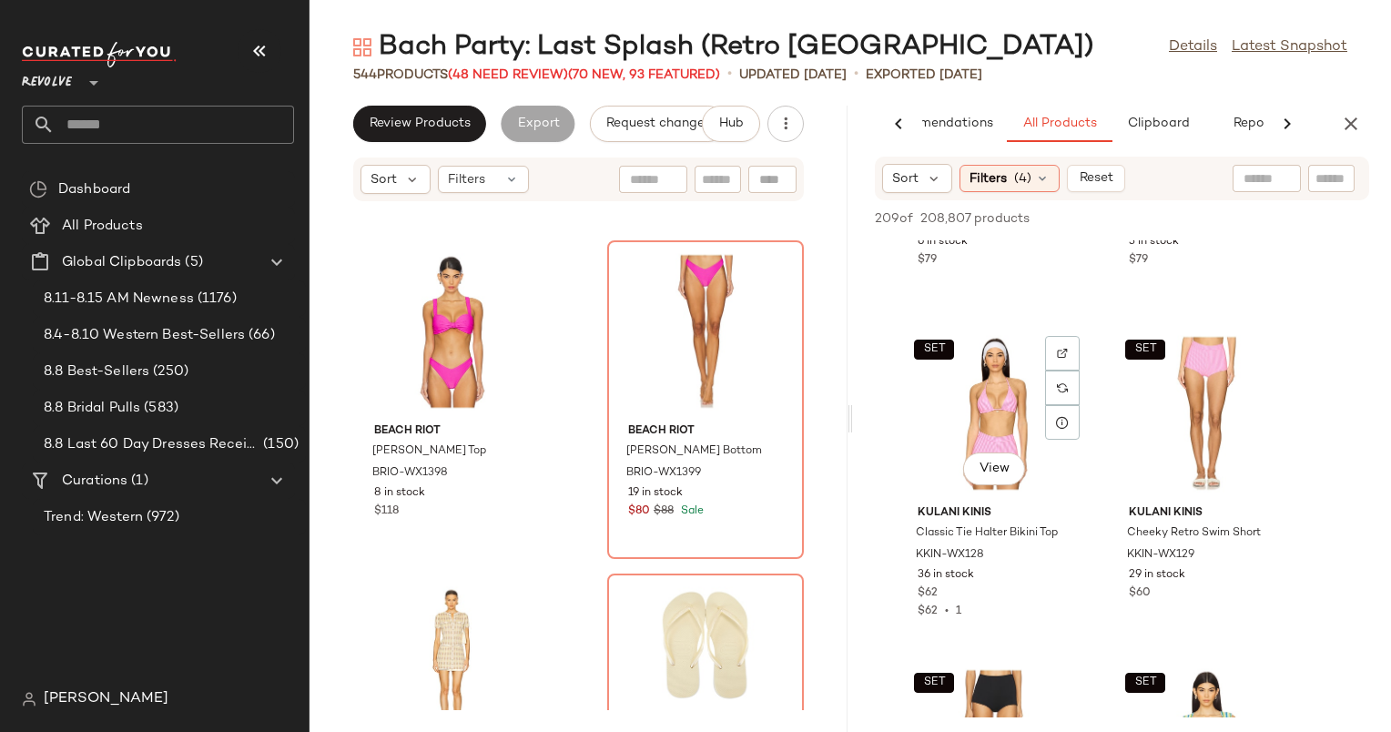
scroll to position [3262, 0]
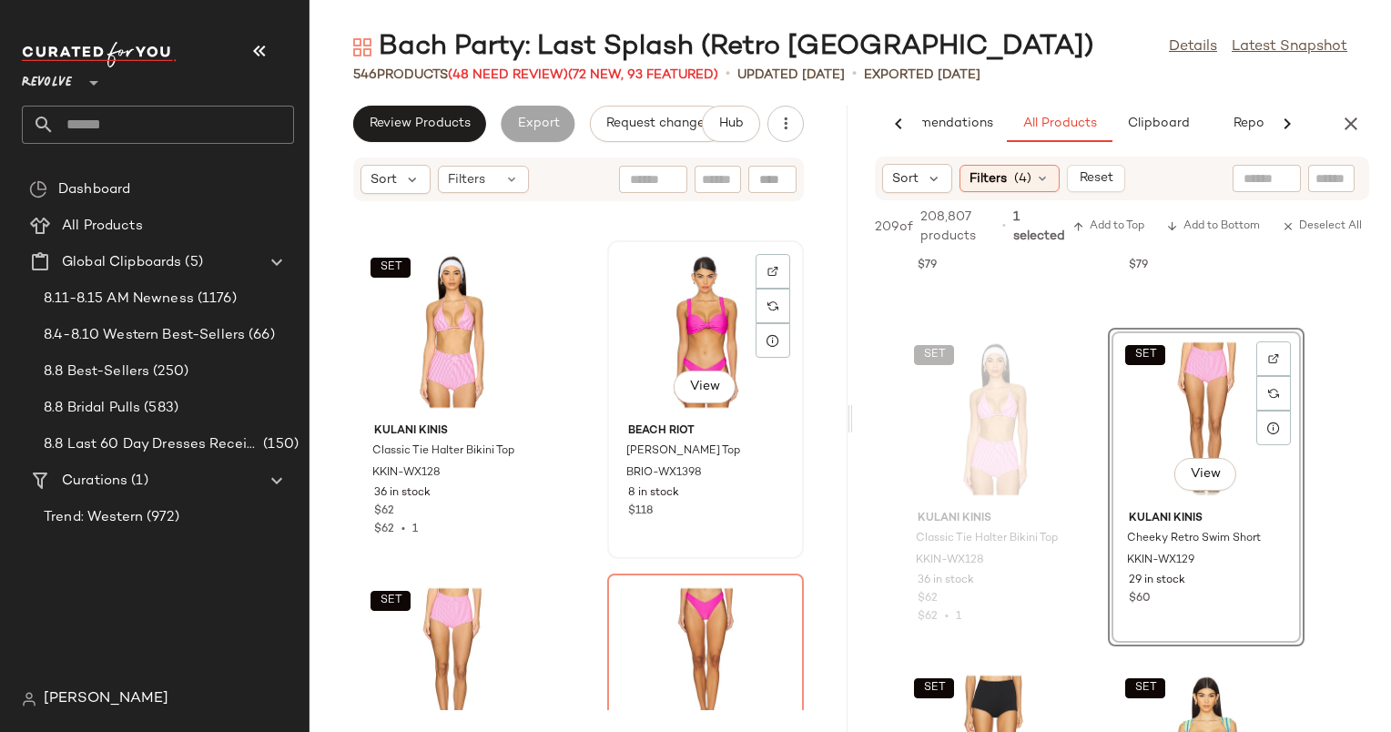
click at [710, 303] on div "View" at bounding box center [706, 331] width 184 height 169
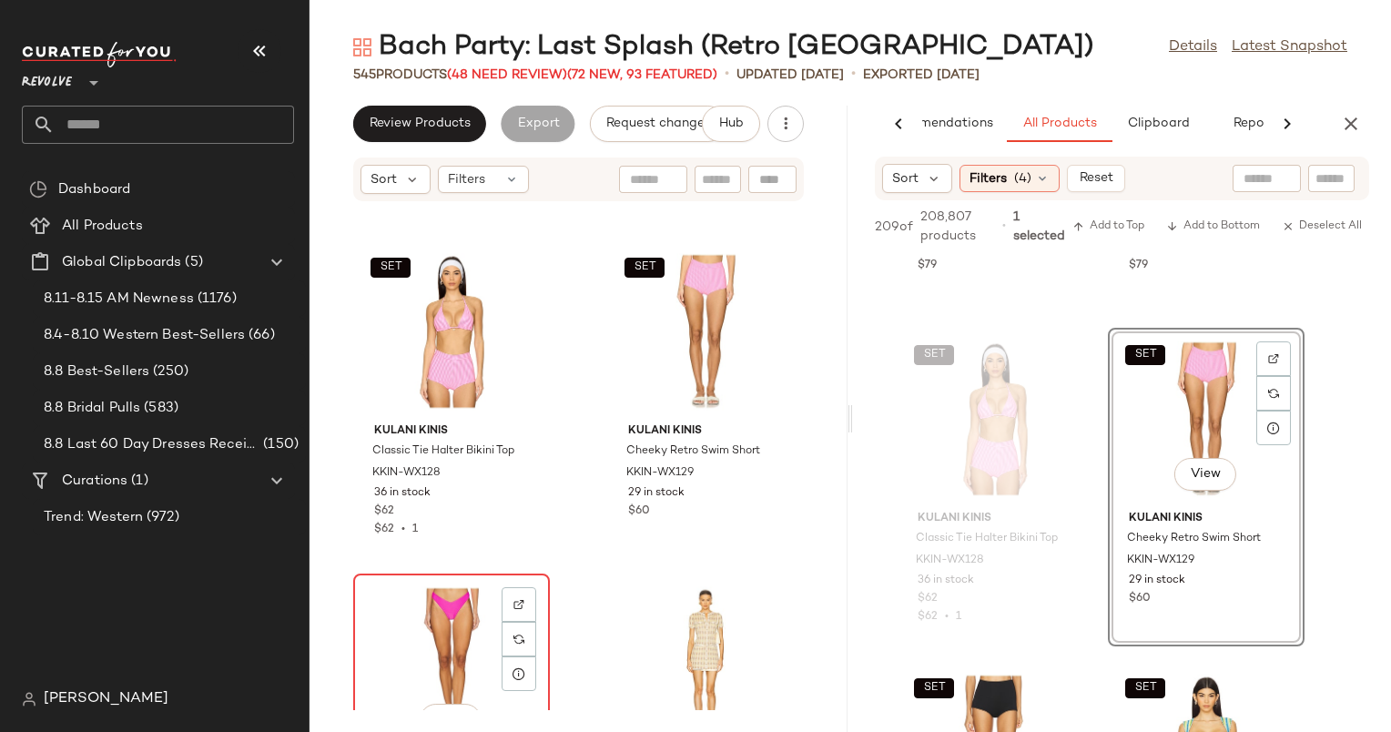
click at [463, 594] on div "View" at bounding box center [452, 664] width 184 height 169
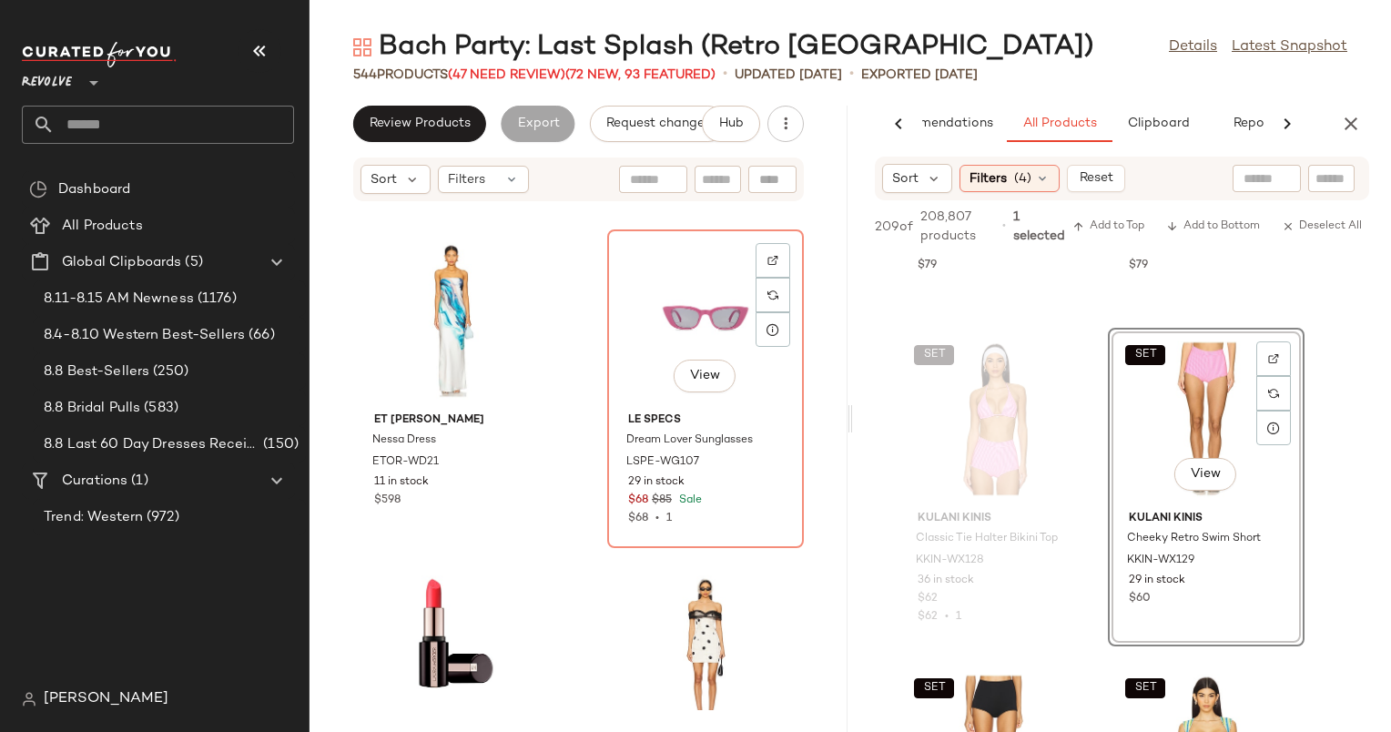
scroll to position [60346, 0]
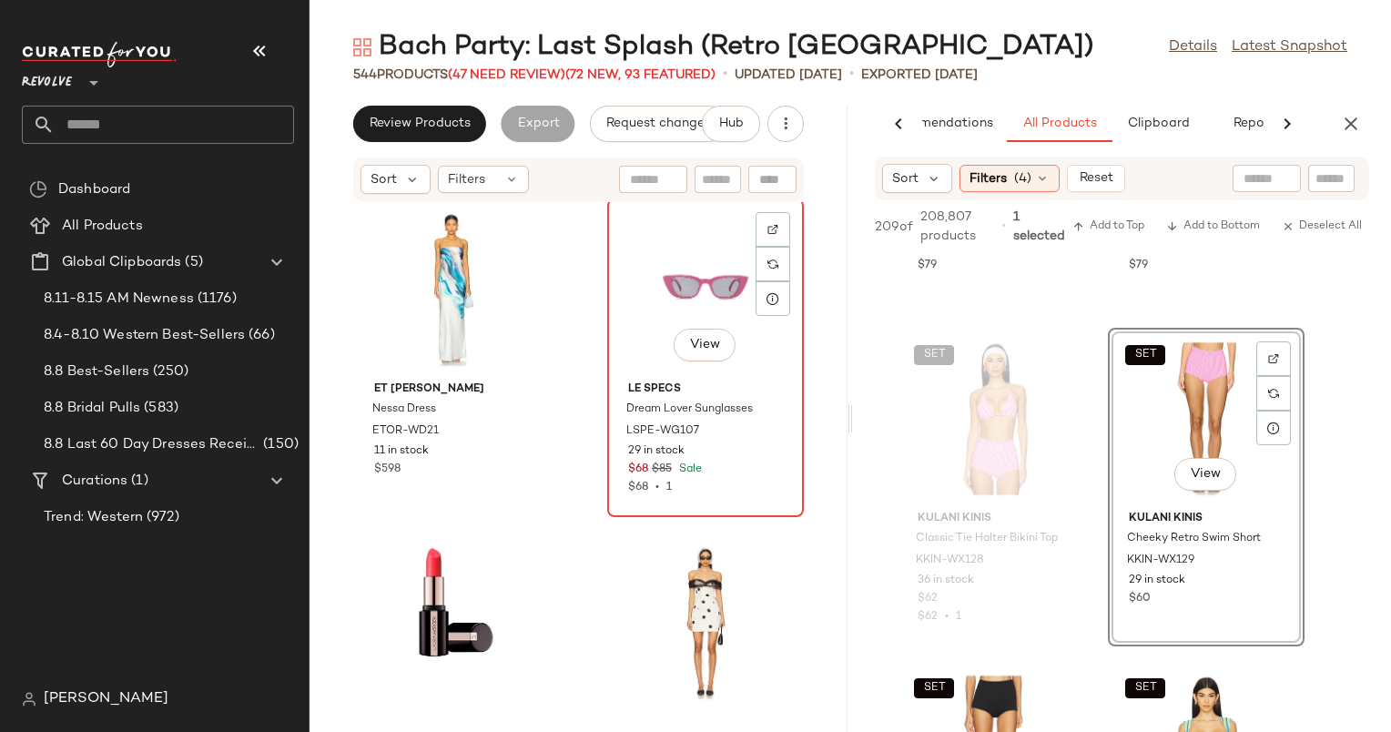
click at [663, 251] on div "View" at bounding box center [706, 289] width 184 height 169
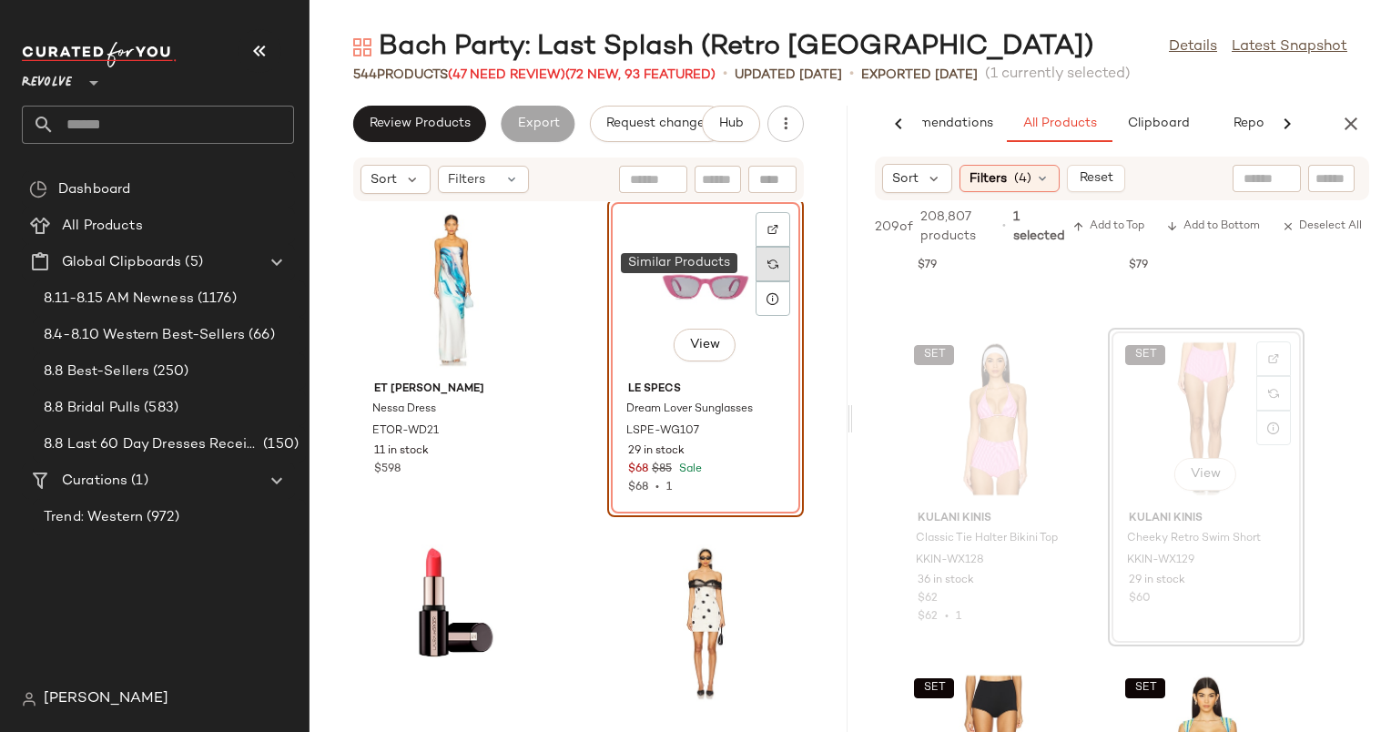
click at [768, 261] on img at bounding box center [773, 264] width 11 height 11
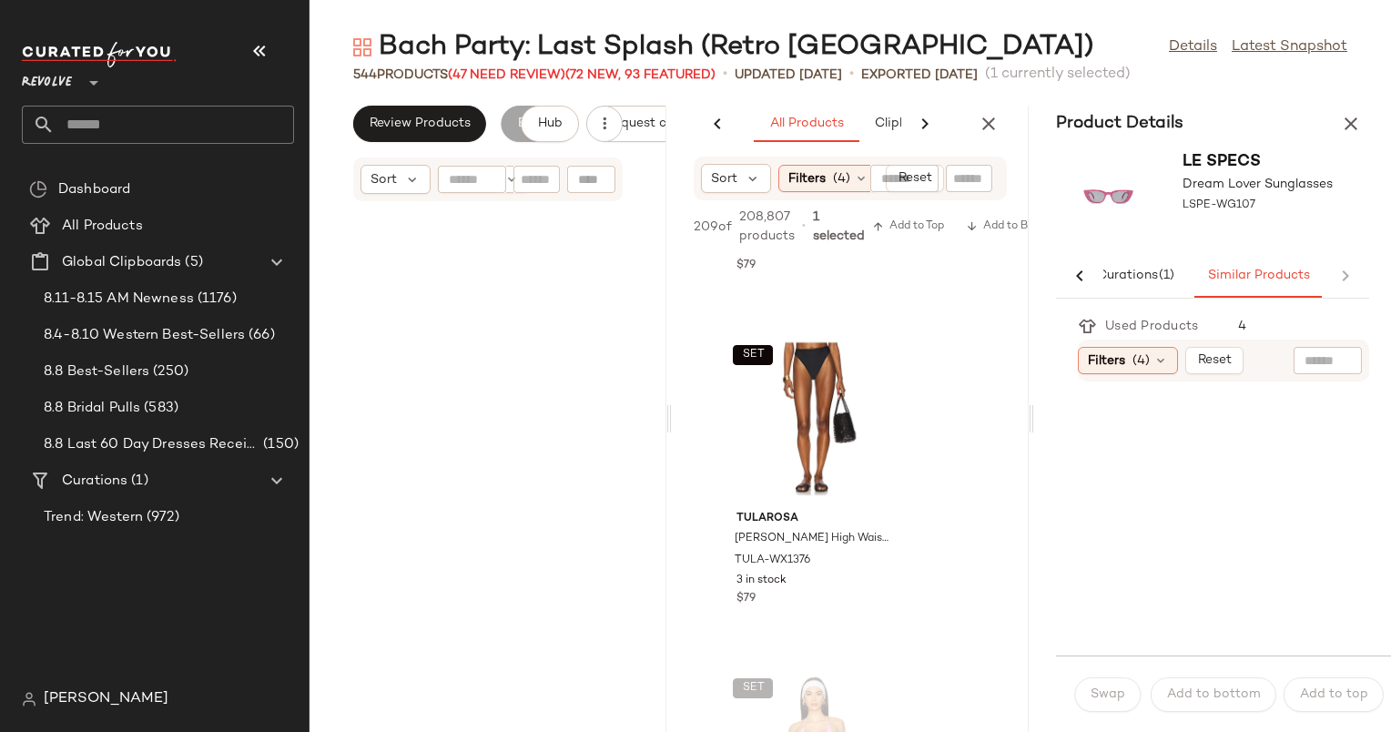
scroll to position [120981, 0]
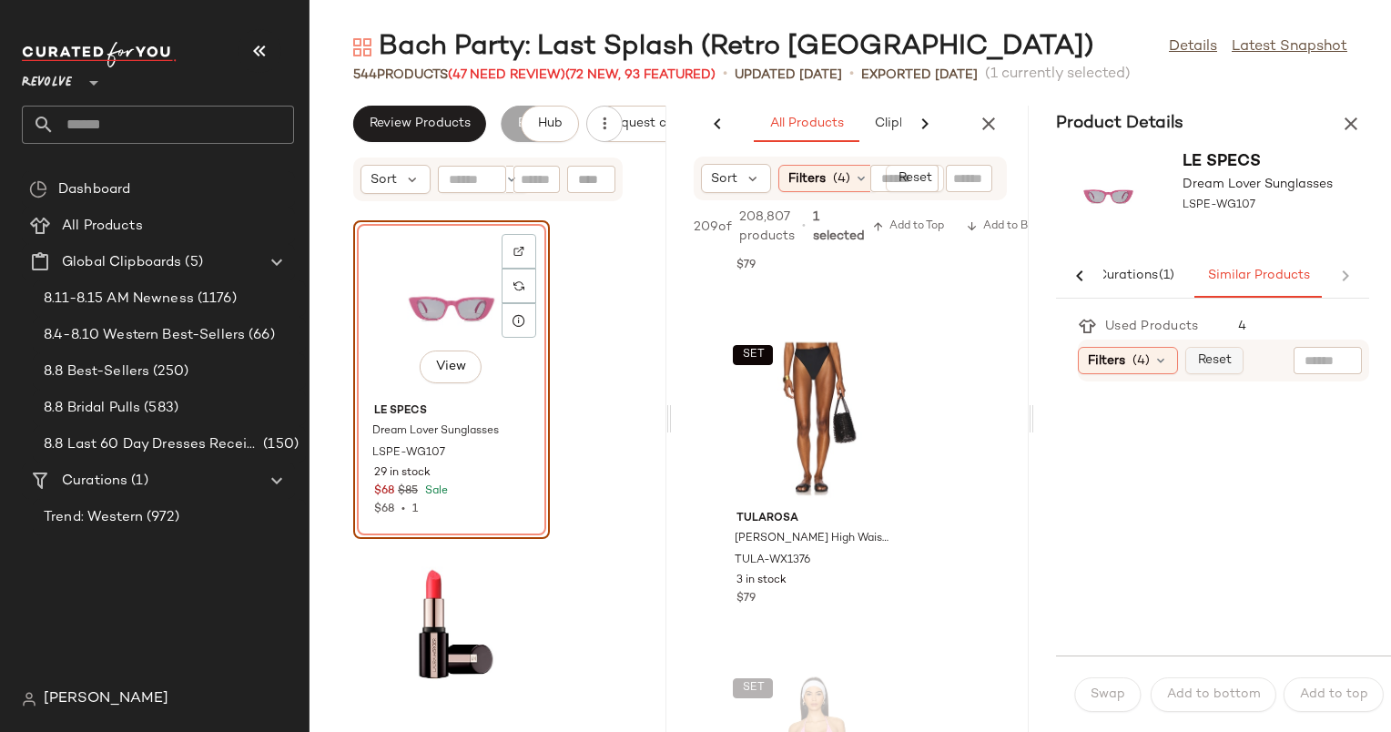
click at [1212, 362] on span "Reset" at bounding box center [1214, 360] width 35 height 15
click at [1348, 119] on icon "button" at bounding box center [1351, 124] width 22 height 22
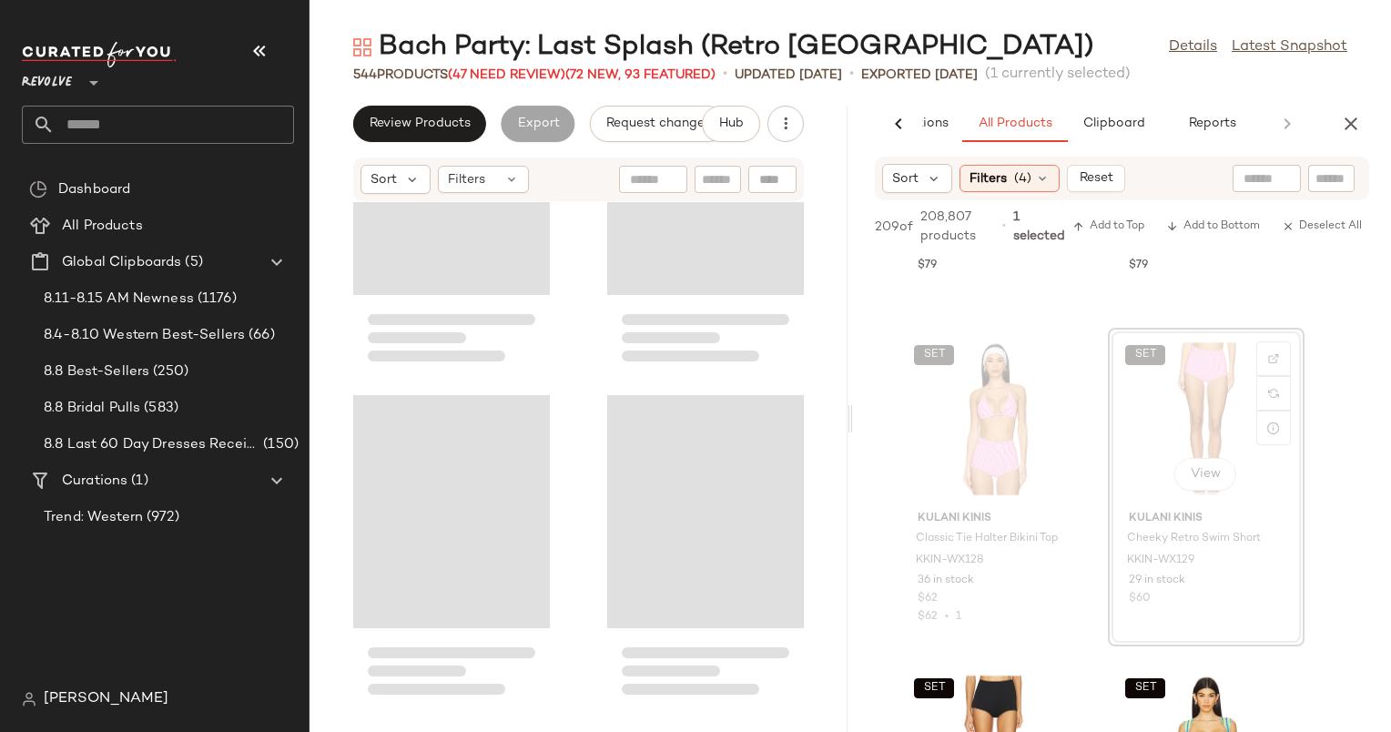
scroll to position [60324, 0]
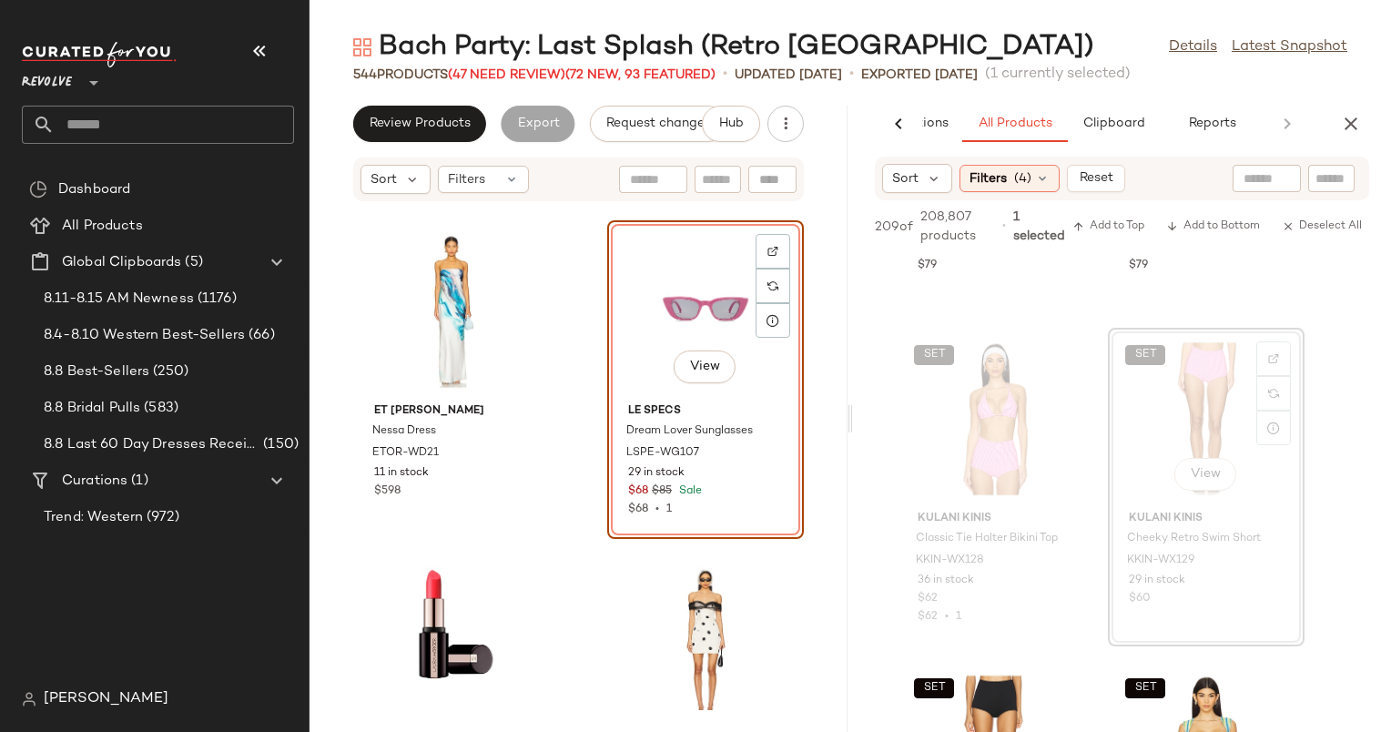
click at [1332, 180] on input "text" at bounding box center [1332, 178] width 32 height 19
click at [1082, 169] on button "Reset" at bounding box center [1096, 178] width 58 height 27
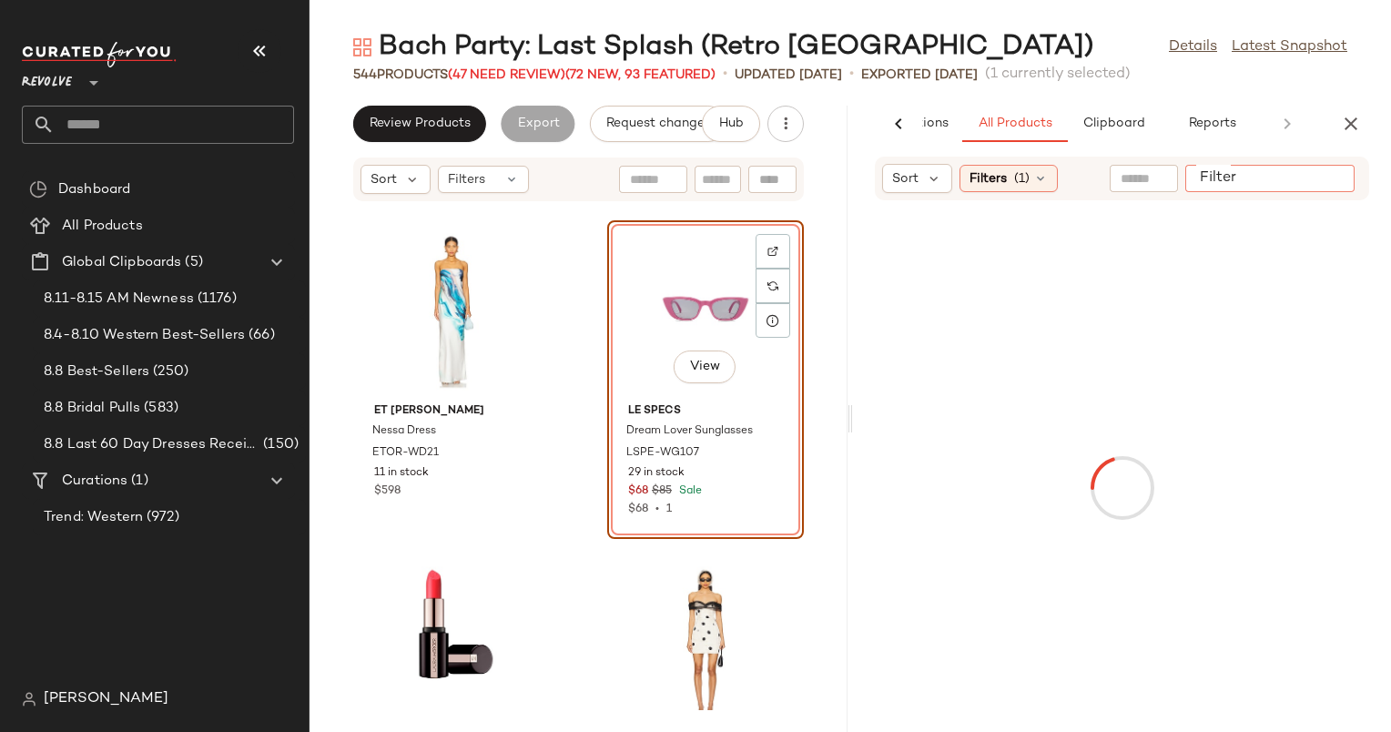
click at [1338, 179] on input "Filter" at bounding box center [1270, 178] width 155 height 19
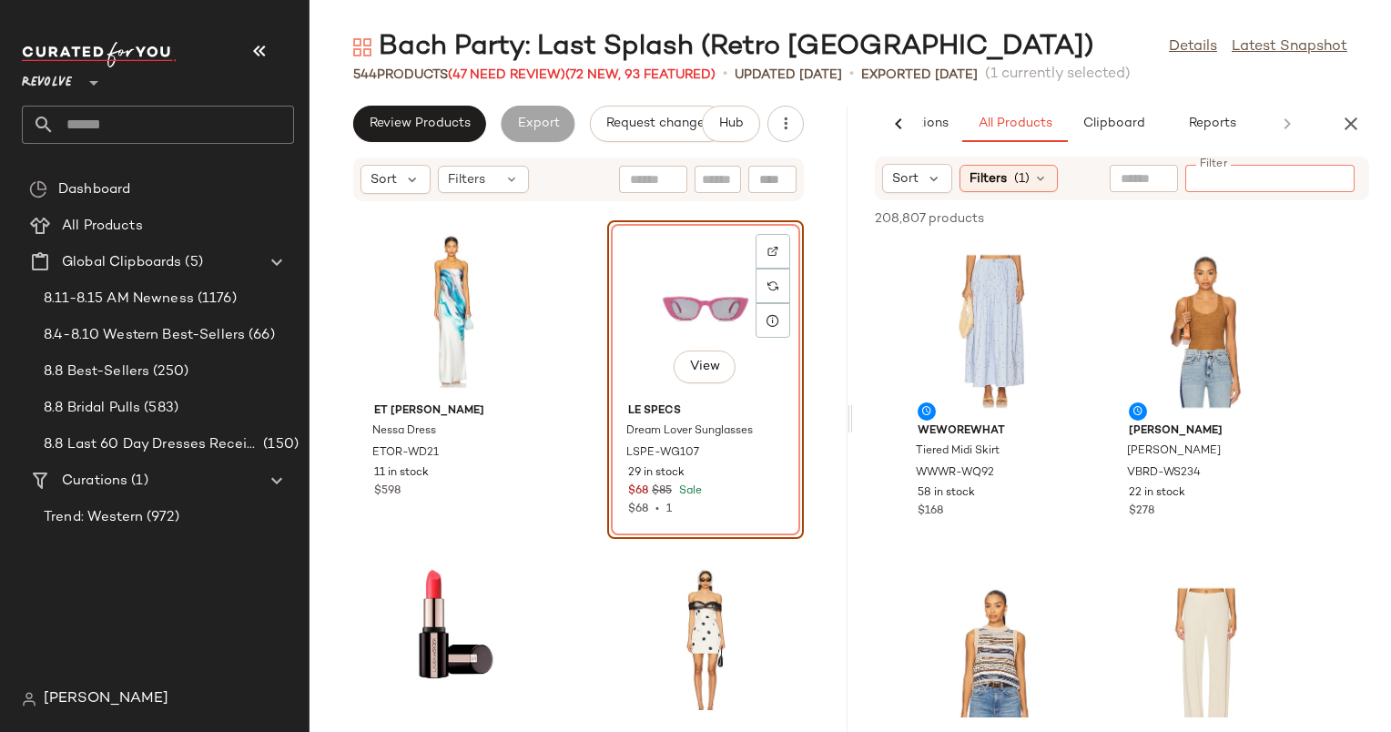
click at [1136, 178] on input "text" at bounding box center [1144, 178] width 46 height 19
type input "****"
click at [1013, 161] on div "Sort Filters (1) Reset pink" at bounding box center [1122, 179] width 494 height 44
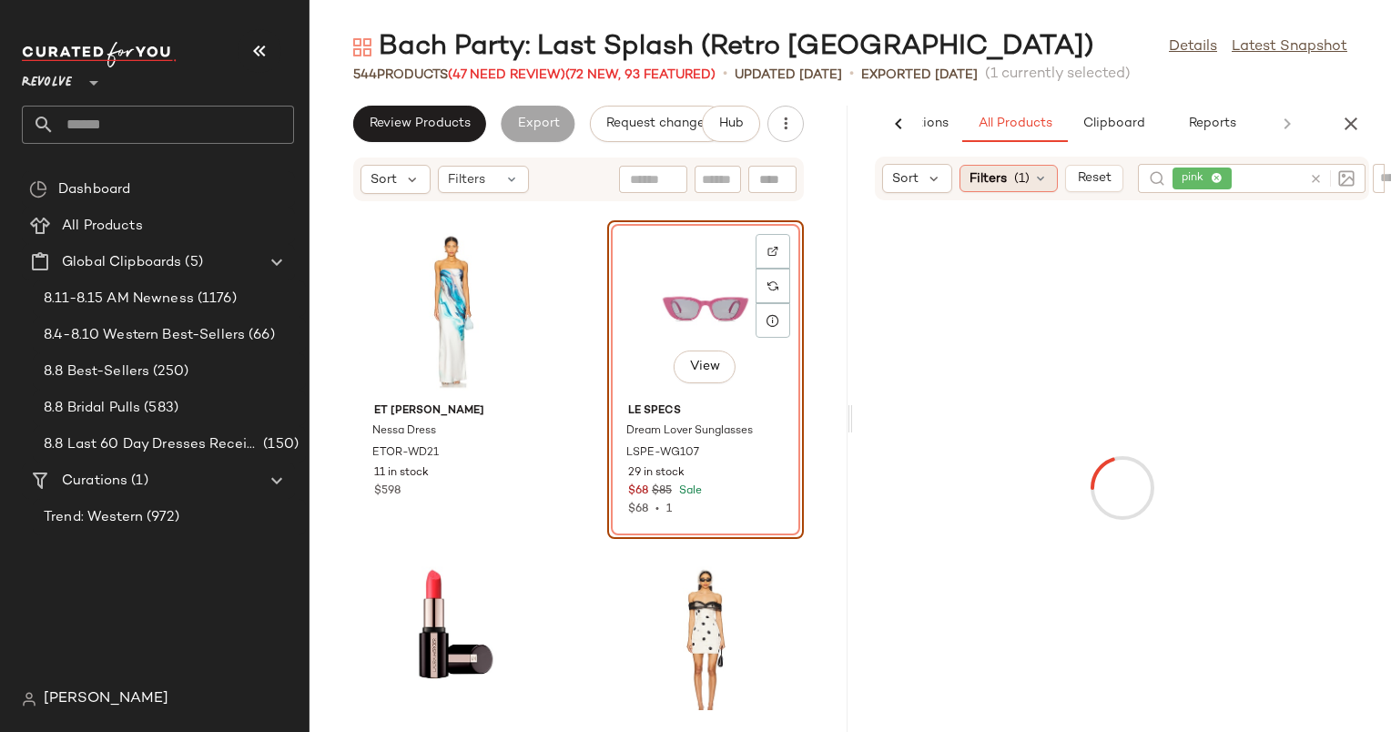
click at [1007, 168] on div "Filters (1)" at bounding box center [1009, 178] width 98 height 27
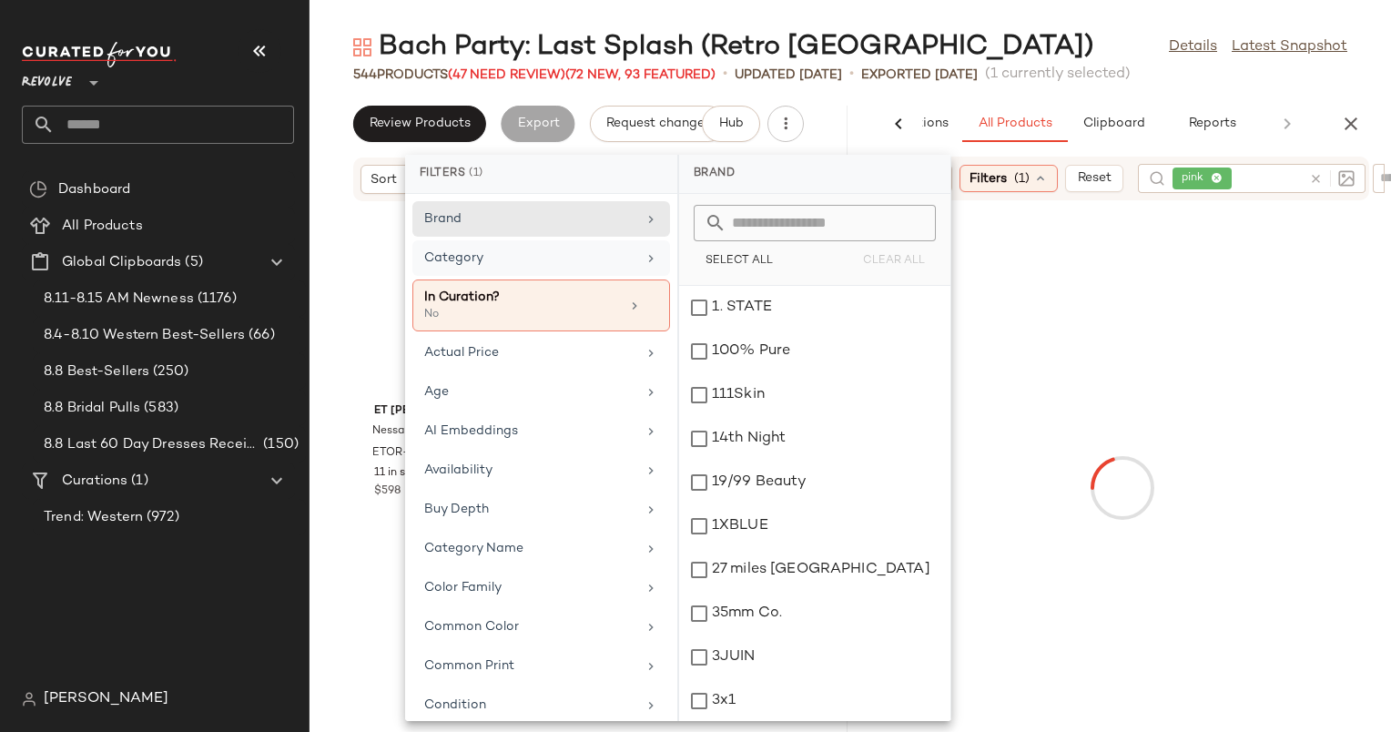
click at [568, 280] on div "Category" at bounding box center [542, 306] width 258 height 52
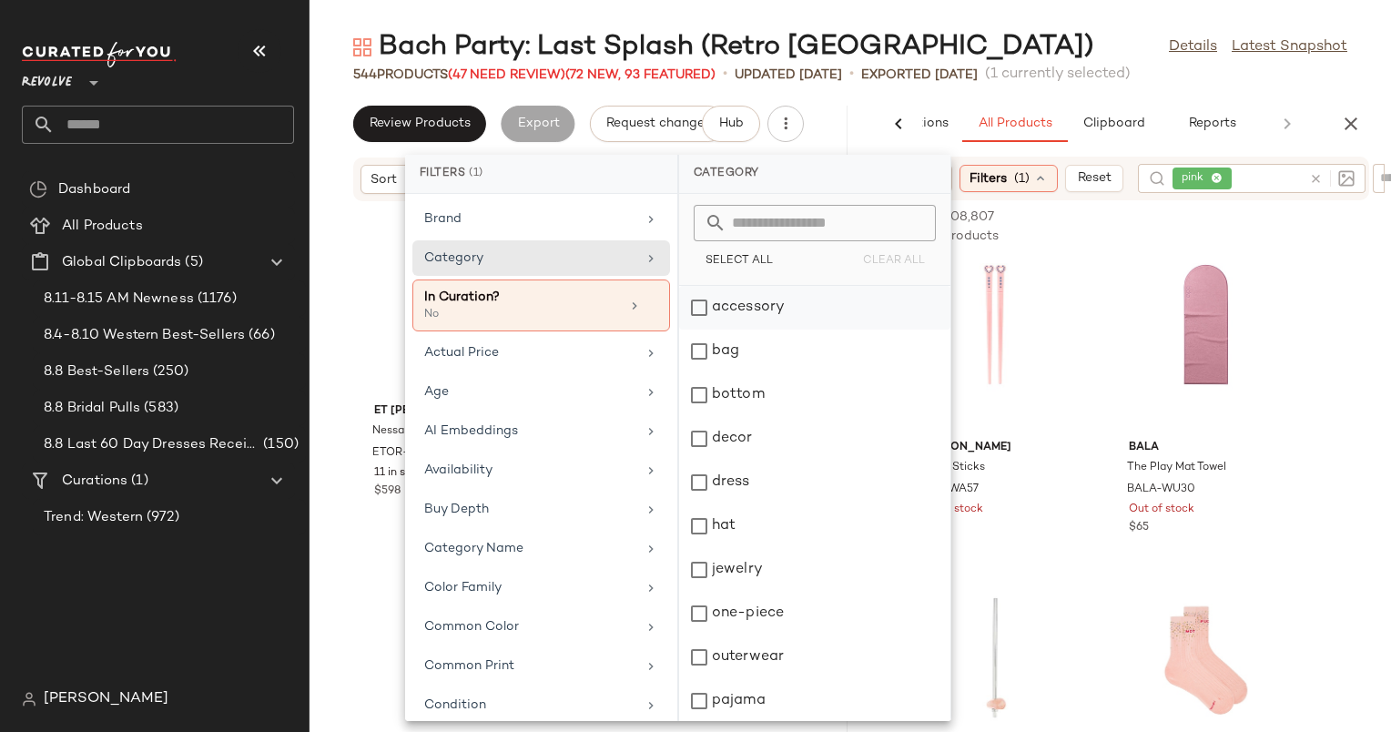
click at [782, 330] on div "accessory" at bounding box center [814, 352] width 271 height 44
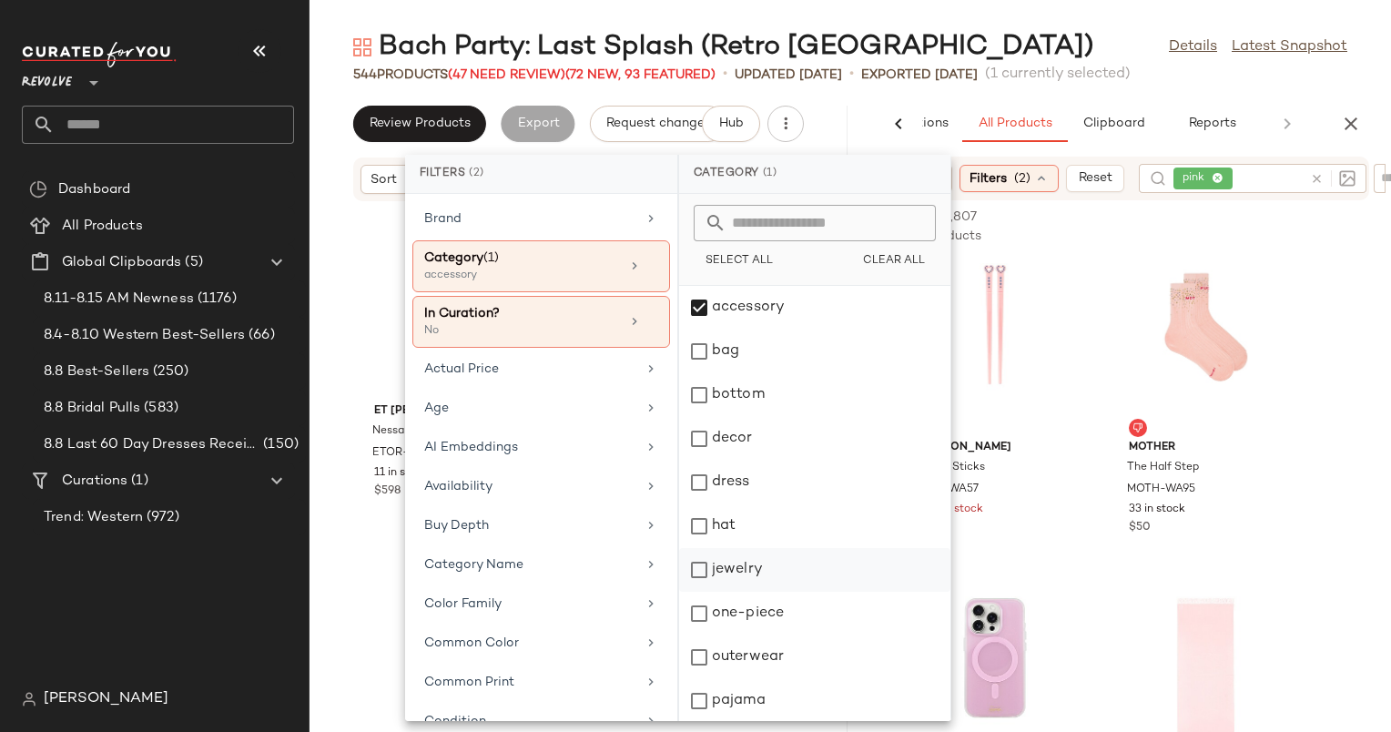
click at [792, 592] on div "jewelry" at bounding box center [814, 614] width 271 height 44
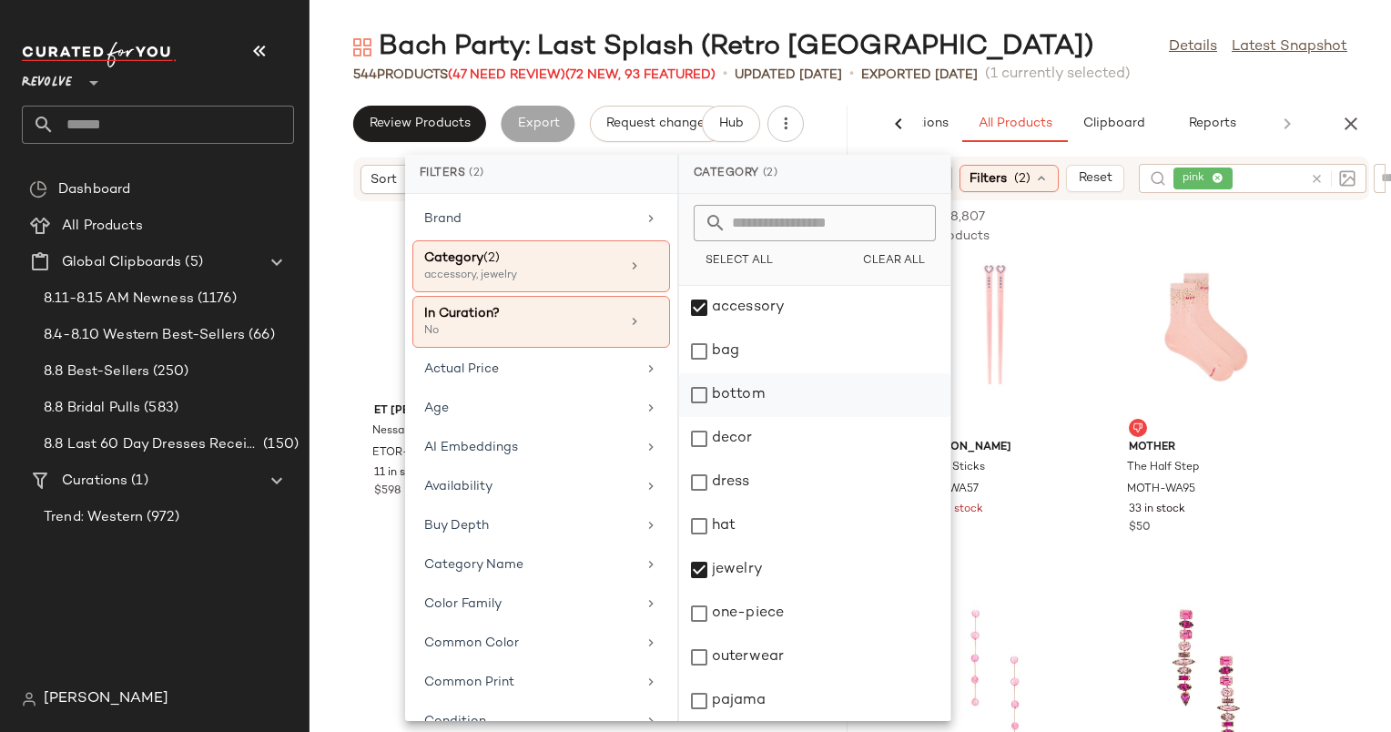
scroll to position [219, 0]
click at [1217, 231] on div at bounding box center [1242, 227] width 255 height 22
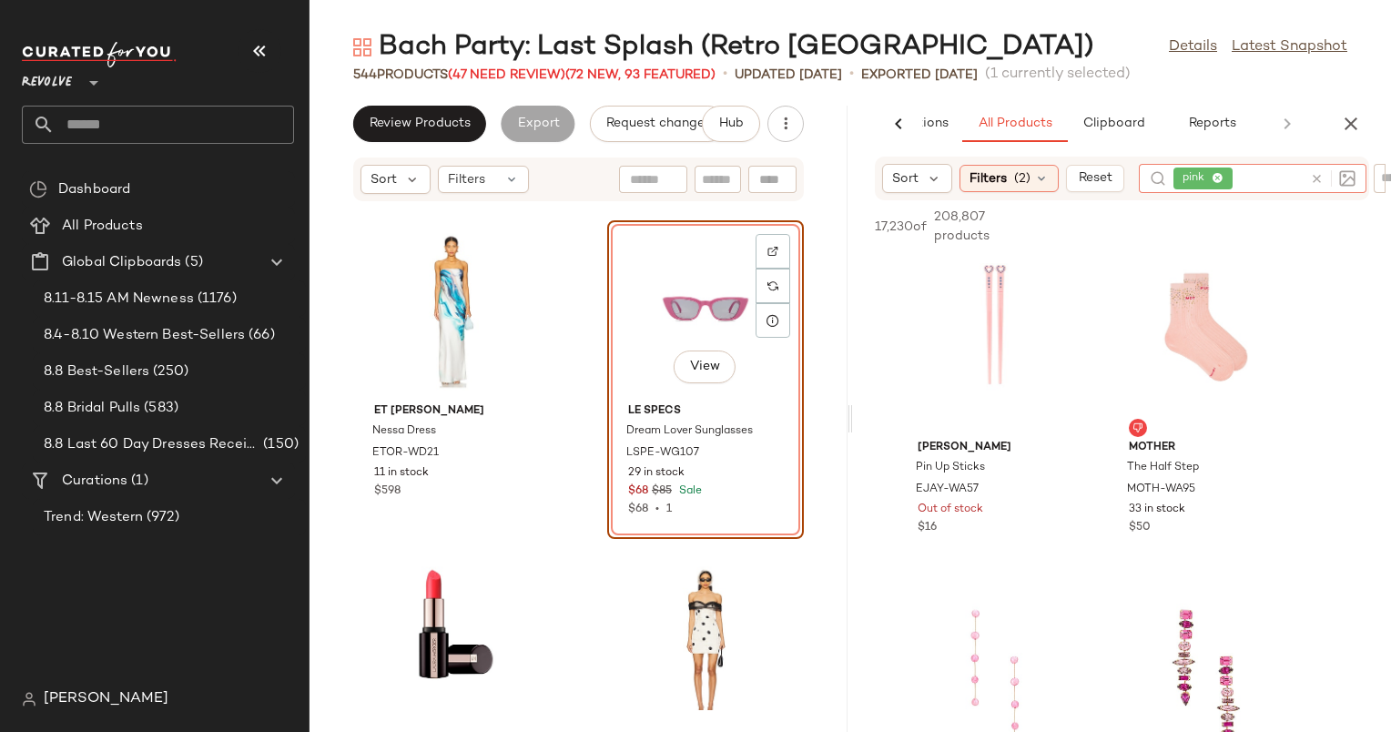
click at [1254, 178] on input "text" at bounding box center [1270, 178] width 66 height 19
click at [1316, 182] on icon at bounding box center [1317, 179] width 14 height 14
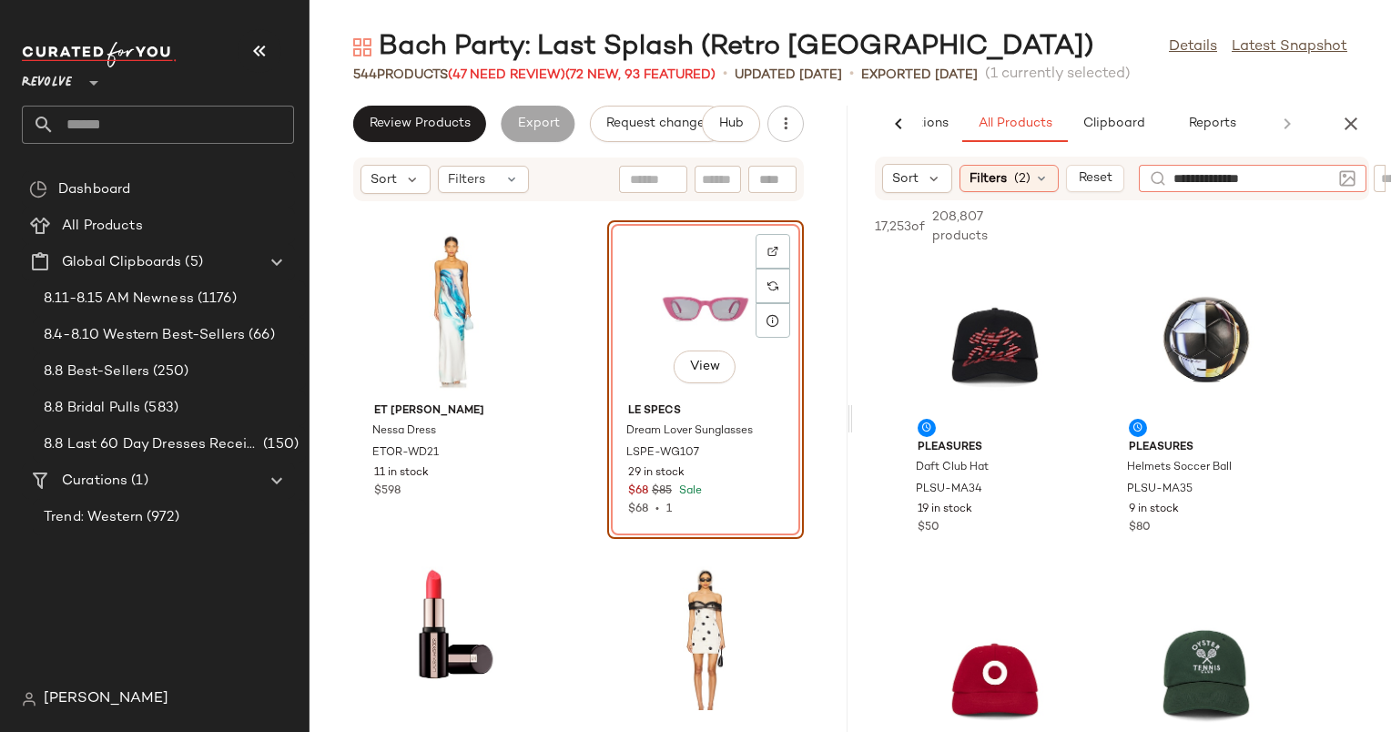
type input "**********"
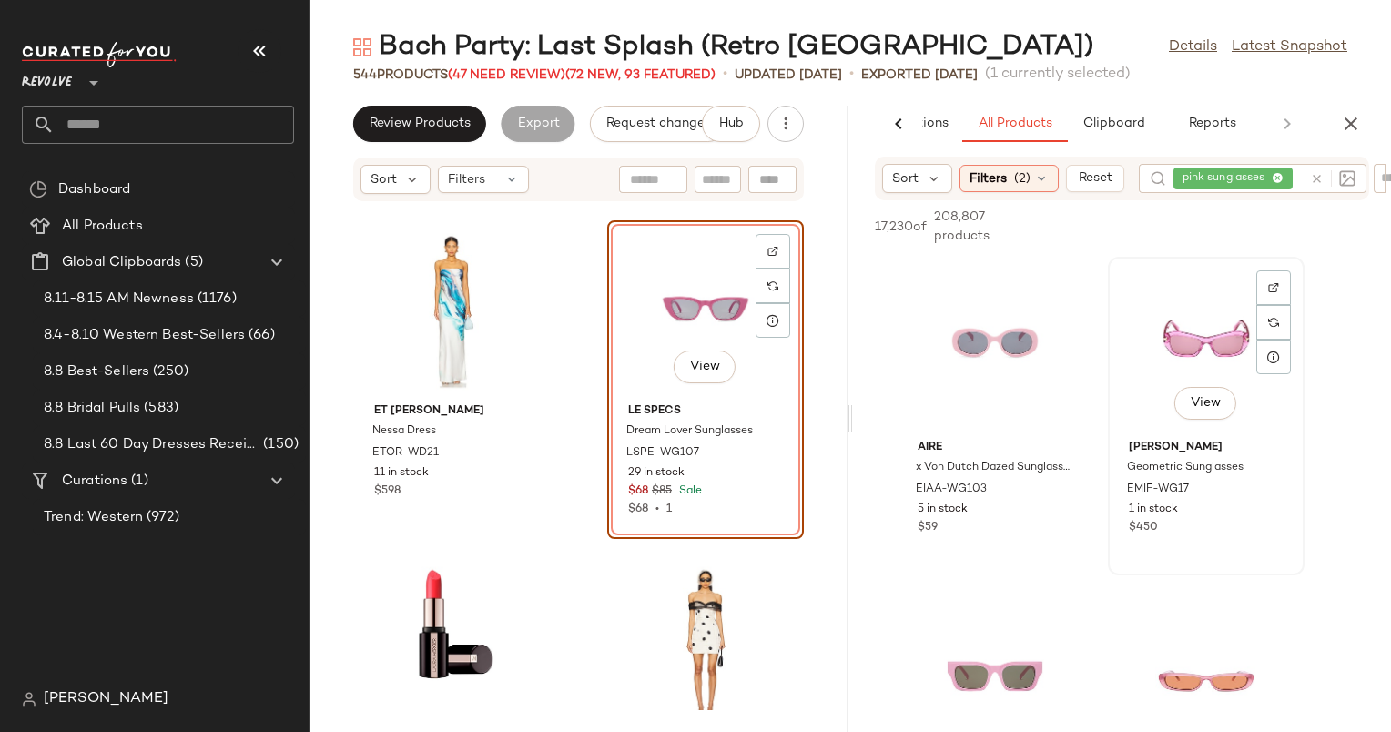
click at [1160, 419] on div "View" at bounding box center [1207, 347] width 184 height 169
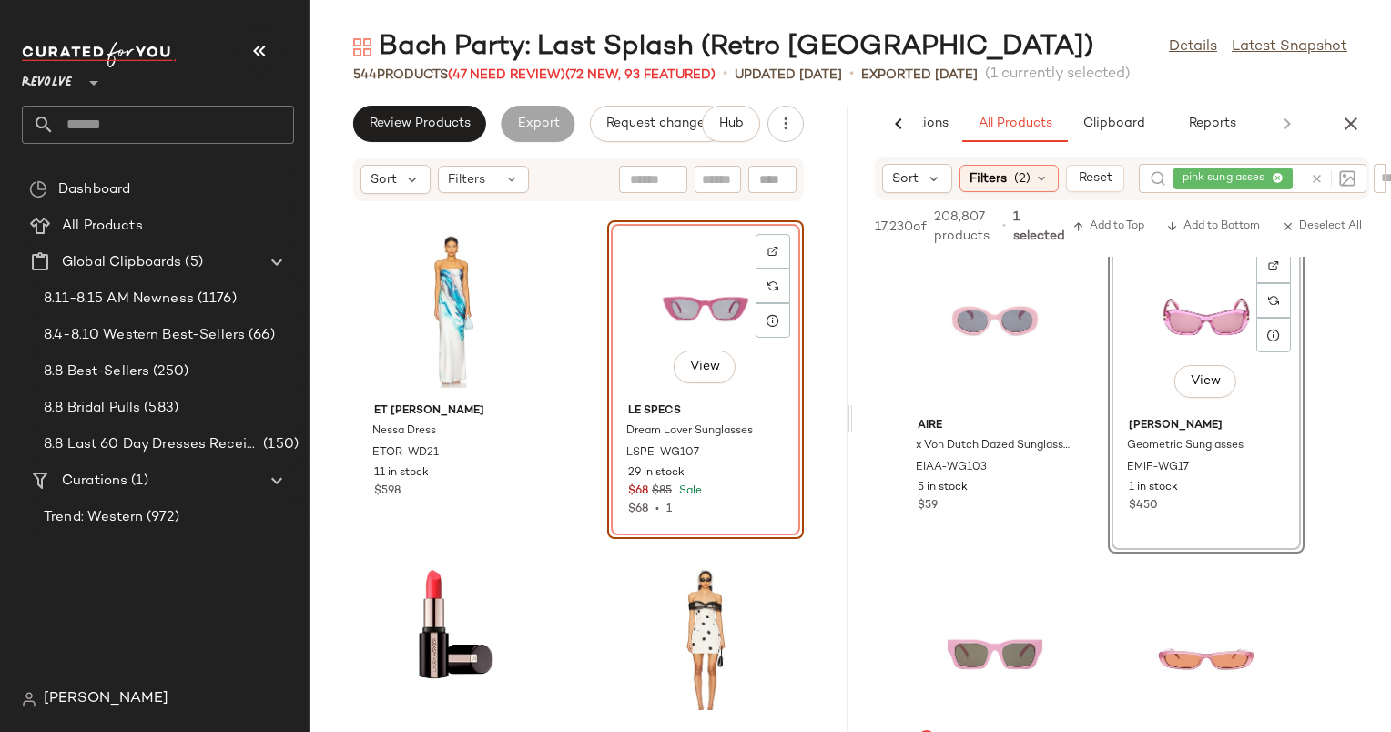
scroll to position [0, 0]
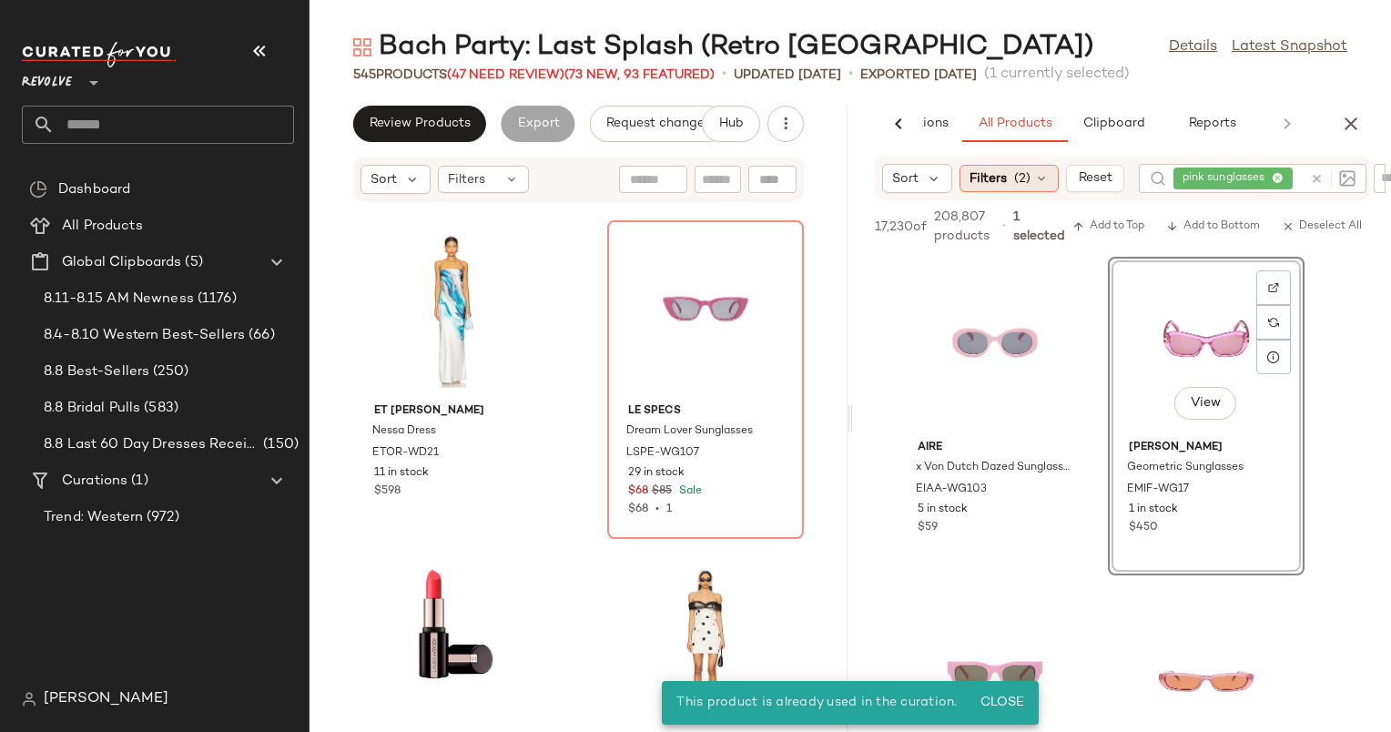
click at [994, 189] on div "Filters (2)" at bounding box center [1009, 178] width 99 height 27
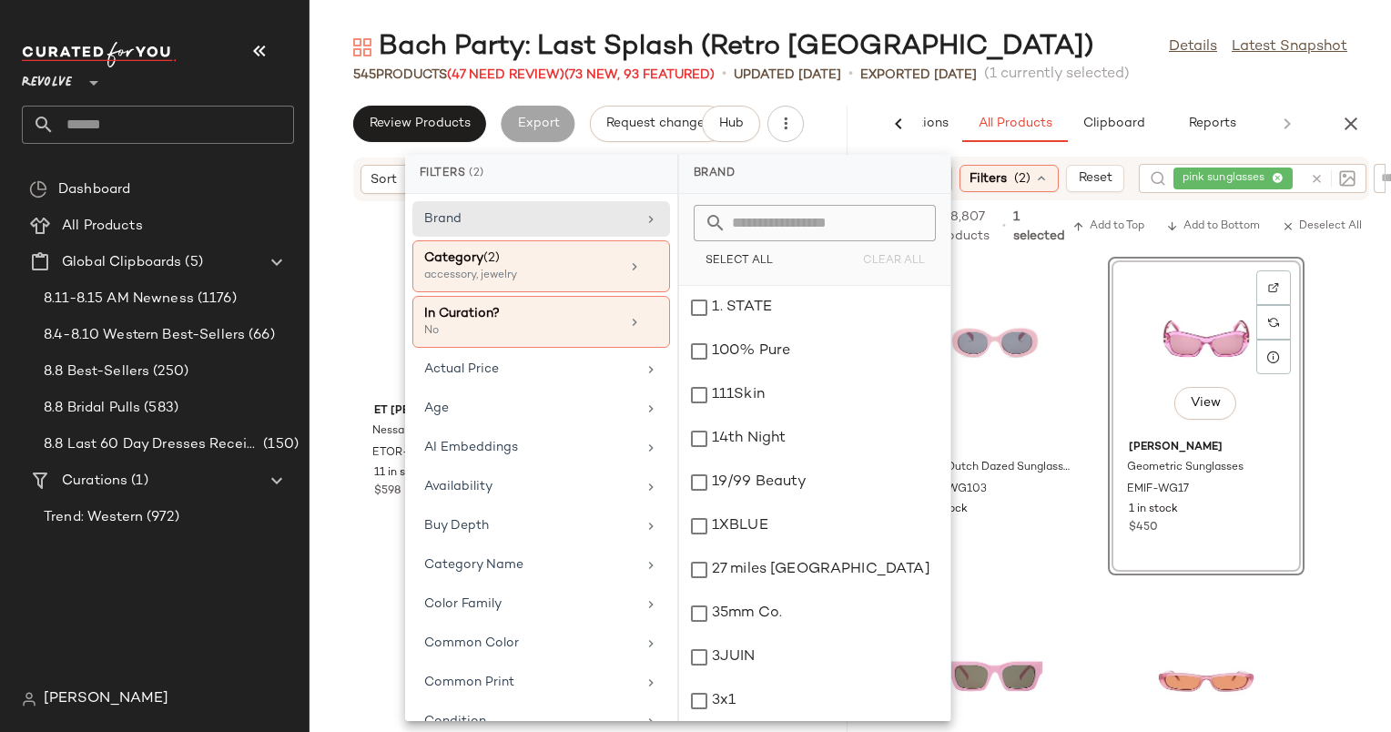
click at [1056, 98] on div "Bach Party: Last Splash (Retro Palm Springs) Details Latest Snapshot 545 Produc…" at bounding box center [851, 380] width 1082 height 703
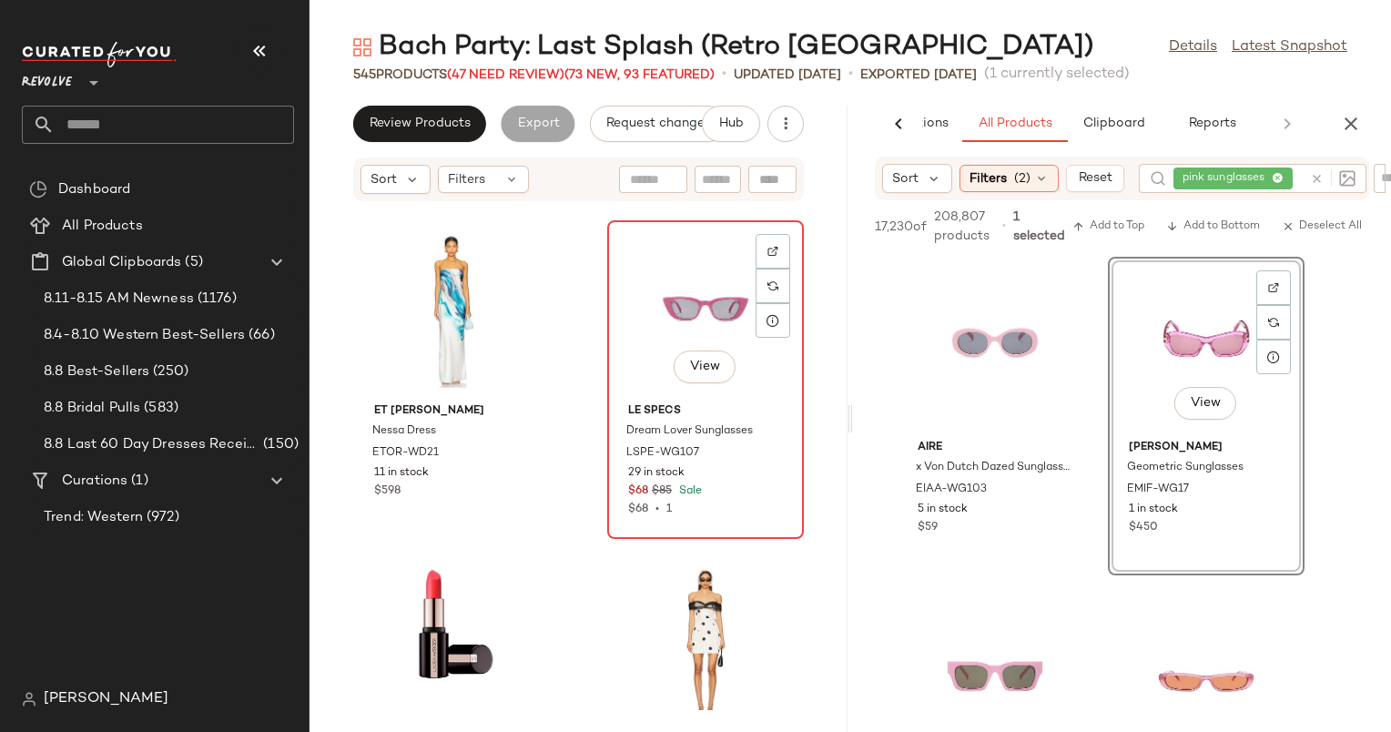
click at [645, 321] on div "View" at bounding box center [706, 311] width 184 height 169
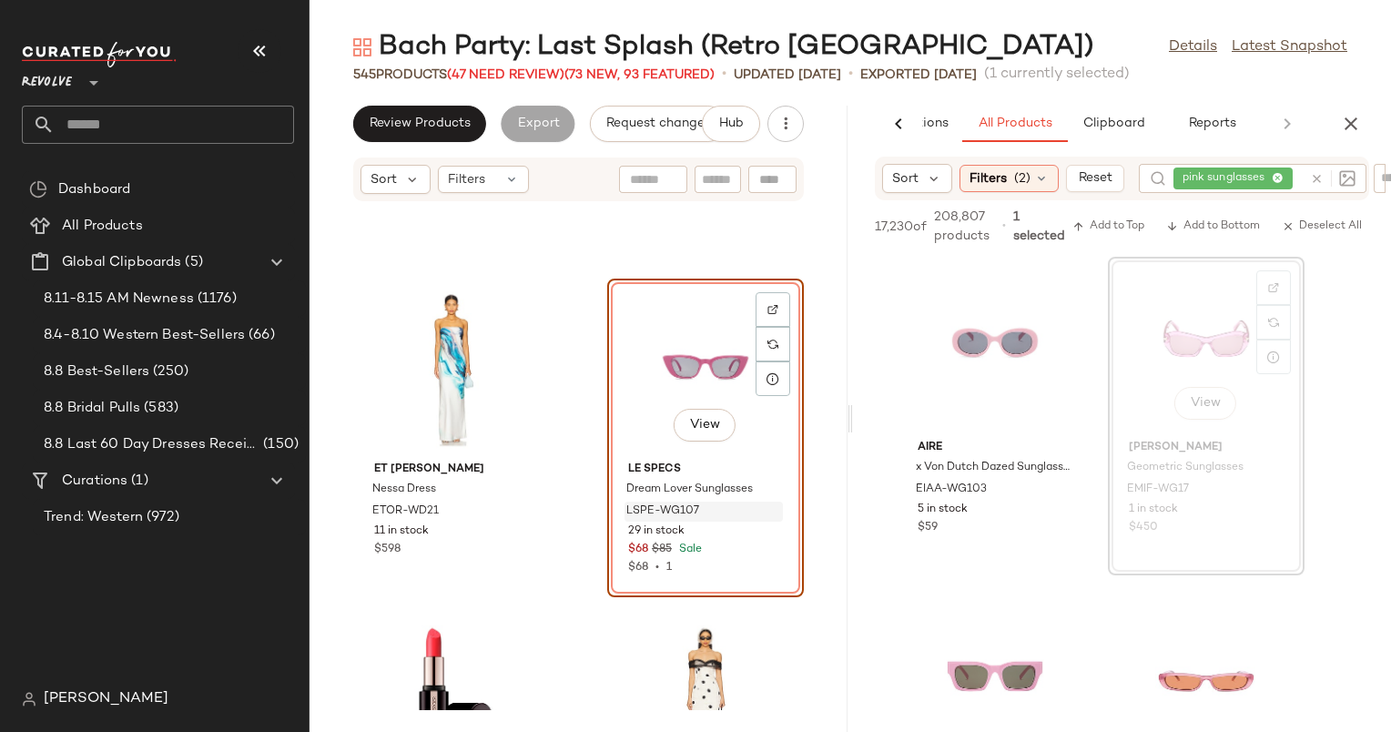
scroll to position [60265, 0]
click at [763, 184] on input "Find by ID" at bounding box center [730, 179] width 142 height 27
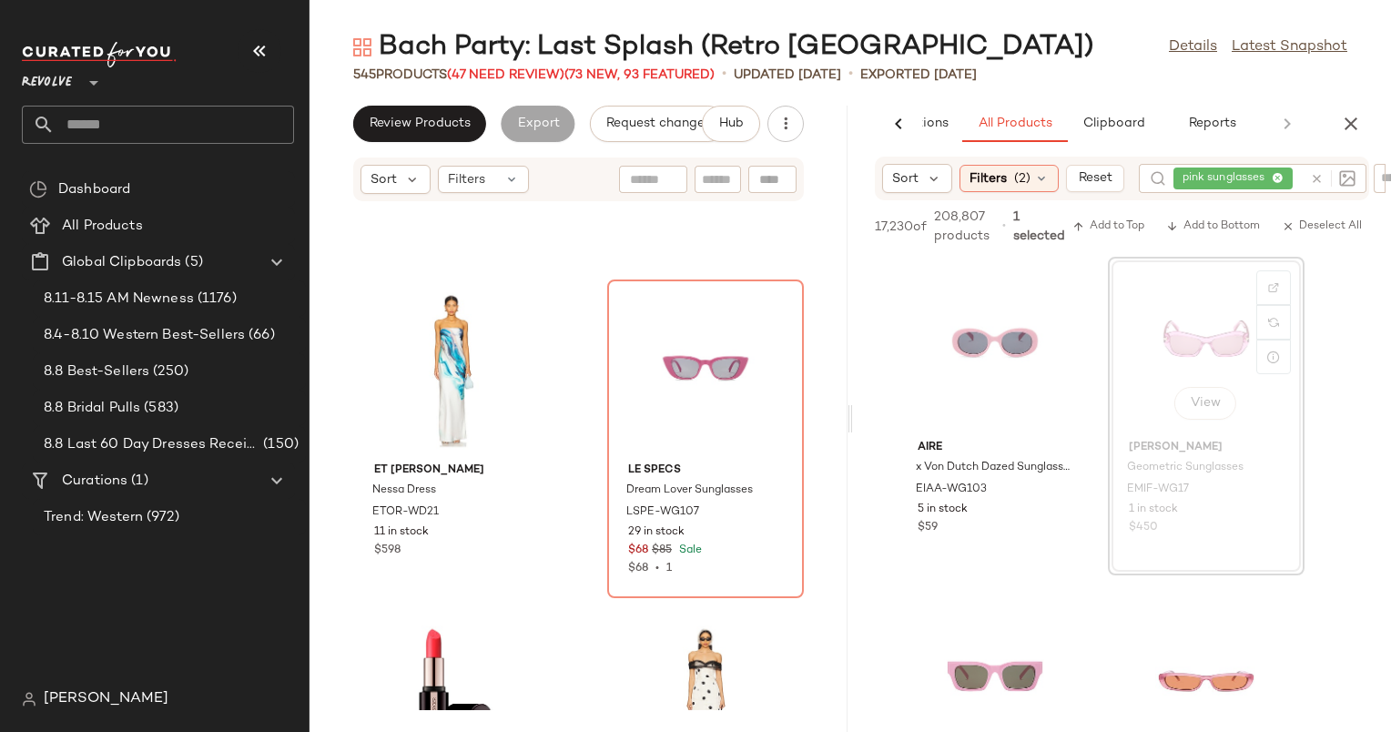
click at [732, 197] on div "Sort Filters" at bounding box center [578, 180] width 451 height 44
click at [720, 178] on input "text" at bounding box center [718, 179] width 32 height 19
type input "**********"
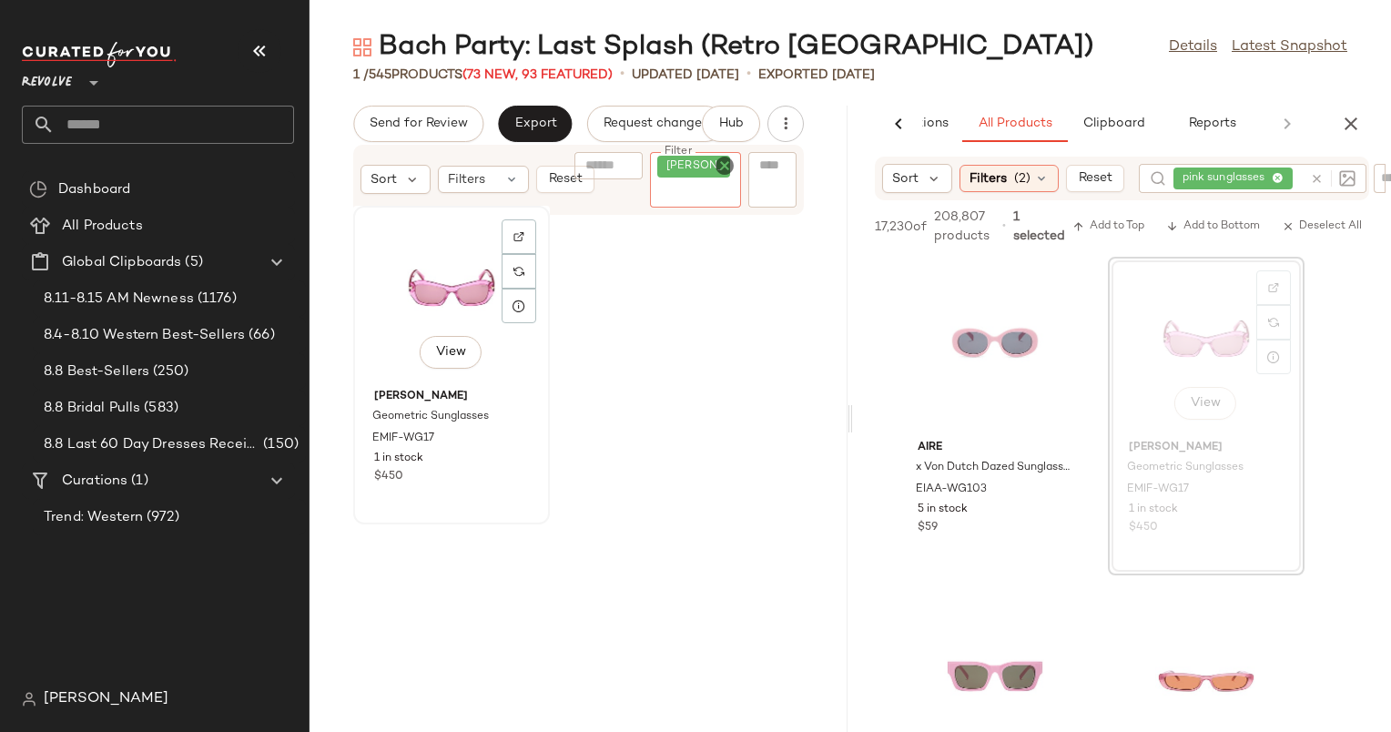
click at [446, 270] on div "View" at bounding box center [452, 296] width 184 height 169
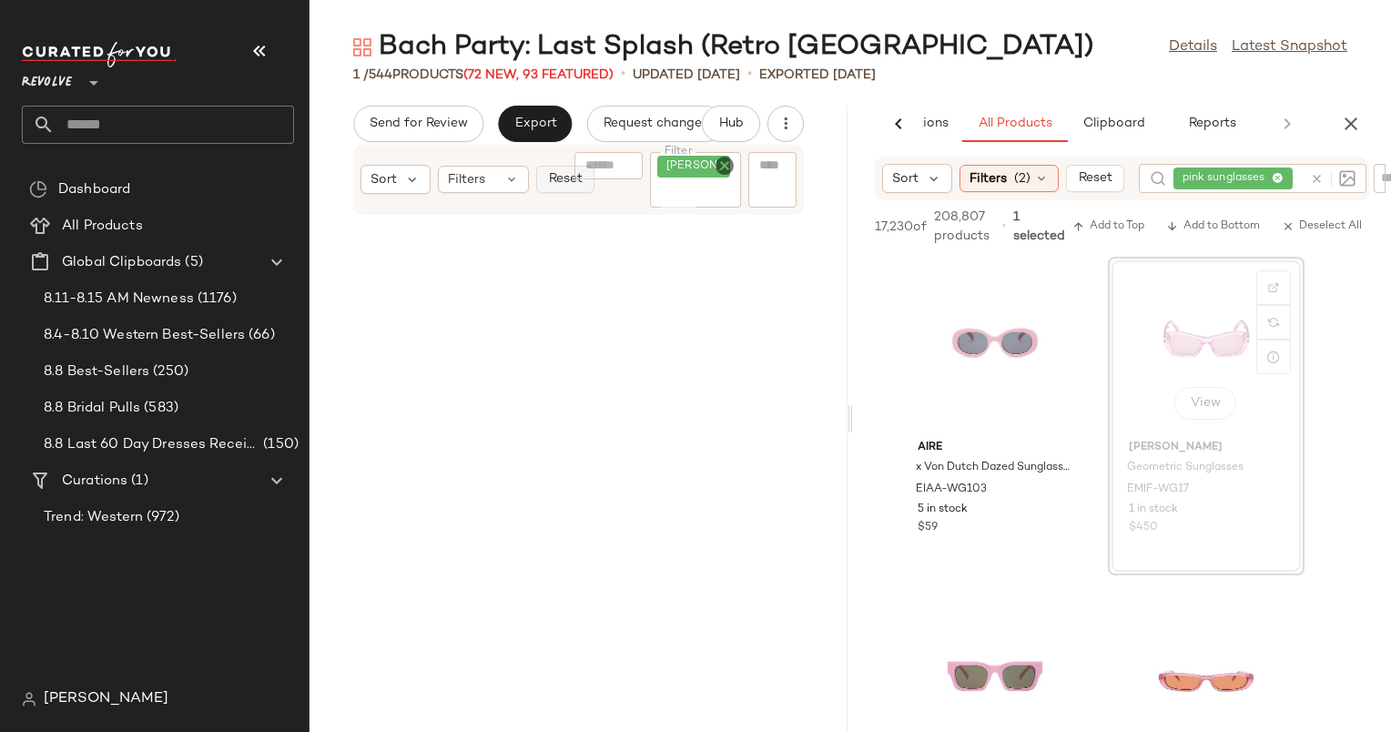
click at [556, 187] on span "Reset" at bounding box center [564, 179] width 35 height 15
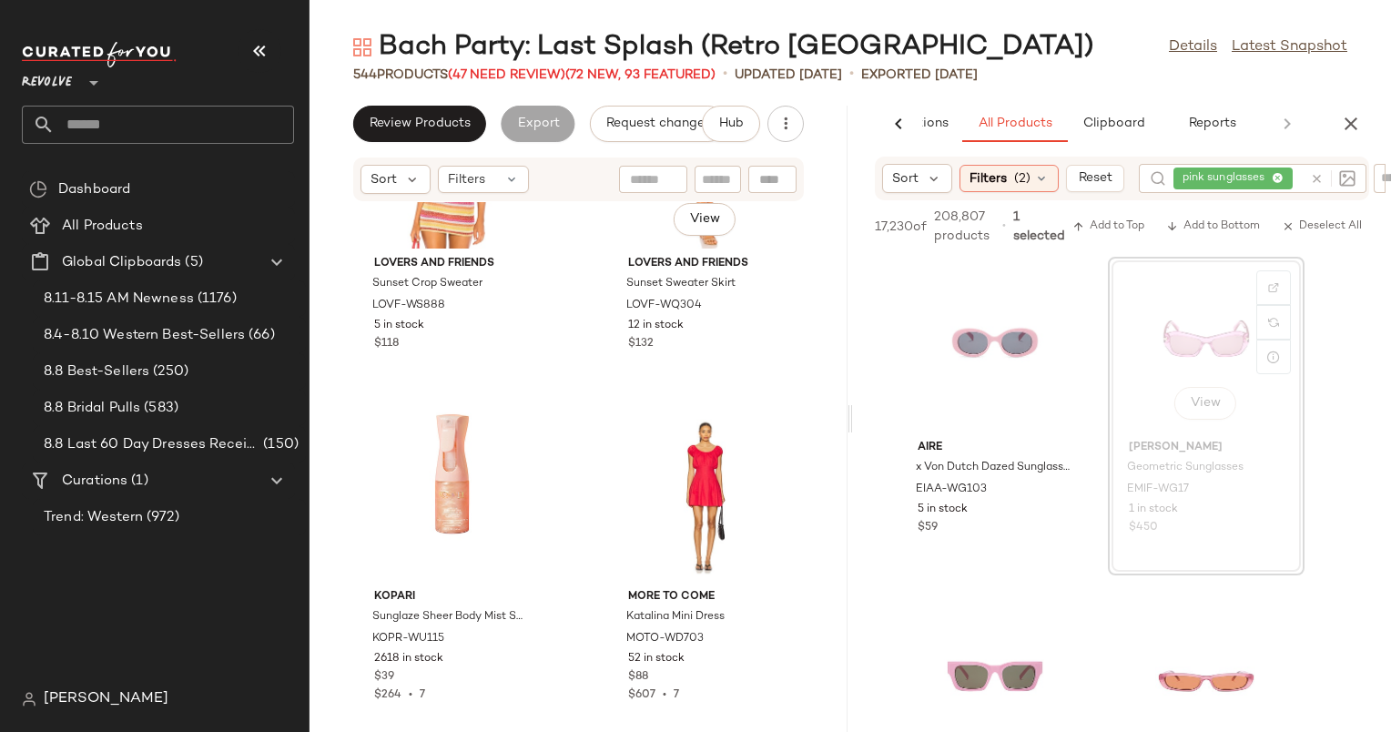
scroll to position [53180, 0]
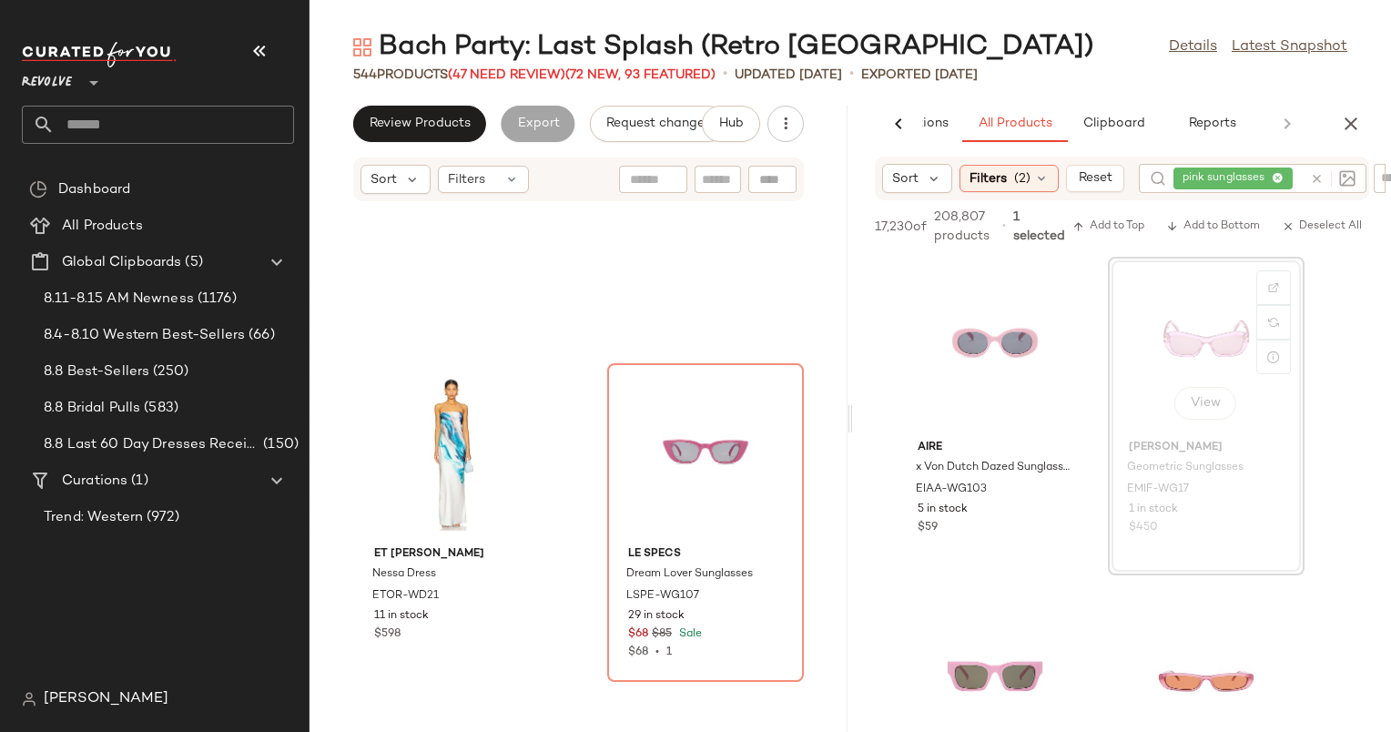
scroll to position [60279, 0]
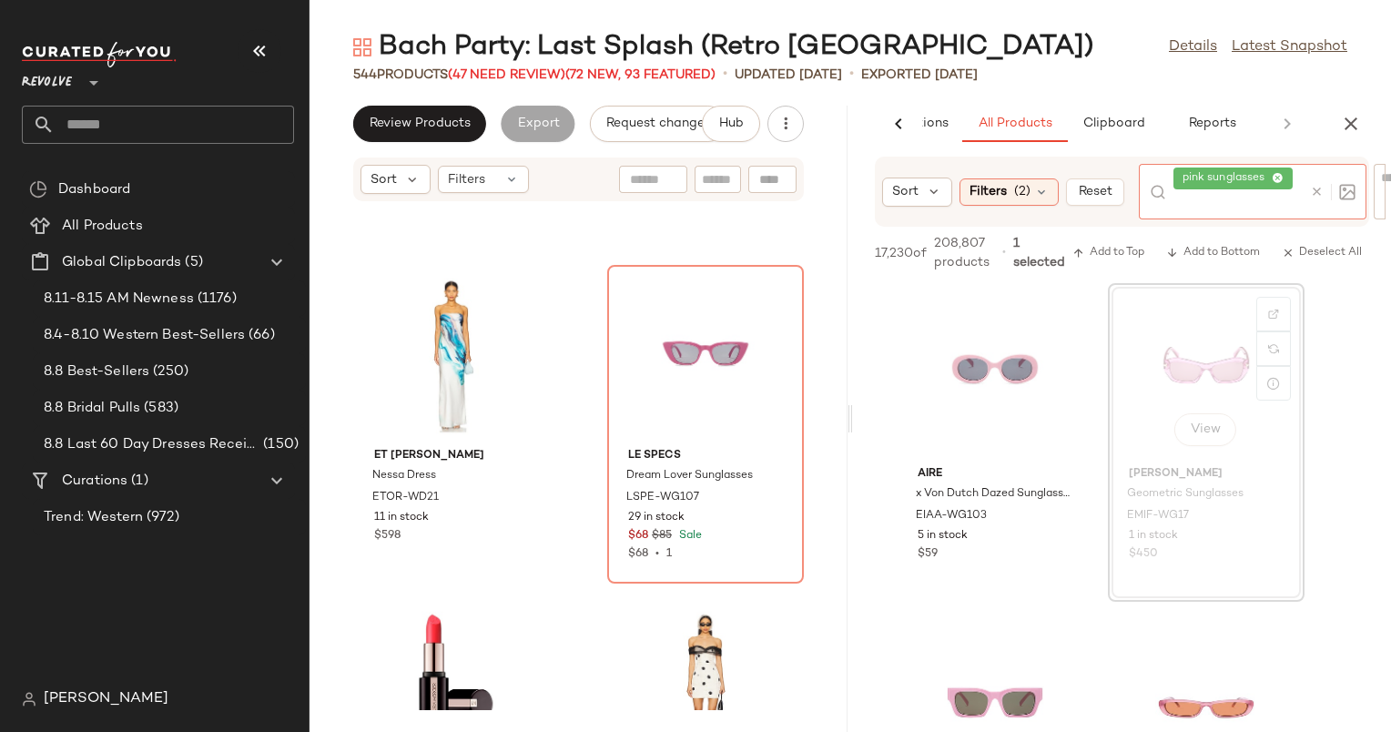
click at [1310, 184] on div at bounding box center [1333, 192] width 46 height 16
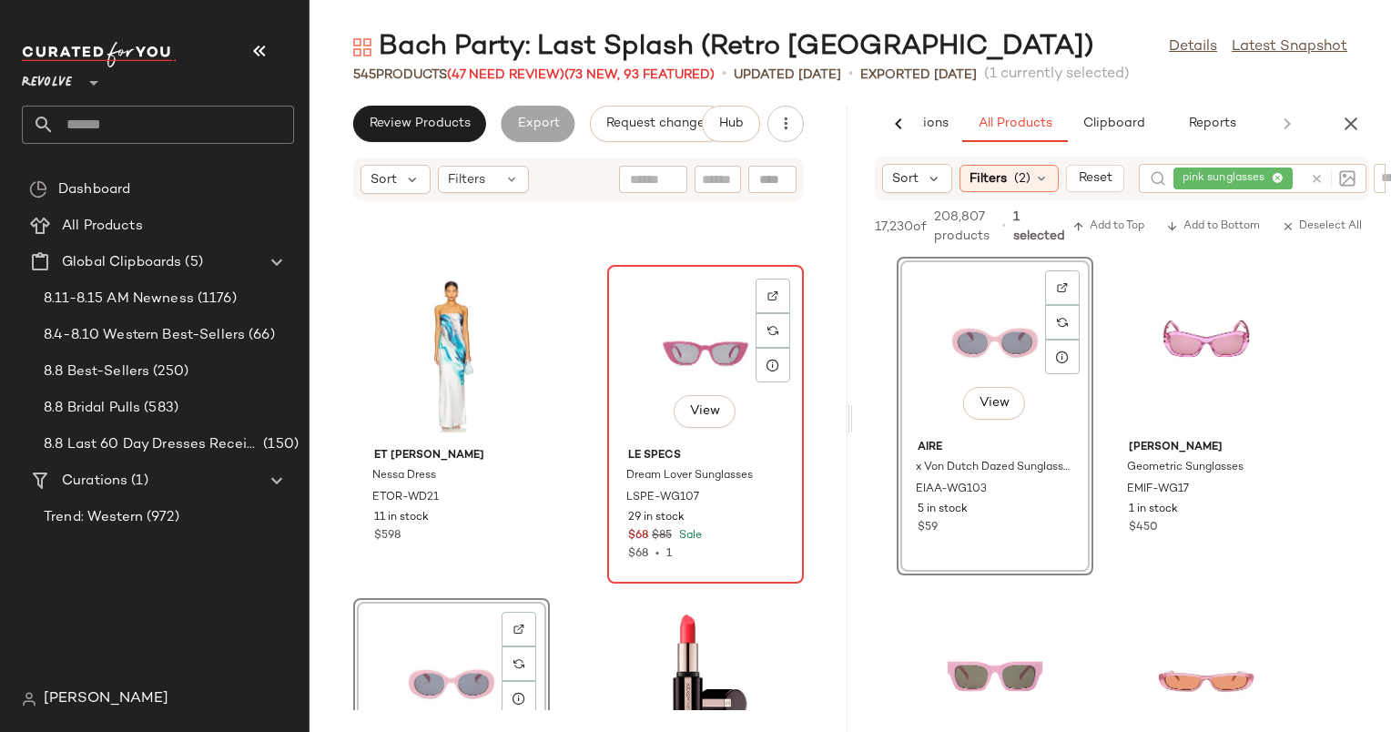
click at [684, 341] on div "View" at bounding box center [706, 355] width 184 height 169
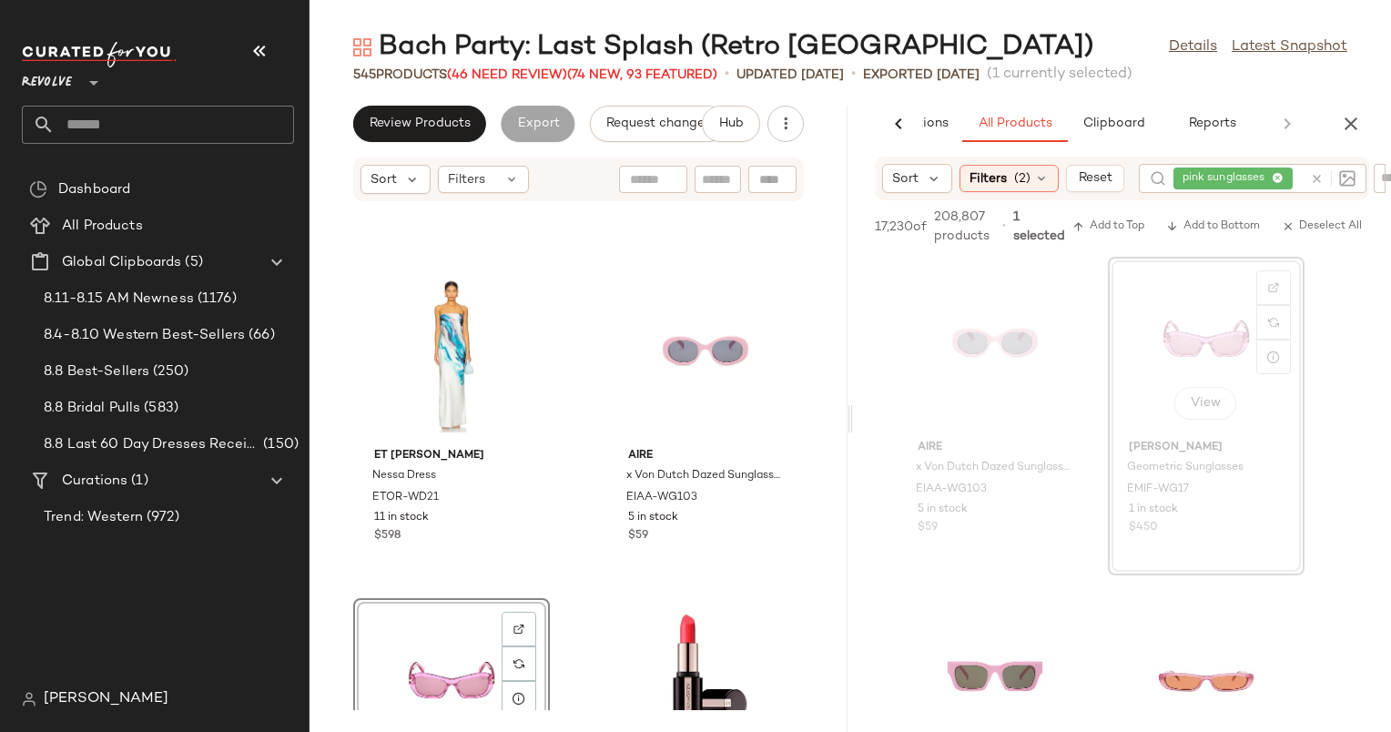
click at [441, 639] on div "View" at bounding box center [452, 689] width 184 height 169
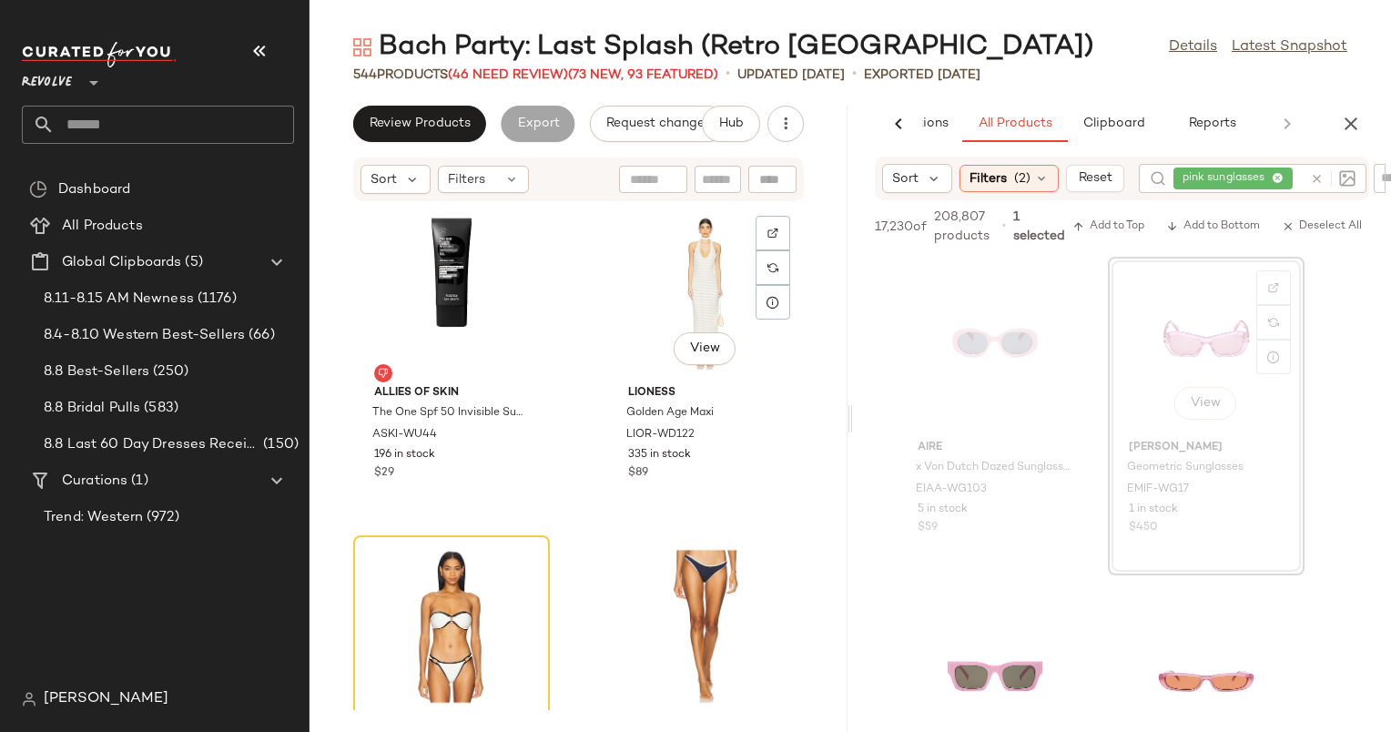
scroll to position [90147, 0]
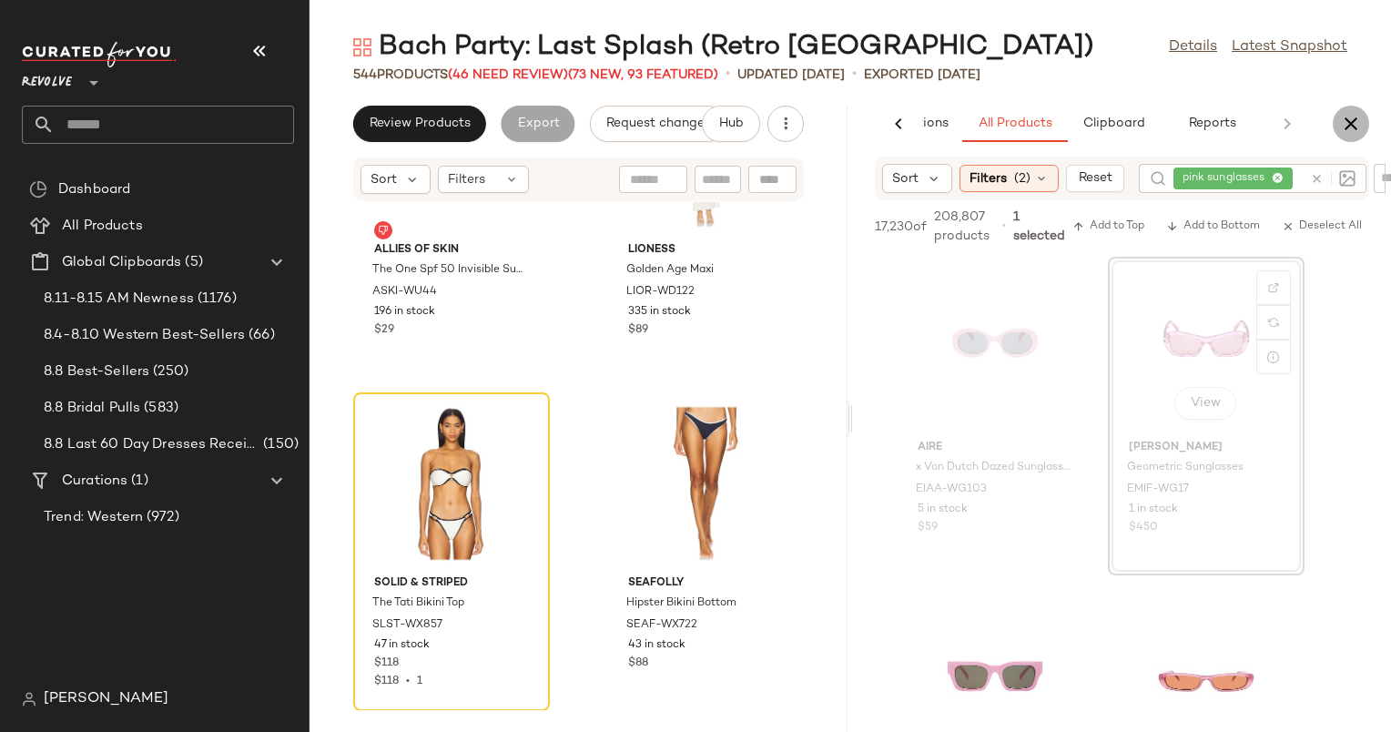
click at [1342, 119] on icon "button" at bounding box center [1351, 124] width 22 height 22
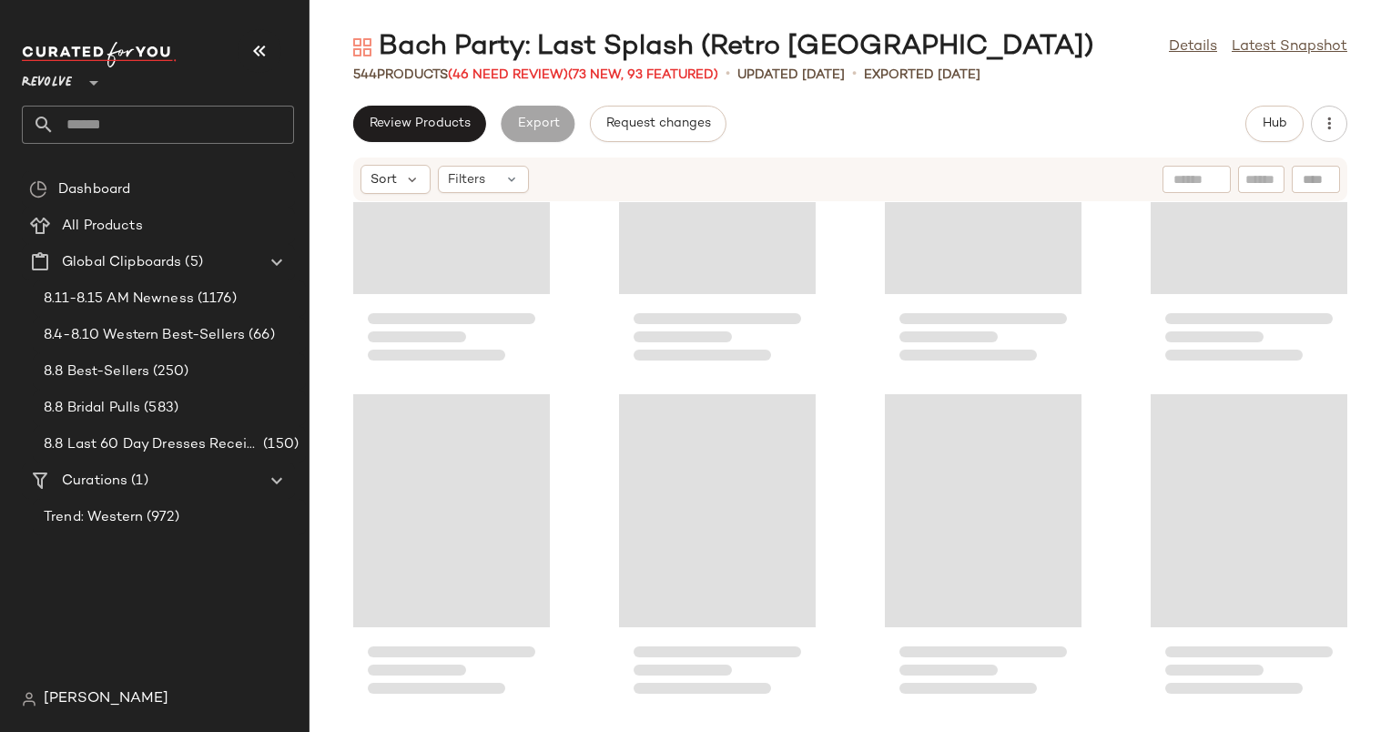
scroll to position [44821, 0]
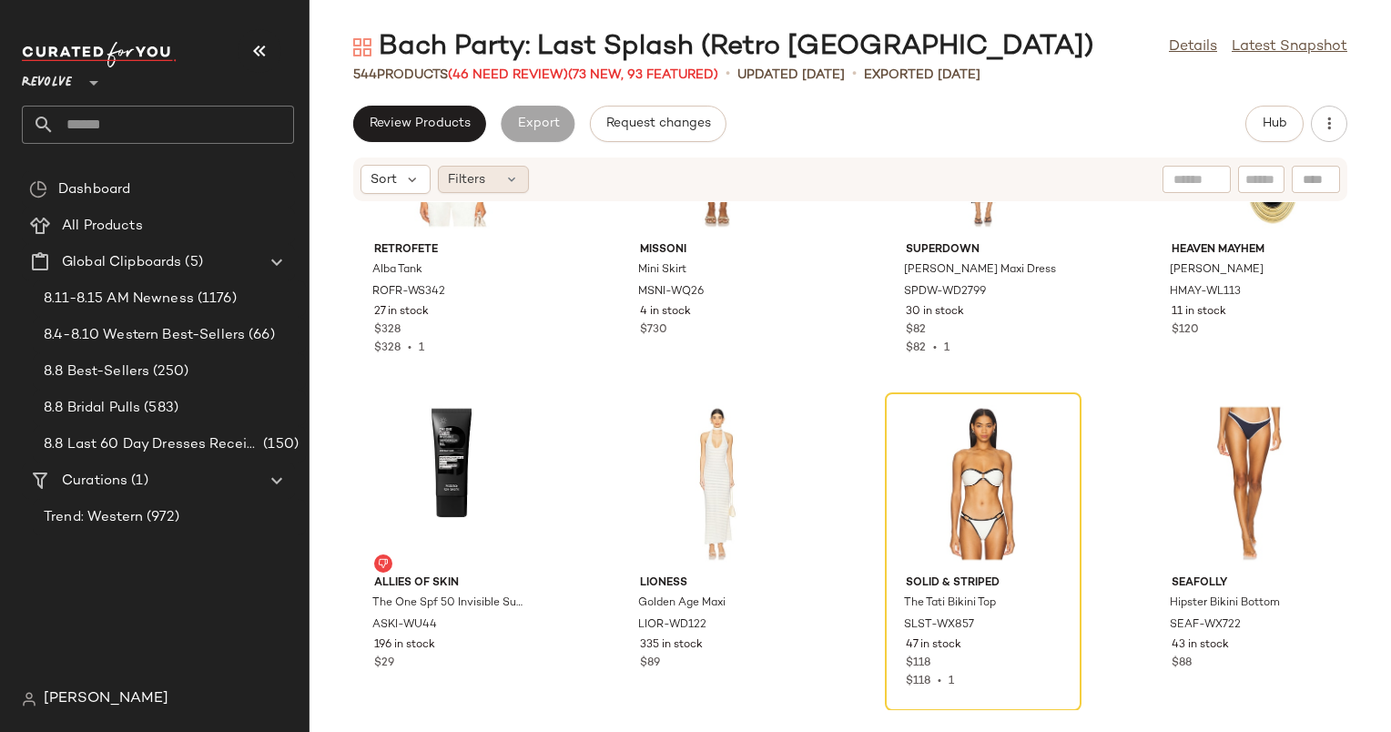
click at [499, 175] on div "Filters" at bounding box center [483, 179] width 91 height 27
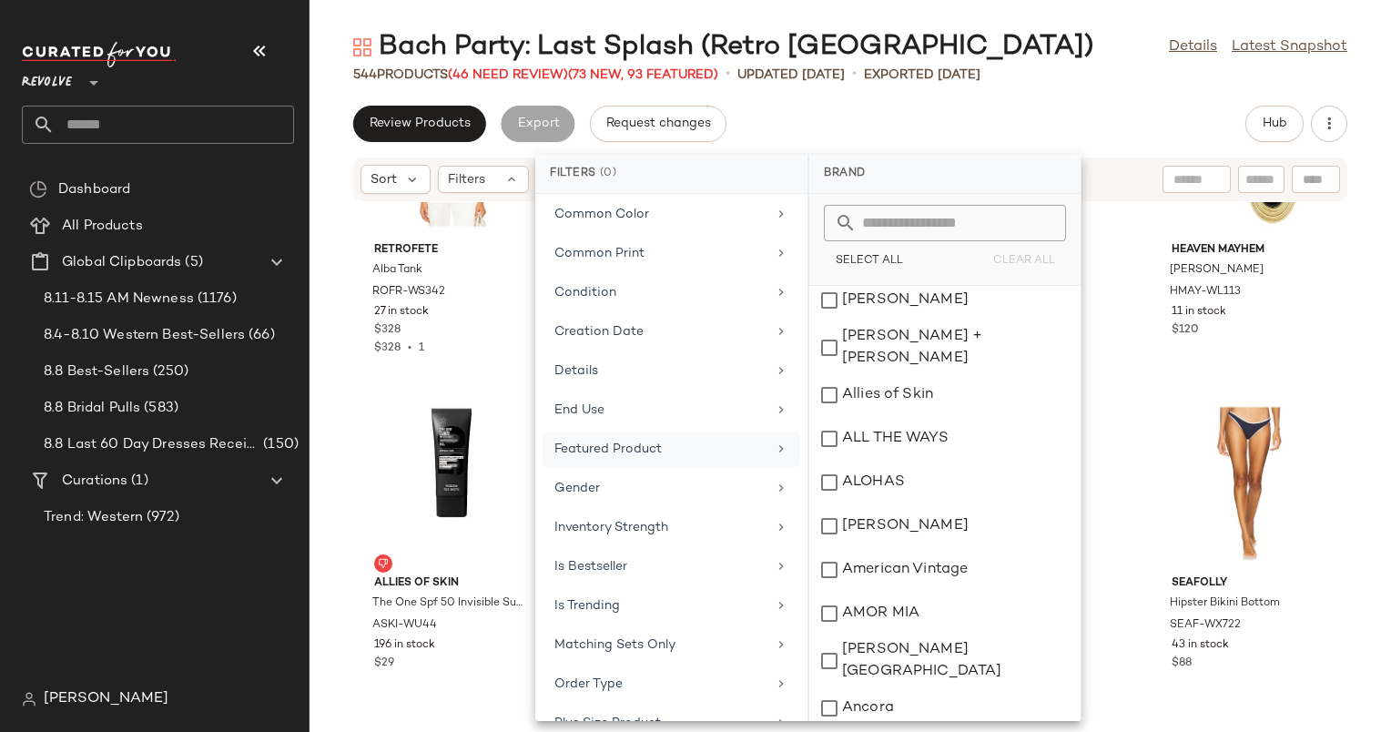
scroll to position [805, 0]
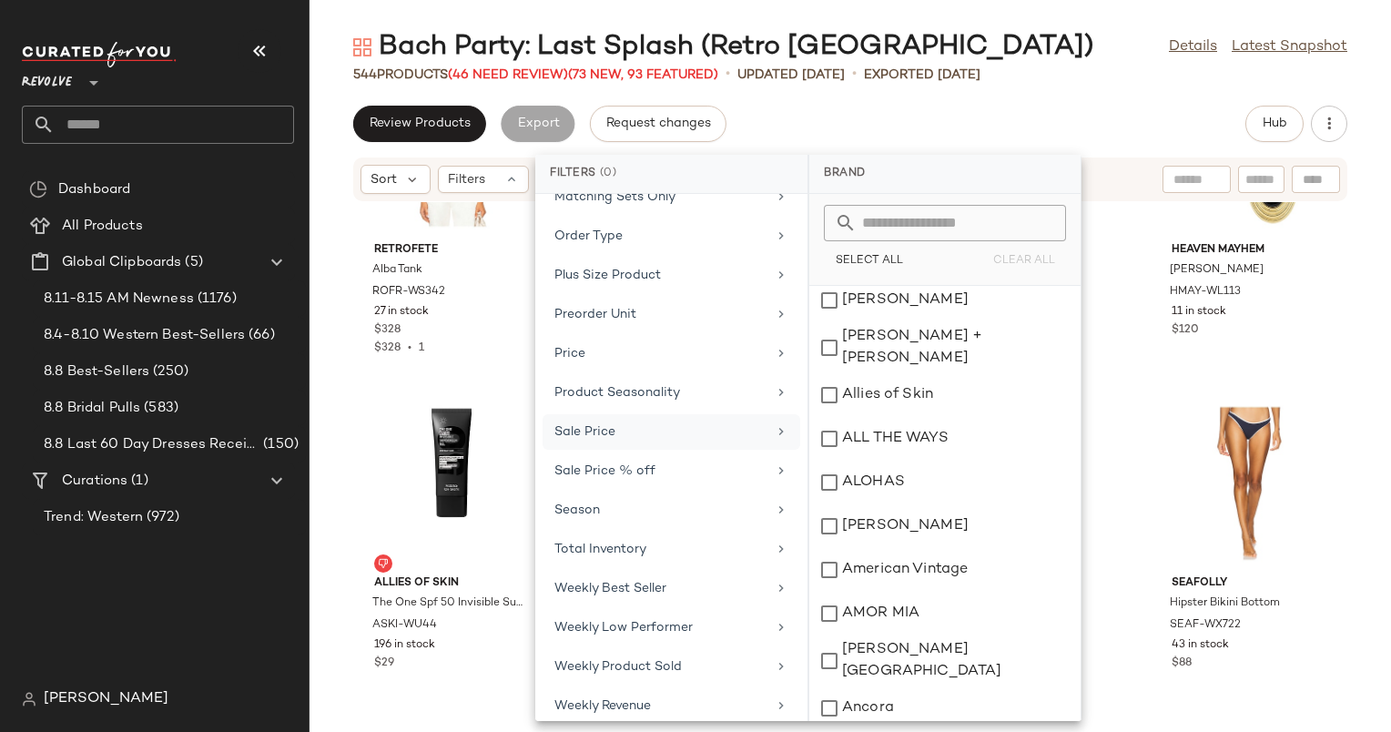
click at [674, 423] on div "Sale Price" at bounding box center [661, 432] width 212 height 19
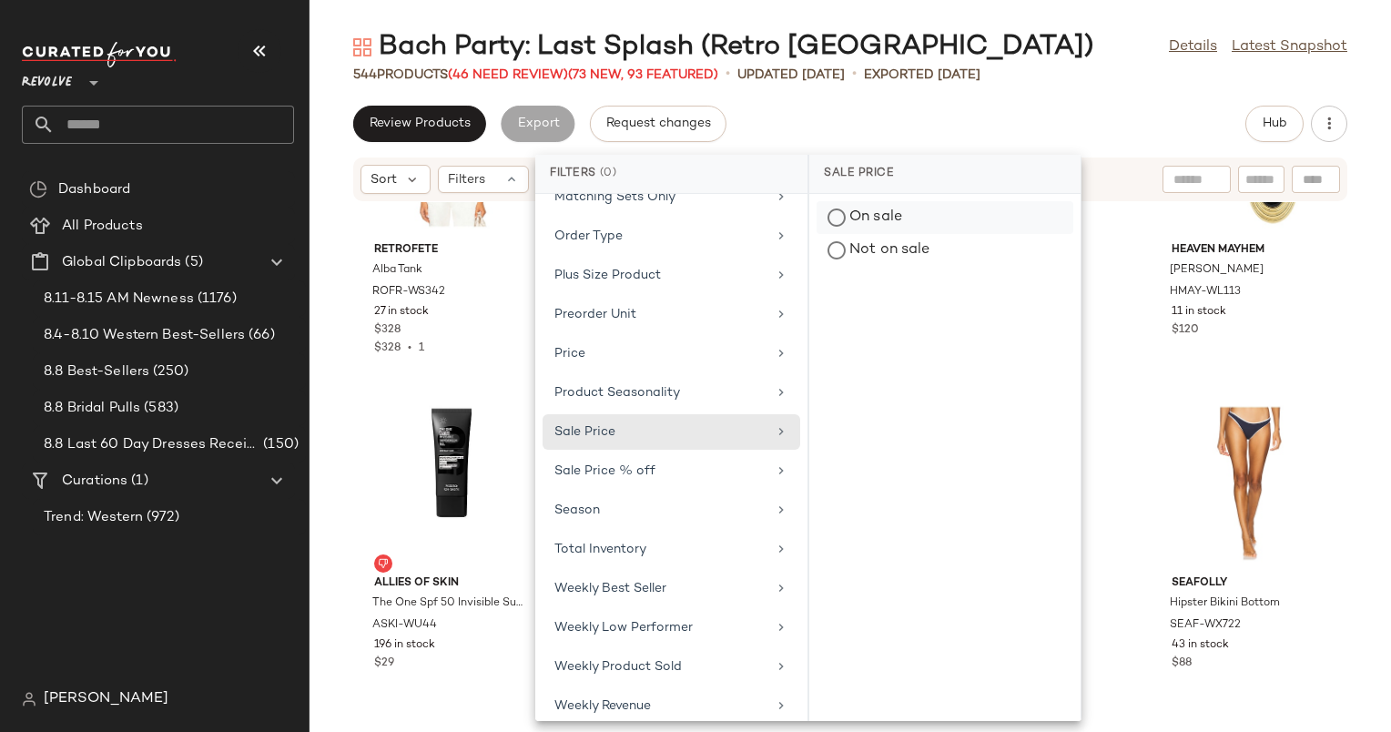
click at [944, 234] on div "On sale" at bounding box center [945, 250] width 257 height 33
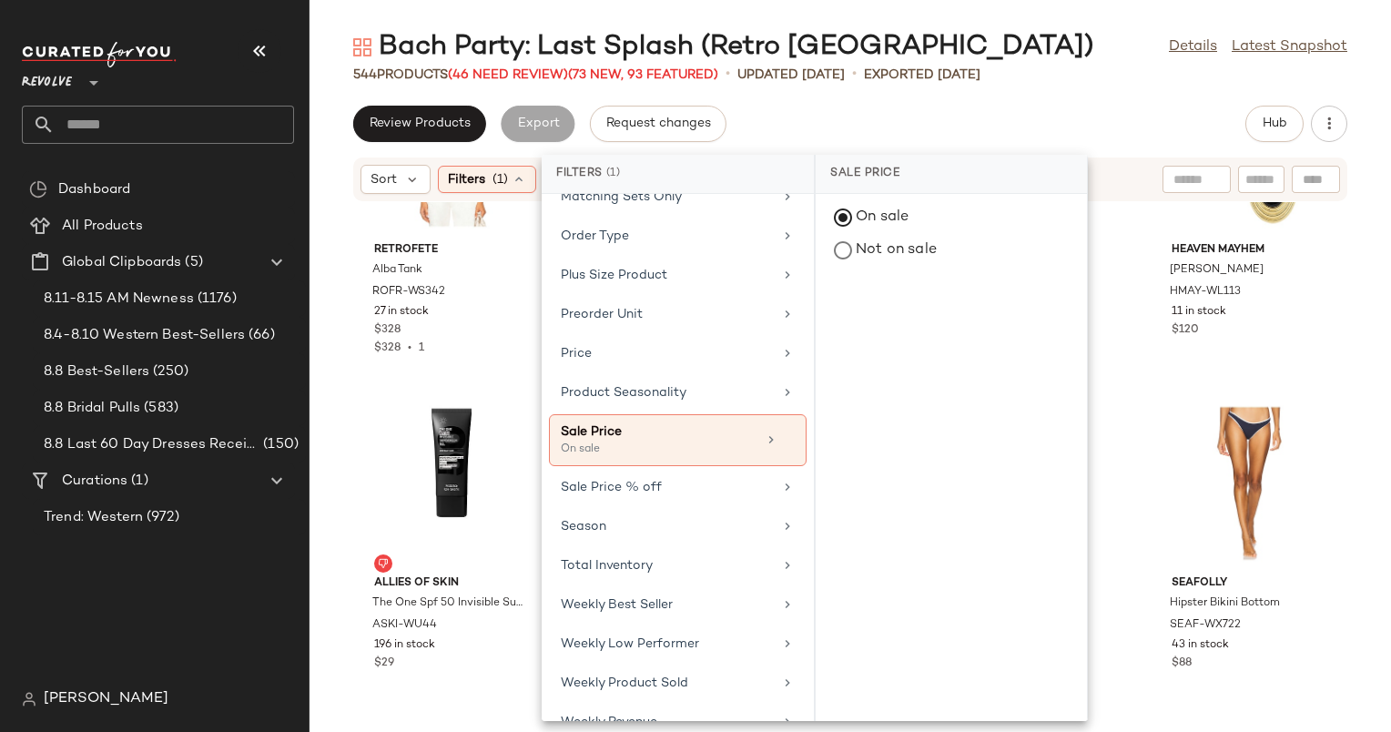
click at [1023, 107] on div "Review Products Export Request changes Hub" at bounding box center [850, 124] width 994 height 36
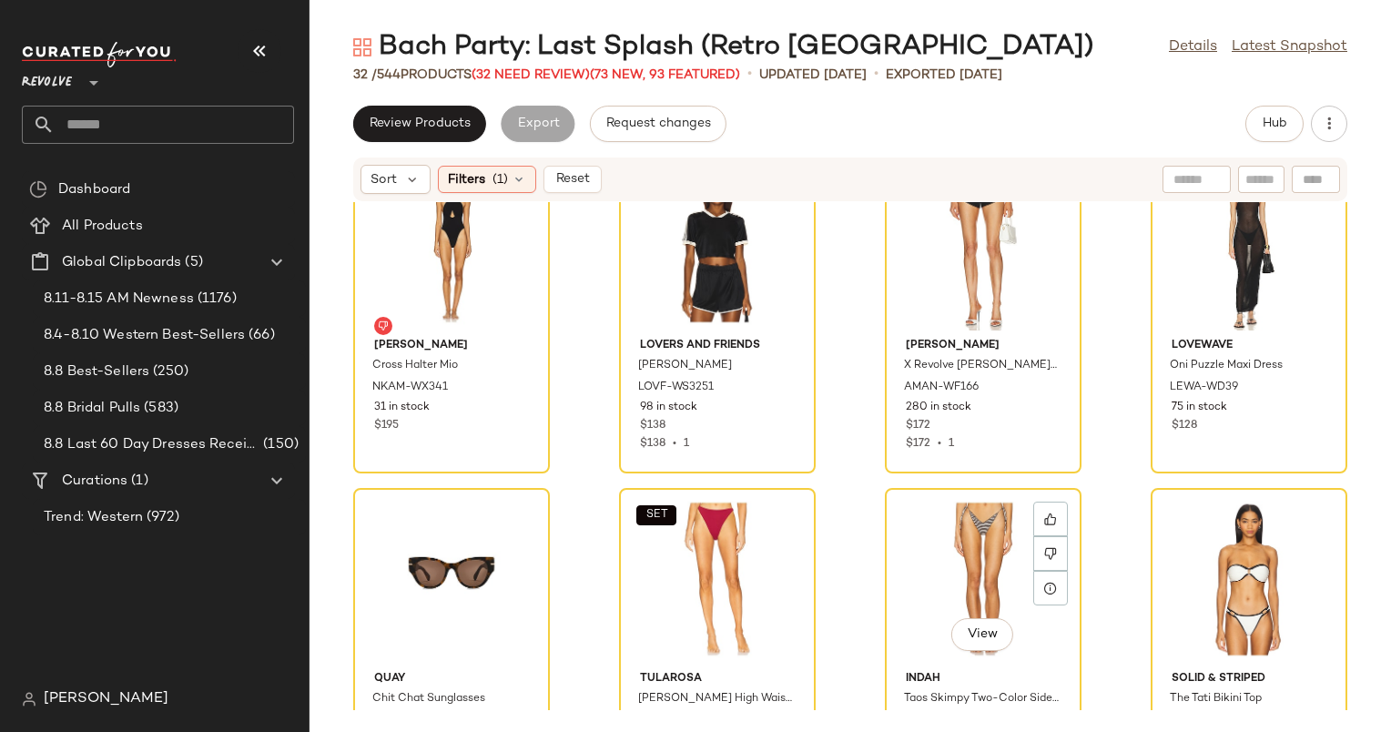
scroll to position [2161, 0]
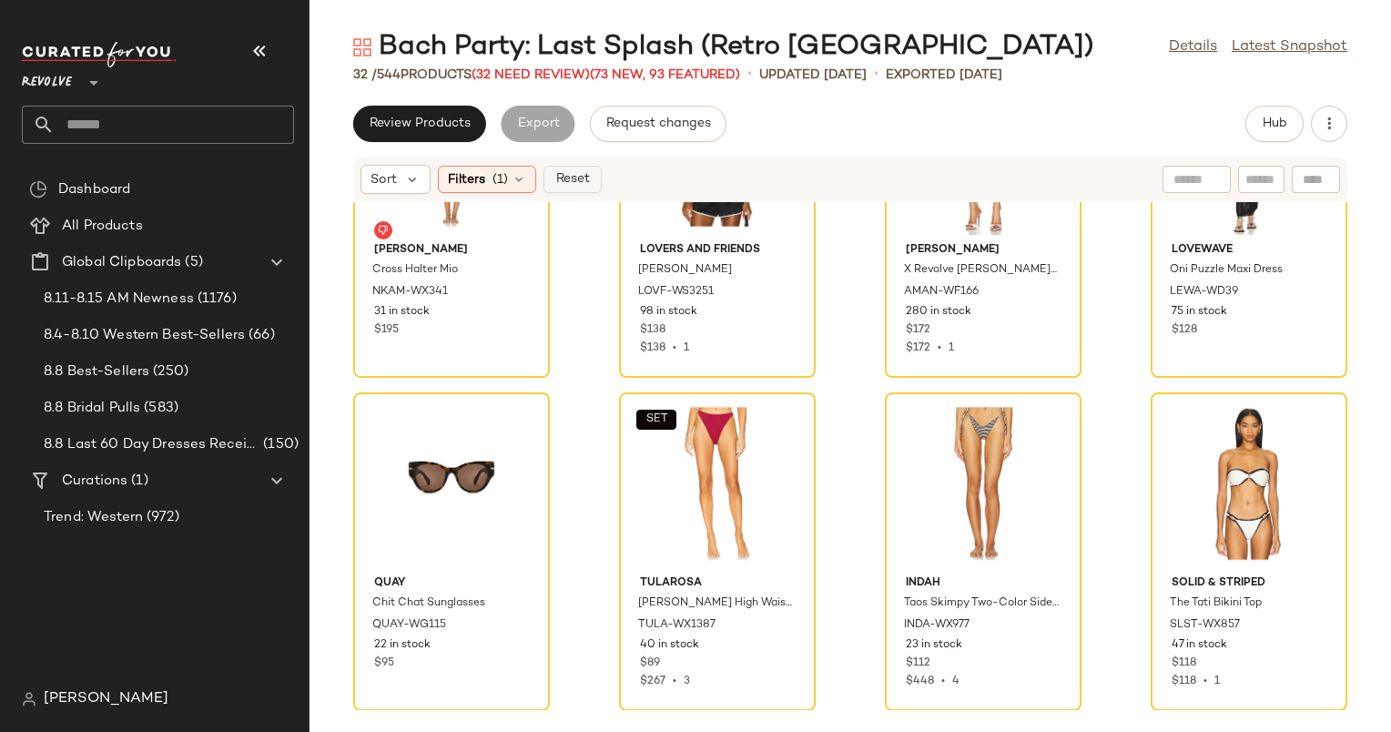
click at [590, 174] on button "Reset" at bounding box center [573, 179] width 58 height 27
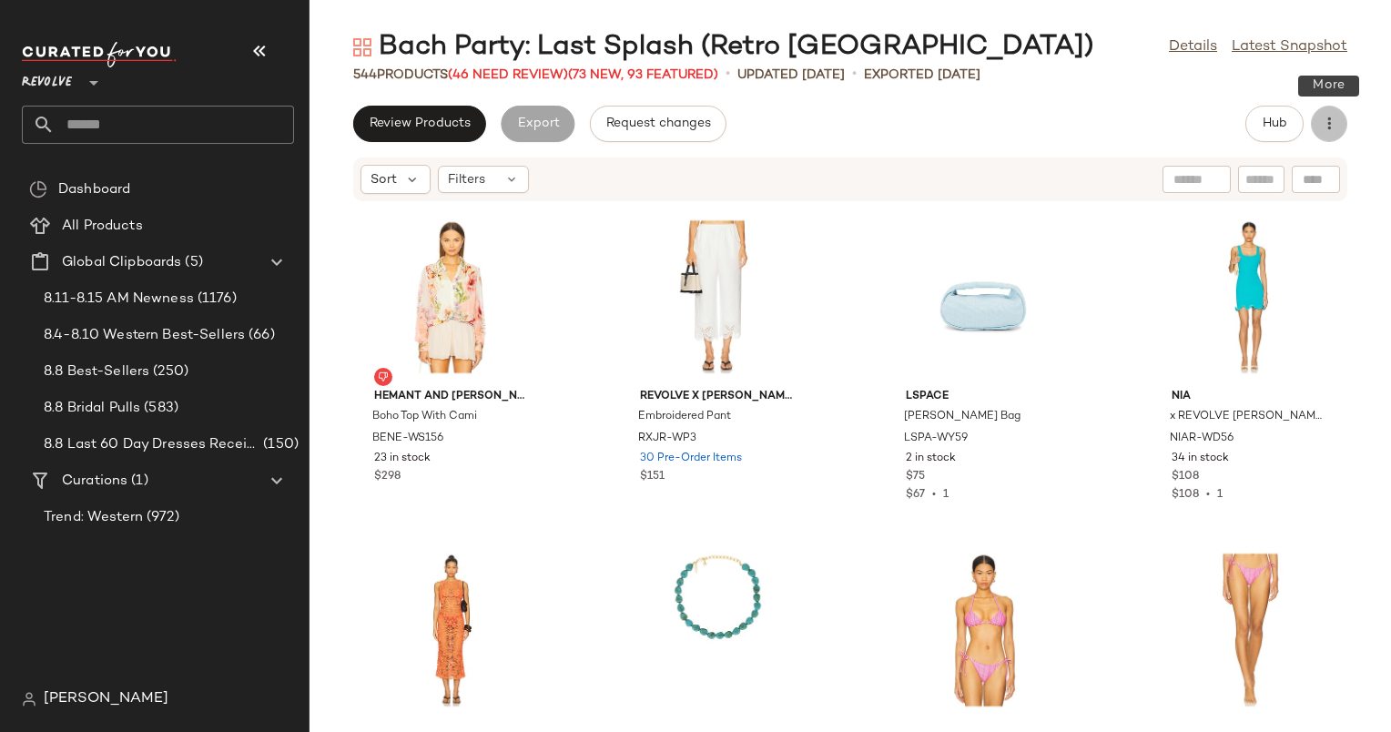
click at [1340, 133] on button "button" at bounding box center [1329, 124] width 36 height 36
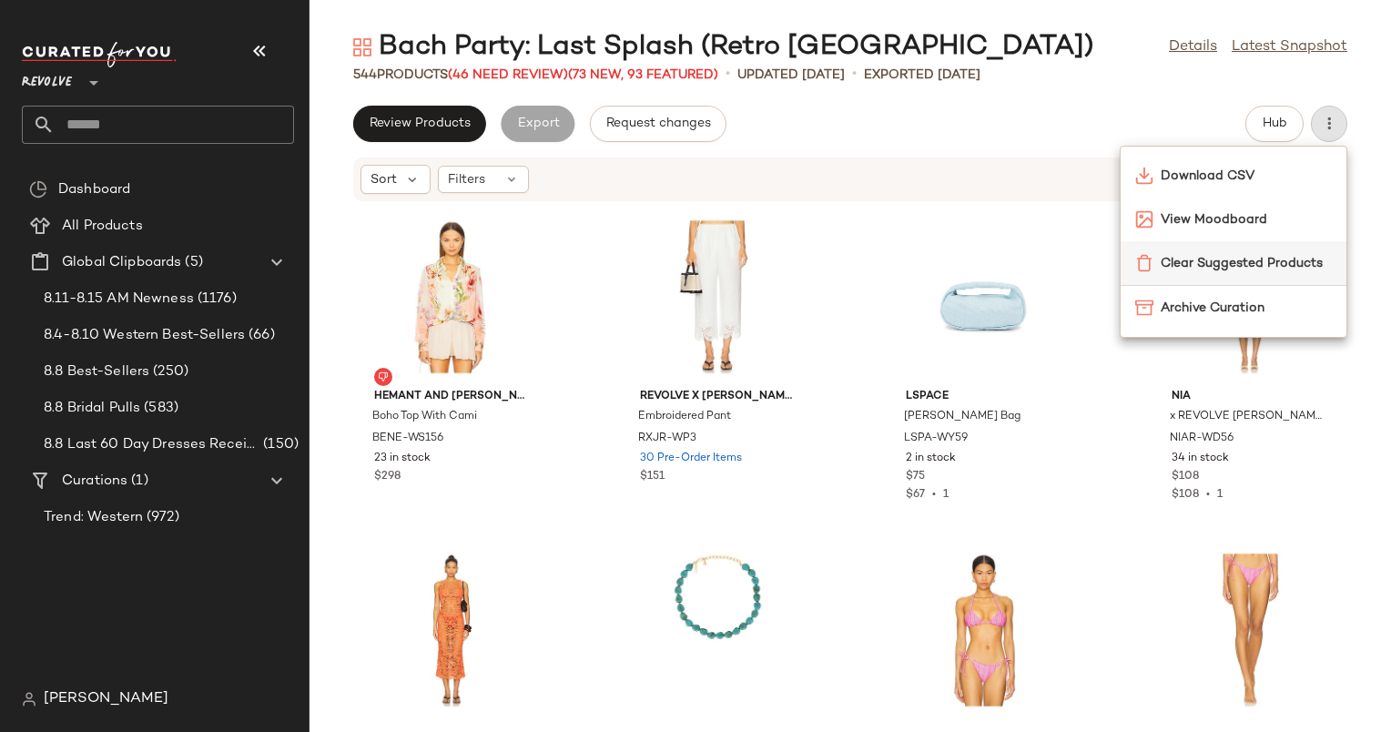
click at [1191, 256] on span "Clear Suggested Products" at bounding box center [1246, 263] width 171 height 19
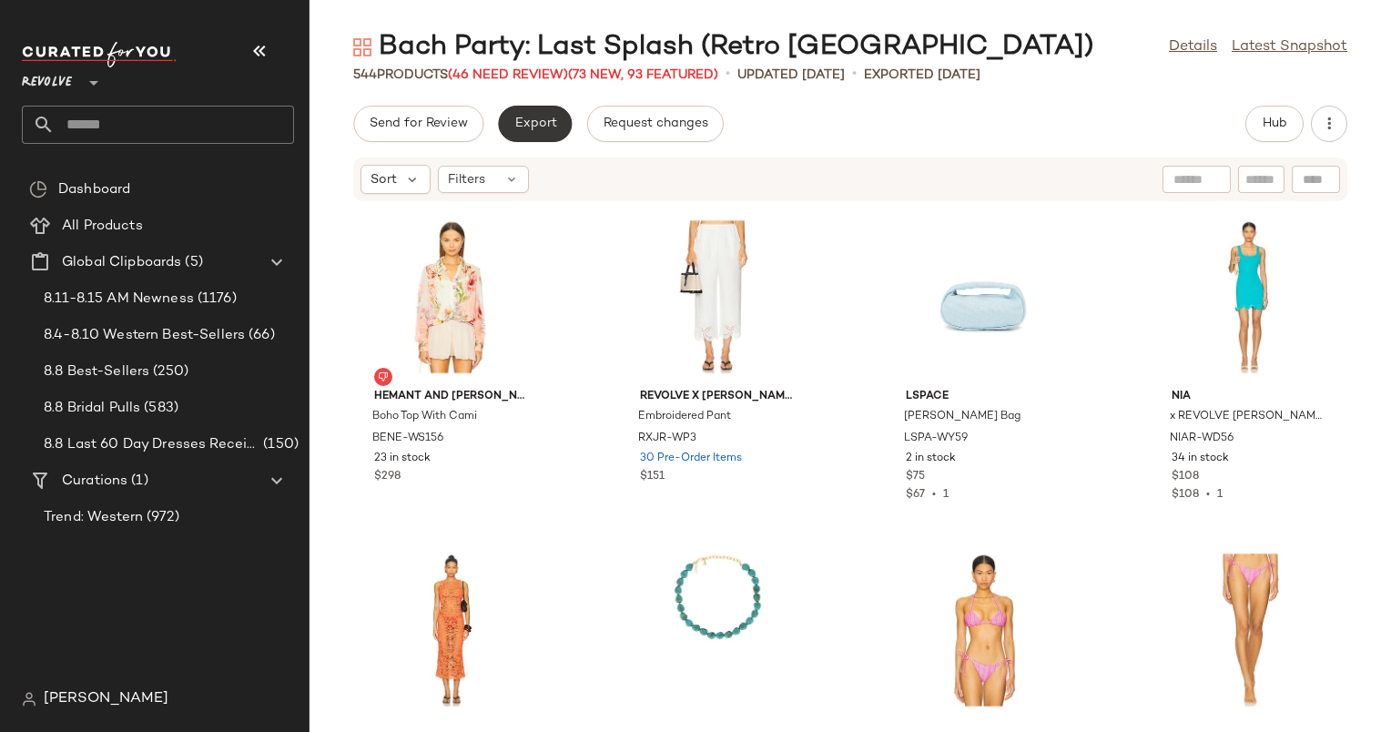
click at [536, 124] on span "Export" at bounding box center [535, 124] width 43 height 15
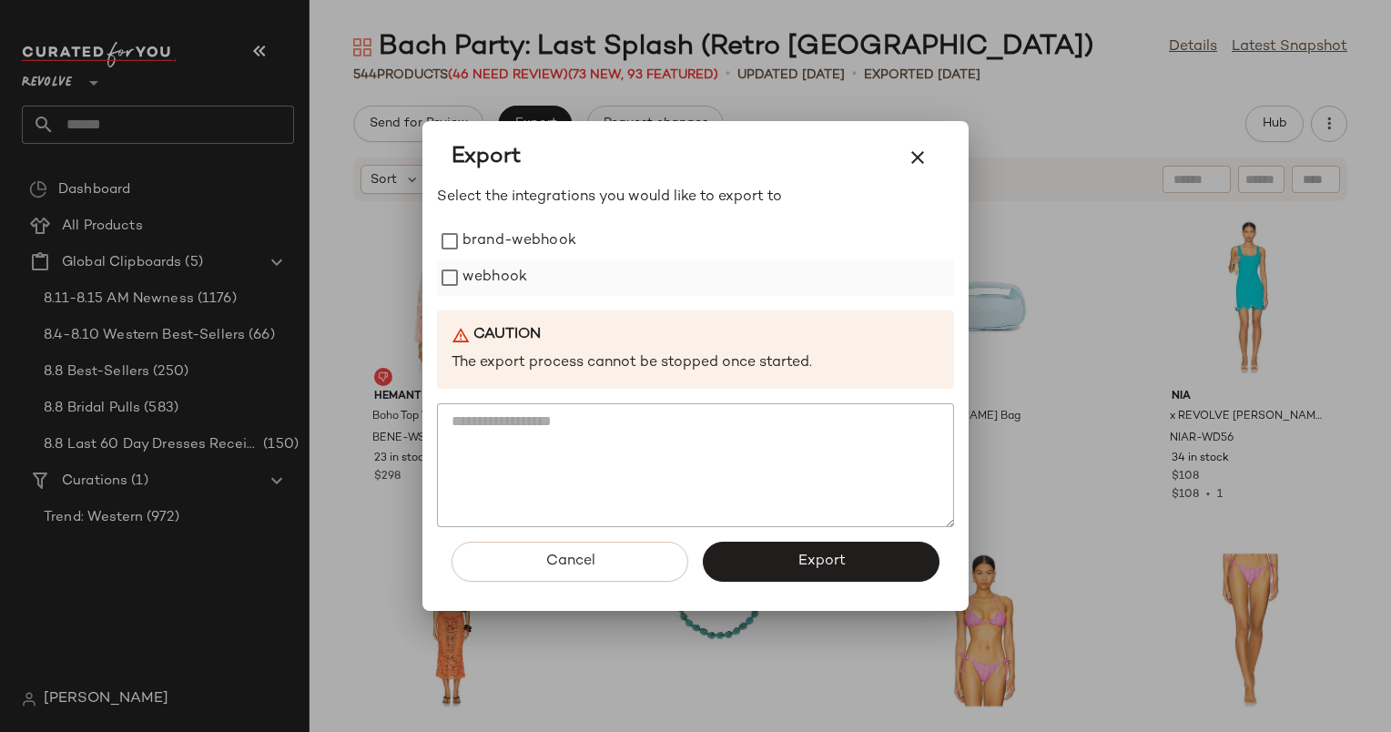
click at [545, 281] on div "webhook" at bounding box center [695, 278] width 517 height 36
click at [816, 565] on span "Export" at bounding box center [821, 561] width 48 height 17
